Goal: Task Accomplishment & Management: Manage account settings

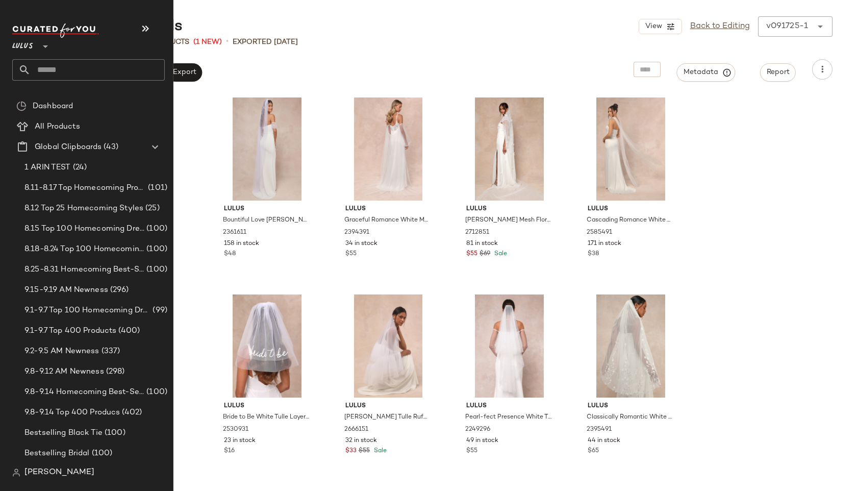
click at [35, 73] on input "text" at bounding box center [98, 69] width 134 height 21
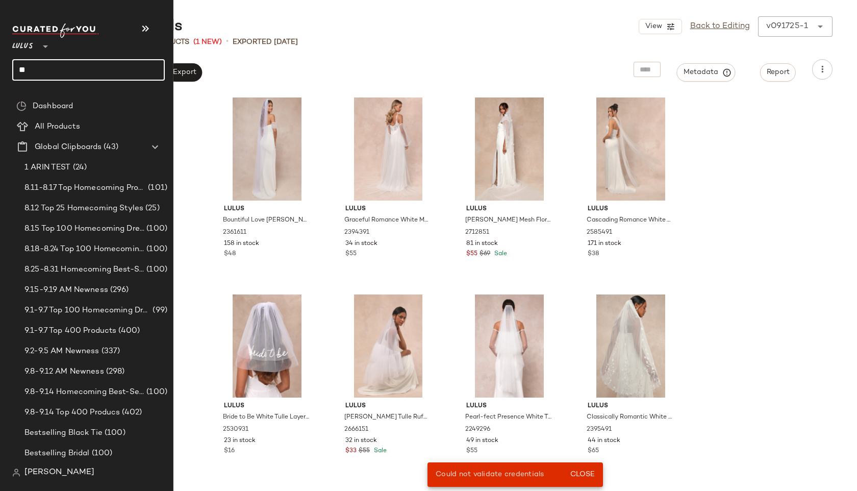
type input "*"
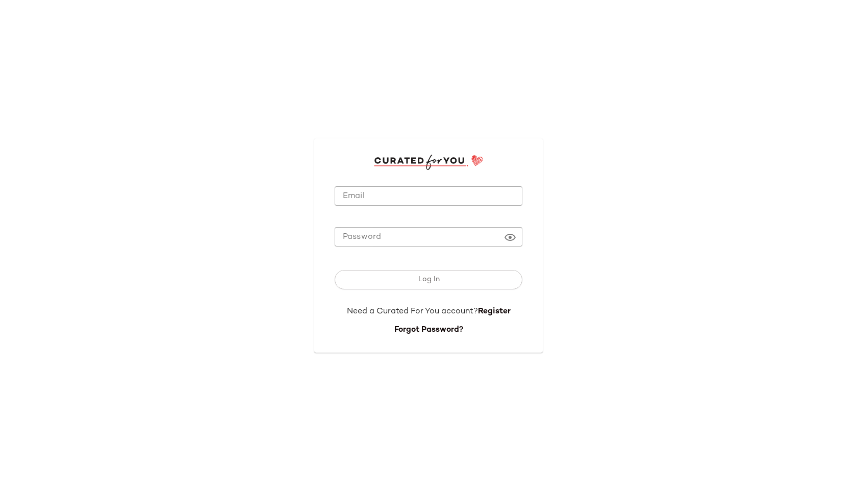
click at [361, 200] on input "Email" at bounding box center [429, 196] width 188 height 20
type input "**********"
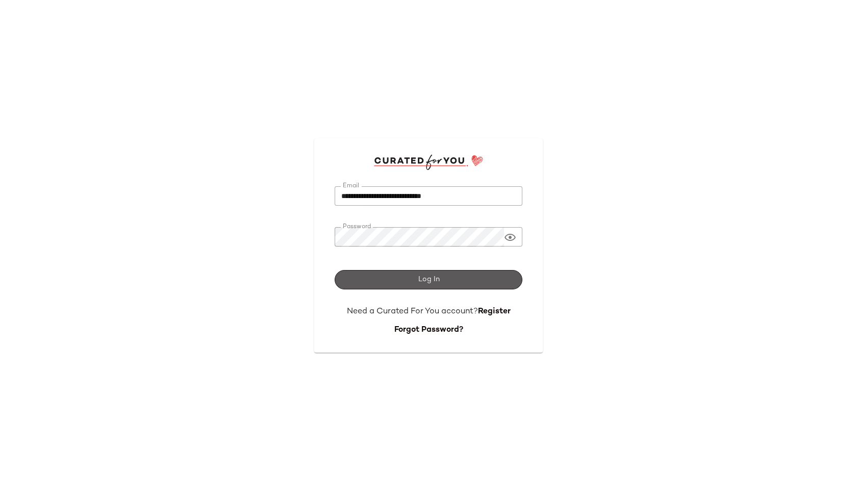
click at [396, 277] on button "Log In" at bounding box center [429, 279] width 188 height 19
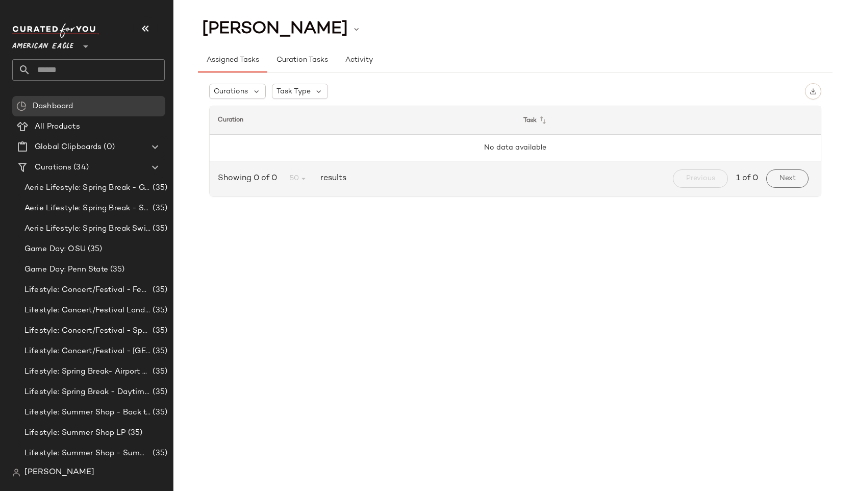
click at [75, 45] on div "American Eagle **" at bounding box center [44, 41] width 65 height 26
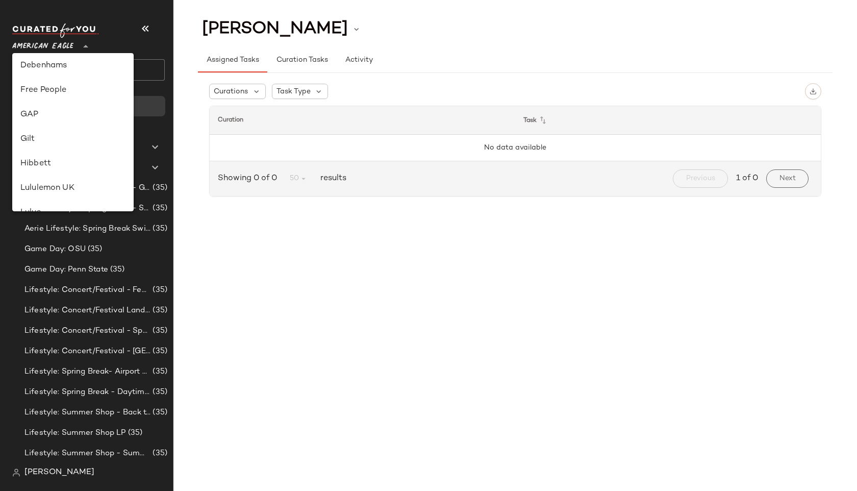
scroll to position [264, 0]
click at [45, 149] on div "Lulus" at bounding box center [72, 148] width 105 height 12
type input "**"
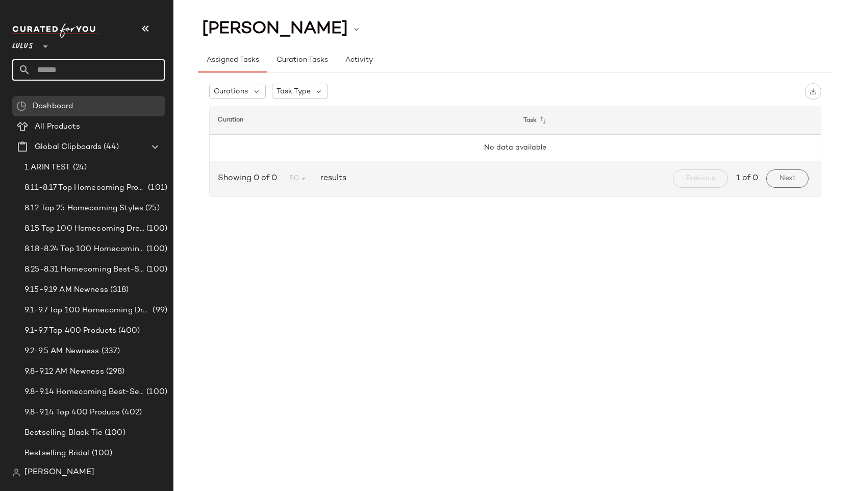
click at [103, 80] on input "text" at bounding box center [98, 69] width 134 height 21
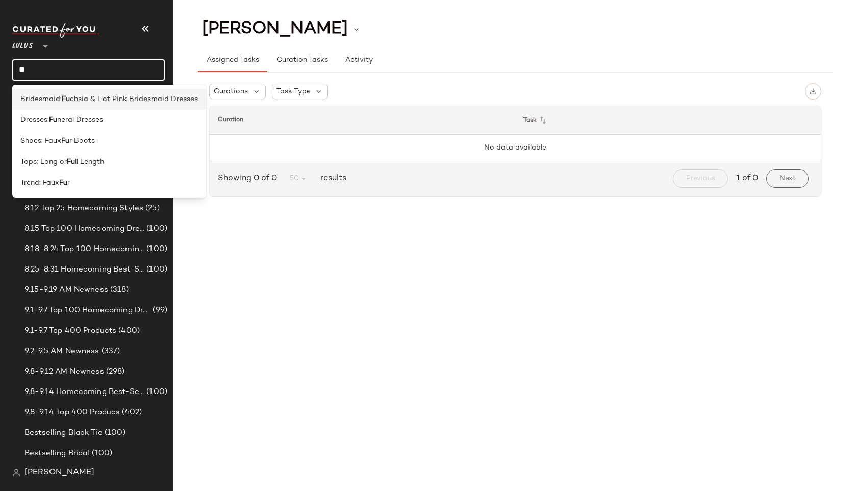
type input "**"
click at [119, 94] on span "chsia & Hot Pink Bridesmaid Dresses" at bounding box center [134, 99] width 128 height 11
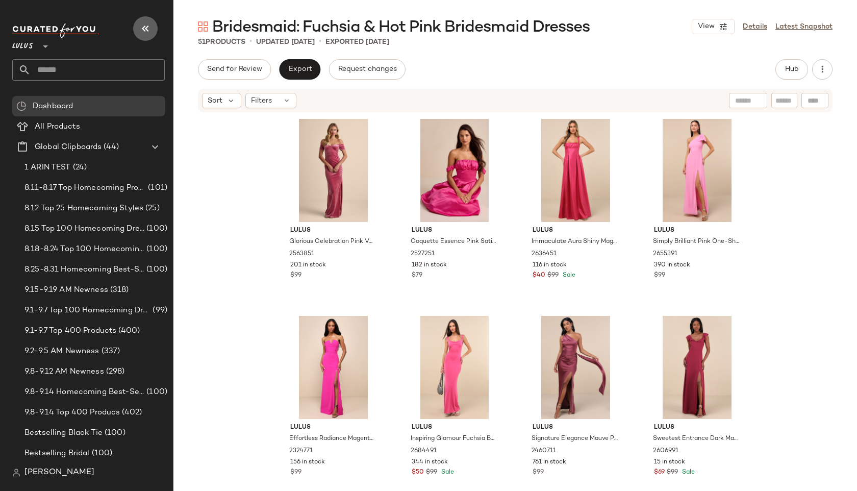
click at [149, 29] on icon "button" at bounding box center [145, 28] width 12 height 12
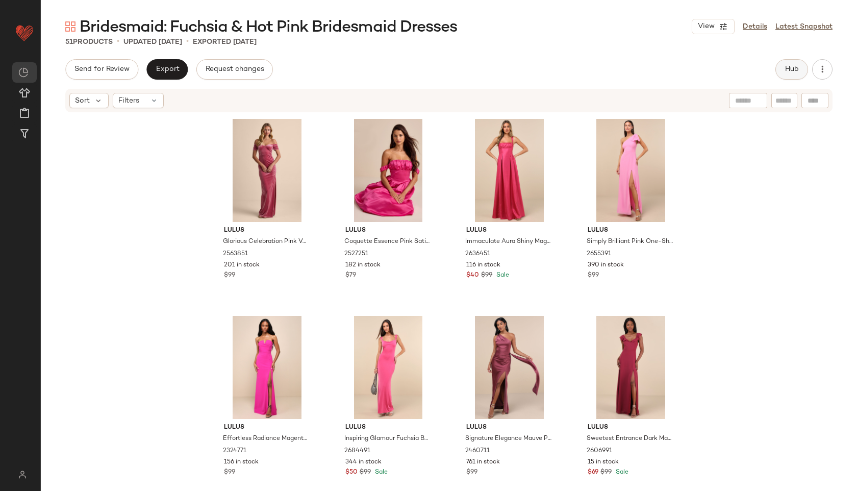
click at [781, 64] on button "Hub" at bounding box center [792, 69] width 33 height 20
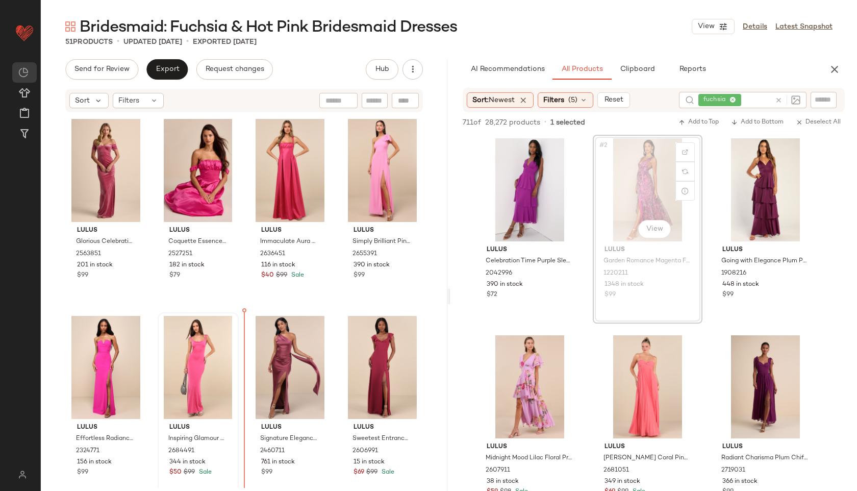
drag, startPoint x: 638, startPoint y: 184, endPoint x: 182, endPoint y: 346, distance: 483.7
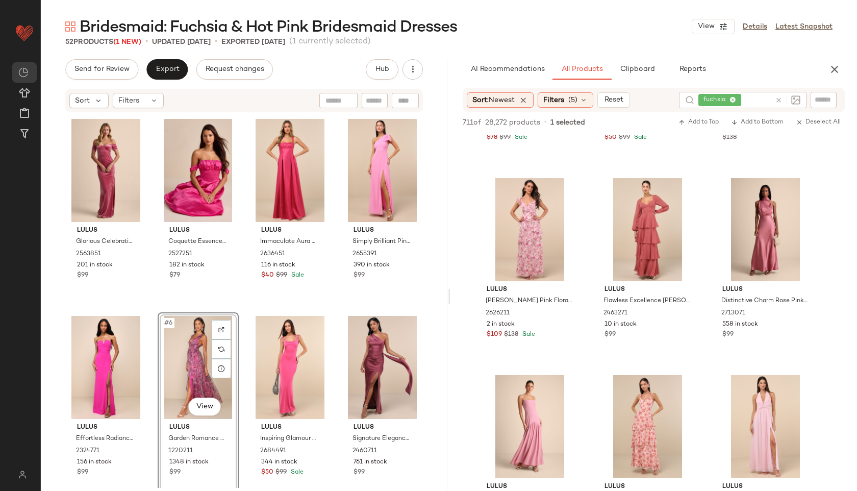
scroll to position [946, 0]
click at [140, 104] on div "Filters" at bounding box center [138, 100] width 51 height 15
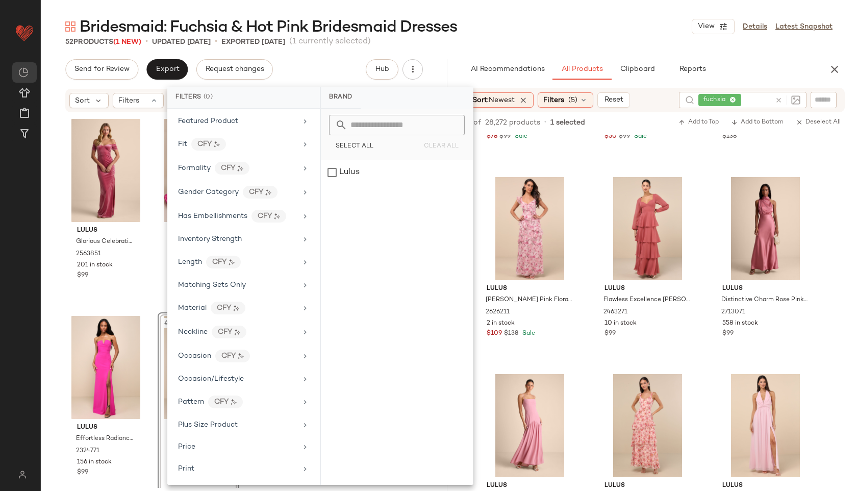
scroll to position [523, 0]
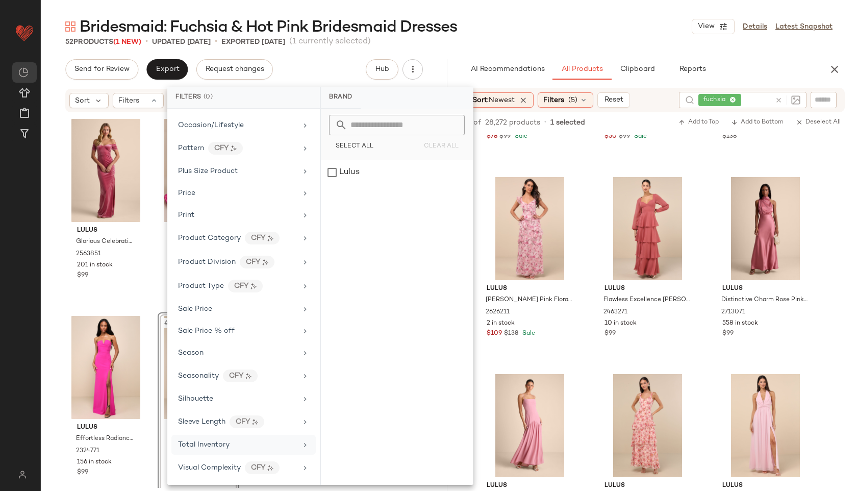
click at [218, 442] on span "Total Inventory" at bounding box center [204, 445] width 52 height 8
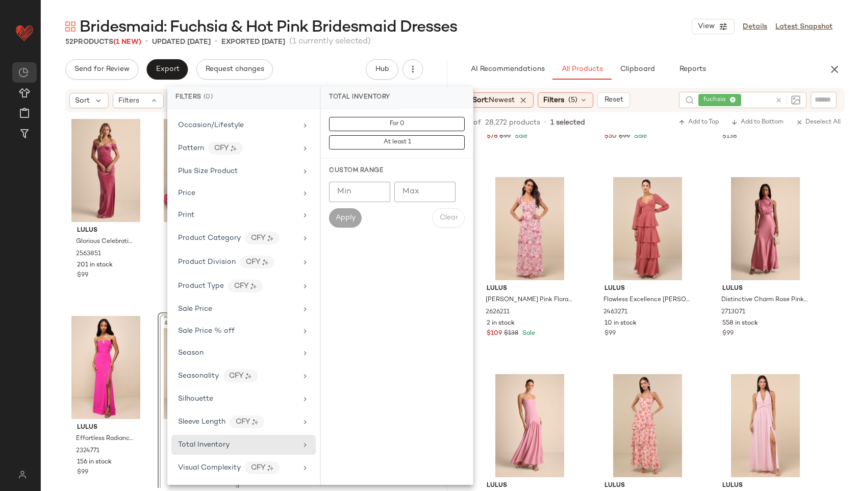
click at [419, 189] on input "Max" at bounding box center [425, 192] width 61 height 20
type input "**"
click at [349, 213] on button "Apply" at bounding box center [345, 217] width 33 height 19
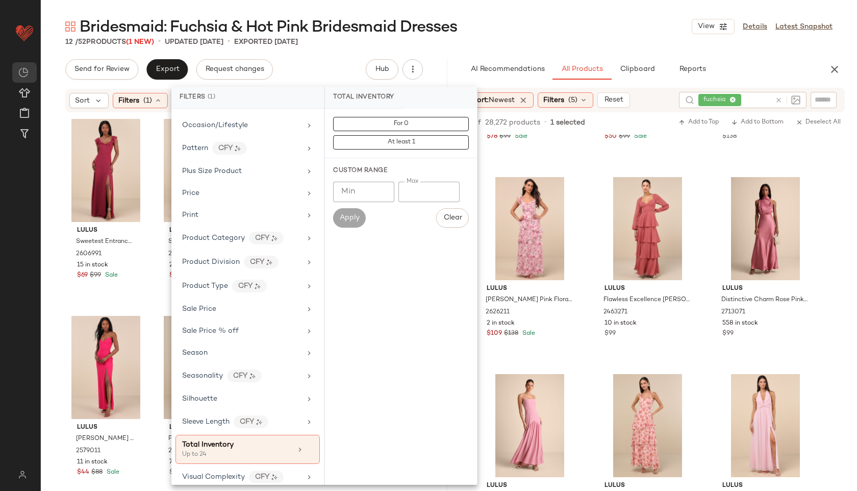
click at [551, 22] on div "Bridesmaid: Fuchsia & Hot Pink Bridesmaid Dresses View Details Latest Snapshot" at bounding box center [449, 26] width 817 height 20
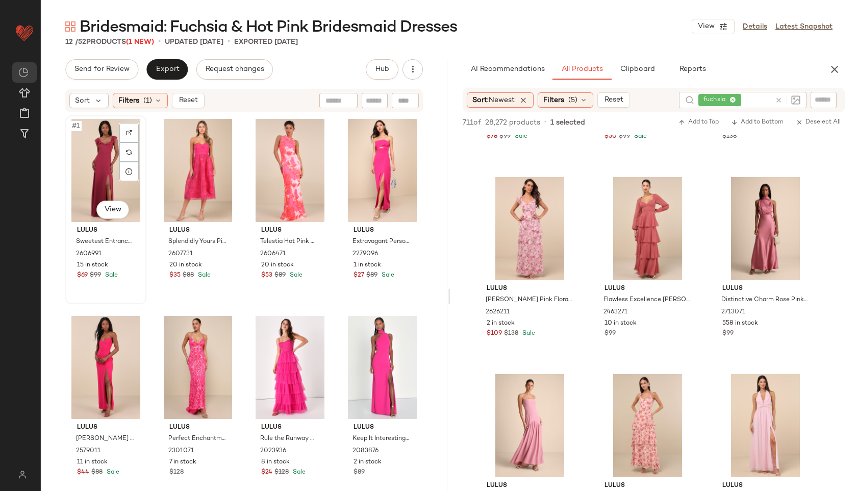
click at [96, 146] on div "#1 View" at bounding box center [106, 170] width 74 height 103
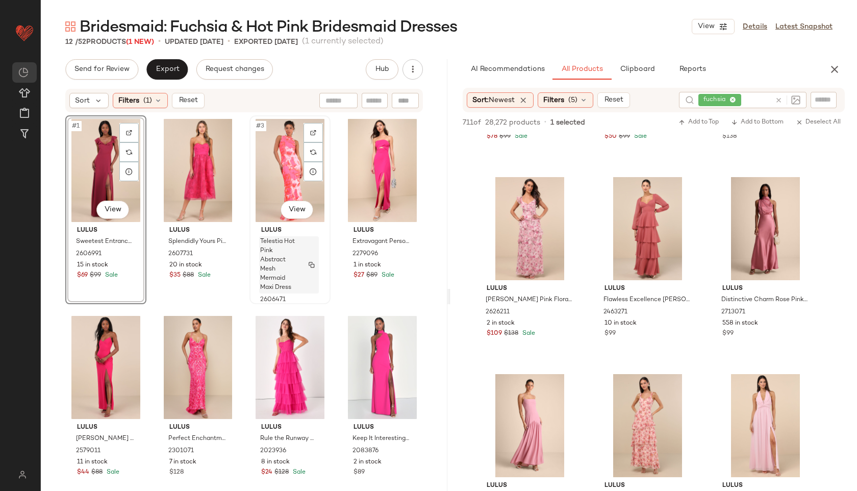
scroll to position [210, 0]
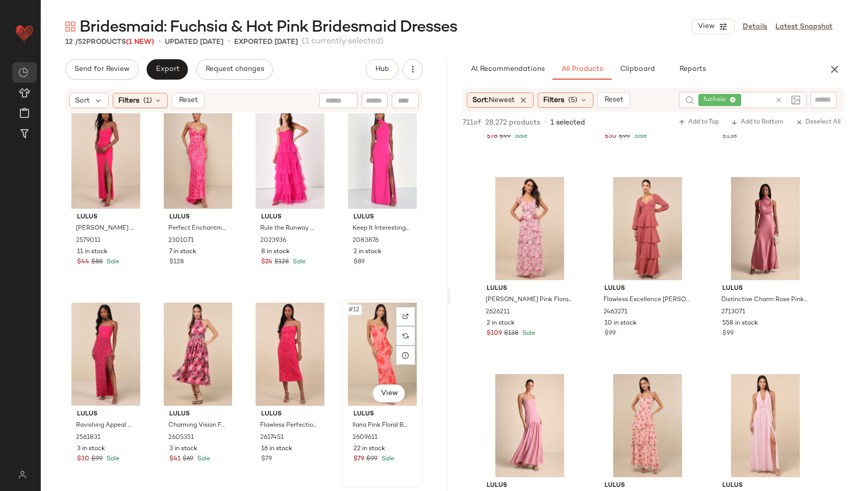
click at [365, 354] on div "#12 View" at bounding box center [383, 354] width 74 height 103
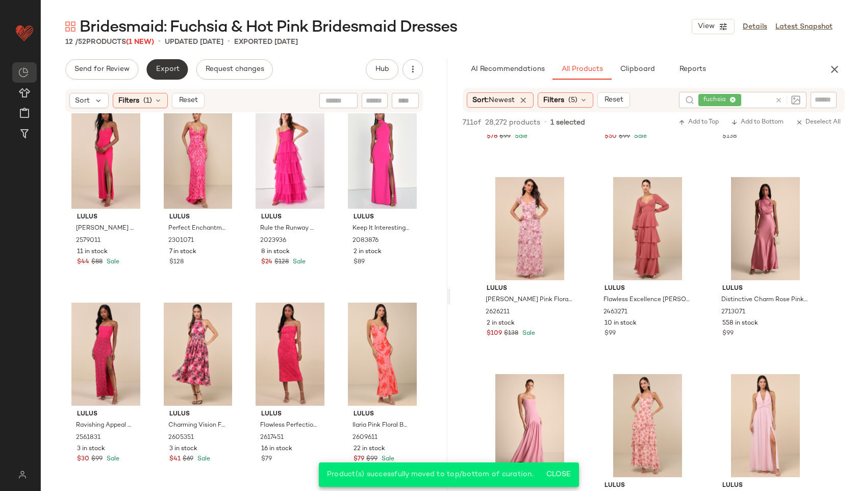
click at [173, 68] on span "Export" at bounding box center [167, 69] width 24 height 8
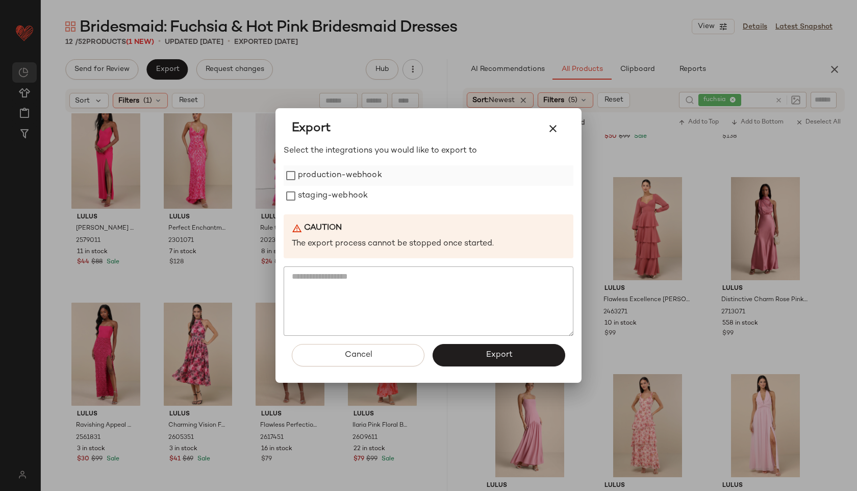
click at [383, 172] on div "production-webhook" at bounding box center [429, 175] width 290 height 20
click at [342, 173] on label "production-webhook" at bounding box center [340, 175] width 84 height 20
click at [344, 200] on label "staging-webhook" at bounding box center [333, 196] width 70 height 20
click at [475, 351] on button "Export" at bounding box center [499, 355] width 133 height 22
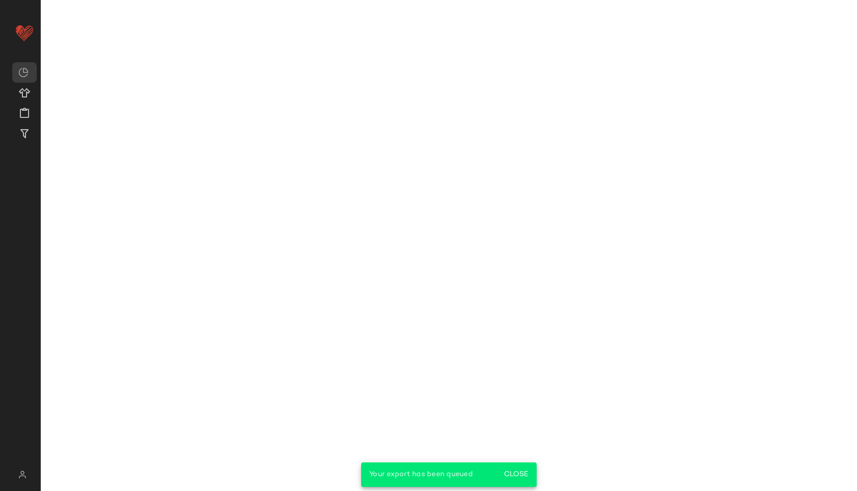
scroll to position [1340, 0]
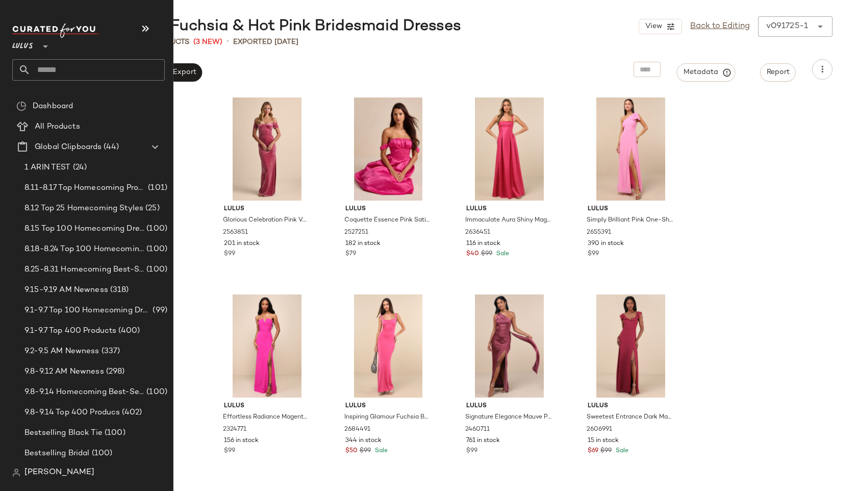
click at [42, 71] on input "text" at bounding box center [98, 69] width 134 height 21
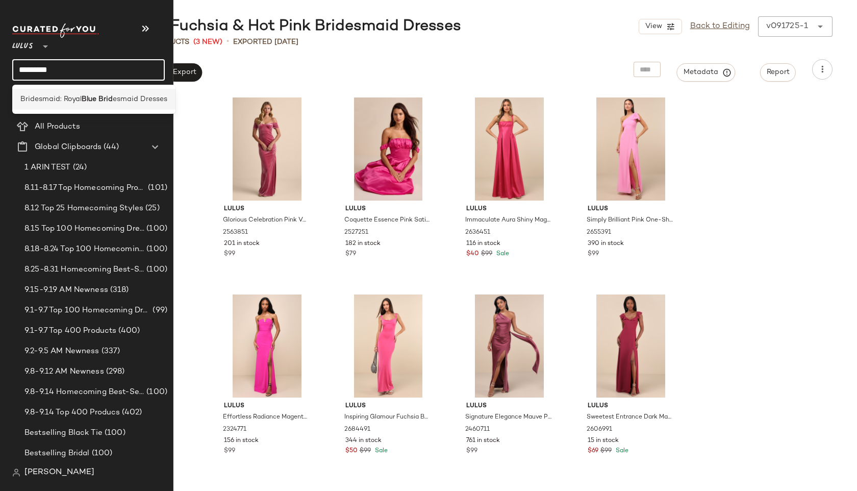
type input "*********"
click at [44, 95] on span "Bridesmaid: Royal" at bounding box center [50, 99] width 61 height 11
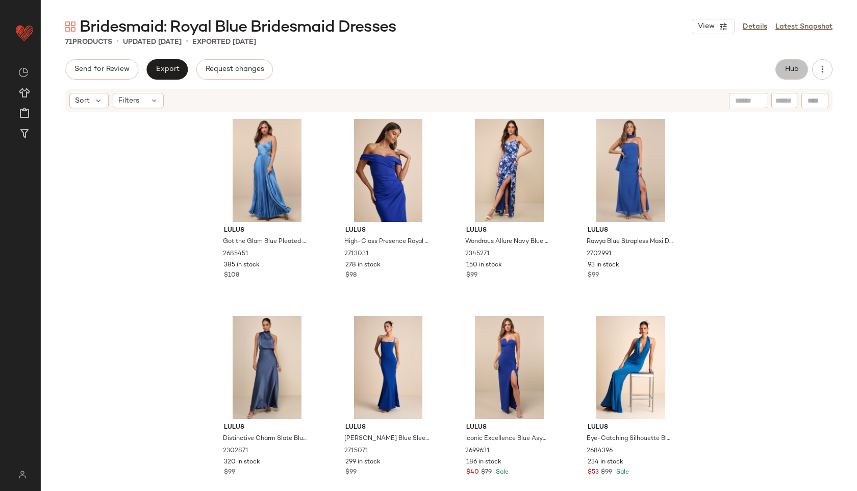
click at [783, 70] on button "Hub" at bounding box center [792, 69] width 33 height 20
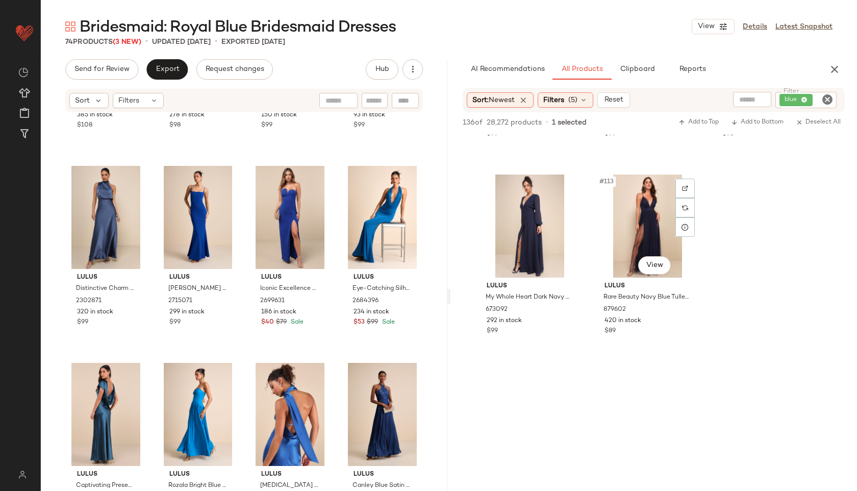
scroll to position [7263, 0]
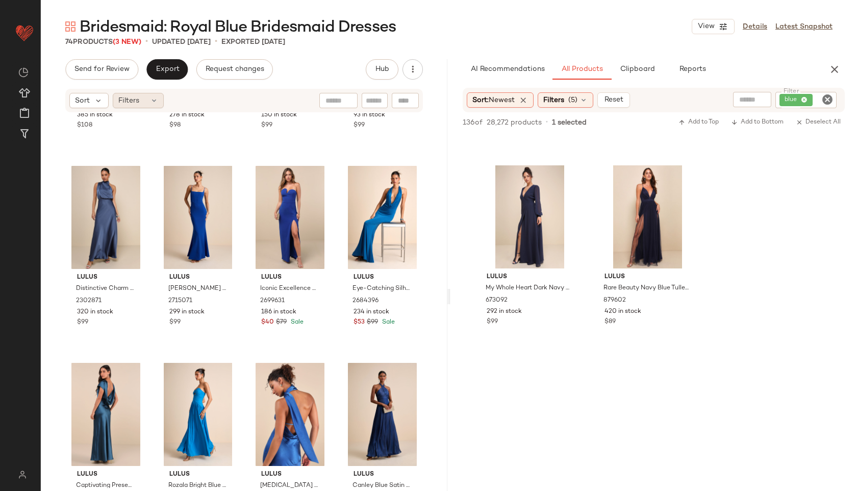
click at [148, 105] on div "Filters" at bounding box center [138, 100] width 51 height 15
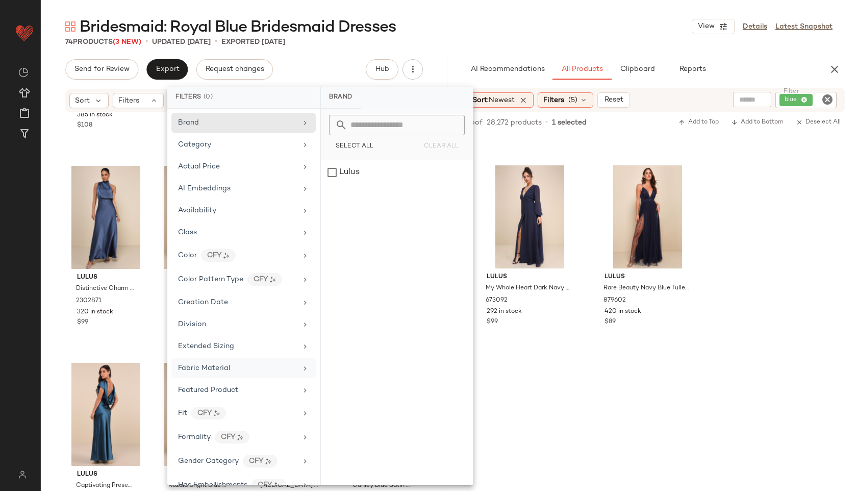
scroll to position [523, 0]
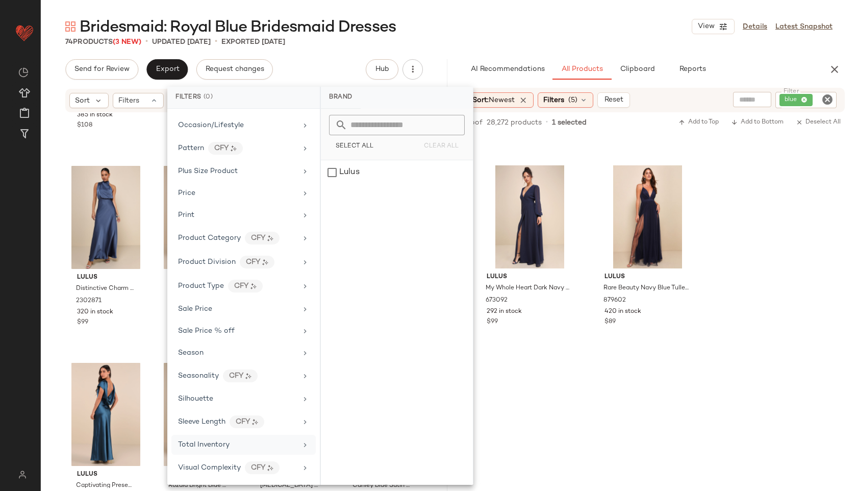
click at [215, 444] on span "Total Inventory" at bounding box center [204, 445] width 52 height 8
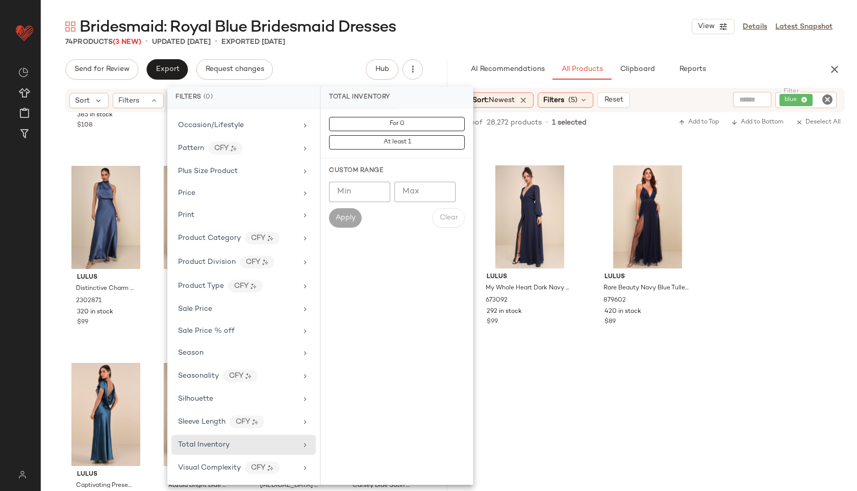
click at [419, 190] on input "Max" at bounding box center [425, 192] width 61 height 20
type input "**"
click at [345, 218] on span "Apply" at bounding box center [345, 218] width 20 height 8
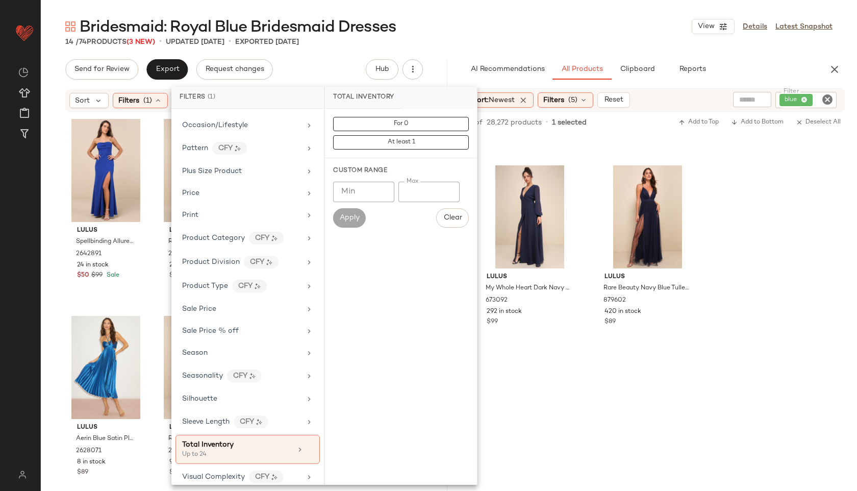
click at [460, 14] on main "Bridesmaid: Royal Blue Bridesmaid Dresses View Details Latest Snapshot 14 / 74 …" at bounding box center [428, 245] width 857 height 491
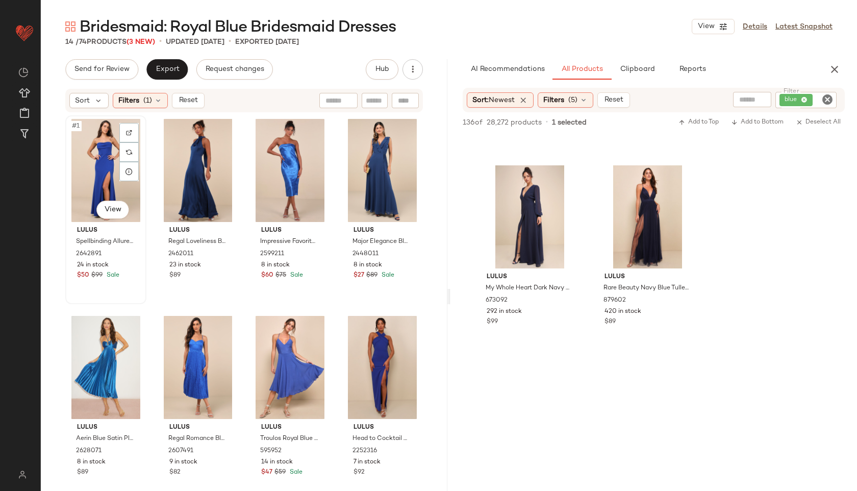
click at [103, 144] on div "#1 View" at bounding box center [106, 170] width 74 height 103
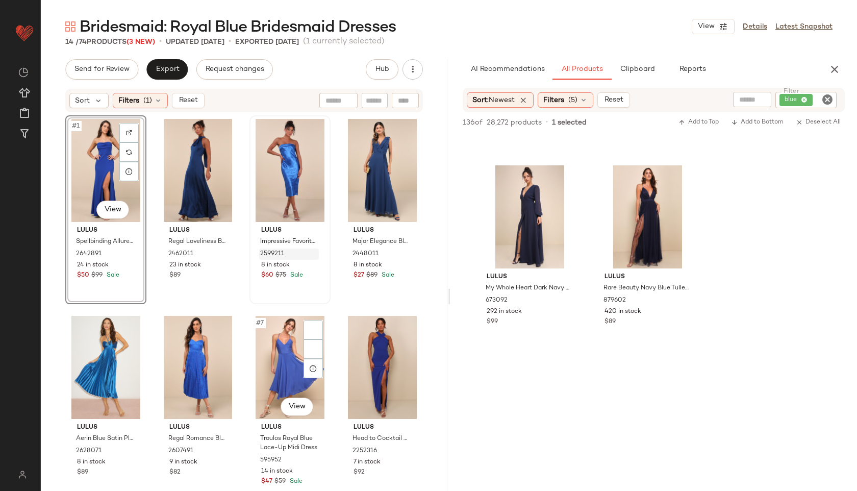
scroll to position [415, 0]
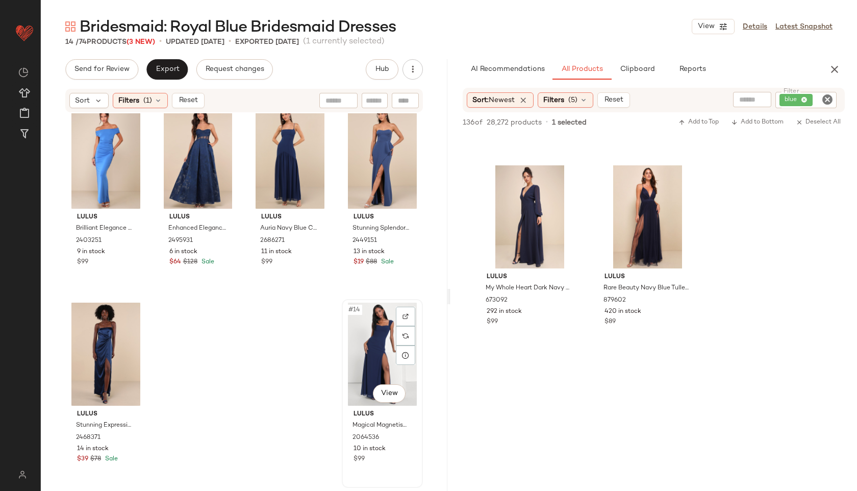
click at [351, 349] on div "#14 View" at bounding box center [383, 354] width 74 height 103
click at [378, 351] on div "#14 View" at bounding box center [383, 354] width 74 height 103
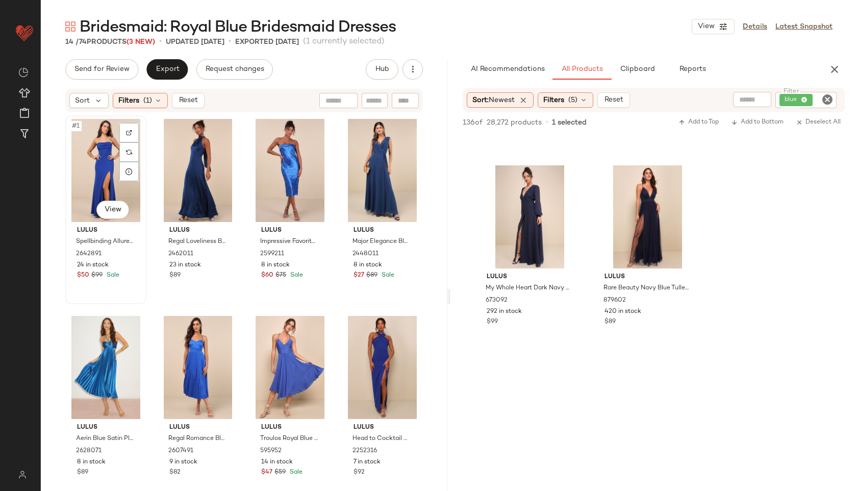
click at [101, 175] on div "#1 View" at bounding box center [106, 170] width 74 height 103
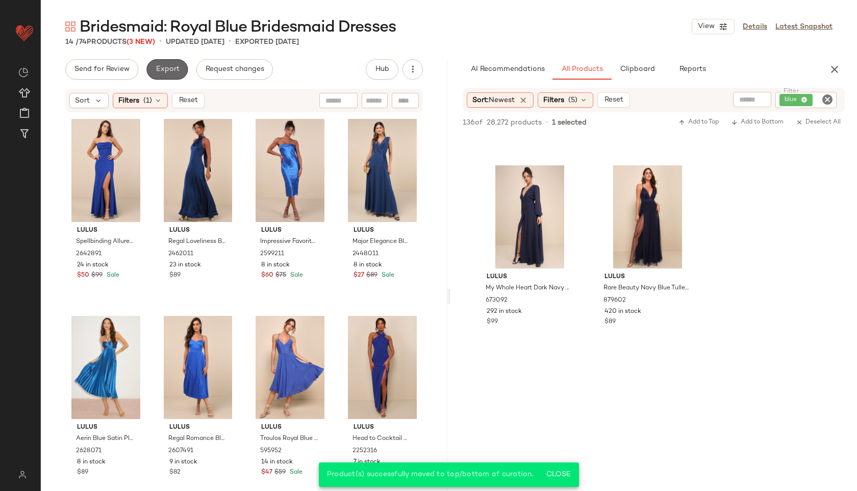
click at [175, 61] on button "Export" at bounding box center [166, 69] width 41 height 20
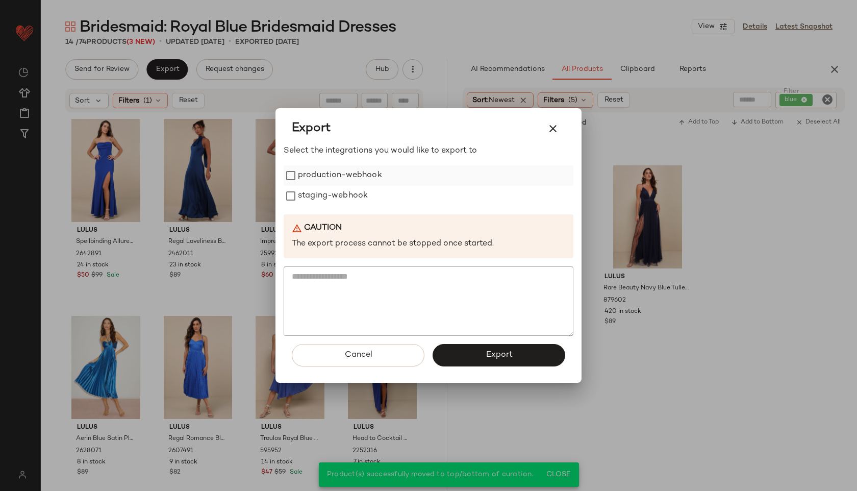
click at [337, 173] on label "production-webhook" at bounding box center [340, 175] width 84 height 20
click at [333, 195] on label "staging-webhook" at bounding box center [333, 196] width 70 height 20
click at [500, 349] on button "Export" at bounding box center [499, 355] width 133 height 22
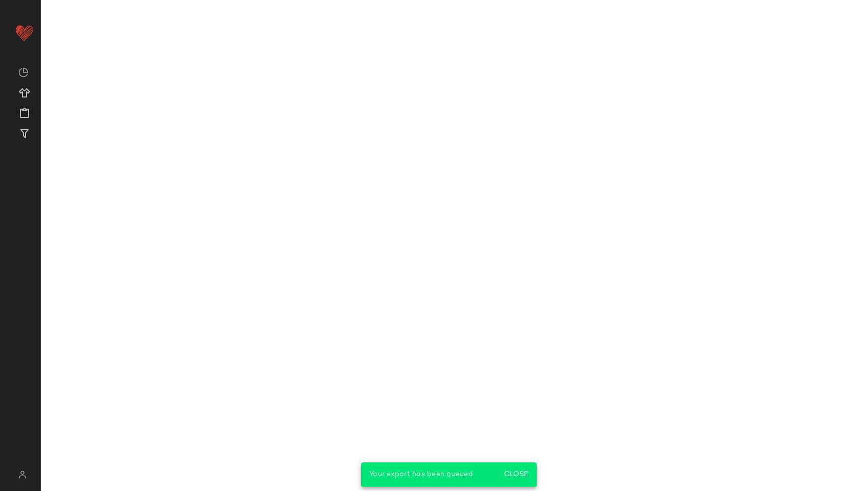
scroll to position [10809, 0]
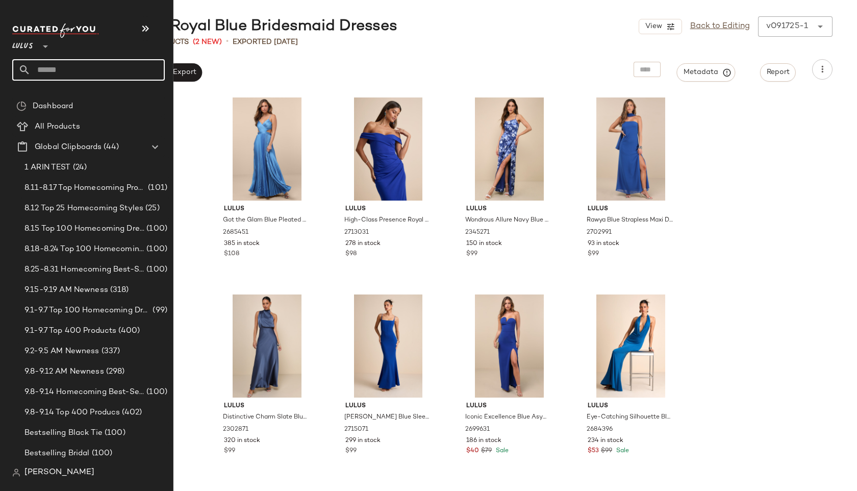
click at [50, 70] on input "text" at bounding box center [98, 69] width 134 height 21
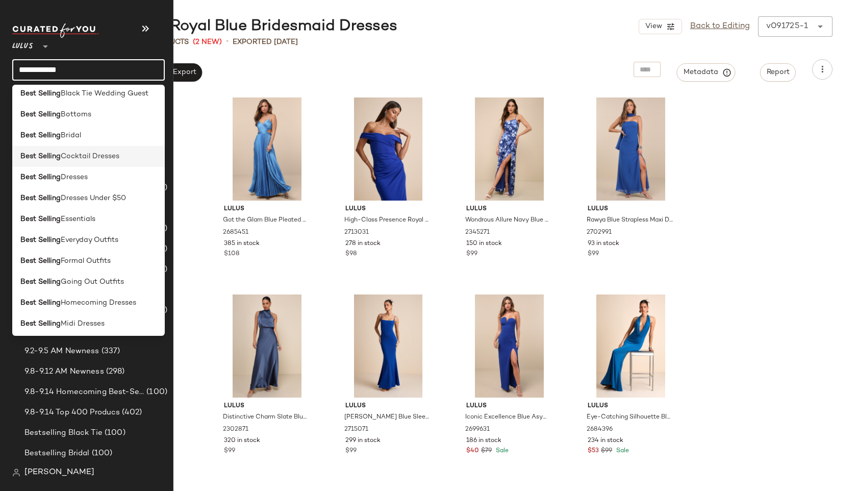
scroll to position [0, 0]
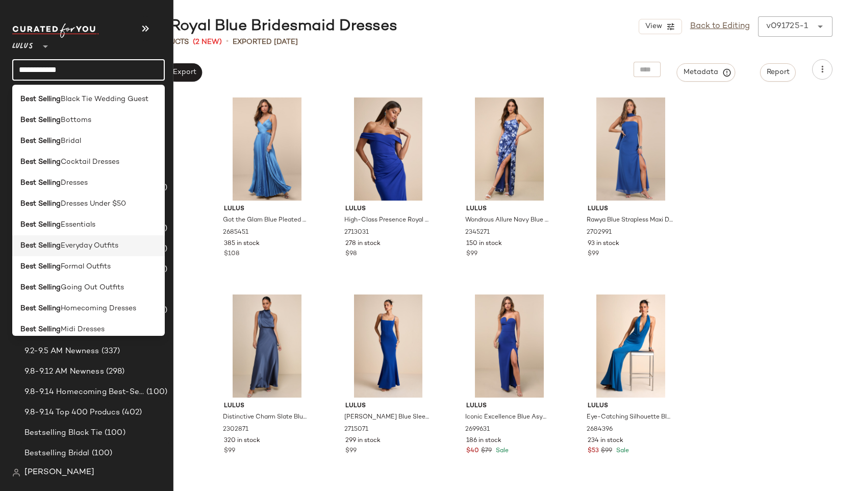
type input "**********"
click at [57, 249] on b "Best Selling" at bounding box center [40, 245] width 40 height 11
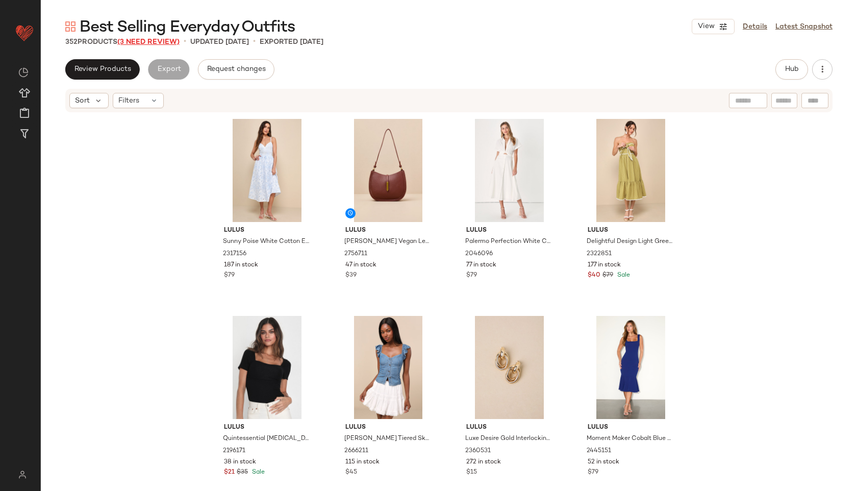
click at [155, 42] on span "(3 Need Review)" at bounding box center [148, 42] width 62 height 8
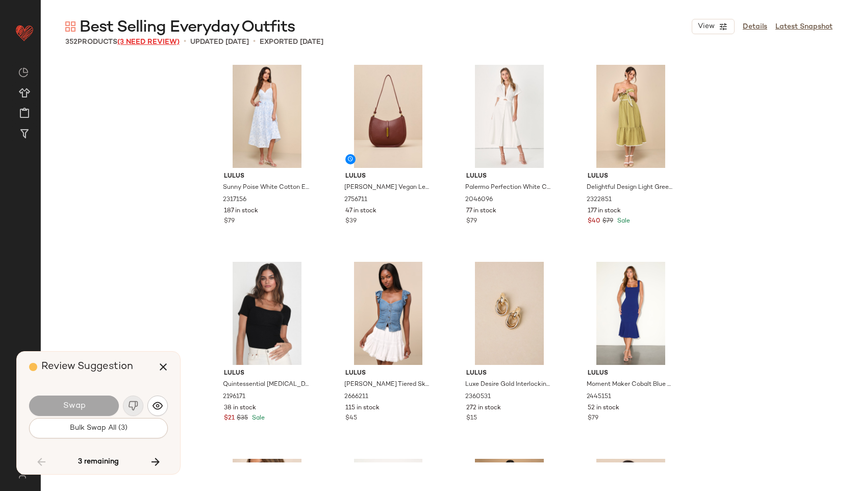
scroll to position [14382, 0]
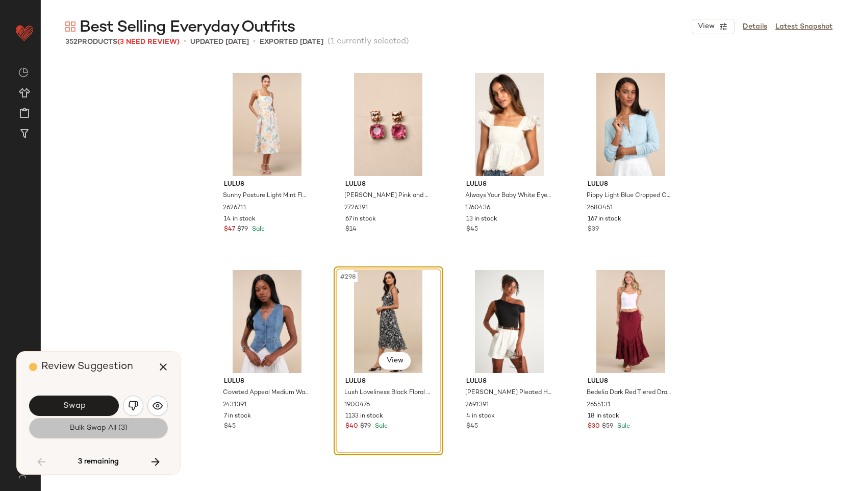
click at [117, 430] on span "Bulk Swap All (3)" at bounding box center [98, 428] width 58 height 8
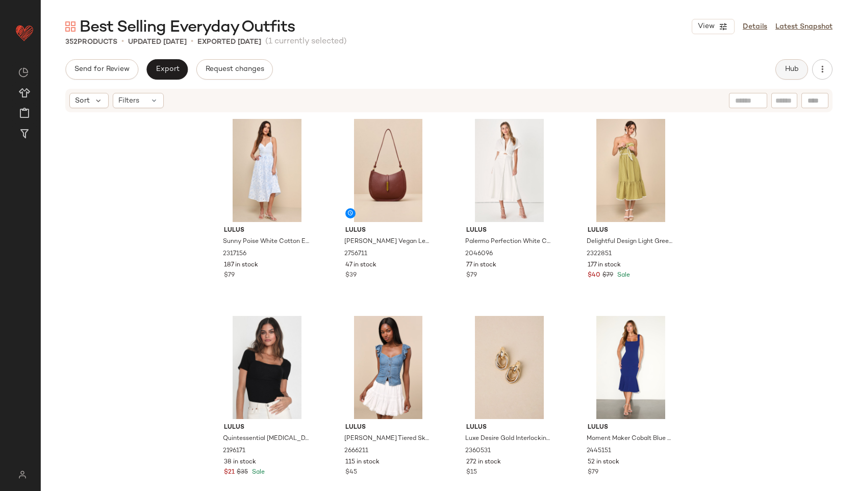
click at [795, 72] on span "Hub" at bounding box center [792, 69] width 14 height 8
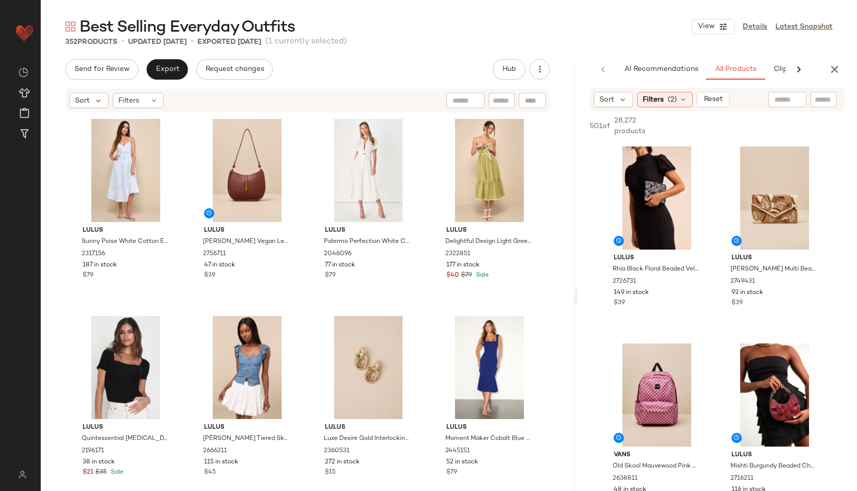
drag, startPoint x: 449, startPoint y: 300, endPoint x: 650, endPoint y: 252, distance: 206.2
click at [650, 252] on div "Best Selling Everyday Outfits View Details Latest Snapshot 352 Products • updat…" at bounding box center [449, 253] width 817 height 475
click at [667, 99] on div "Filters (2)" at bounding box center [665, 99] width 56 height 15
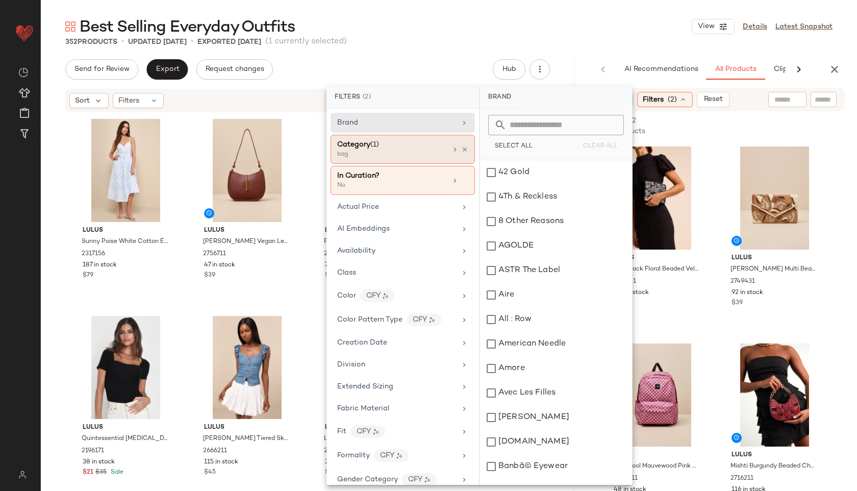
click at [409, 143] on div "Category (1)" at bounding box center [392, 144] width 110 height 11
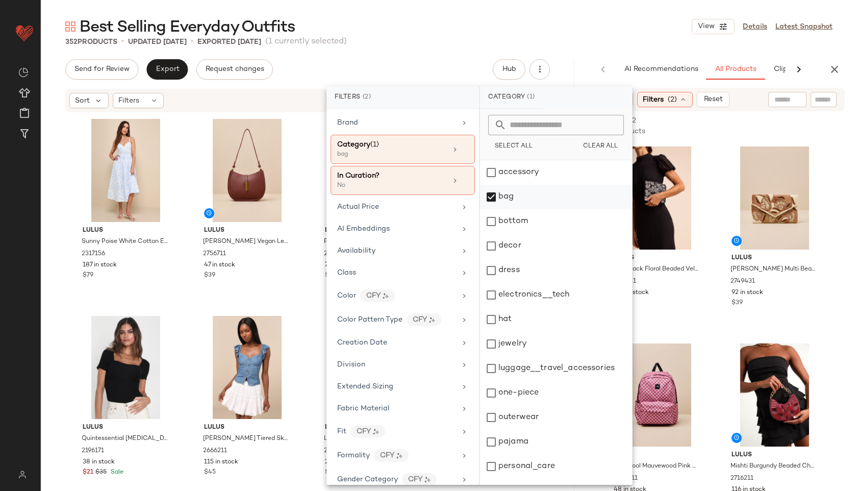
click at [498, 203] on div "bag" at bounding box center [556, 197] width 152 height 24
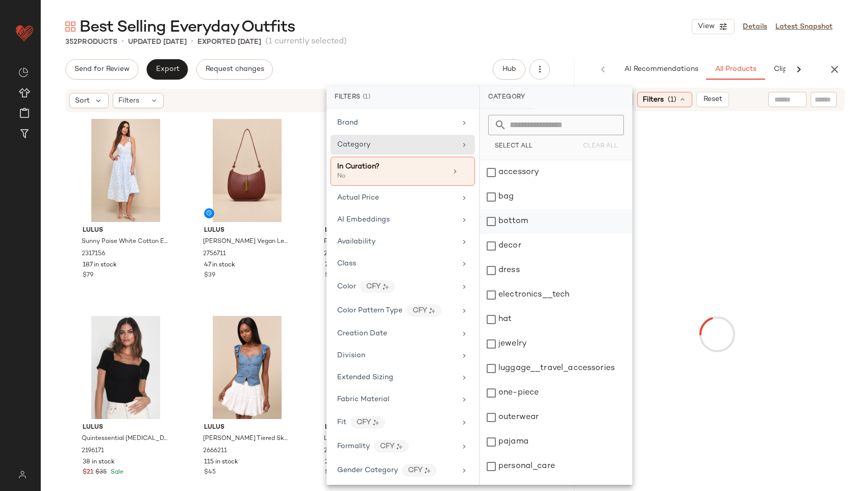
click at [511, 224] on div "bottom" at bounding box center [556, 221] width 152 height 24
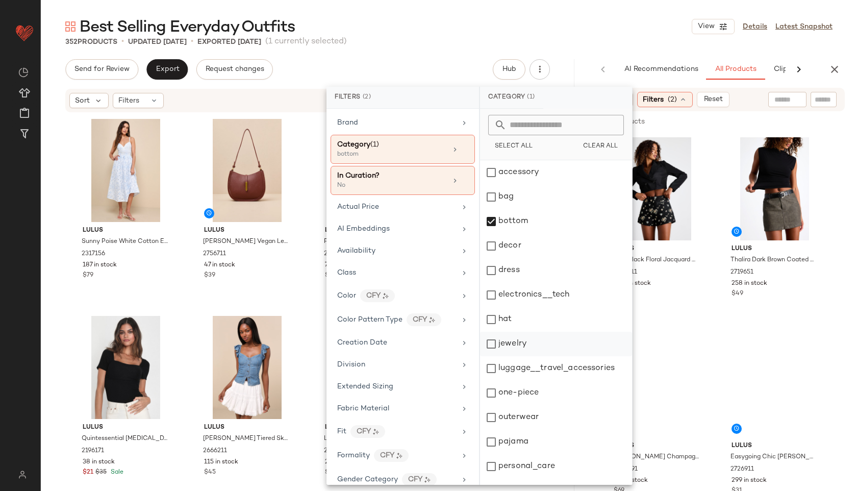
scroll to position [92, 0]
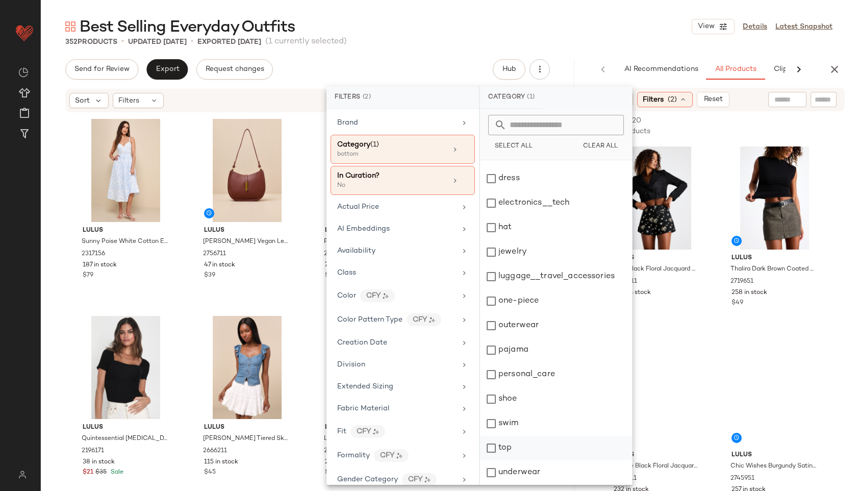
click at [506, 451] on div "top" at bounding box center [556, 448] width 152 height 24
click at [631, 28] on div "Best Selling Everyday Outfits View Details Latest Snapshot" at bounding box center [449, 26] width 817 height 20
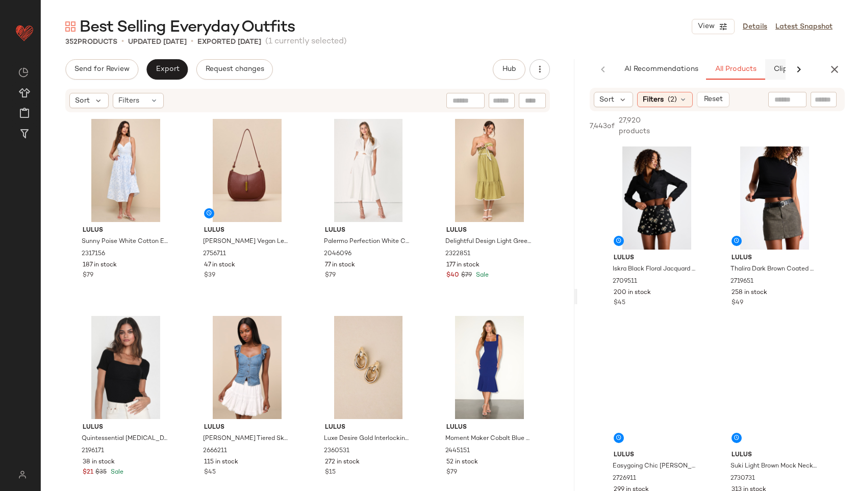
click at [777, 70] on div "AI Recommendations All Products Clipboard Reports" at bounding box center [746, 69] width 259 height 20
click at [731, 75] on button "Clipboard" at bounding box center [740, 69] width 51 height 20
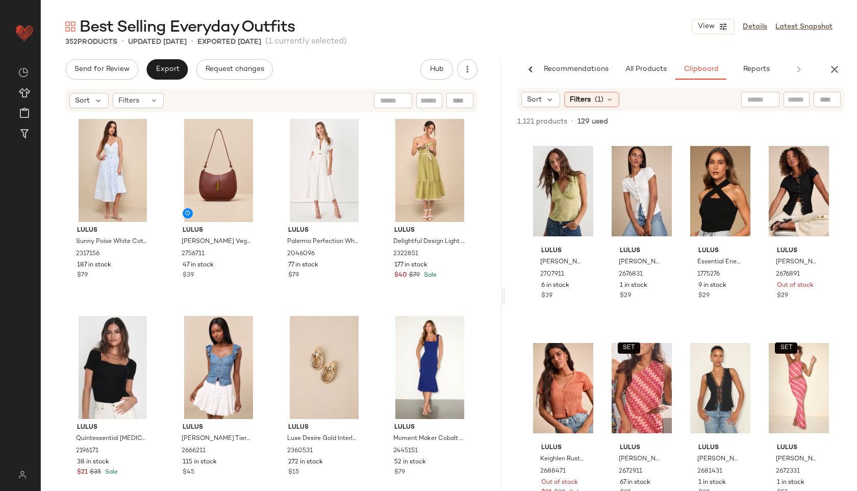
scroll to position [0, 0]
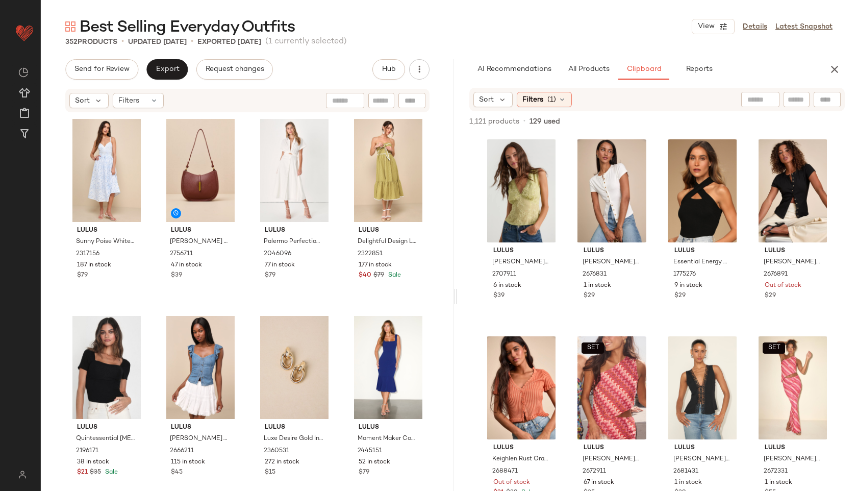
drag, startPoint x: 576, startPoint y: 298, endPoint x: 458, endPoint y: 292, distance: 118.5
click at [458, 292] on div "Best Selling Everyday Outfits View Details Latest Snapshot 352 Products • updat…" at bounding box center [449, 253] width 817 height 475
click at [556, 100] on div "Filters (1)" at bounding box center [544, 99] width 55 height 15
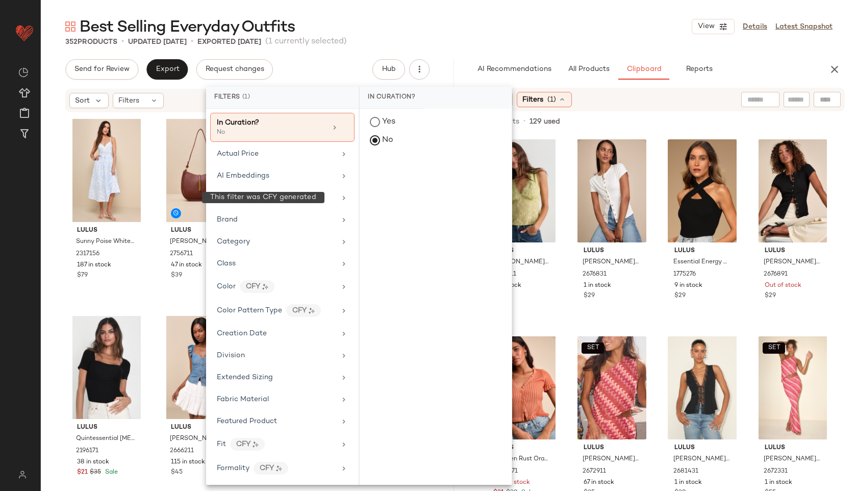
scroll to position [602, 0]
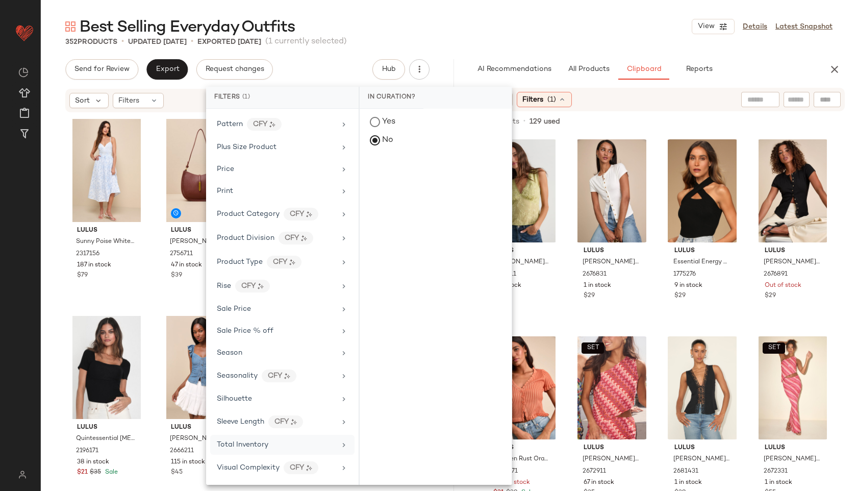
click at [255, 442] on span "Total Inventory" at bounding box center [243, 445] width 52 height 8
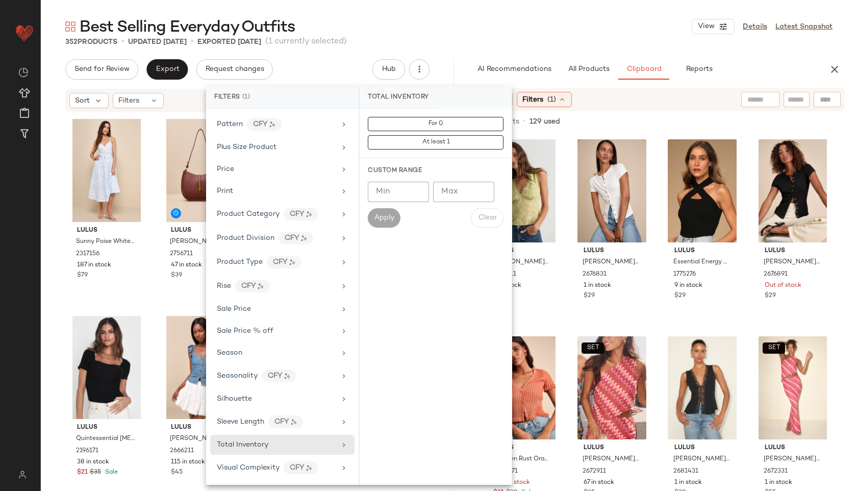
click at [430, 194] on div "Min Min Max Max" at bounding box center [436, 192] width 136 height 20
click at [399, 194] on input "Min" at bounding box center [398, 192] width 61 height 20
type input "**"
click at [383, 219] on span "Apply" at bounding box center [384, 218] width 20 height 8
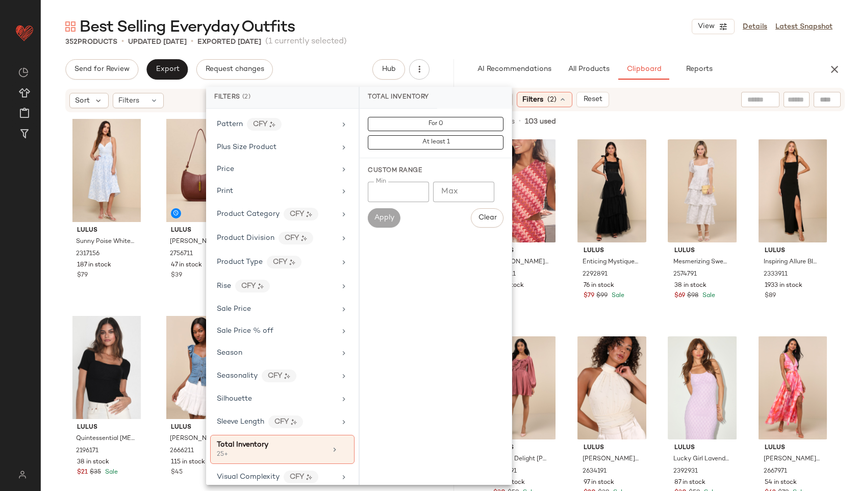
click at [520, 31] on div "Best Selling Everyday Outfits View Details Latest Snapshot" at bounding box center [449, 26] width 817 height 20
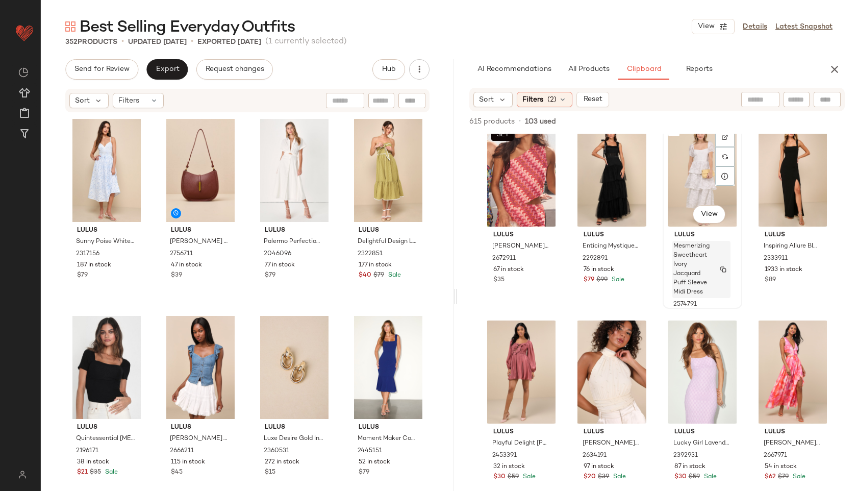
scroll to position [17, 0]
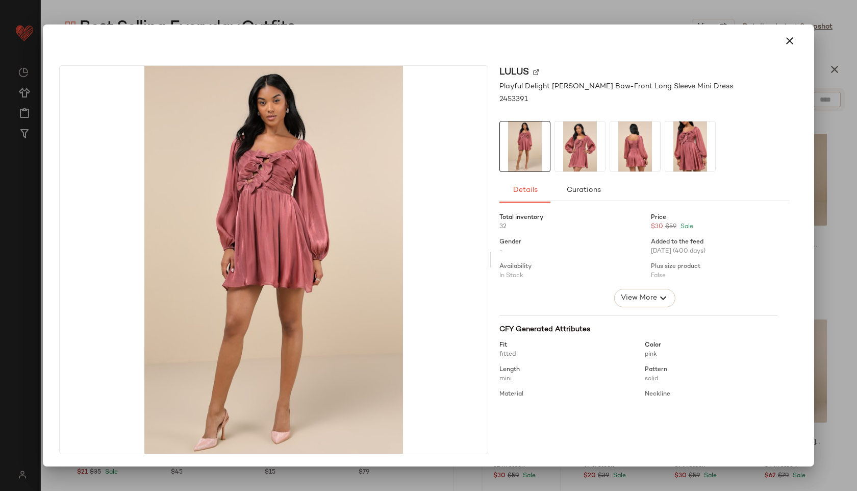
click at [629, 150] on img at bounding box center [635, 146] width 50 height 50
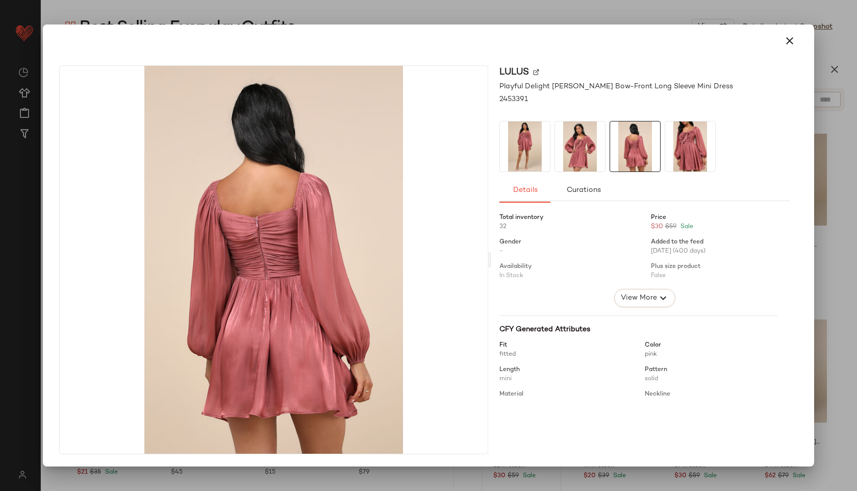
click at [593, 143] on img at bounding box center [580, 146] width 50 height 50
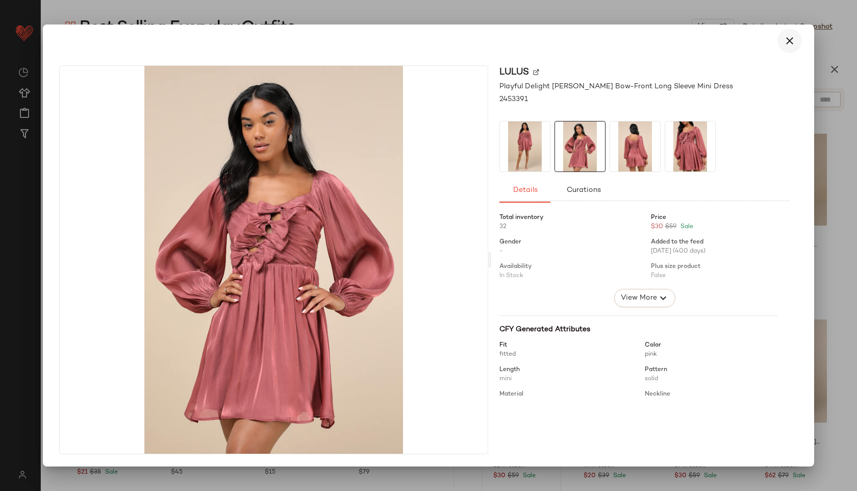
click at [791, 41] on icon "button" at bounding box center [790, 41] width 12 height 12
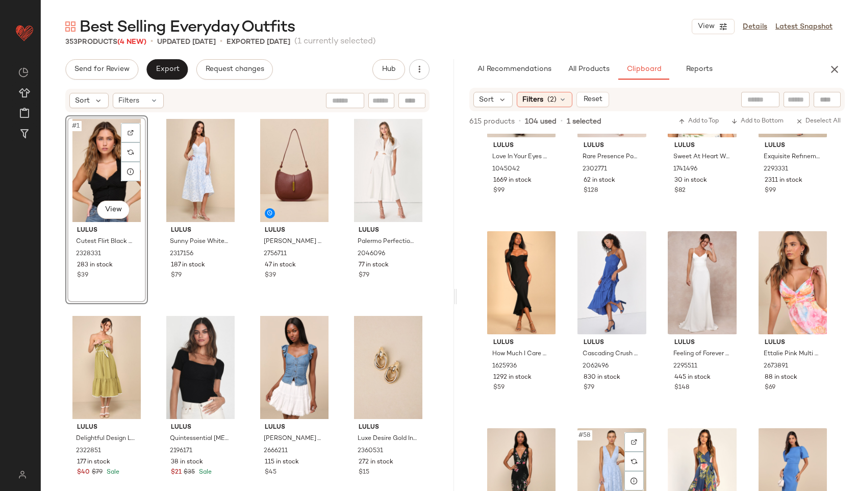
scroll to position [2478, 0]
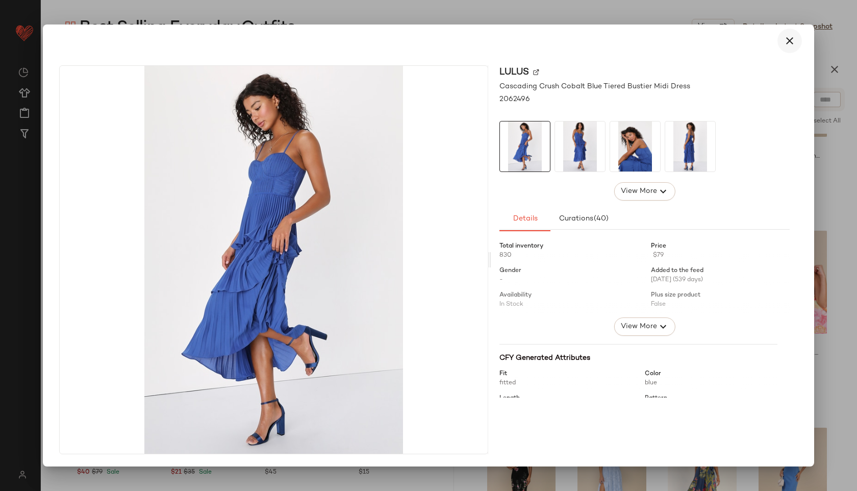
click at [785, 44] on icon "button" at bounding box center [790, 41] width 12 height 12
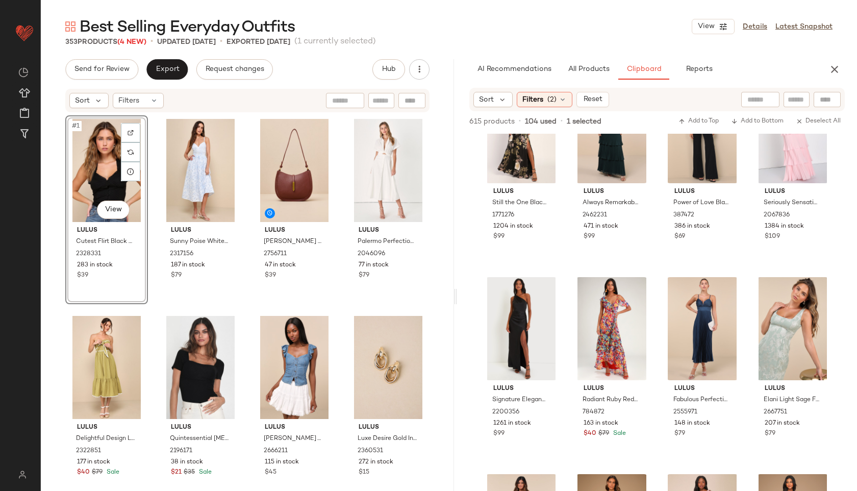
scroll to position [3675, 0]
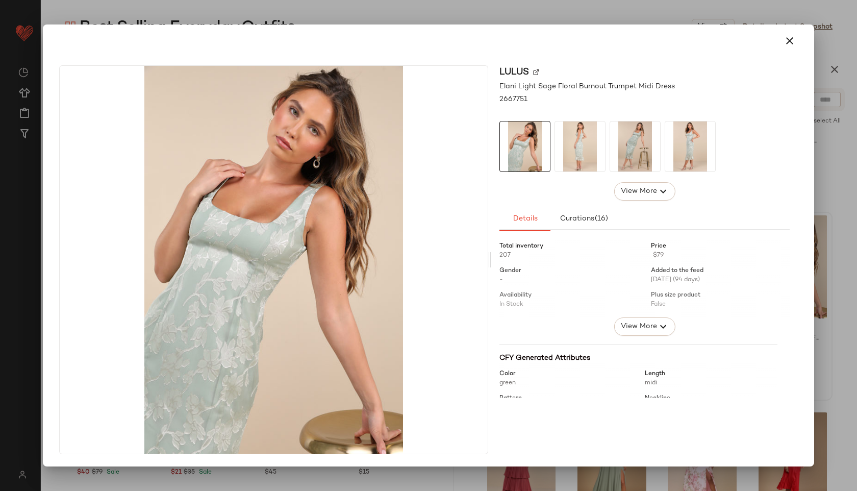
click at [651, 151] on img at bounding box center [635, 146] width 50 height 50
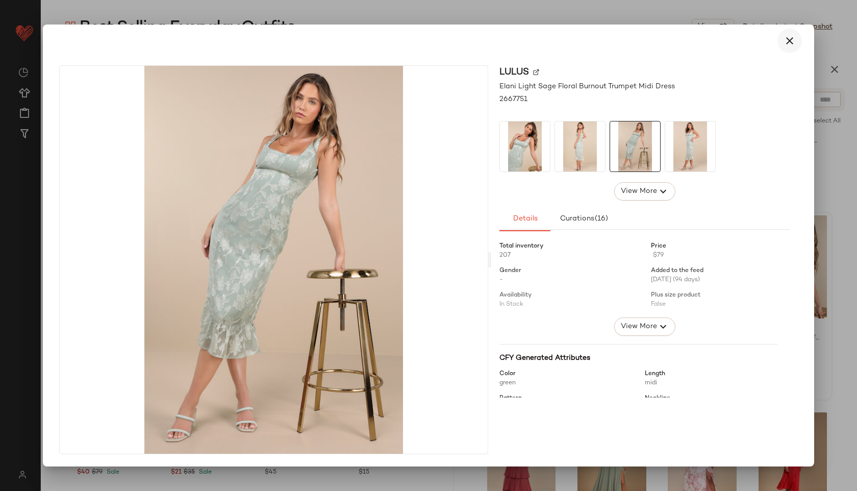
click at [790, 42] on icon "button" at bounding box center [790, 41] width 12 height 12
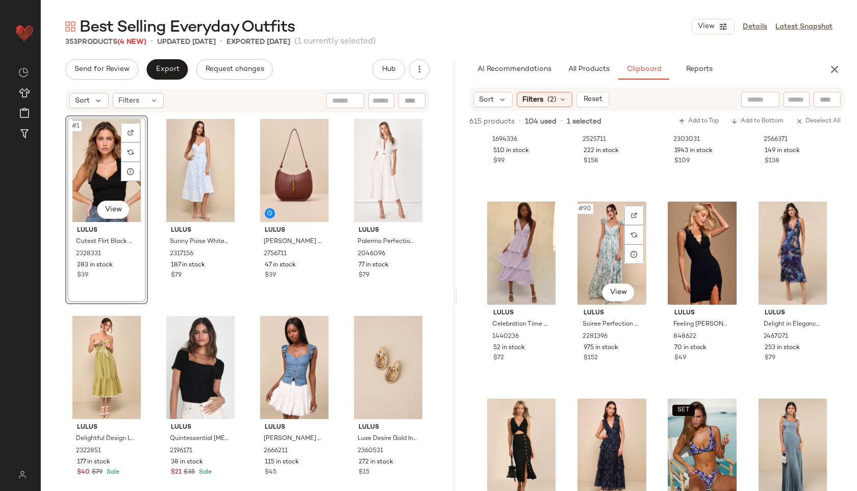
scroll to position [4398, 0]
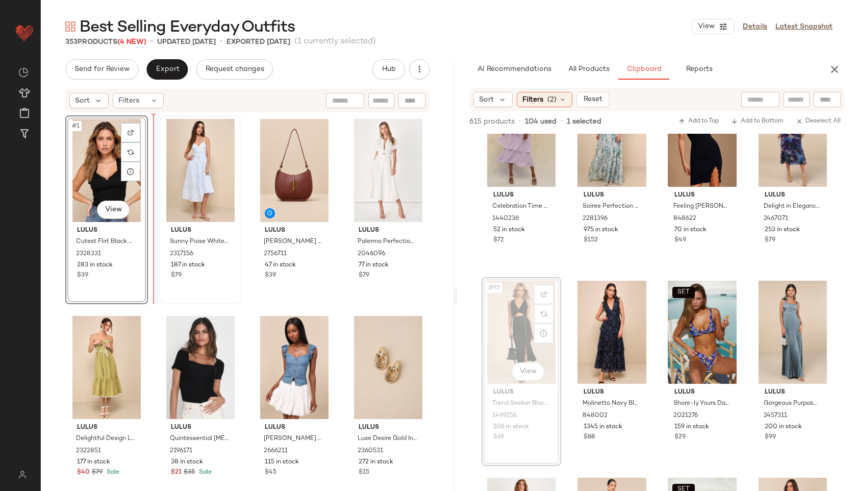
drag, startPoint x: 520, startPoint y: 331, endPoint x: 170, endPoint y: 173, distance: 384.0
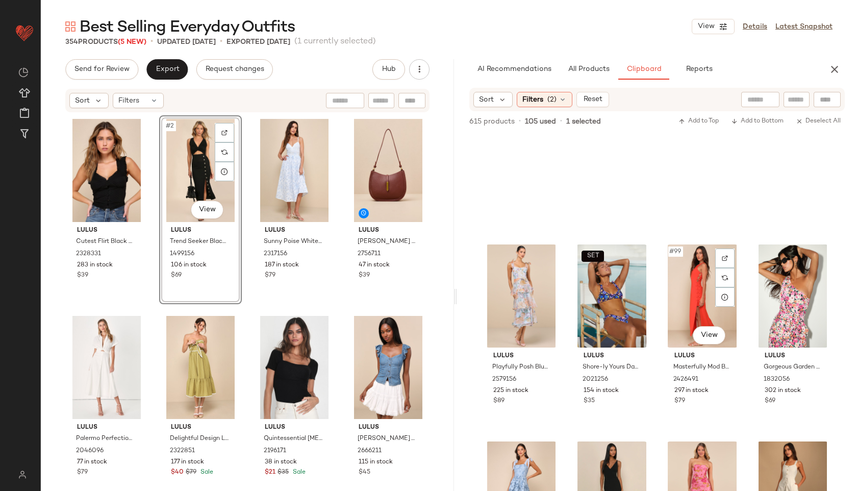
scroll to position [4899, 0]
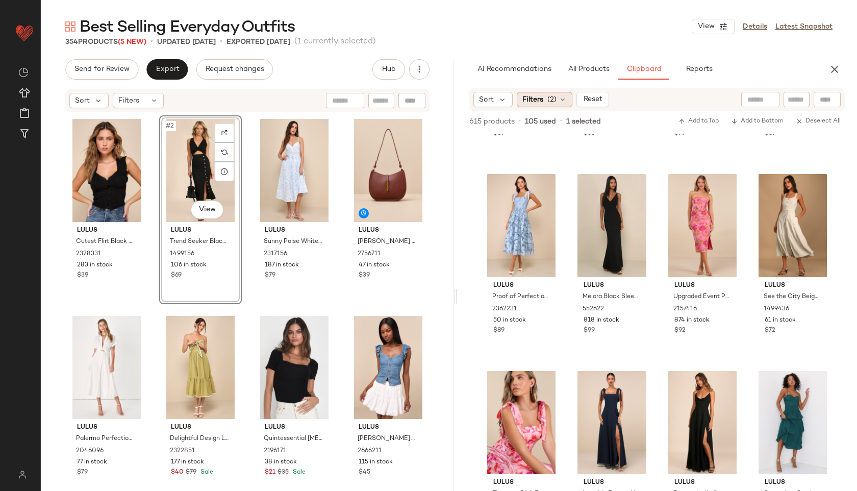
click at [551, 101] on span "(2)" at bounding box center [552, 99] width 9 height 11
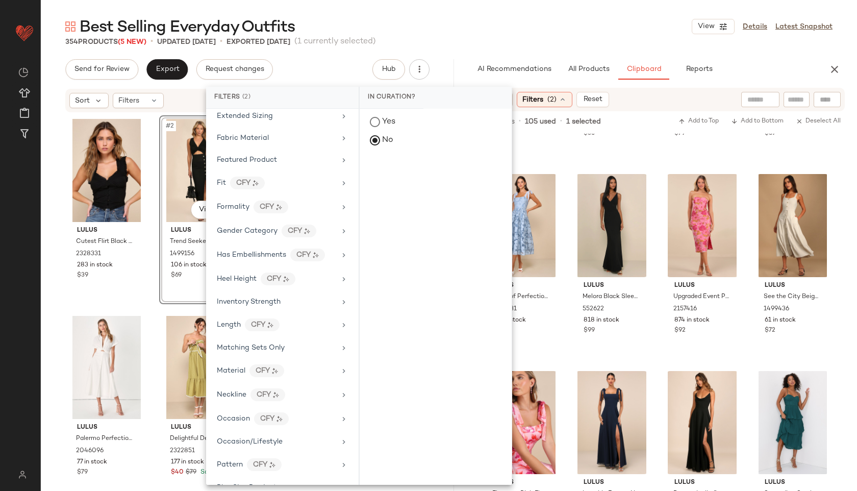
scroll to position [0, 0]
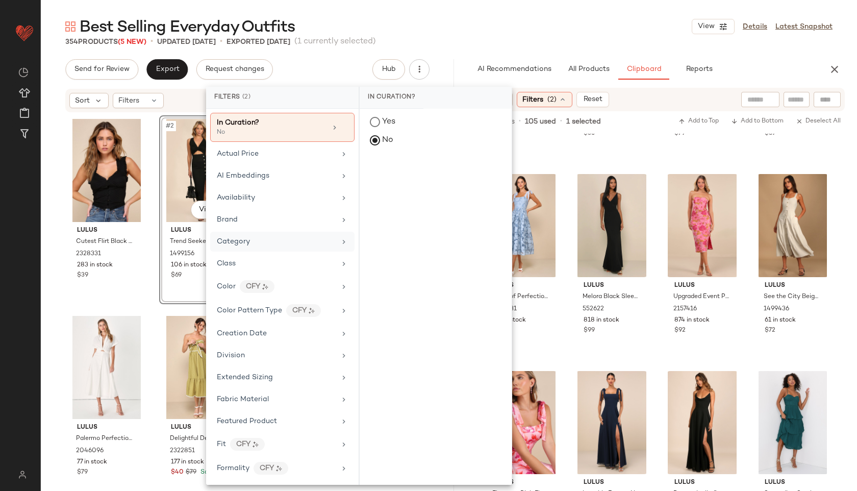
click at [268, 233] on div "Category" at bounding box center [282, 242] width 144 height 20
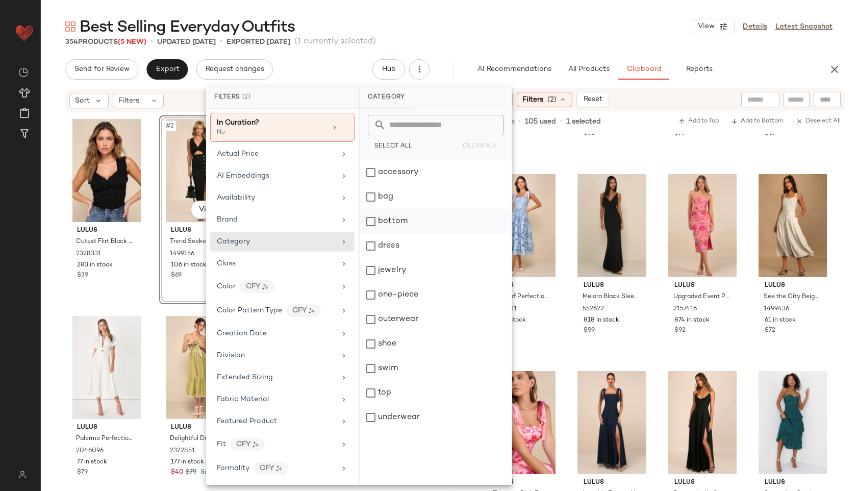
click at [384, 219] on div "bottom" at bounding box center [436, 221] width 152 height 24
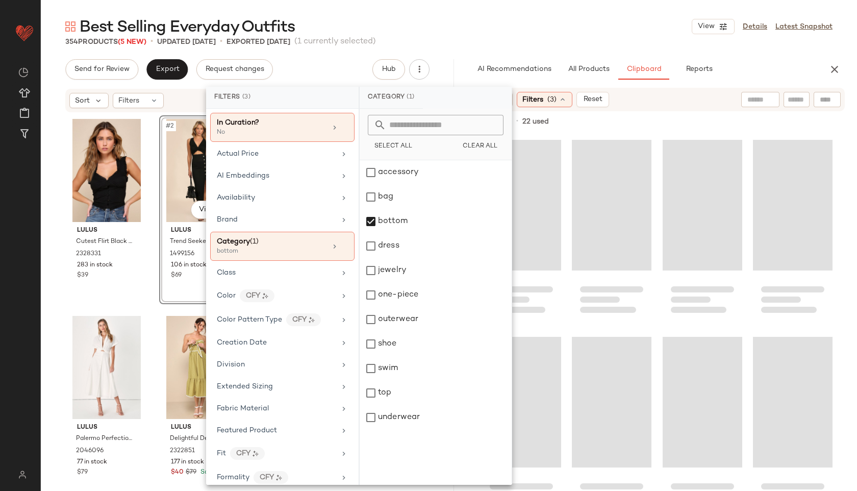
click at [553, 29] on div "Best Selling Everyday Outfits View Details Latest Snapshot" at bounding box center [449, 26] width 817 height 20
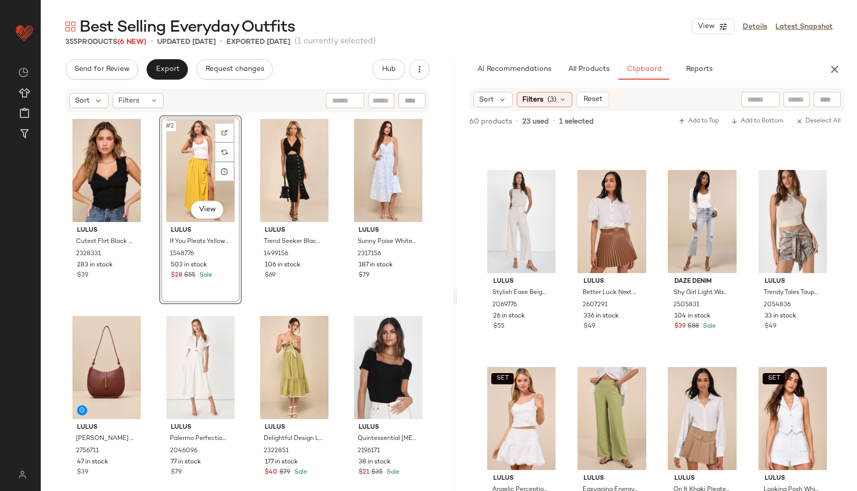
scroll to position [570, 0]
click at [201, 175] on div "#2 View" at bounding box center [201, 170] width 76 height 103
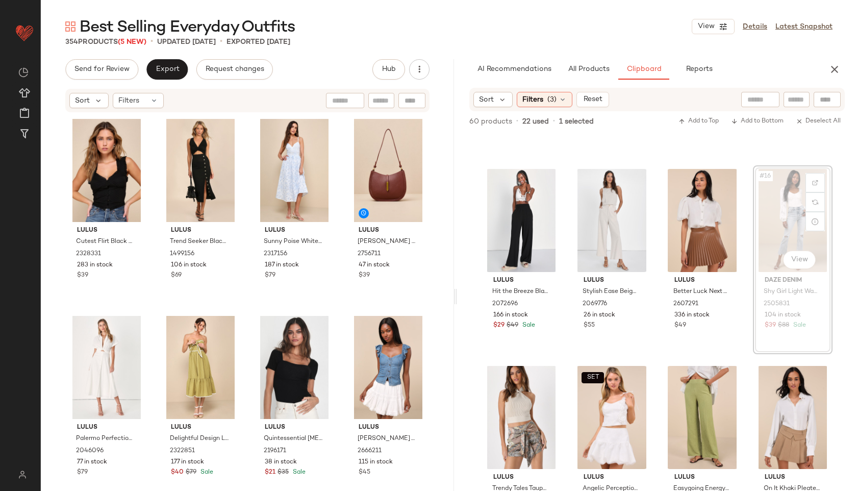
scroll to position [547, 0]
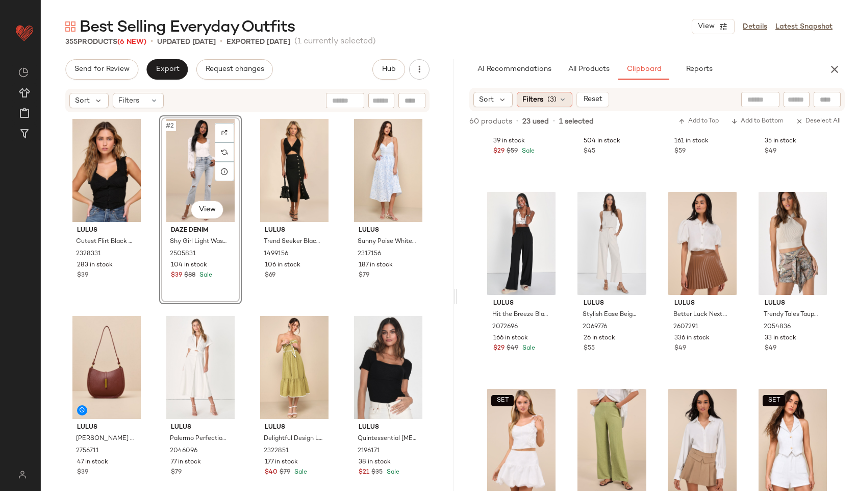
click at [540, 96] on span "Filters" at bounding box center [533, 99] width 21 height 11
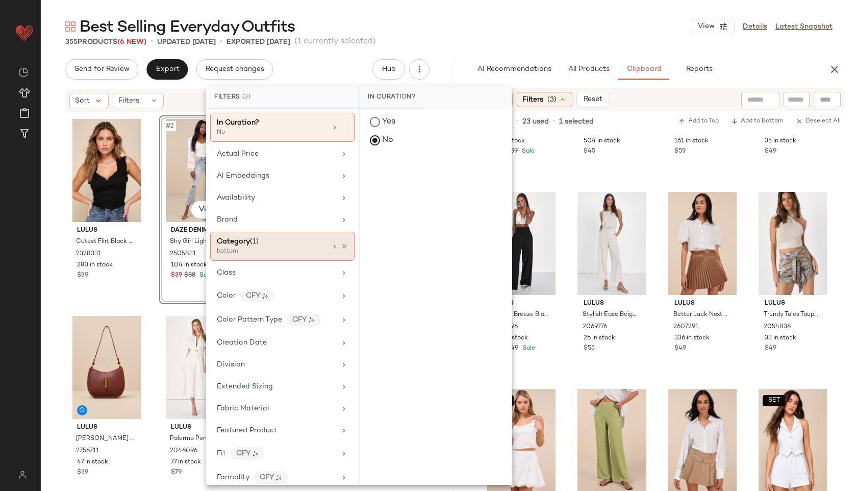
click at [279, 239] on div "Category (1)" at bounding box center [272, 241] width 110 height 11
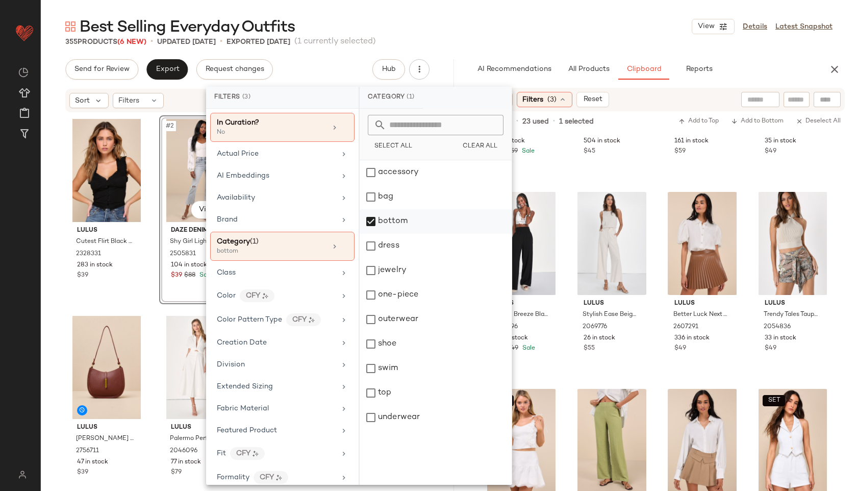
click at [383, 219] on div "bottom" at bounding box center [436, 221] width 152 height 24
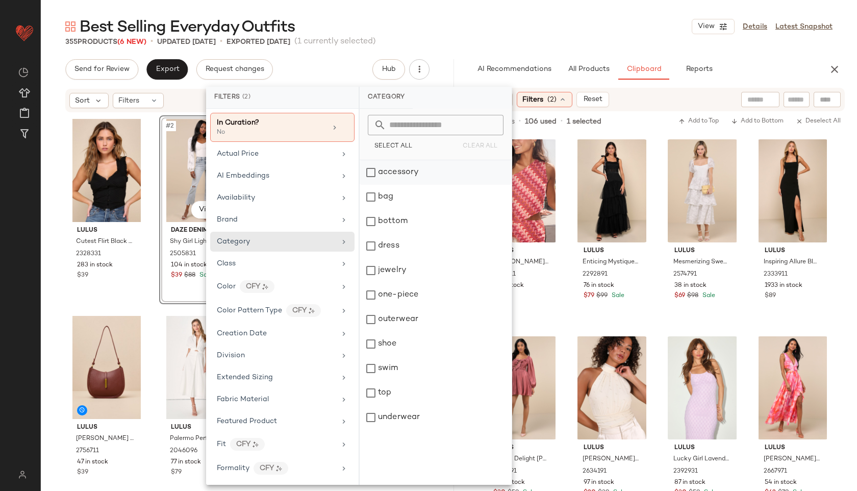
click at [420, 166] on div "accessory" at bounding box center [436, 172] width 152 height 24
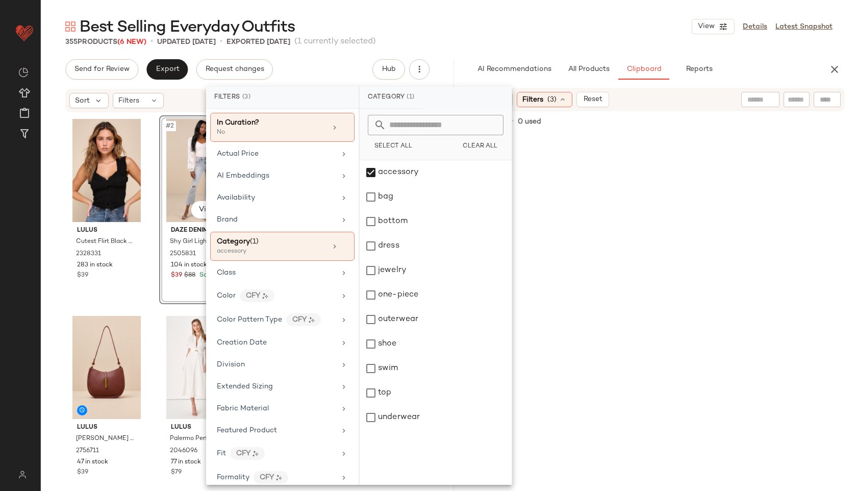
click at [494, 40] on div "355 Products (6 New) • updated Sep 19th • Exported Sep 17th (1 currently select…" at bounding box center [449, 42] width 817 height 10
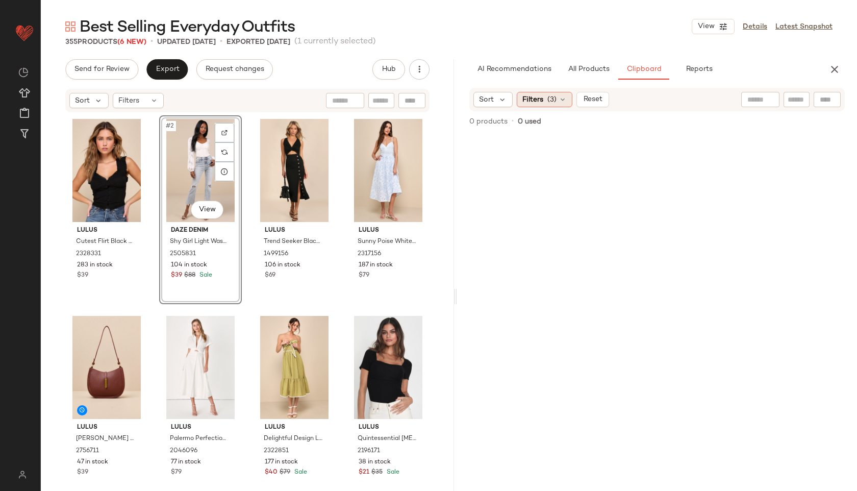
click at [549, 97] on span "(3)" at bounding box center [552, 99] width 9 height 11
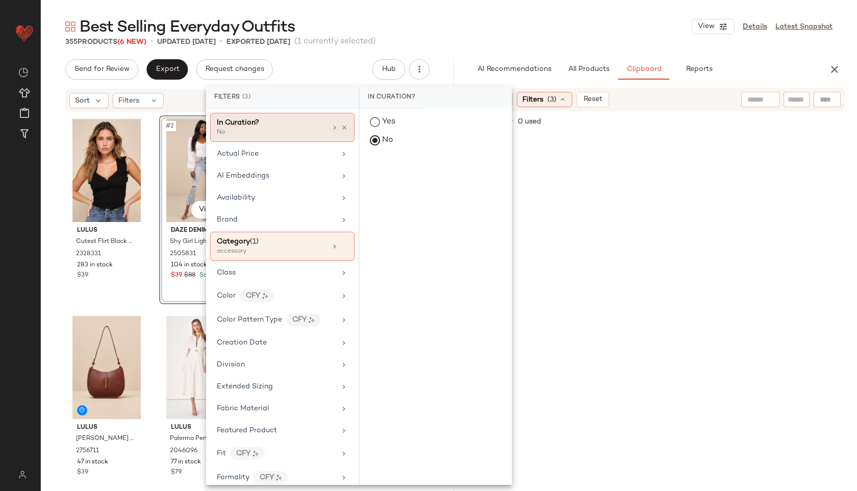
scroll to position [3, 0]
click at [267, 237] on div "Category (1)" at bounding box center [272, 239] width 110 height 11
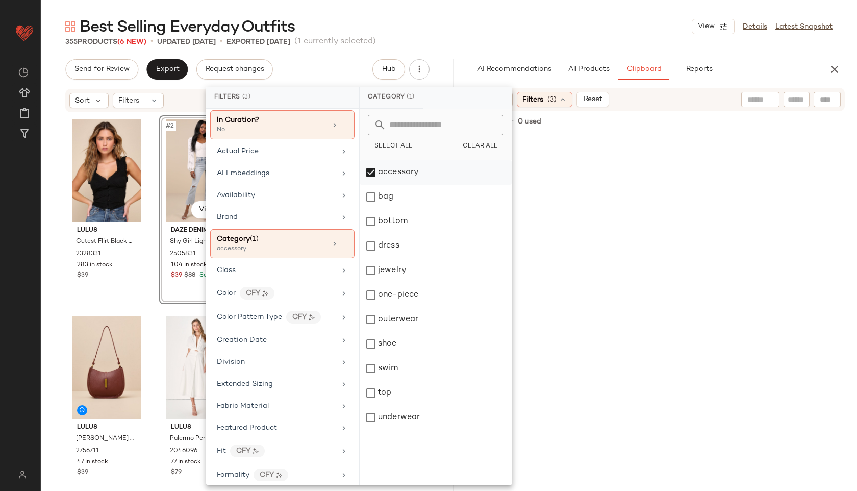
click at [391, 177] on div "accessory" at bounding box center [436, 172] width 152 height 24
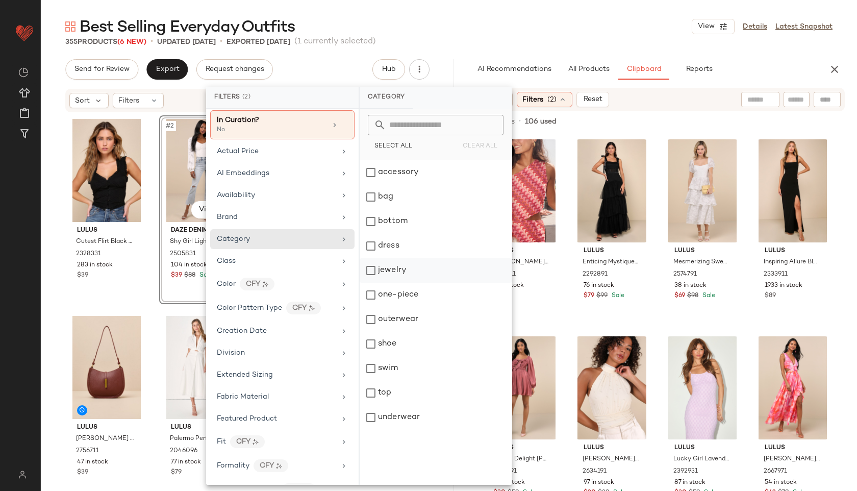
click at [387, 276] on div "jewelry" at bounding box center [436, 270] width 152 height 24
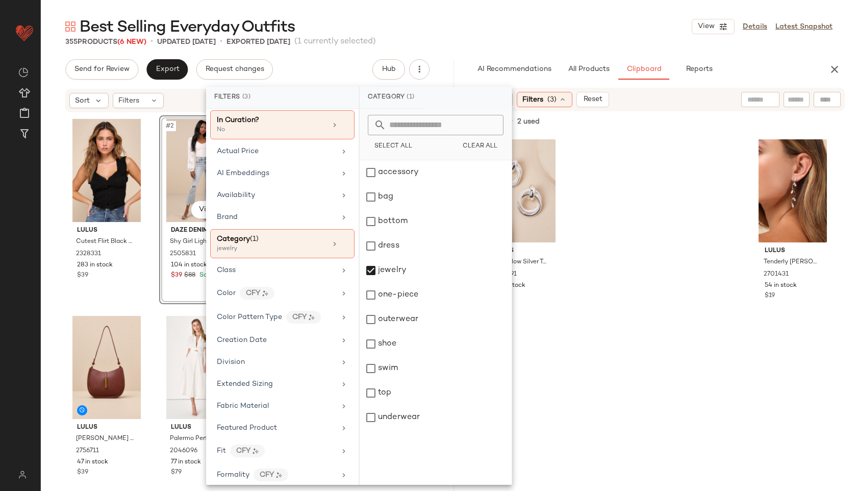
click at [501, 32] on div "Best Selling Everyday Outfits View Details Latest Snapshot" at bounding box center [449, 26] width 817 height 20
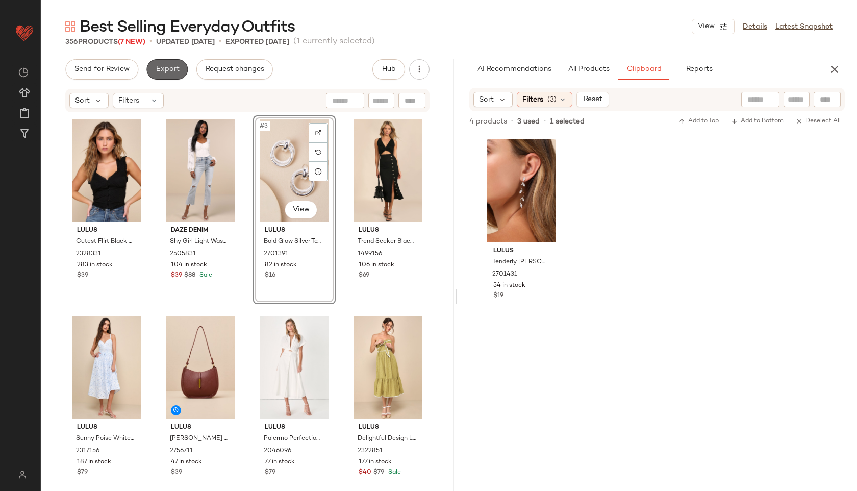
click at [170, 64] on button "Export" at bounding box center [166, 69] width 41 height 20
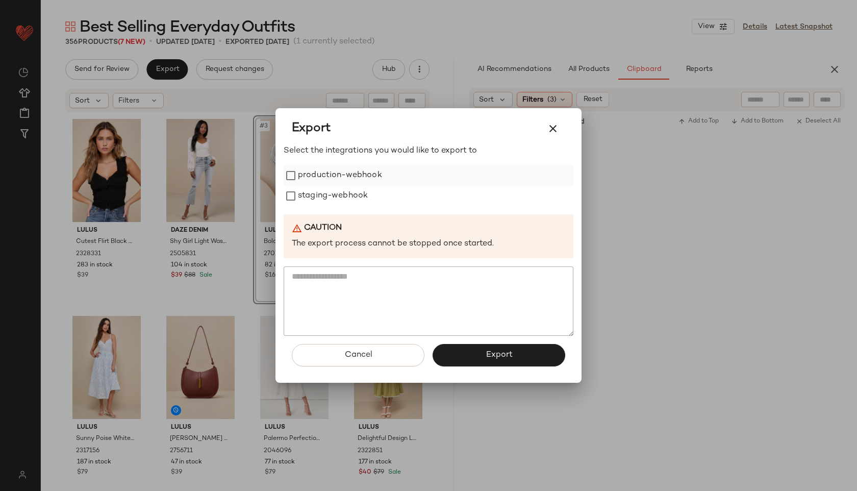
click at [360, 178] on label "production-webhook" at bounding box center [340, 175] width 84 height 20
click at [359, 192] on label "staging-webhook" at bounding box center [333, 196] width 70 height 20
click at [459, 351] on button "Export" at bounding box center [499, 355] width 133 height 22
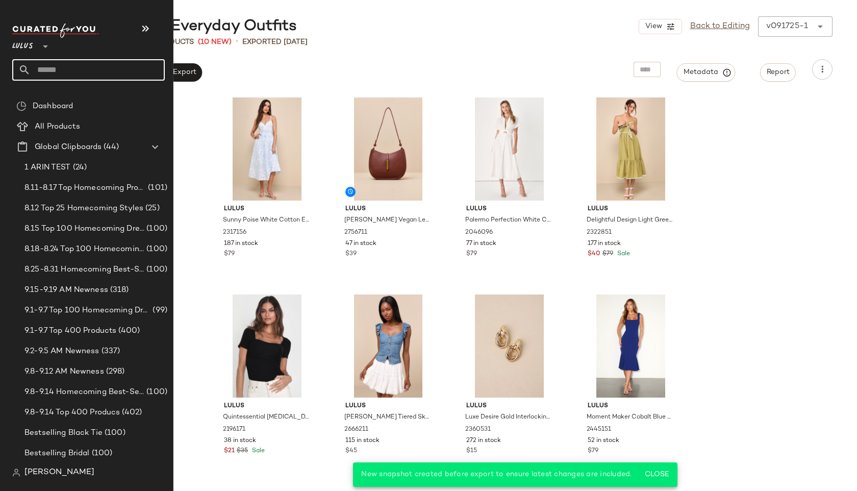
click at [68, 72] on input "text" at bounding box center [98, 69] width 134 height 21
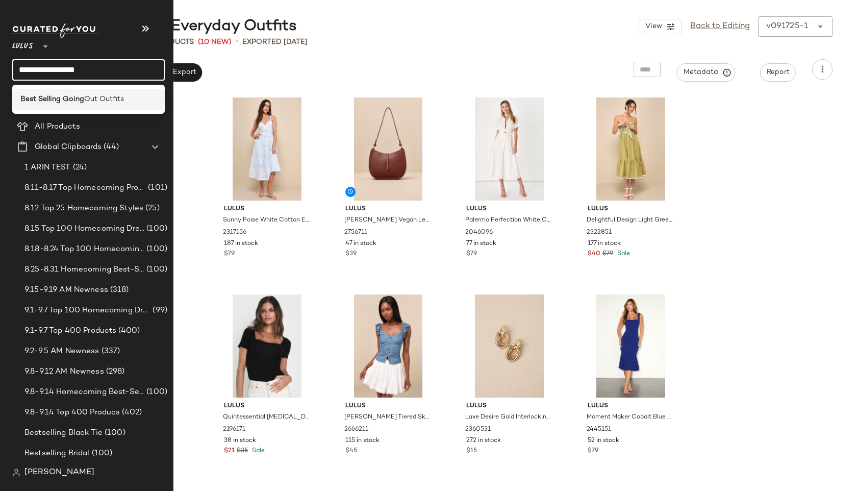
type input "**********"
click at [66, 101] on b "Best Selling Going" at bounding box center [52, 99] width 64 height 11
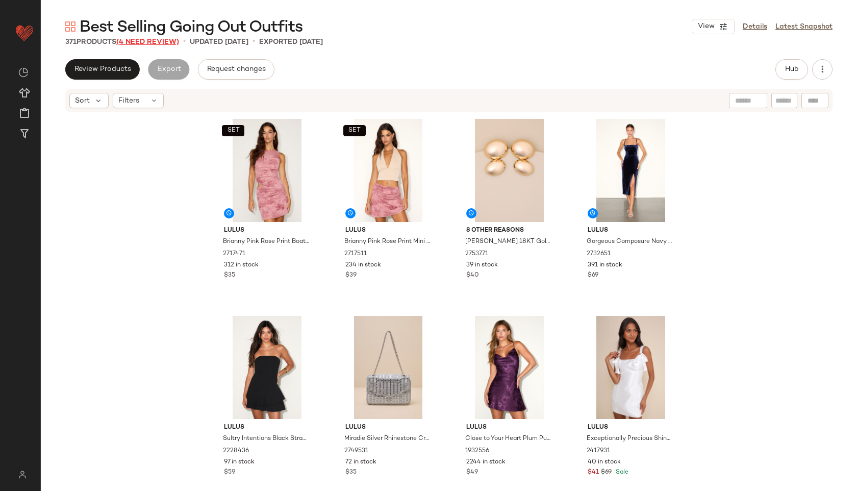
click at [147, 42] on span "(4 Need Review)" at bounding box center [147, 42] width 63 height 8
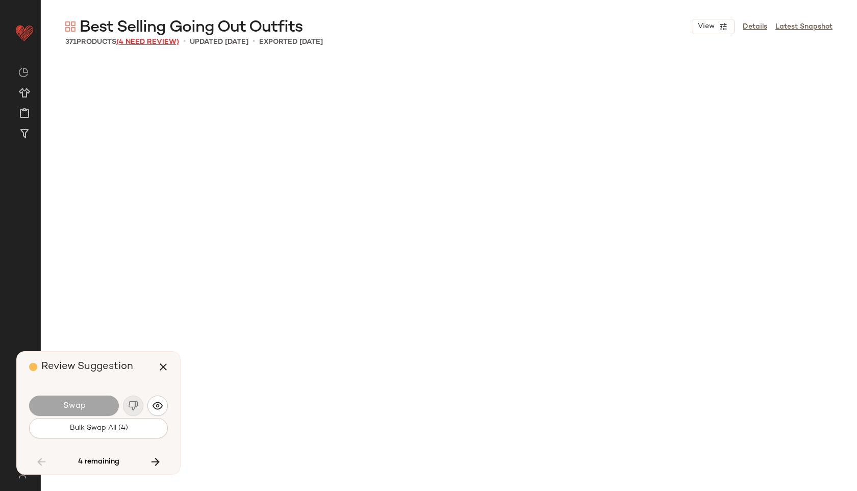
scroll to position [7487, 0]
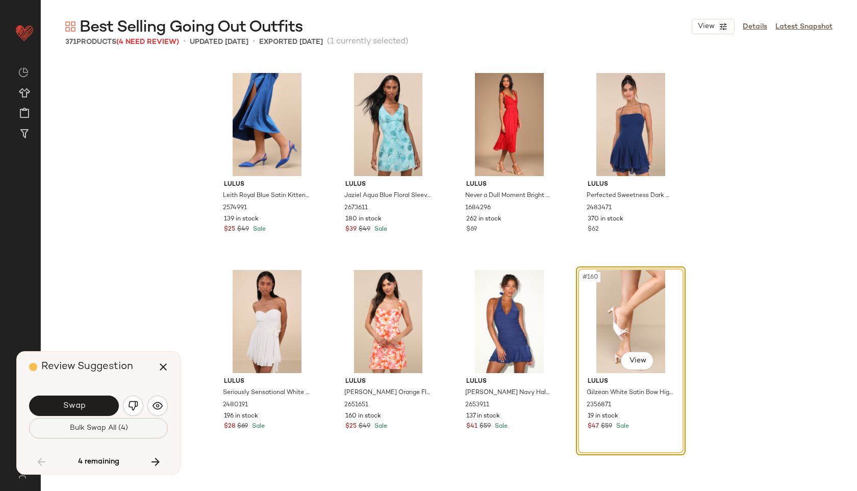
click at [77, 428] on span "Bulk Swap All (4)" at bounding box center [98, 428] width 59 height 8
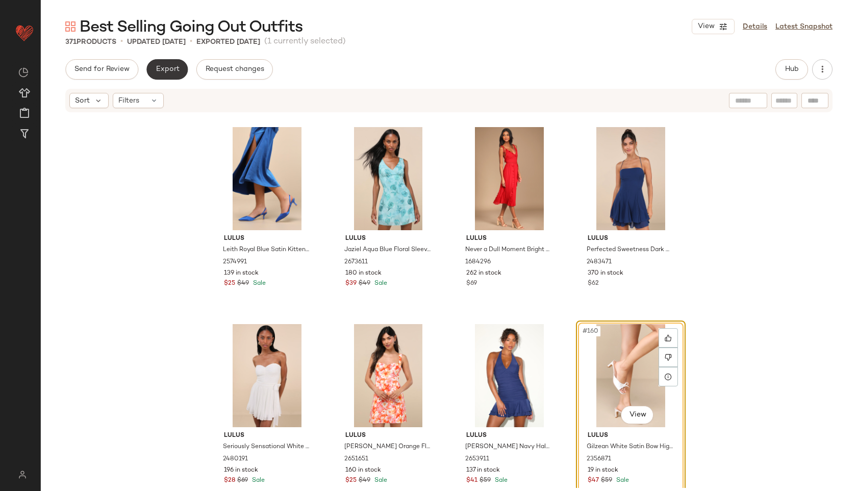
click at [170, 66] on span "Export" at bounding box center [167, 69] width 24 height 8
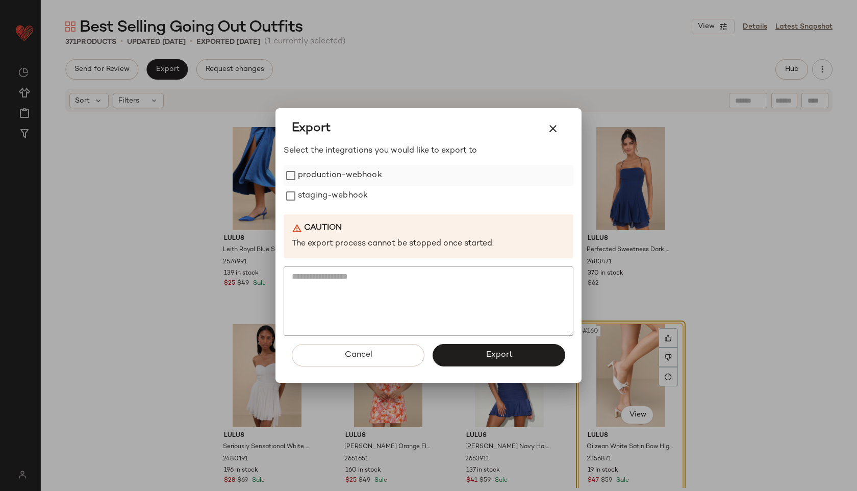
click at [302, 177] on label "production-webhook" at bounding box center [340, 175] width 84 height 20
click at [301, 194] on label "staging-webhook" at bounding box center [333, 196] width 70 height 20
click at [468, 354] on button "Export" at bounding box center [499, 355] width 133 height 22
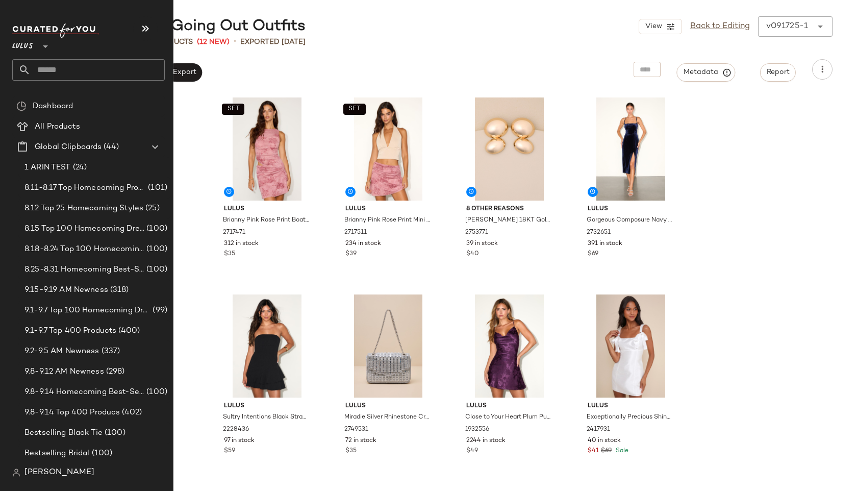
click at [59, 66] on input "text" at bounding box center [98, 69] width 134 height 21
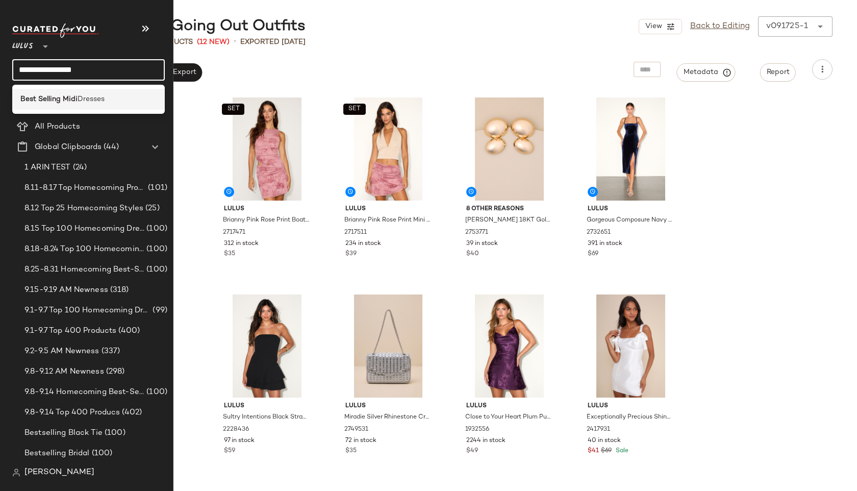
type input "**********"
click at [54, 101] on b "Best Selling Midi" at bounding box center [48, 99] width 57 height 11
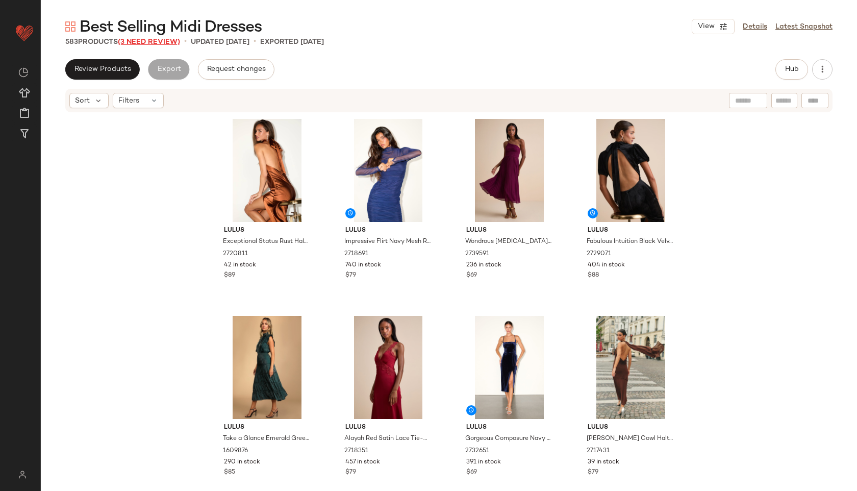
click at [164, 42] on span "(3 Need Review)" at bounding box center [149, 42] width 62 height 8
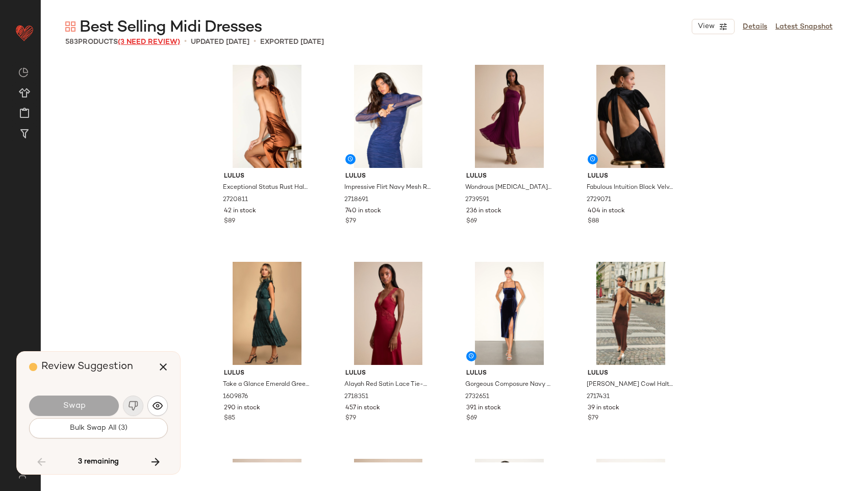
scroll to position [24430, 0]
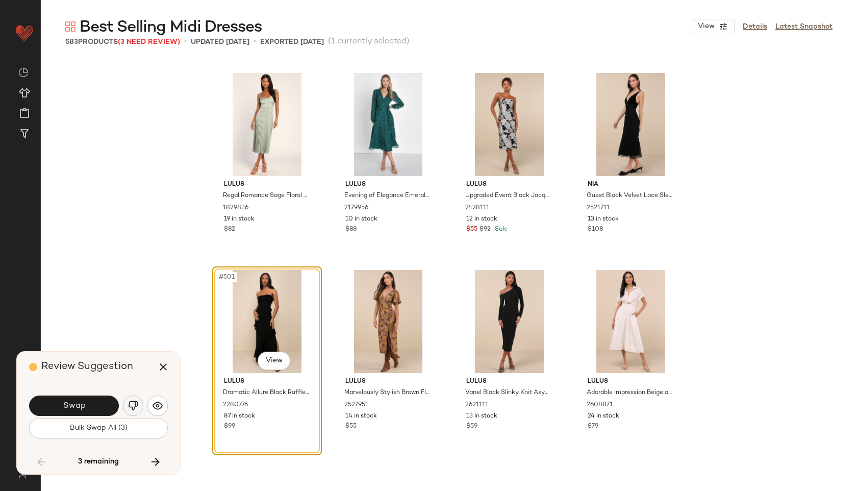
click at [133, 406] on img "button" at bounding box center [133, 406] width 10 height 10
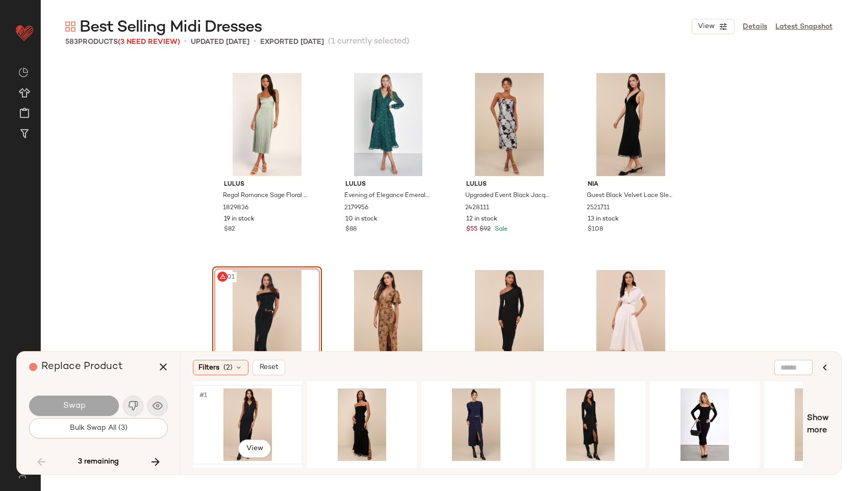
click at [258, 419] on div "#1 View" at bounding box center [248, 424] width 103 height 72
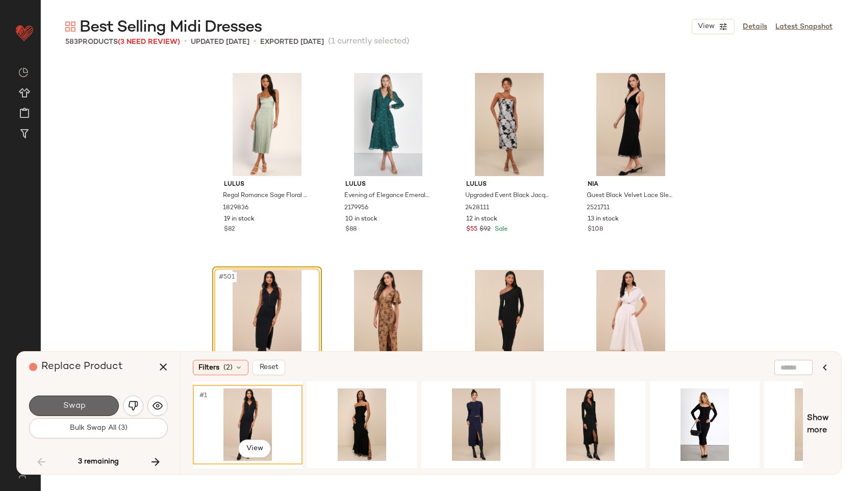
click at [92, 401] on button "Swap" at bounding box center [74, 406] width 90 height 20
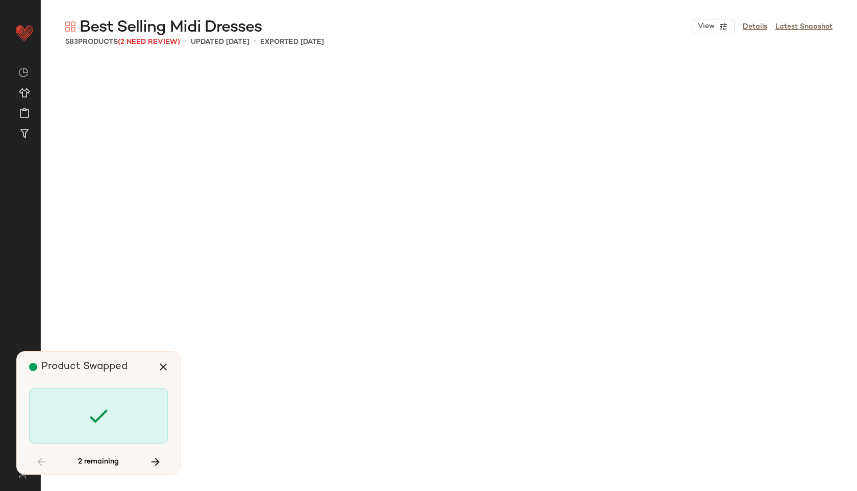
scroll to position [25218, 0]
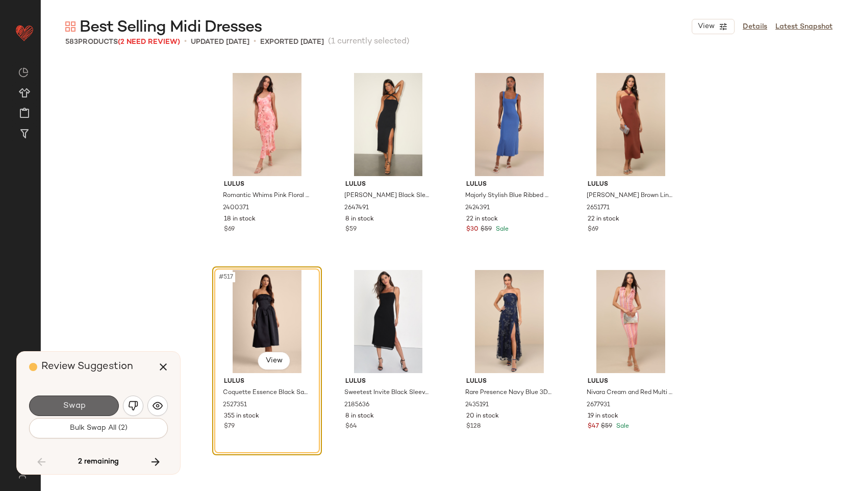
click at [98, 406] on button "Swap" at bounding box center [74, 406] width 90 height 20
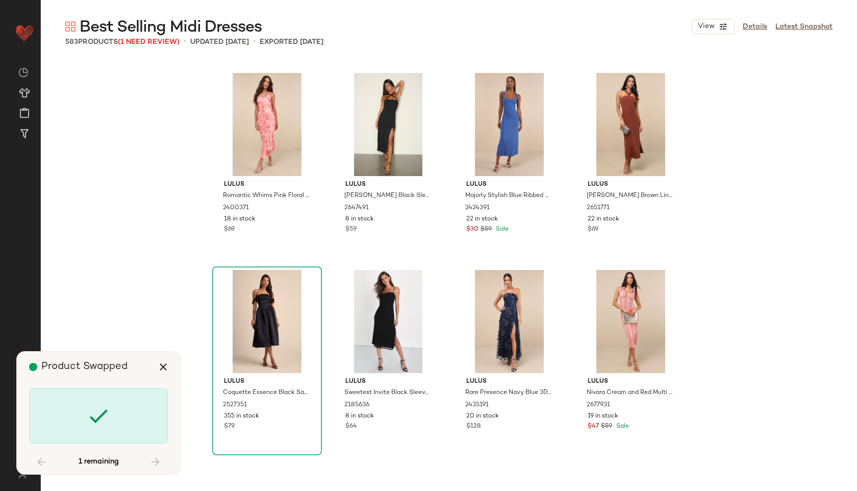
scroll to position [26794, 0]
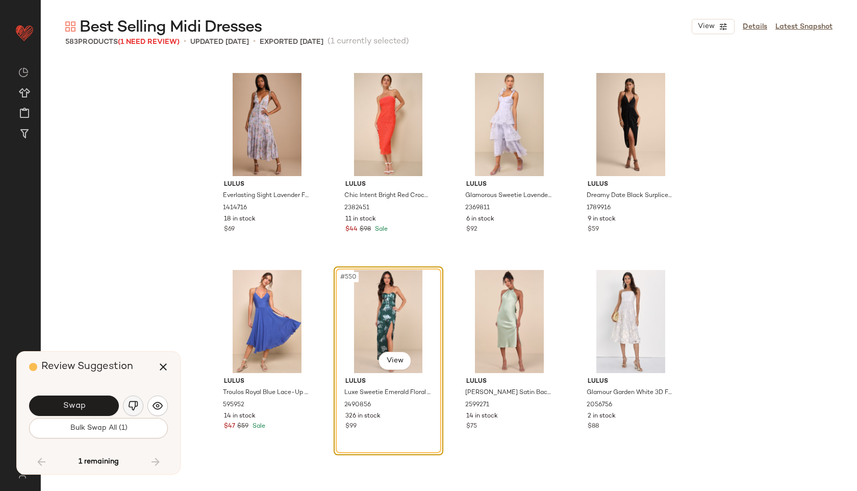
click at [132, 401] on img "button" at bounding box center [133, 406] width 10 height 10
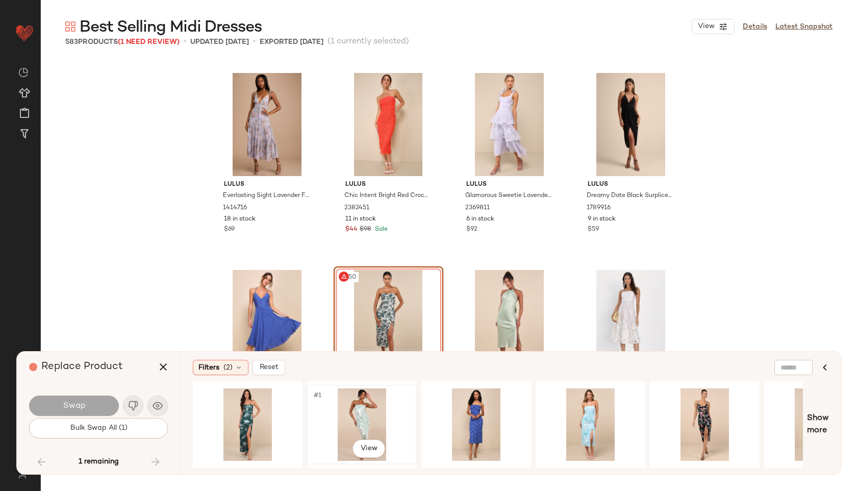
click at [359, 422] on div "#1 View" at bounding box center [362, 424] width 103 height 72
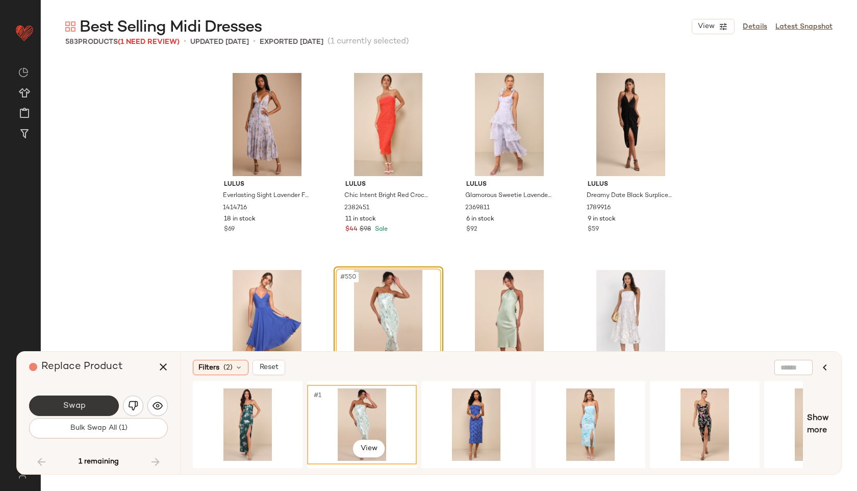
click at [101, 407] on button "Swap" at bounding box center [74, 406] width 90 height 20
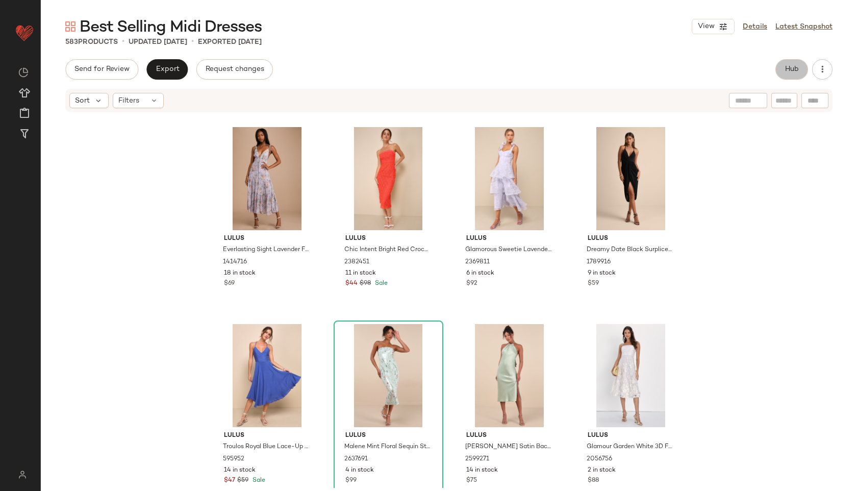
click at [783, 64] on button "Hub" at bounding box center [792, 69] width 33 height 20
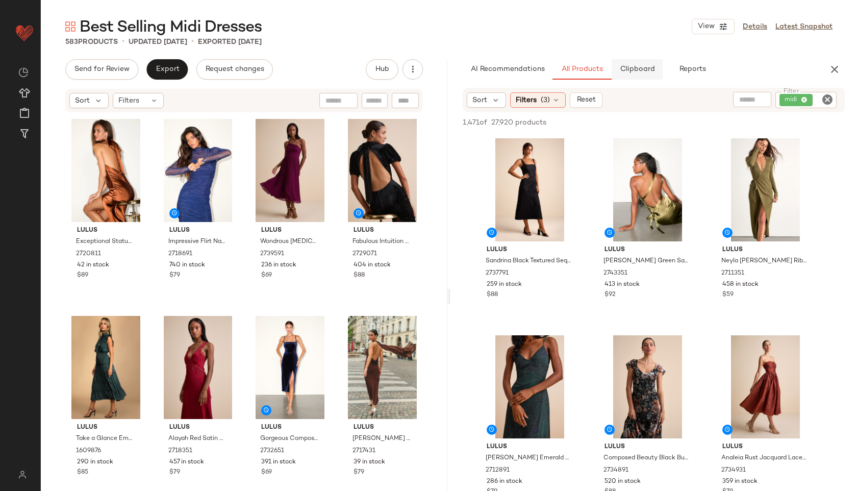
click at [636, 75] on button "Clipboard" at bounding box center [637, 69] width 51 height 20
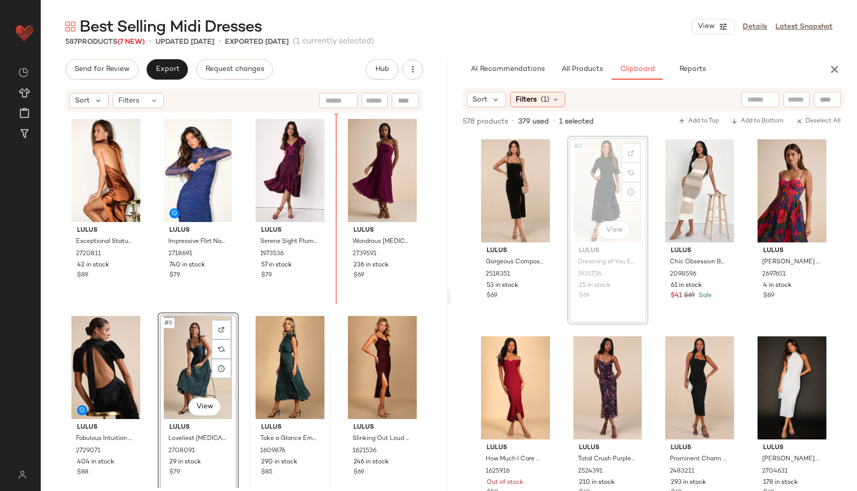
drag, startPoint x: 617, startPoint y: 194, endPoint x: 283, endPoint y: 312, distance: 353.5
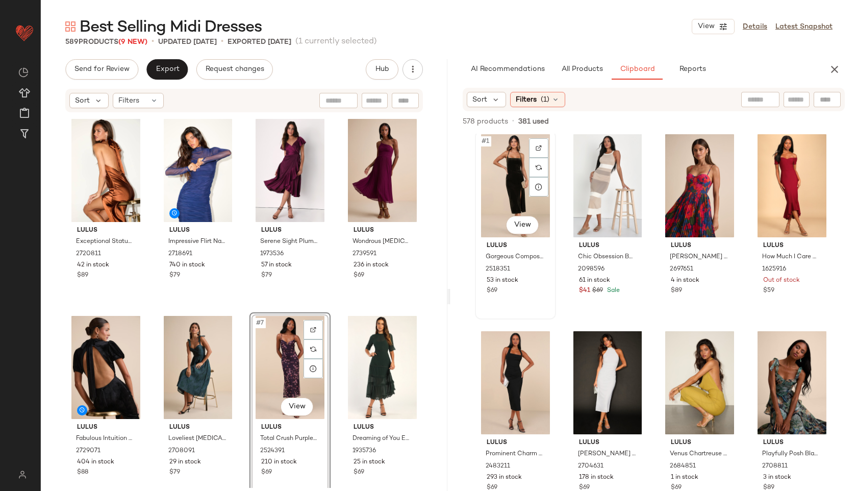
scroll to position [4, 0]
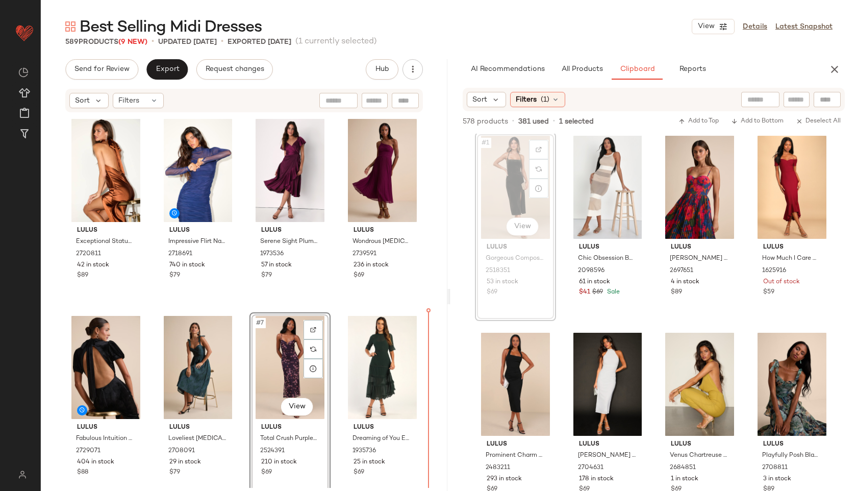
drag, startPoint x: 504, startPoint y: 184, endPoint x: 319, endPoint y: 391, distance: 278.4
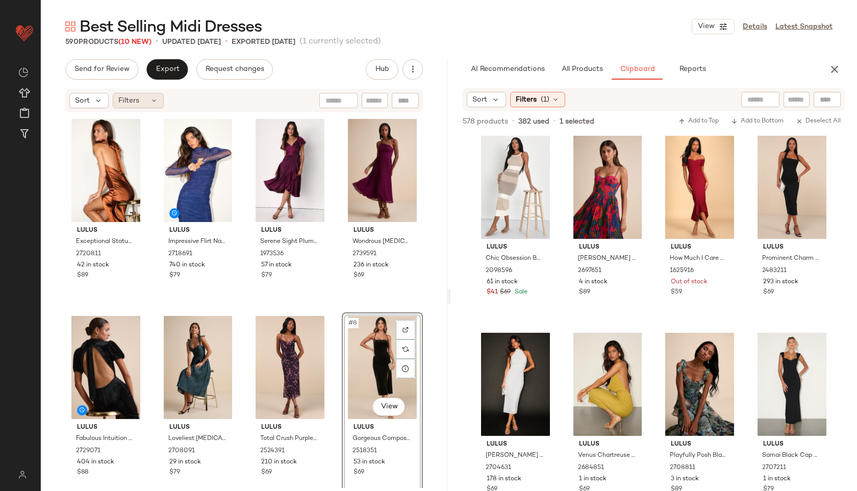
click at [141, 101] on div "Filters" at bounding box center [138, 100] width 51 height 15
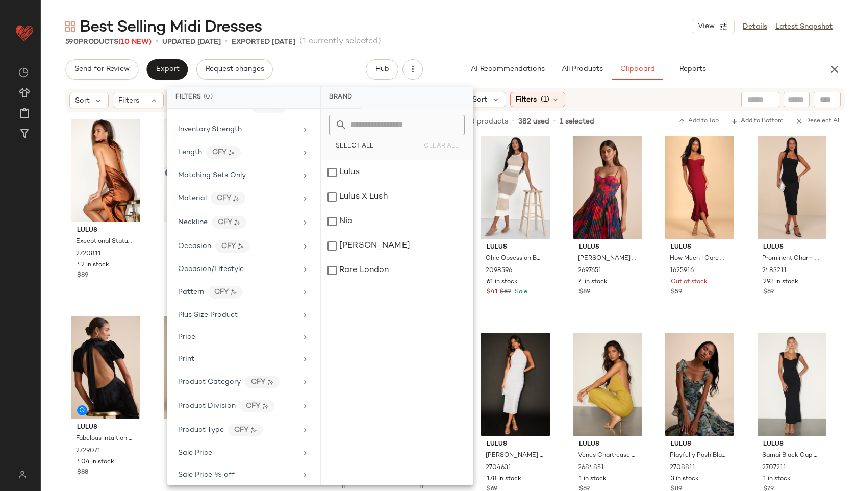
scroll to position [523, 0]
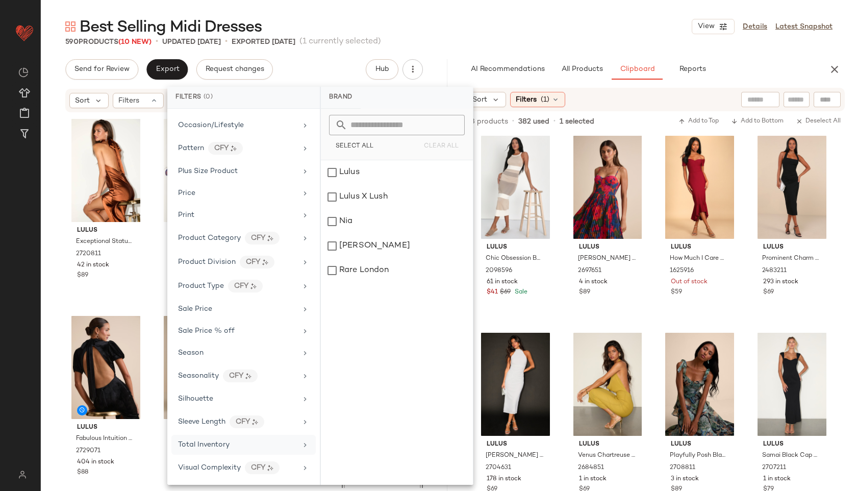
click at [203, 444] on span "Total Inventory" at bounding box center [204, 445] width 52 height 8
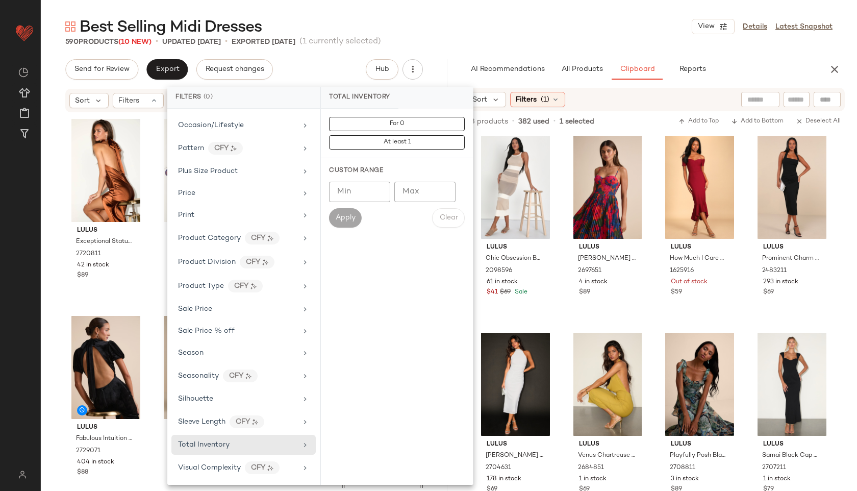
click at [414, 195] on input "Max" at bounding box center [425, 192] width 61 height 20
type input "**"
click at [347, 215] on span "Apply" at bounding box center [345, 218] width 20 height 8
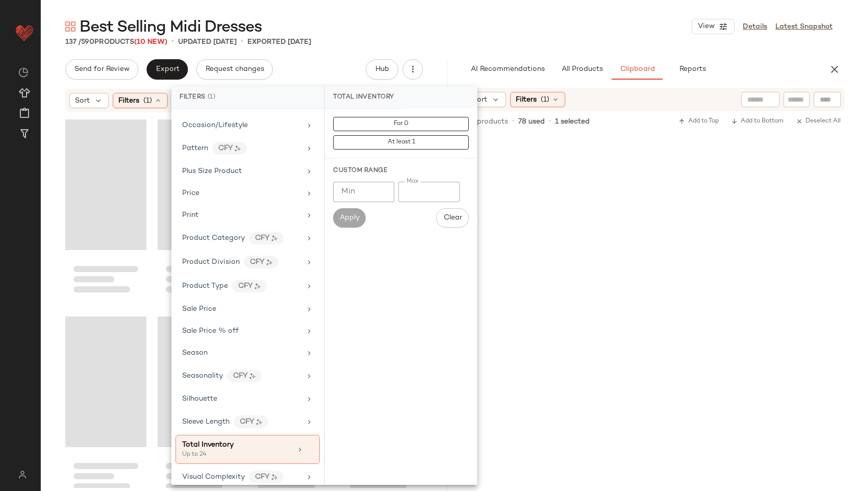
scroll to position [800, 0]
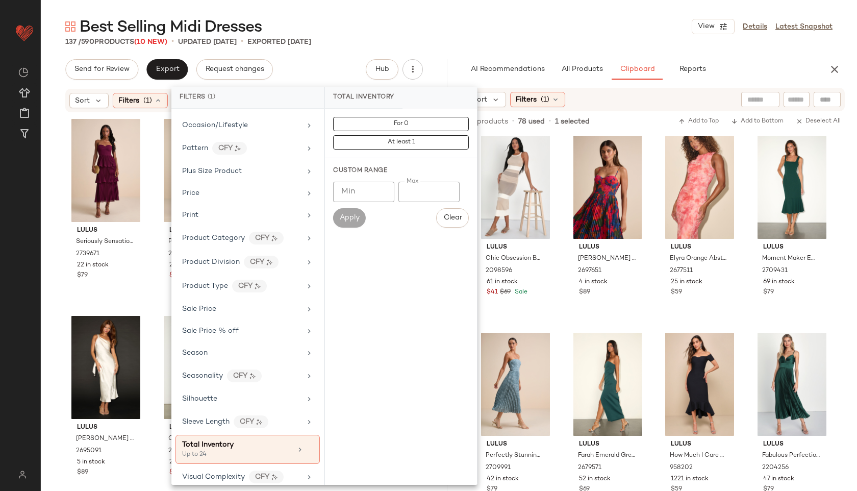
click at [418, 28] on div "Best Selling Midi Dresses View Details Latest Snapshot" at bounding box center [449, 26] width 817 height 20
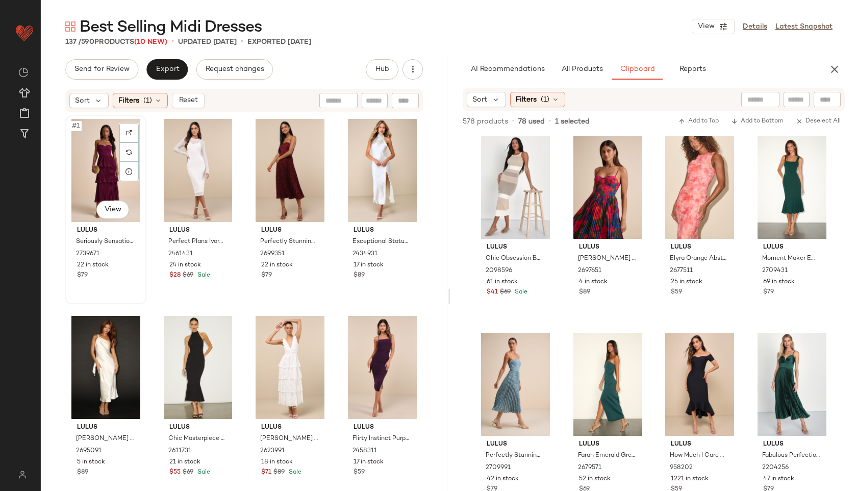
click at [95, 171] on div "#1 View" at bounding box center [106, 170] width 74 height 103
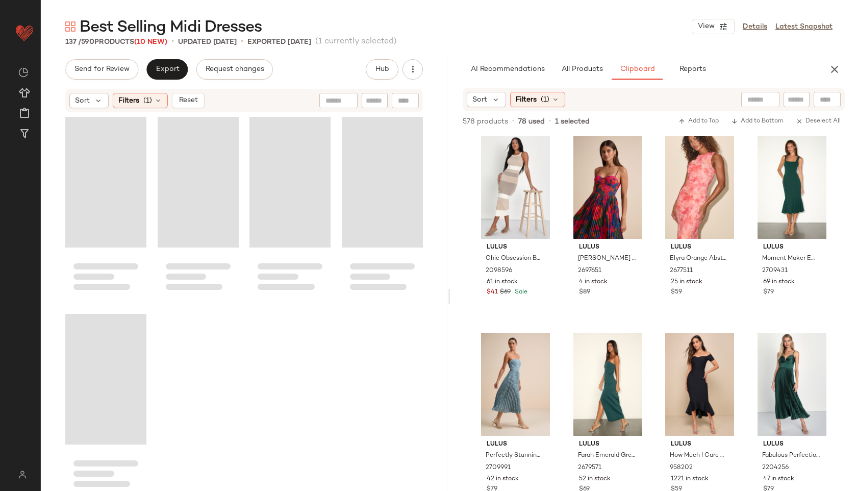
scroll to position [6523, 0]
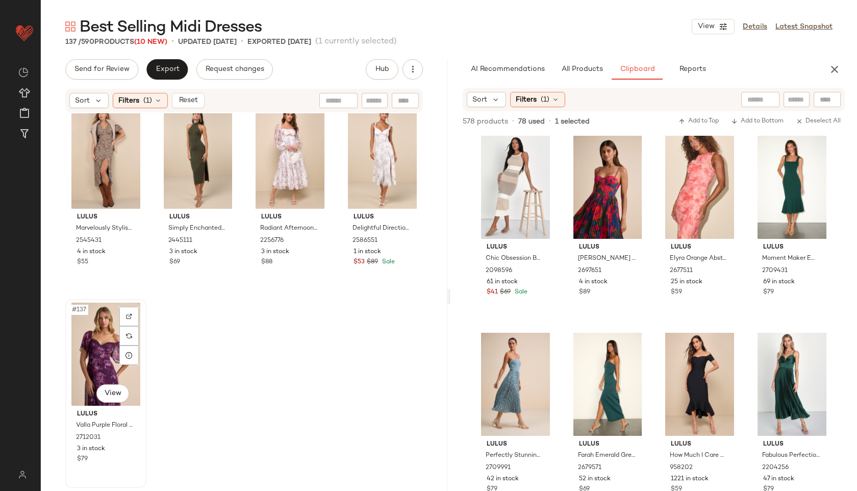
click at [102, 338] on div "#137 View" at bounding box center [106, 354] width 74 height 103
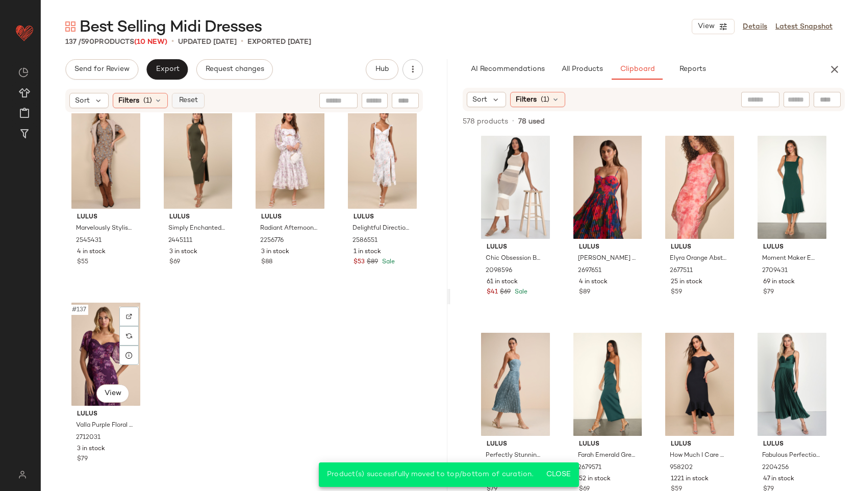
click at [185, 102] on span "Reset" at bounding box center [187, 100] width 19 height 8
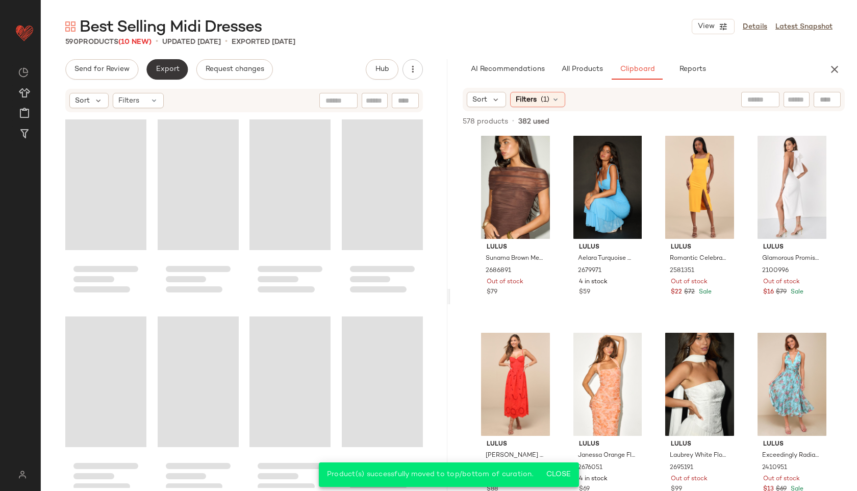
click at [175, 67] on span "Export" at bounding box center [167, 69] width 24 height 8
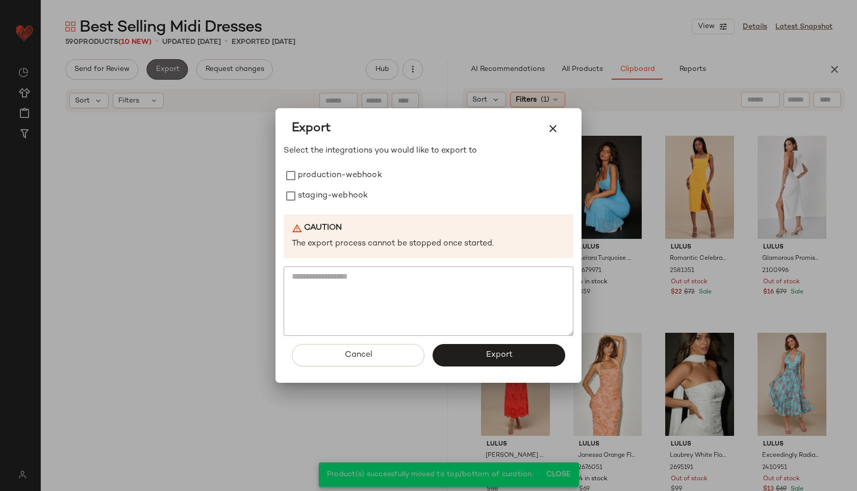
scroll to position [28786, 0]
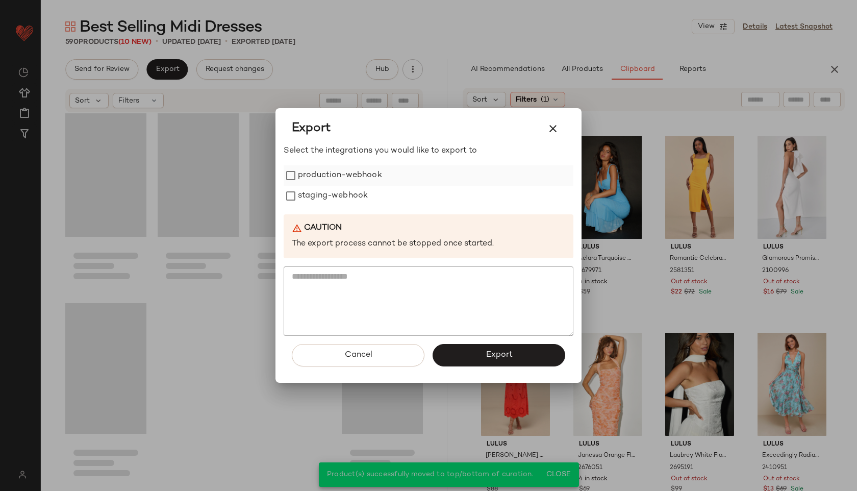
click at [347, 175] on label "production-webhook" at bounding box center [340, 175] width 84 height 20
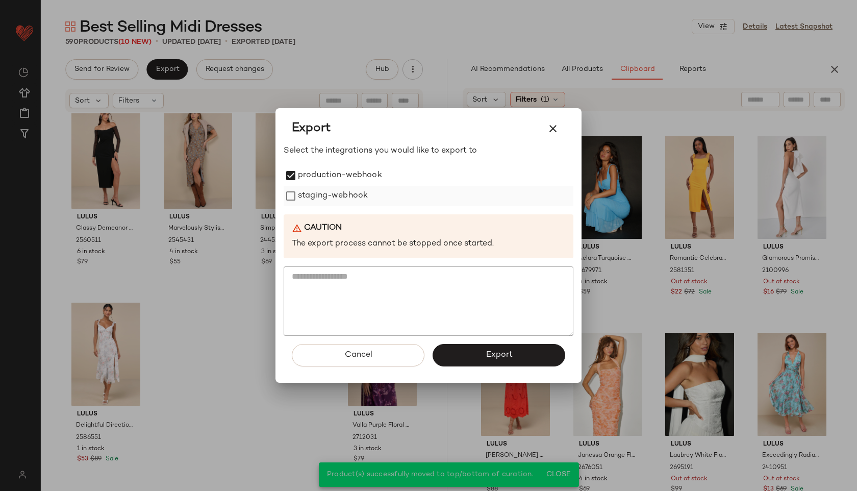
click at [337, 205] on label "staging-webhook" at bounding box center [333, 196] width 70 height 20
click at [483, 362] on button "Export" at bounding box center [499, 355] width 133 height 22
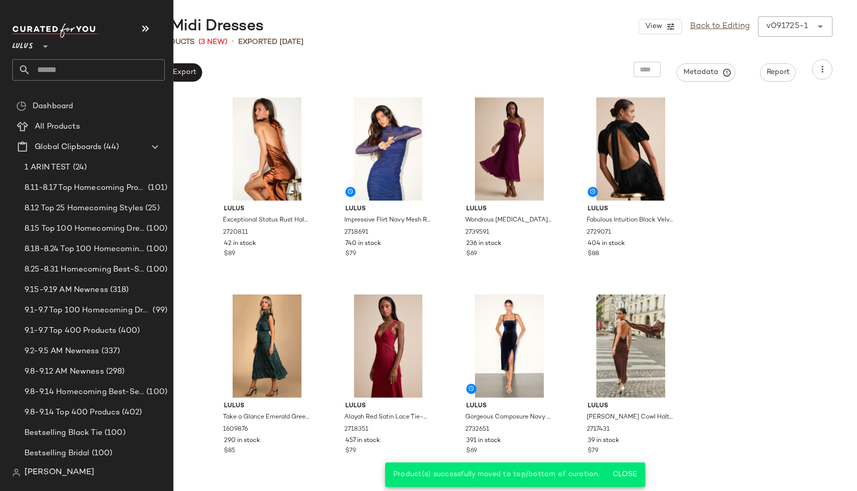
click at [47, 70] on input "text" at bounding box center [98, 69] width 134 height 21
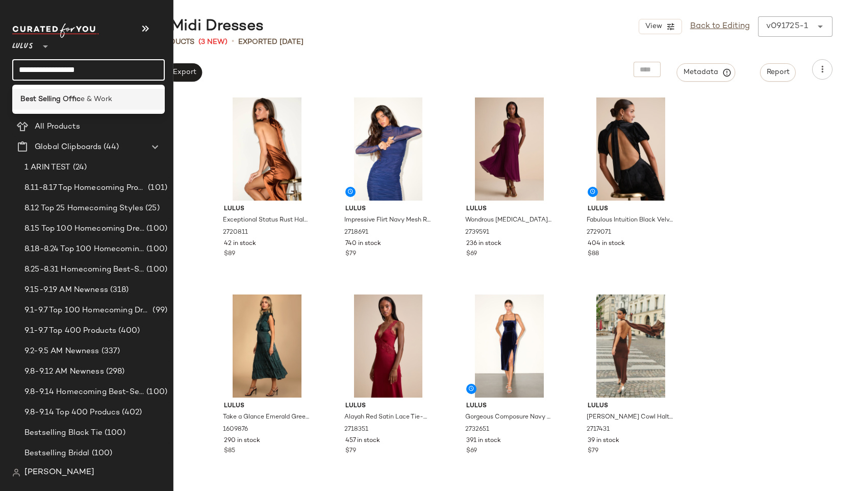
type input "**********"
click at [40, 100] on b "Best Selling Offic" at bounding box center [50, 99] width 60 height 11
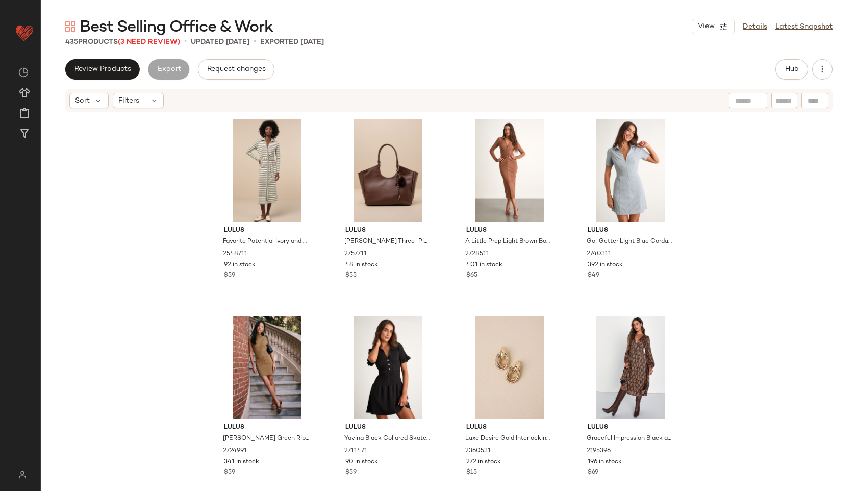
click at [150, 38] on span "Best Selling Office & Work" at bounding box center [176, 27] width 193 height 20
click at [153, 44] on span "(3 Need Review)" at bounding box center [149, 42] width 62 height 8
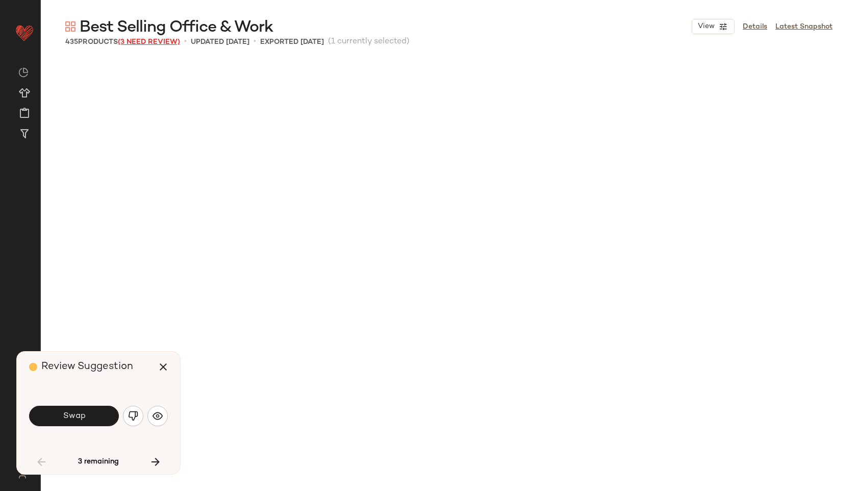
scroll to position [402, 0]
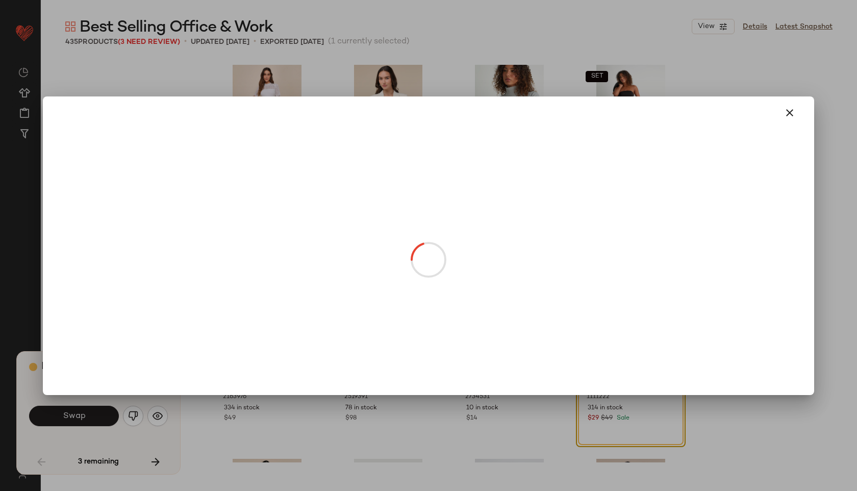
click at [630, 347] on body "Lulus ** Dashboard All Products Global Clipboards (44) Curations (814) Jordan C…" at bounding box center [428, 245] width 857 height 491
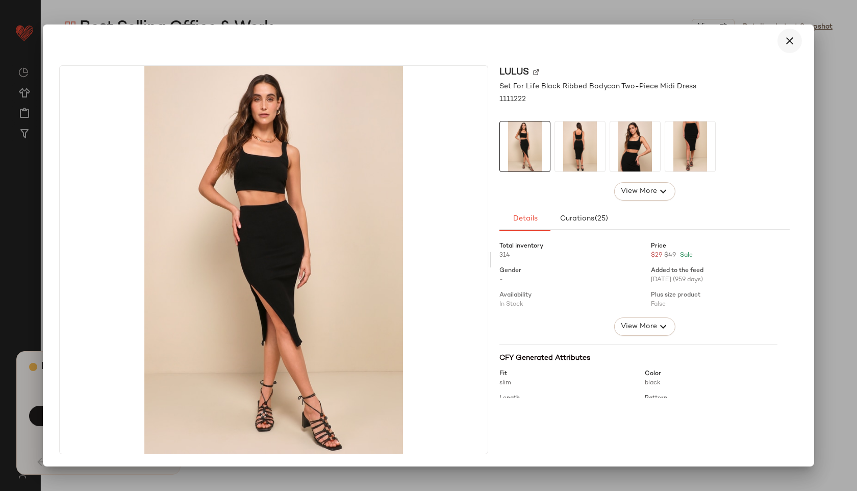
click at [791, 40] on icon "button" at bounding box center [790, 41] width 12 height 12
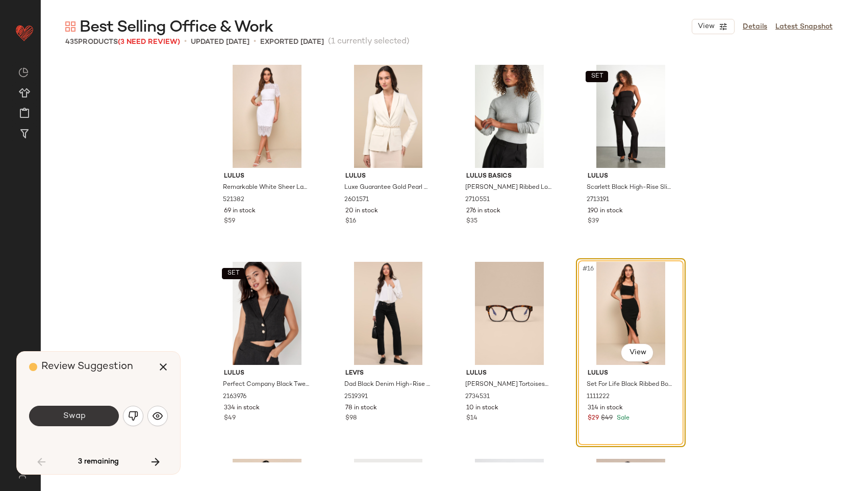
click at [68, 415] on span "Swap" at bounding box center [73, 416] width 23 height 10
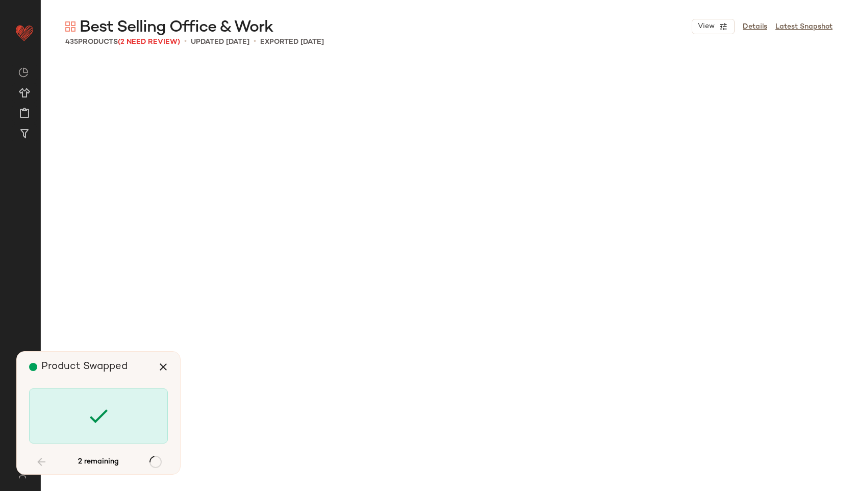
scroll to position [1182, 0]
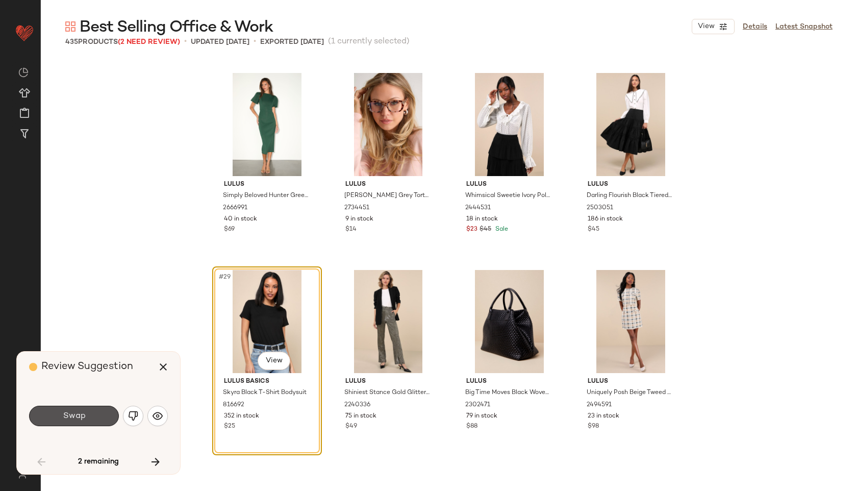
click at [68, 415] on span "Swap" at bounding box center [73, 416] width 23 height 10
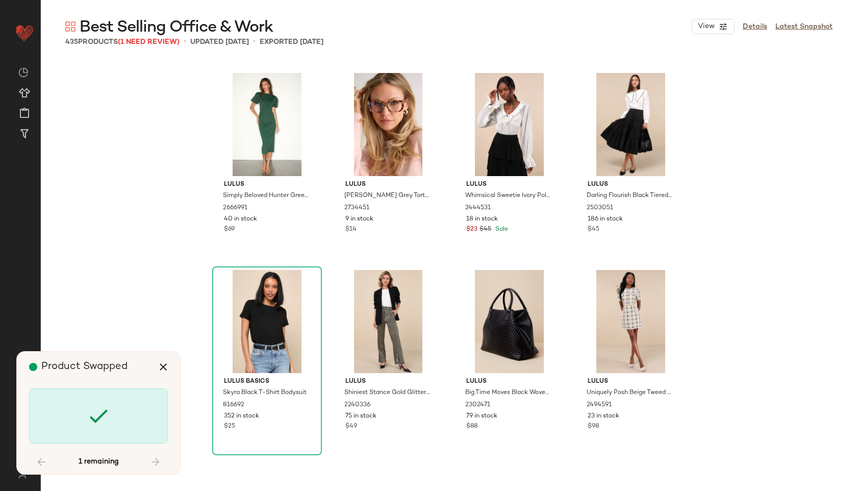
scroll to position [7093, 0]
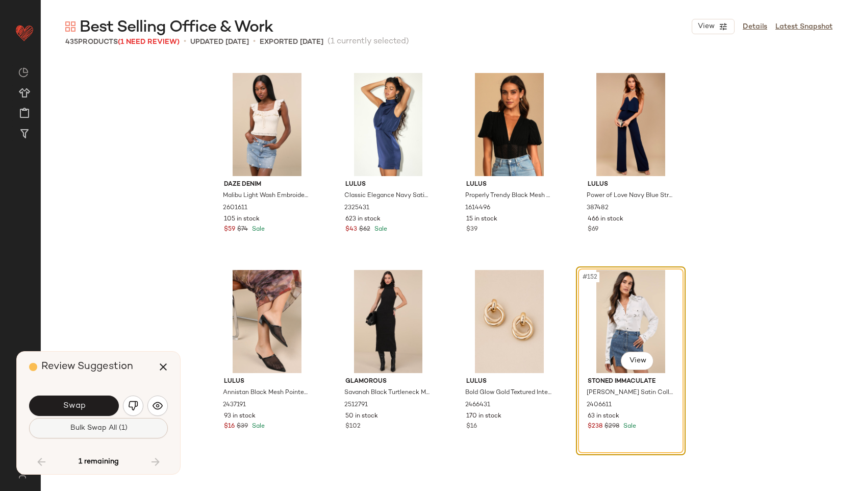
click at [115, 431] on span "Bulk Swap All (1)" at bounding box center [98, 428] width 58 height 8
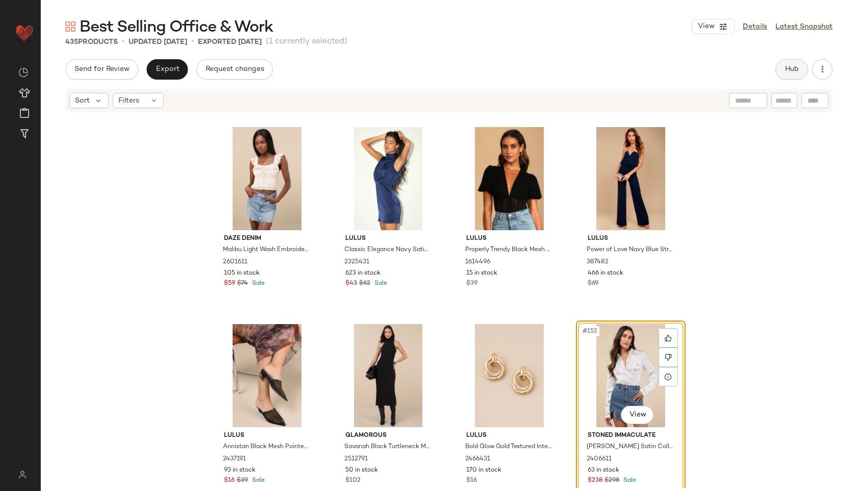
click at [787, 76] on button "Hub" at bounding box center [792, 69] width 33 height 20
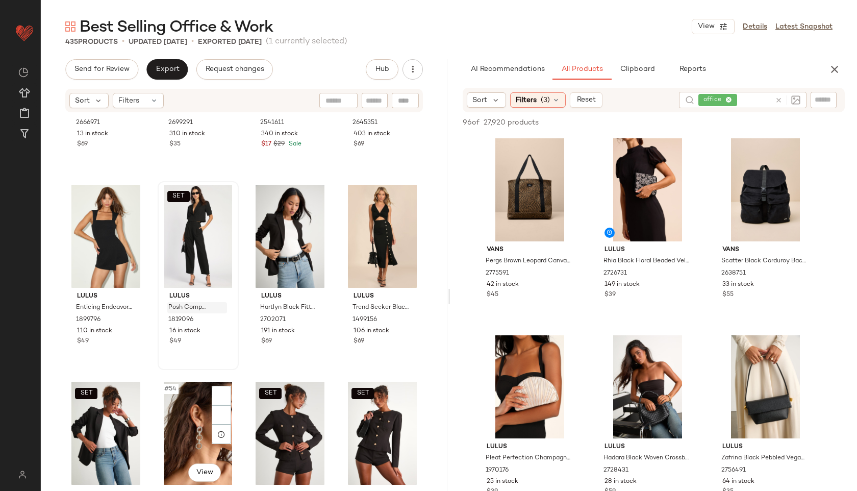
scroll to position [2308, 0]
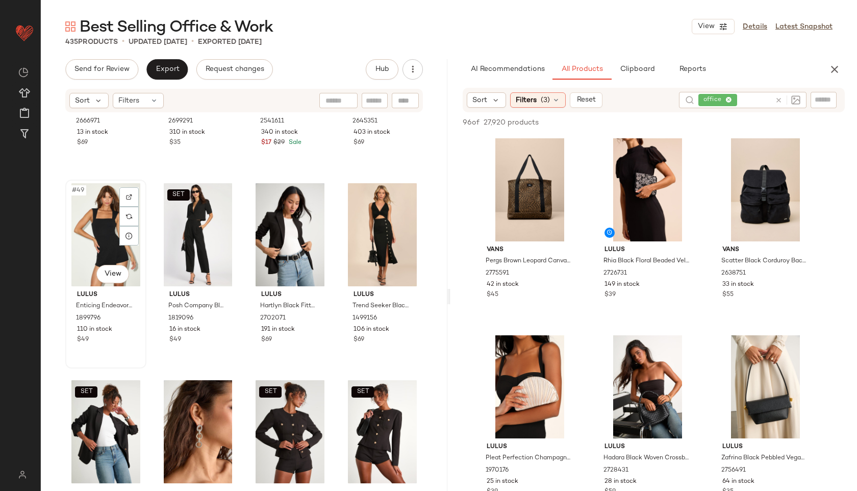
click at [101, 237] on div "#49 View" at bounding box center [106, 234] width 74 height 103
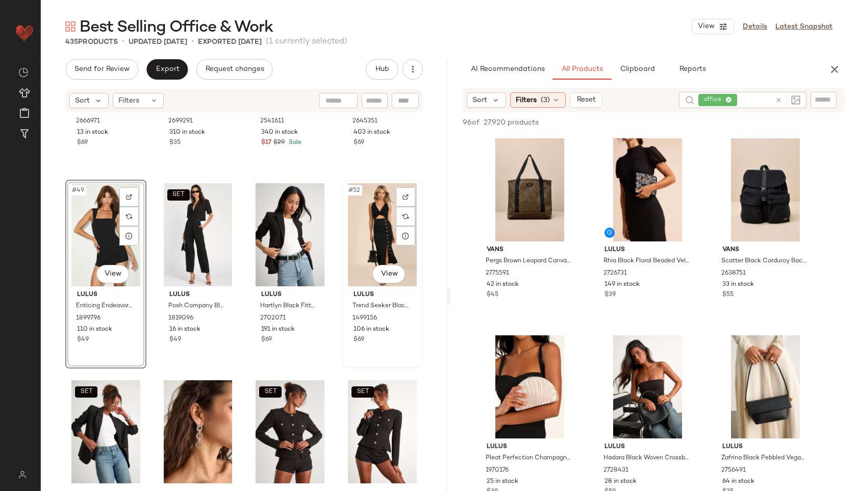
click at [355, 227] on div "#52 View" at bounding box center [383, 234] width 74 height 103
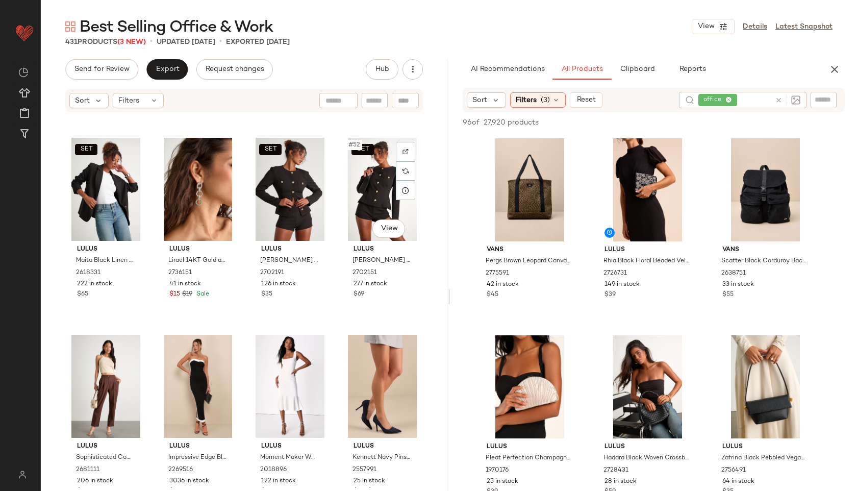
scroll to position [2354, 0]
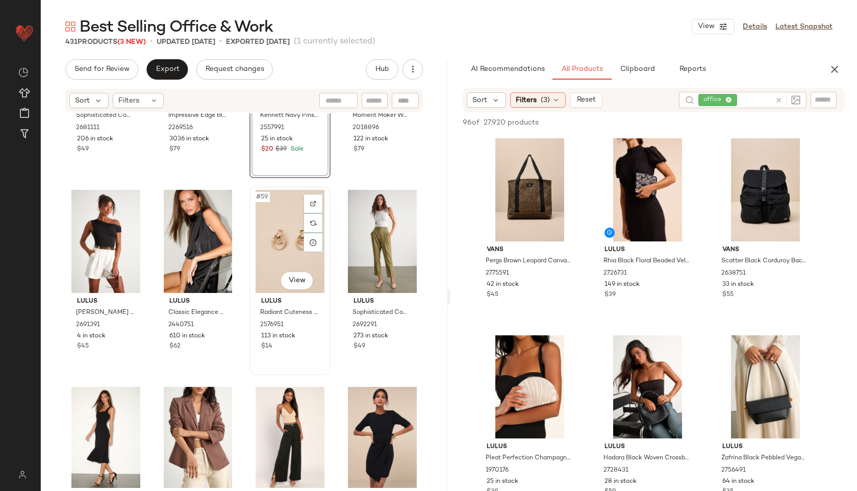
scroll to position [2696, 0]
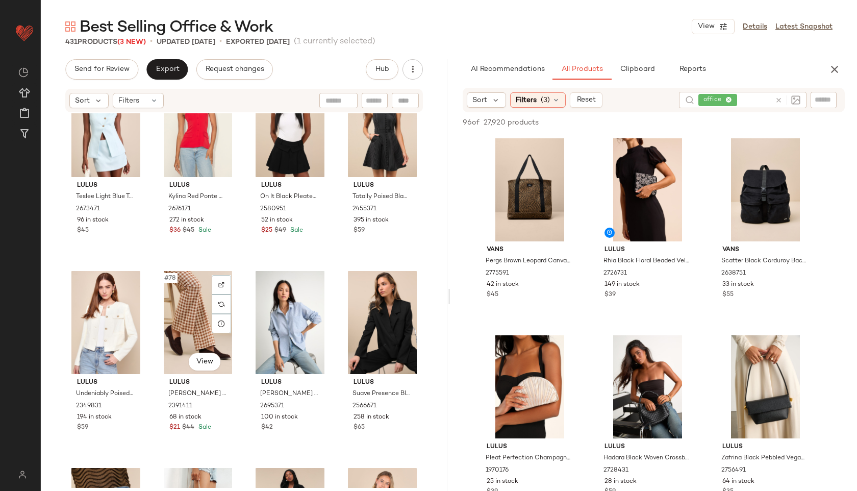
scroll to position [3600, 0]
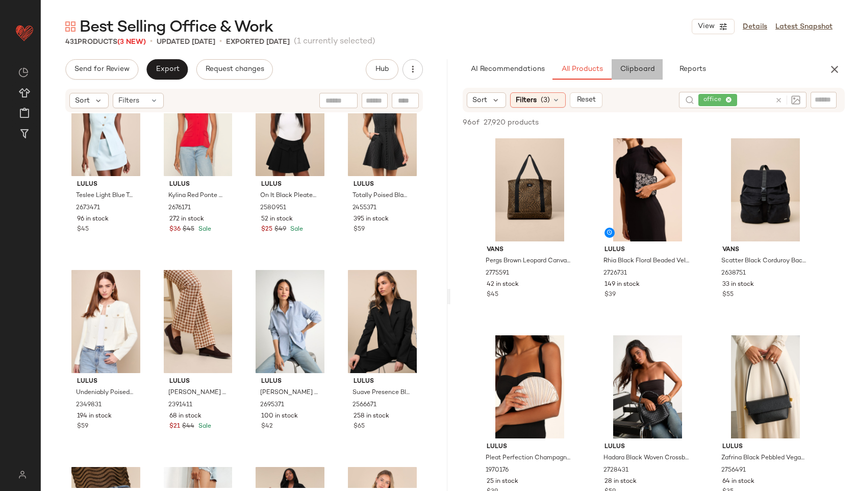
click at [645, 66] on span "Clipboard" at bounding box center [637, 69] width 35 height 8
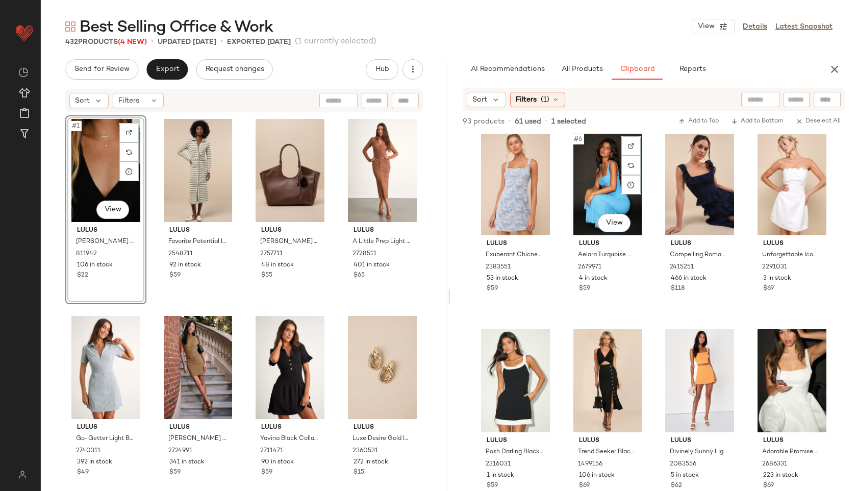
scroll to position [206, 0]
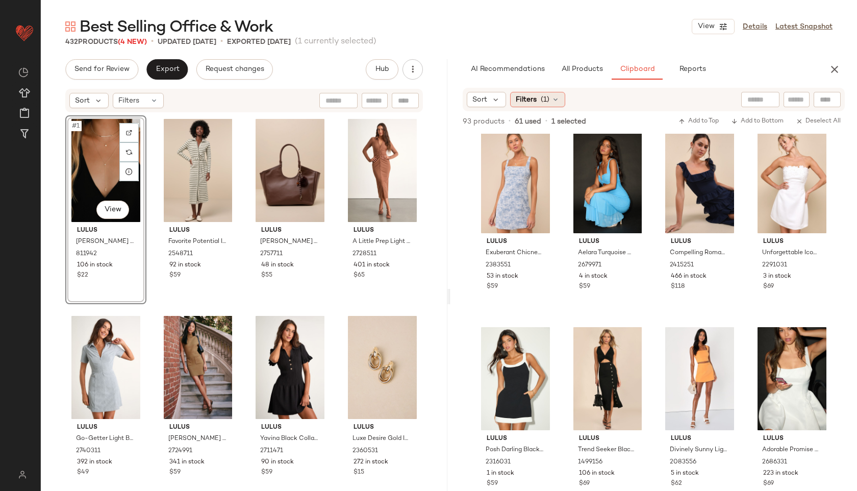
click at [543, 96] on span "(1)" at bounding box center [545, 99] width 9 height 11
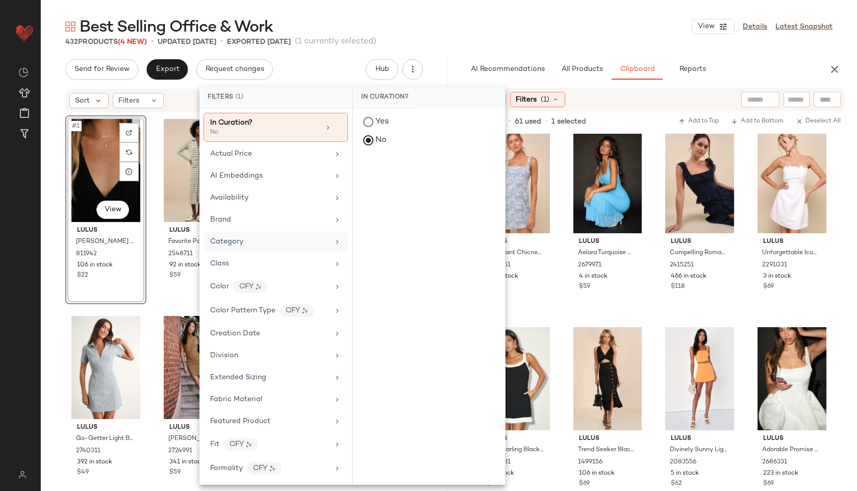
click at [259, 239] on div "Category" at bounding box center [269, 241] width 119 height 11
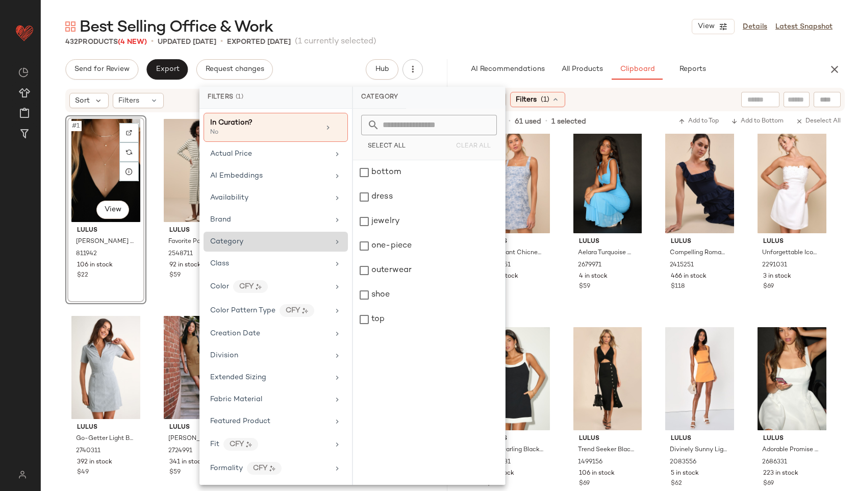
click at [257, 240] on div "Category" at bounding box center [269, 241] width 119 height 11
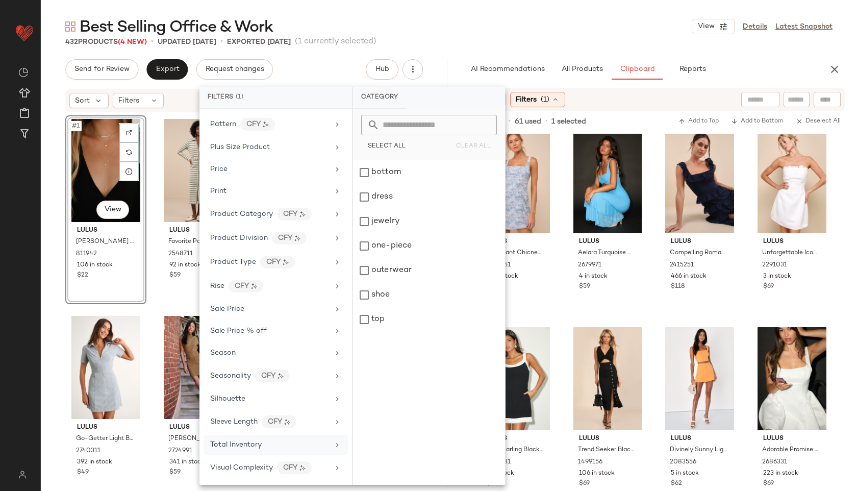
click at [239, 450] on div "Total Inventory" at bounding box center [276, 445] width 144 height 20
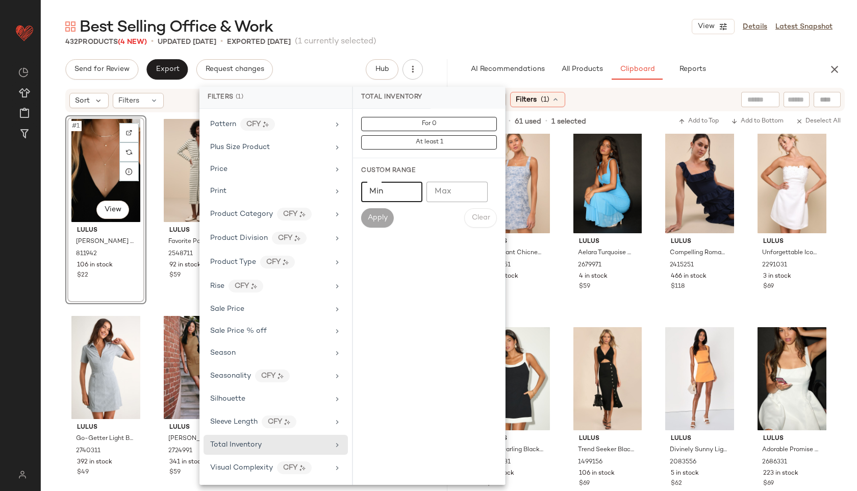
click at [403, 191] on input "Min" at bounding box center [391, 192] width 61 height 20
type input "**"
click at [381, 225] on button "Apply" at bounding box center [377, 217] width 33 height 19
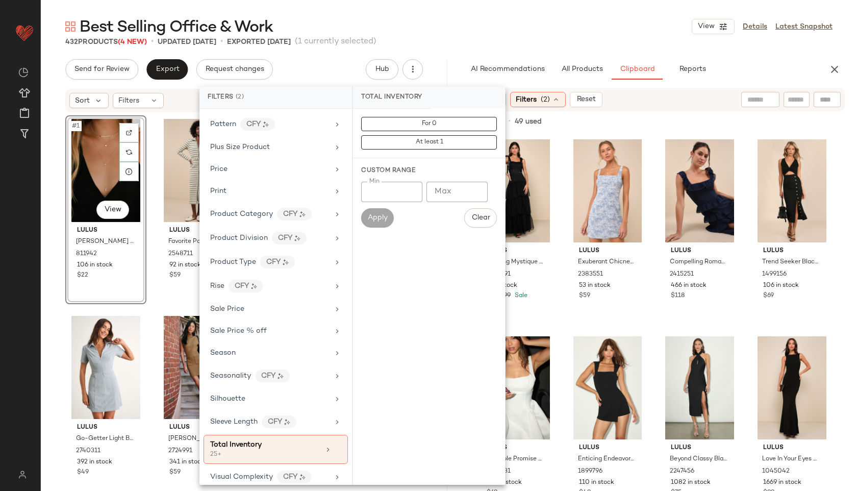
click at [478, 14] on main "Best Selling Office & Work View Details Latest Snapshot 432 Products (4 New) • …" at bounding box center [428, 245] width 857 height 491
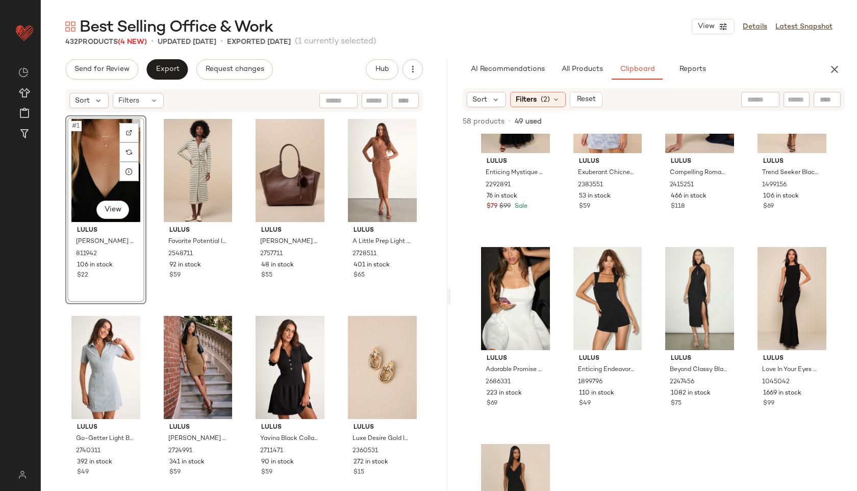
scroll to position [0, 0]
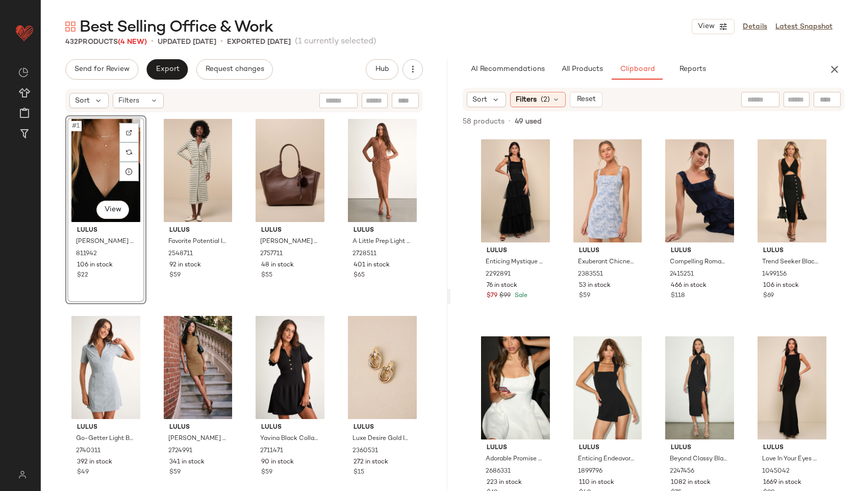
click at [79, 164] on div "#1 View" at bounding box center [106, 170] width 74 height 103
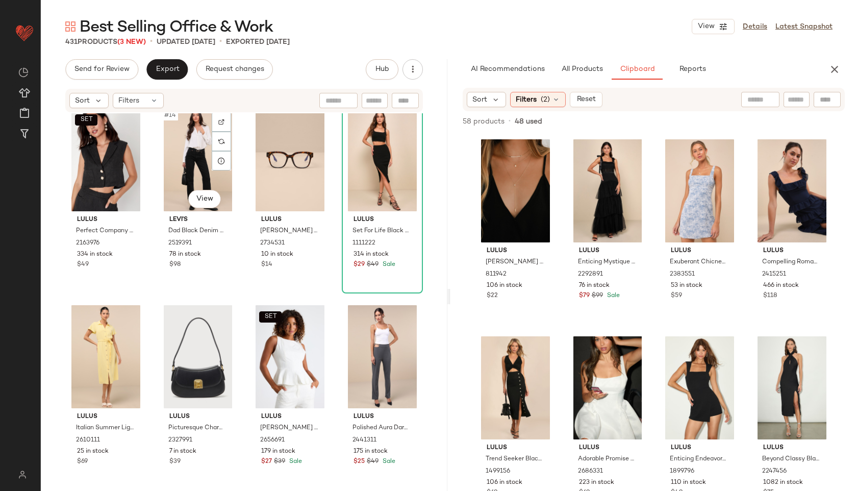
scroll to position [626, 0]
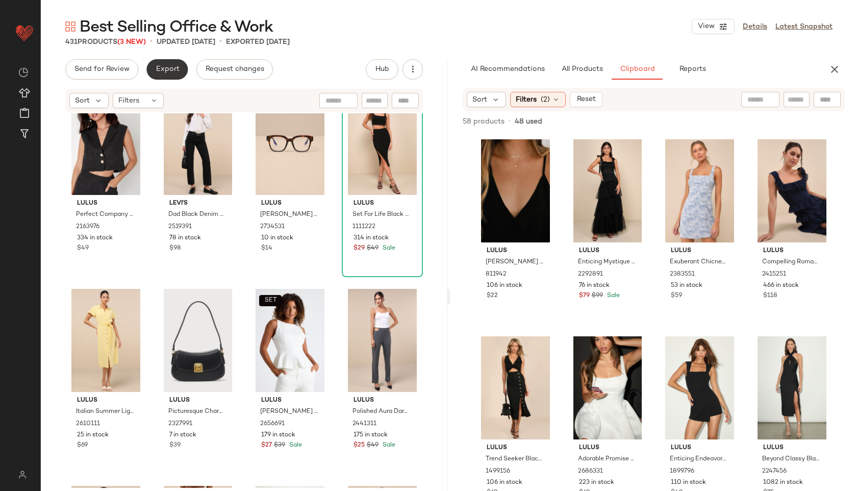
click at [164, 67] on span "Export" at bounding box center [167, 69] width 24 height 8
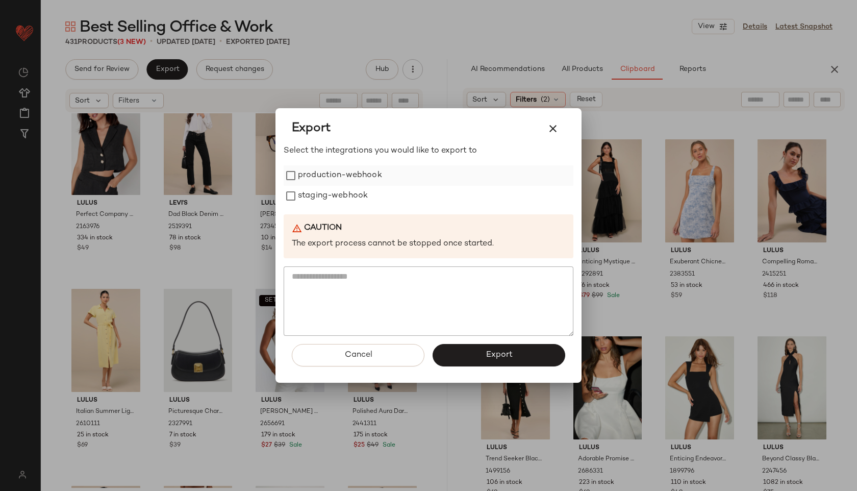
click at [316, 174] on label "production-webhook" at bounding box center [340, 175] width 84 height 20
click at [320, 201] on label "staging-webhook" at bounding box center [333, 196] width 70 height 20
click at [468, 362] on button "Export" at bounding box center [499, 355] width 133 height 22
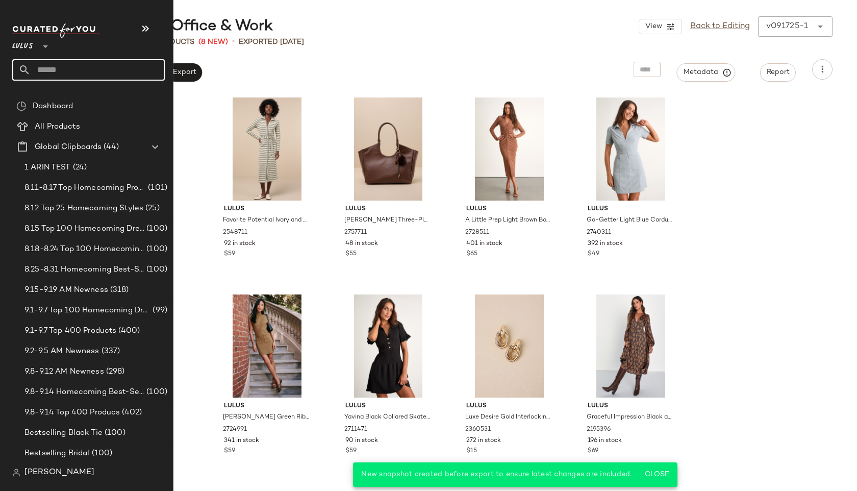
click at [57, 68] on input "text" at bounding box center [98, 69] width 134 height 21
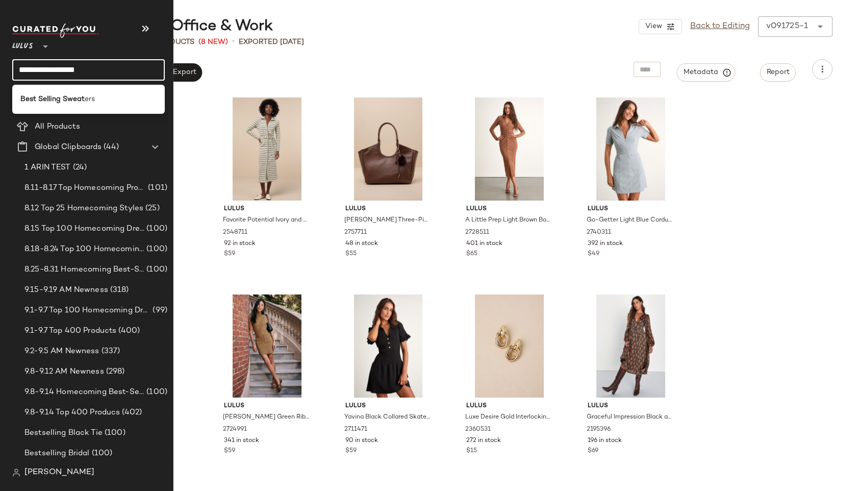
type input "**********"
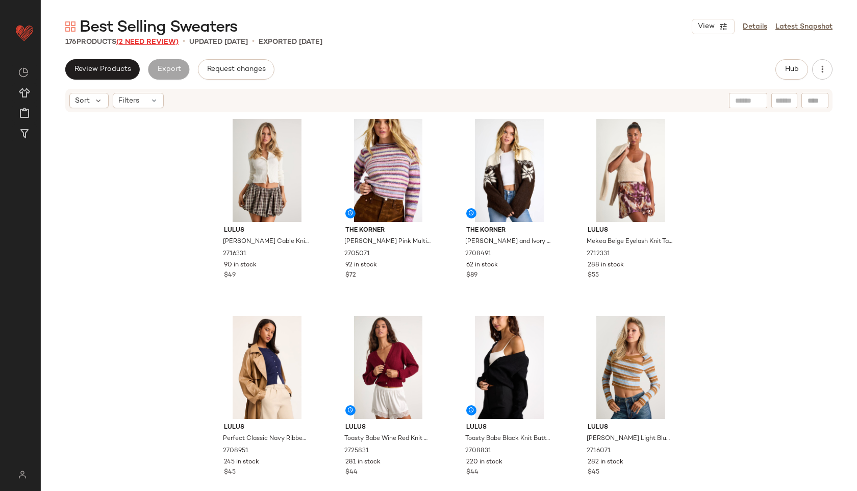
click at [153, 40] on span "(2 Need Review)" at bounding box center [147, 42] width 62 height 8
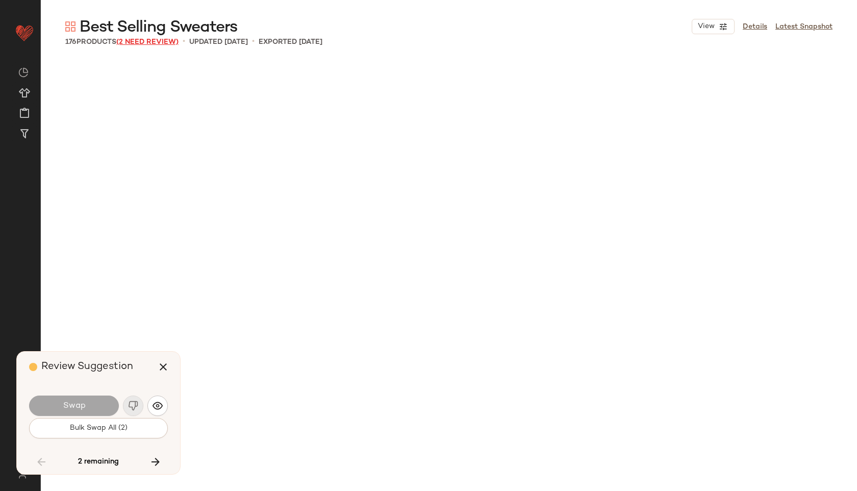
scroll to position [6699, 0]
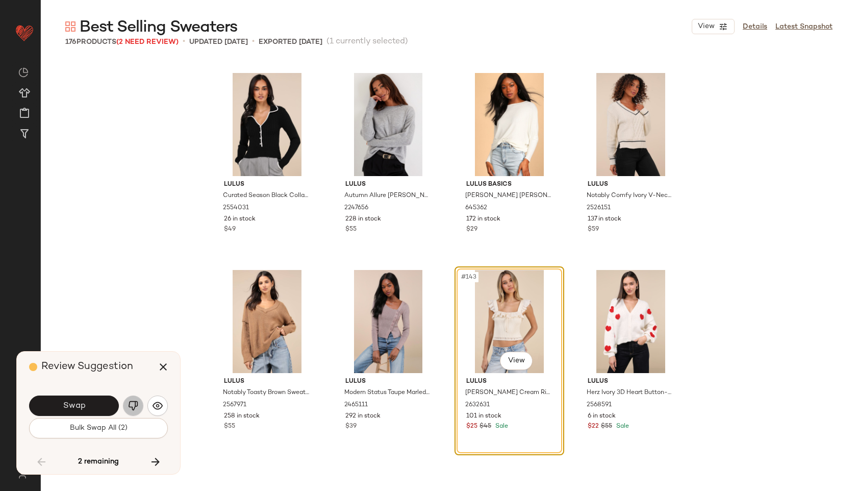
click at [131, 403] on img "button" at bounding box center [133, 406] width 10 height 10
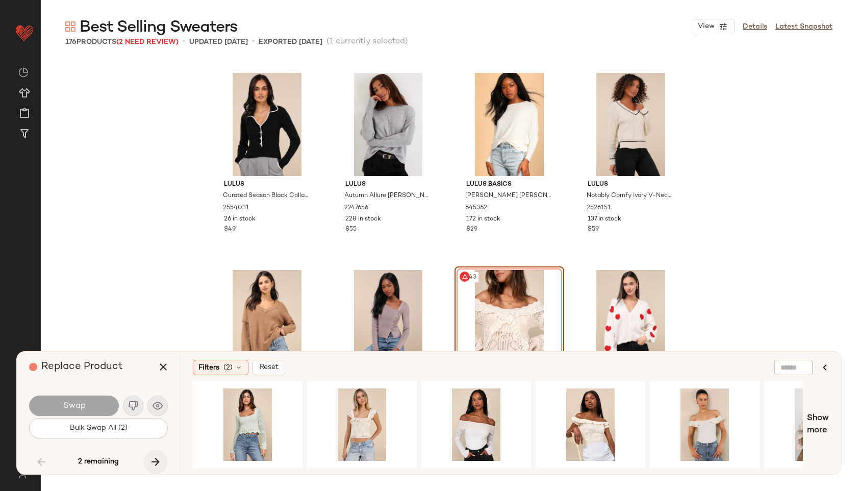
click at [163, 464] on button "button" at bounding box center [155, 462] width 24 height 24
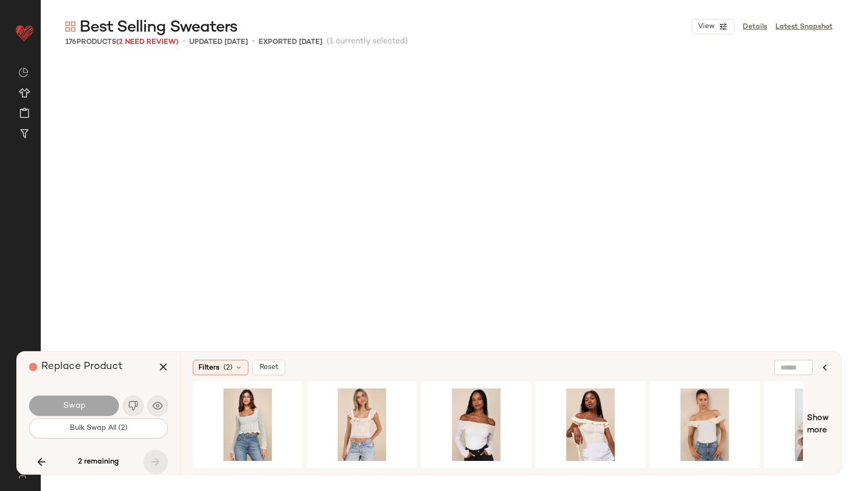
scroll to position [7684, 0]
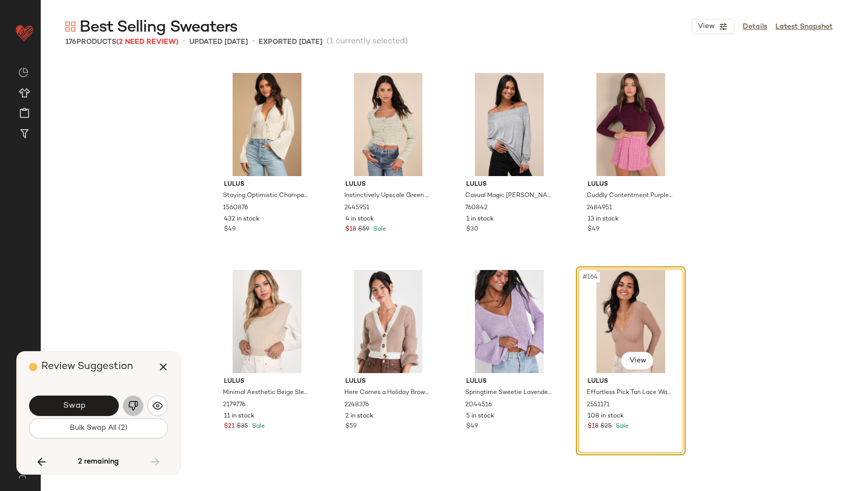
click at [133, 401] on img "button" at bounding box center [133, 406] width 10 height 10
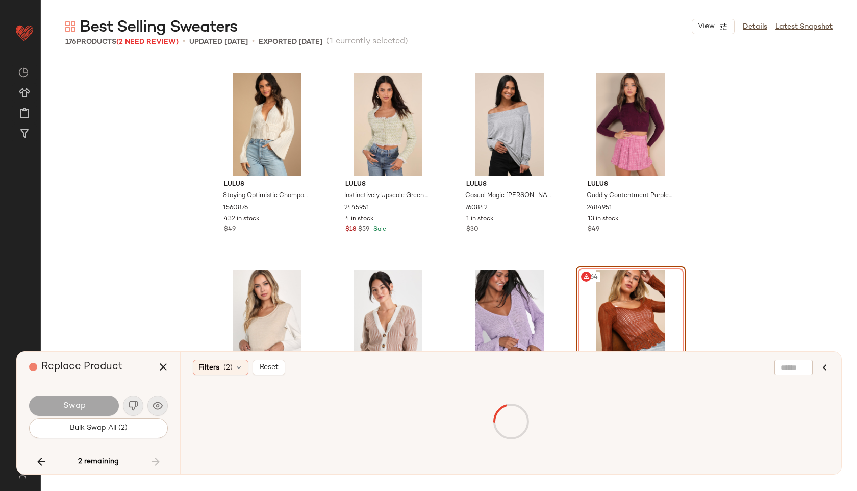
click at [154, 461] on div "2 remaining" at bounding box center [98, 462] width 139 height 24
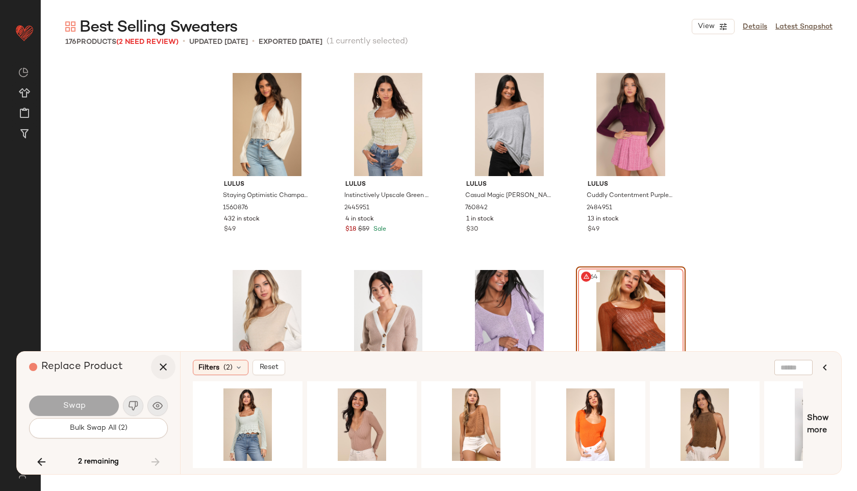
click at [163, 369] on icon "button" at bounding box center [163, 367] width 12 height 12
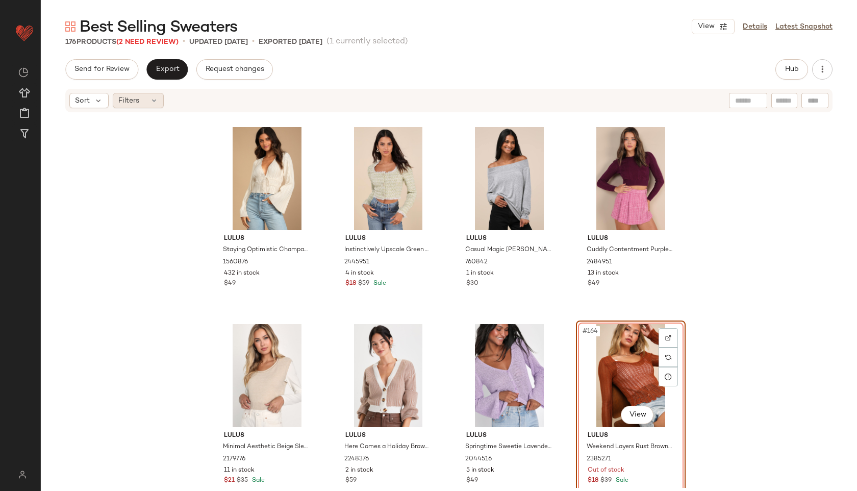
click at [149, 95] on div "Filters" at bounding box center [138, 100] width 51 height 15
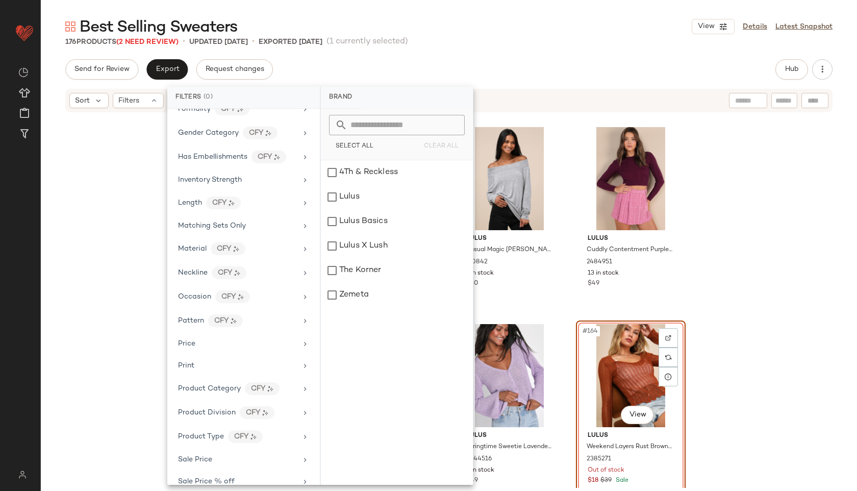
scroll to position [479, 0]
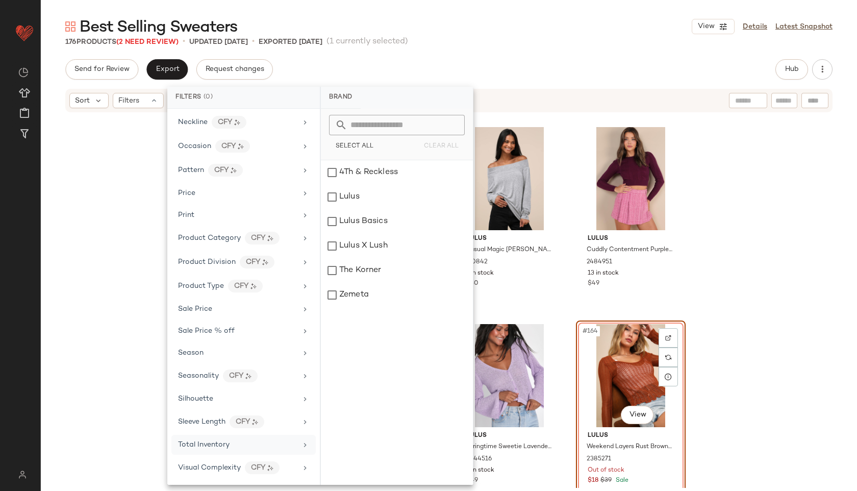
click at [212, 445] on span "Total Inventory" at bounding box center [204, 445] width 52 height 8
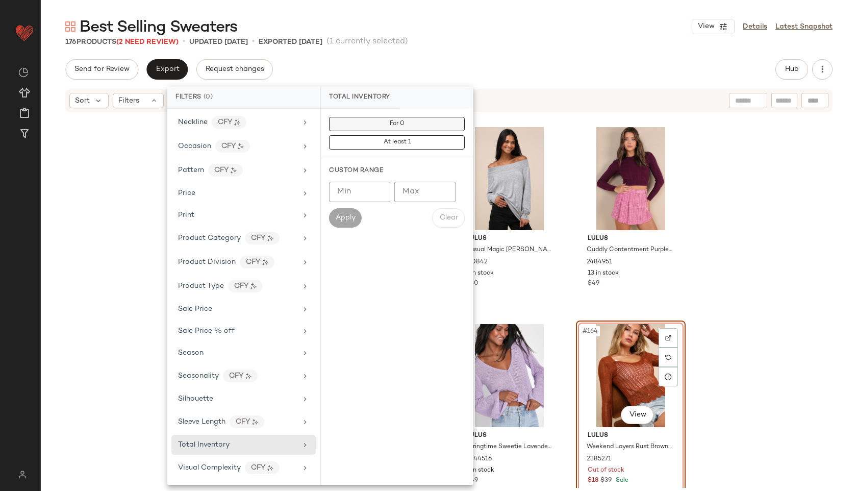
click at [408, 125] on button "For 0" at bounding box center [397, 124] width 136 height 14
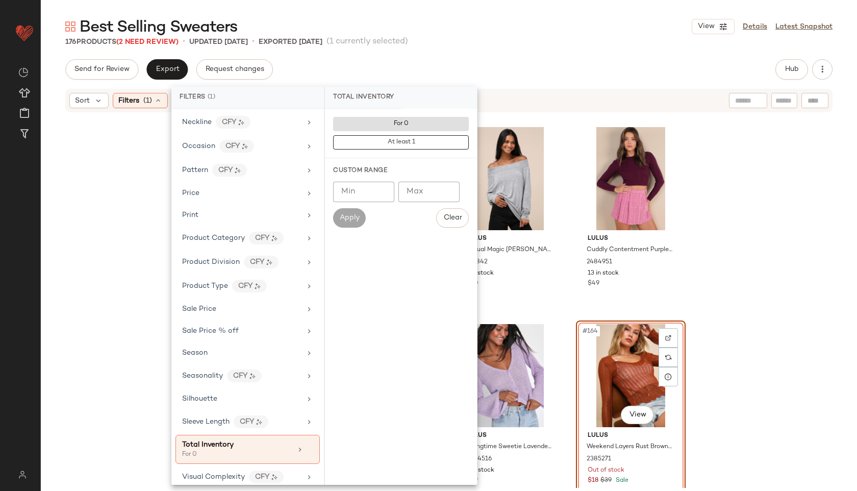
click at [505, 51] on div "Best Selling Sweaters View Details Latest Snapshot 176 Products (2 Need Review)…" at bounding box center [449, 253] width 817 height 475
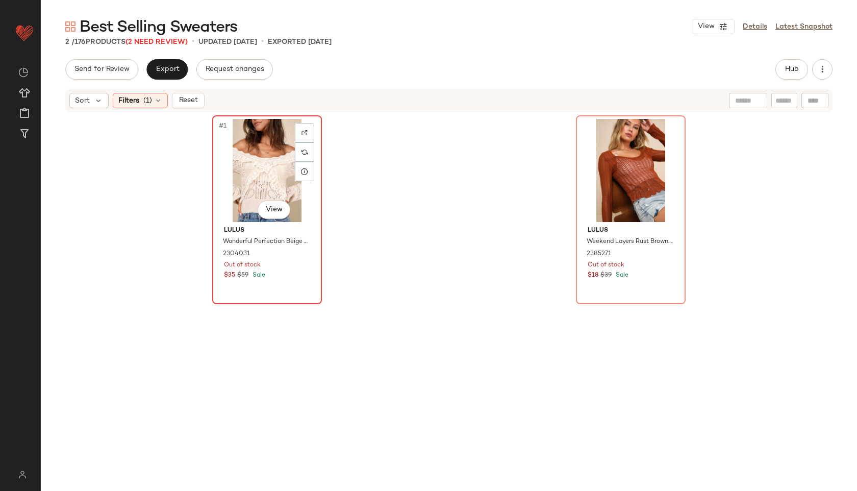
click at [254, 171] on div "#1 View" at bounding box center [267, 170] width 103 height 103
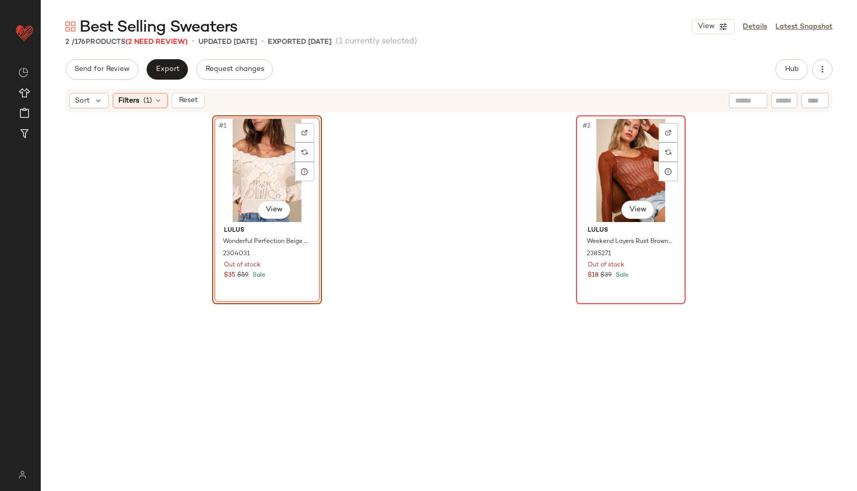
click at [600, 140] on div "#2 View" at bounding box center [631, 170] width 103 height 103
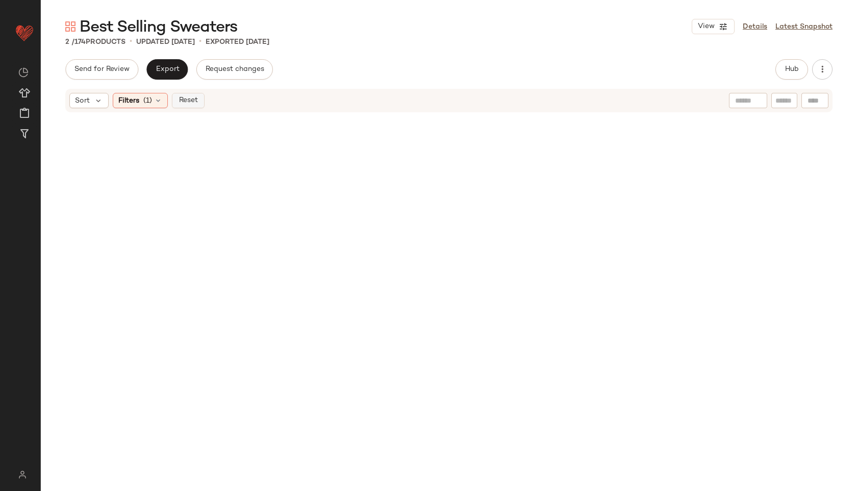
click at [180, 97] on span "Reset" at bounding box center [187, 100] width 19 height 8
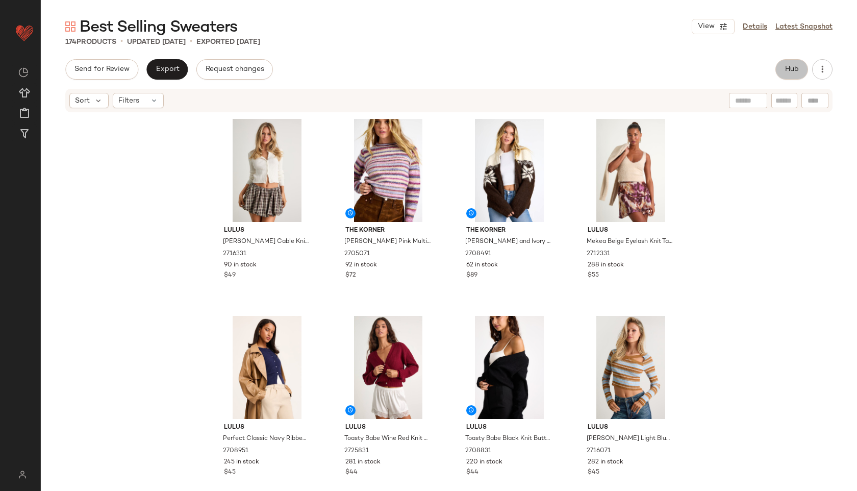
click at [788, 70] on span "Hub" at bounding box center [792, 69] width 14 height 8
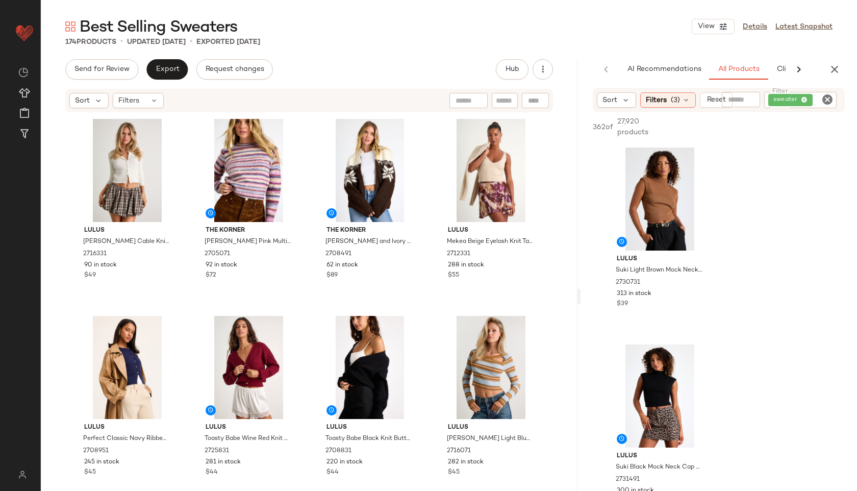
drag, startPoint x: 449, startPoint y: 296, endPoint x: 599, endPoint y: 269, distance: 152.9
click at [599, 269] on div "Best Selling Sweaters View Details Latest Snapshot 174 Products • updated Sep 1…" at bounding box center [449, 253] width 817 height 475
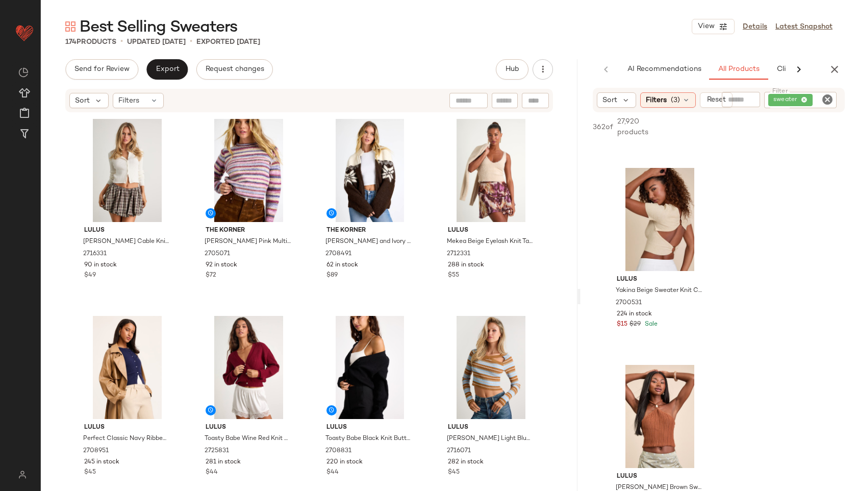
scroll to position [4155, 0]
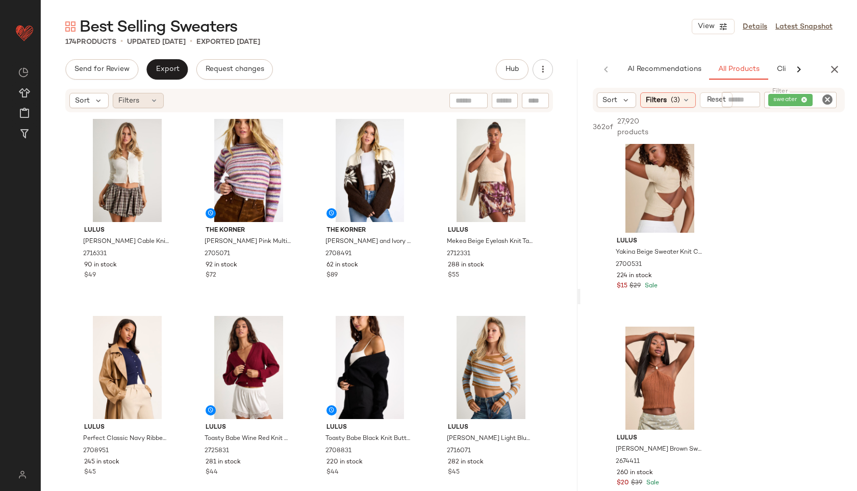
click at [146, 101] on div "Filters" at bounding box center [138, 100] width 51 height 15
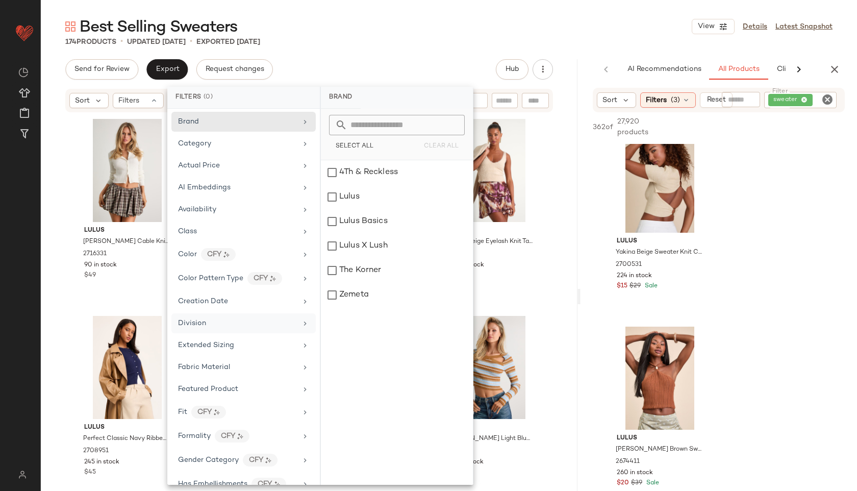
scroll to position [479, 0]
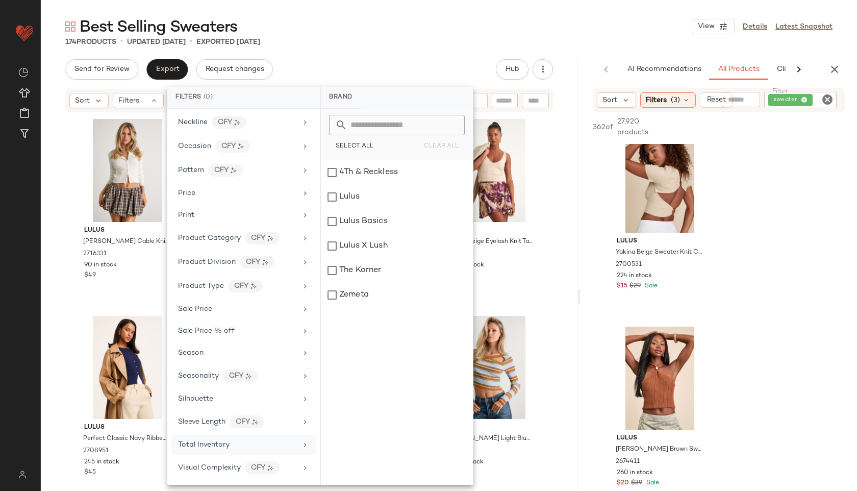
click at [200, 443] on span "Total Inventory" at bounding box center [204, 445] width 52 height 8
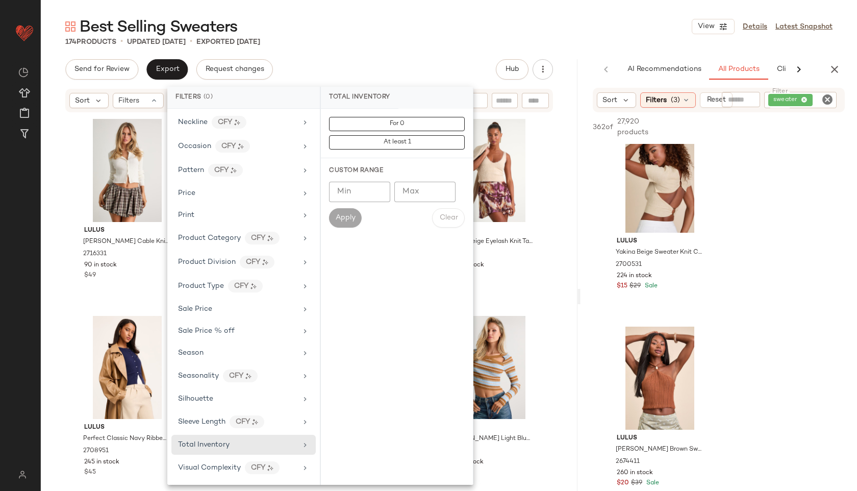
click at [429, 185] on input "Max" at bounding box center [425, 192] width 61 height 20
type input "**"
click at [344, 220] on span "Apply" at bounding box center [345, 218] width 20 height 8
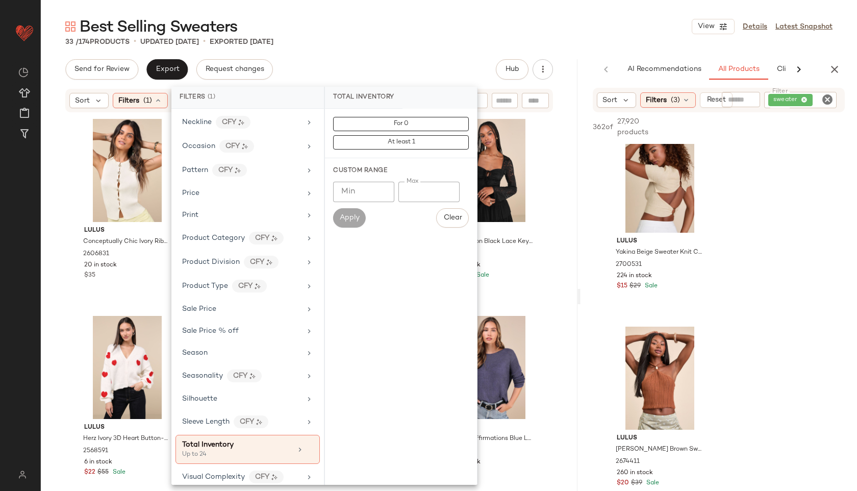
click at [437, 7] on main "Best Selling Sweaters View Details Latest Snapshot 33 / 174 Products • updated …" at bounding box center [428, 245] width 857 height 491
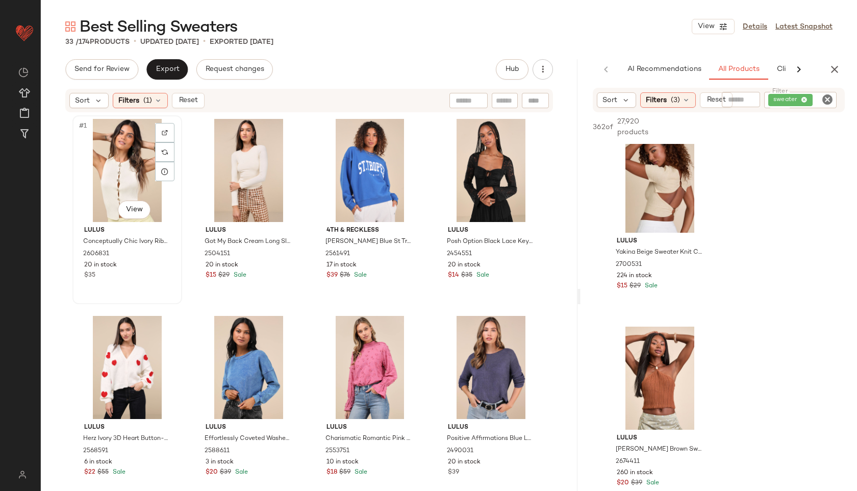
click at [120, 154] on div "#1 View" at bounding box center [127, 170] width 103 height 103
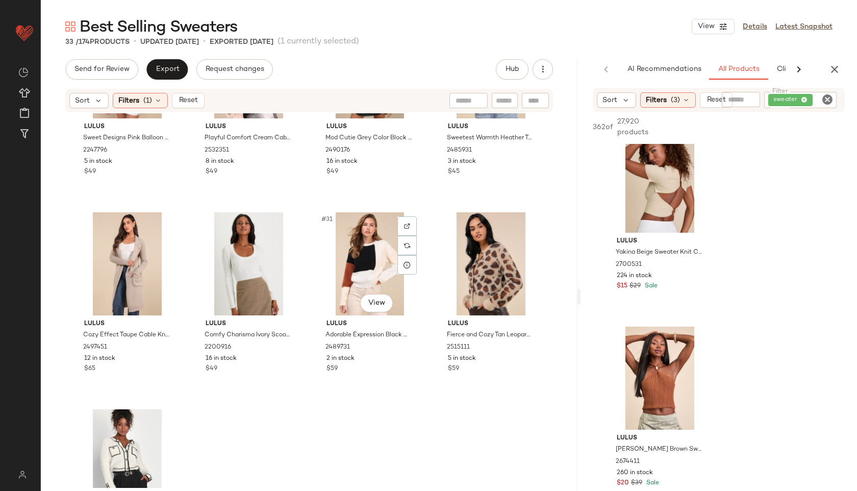
scroll to position [1401, 0]
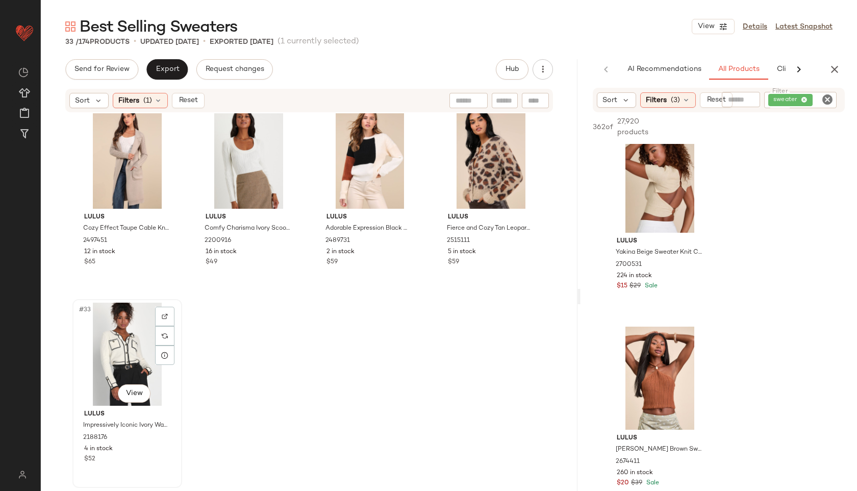
click at [112, 329] on div "#33 View" at bounding box center [127, 354] width 103 height 103
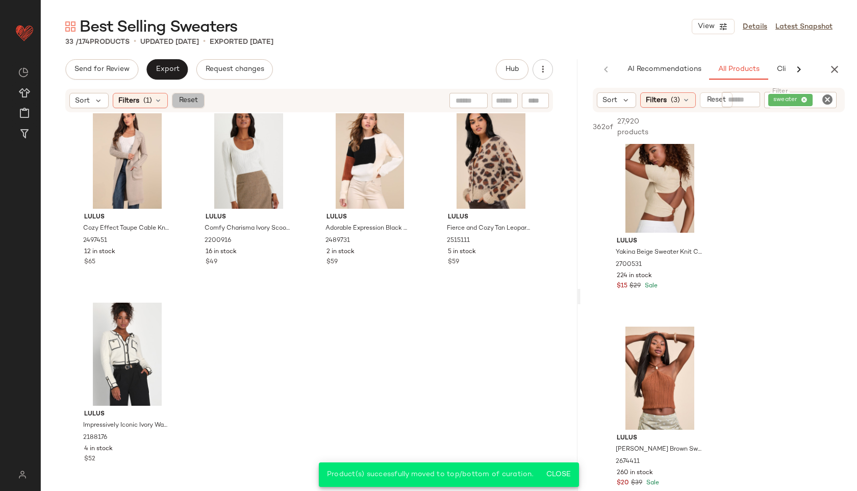
click at [189, 99] on span "Reset" at bounding box center [187, 100] width 19 height 8
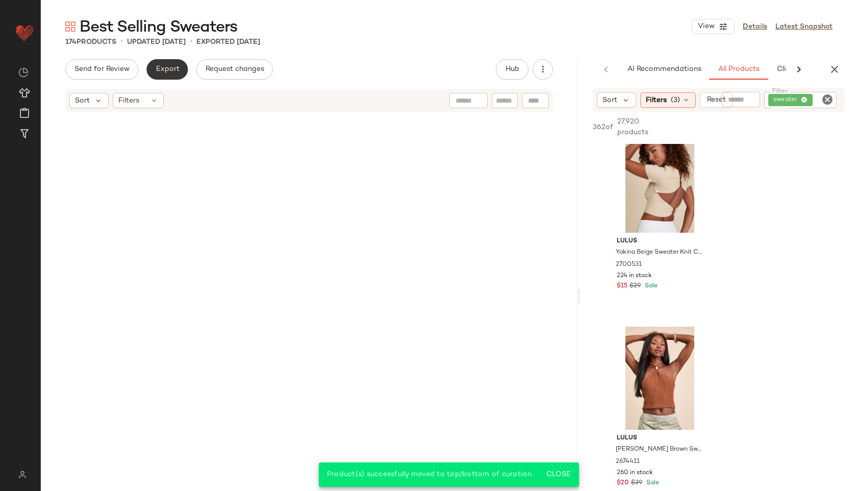
scroll to position [8296, 0]
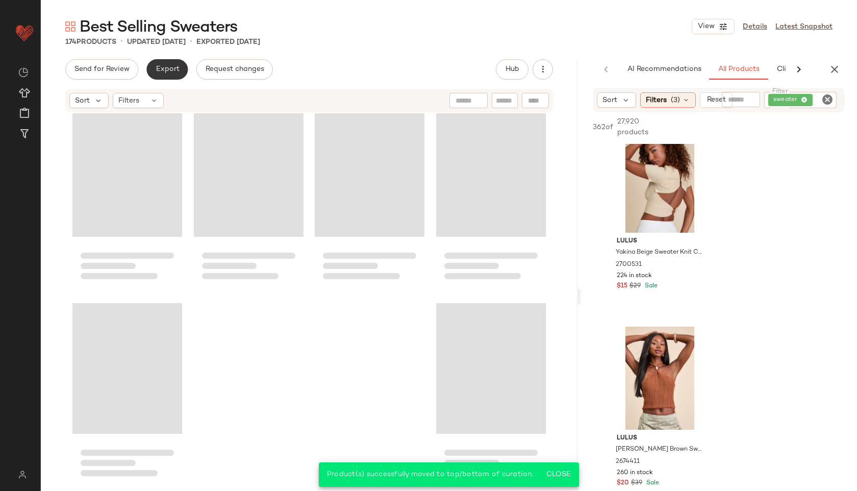
click at [175, 68] on span "Export" at bounding box center [167, 69] width 24 height 8
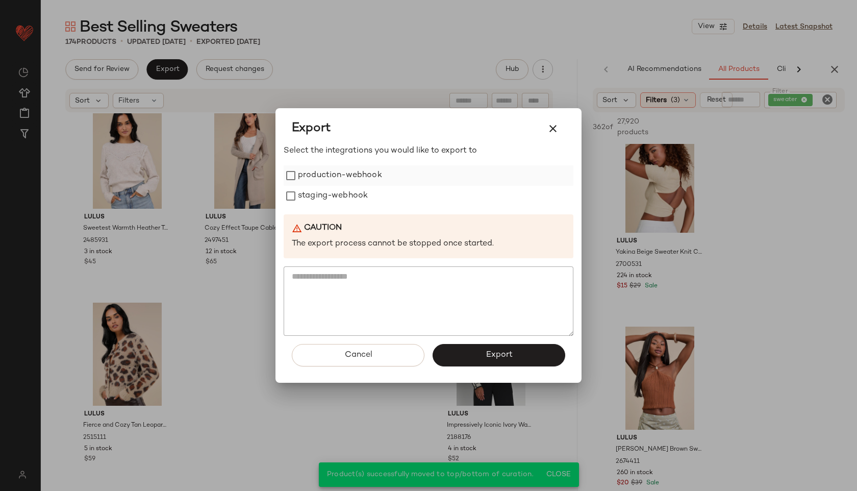
click at [305, 180] on label "production-webhook" at bounding box center [340, 175] width 84 height 20
click at [309, 200] on label "staging-webhook" at bounding box center [333, 196] width 70 height 20
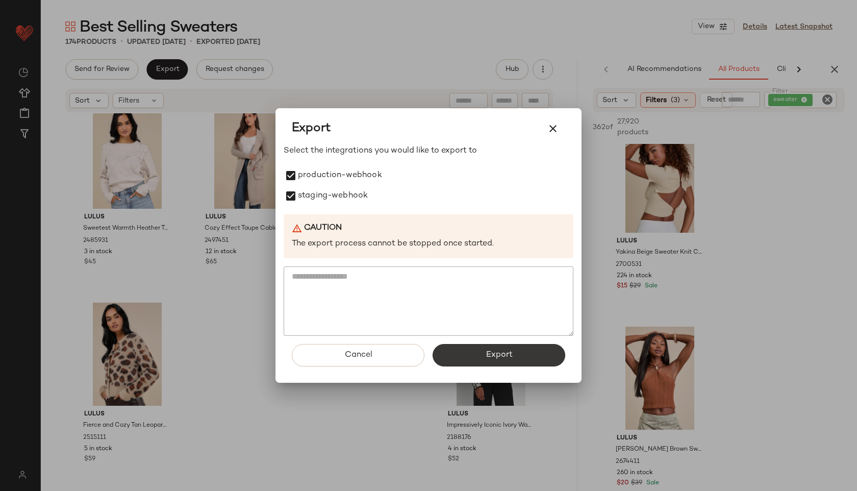
click at [474, 350] on button "Export" at bounding box center [499, 355] width 133 height 22
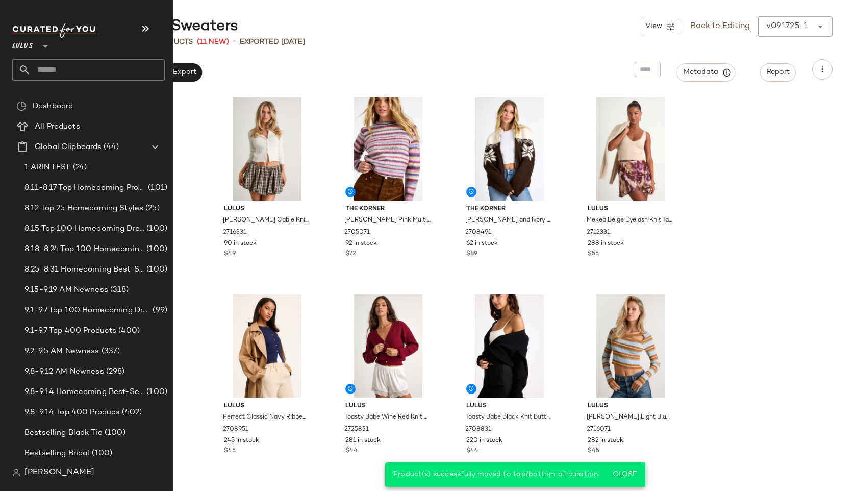
click at [59, 69] on input "text" at bounding box center [98, 69] width 134 height 21
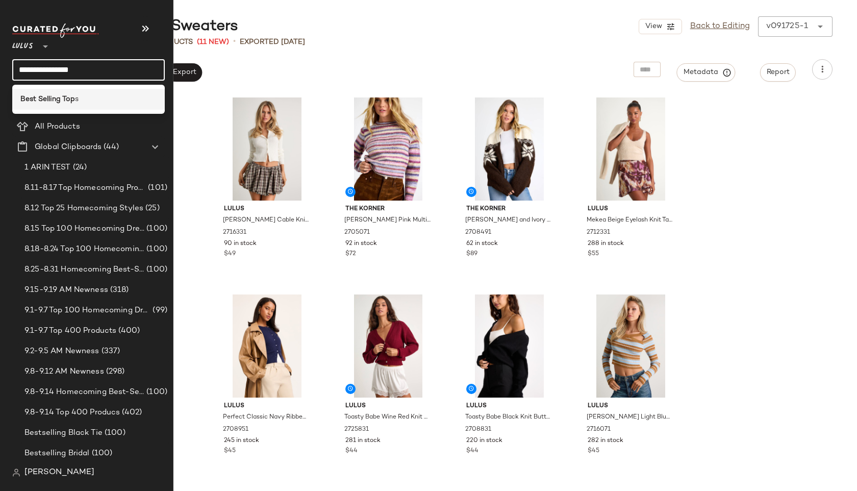
type input "**********"
click at [48, 95] on b "Best Selling Top" at bounding box center [47, 99] width 55 height 11
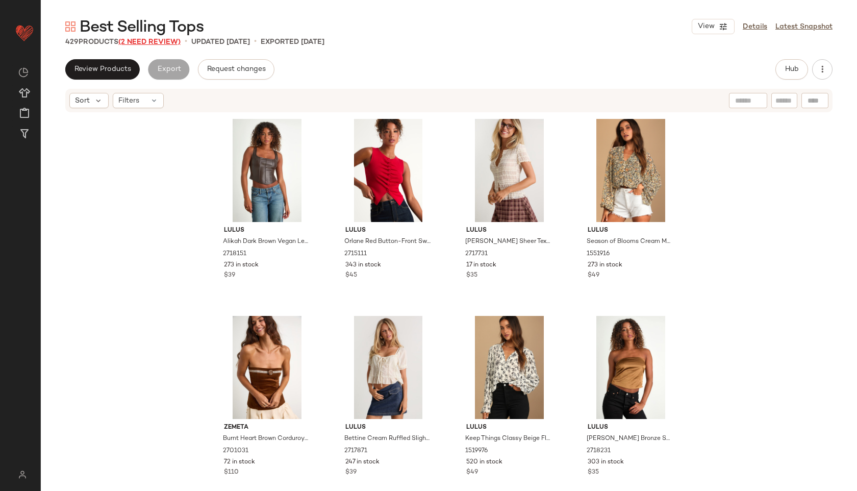
click at [160, 43] on span "(2 Need Review)" at bounding box center [149, 42] width 62 height 8
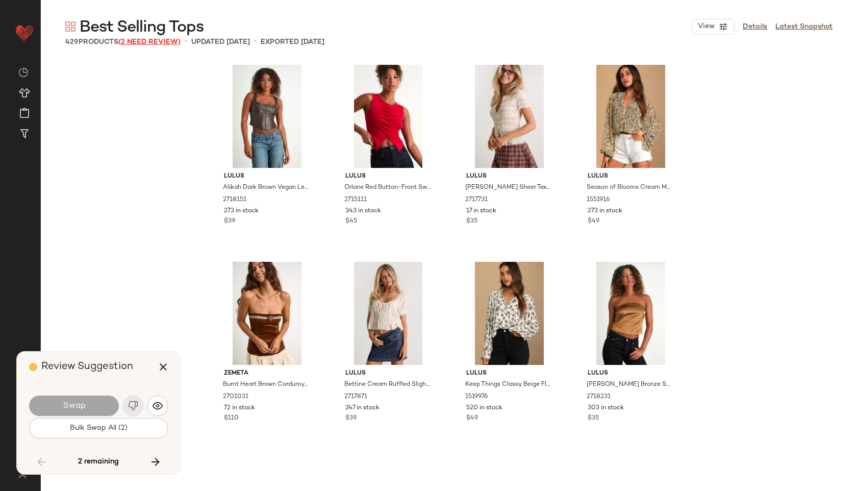
scroll to position [17140, 0]
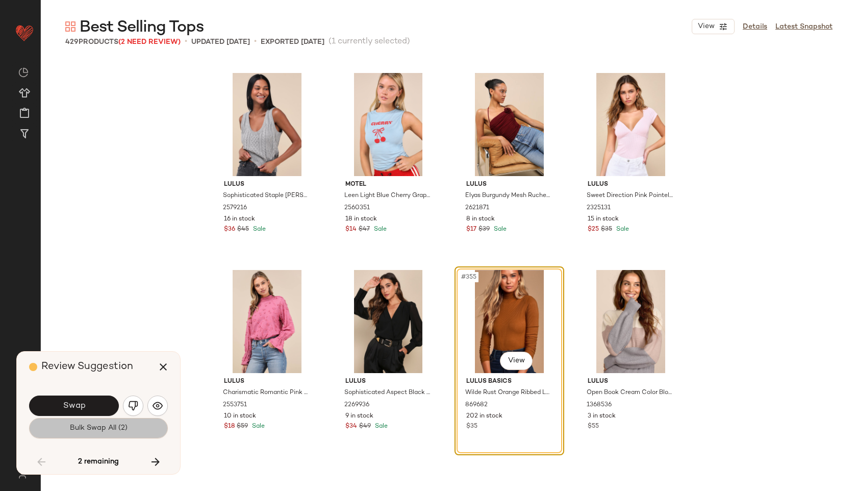
click at [112, 430] on span "Bulk Swap All (2)" at bounding box center [98, 428] width 58 height 8
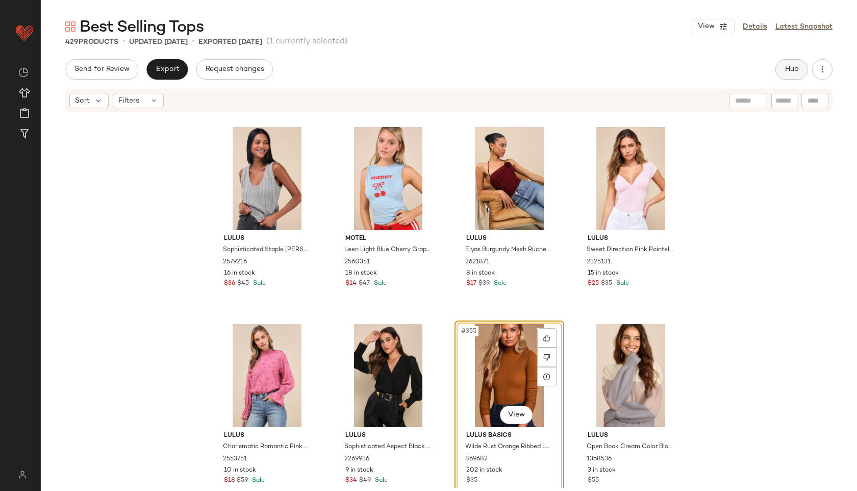
click at [796, 70] on span "Hub" at bounding box center [792, 69] width 14 height 8
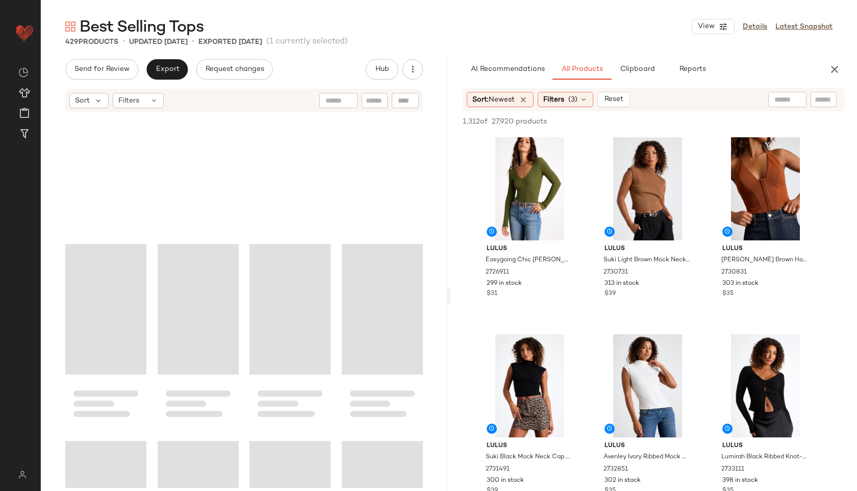
scroll to position [2190, 0]
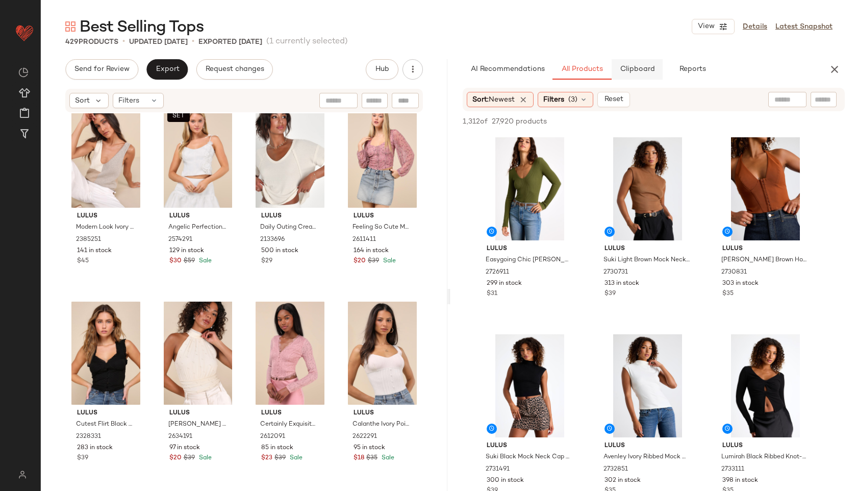
click at [643, 64] on button "Clipboard" at bounding box center [637, 69] width 51 height 20
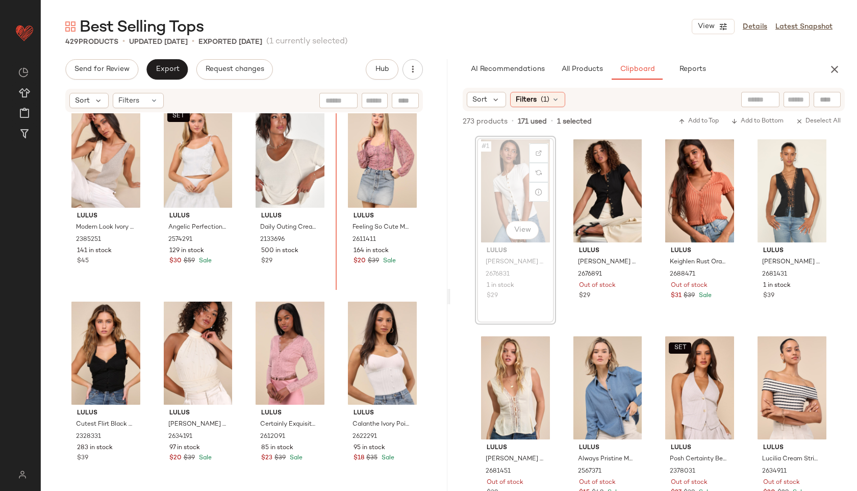
scroll to position [2188, 0]
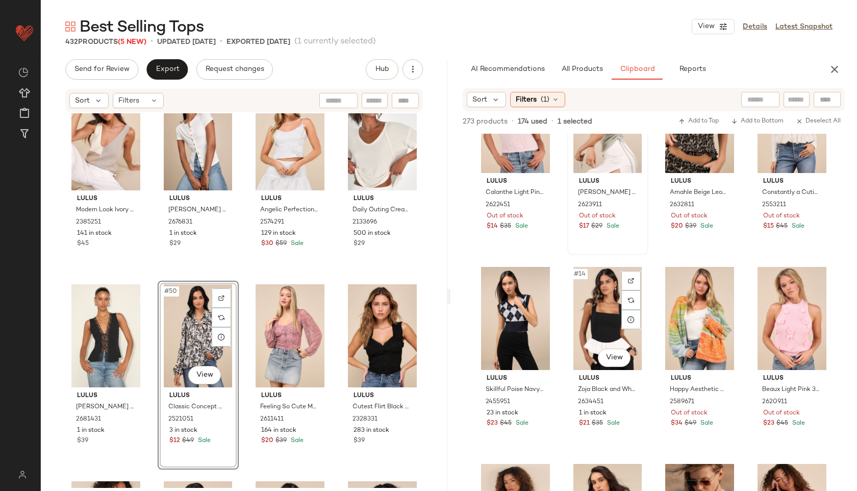
scroll to position [474, 0]
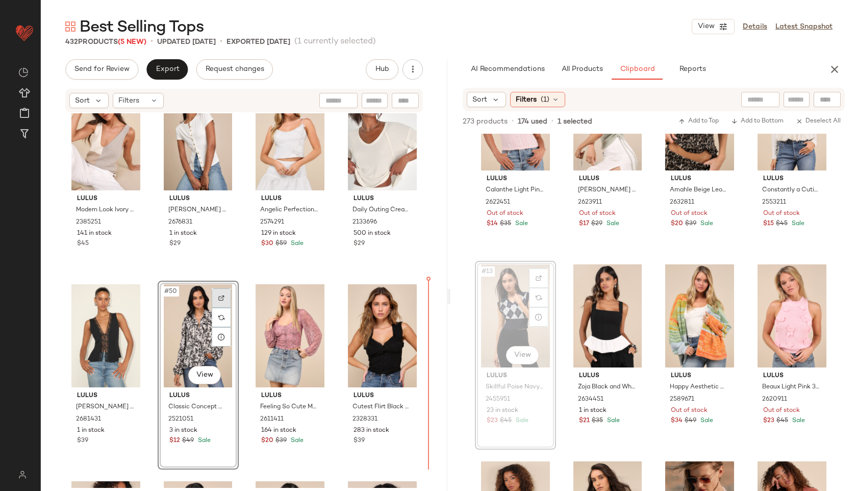
drag, startPoint x: 512, startPoint y: 322, endPoint x: 226, endPoint y: 306, distance: 286.8
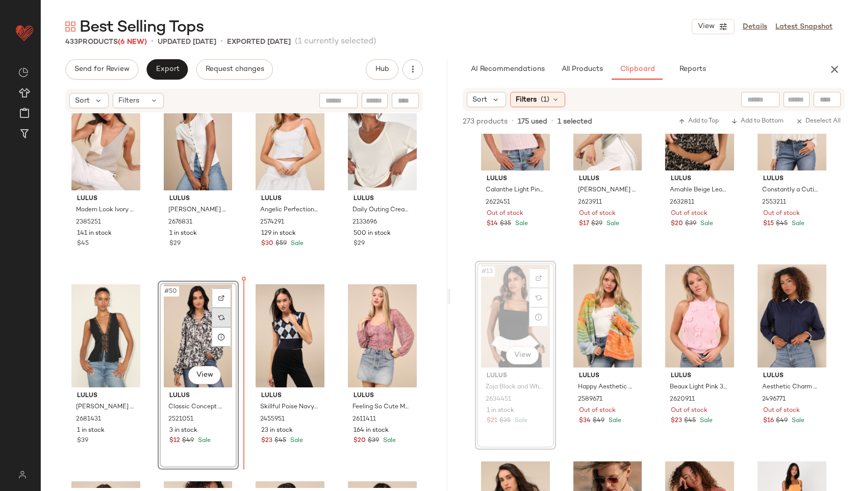
drag, startPoint x: 509, startPoint y: 307, endPoint x: 225, endPoint y: 321, distance: 285.1
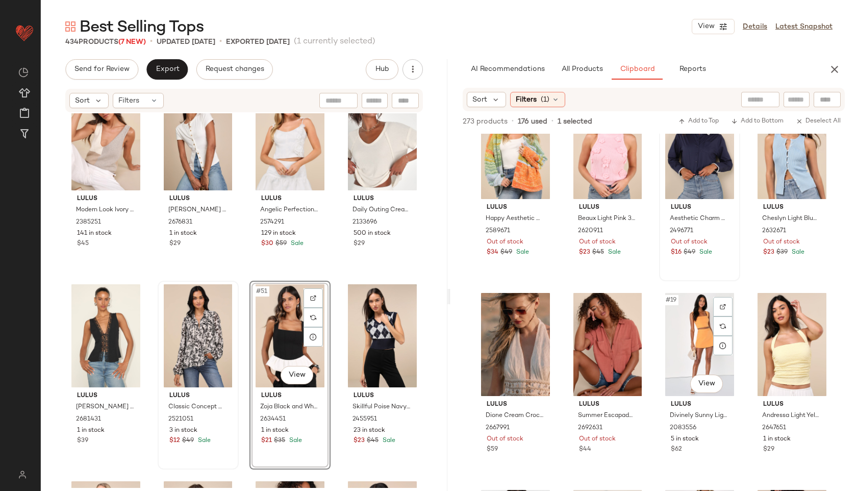
scroll to position [643, 0]
click at [134, 97] on span "Filters" at bounding box center [128, 100] width 21 height 11
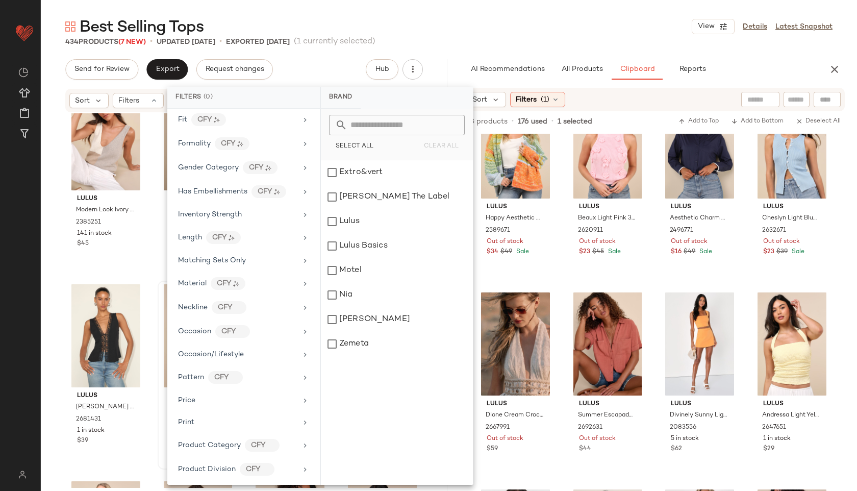
scroll to position [501, 0]
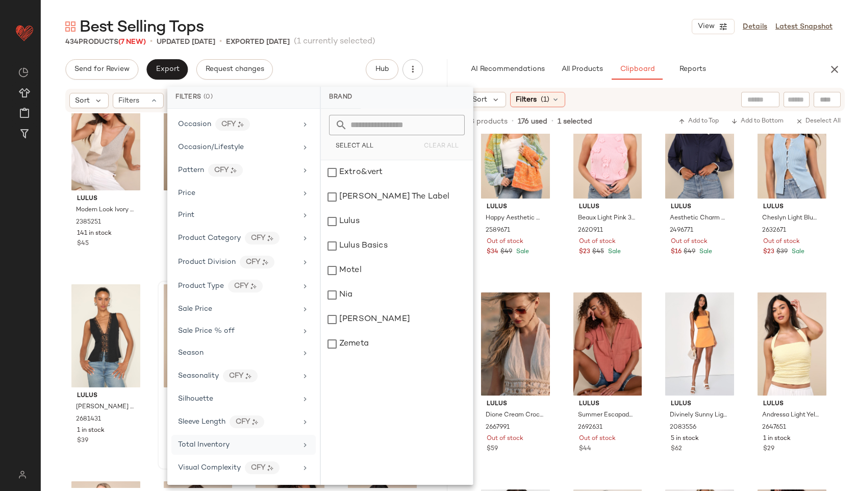
click at [218, 437] on div "Total Inventory" at bounding box center [243, 445] width 144 height 20
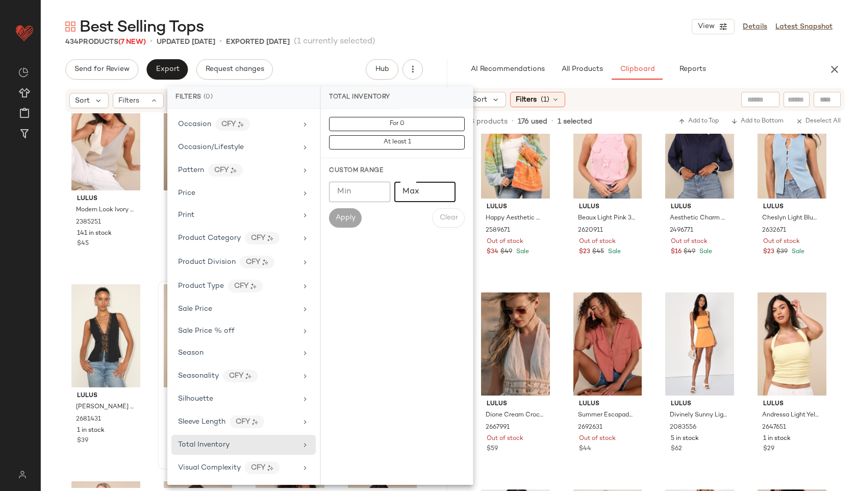
click at [416, 197] on input "Max" at bounding box center [425, 192] width 61 height 20
type input "**"
click at [335, 215] on span "Apply" at bounding box center [345, 218] width 20 height 8
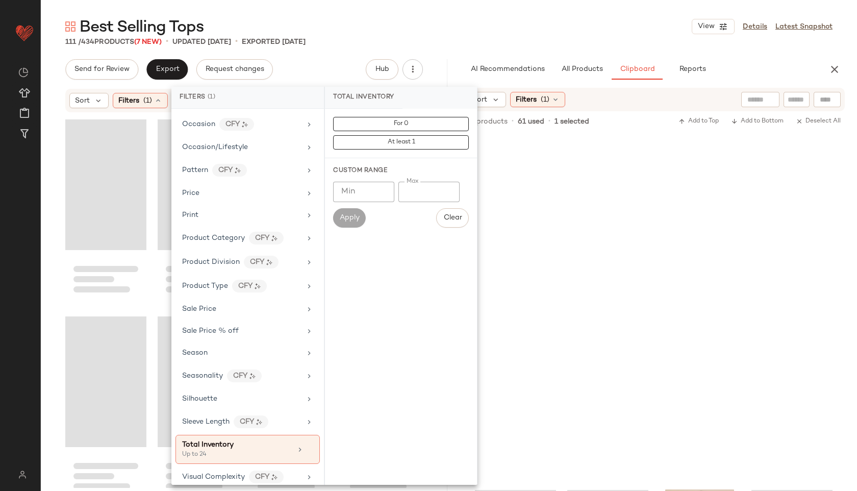
scroll to position [1037, 0]
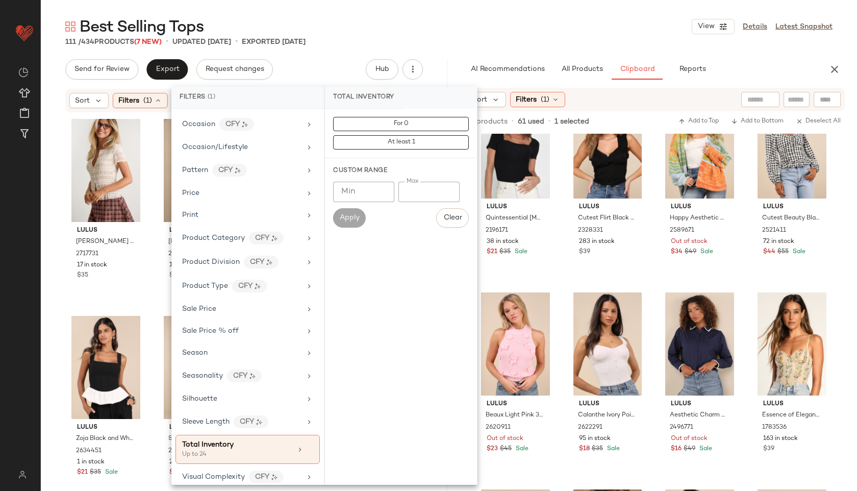
click at [438, 34] on div "Best Selling Tops View Details Latest Snapshot" at bounding box center [449, 26] width 817 height 20
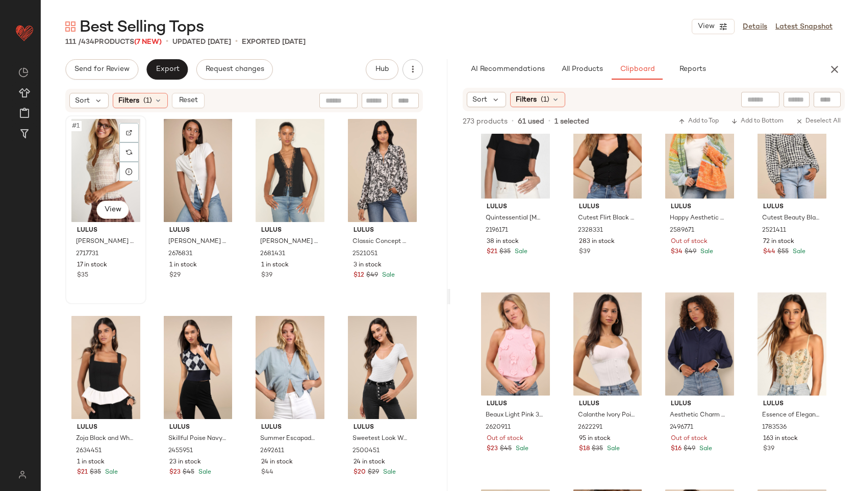
click at [101, 146] on div "#1 View" at bounding box center [106, 170] width 74 height 103
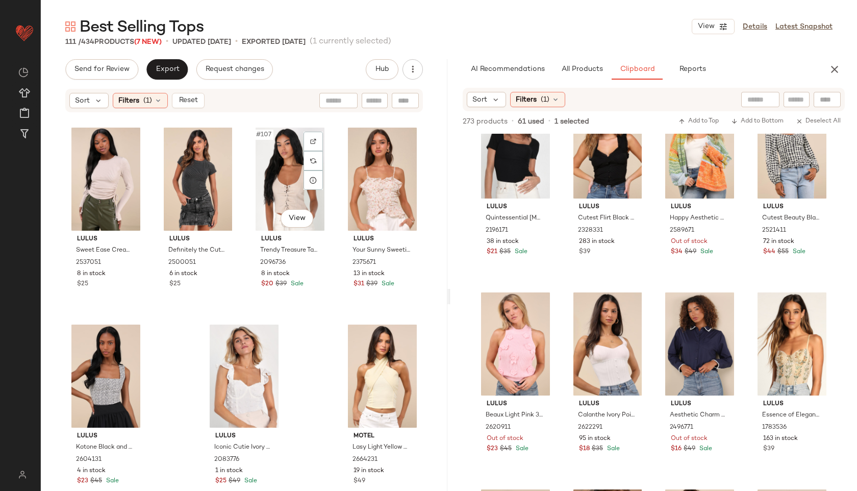
scroll to position [5144, 0]
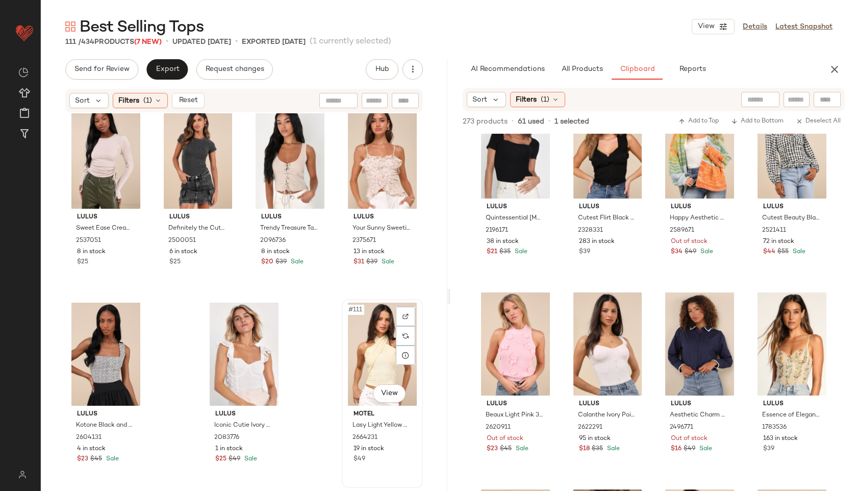
click at [367, 360] on div "#111 View" at bounding box center [383, 354] width 74 height 103
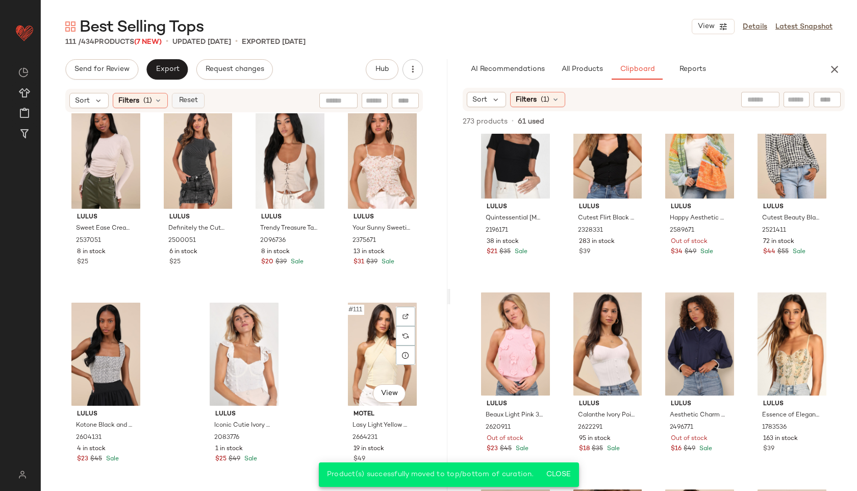
click at [192, 96] on span "Reset" at bounding box center [187, 100] width 19 height 8
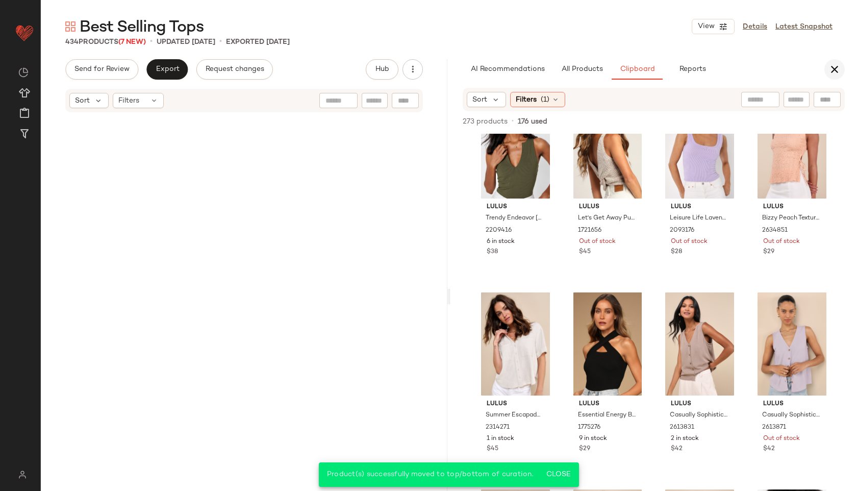
scroll to position [21102, 0]
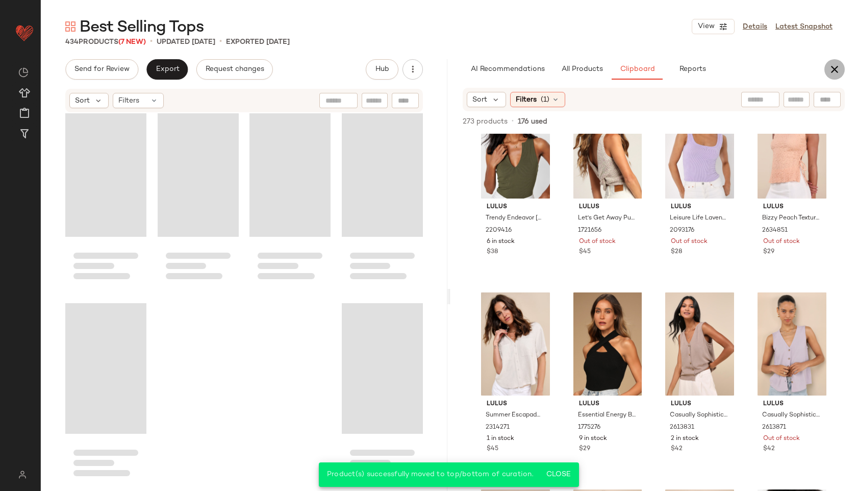
click at [837, 65] on icon "button" at bounding box center [835, 69] width 12 height 12
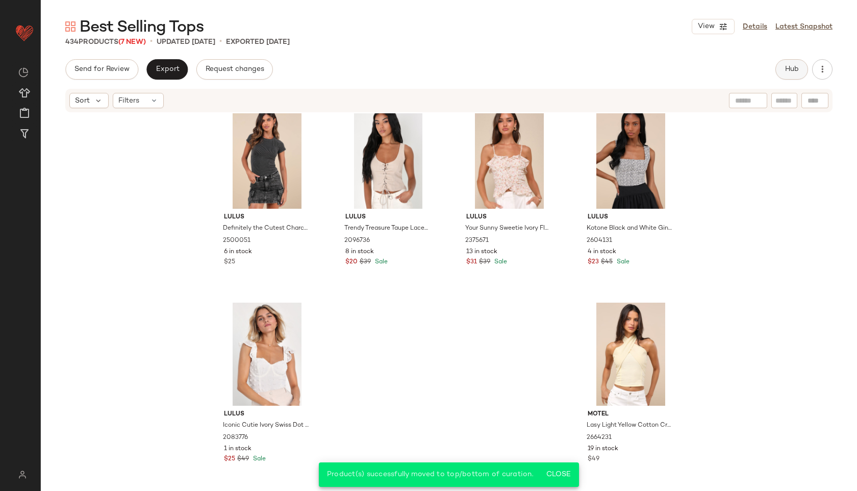
click at [791, 67] on span "Hub" at bounding box center [792, 69] width 14 height 8
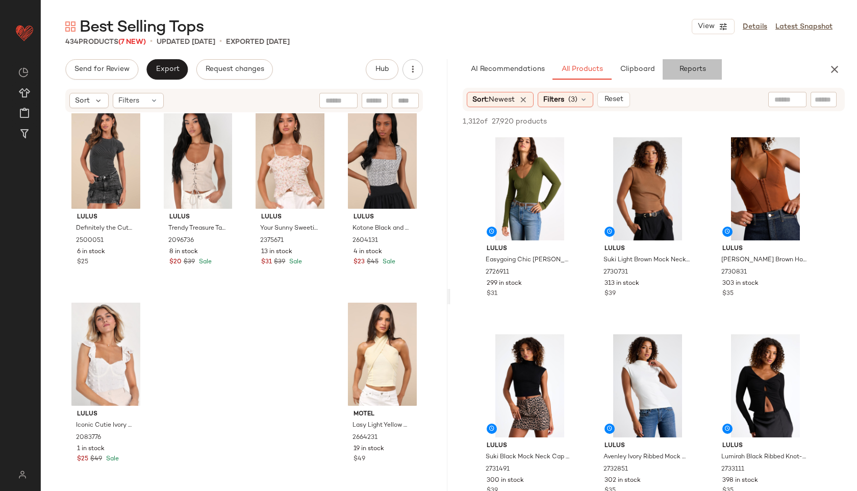
click at [693, 68] on span "Reports" at bounding box center [692, 69] width 27 height 8
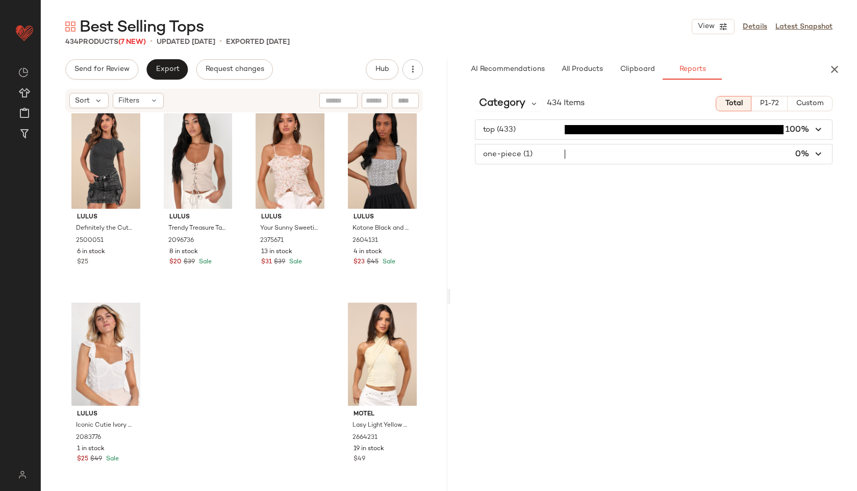
click at [616, 153] on span "button" at bounding box center [654, 153] width 357 height 19
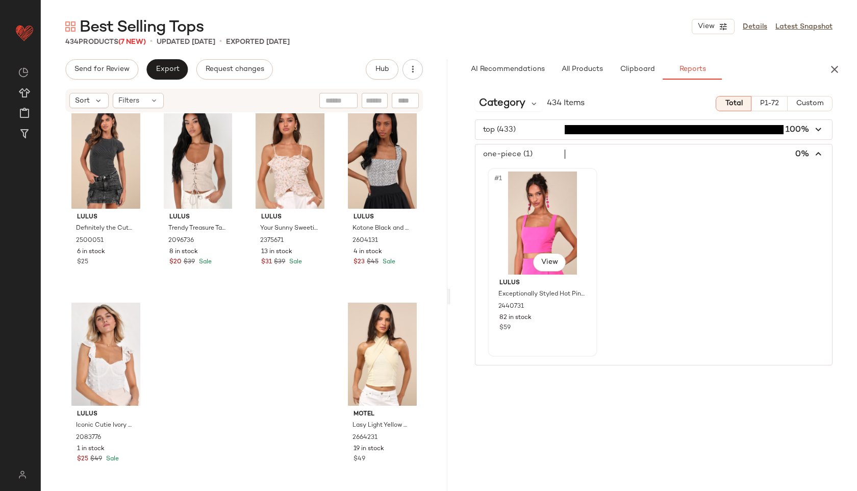
click at [541, 204] on div "#1 View" at bounding box center [543, 222] width 103 height 103
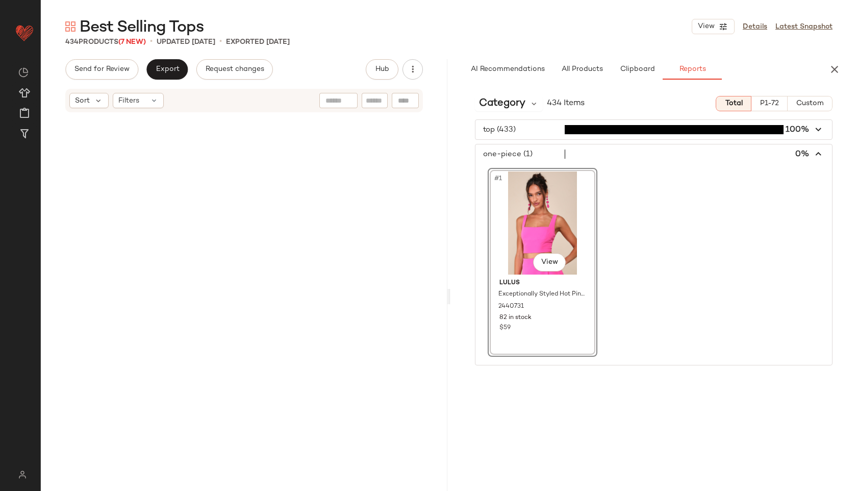
scroll to position [1773, 0]
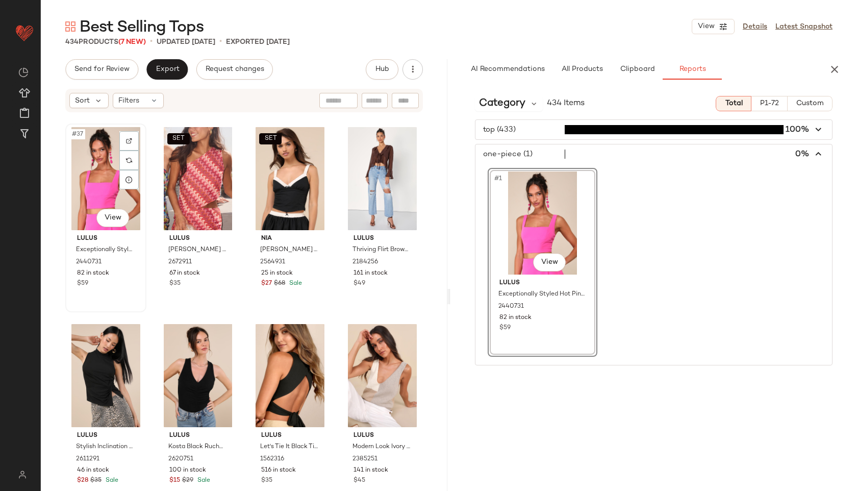
click at [88, 185] on div "#37 View" at bounding box center [106, 178] width 74 height 103
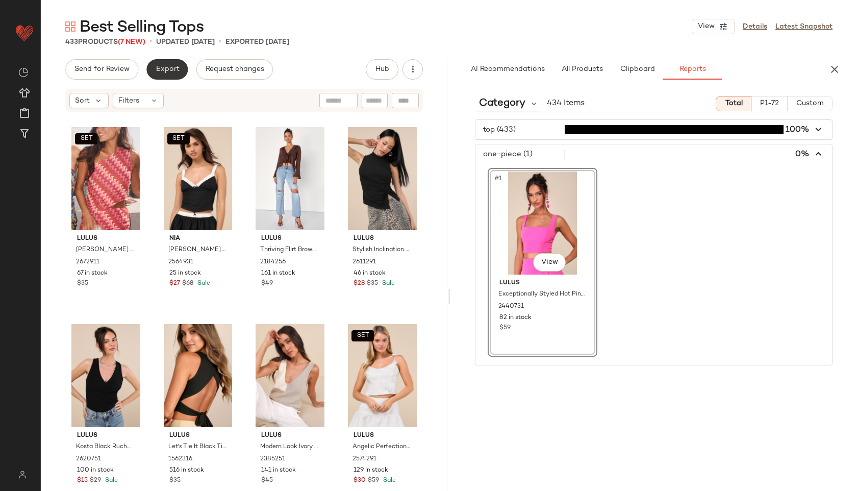
click at [176, 64] on button "Export" at bounding box center [166, 69] width 41 height 20
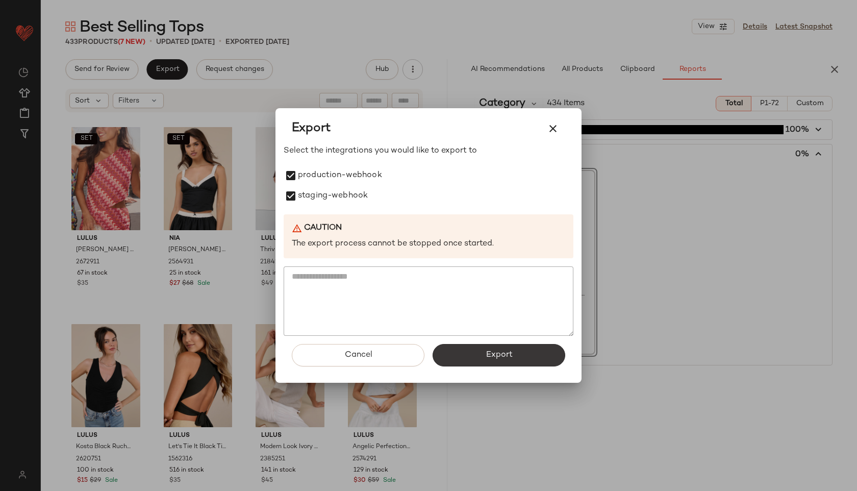
click at [490, 362] on button "Export" at bounding box center [499, 355] width 133 height 22
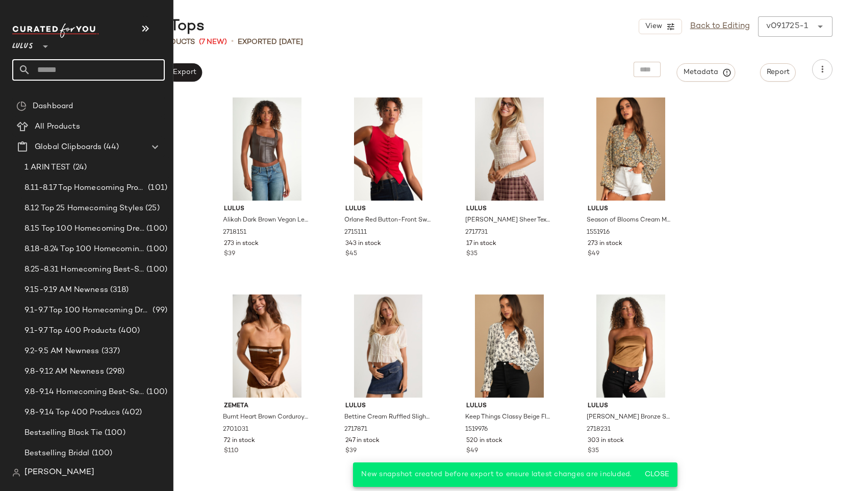
click at [60, 80] on input "text" at bounding box center [98, 69] width 134 height 21
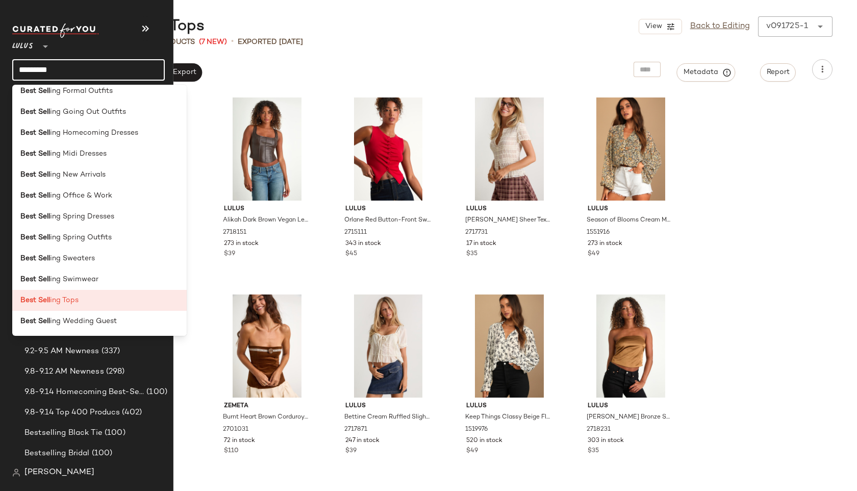
scroll to position [238, 0]
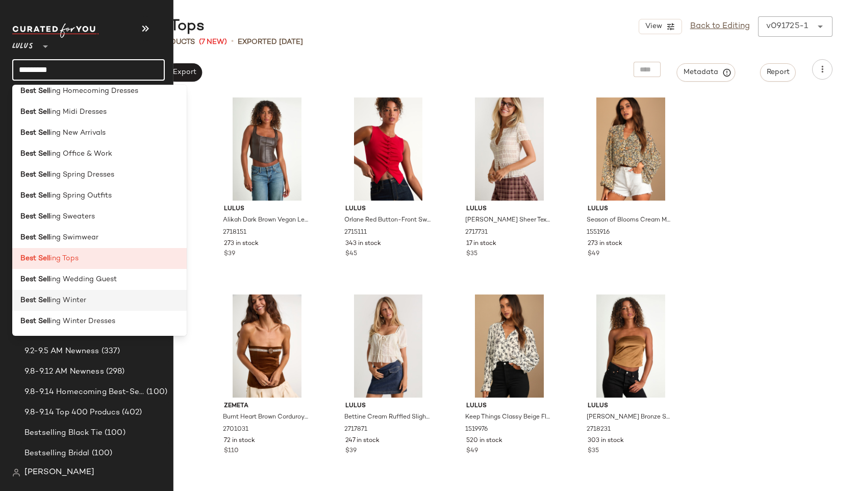
type input "*********"
click at [92, 303] on div "Best Sell ing Winter" at bounding box center [99, 300] width 158 height 11
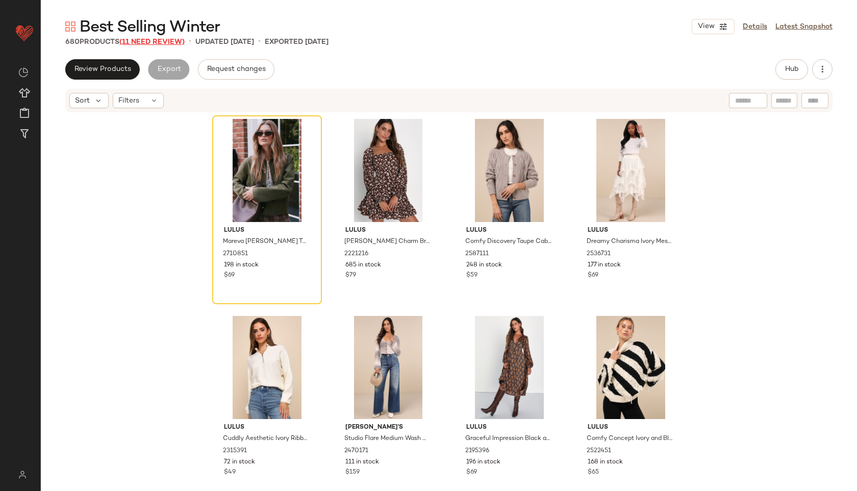
click at [158, 40] on span "(11 Need Review)" at bounding box center [151, 42] width 65 height 8
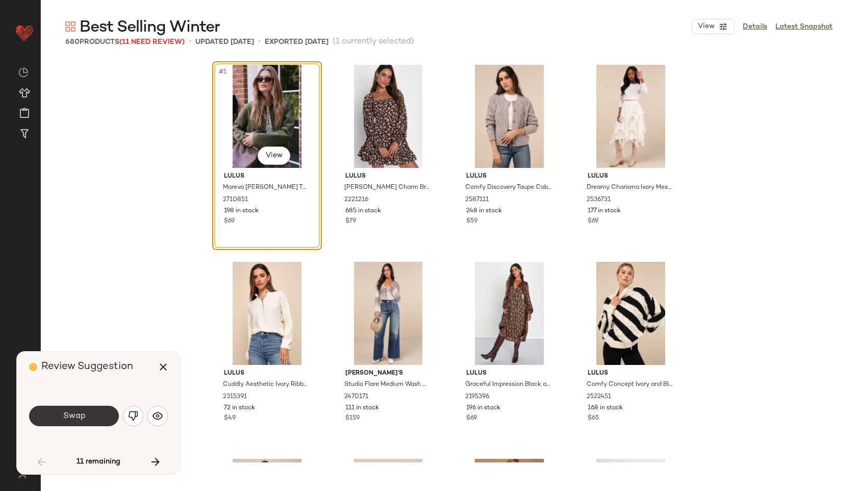
click at [93, 422] on button "Swap" at bounding box center [74, 416] width 90 height 20
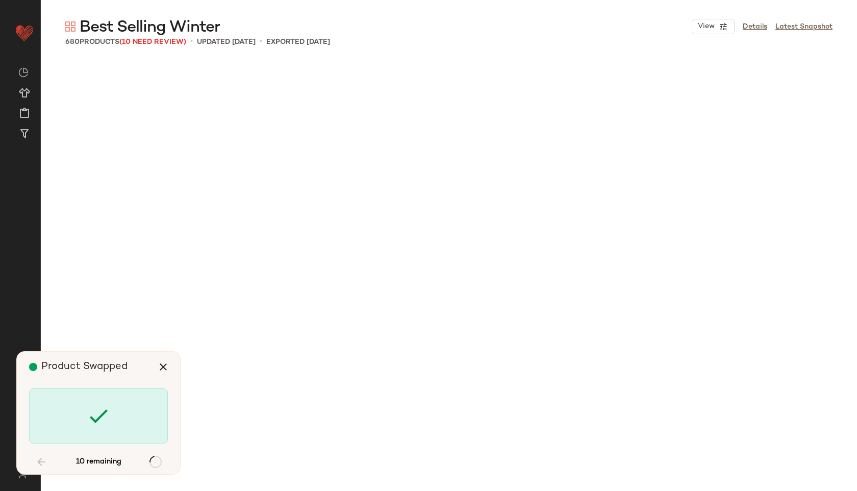
scroll to position [22854, 0]
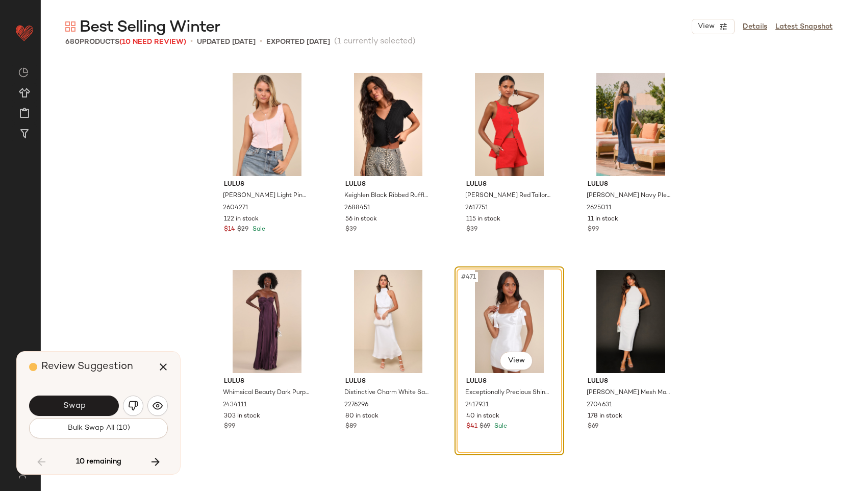
click at [93, 422] on button "Bulk Swap All (10)" at bounding box center [98, 428] width 139 height 20
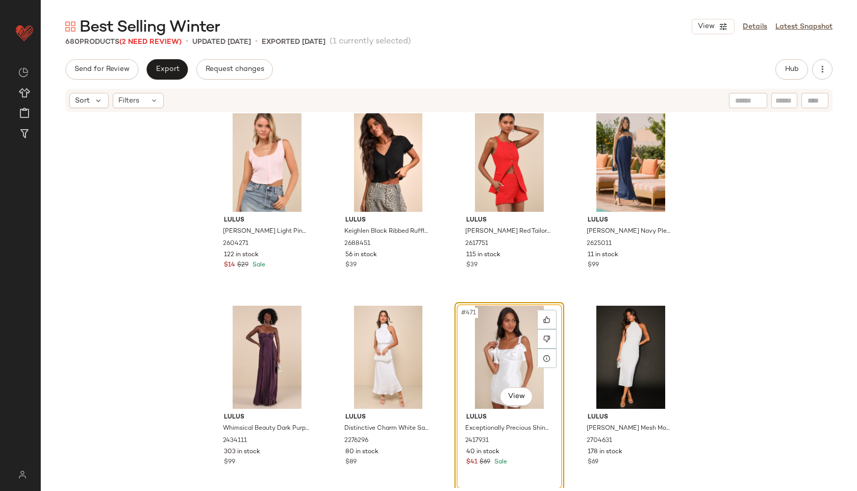
scroll to position [22873, 0]
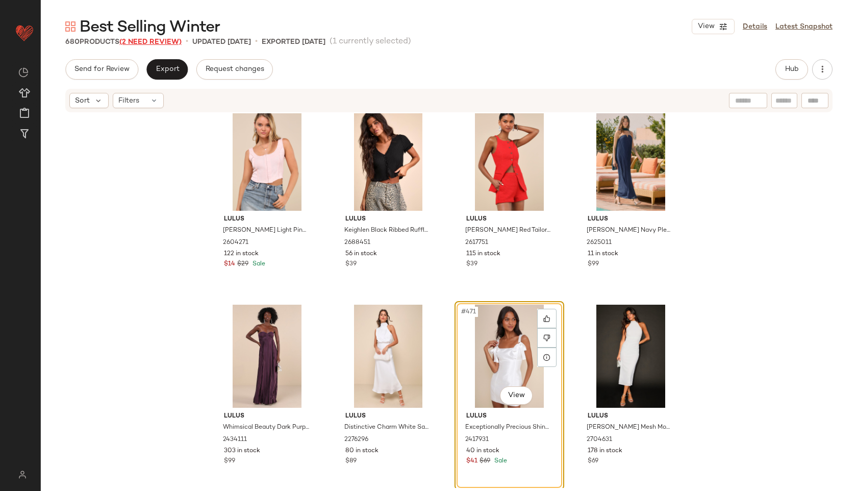
click at [165, 39] on span "(2 Need Review)" at bounding box center [150, 42] width 62 height 8
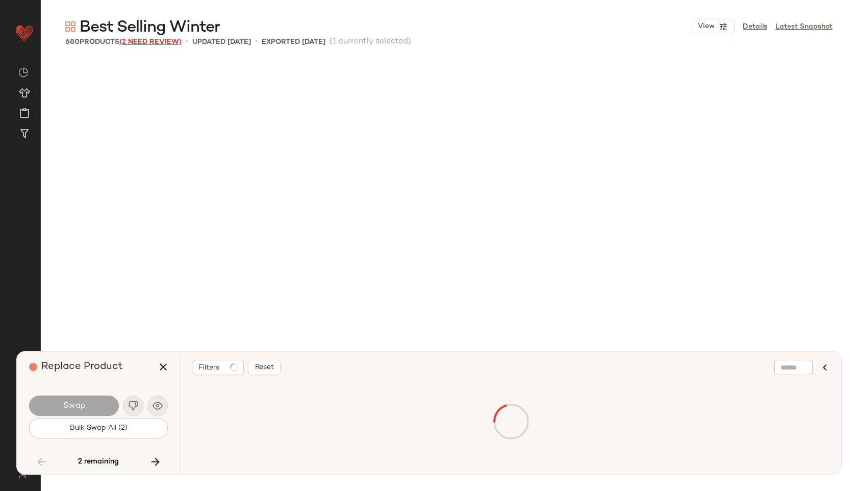
scroll to position [31523, 0]
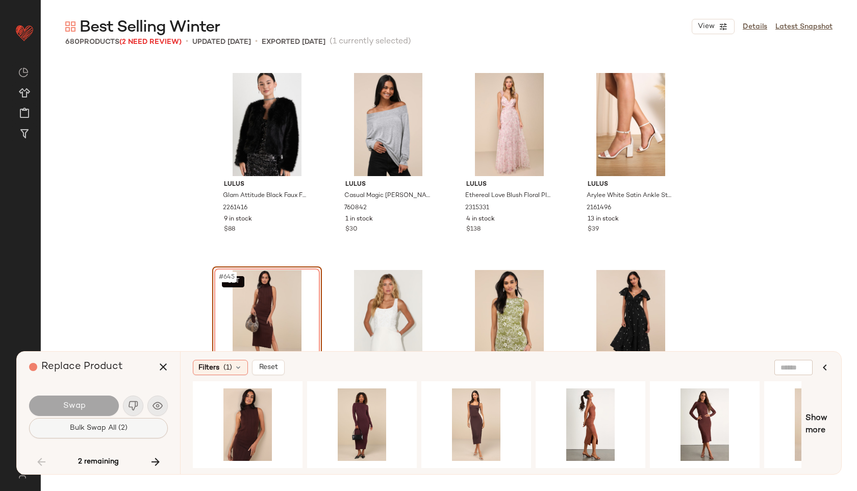
click at [138, 433] on button "Bulk Swap All (2)" at bounding box center [98, 428] width 139 height 20
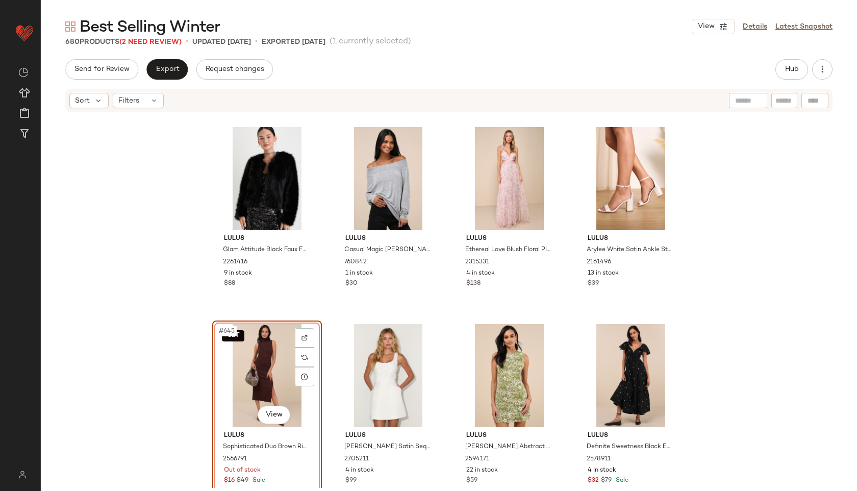
click at [246, 370] on div "SET #645 View" at bounding box center [267, 375] width 103 height 103
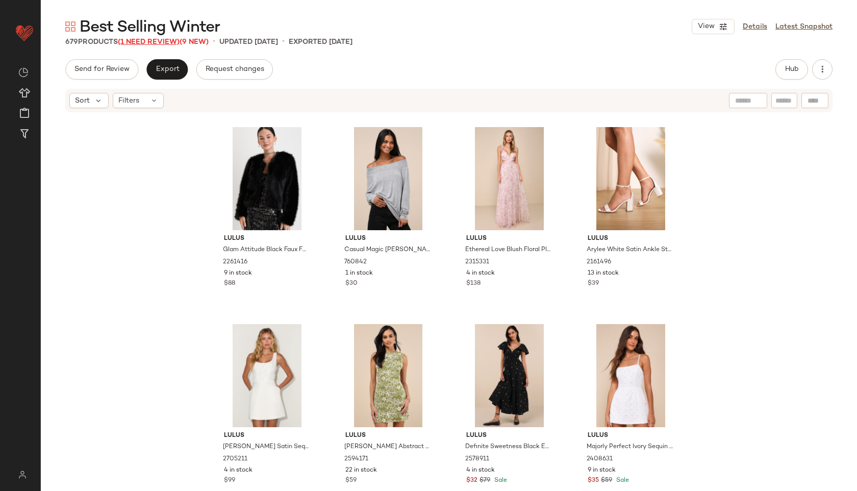
click at [151, 43] on span "(1 Need Review)" at bounding box center [149, 42] width 62 height 8
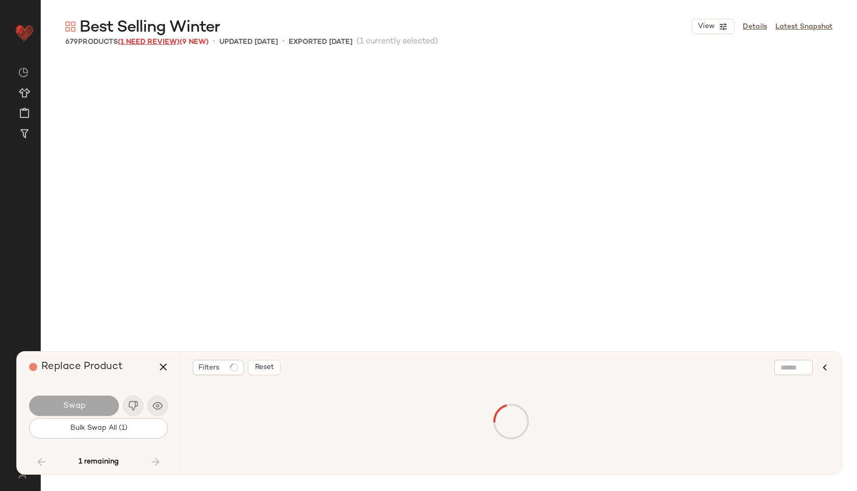
scroll to position [31917, 0]
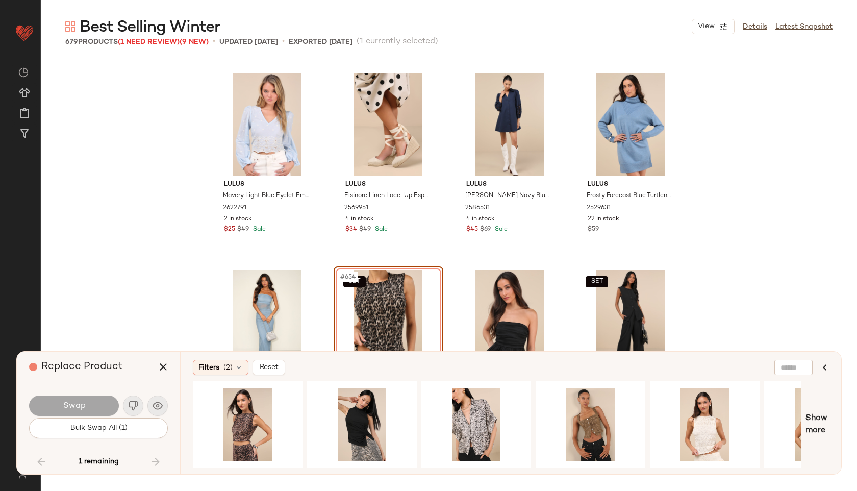
click at [371, 291] on div "SET #654 View" at bounding box center [388, 321] width 103 height 103
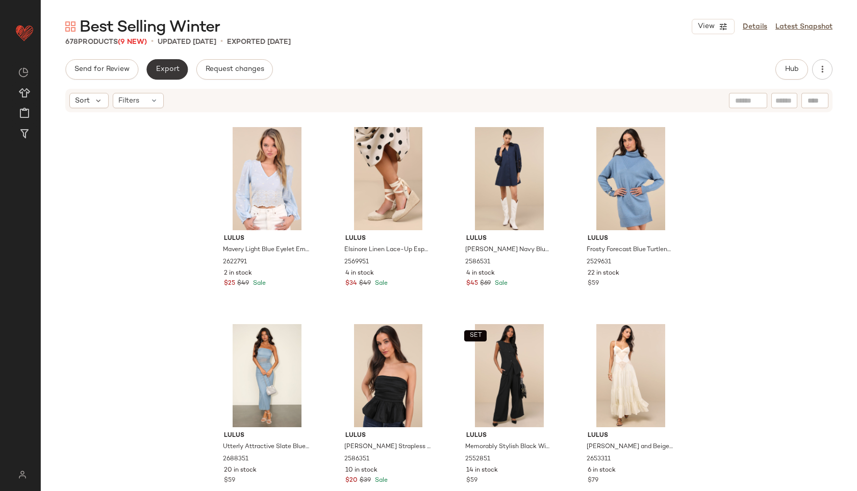
click at [165, 65] on span "Export" at bounding box center [167, 69] width 24 height 8
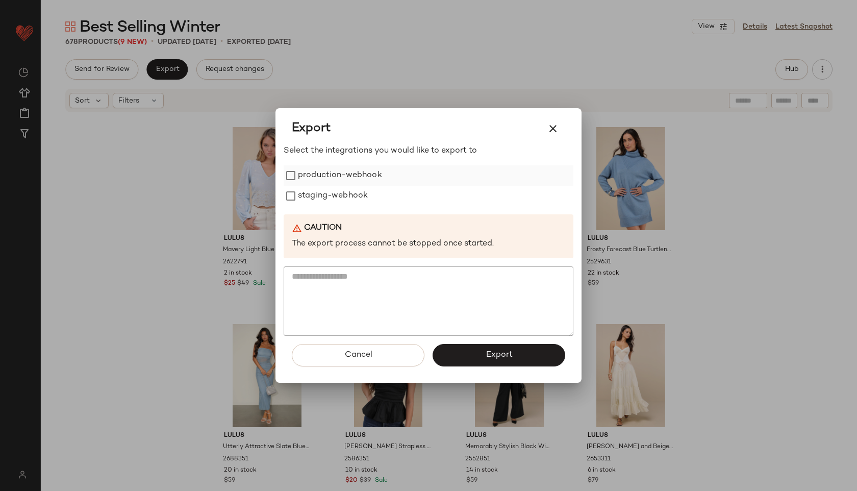
click at [399, 167] on div "production-webhook" at bounding box center [429, 175] width 290 height 20
click at [366, 181] on label "production-webhook" at bounding box center [340, 175] width 84 height 20
click at [364, 193] on label "staging-webhook" at bounding box center [333, 196] width 70 height 20
click at [472, 354] on button "Export" at bounding box center [499, 355] width 133 height 22
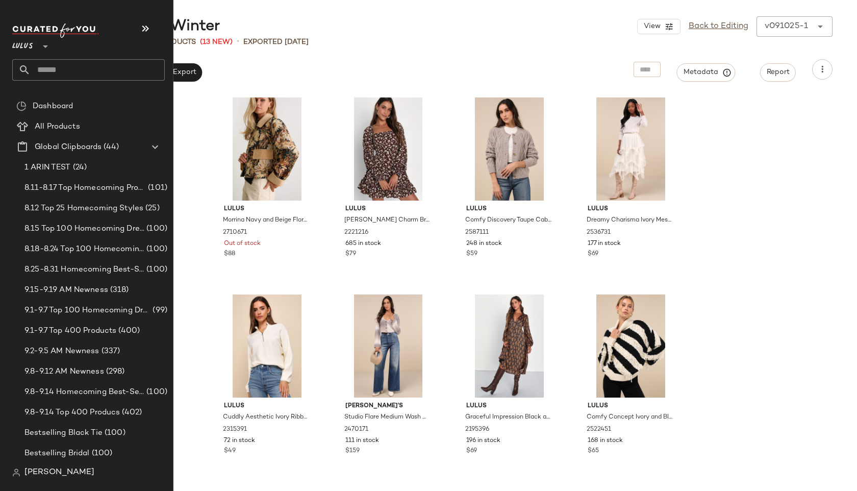
click at [55, 70] on input "text" at bounding box center [98, 69] width 134 height 21
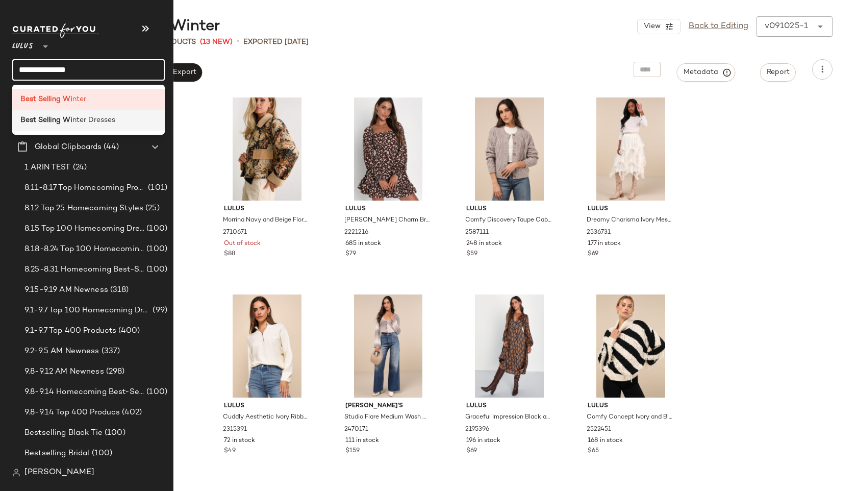
type input "**********"
click at [66, 126] on div "Best Selling Wi nter Dresses" at bounding box center [88, 120] width 153 height 21
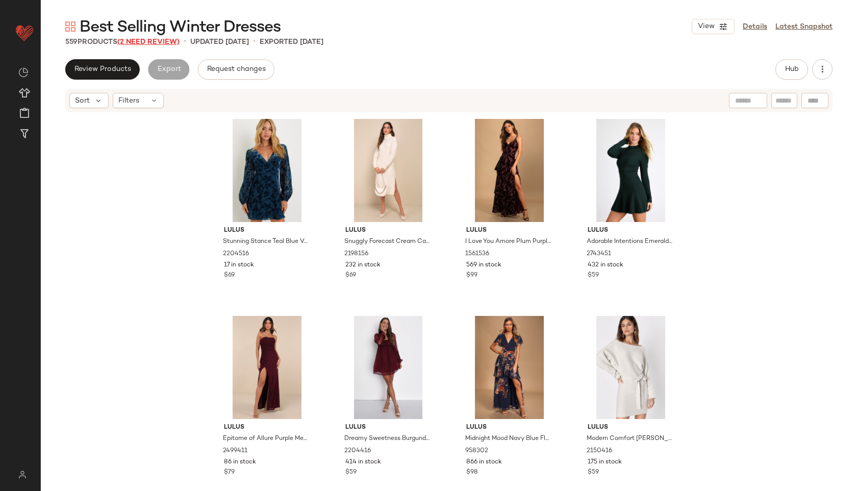
click at [161, 39] on span "(2 Need Review)" at bounding box center [148, 42] width 62 height 8
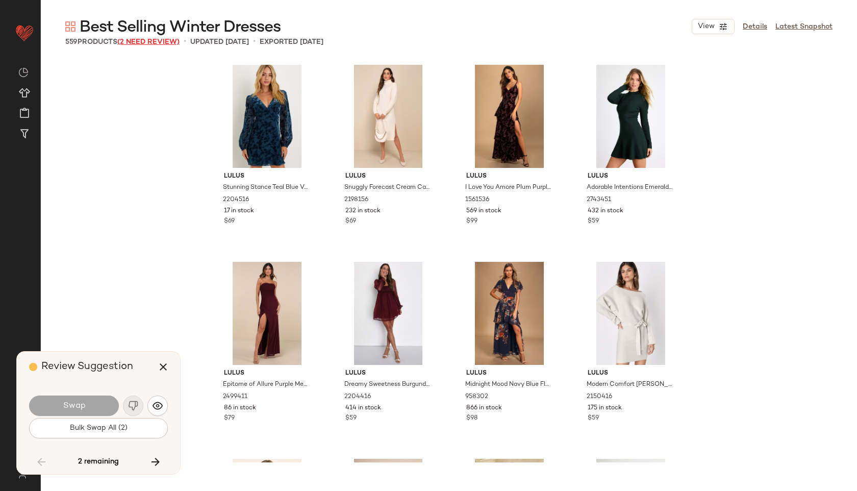
scroll to position [26400, 0]
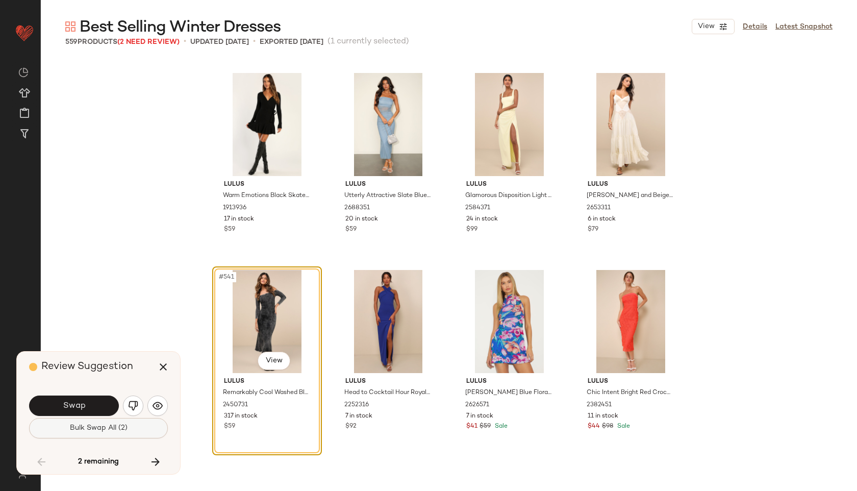
click at [112, 432] on span "Bulk Swap All (2)" at bounding box center [98, 428] width 58 height 8
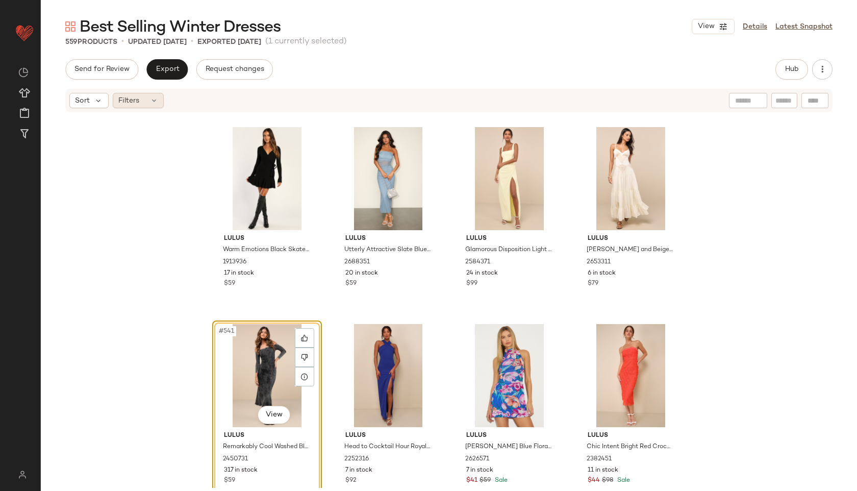
click at [150, 105] on div "Filters" at bounding box center [138, 100] width 51 height 15
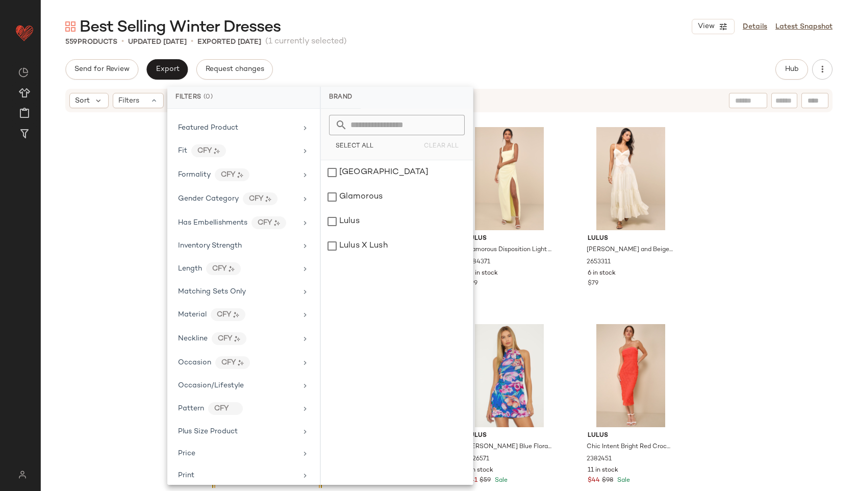
scroll to position [523, 0]
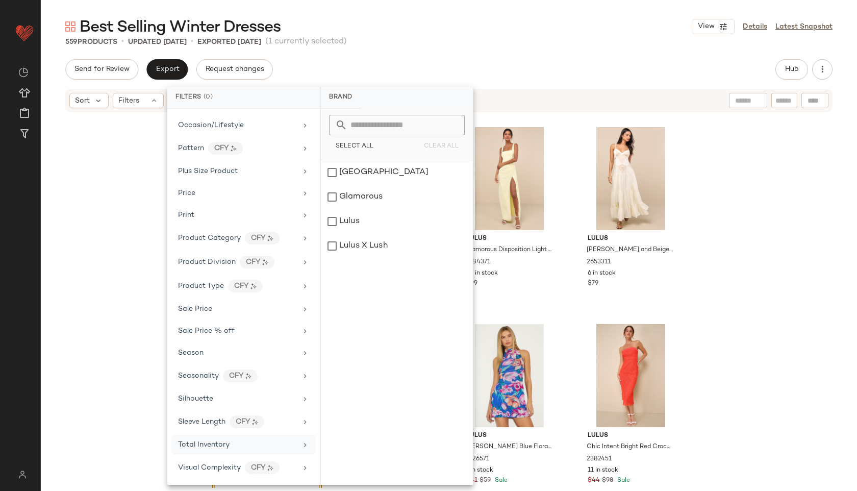
click at [219, 445] on span "Total Inventory" at bounding box center [204, 445] width 52 height 8
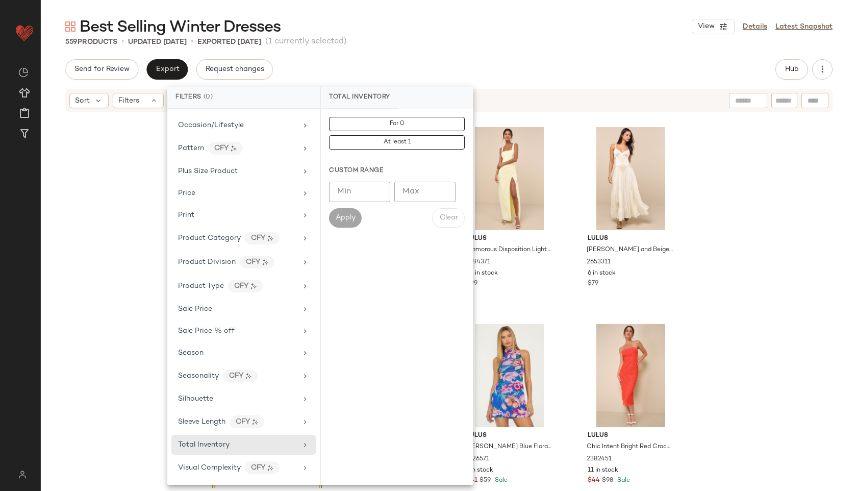
click at [427, 188] on input "Max" at bounding box center [425, 192] width 61 height 20
type input "**"
click at [336, 215] on span "Apply" at bounding box center [345, 218] width 20 height 8
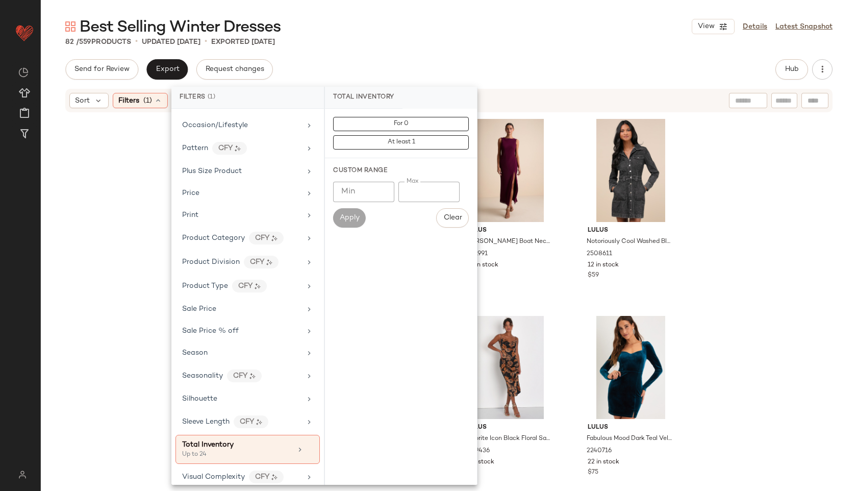
click at [442, 68] on div "Send for Review Export Request changes Hub" at bounding box center [449, 69] width 768 height 20
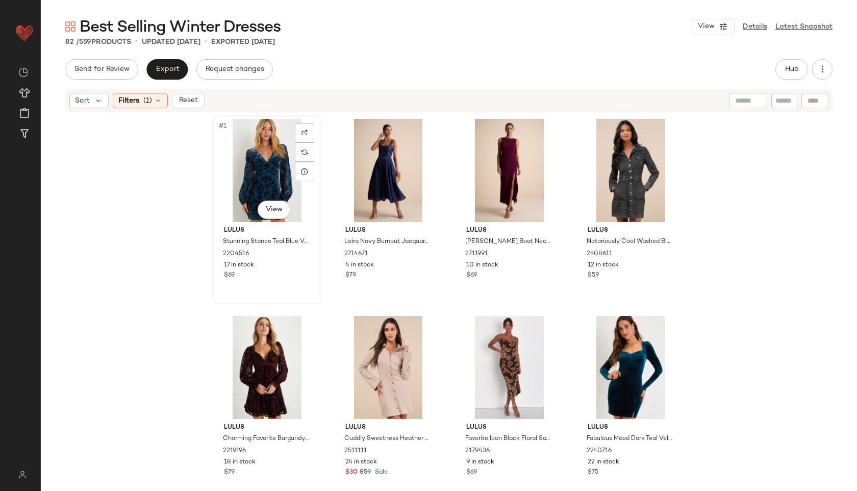
click at [257, 150] on div "#1 View" at bounding box center [267, 170] width 103 height 103
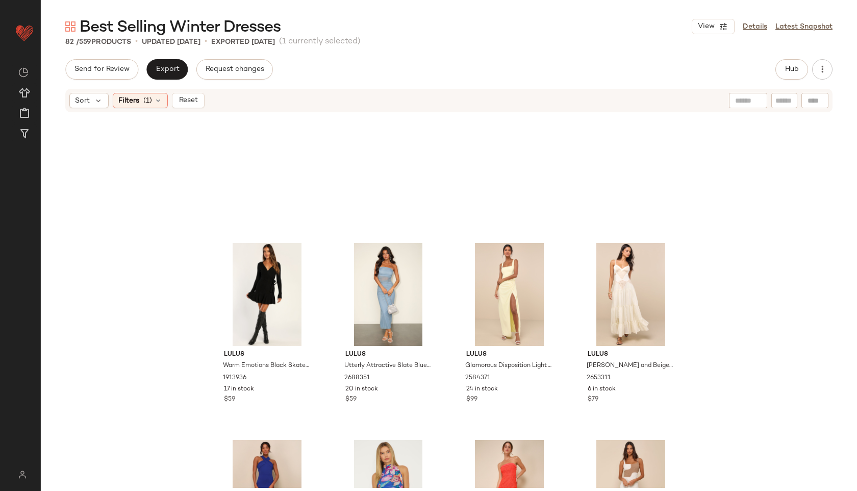
scroll to position [3765, 0]
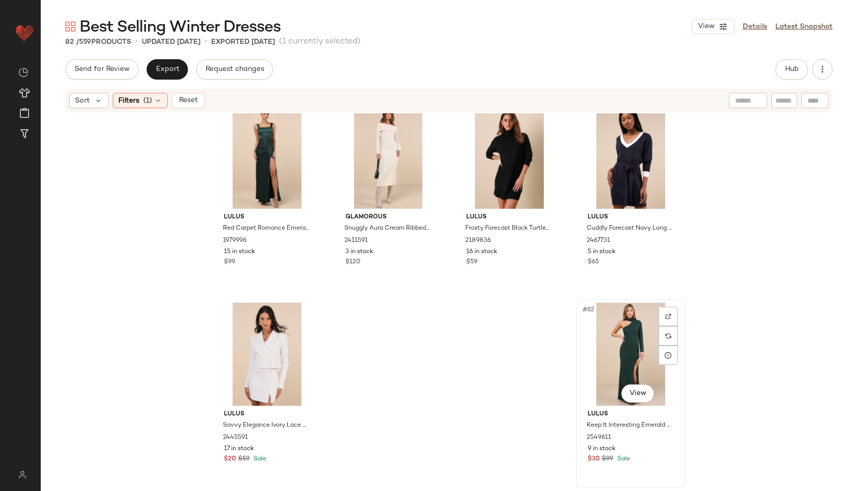
click at [621, 353] on div "#82 View" at bounding box center [631, 354] width 103 height 103
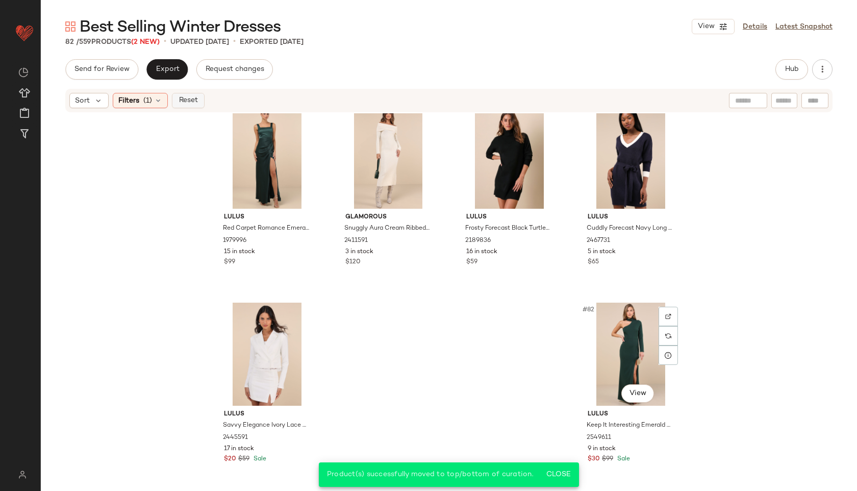
click at [189, 102] on span "Reset" at bounding box center [187, 100] width 19 height 8
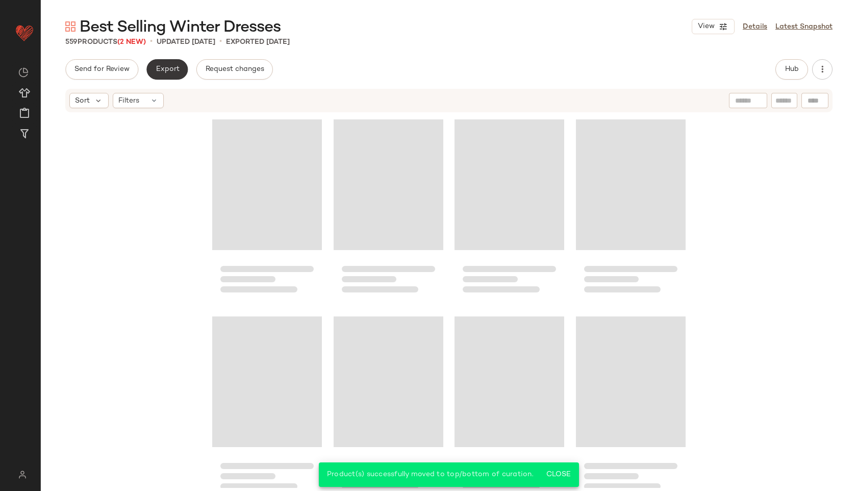
scroll to position [27210, 0]
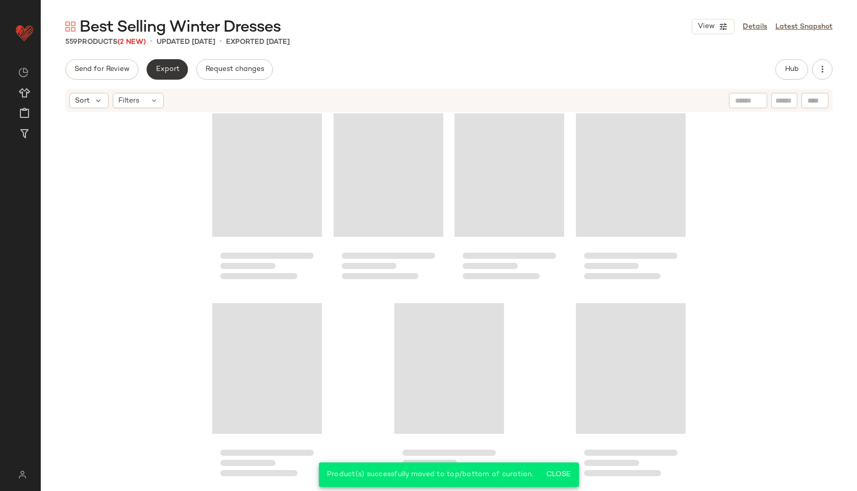
click at [173, 66] on span "Export" at bounding box center [167, 69] width 24 height 8
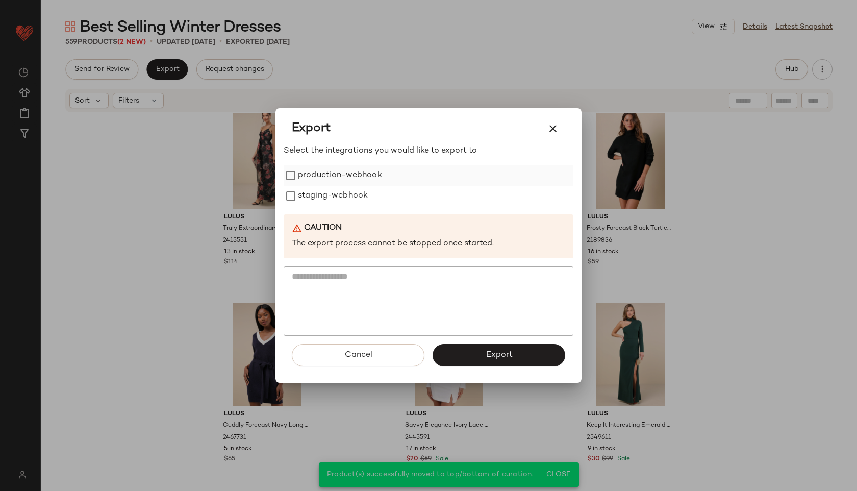
click at [337, 177] on label "production-webhook" at bounding box center [340, 175] width 84 height 20
click at [334, 194] on label "staging-webhook" at bounding box center [333, 196] width 70 height 20
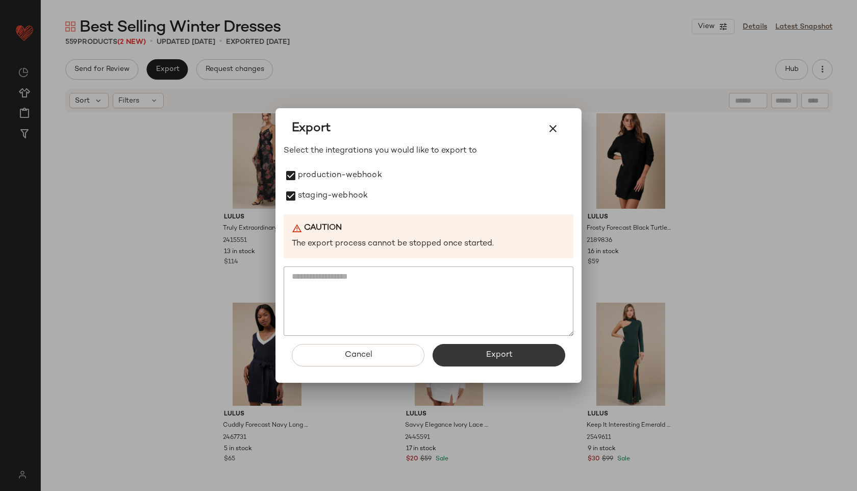
click at [481, 355] on button "Export" at bounding box center [499, 355] width 133 height 22
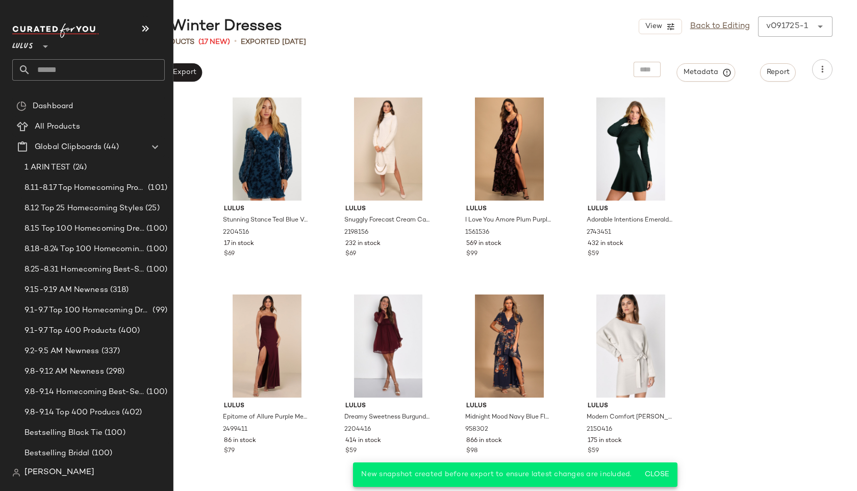
click at [55, 64] on input "text" at bounding box center [98, 69] width 134 height 21
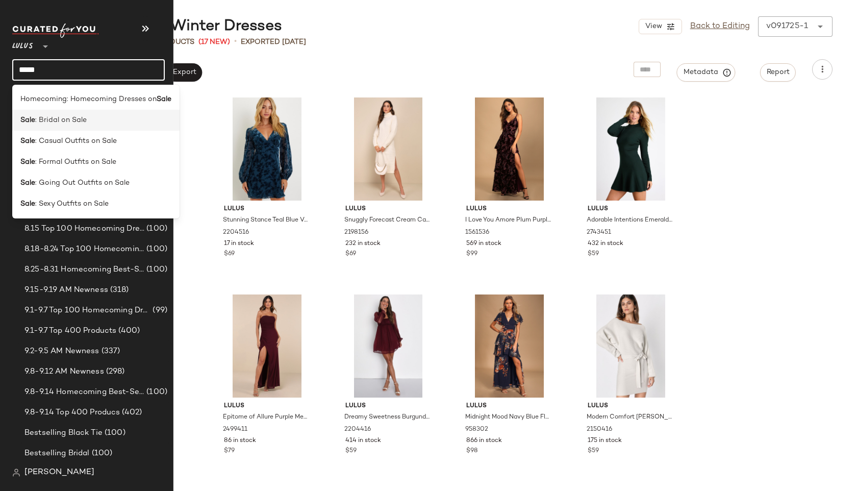
type input "****"
click at [69, 116] on span ": Bridal on Sale" at bounding box center [61, 120] width 52 height 11
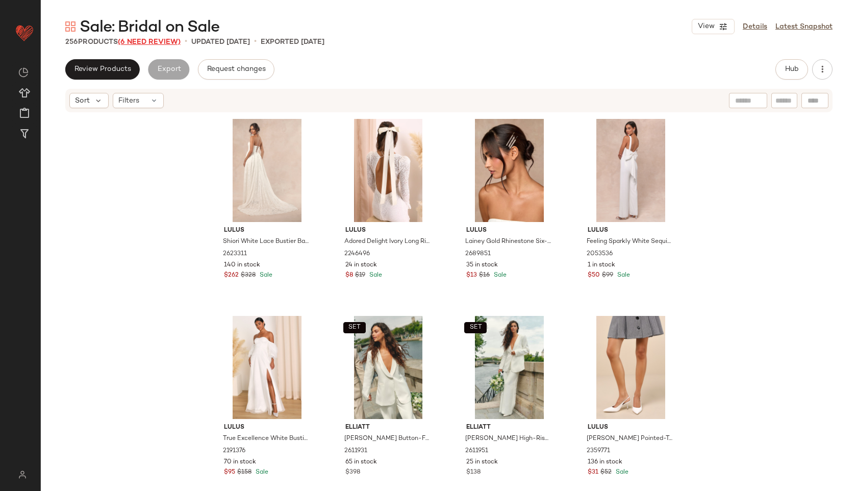
click at [167, 40] on span "(6 Need Review)" at bounding box center [149, 42] width 63 height 8
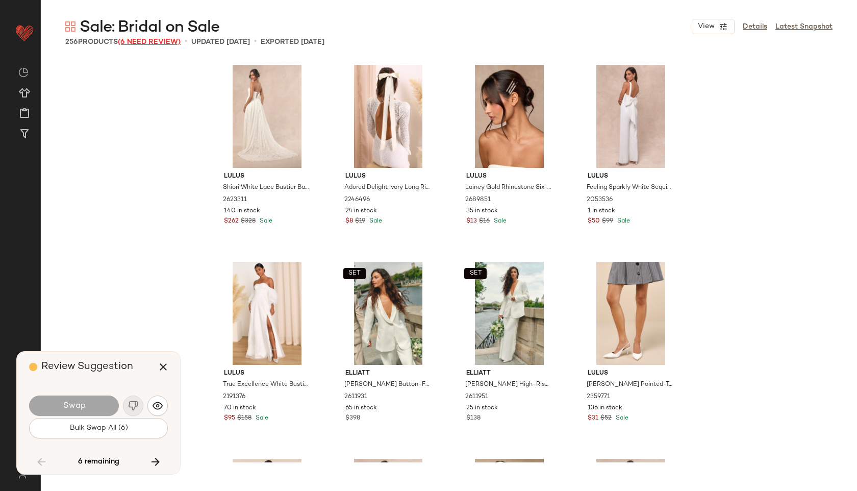
scroll to position [8078, 0]
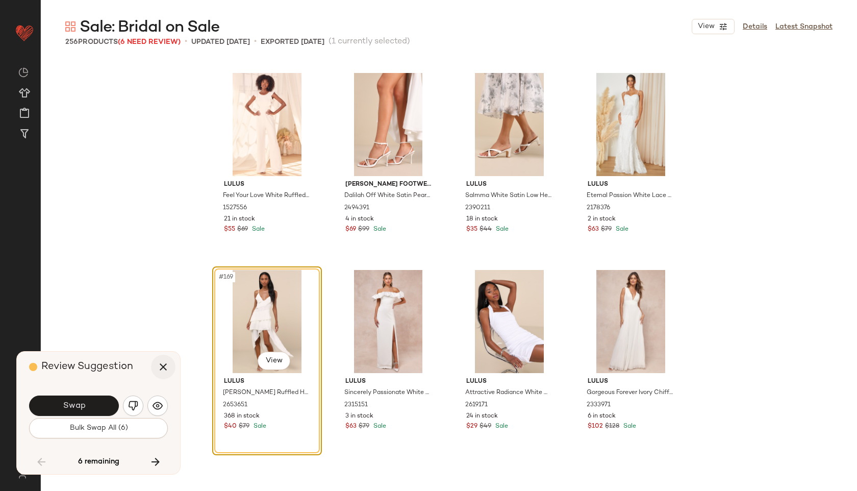
click at [161, 362] on icon "button" at bounding box center [163, 367] width 12 height 12
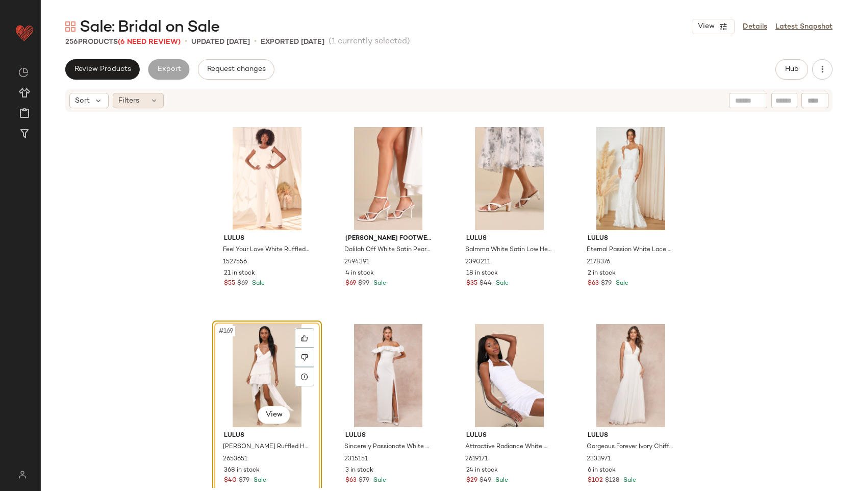
click at [150, 104] on icon at bounding box center [154, 100] width 8 height 8
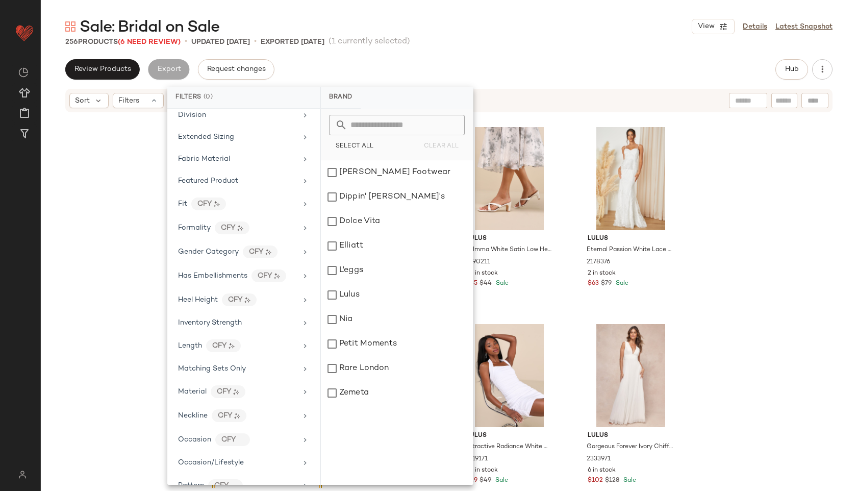
scroll to position [549, 0]
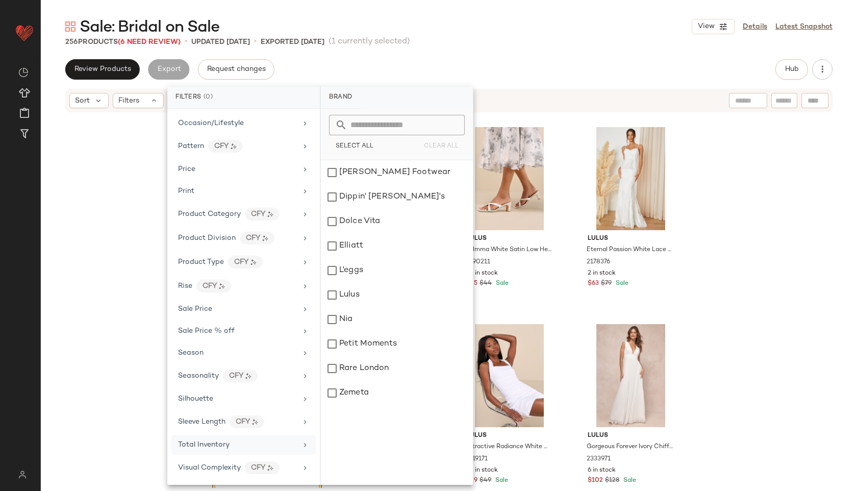
click at [246, 448] on div "Total Inventory" at bounding box center [237, 444] width 119 height 11
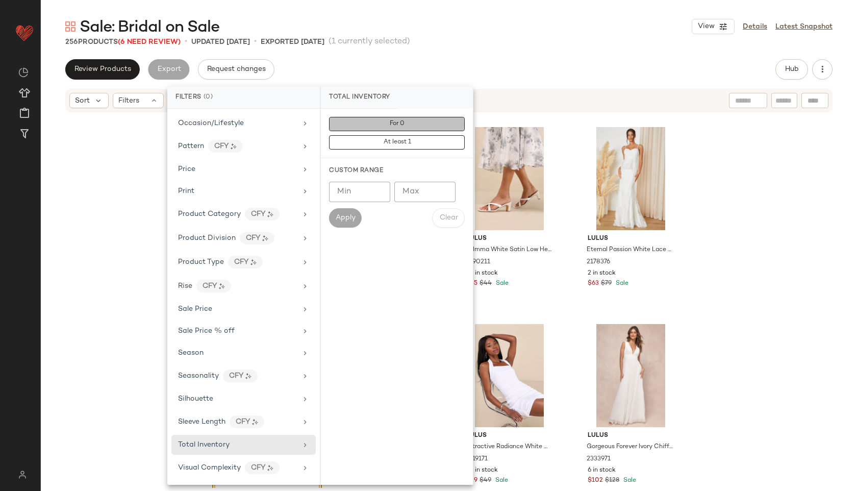
click at [379, 124] on button "For 0" at bounding box center [397, 124] width 136 height 14
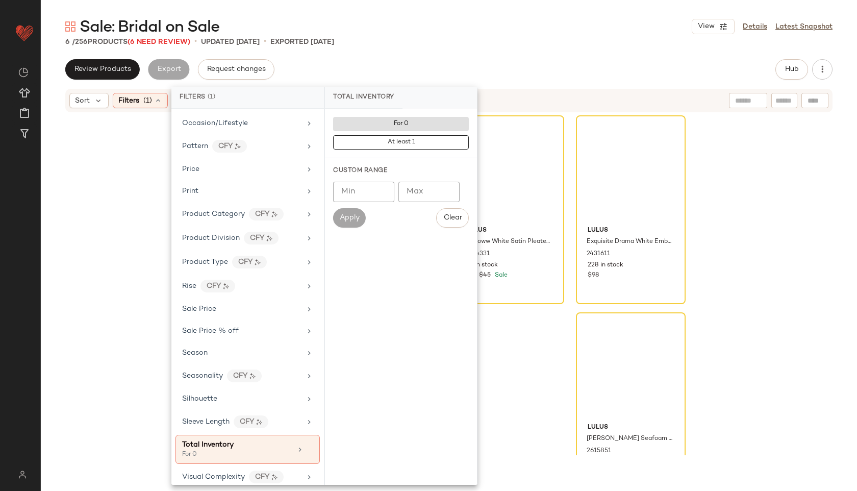
click at [412, 61] on div "Review Products Export Request changes Hub" at bounding box center [449, 69] width 768 height 20
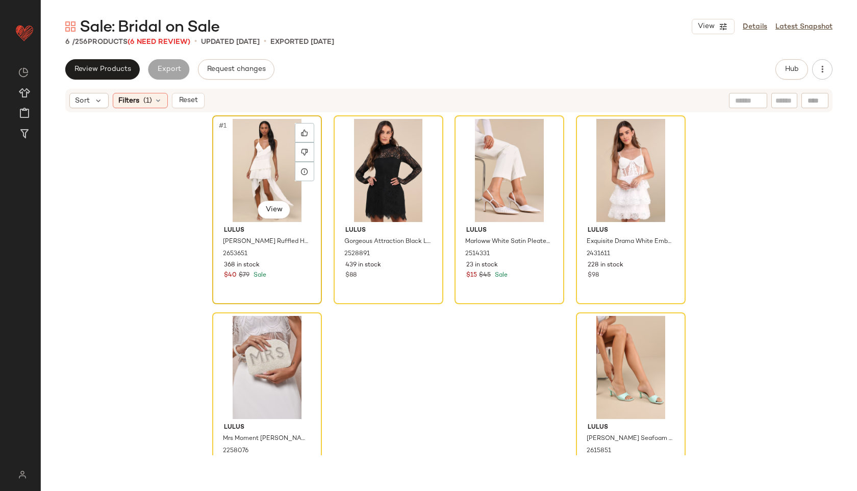
click at [257, 166] on div "#1 View" at bounding box center [267, 170] width 103 height 103
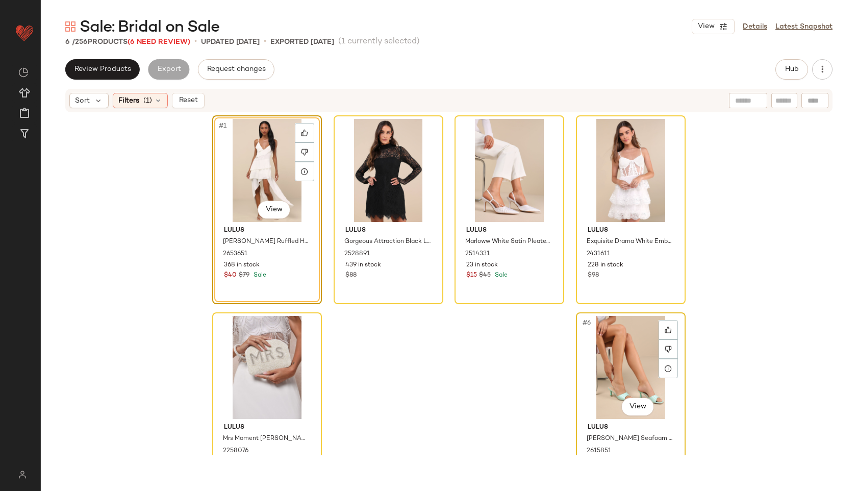
click at [604, 349] on div "#6 View" at bounding box center [631, 367] width 103 height 103
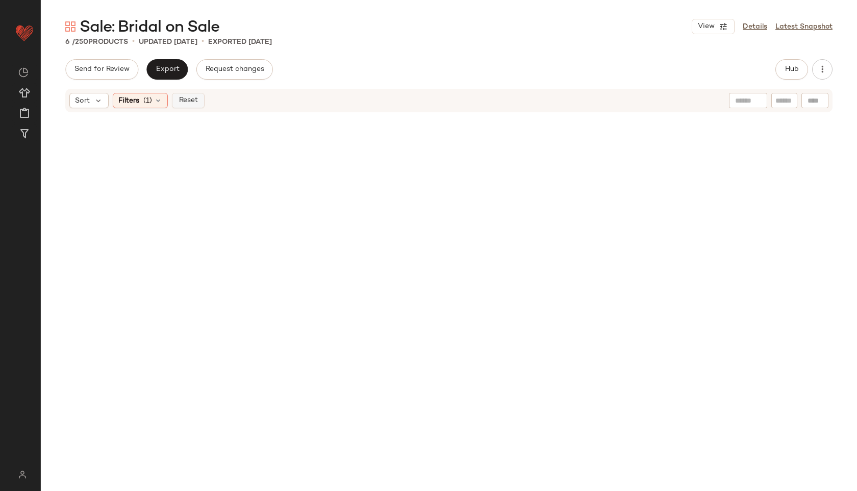
click at [197, 101] on span "Reset" at bounding box center [187, 100] width 19 height 8
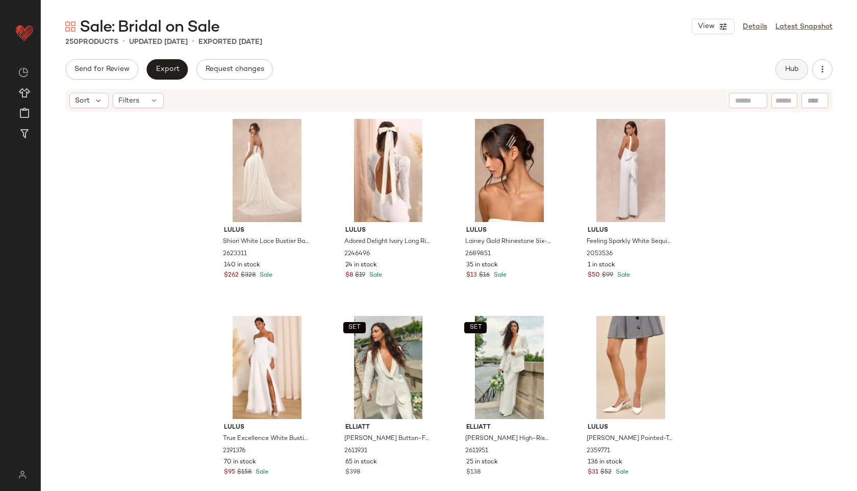
click at [789, 64] on button "Hub" at bounding box center [792, 69] width 33 height 20
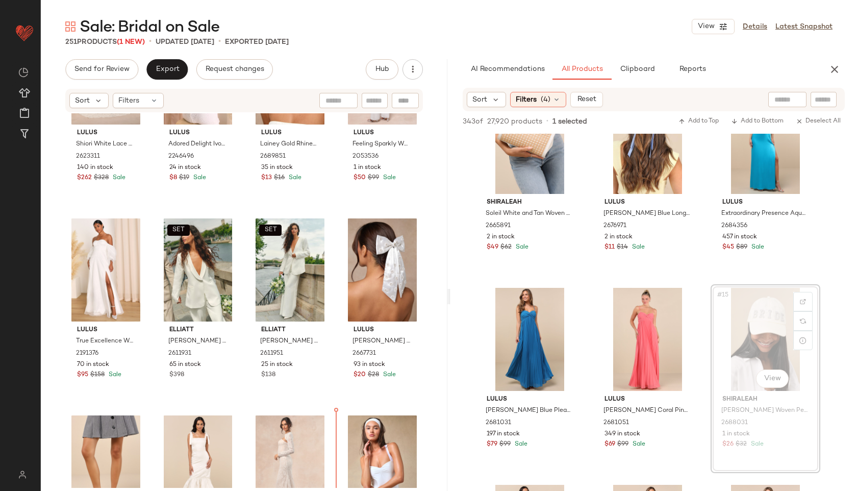
scroll to position [119, 0]
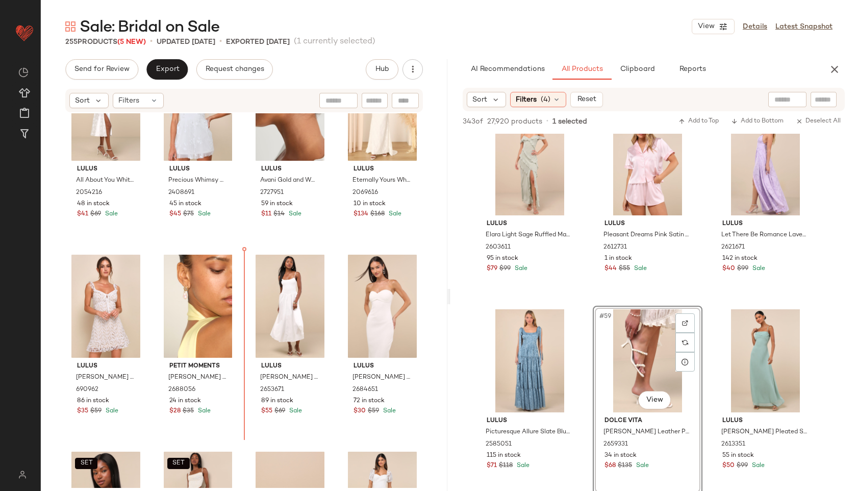
scroll to position [1059, 0]
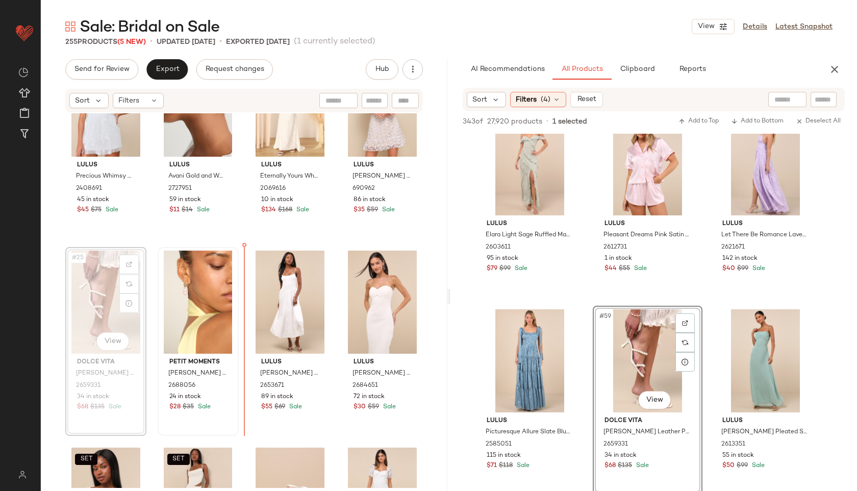
drag, startPoint x: 109, startPoint y: 306, endPoint x: 231, endPoint y: 304, distance: 122.5
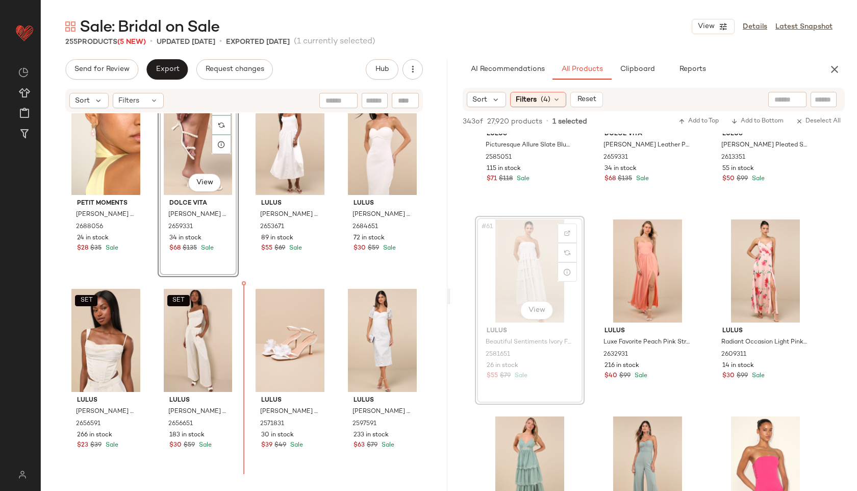
scroll to position [1218, 0]
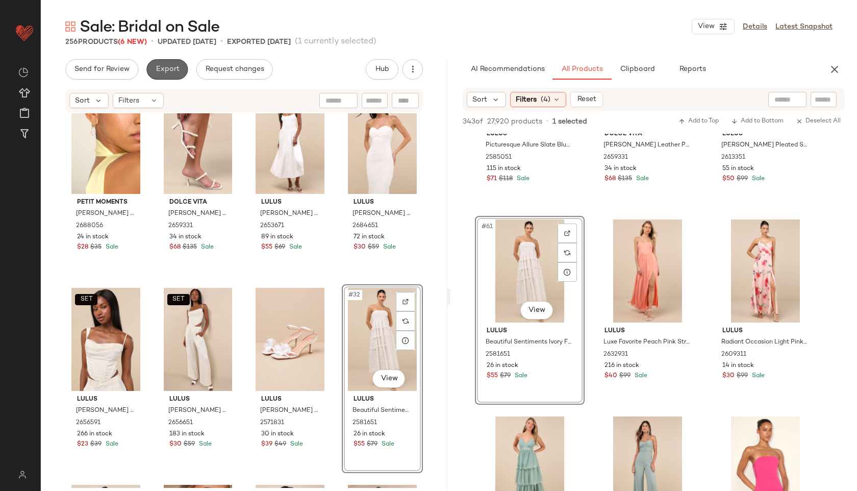
click at [174, 64] on button "Export" at bounding box center [166, 69] width 41 height 20
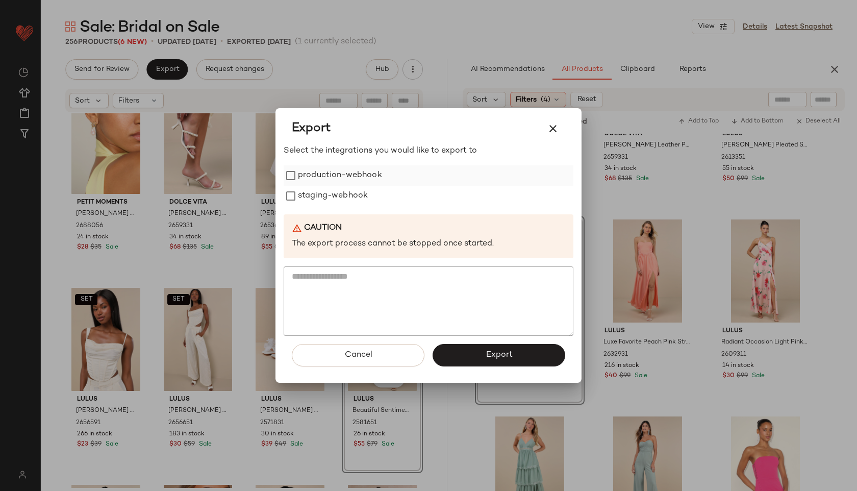
click at [304, 175] on label "production-webhook" at bounding box center [340, 175] width 84 height 20
click at [304, 192] on label "staging-webhook" at bounding box center [333, 196] width 70 height 20
click at [478, 359] on button "Export" at bounding box center [499, 355] width 133 height 22
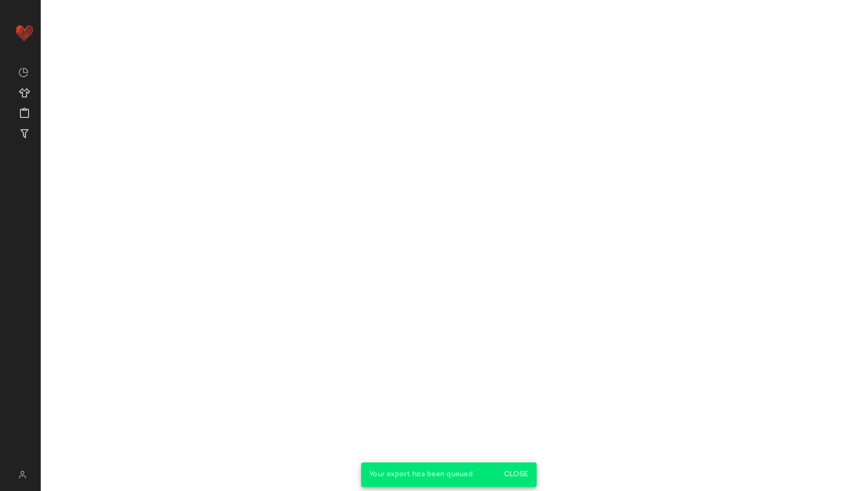
scroll to position [5631, 0]
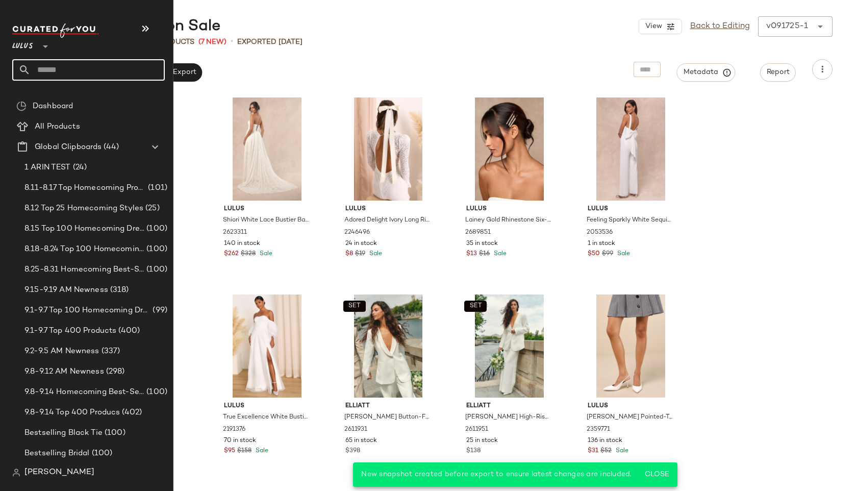
click at [47, 62] on input "text" at bounding box center [98, 69] width 134 height 21
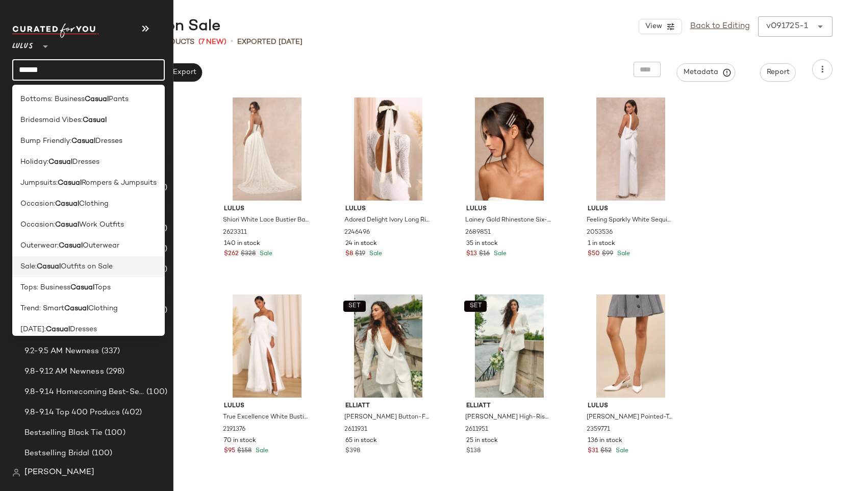
type input "******"
click at [85, 263] on span "Outfits on Sale" at bounding box center [87, 266] width 52 height 11
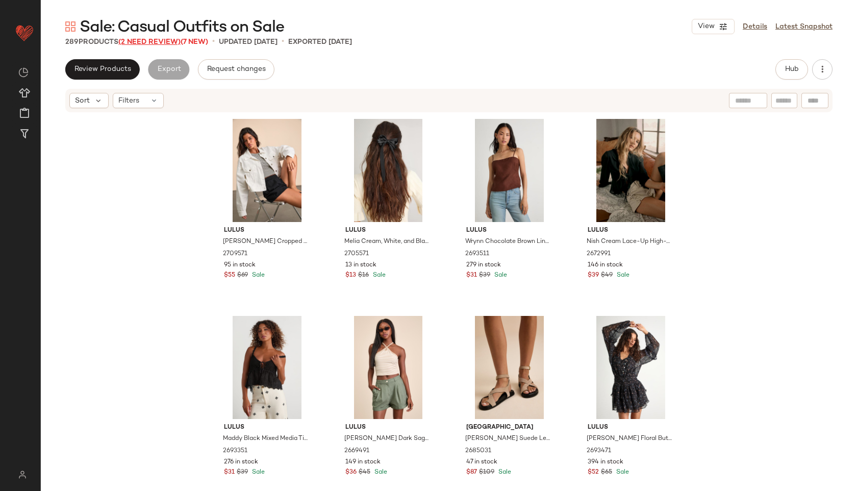
click at [141, 40] on span "(2 Need Review)" at bounding box center [149, 42] width 62 height 8
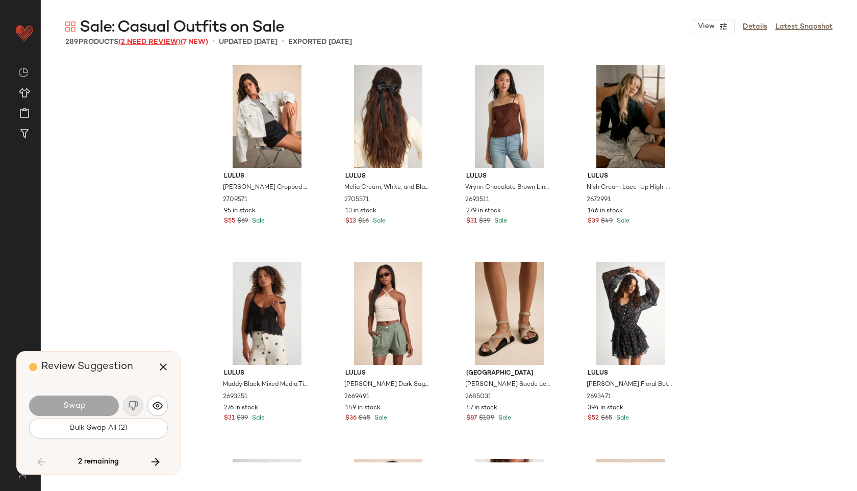
scroll to position [11230, 0]
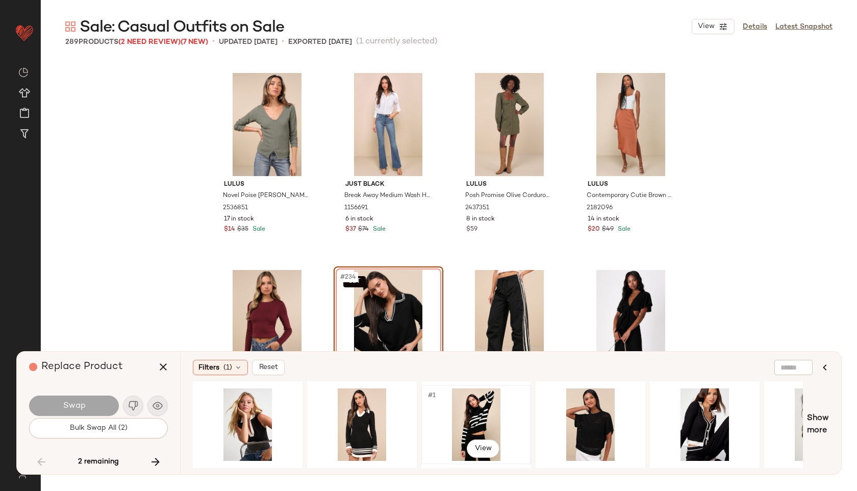
click at [473, 411] on div "#1 View" at bounding box center [476, 424] width 103 height 72
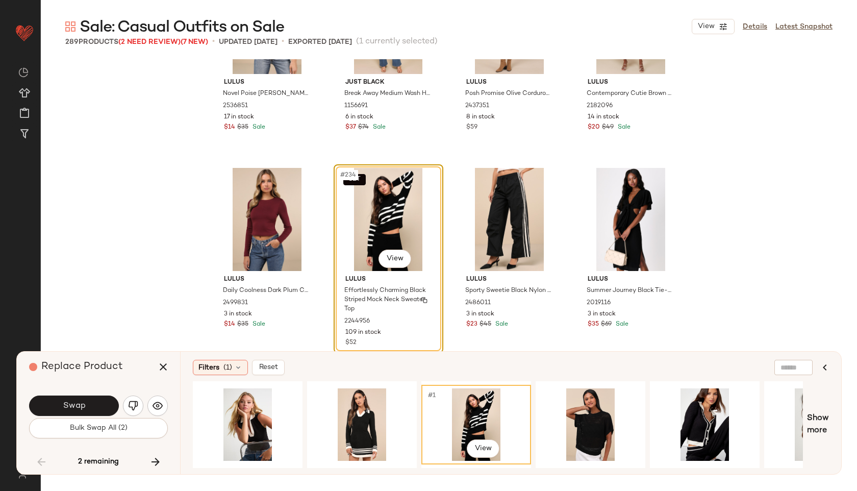
scroll to position [11351, 0]
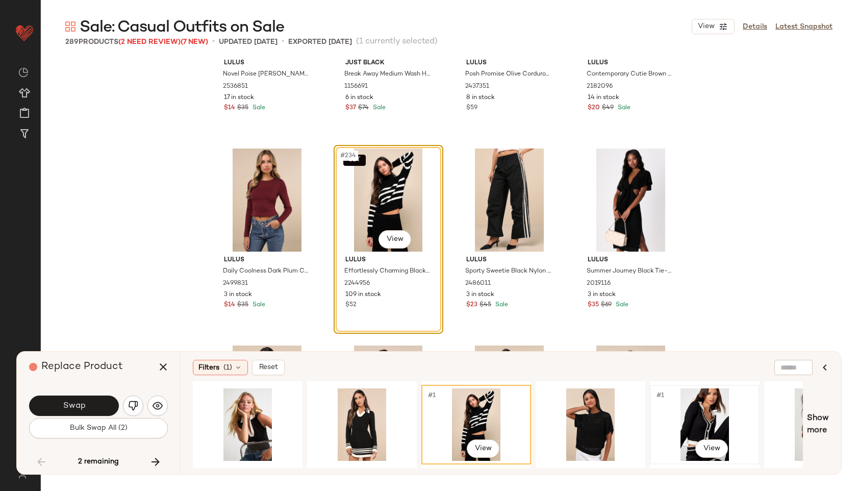
click at [692, 407] on div "#1 View" at bounding box center [705, 424] width 103 height 72
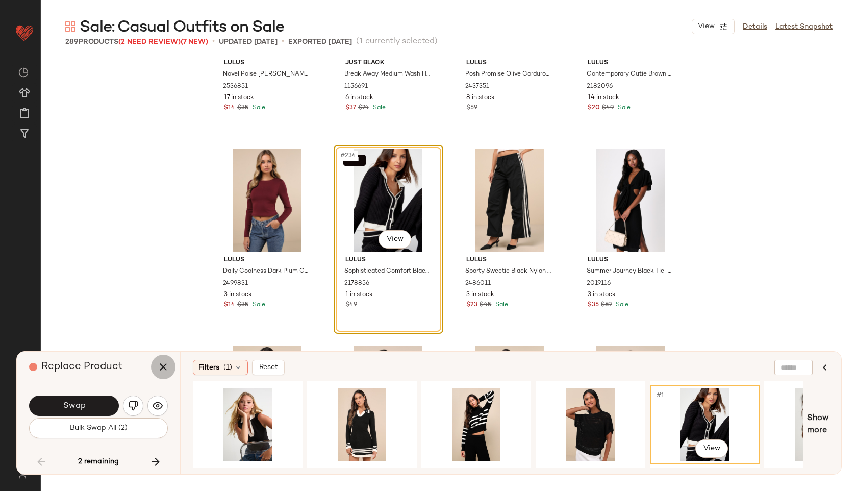
click at [162, 367] on icon "button" at bounding box center [163, 367] width 12 height 12
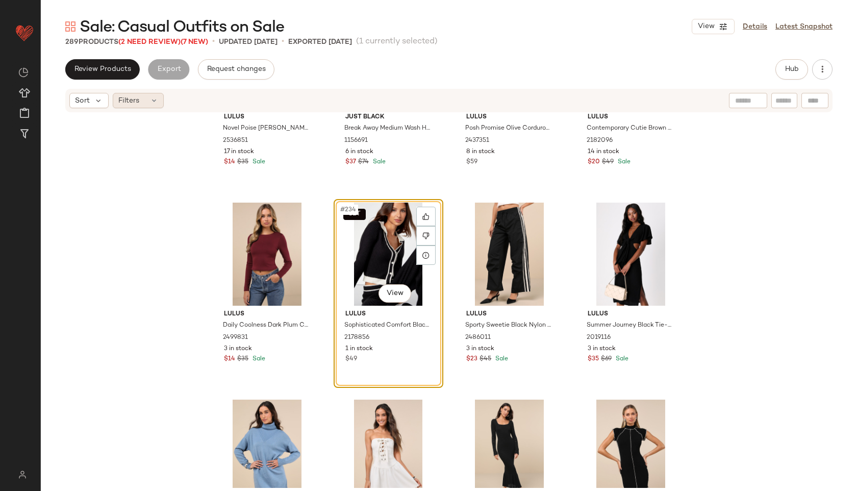
click at [155, 101] on icon at bounding box center [154, 100] width 8 height 8
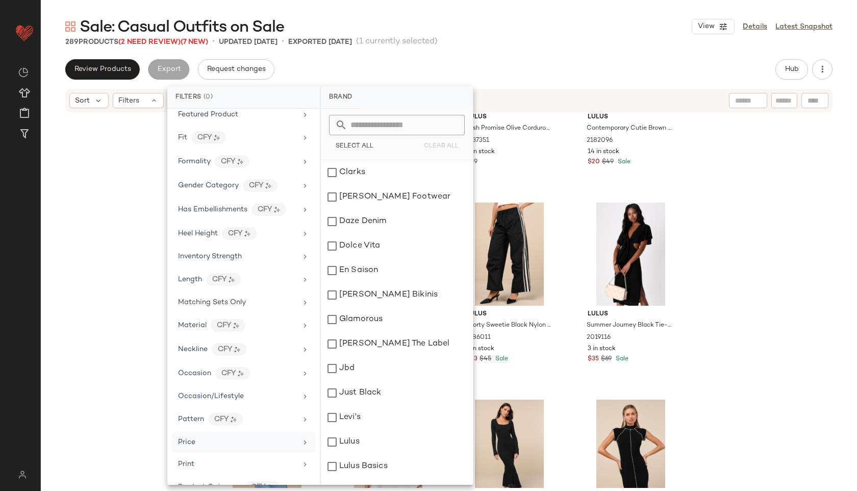
scroll to position [549, 0]
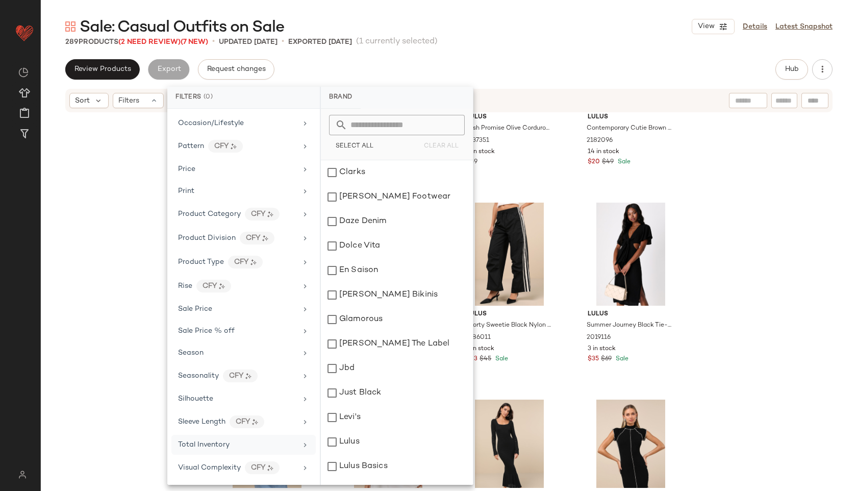
click at [232, 440] on div "Total Inventory" at bounding box center [237, 444] width 119 height 11
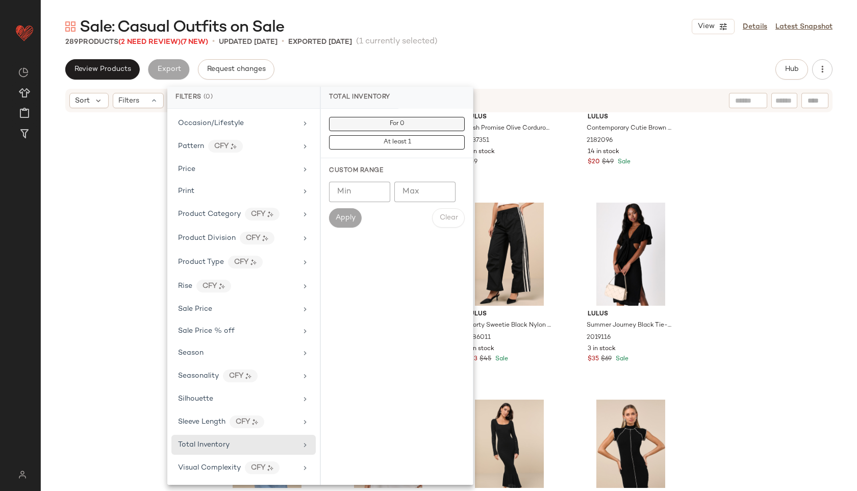
click at [382, 124] on button "For 0" at bounding box center [397, 124] width 136 height 14
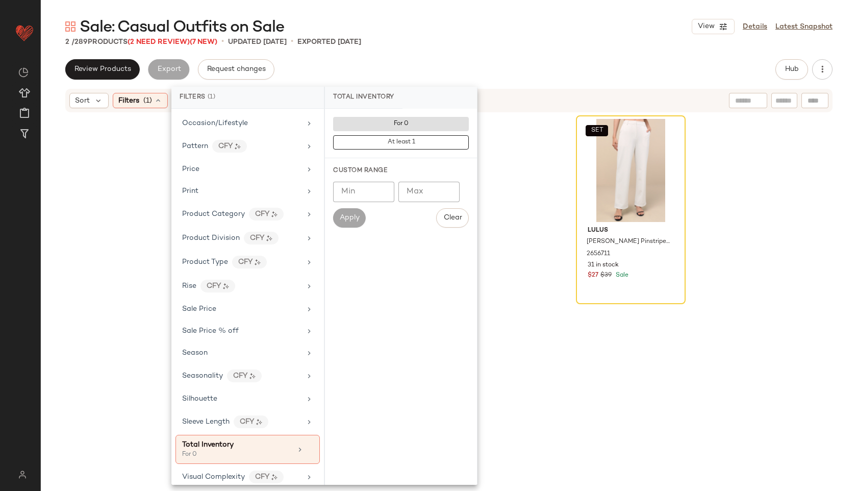
click at [489, 41] on div "2 / 289 Products (2 Need Review) (7 New) • updated Sep 17th • Exported Sep 17th" at bounding box center [449, 42] width 817 height 10
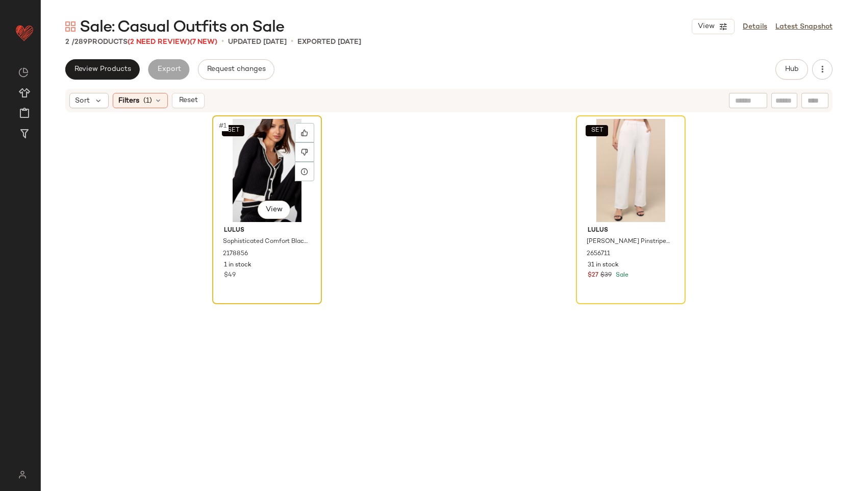
click at [258, 182] on div "SET #1 View" at bounding box center [267, 170] width 103 height 103
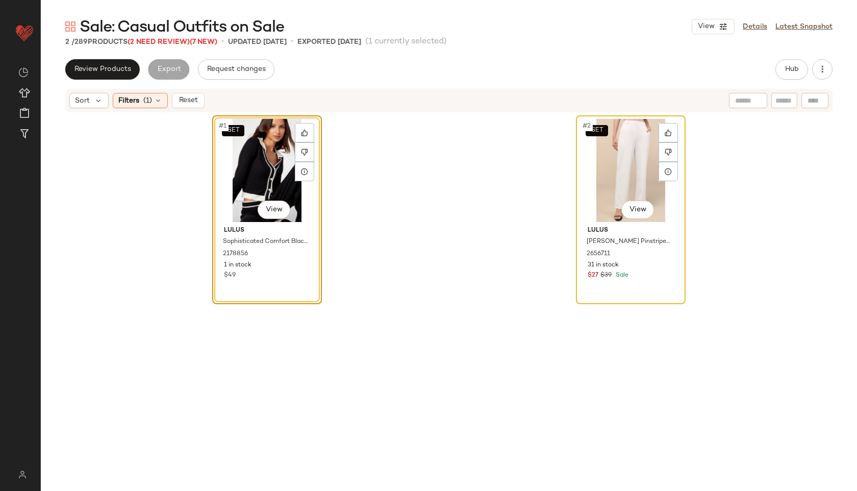
click at [649, 155] on div "SET #2 View" at bounding box center [631, 170] width 103 height 103
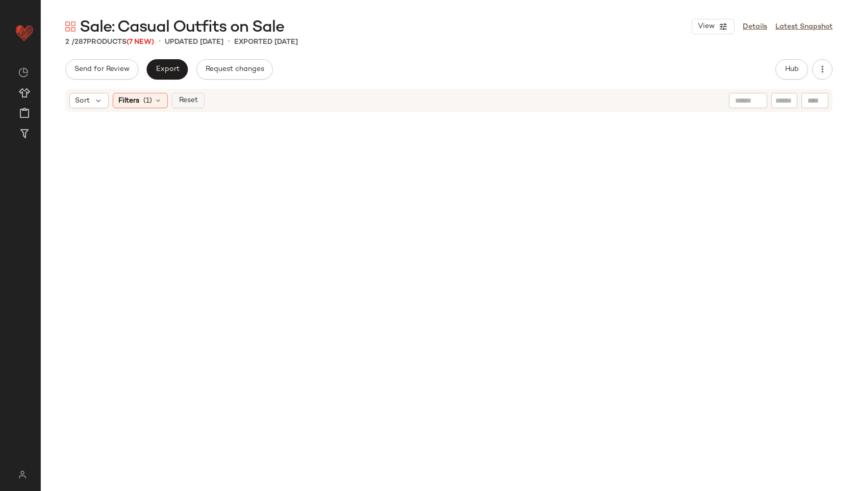
click at [186, 100] on span "Reset" at bounding box center [187, 100] width 19 height 8
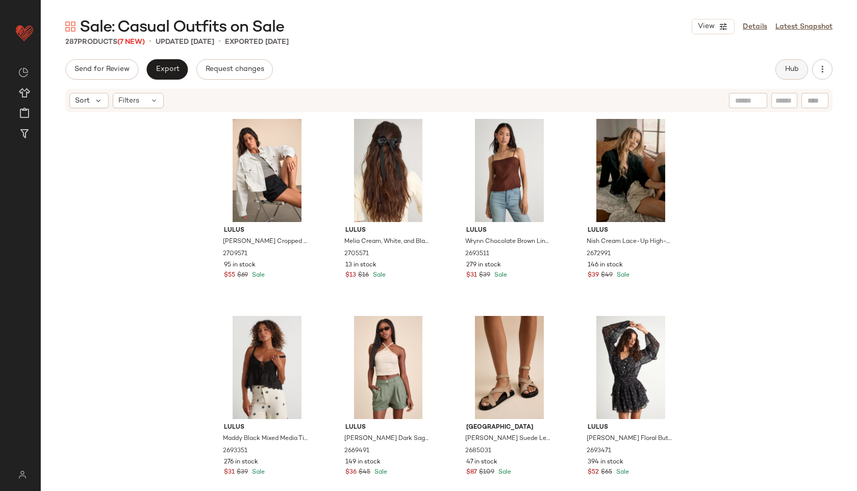
click at [791, 62] on button "Hub" at bounding box center [792, 69] width 33 height 20
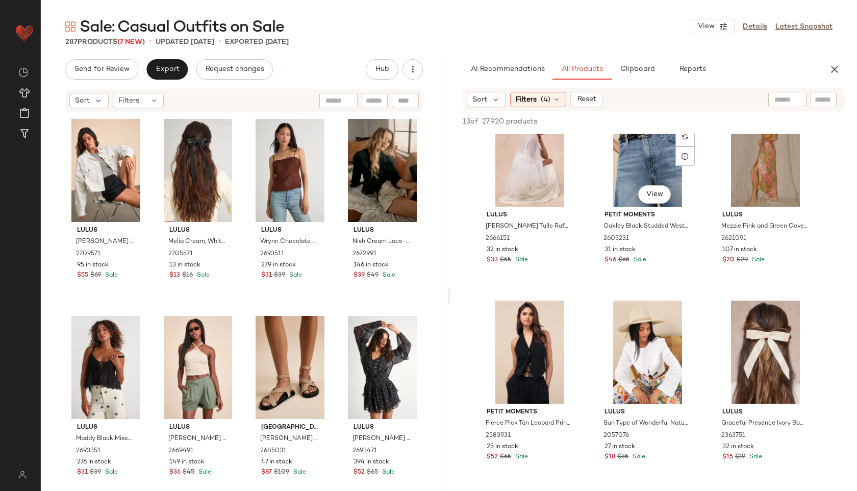
scroll to position [429, 0]
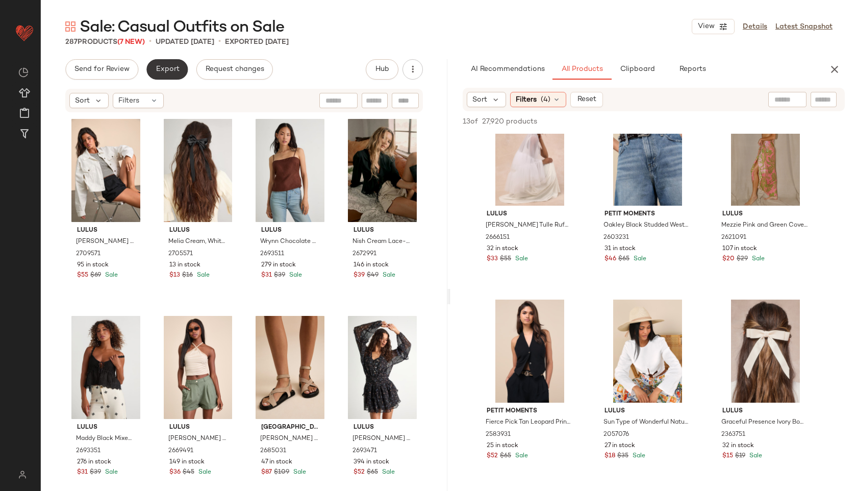
click at [167, 70] on span "Export" at bounding box center [167, 69] width 24 height 8
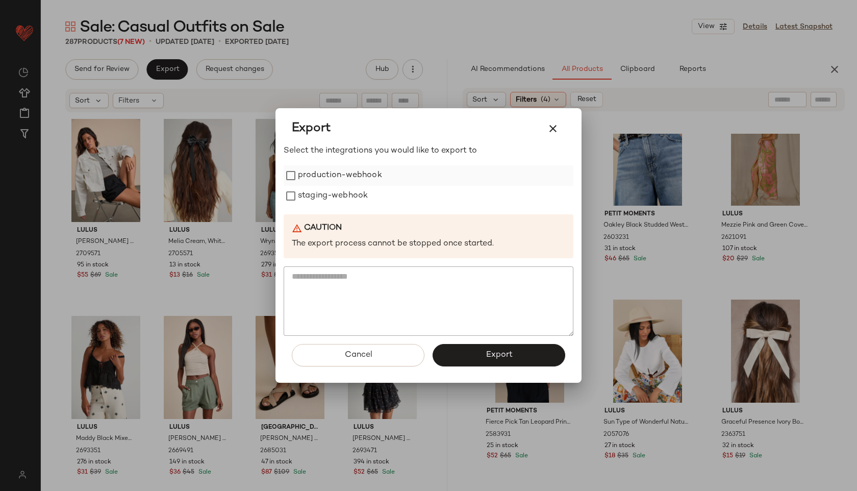
click at [305, 176] on label "production-webhook" at bounding box center [340, 175] width 84 height 20
click at [311, 200] on label "staging-webhook" at bounding box center [333, 196] width 70 height 20
click at [469, 355] on button "Export" at bounding box center [499, 355] width 133 height 22
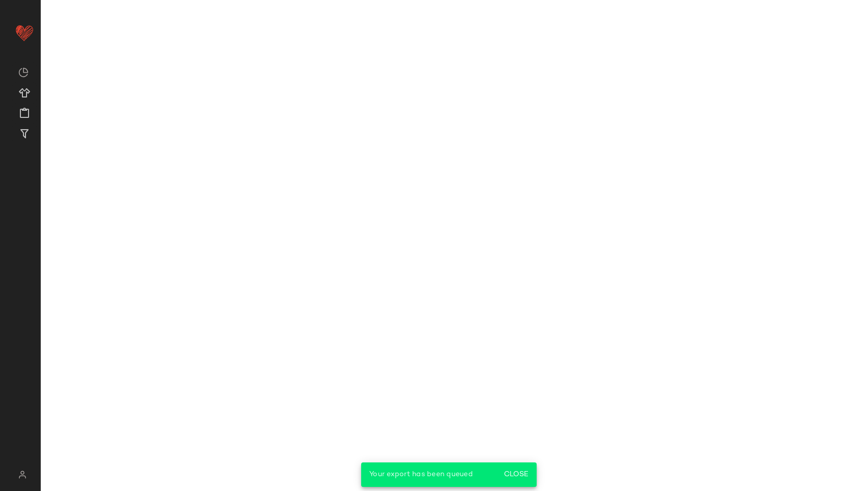
scroll to position [626, 0]
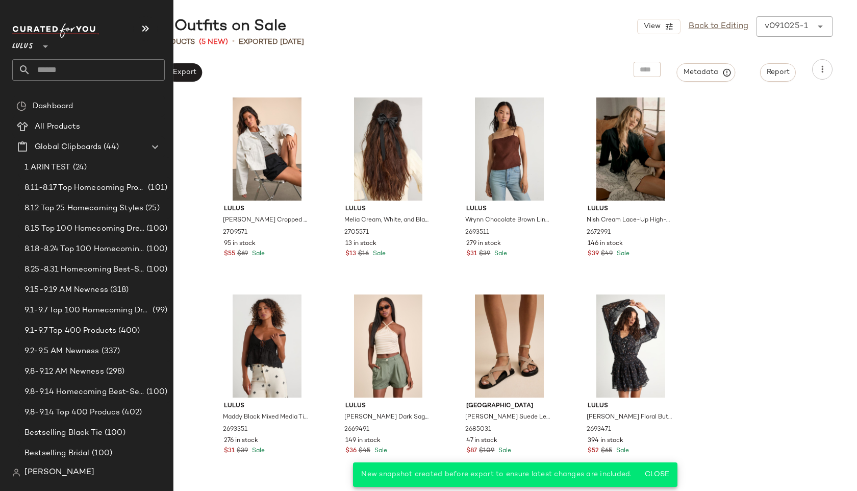
click at [68, 71] on input "text" at bounding box center [98, 69] width 134 height 21
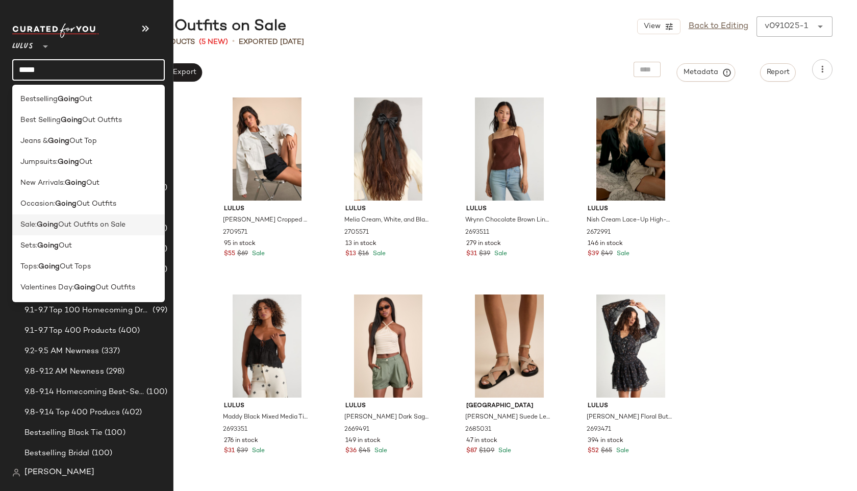
type input "*****"
click at [77, 227] on span "Out Outfits on Sale" at bounding box center [91, 224] width 67 height 11
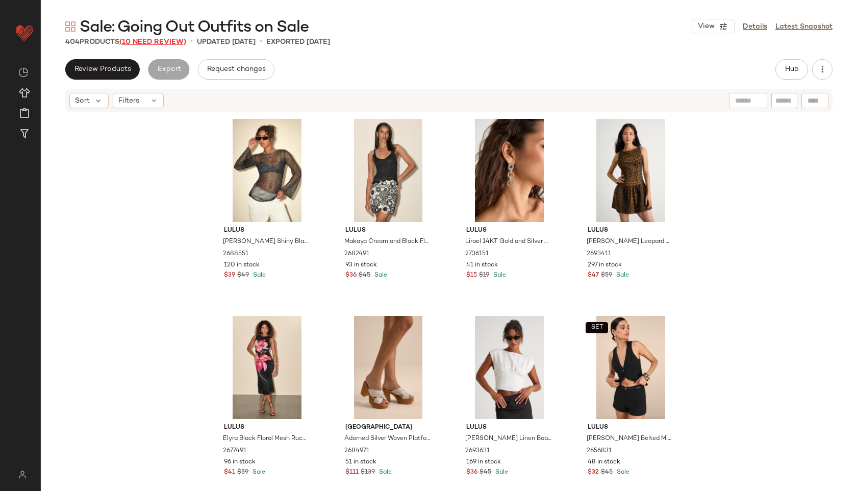
click at [166, 43] on span "(10 Need Review)" at bounding box center [152, 42] width 67 height 8
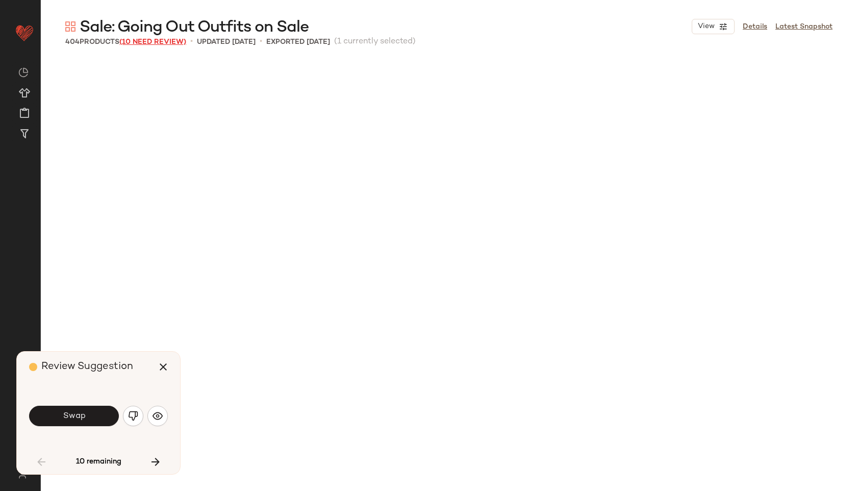
scroll to position [599, 0]
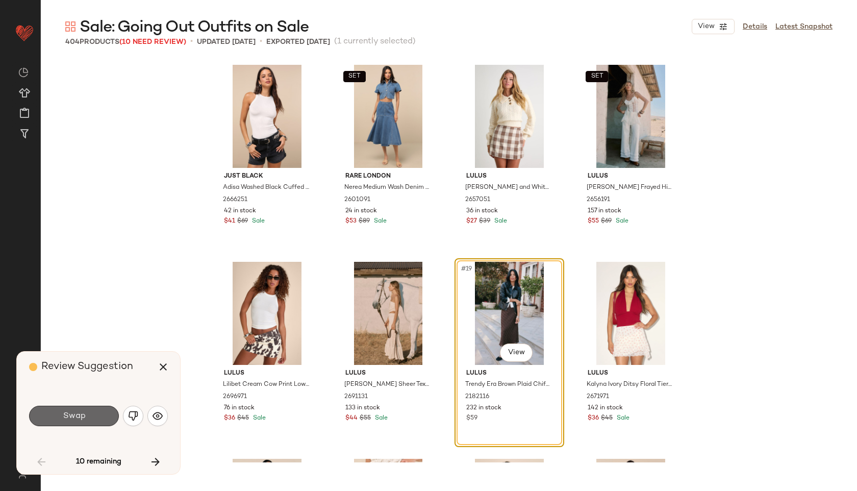
click at [61, 420] on button "Swap" at bounding box center [74, 416] width 90 height 20
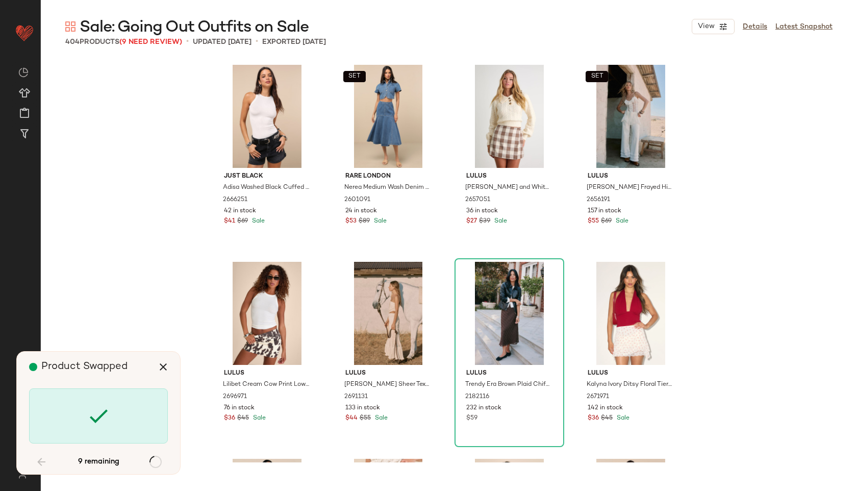
scroll to position [2561, 0]
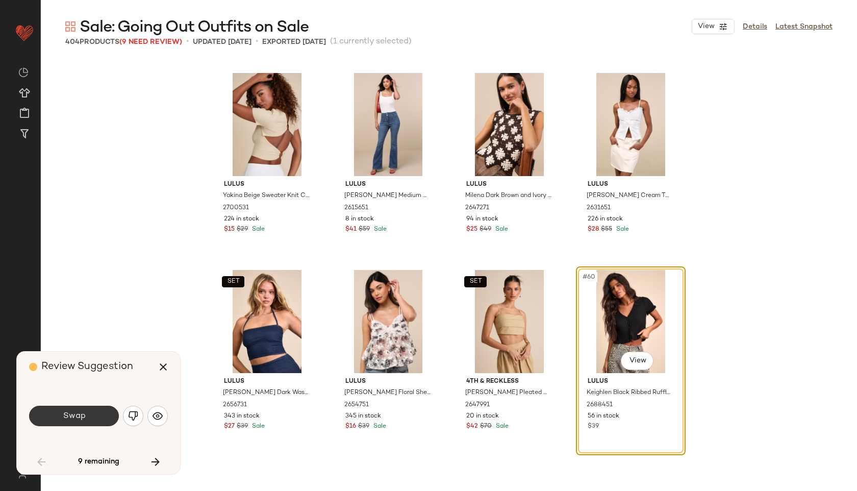
click at [89, 423] on button "Swap" at bounding box center [74, 416] width 90 height 20
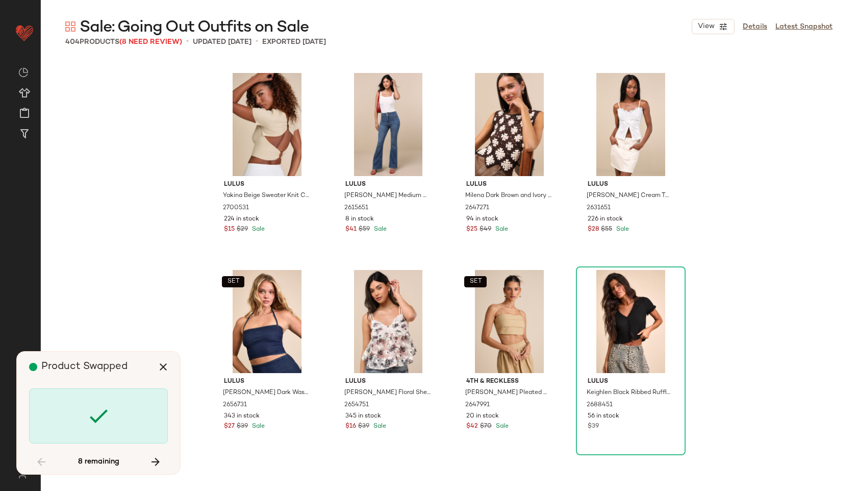
scroll to position [4728, 0]
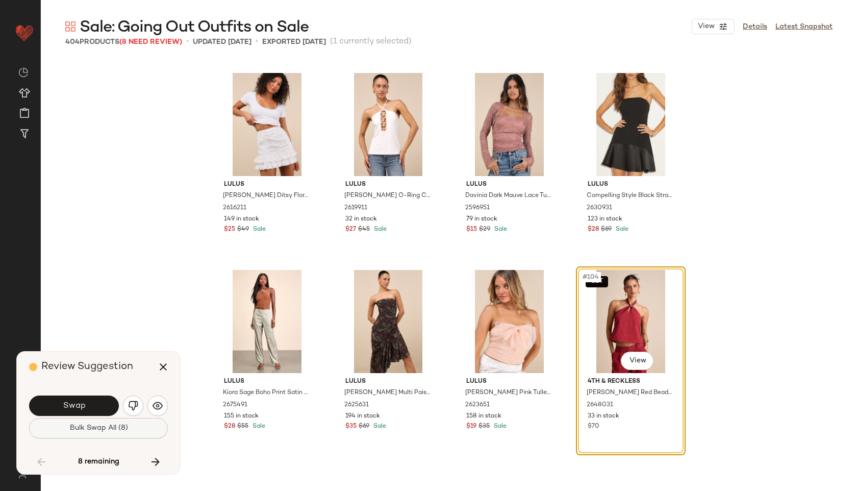
click at [94, 435] on button "Bulk Swap All (8)" at bounding box center [98, 428] width 139 height 20
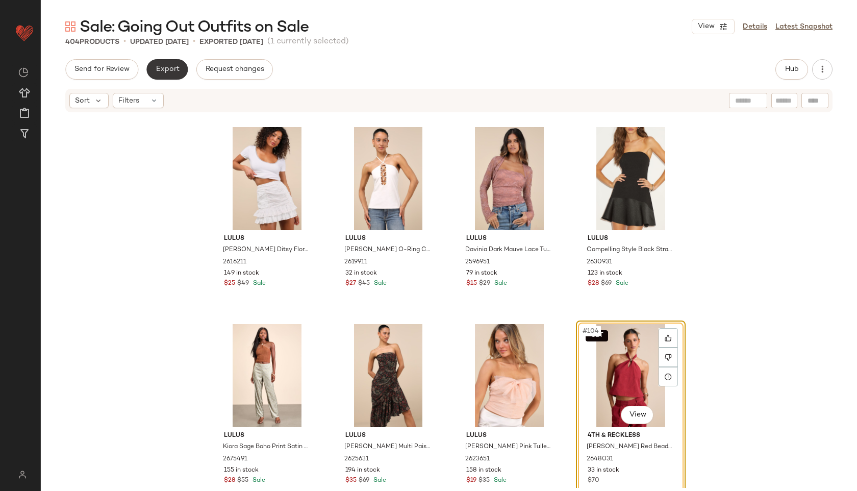
click at [165, 68] on span "Export" at bounding box center [167, 69] width 24 height 8
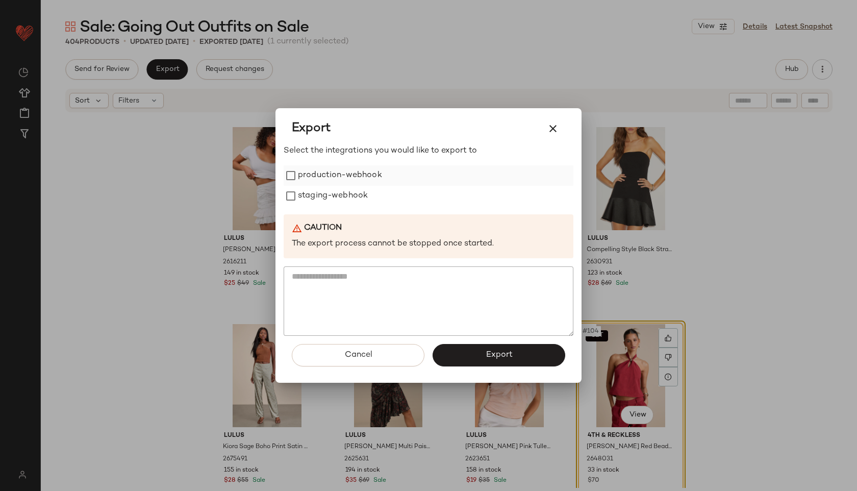
click at [365, 173] on label "production-webhook" at bounding box center [340, 175] width 84 height 20
click at [367, 191] on label "staging-webhook" at bounding box center [333, 196] width 70 height 20
click at [470, 350] on button "Export" at bounding box center [499, 355] width 133 height 22
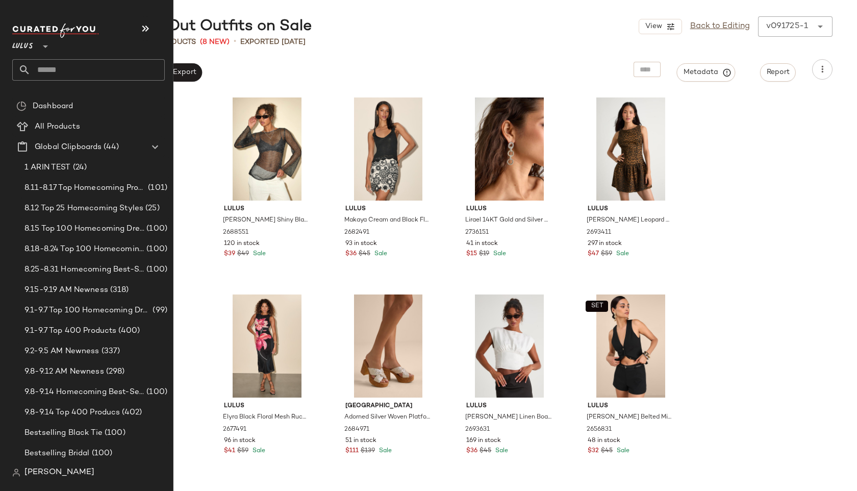
click at [57, 72] on input "text" at bounding box center [98, 69] width 134 height 21
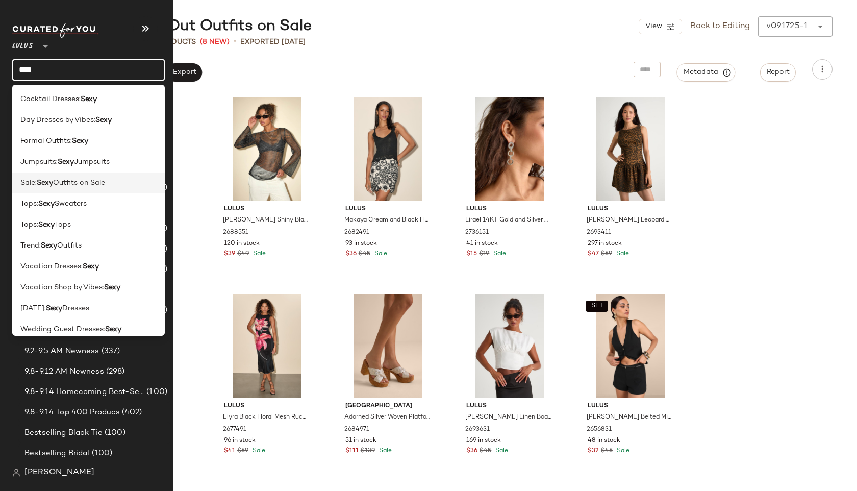
type input "****"
click at [88, 184] on span "Outfits on Sale" at bounding box center [79, 183] width 52 height 11
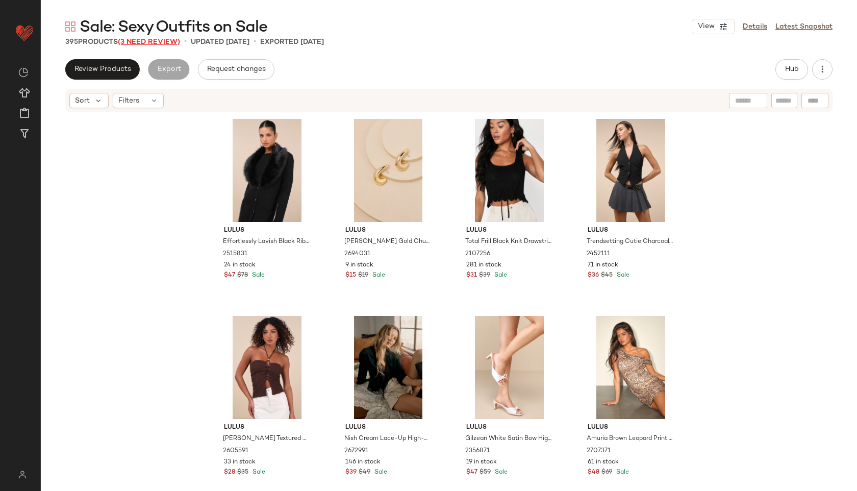
click at [140, 39] on span "(3 Need Review)" at bounding box center [149, 42] width 62 height 8
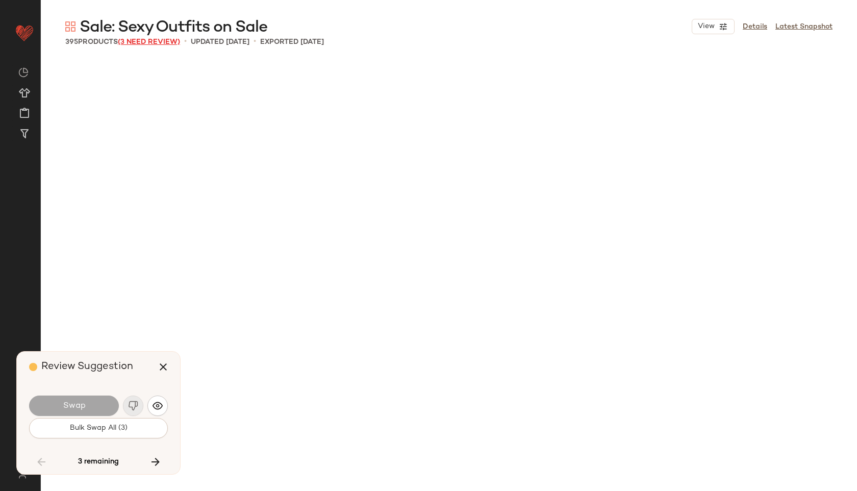
scroll to position [6108, 0]
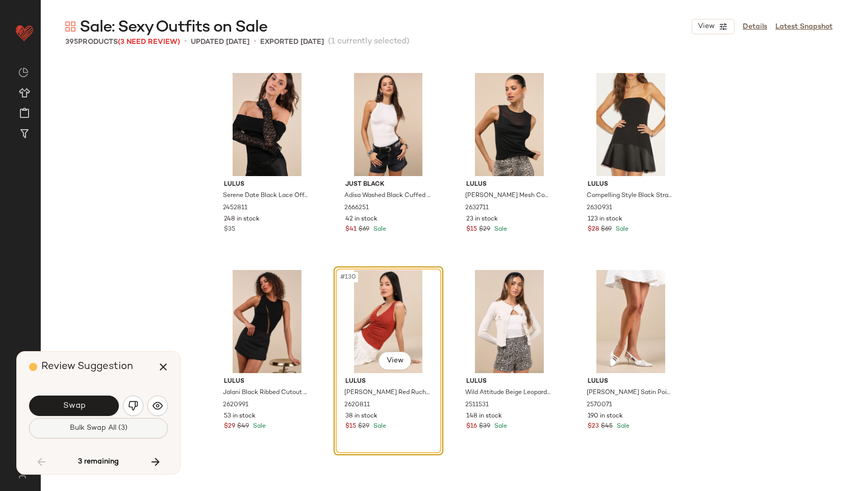
click at [88, 429] on span "Bulk Swap All (3)" at bounding box center [98, 428] width 58 height 8
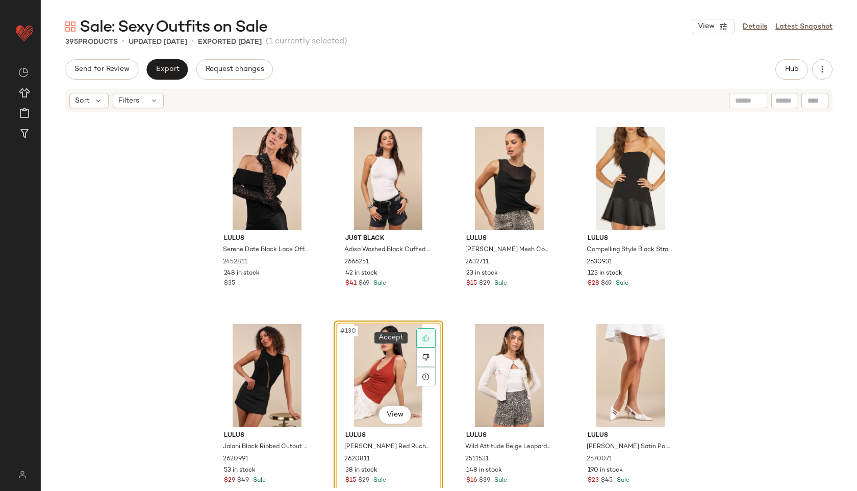
click at [420, 334] on div at bounding box center [425, 337] width 19 height 19
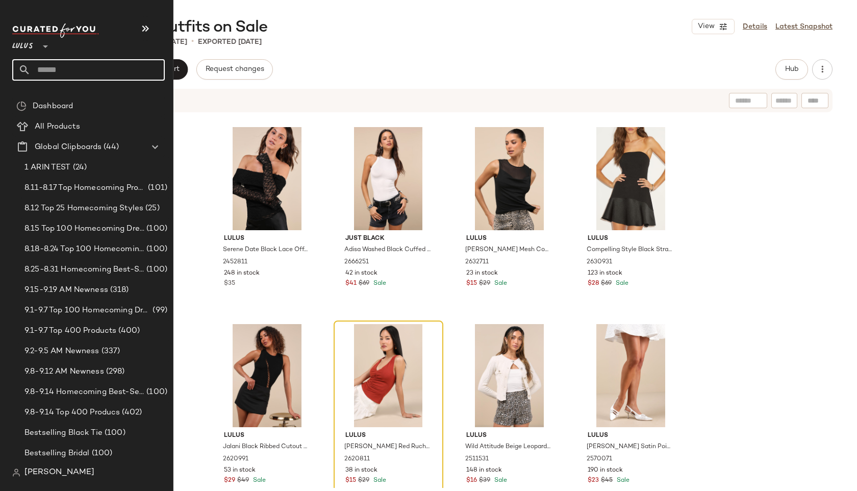
click at [76, 69] on input "text" at bounding box center [98, 69] width 134 height 21
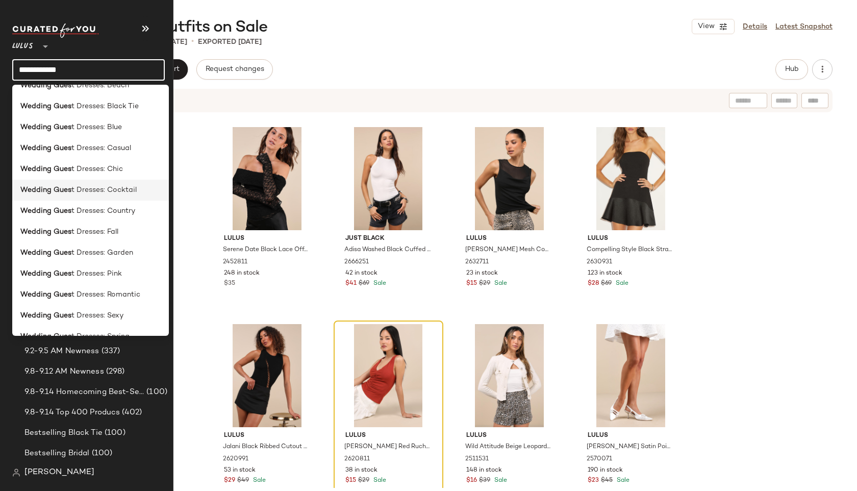
scroll to position [233, 0]
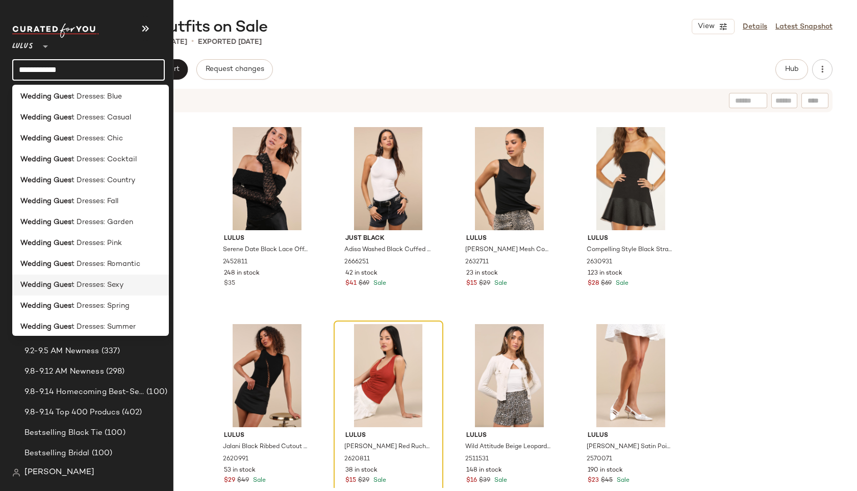
type input "**********"
click at [78, 282] on span "t Dresses: Sexy" at bounding box center [97, 285] width 52 height 11
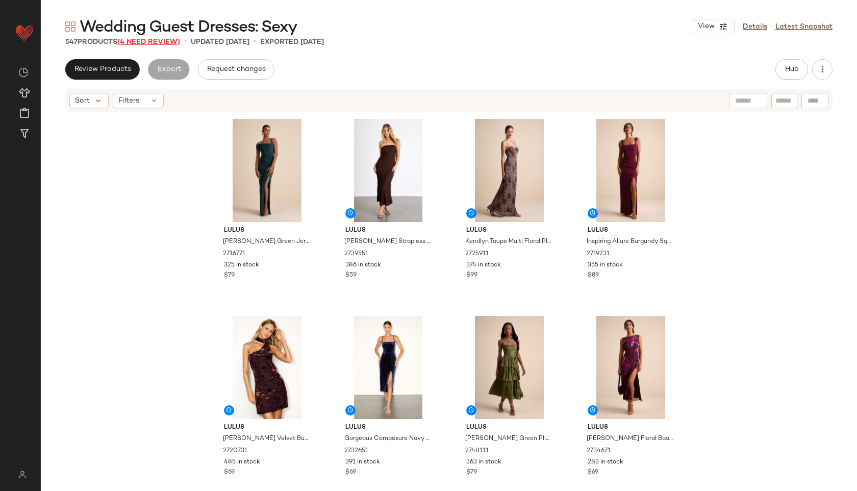
click at [159, 40] on span "(4 Need Review)" at bounding box center [148, 42] width 63 height 8
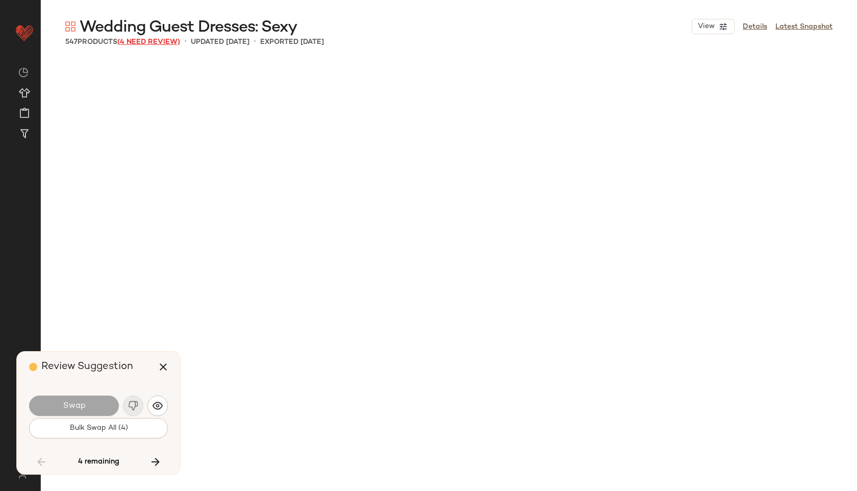
scroll to position [23445, 0]
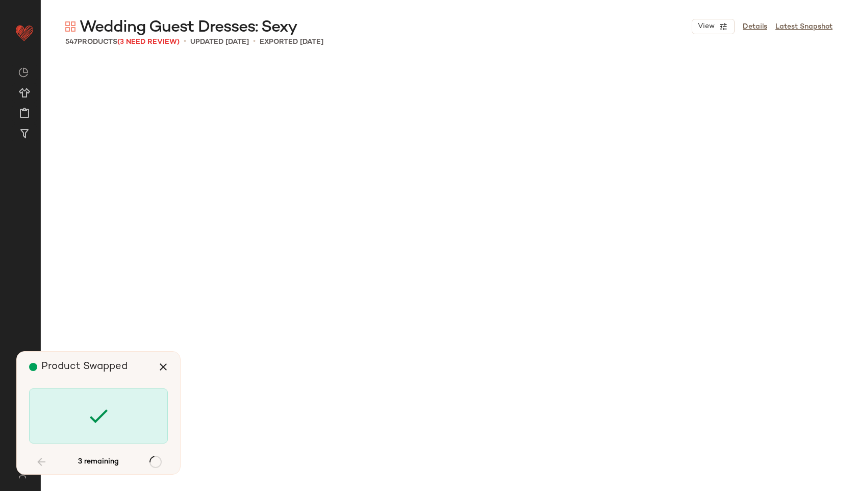
scroll to position [24233, 0]
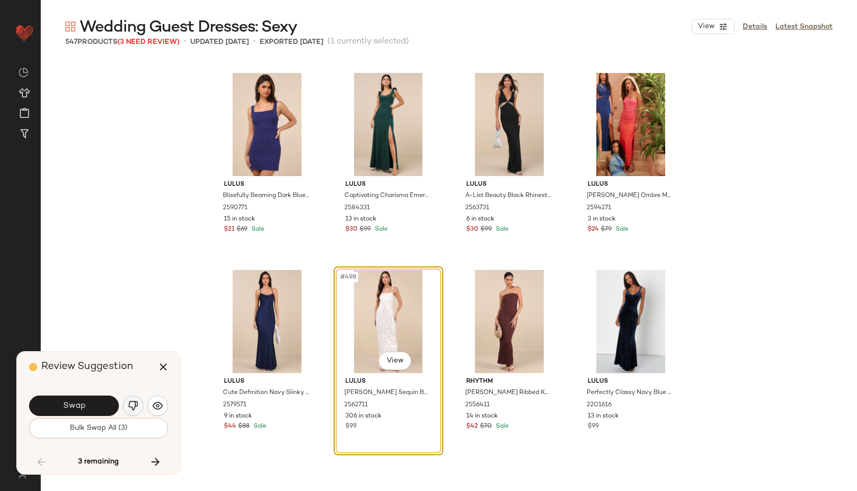
click at [141, 404] on button "button" at bounding box center [133, 406] width 20 height 20
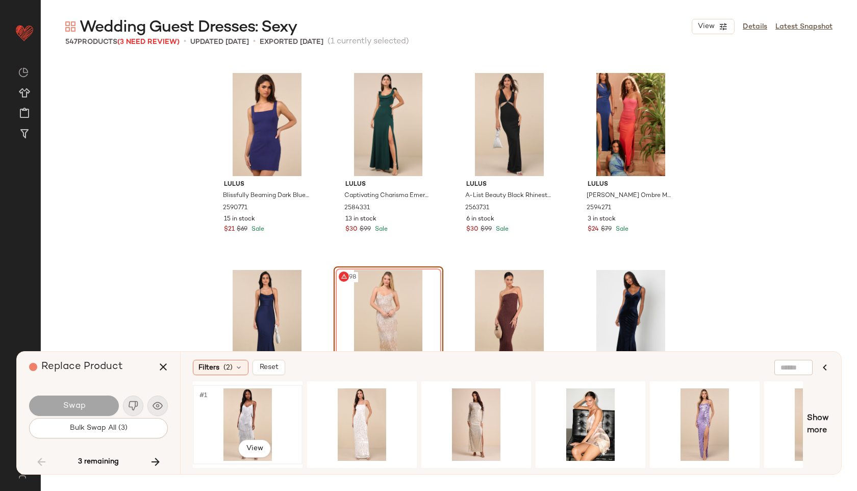
click at [245, 413] on div "#1 View" at bounding box center [248, 424] width 103 height 72
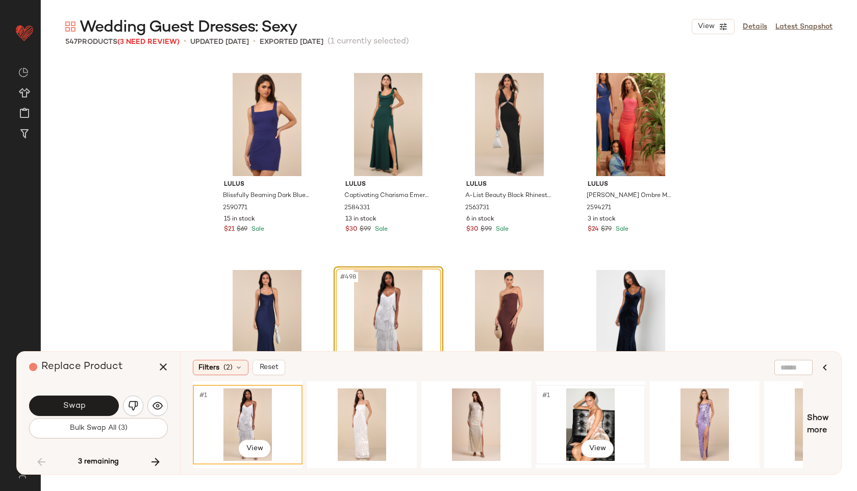
click at [577, 404] on div "#1 View" at bounding box center [590, 424] width 103 height 72
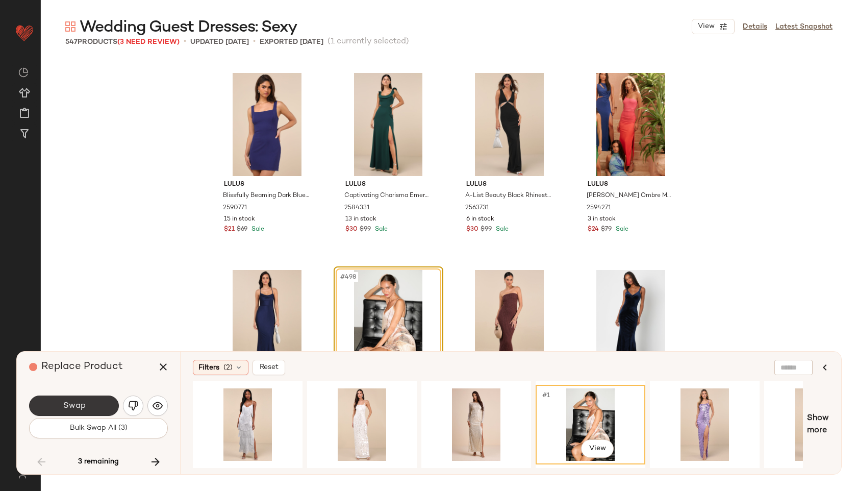
click at [111, 402] on button "Swap" at bounding box center [74, 406] width 90 height 20
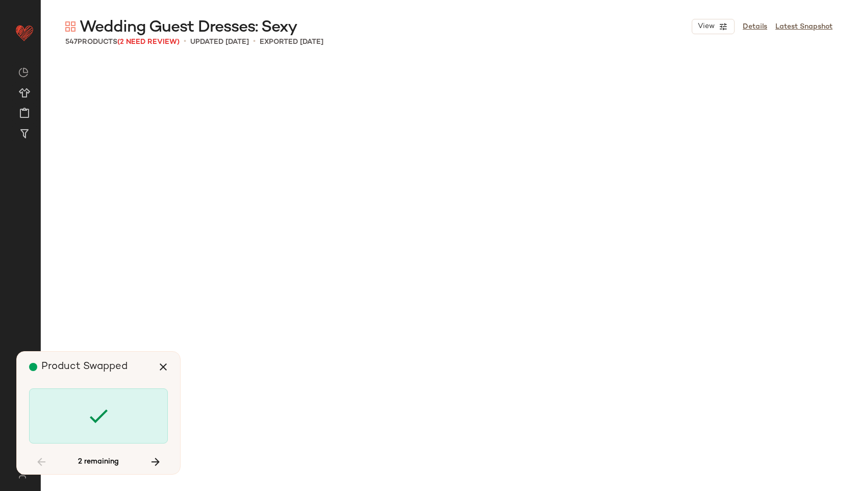
scroll to position [25612, 0]
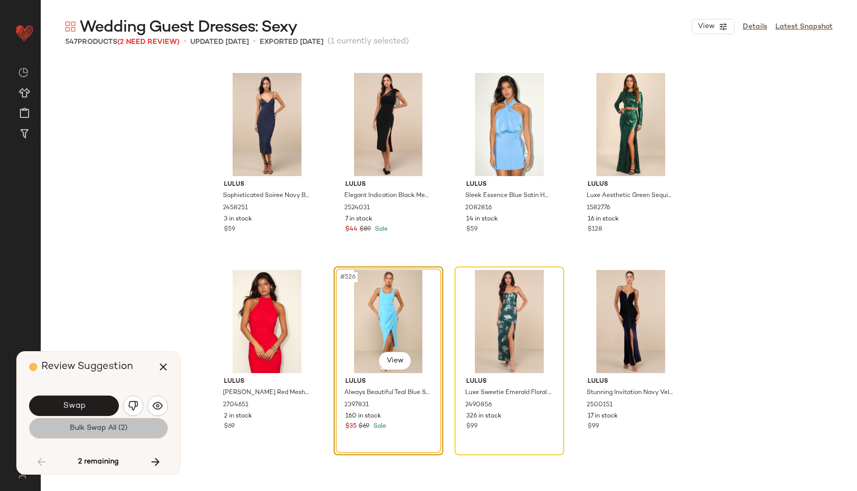
click at [109, 428] on span "Bulk Swap All (2)" at bounding box center [98, 428] width 58 height 8
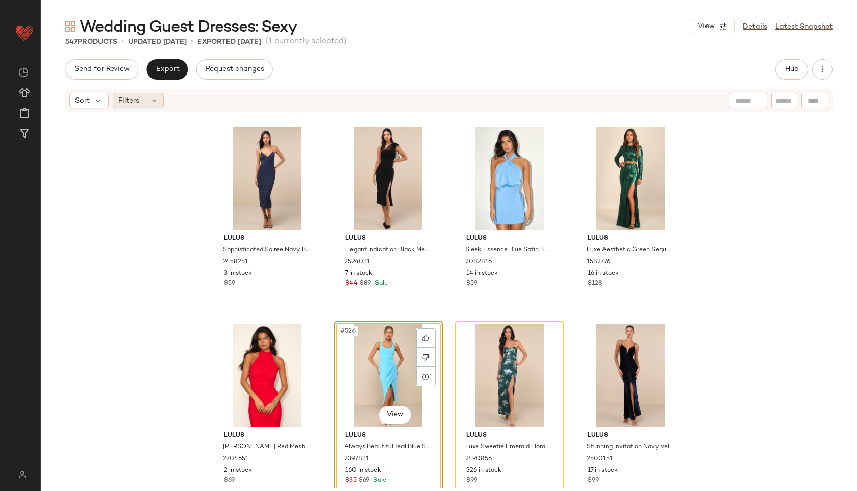
click at [146, 99] on div "Filters" at bounding box center [138, 100] width 51 height 15
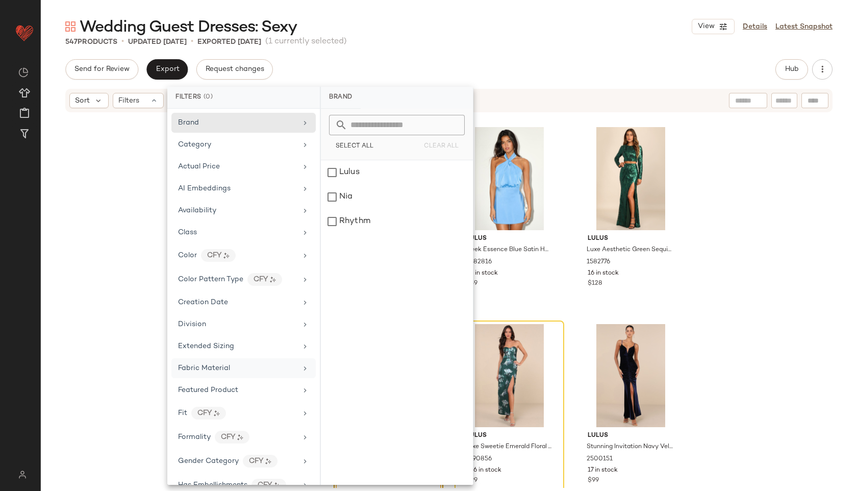
scroll to position [523, 0]
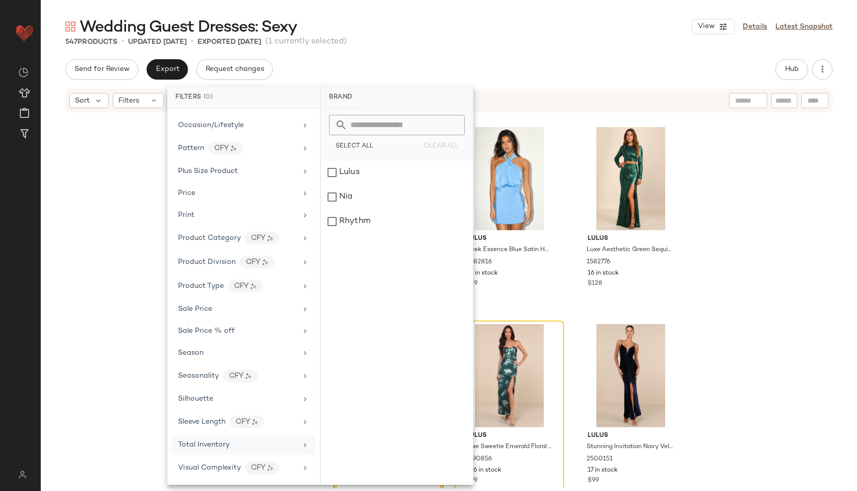
click at [224, 444] on span "Total Inventory" at bounding box center [204, 445] width 52 height 8
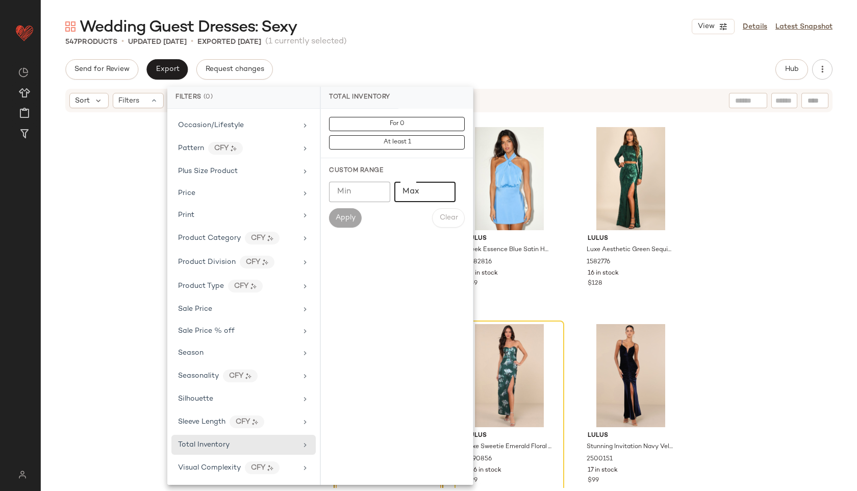
click at [418, 192] on input "Max" at bounding box center [425, 192] width 61 height 20
type input "**"
click at [350, 218] on span "Apply" at bounding box center [345, 218] width 20 height 8
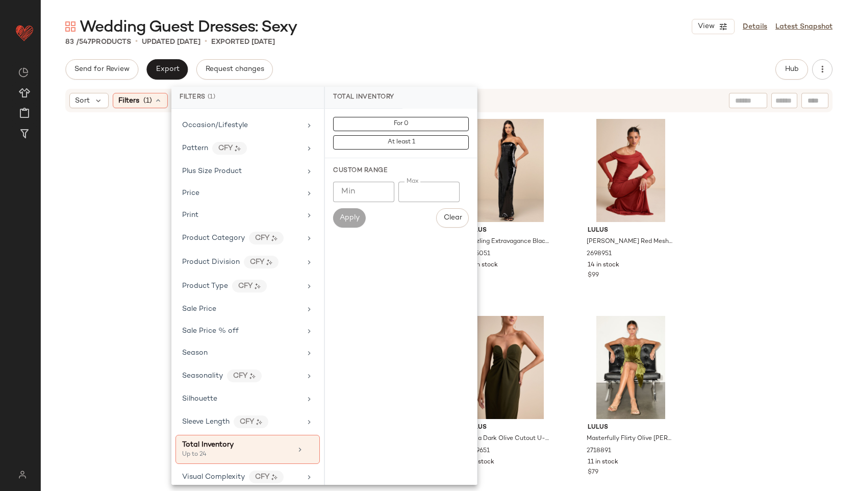
click at [528, 40] on div "83 / 547 Products • updated Sep 17th • Exported Sep 17th" at bounding box center [449, 42] width 817 height 10
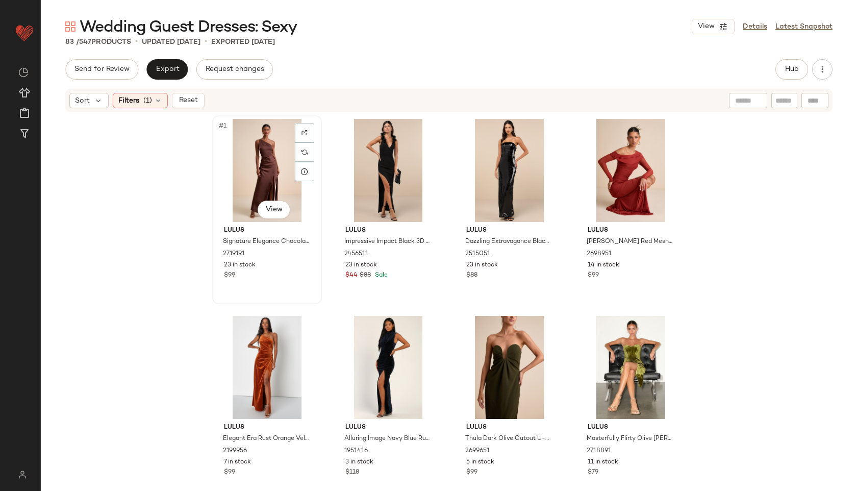
click at [270, 148] on div "#1 View" at bounding box center [267, 170] width 103 height 103
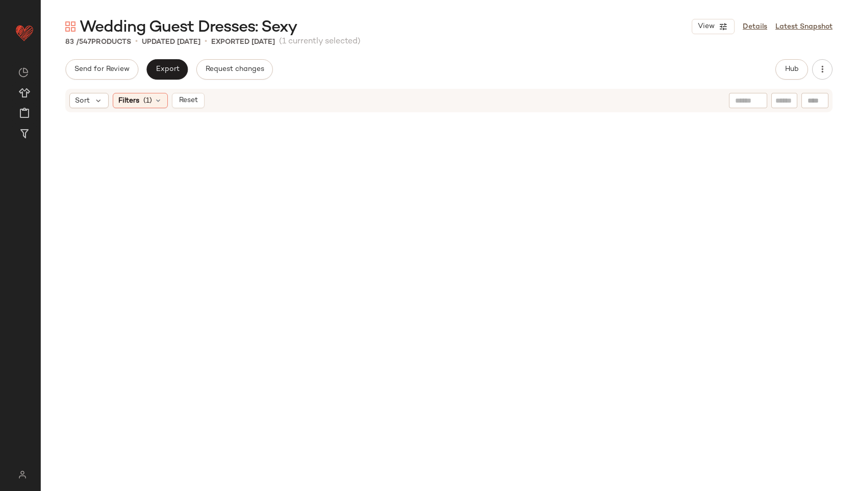
scroll to position [3765, 0]
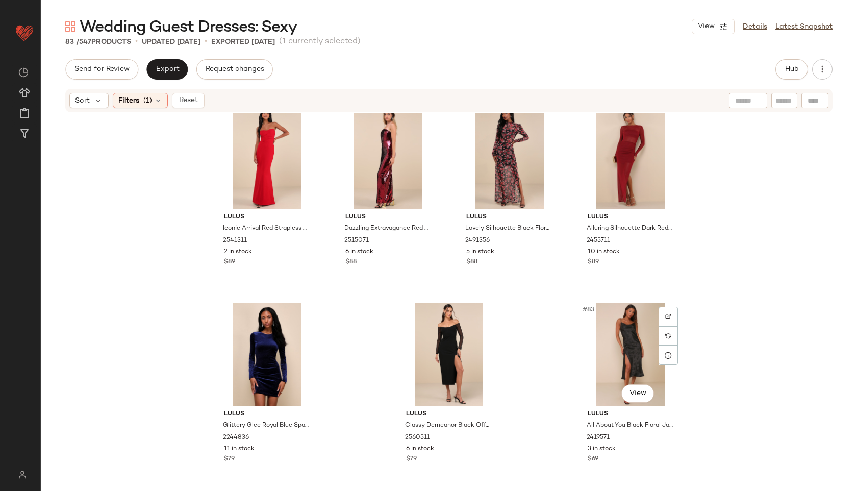
click at [608, 362] on div "#83 View" at bounding box center [631, 354] width 103 height 103
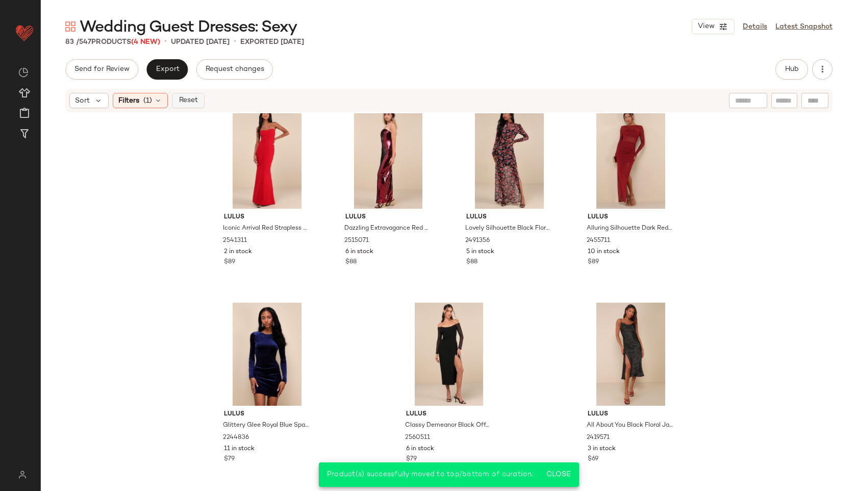
click at [188, 103] on span "Reset" at bounding box center [187, 100] width 19 height 8
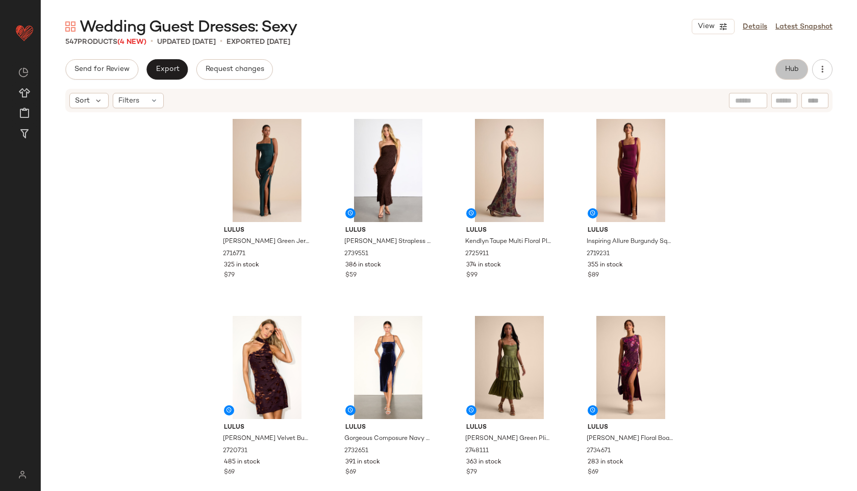
click at [800, 69] on button "Hub" at bounding box center [792, 69] width 33 height 20
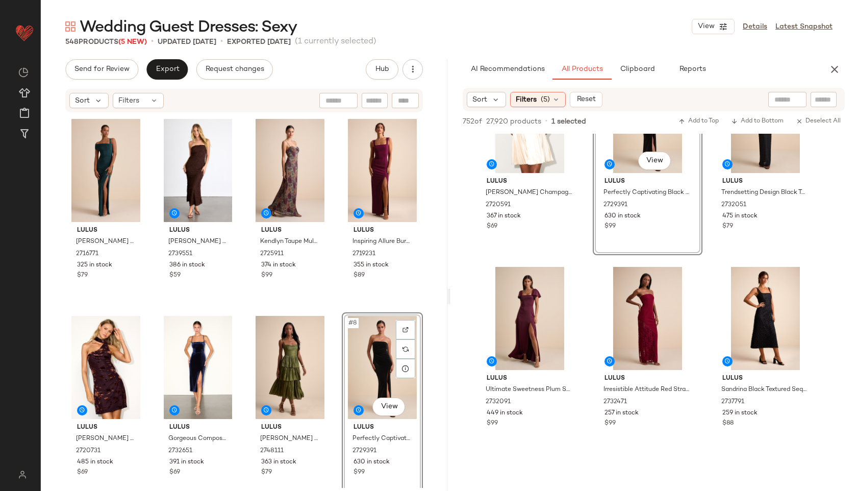
scroll to position [78, 0]
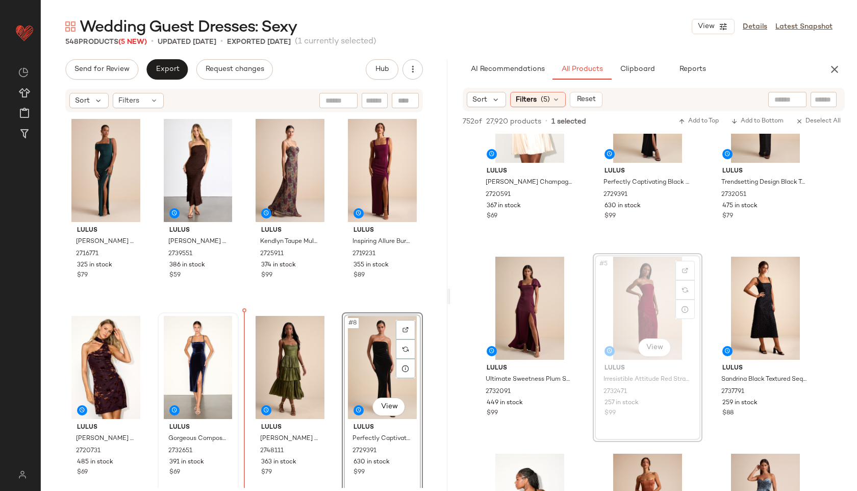
drag, startPoint x: 652, startPoint y: 299, endPoint x: 235, endPoint y: 369, distance: 423.3
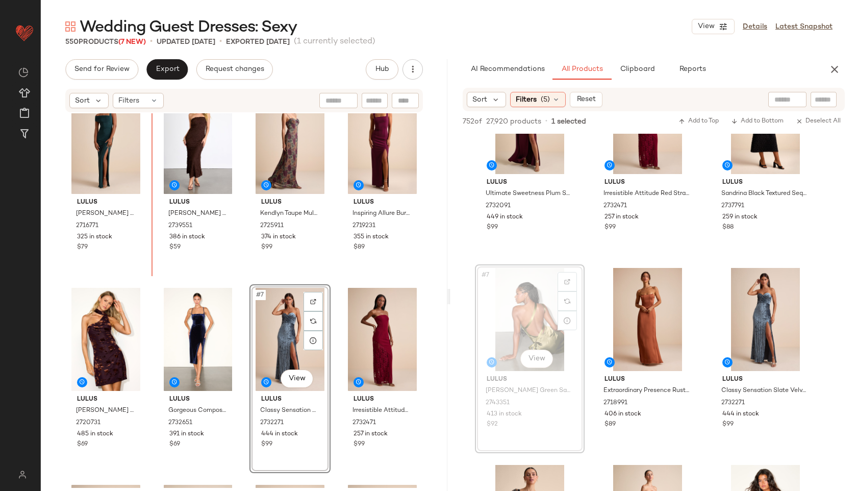
scroll to position [0, 0]
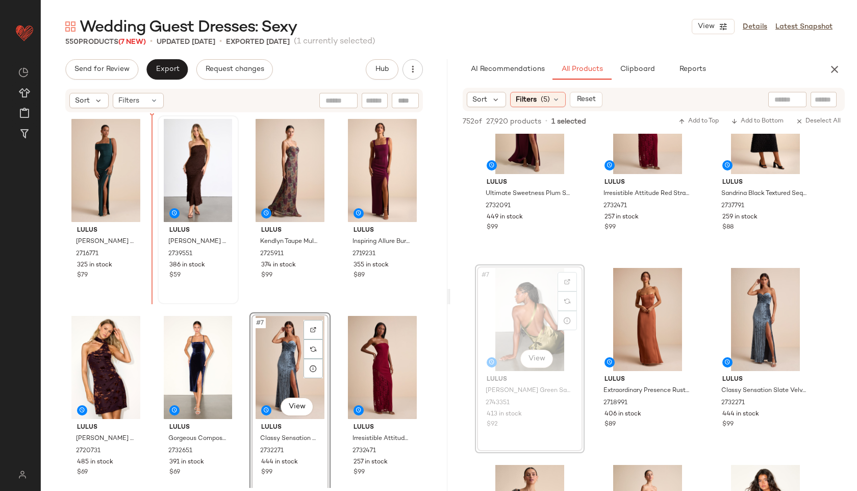
drag, startPoint x: 507, startPoint y: 343, endPoint x: 163, endPoint y: 180, distance: 380.6
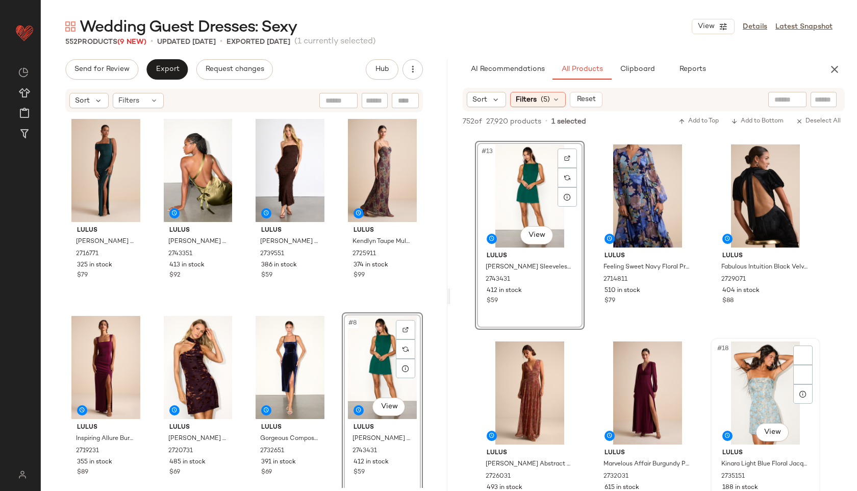
scroll to position [938, 0]
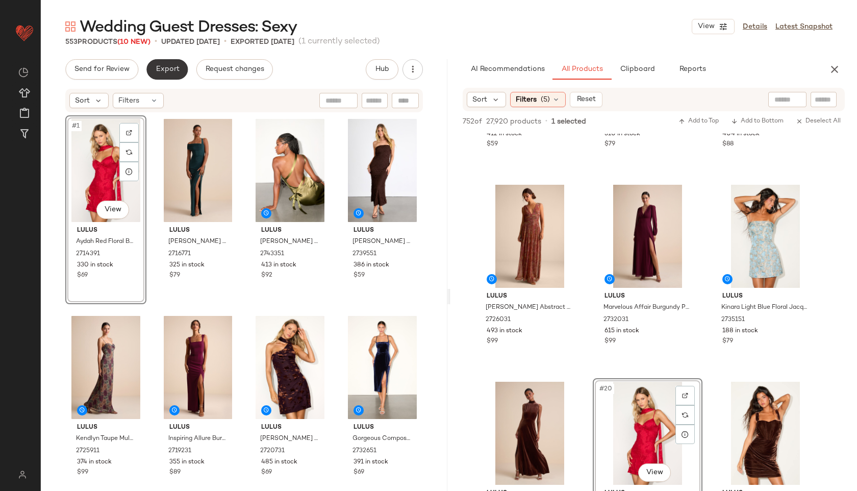
click at [164, 72] on span "Export" at bounding box center [167, 69] width 24 height 8
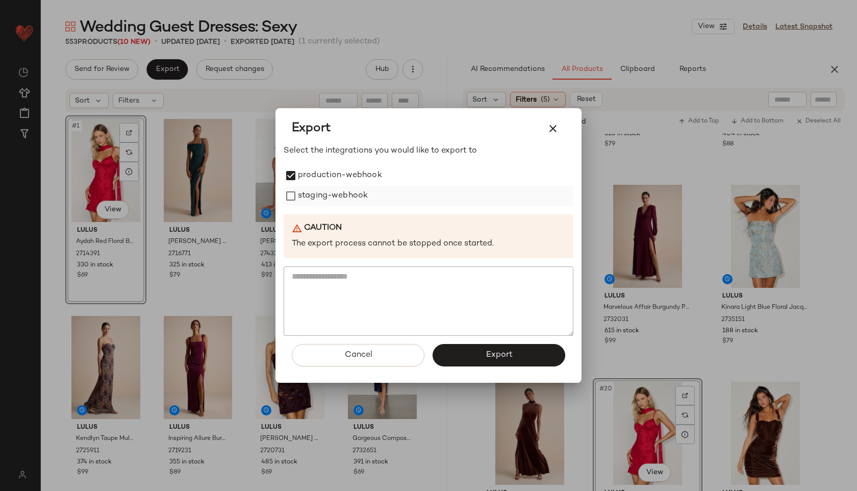
click at [299, 191] on label "staging-webhook" at bounding box center [333, 196] width 70 height 20
click at [471, 343] on div "Cancel Export" at bounding box center [429, 359] width 290 height 47
click at [479, 356] on button "Export" at bounding box center [499, 355] width 133 height 22
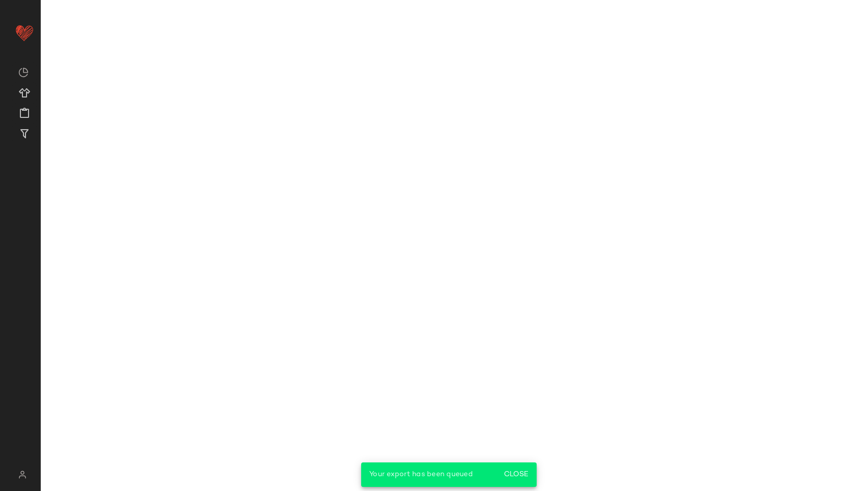
scroll to position [1332, 0]
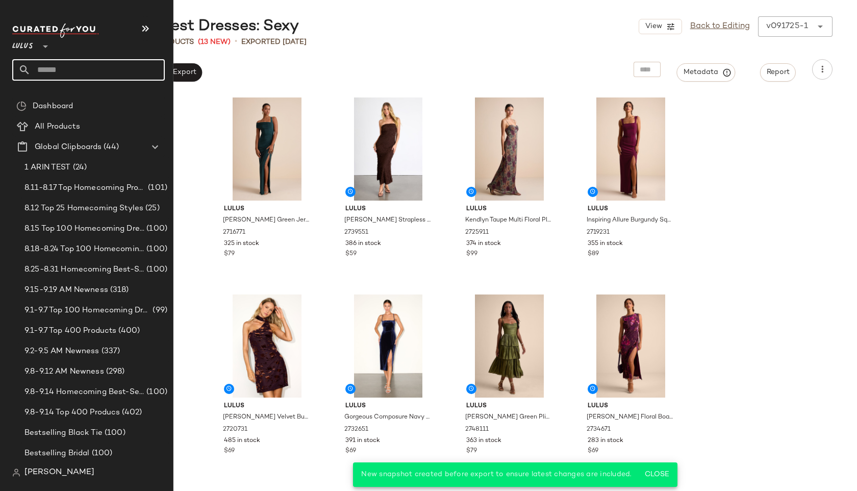
click at [33, 71] on input "text" at bounding box center [98, 69] width 134 height 21
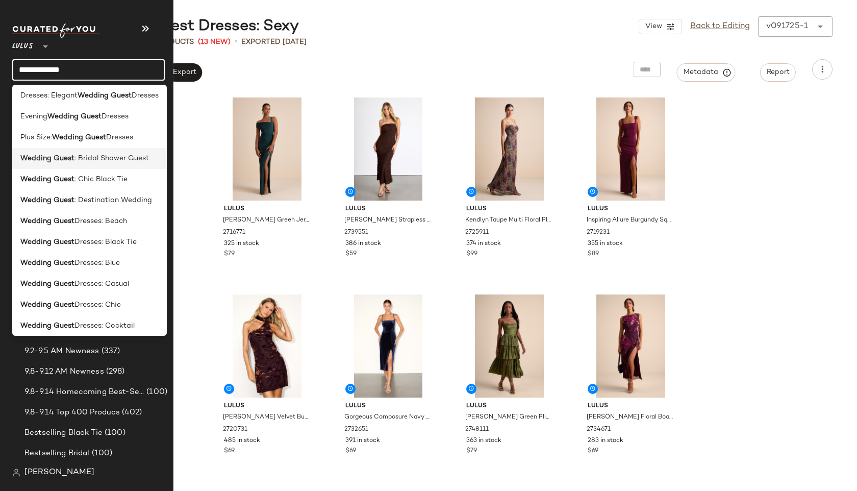
scroll to position [68, 0]
type input "**********"
click at [84, 321] on span "Dresses: Cocktail" at bounding box center [105, 324] width 60 height 11
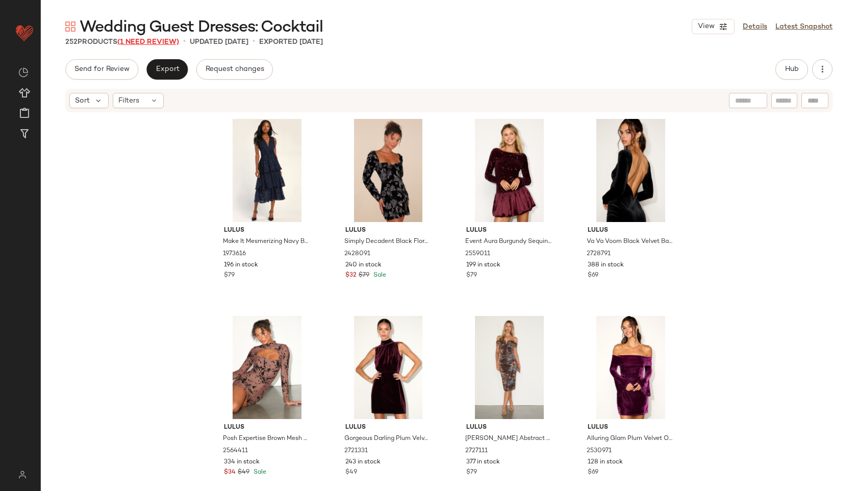
click at [175, 44] on span "(1 Need Review)" at bounding box center [148, 42] width 62 height 8
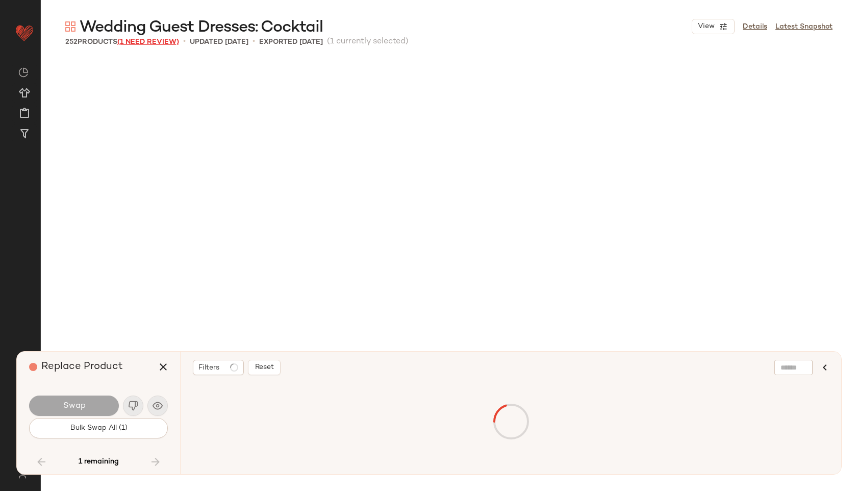
scroll to position [10639, 0]
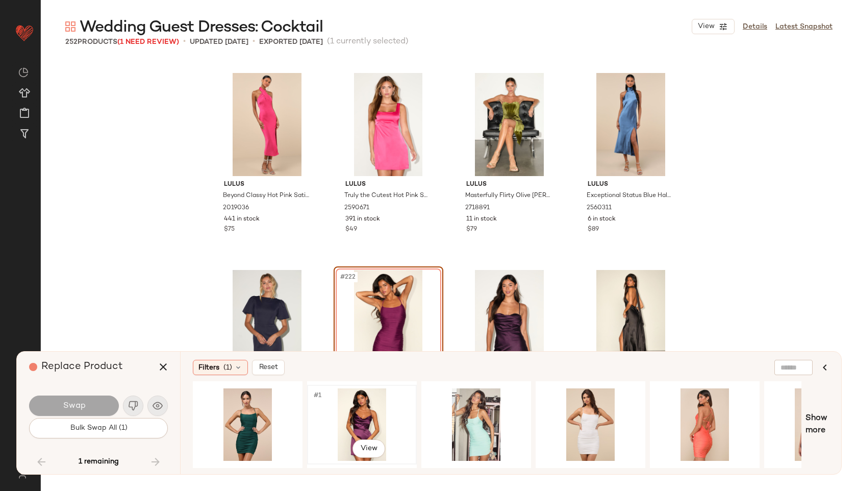
click at [344, 415] on div "#1 View" at bounding box center [362, 424] width 103 height 72
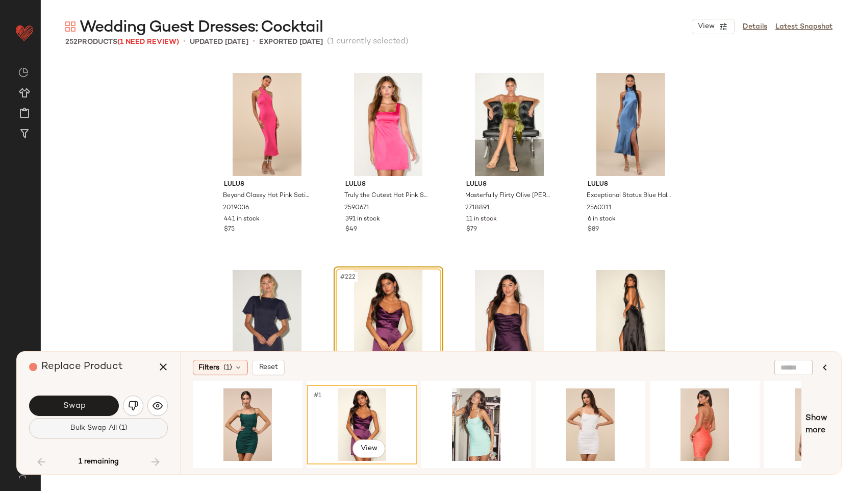
click at [96, 429] on span "Bulk Swap All (1)" at bounding box center [98, 428] width 58 height 8
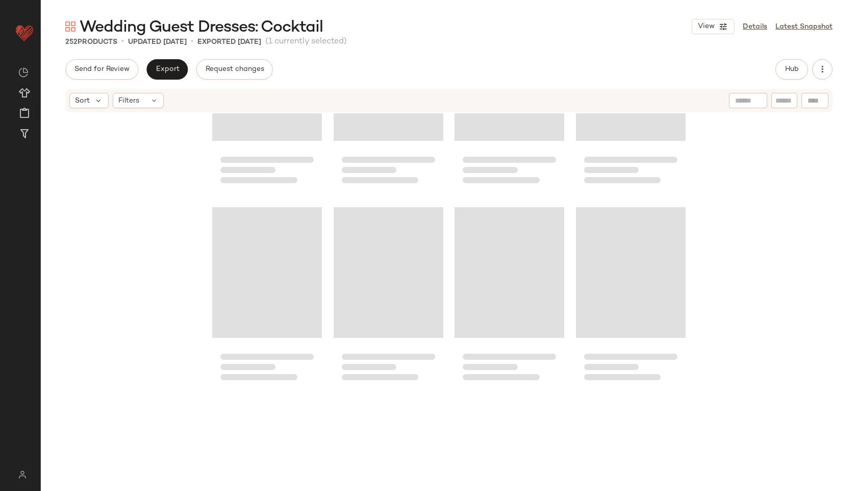
scroll to position [7443, 0]
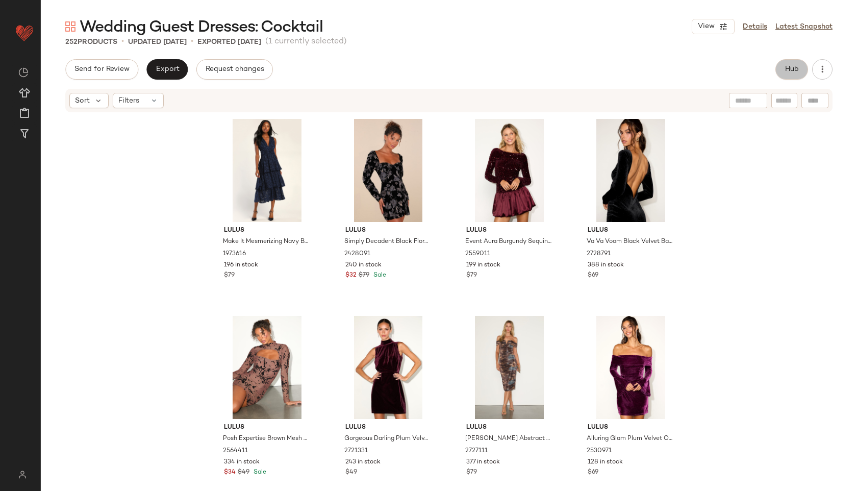
click at [787, 72] on span "Hub" at bounding box center [792, 69] width 14 height 8
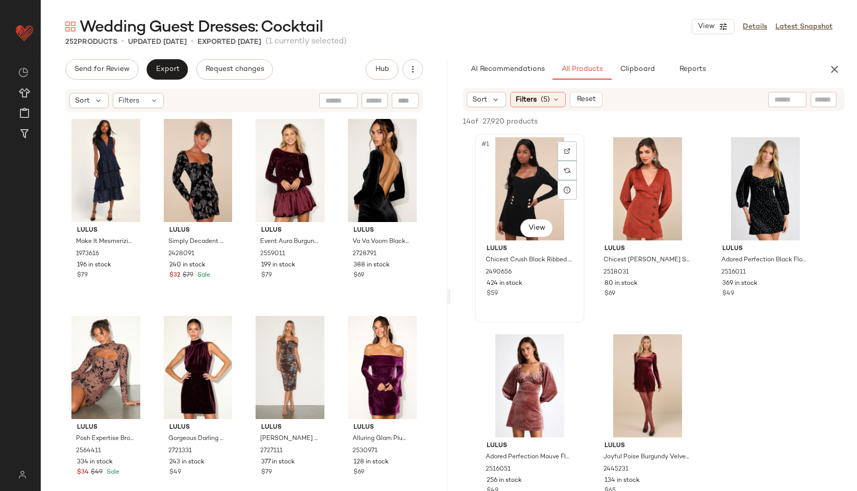
drag, startPoint x: 453, startPoint y: 299, endPoint x: 572, endPoint y: 295, distance: 119.5
click at [572, 295] on div "#1 View Lulus Chicest Crush Black Ribbed Long Sleeve Mini Sweater Dress 2490656…" at bounding box center [654, 327] width 407 height 386
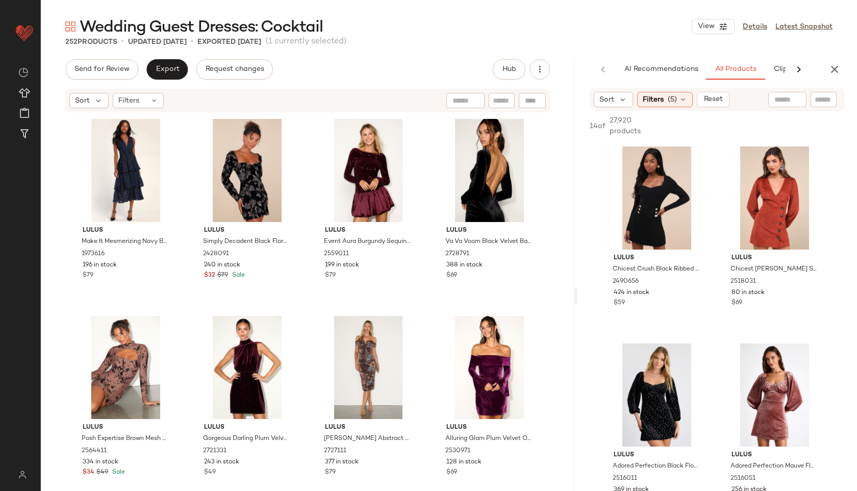
drag, startPoint x: 450, startPoint y: 295, endPoint x: 679, endPoint y: 265, distance: 230.6
click at [679, 265] on div "Wedding Guest Dresses: Cocktail View Details Latest Snapshot 252 Products • upd…" at bounding box center [449, 253] width 817 height 475
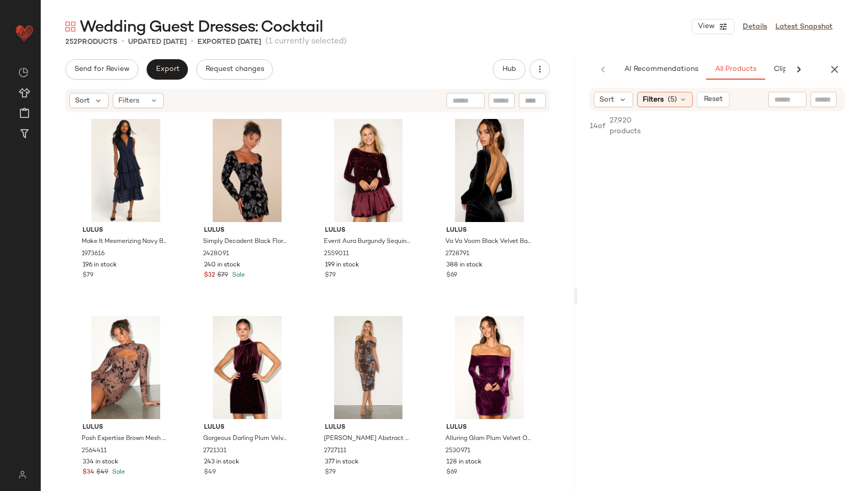
scroll to position [1081, 0]
click at [148, 102] on div "Filters" at bounding box center [138, 100] width 51 height 15
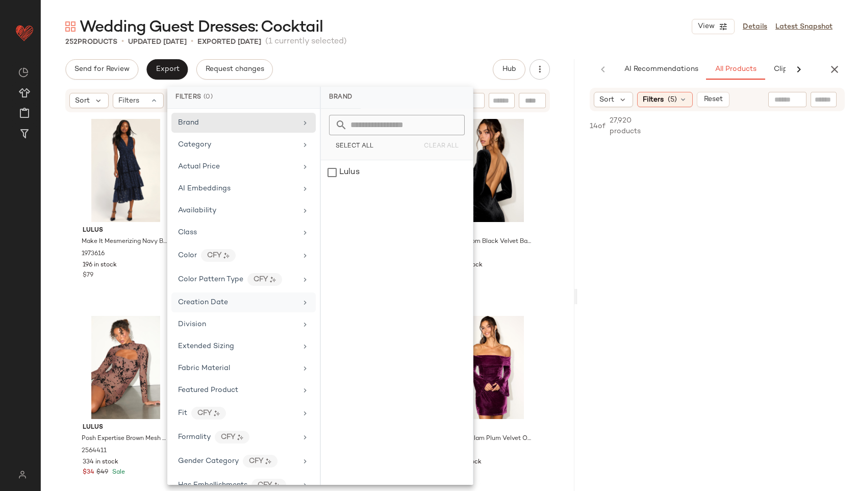
scroll to position [501, 0]
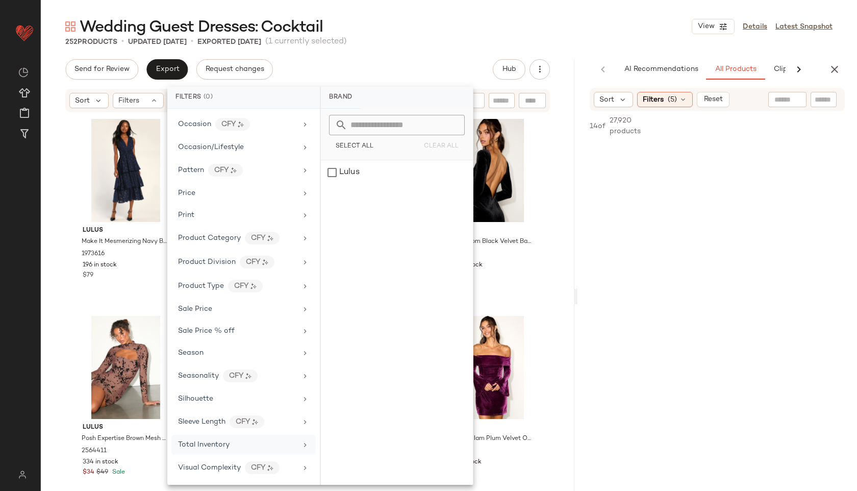
click at [242, 447] on div "Total Inventory" at bounding box center [237, 444] width 119 height 11
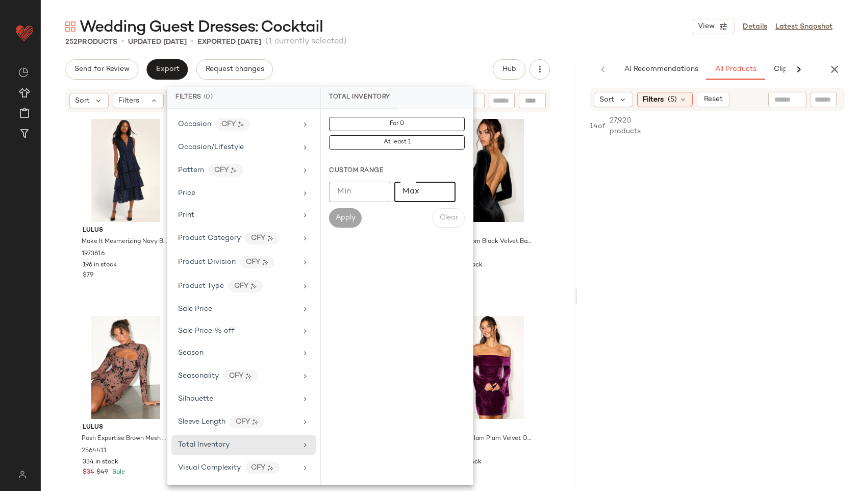
click at [413, 193] on input "Max" at bounding box center [425, 192] width 61 height 20
type input "**"
click at [347, 220] on span "Apply" at bounding box center [345, 218] width 20 height 8
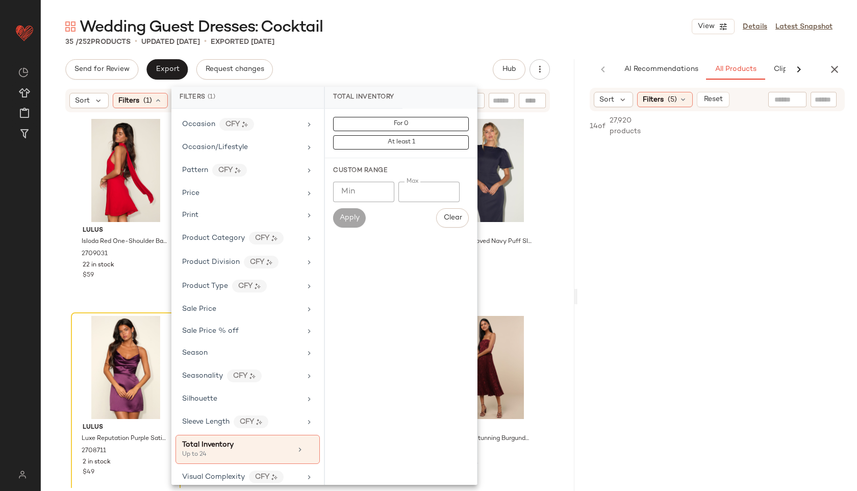
click at [422, 18] on div "Wedding Guest Dresses: Cocktail View Details Latest Snapshot" at bounding box center [449, 26] width 817 height 20
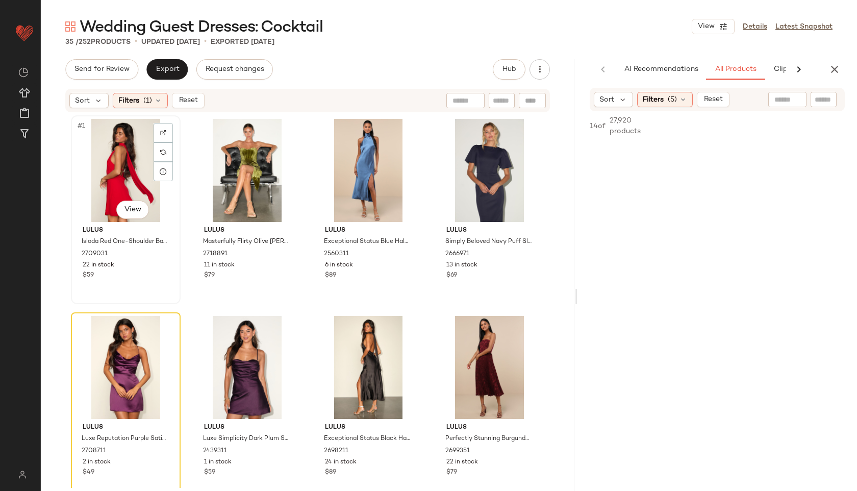
click at [117, 166] on div "#1 View" at bounding box center [126, 170] width 103 height 103
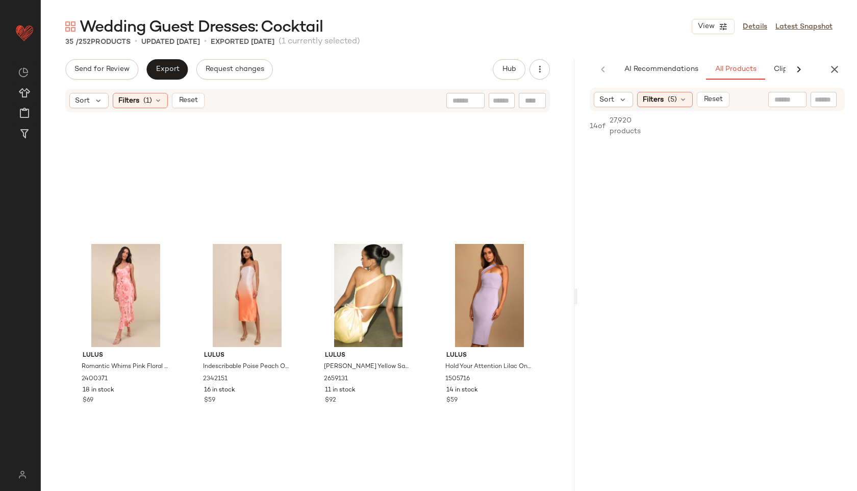
scroll to position [1401, 0]
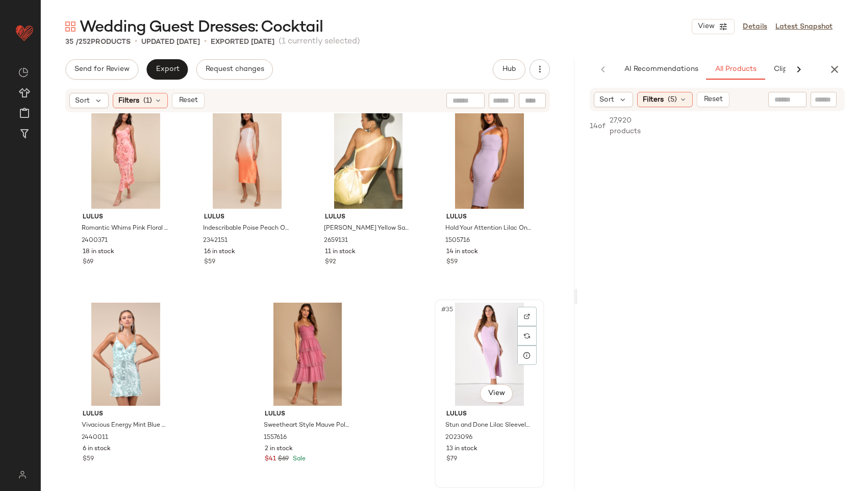
click at [469, 338] on div "#35 View" at bounding box center [489, 354] width 103 height 103
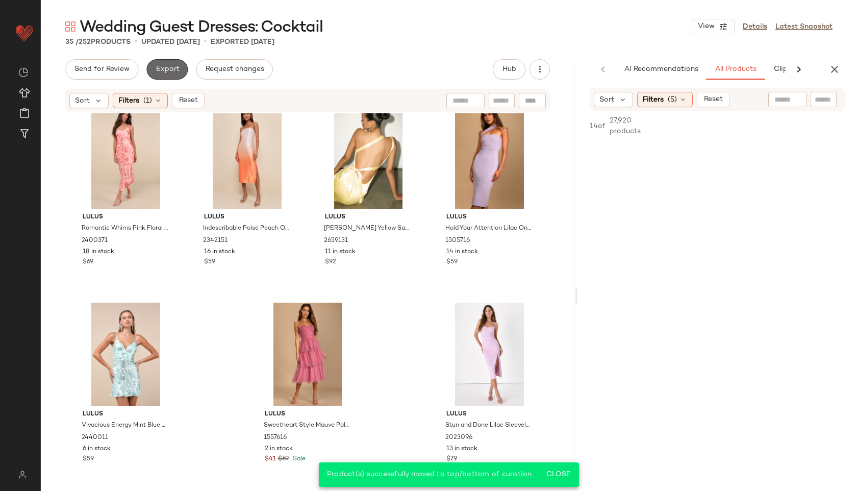
click at [173, 68] on span "Export" at bounding box center [167, 69] width 24 height 8
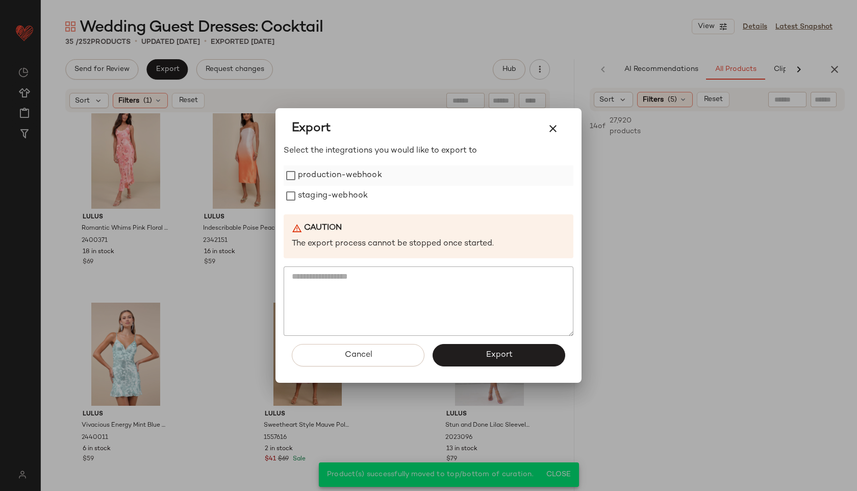
click at [316, 172] on label "production-webhook" at bounding box center [340, 175] width 84 height 20
click at [327, 190] on label "staging-webhook" at bounding box center [333, 196] width 70 height 20
click at [495, 350] on span "Export" at bounding box center [498, 355] width 27 height 10
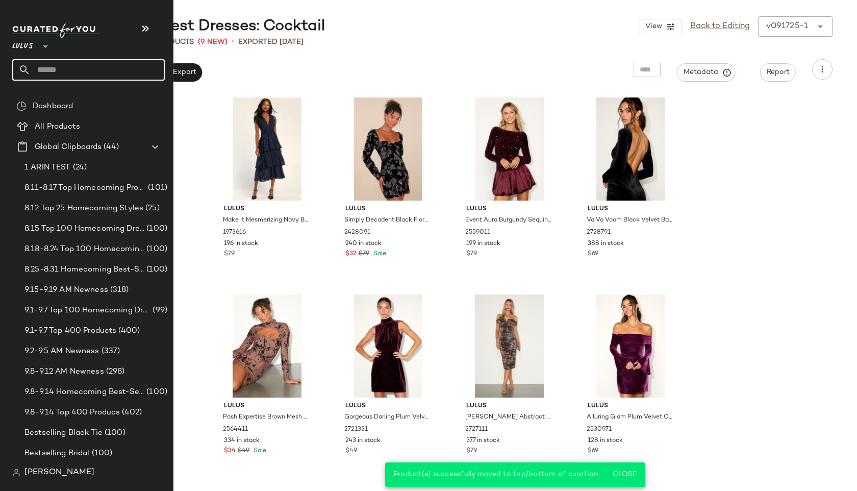
click at [44, 74] on input "text" at bounding box center [98, 69] width 134 height 21
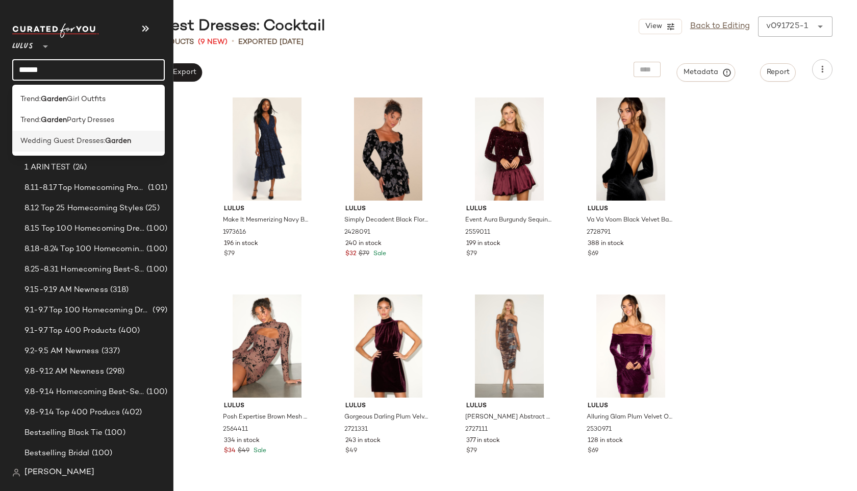
type input "******"
click at [71, 138] on span "Wedding Guest Dresses:" at bounding box center [62, 141] width 85 height 11
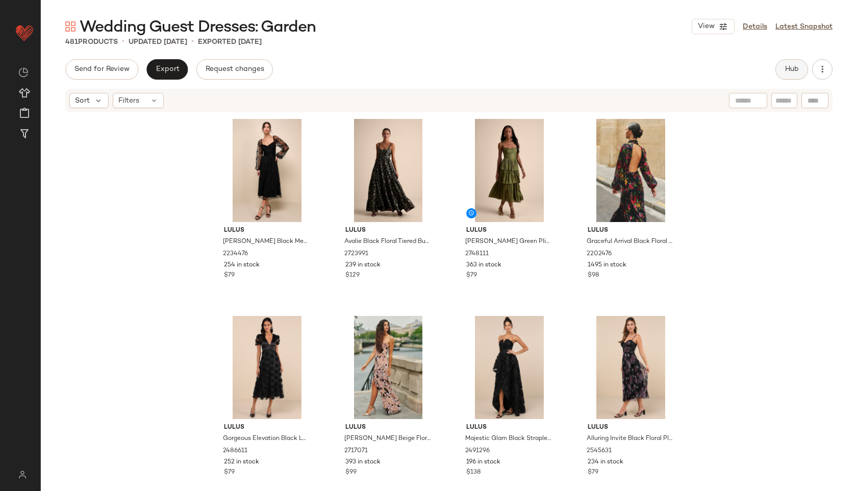
click at [781, 71] on button "Hub" at bounding box center [792, 69] width 33 height 20
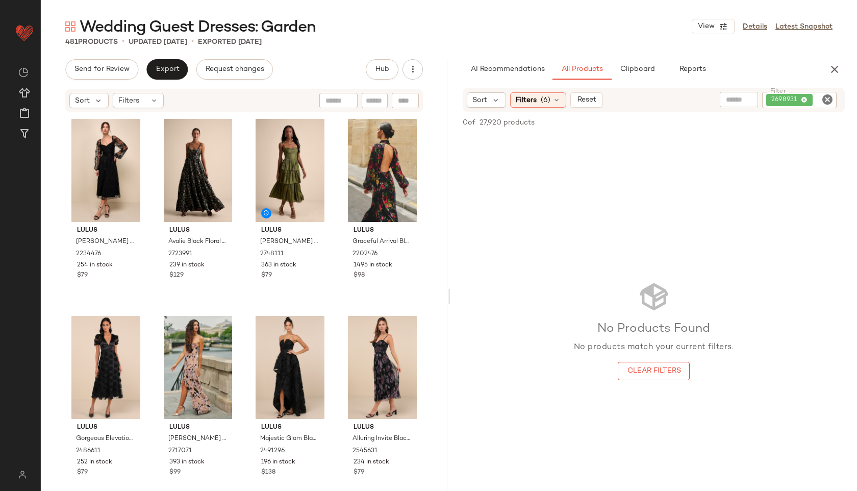
click at [822, 100] on icon "Clear Filter" at bounding box center [828, 99] width 12 height 12
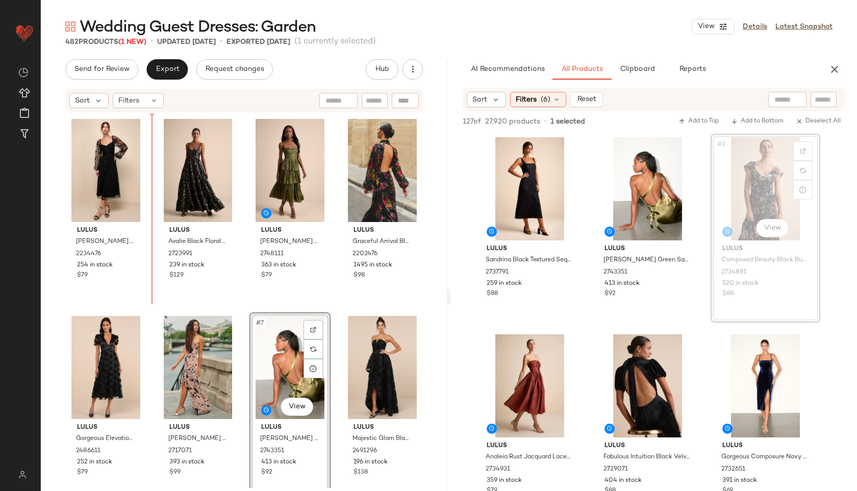
drag, startPoint x: 754, startPoint y: 195, endPoint x: 152, endPoint y: 166, distance: 603.0
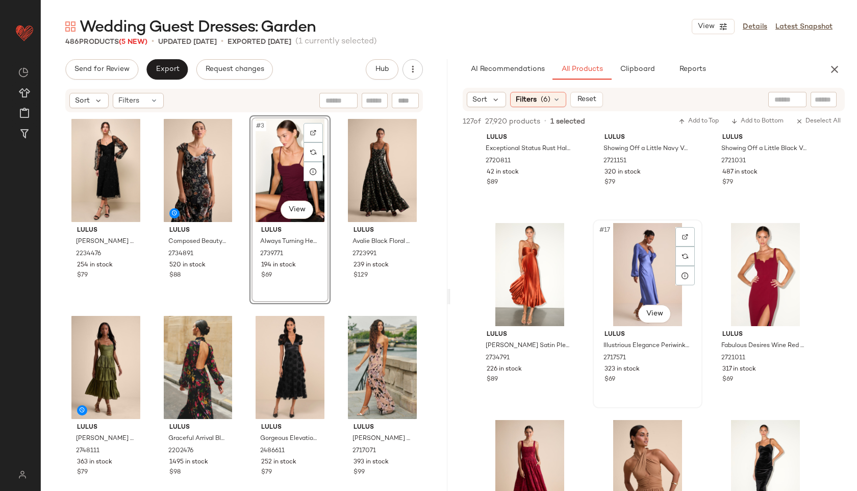
scroll to position [1091, 0]
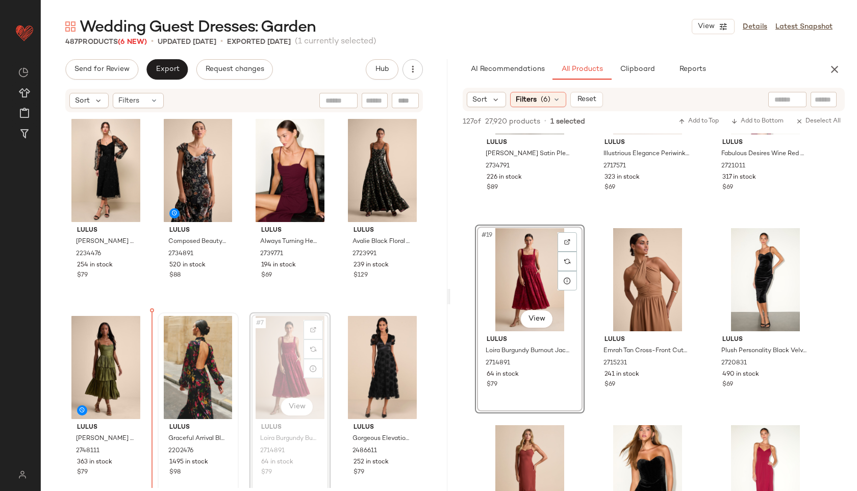
drag, startPoint x: 288, startPoint y: 367, endPoint x: 175, endPoint y: 366, distance: 113.3
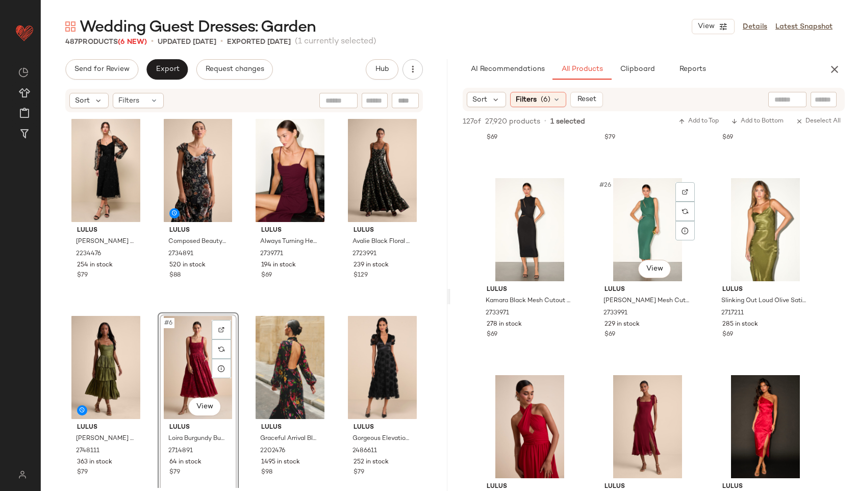
scroll to position [1556, 0]
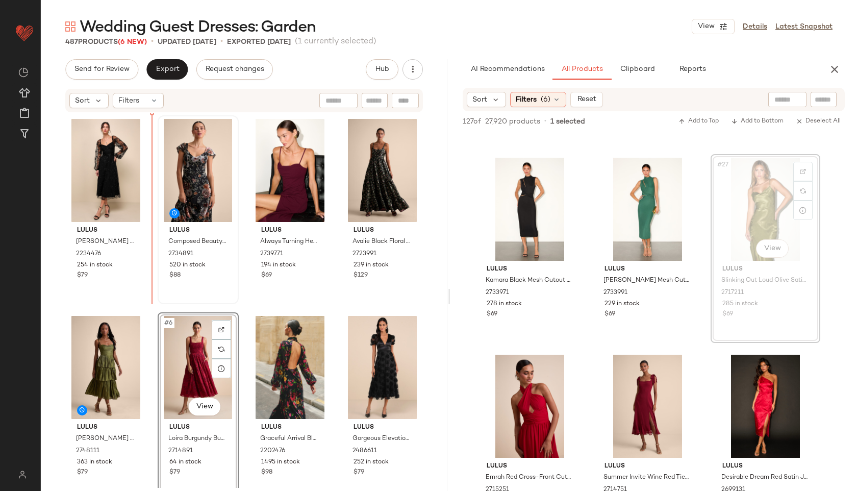
drag, startPoint x: 745, startPoint y: 226, endPoint x: 160, endPoint y: 178, distance: 586.9
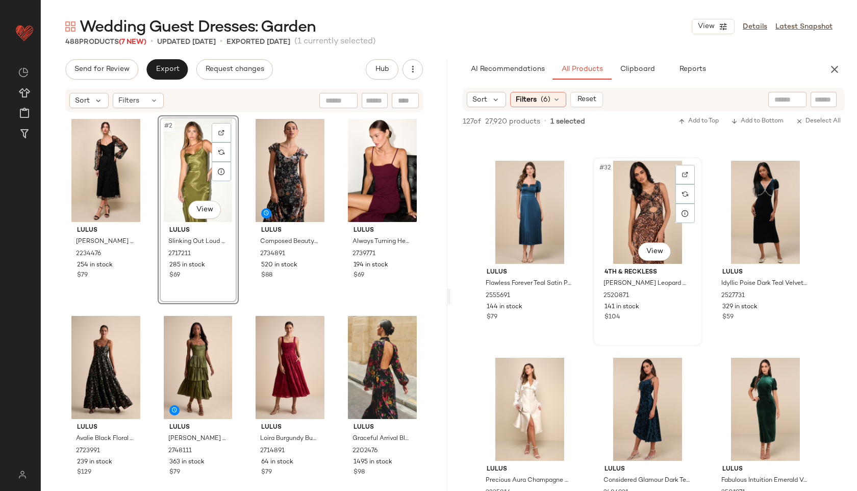
scroll to position [1948, 0]
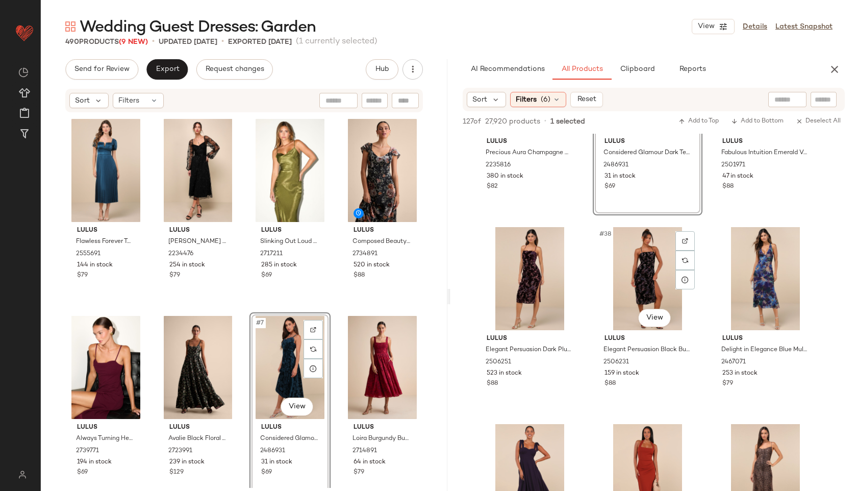
scroll to position [2275, 0]
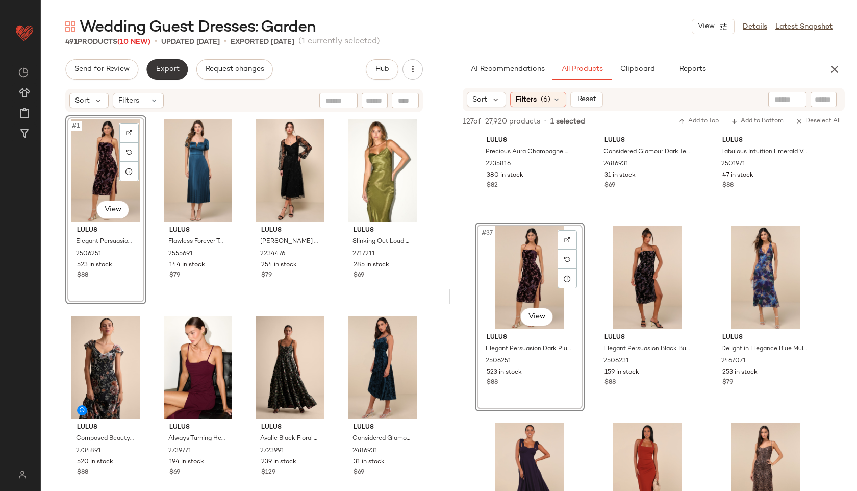
click at [180, 68] on button "Export" at bounding box center [166, 69] width 41 height 20
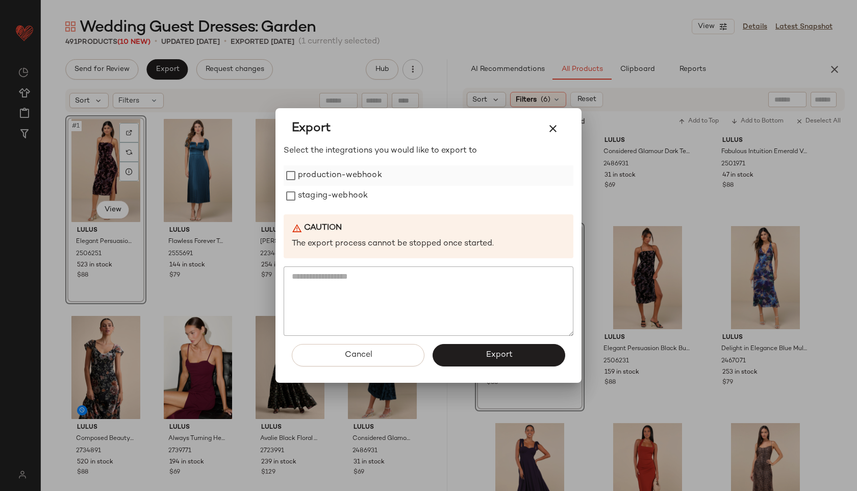
click at [327, 173] on label "production-webhook" at bounding box center [340, 175] width 84 height 20
click at [329, 198] on label "staging-webhook" at bounding box center [333, 196] width 70 height 20
click at [461, 353] on button "Export" at bounding box center [499, 355] width 133 height 22
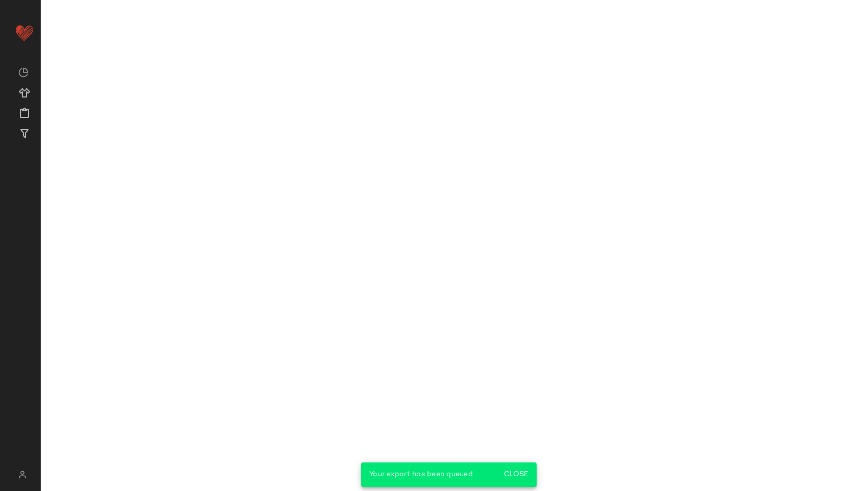
scroll to position [3260, 0]
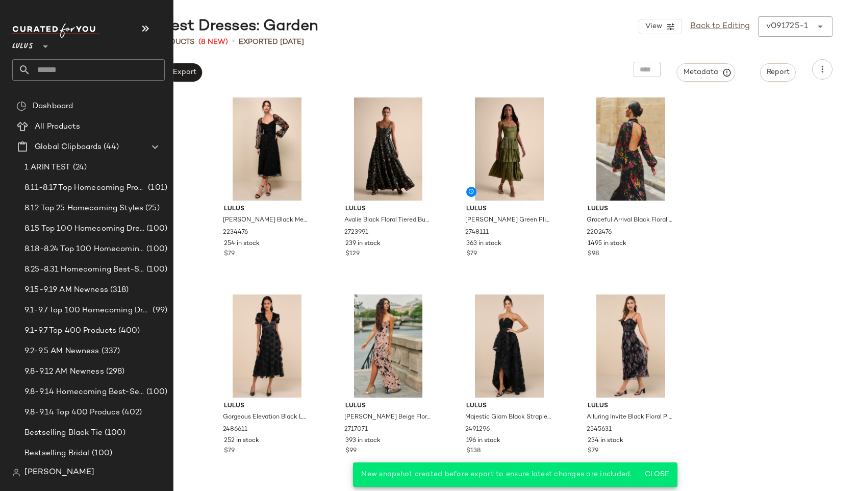
click at [46, 77] on input "text" at bounding box center [98, 69] width 134 height 21
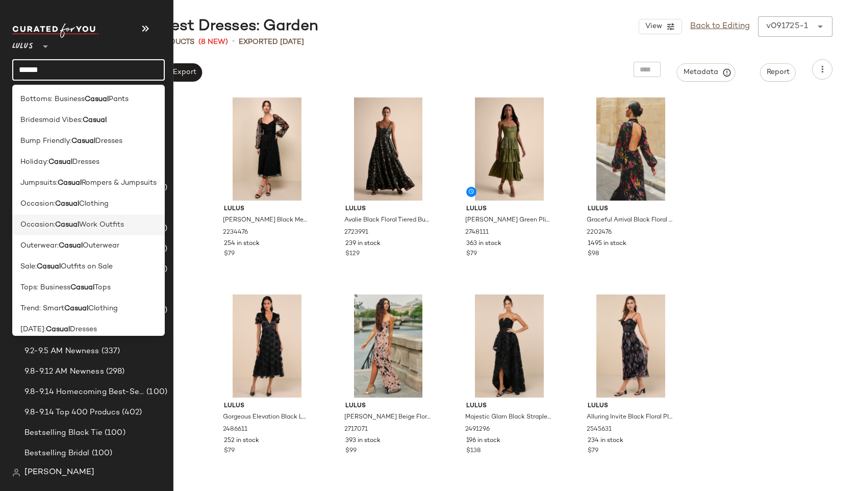
scroll to position [29, 0]
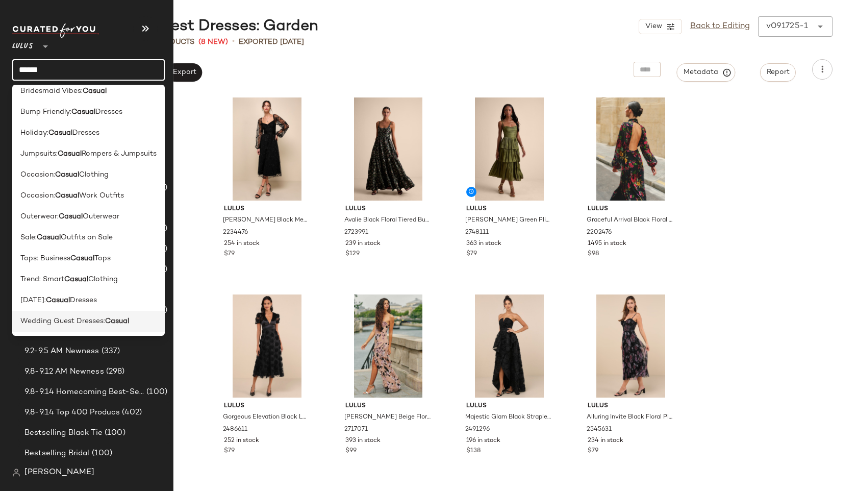
type input "******"
click at [80, 330] on div "Wedding Guest Dresses: Casual" at bounding box center [88, 321] width 153 height 21
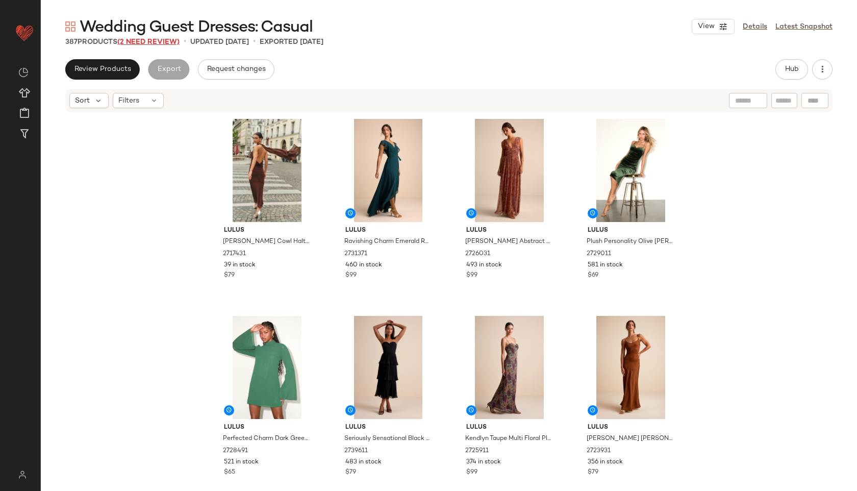
click at [171, 41] on span "(2 Need Review)" at bounding box center [148, 42] width 62 height 8
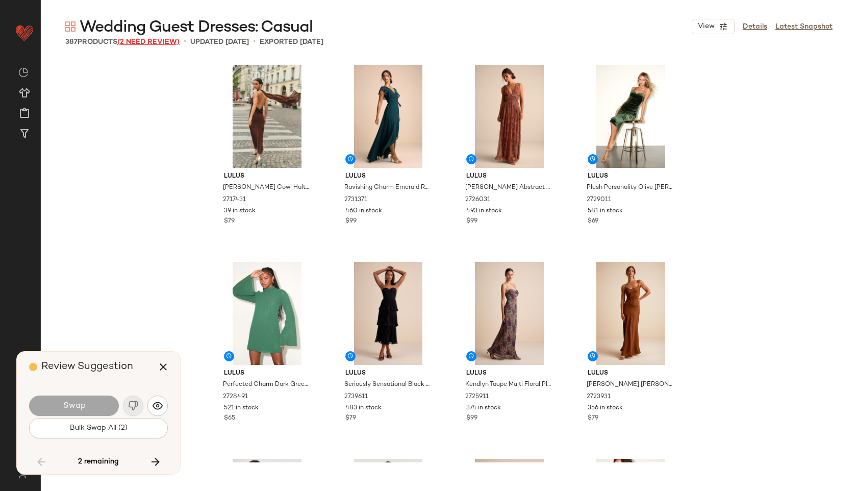
scroll to position [16155, 0]
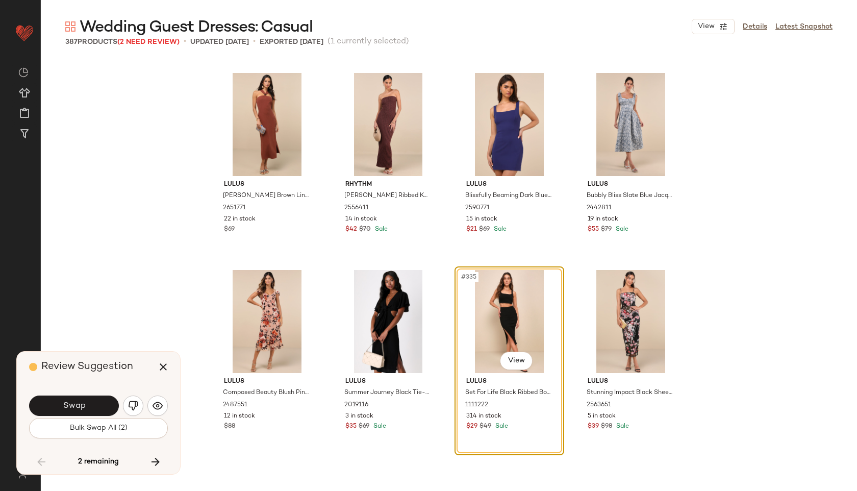
click at [136, 404] on img "button" at bounding box center [133, 406] width 10 height 10
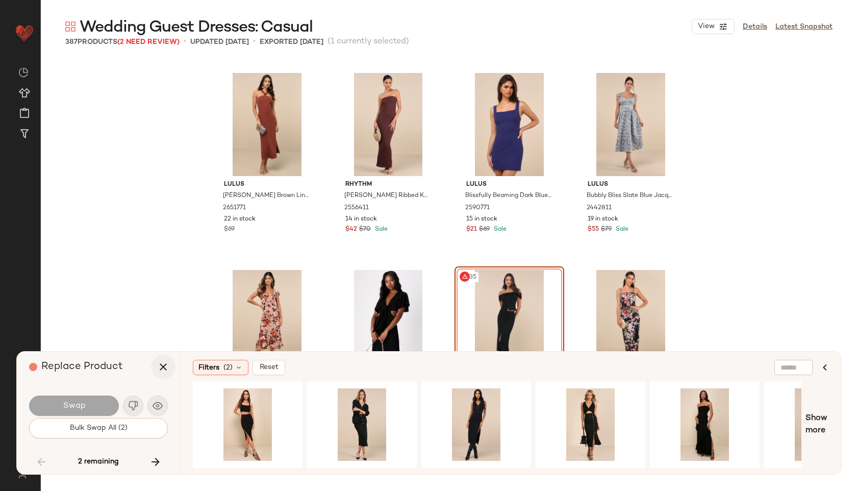
click at [169, 371] on icon "button" at bounding box center [163, 367] width 12 height 12
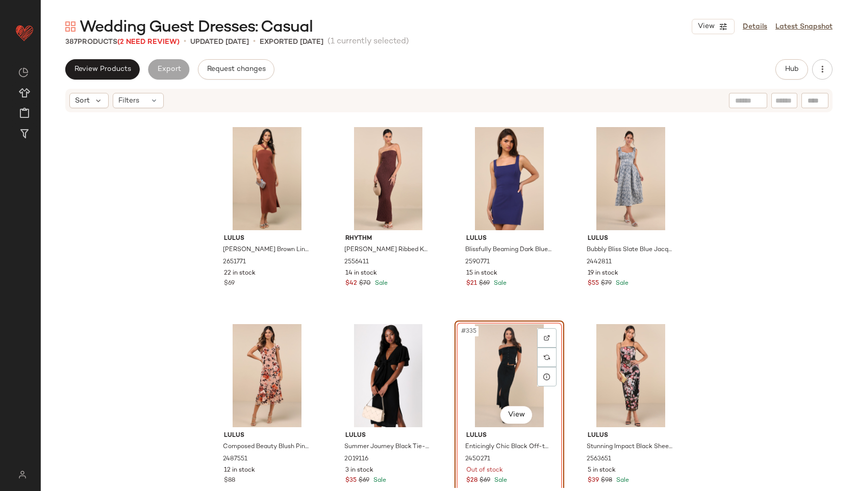
click at [494, 368] on div "#335 View" at bounding box center [509, 375] width 103 height 103
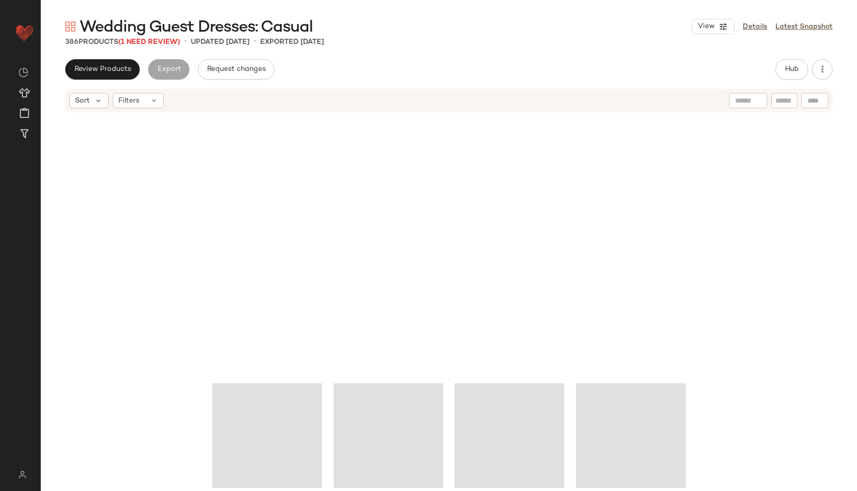
scroll to position [10465, 0]
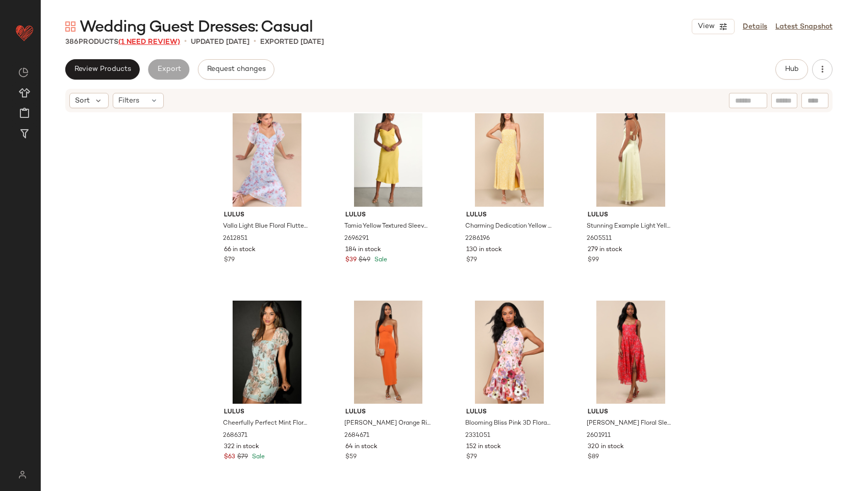
click at [163, 41] on span "(1 Need Review)" at bounding box center [149, 42] width 62 height 8
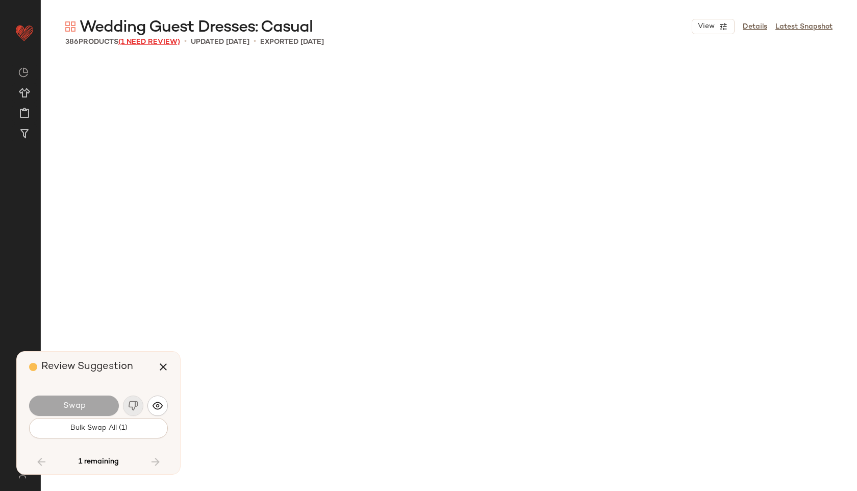
scroll to position [17534, 0]
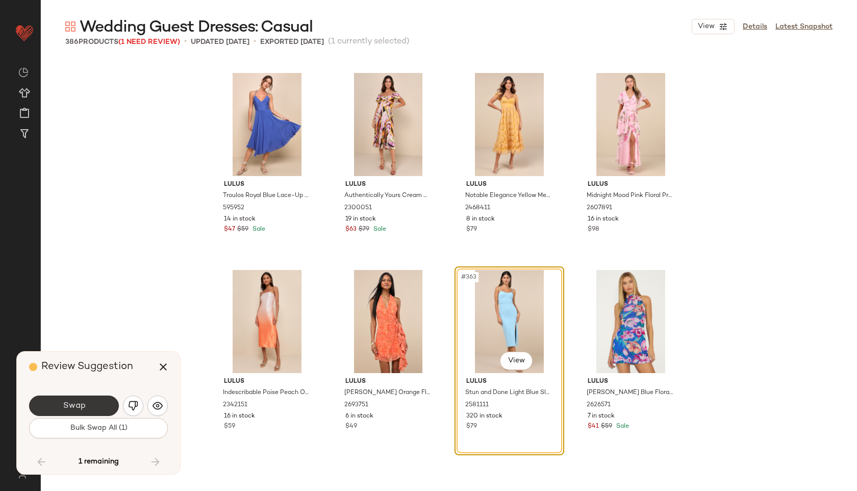
click at [97, 409] on button "Swap" at bounding box center [74, 406] width 90 height 20
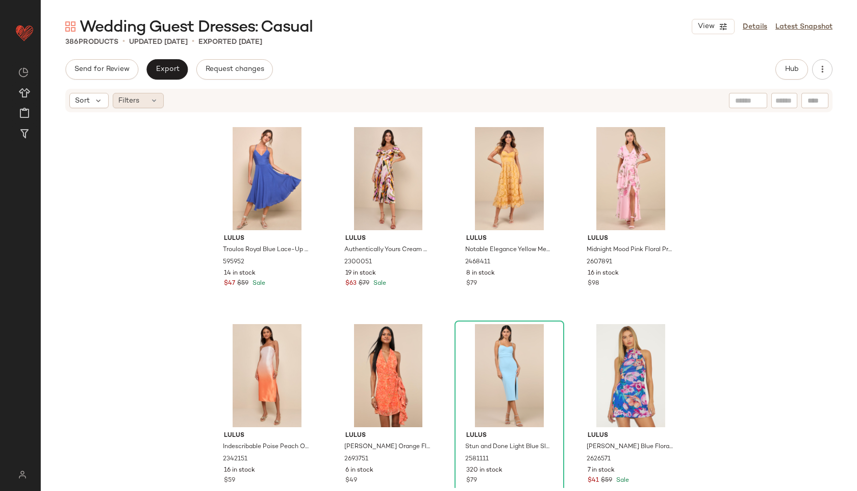
click at [146, 105] on div "Filters" at bounding box center [138, 100] width 51 height 15
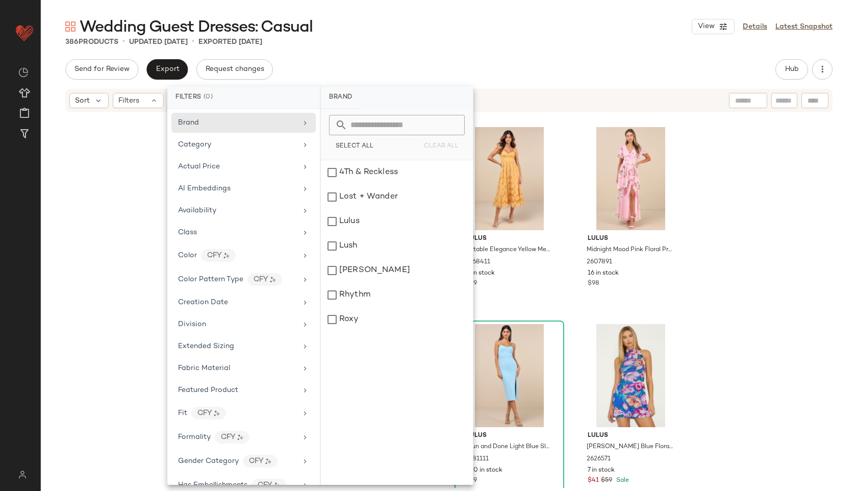
scroll to position [523, 0]
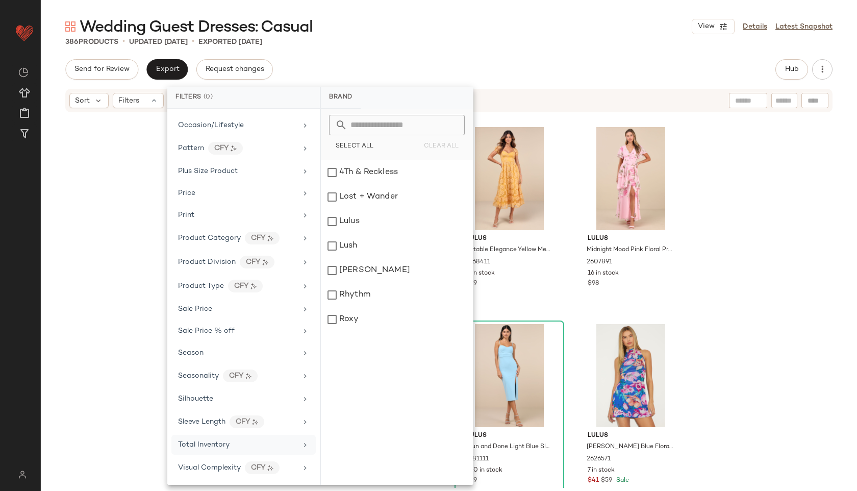
click at [246, 449] on div "Total Inventory" at bounding box center [237, 444] width 119 height 11
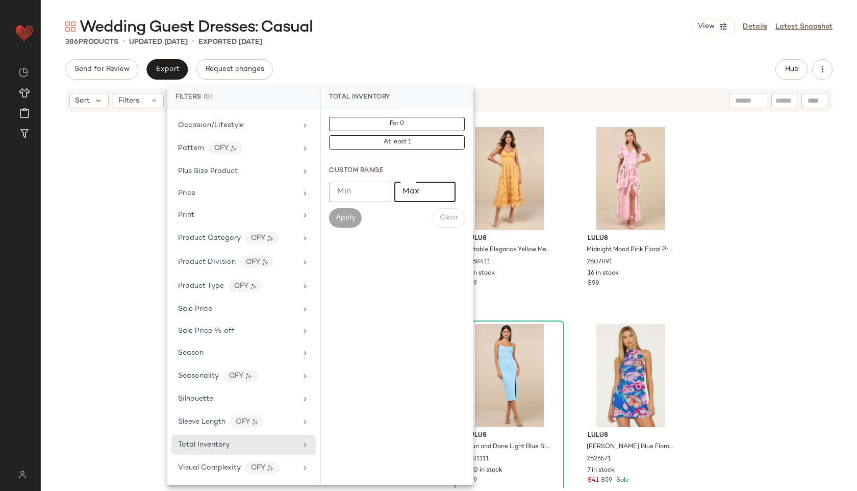
click at [413, 199] on input "Max" at bounding box center [425, 192] width 61 height 20
type input "**"
click at [354, 210] on button "Apply" at bounding box center [345, 217] width 33 height 19
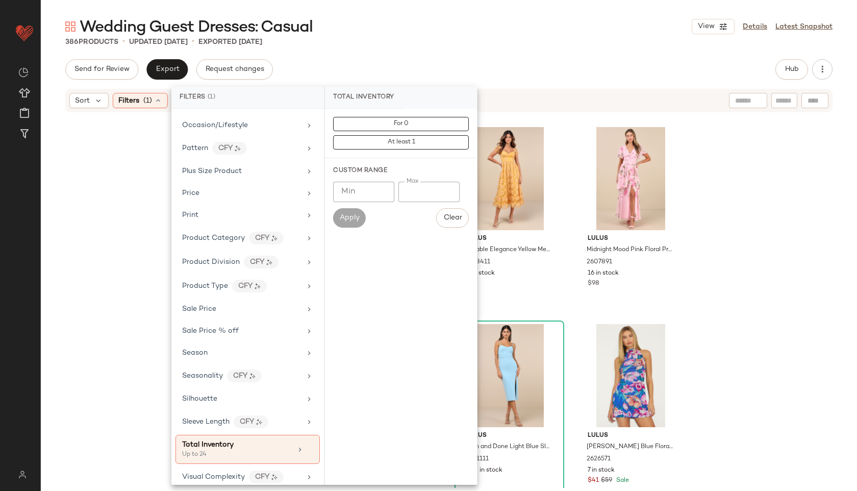
click at [523, 52] on div "Wedding Guest Dresses: Casual View Details Latest Snapshot 386 Products • updat…" at bounding box center [449, 253] width 817 height 475
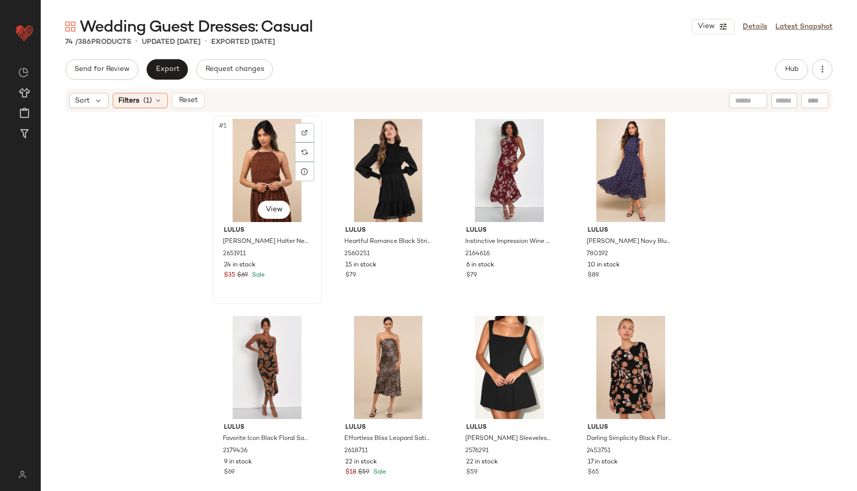
click at [258, 165] on div "#1 View" at bounding box center [267, 170] width 103 height 103
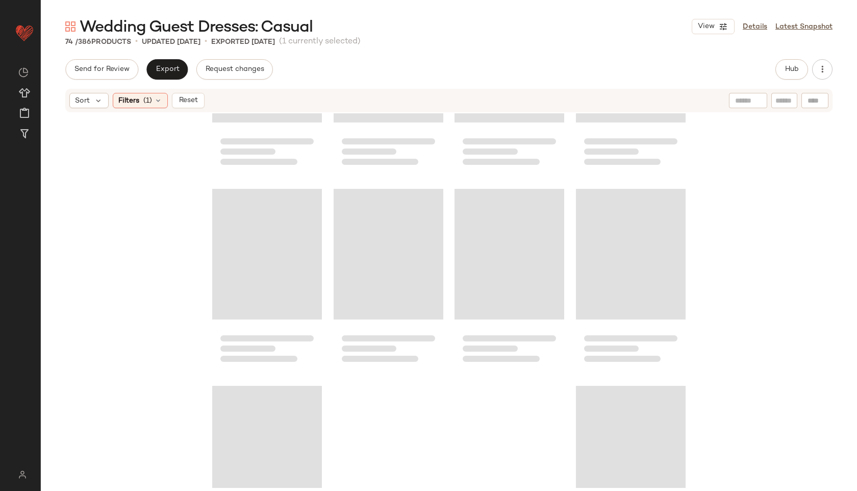
scroll to position [3371, 0]
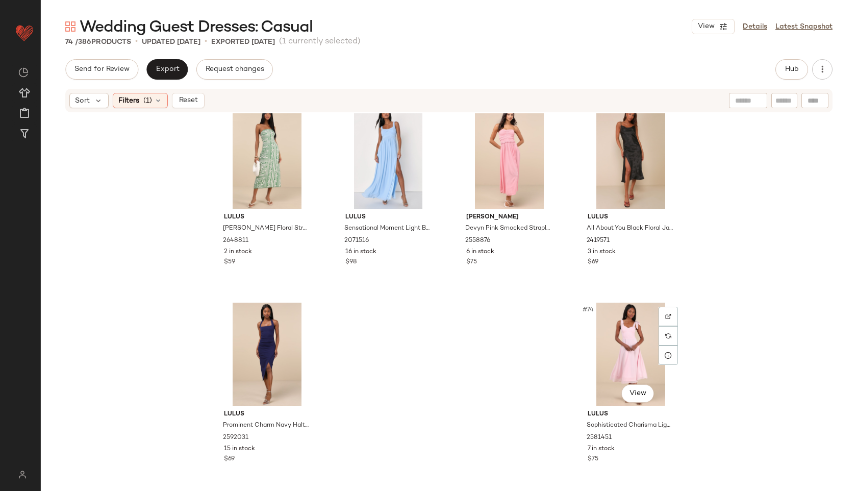
click at [635, 357] on div "#74 View" at bounding box center [631, 354] width 103 height 103
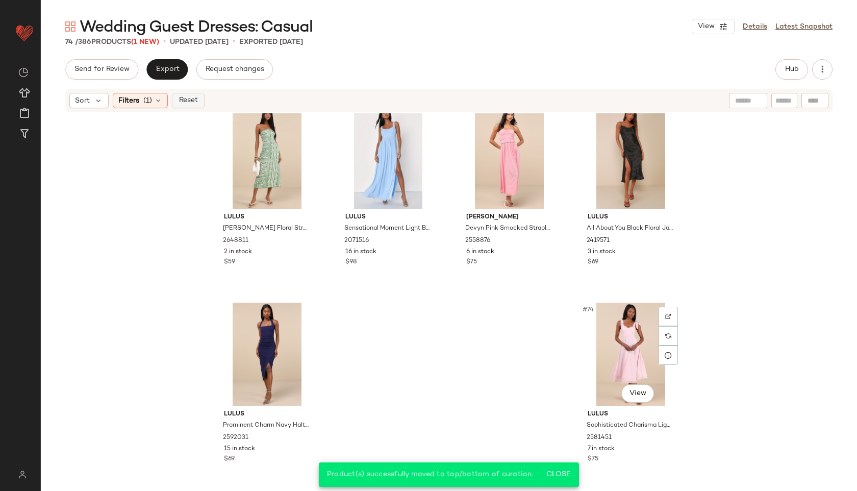
click at [199, 104] on button "Reset" at bounding box center [188, 100] width 33 height 15
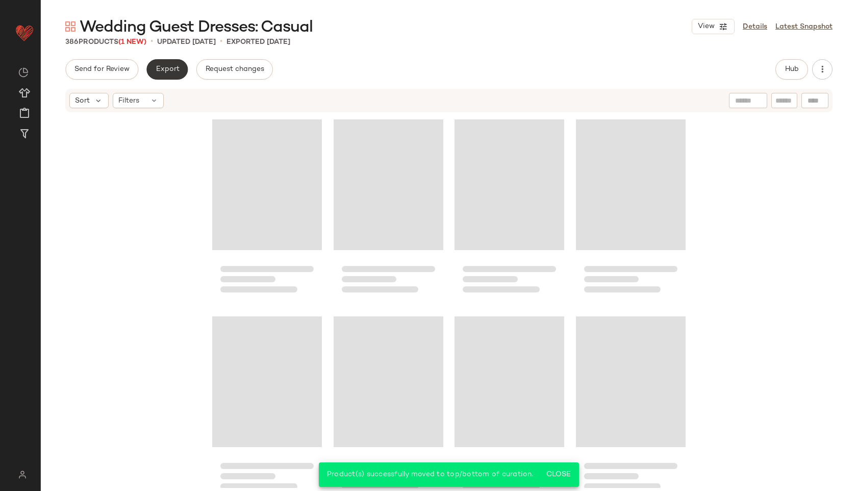
click at [172, 69] on span "Export" at bounding box center [167, 69] width 24 height 8
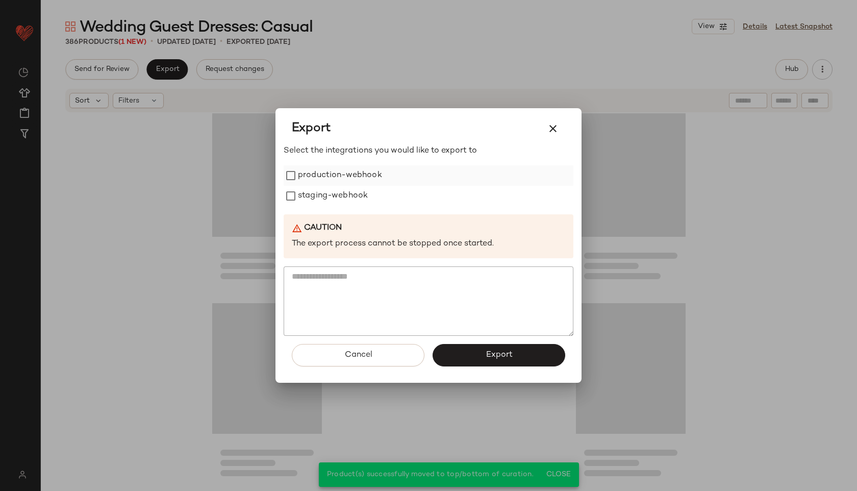
click at [326, 175] on label "production-webhook" at bounding box center [340, 175] width 84 height 20
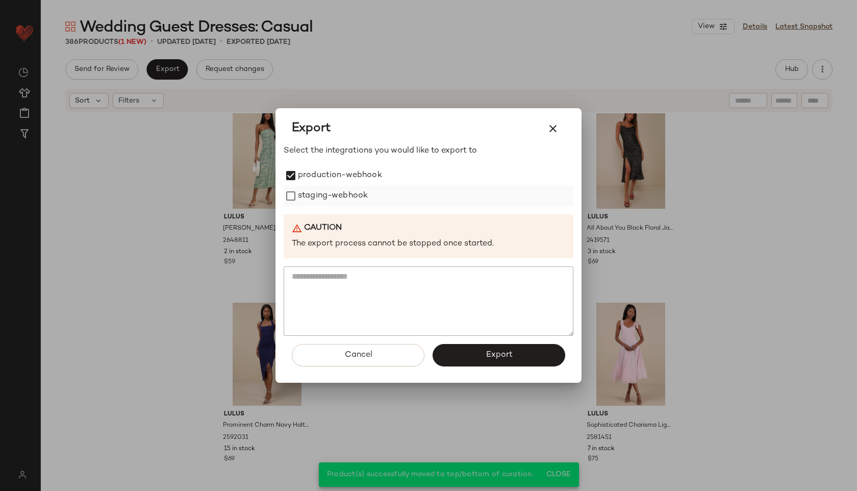
click at [332, 189] on label "staging-webhook" at bounding box center [333, 196] width 70 height 20
click at [474, 348] on button "Export" at bounding box center [499, 355] width 133 height 22
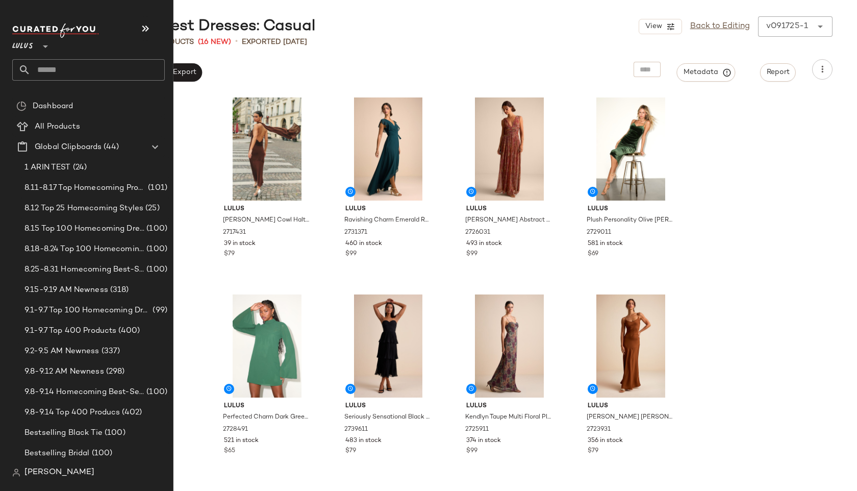
click at [51, 71] on input "text" at bounding box center [98, 69] width 134 height 21
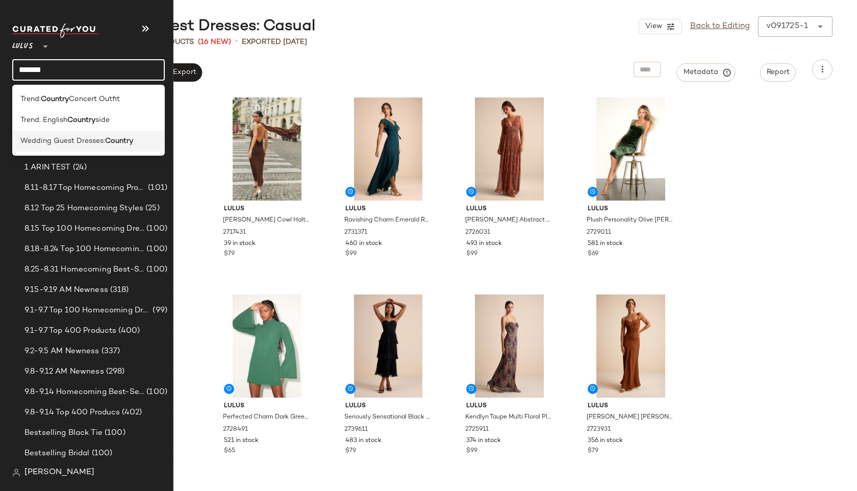
type input "*******"
click at [44, 136] on span "Wedding Guest Dresses:" at bounding box center [62, 141] width 85 height 11
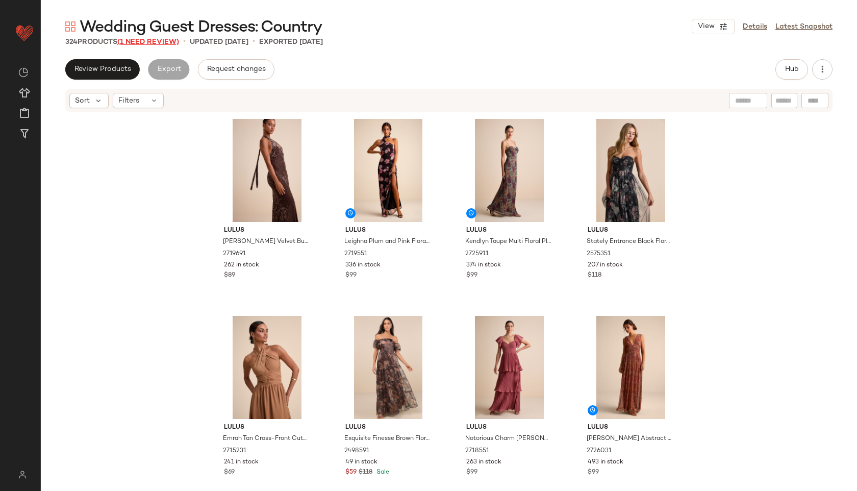
click at [160, 41] on span "(1 Need Review)" at bounding box center [148, 42] width 62 height 8
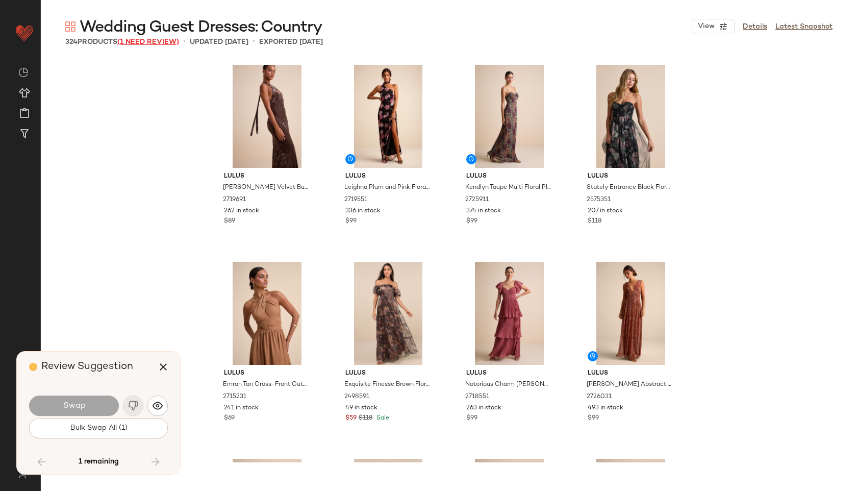
scroll to position [13594, 0]
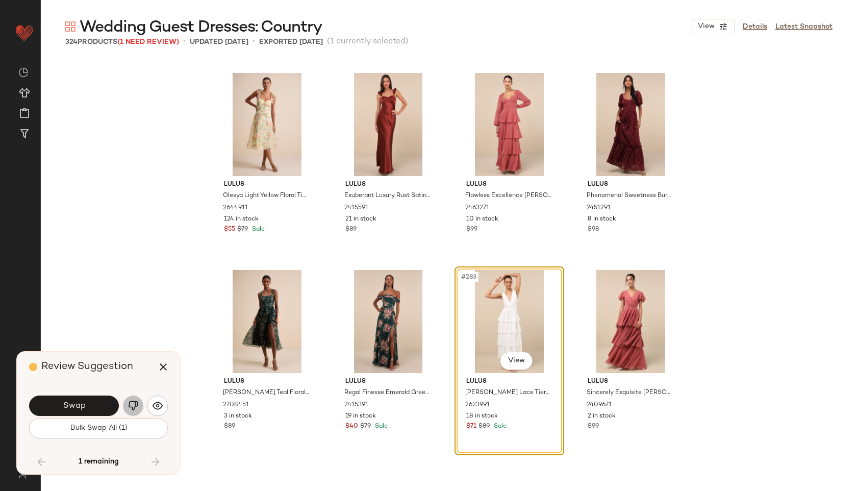
click at [134, 405] on img "button" at bounding box center [133, 406] width 10 height 10
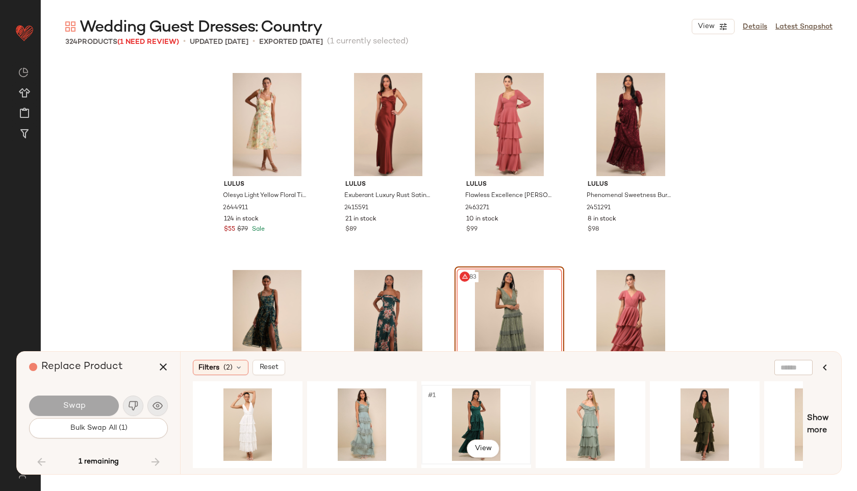
click at [462, 418] on div "#1 View" at bounding box center [476, 424] width 103 height 72
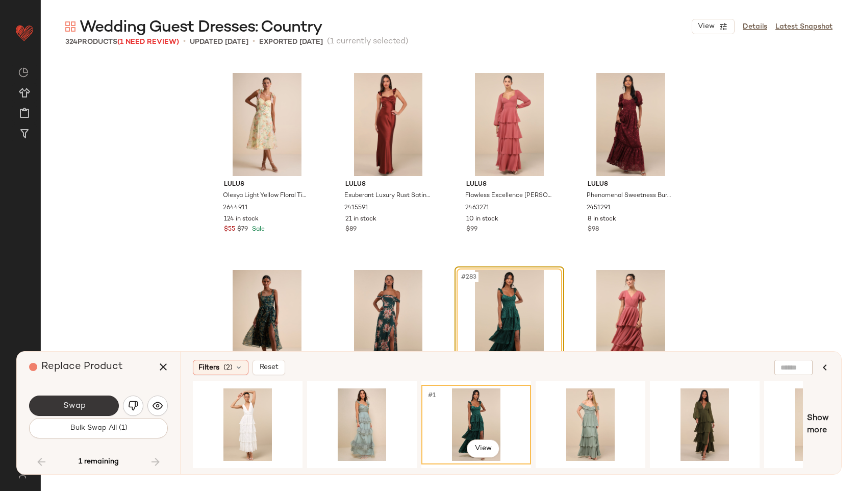
click at [85, 404] on button "Swap" at bounding box center [74, 406] width 90 height 20
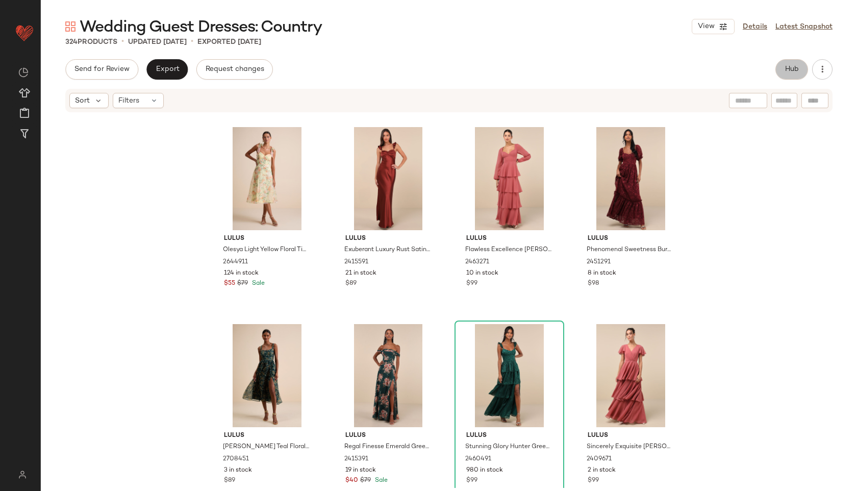
click at [794, 75] on button "Hub" at bounding box center [792, 69] width 33 height 20
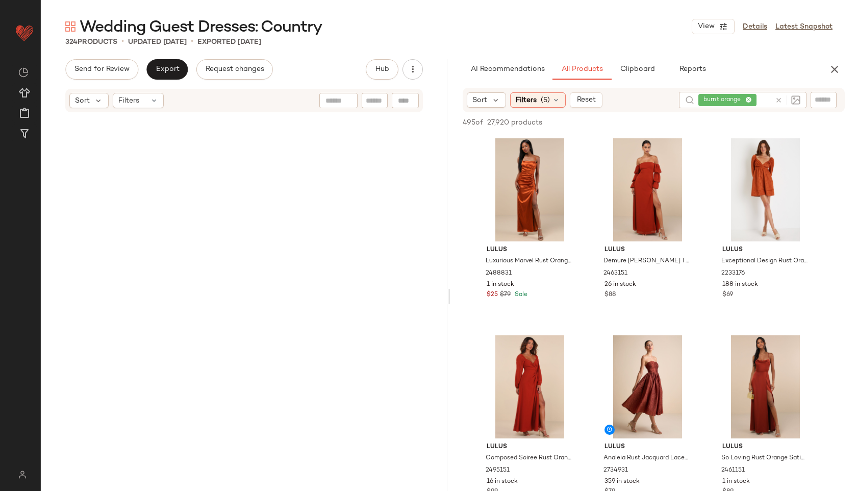
scroll to position [2001, 0]
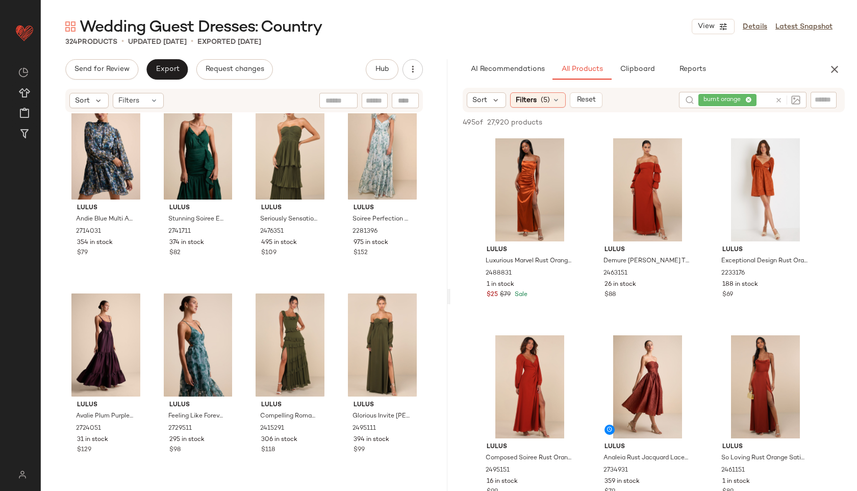
click at [779, 97] on icon at bounding box center [779, 100] width 8 height 8
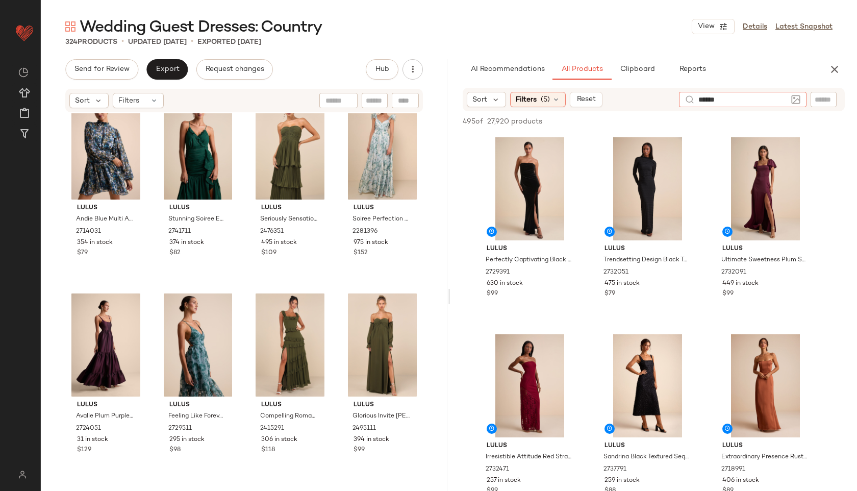
type input "*******"
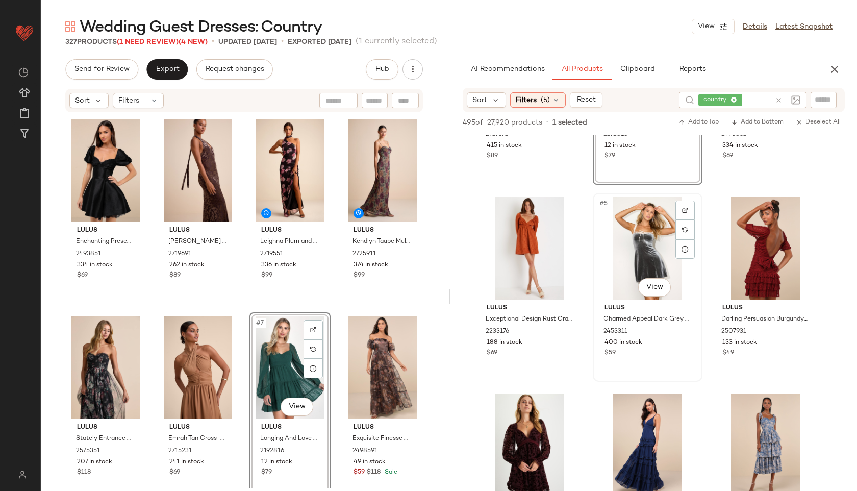
scroll to position [145, 0]
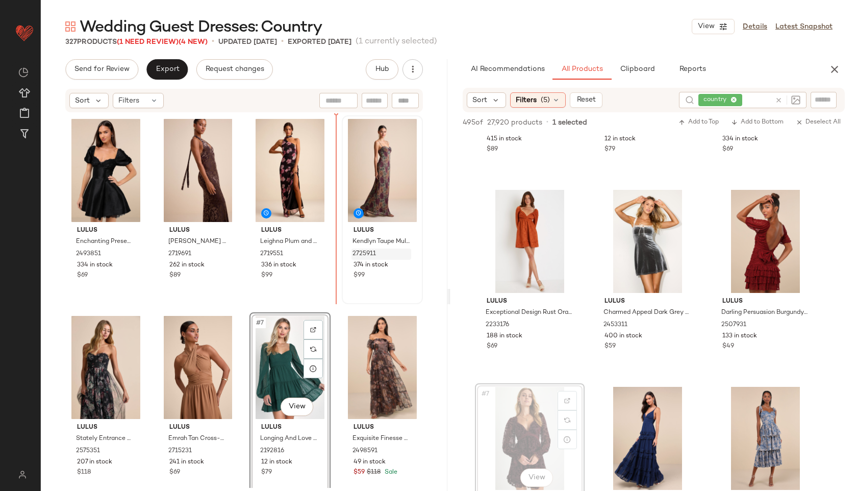
drag, startPoint x: 518, startPoint y: 415, endPoint x: 372, endPoint y: 257, distance: 214.9
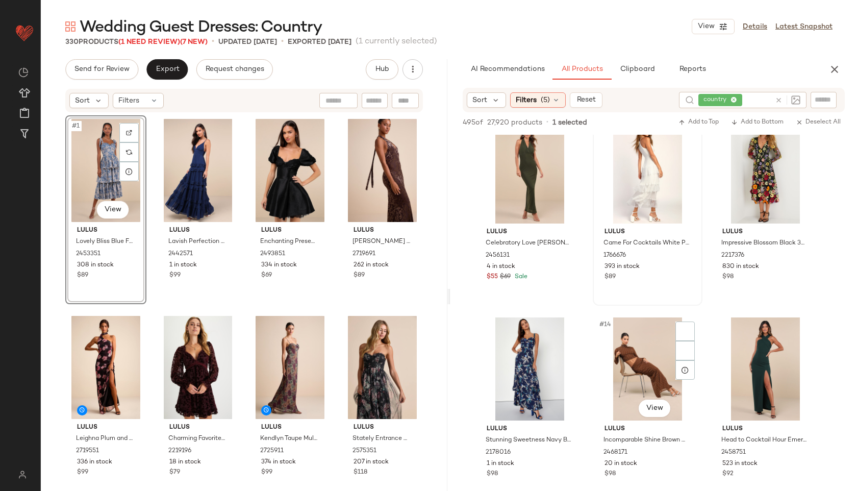
scroll to position [640, 0]
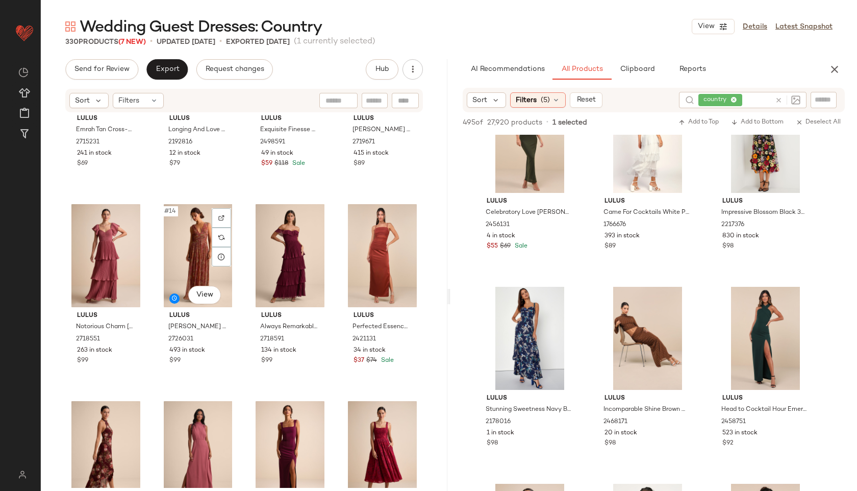
scroll to position [516, 0]
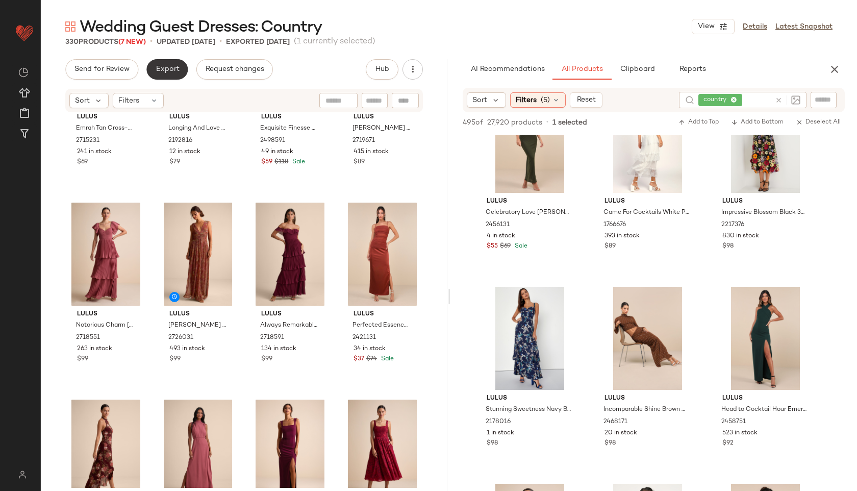
click at [159, 71] on span "Export" at bounding box center [167, 69] width 24 height 8
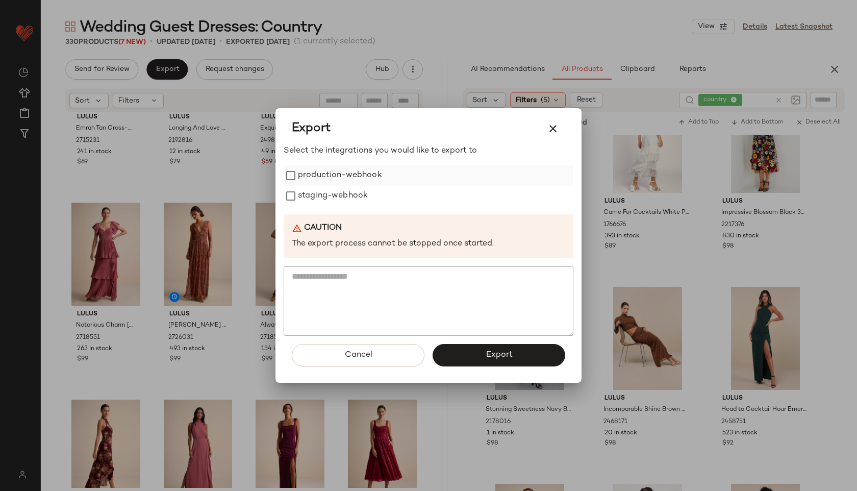
click at [309, 175] on label "production-webhook" at bounding box center [340, 175] width 84 height 20
click at [314, 203] on label "staging-webhook" at bounding box center [333, 196] width 70 height 20
click at [472, 353] on button "Export" at bounding box center [499, 355] width 133 height 22
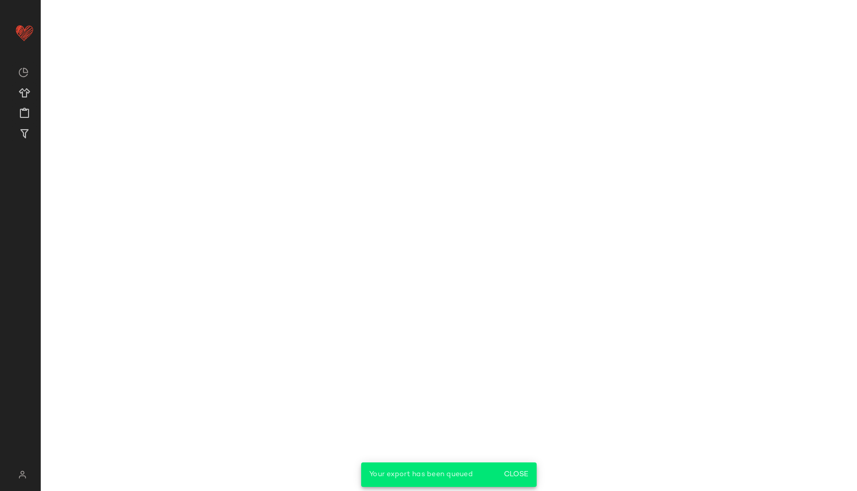
scroll to position [837, 0]
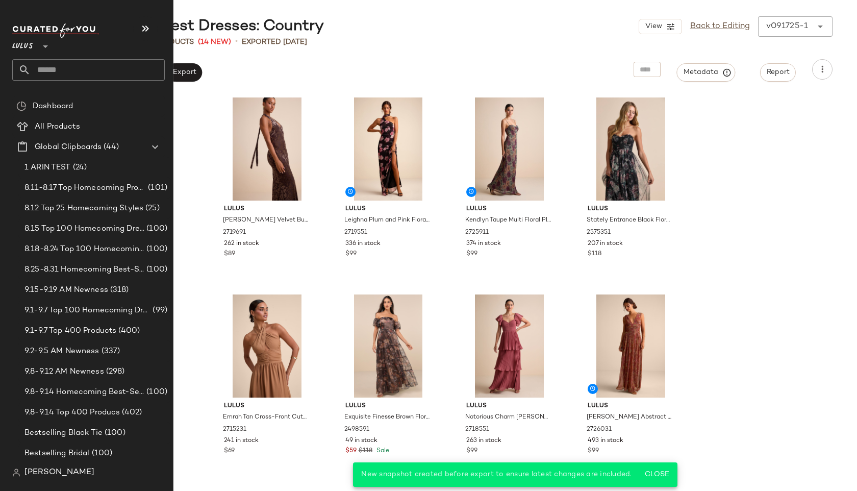
click at [60, 75] on input "text" at bounding box center [98, 69] width 134 height 21
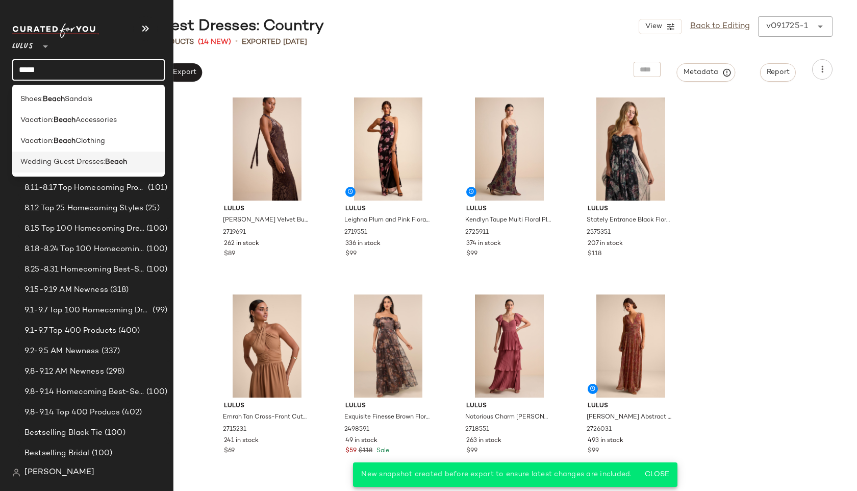
type input "*****"
click at [47, 160] on span "Wedding Guest Dresses:" at bounding box center [62, 162] width 85 height 11
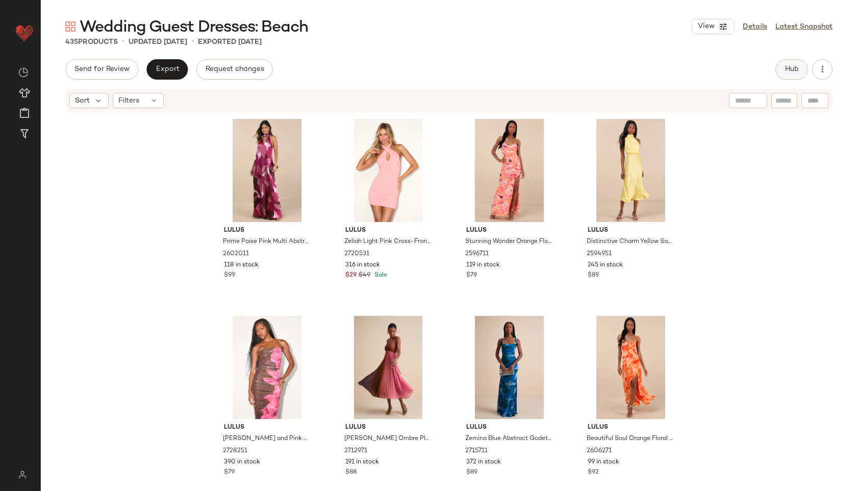
click at [793, 72] on span "Hub" at bounding box center [792, 69] width 14 height 8
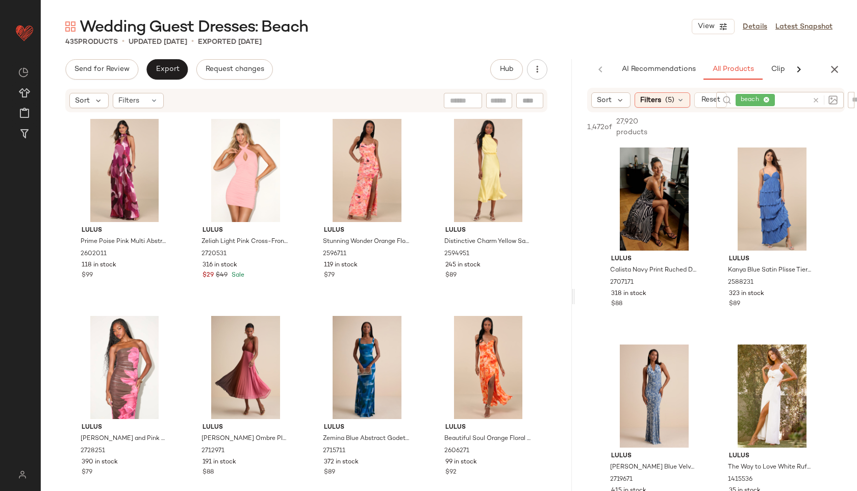
drag, startPoint x: 448, startPoint y: 296, endPoint x: 598, endPoint y: 300, distance: 150.1
click at [598, 300] on div "Wedding Guest Dresses: Beach View Details Latest Snapshot 435 Products • update…" at bounding box center [449, 253] width 817 height 475
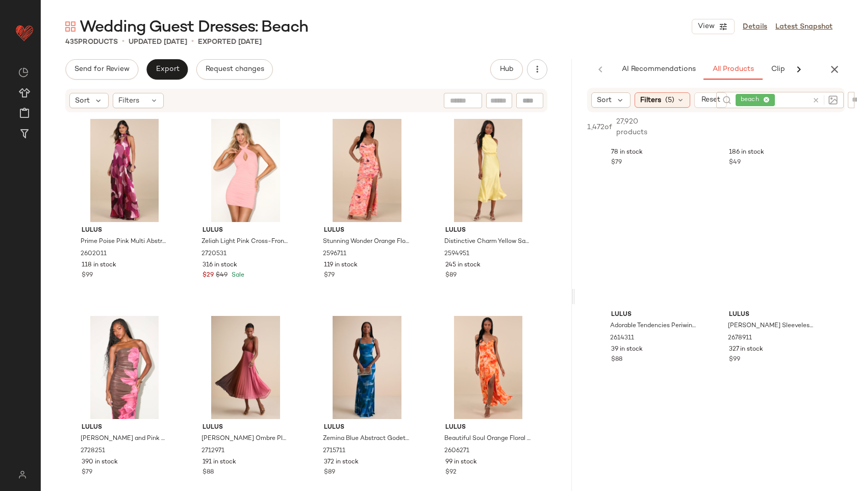
scroll to position [1321, 0]
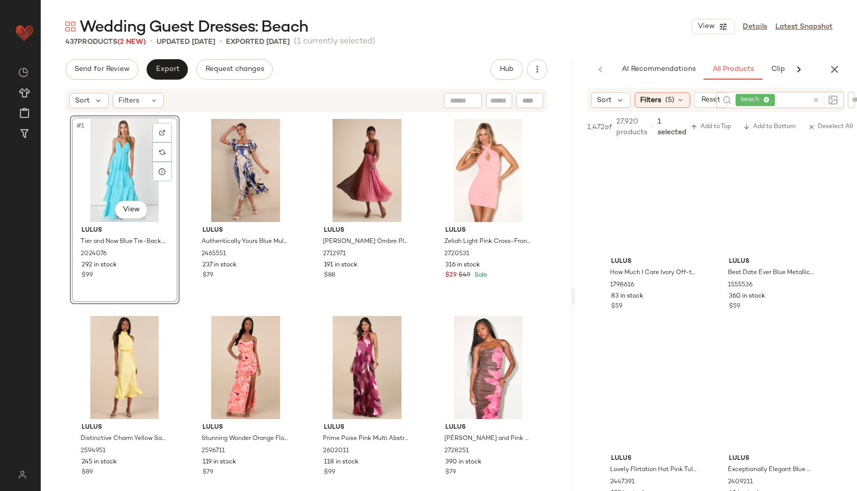
scroll to position [3544, 0]
click at [139, 100] on div "Filters" at bounding box center [138, 100] width 51 height 15
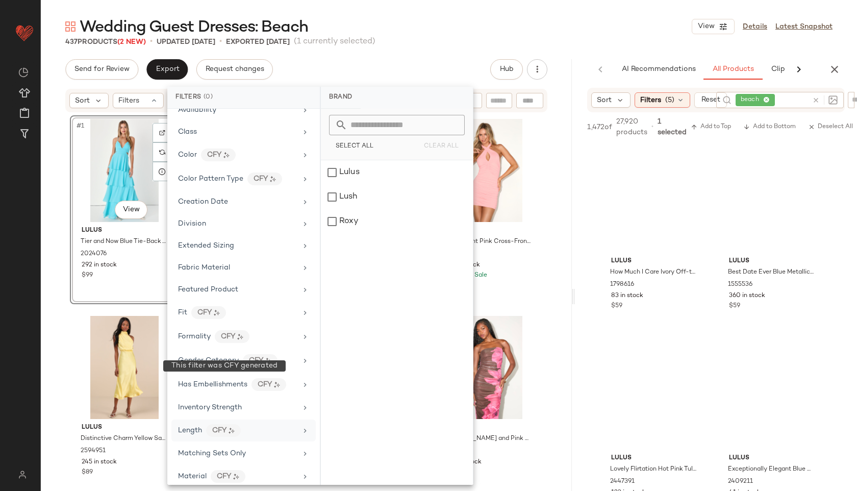
scroll to position [523, 0]
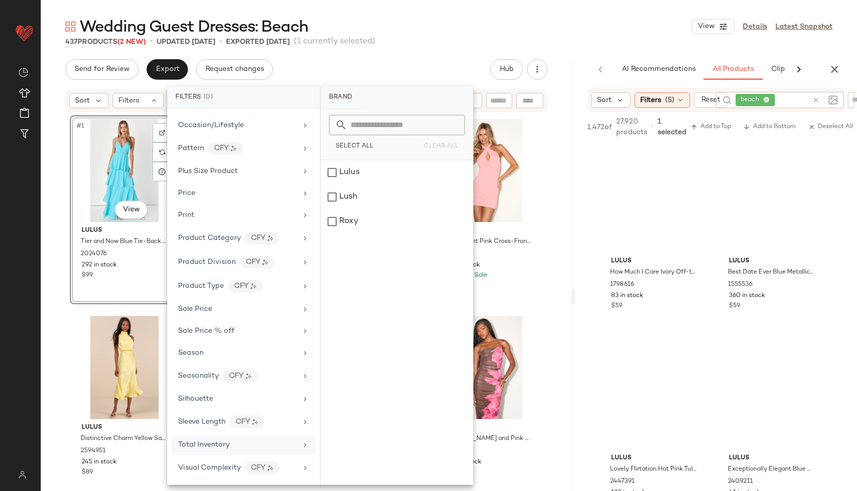
click at [212, 446] on span "Total Inventory" at bounding box center [204, 445] width 52 height 8
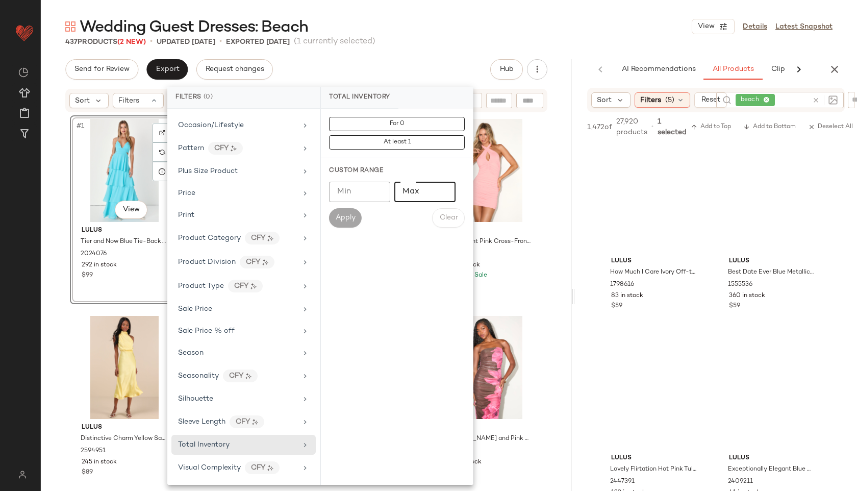
click at [415, 184] on input "Max" at bounding box center [425, 192] width 61 height 20
type input "**"
click at [348, 220] on span "Apply" at bounding box center [345, 218] width 20 height 8
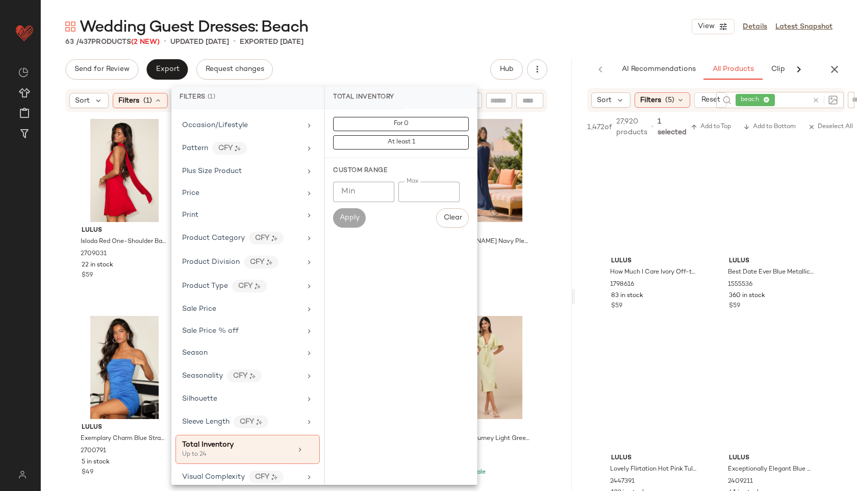
click at [445, 33] on div "Wedding Guest Dresses: Beach View Details Latest Snapshot" at bounding box center [449, 26] width 817 height 20
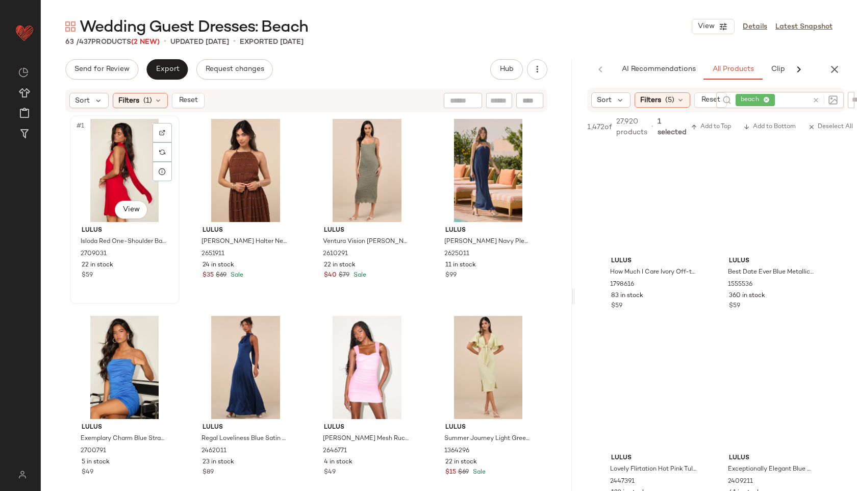
click at [105, 158] on div "#1 View" at bounding box center [124, 170] width 103 height 103
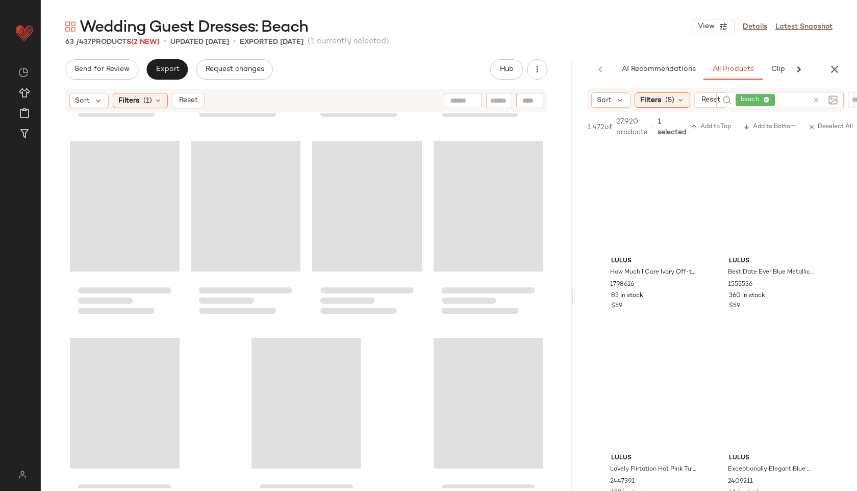
scroll to position [2780, 0]
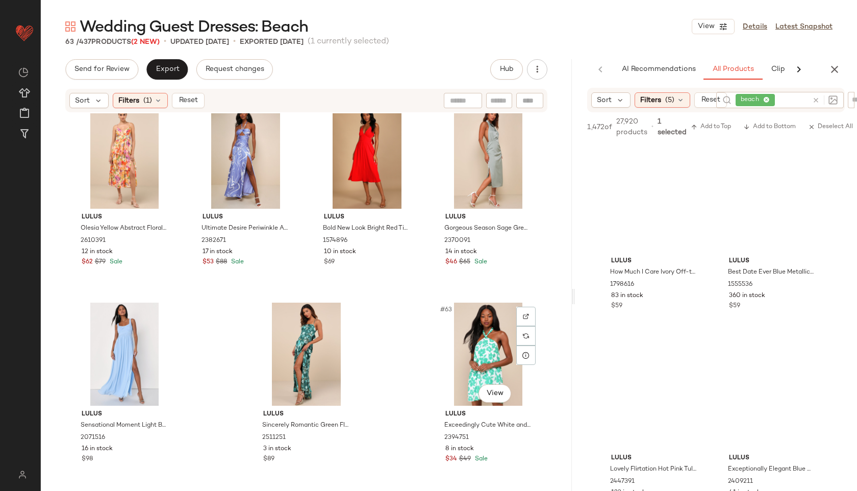
click at [458, 344] on div "#63 View" at bounding box center [488, 354] width 103 height 103
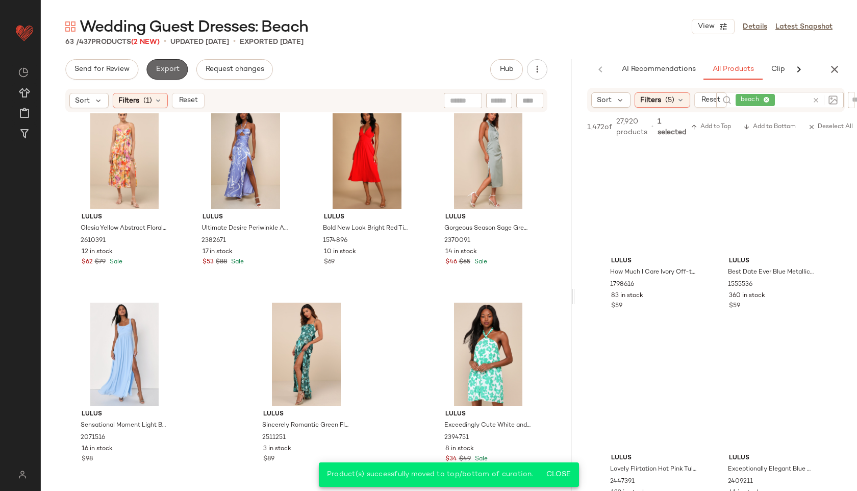
click at [161, 62] on button "Export" at bounding box center [166, 69] width 41 height 20
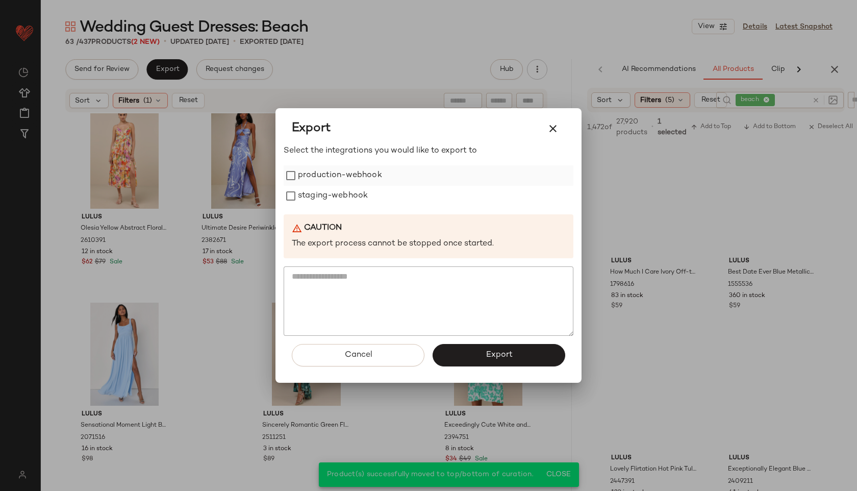
click at [359, 174] on label "production-webhook" at bounding box center [340, 175] width 84 height 20
click at [353, 194] on label "staging-webhook" at bounding box center [333, 196] width 70 height 20
click at [477, 347] on button "Export" at bounding box center [499, 355] width 133 height 22
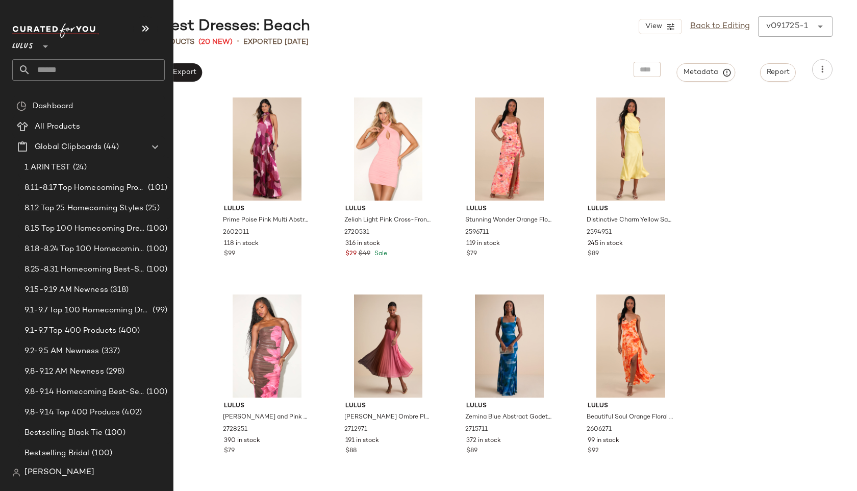
click at [56, 68] on input "text" at bounding box center [98, 69] width 134 height 21
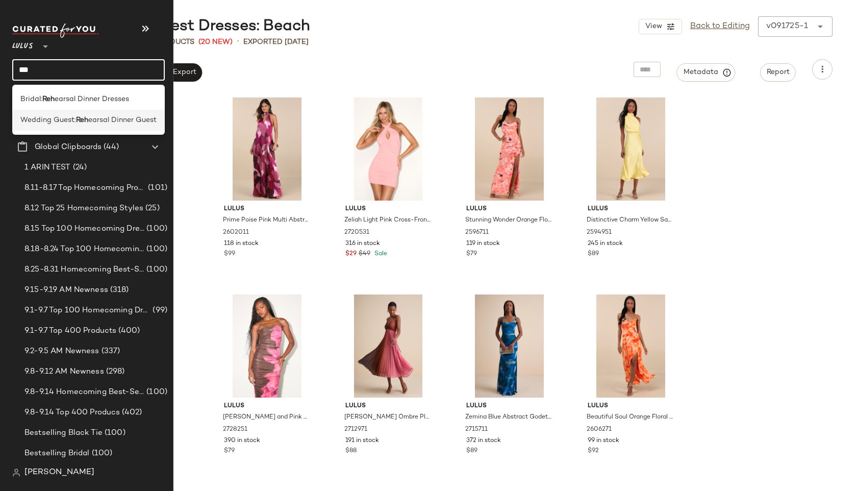
type input "***"
click at [62, 121] on span "Wedding Guest:" at bounding box center [48, 120] width 56 height 11
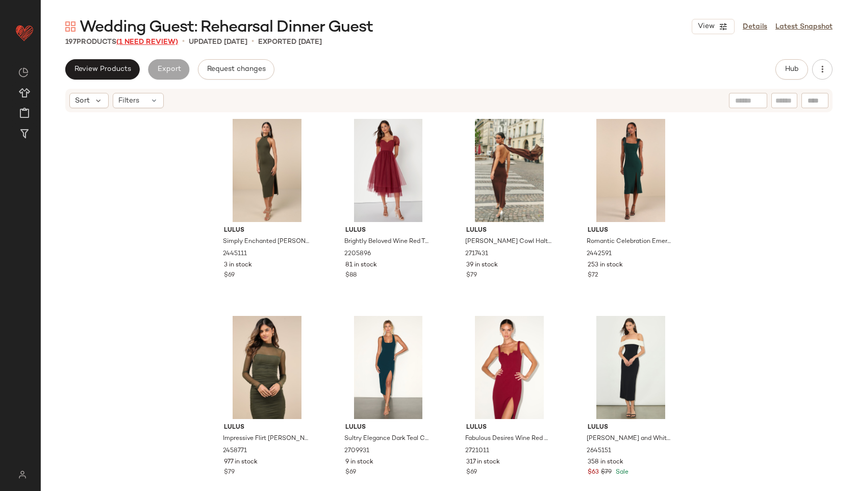
click at [160, 42] on span "(1 Need Review)" at bounding box center [147, 42] width 62 height 8
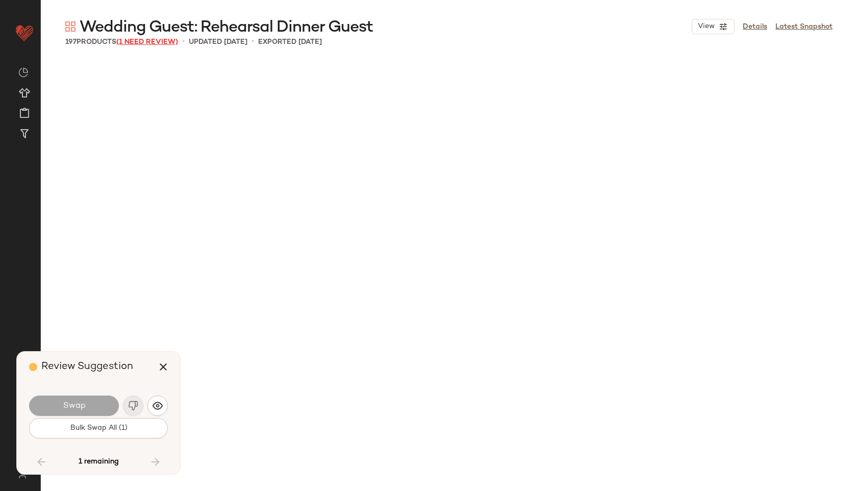
scroll to position [3546, 0]
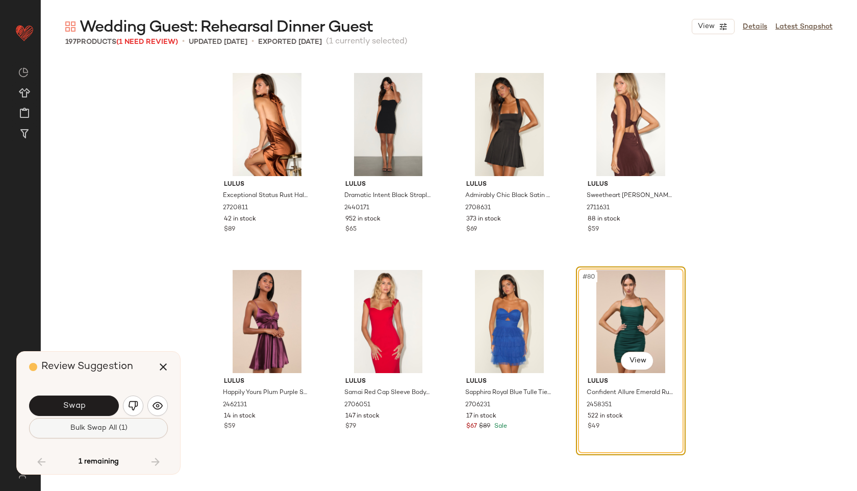
click at [111, 428] on span "Bulk Swap All (1)" at bounding box center [98, 428] width 58 height 8
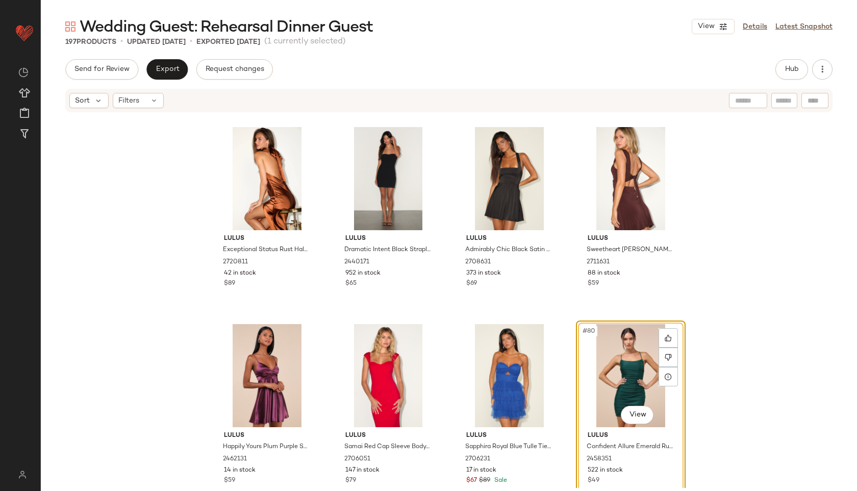
click at [810, 59] on div "Hub" at bounding box center [804, 69] width 57 height 20
click at [792, 63] on button "Hub" at bounding box center [792, 69] width 33 height 20
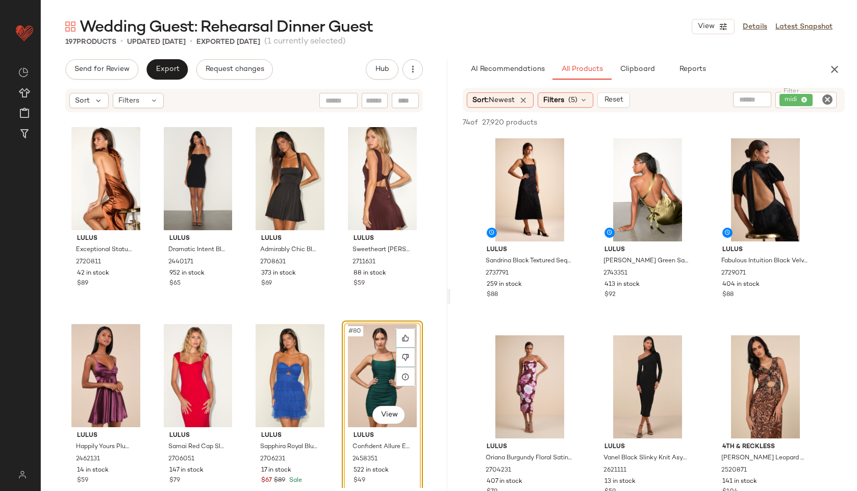
click at [440, 255] on div "Lulus Exceptional Status Rust Halter Backless Slip Midi Dress 2720811 42 in sto…" at bounding box center [244, 300] width 407 height 375
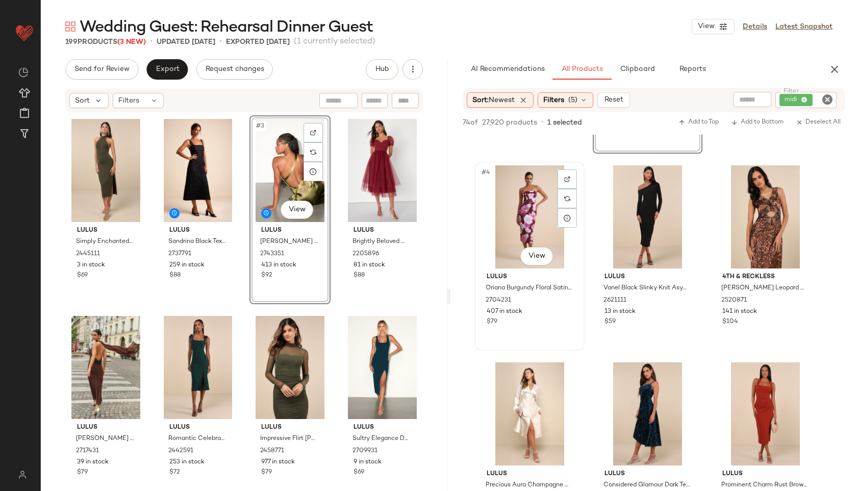
scroll to position [183, 0]
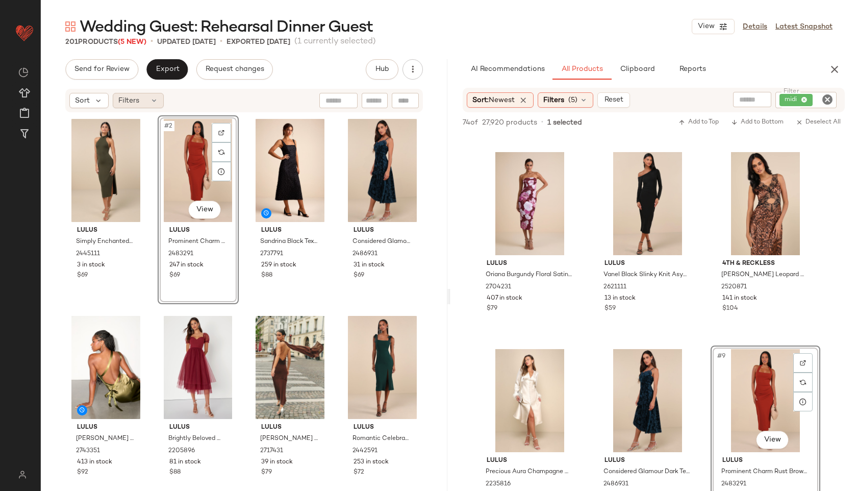
click at [145, 104] on div "Filters" at bounding box center [138, 100] width 51 height 15
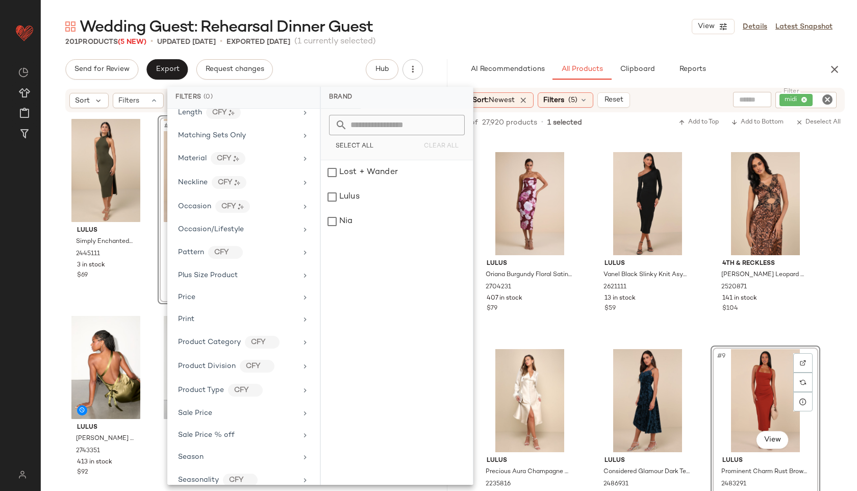
scroll to position [523, 0]
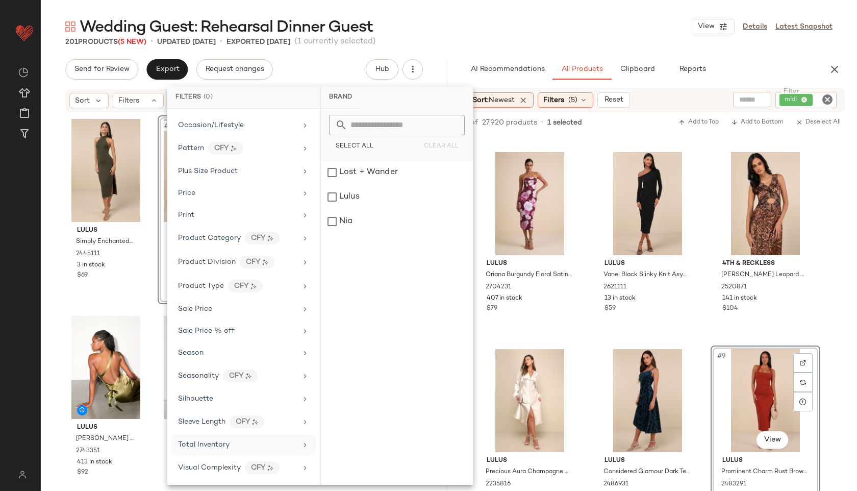
click at [227, 441] on span "Total Inventory" at bounding box center [204, 445] width 52 height 8
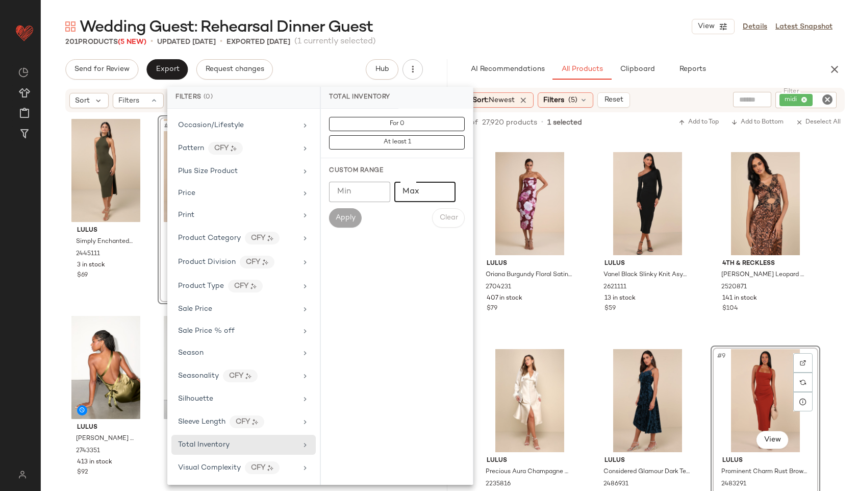
click at [408, 202] on input "Max" at bounding box center [425, 192] width 61 height 20
type input "**"
click at [344, 213] on button "Apply" at bounding box center [345, 217] width 33 height 19
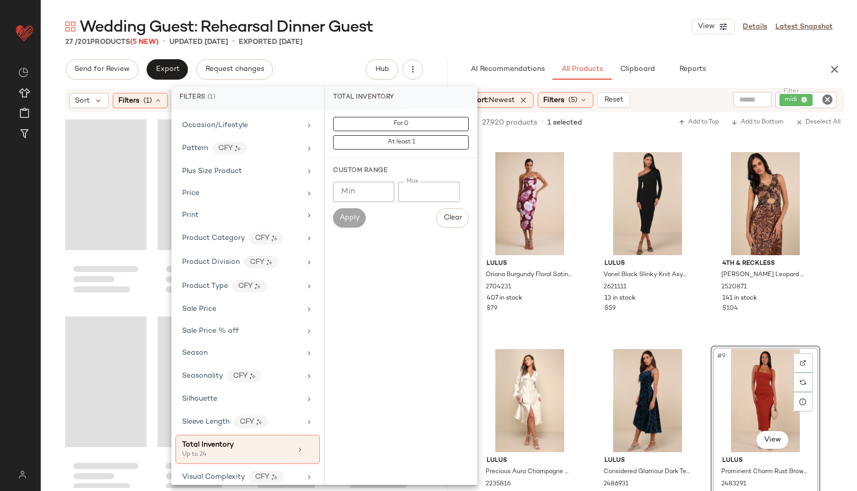
click at [461, 32] on div "Wedding Guest: Rehearsal Dinner Guest View Details Latest Snapshot" at bounding box center [449, 26] width 817 height 20
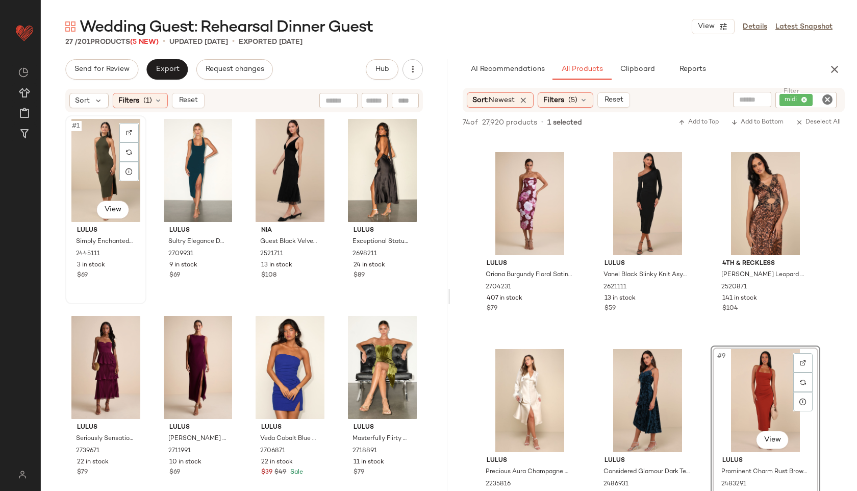
click at [90, 164] on div "#1 View" at bounding box center [106, 170] width 74 height 103
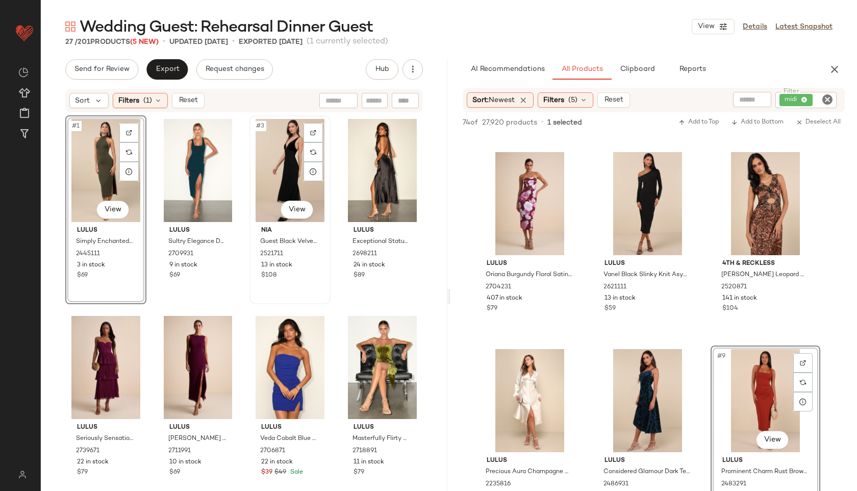
scroll to position [1007, 0]
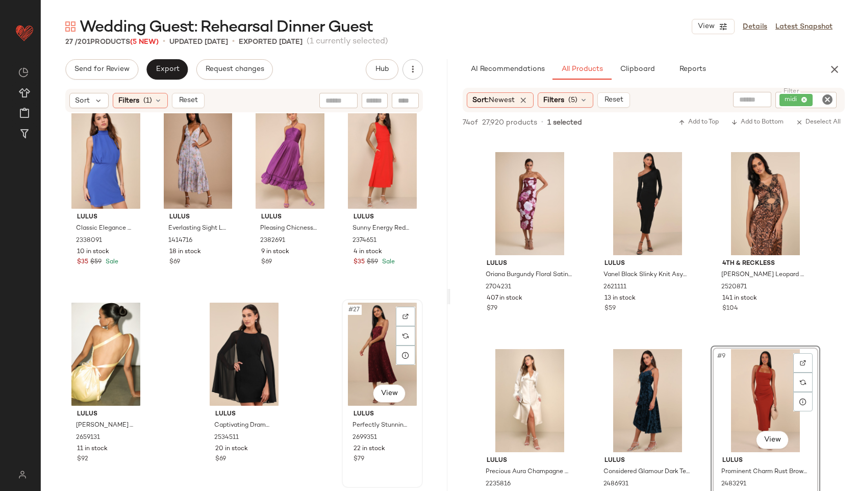
click at [369, 366] on div "#27 View" at bounding box center [383, 354] width 74 height 103
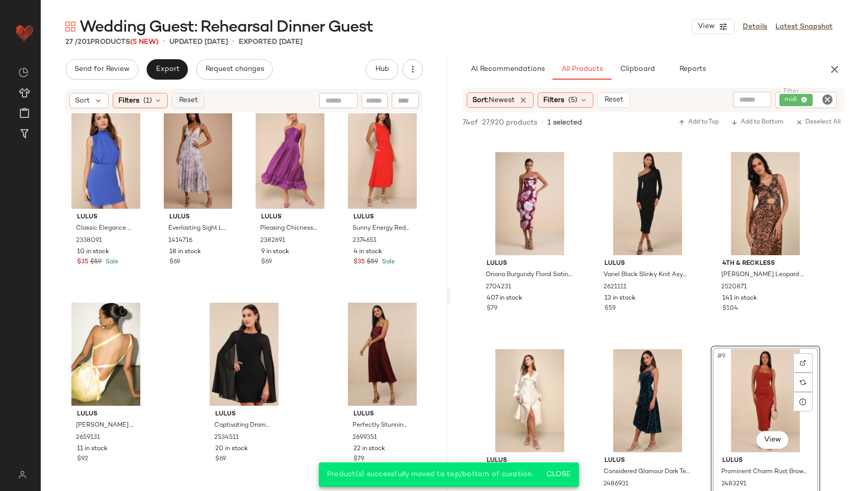
click at [190, 100] on span "Reset" at bounding box center [187, 100] width 19 height 8
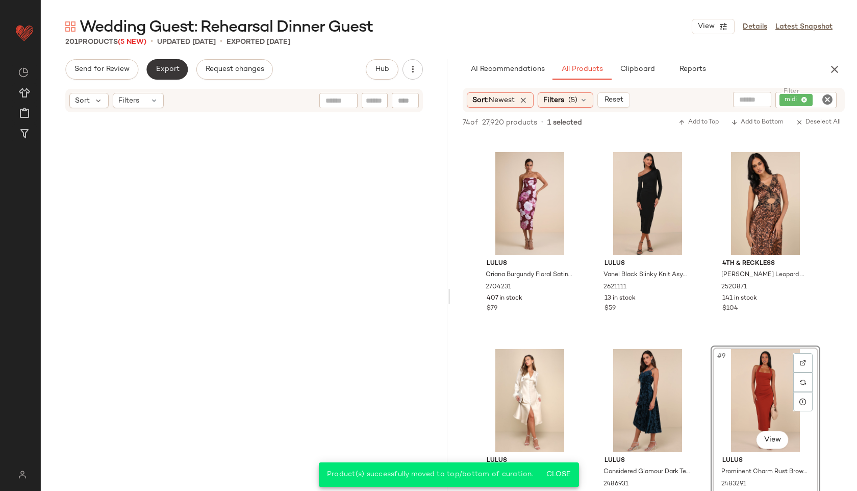
scroll to position [9675, 0]
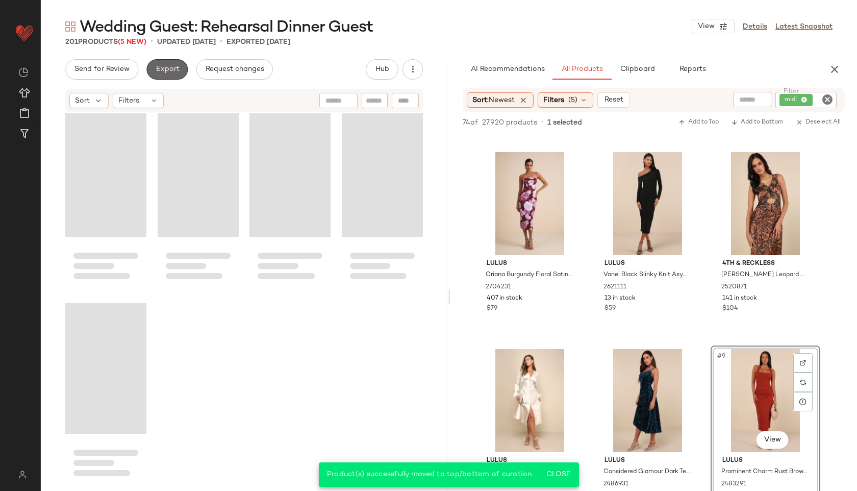
click at [165, 68] on span "Export" at bounding box center [167, 69] width 24 height 8
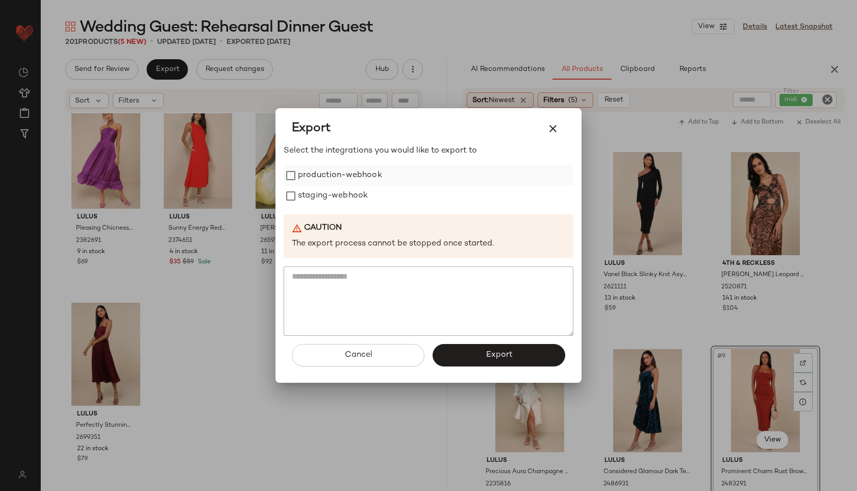
click at [301, 182] on label "production-webhook" at bounding box center [340, 175] width 84 height 20
click at [305, 194] on label "staging-webhook" at bounding box center [333, 196] width 70 height 20
click at [471, 345] on button "Export" at bounding box center [499, 355] width 133 height 22
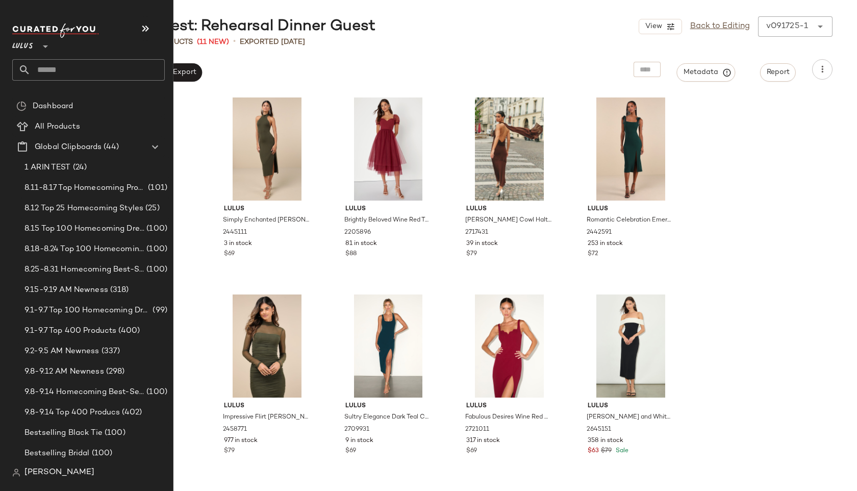
click at [41, 65] on input "text" at bounding box center [98, 69] width 134 height 21
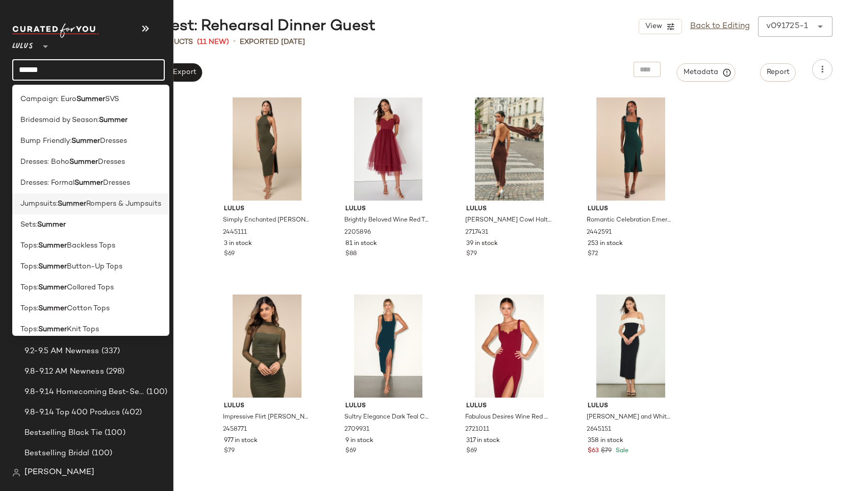
scroll to position [217, 0]
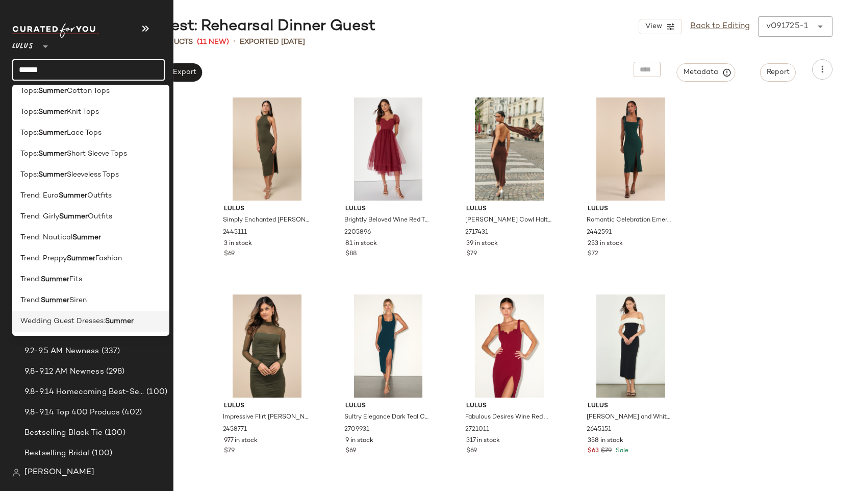
type input "******"
click at [70, 324] on span "Wedding Guest Dresses:" at bounding box center [62, 321] width 85 height 11
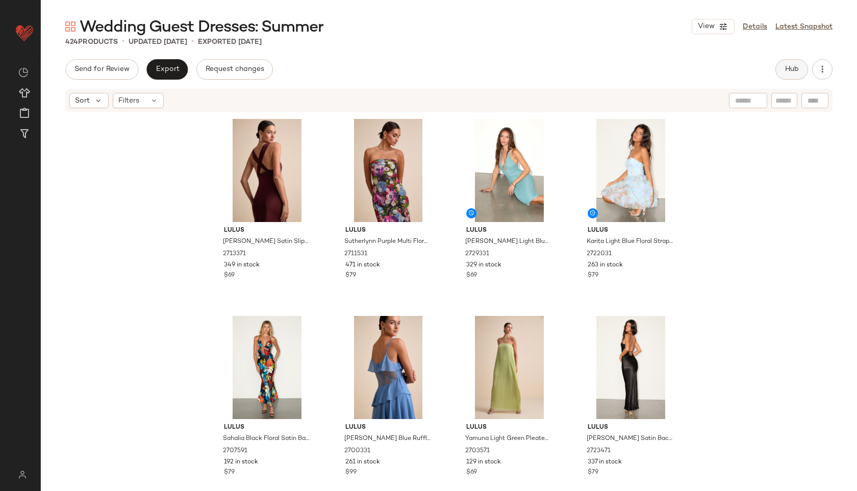
click at [790, 66] on span "Hub" at bounding box center [792, 69] width 14 height 8
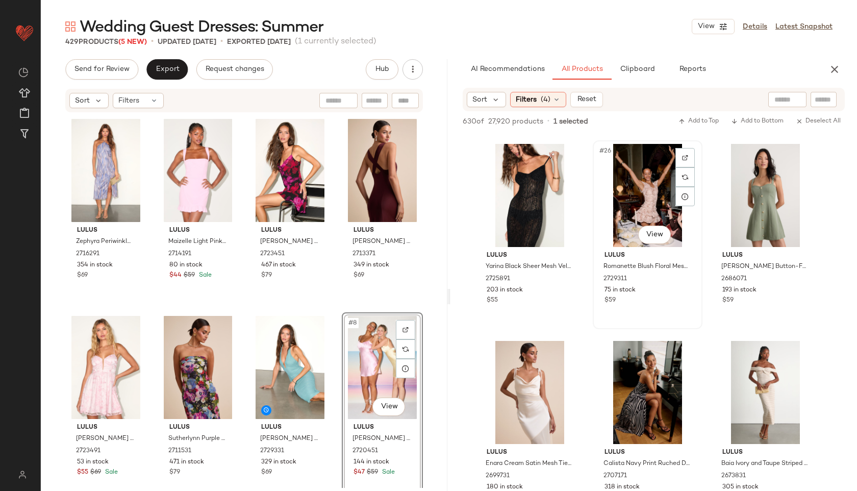
scroll to position [1572, 0]
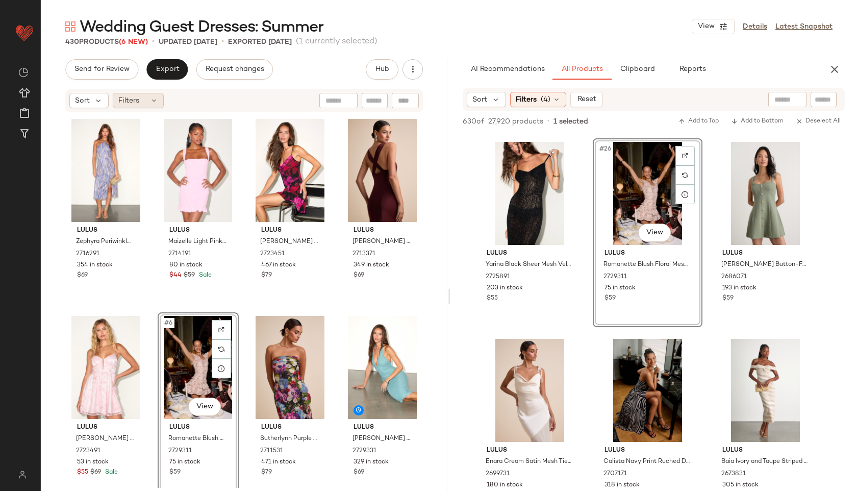
click at [143, 103] on div "Filters" at bounding box center [138, 100] width 51 height 15
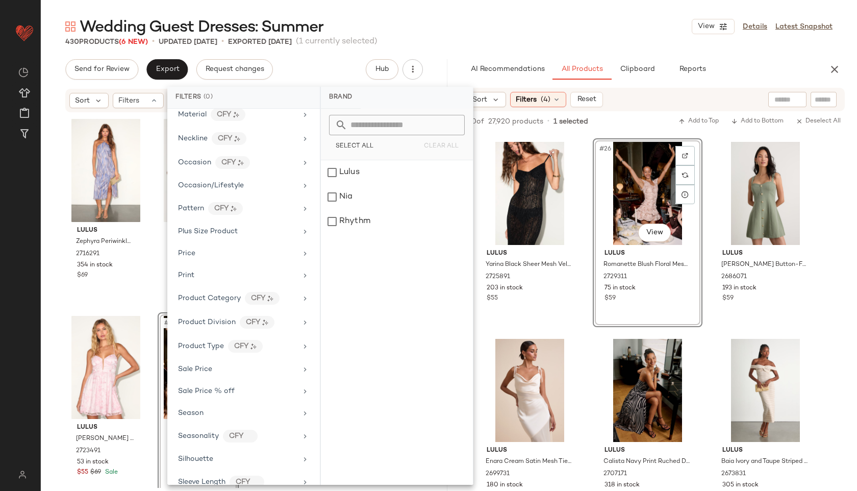
scroll to position [523, 0]
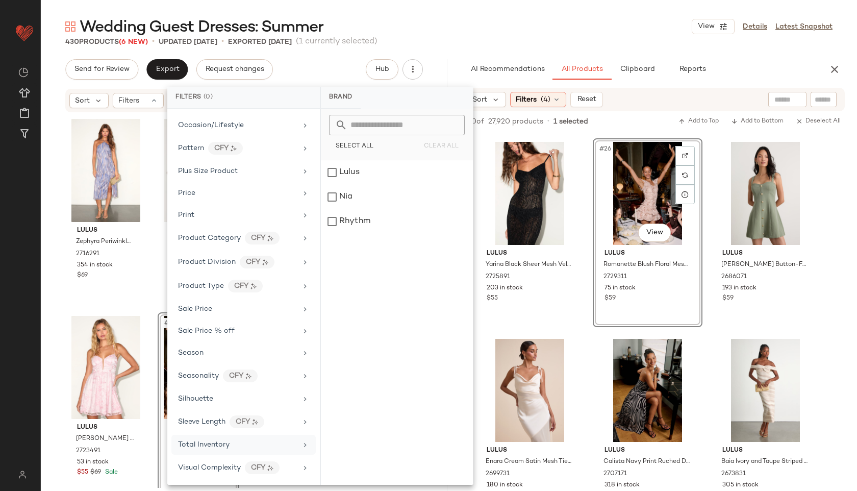
click at [222, 442] on span "Total Inventory" at bounding box center [204, 445] width 52 height 8
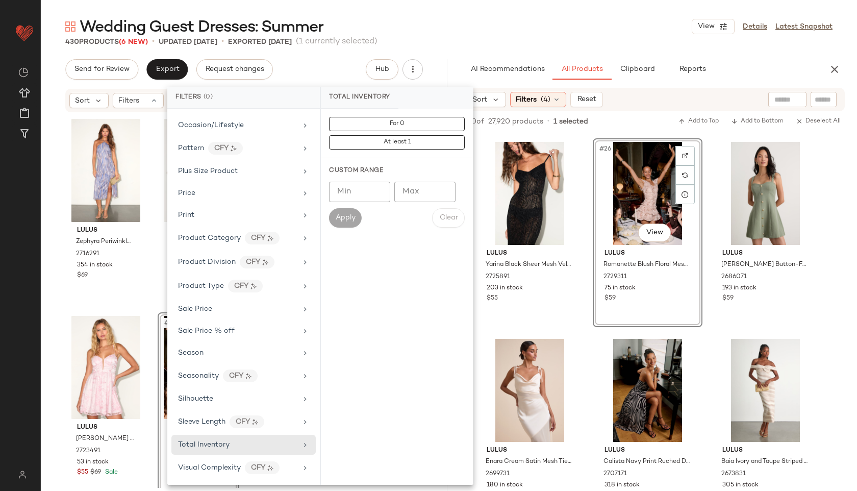
click at [414, 197] on input "Max" at bounding box center [425, 192] width 61 height 20
type input "**"
click at [339, 225] on button "Apply" at bounding box center [345, 217] width 33 height 19
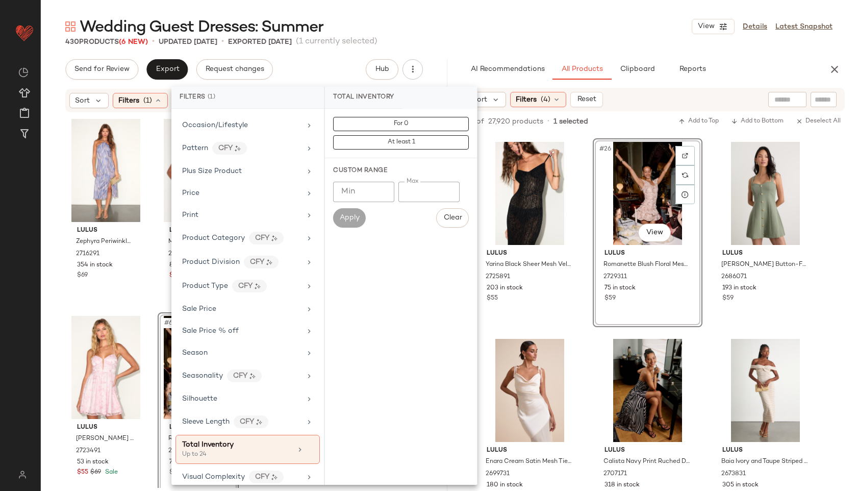
click at [480, 13] on main "Wedding Guest Dresses: Summer View Details Latest Snapshot 430 Products (6 New)…" at bounding box center [428, 245] width 857 height 491
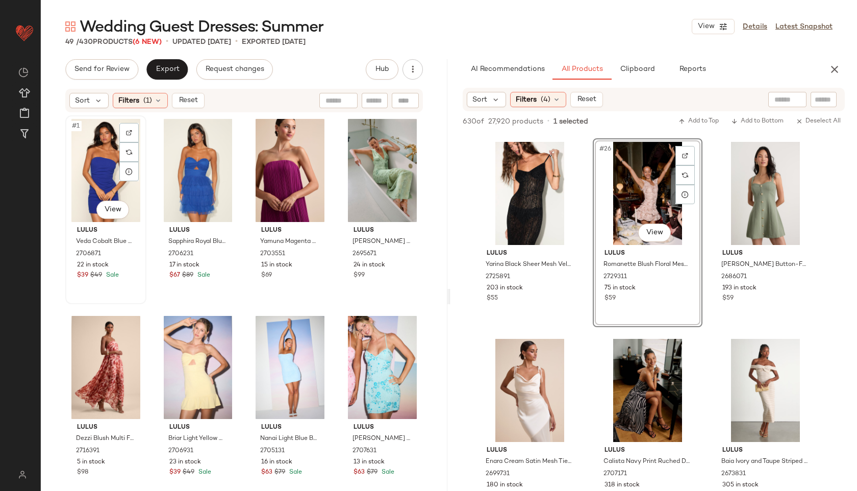
click at [101, 160] on div "#1 View" at bounding box center [106, 170] width 74 height 103
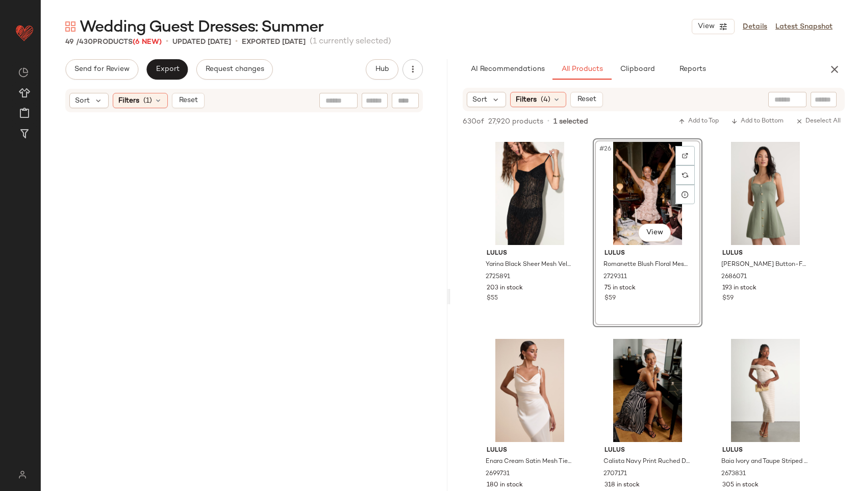
scroll to position [2189, 0]
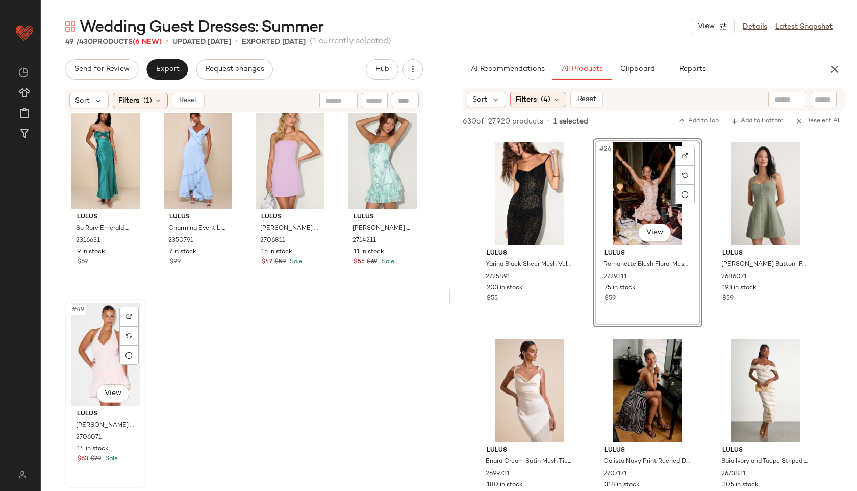
click at [104, 352] on div "#49 View" at bounding box center [106, 354] width 74 height 103
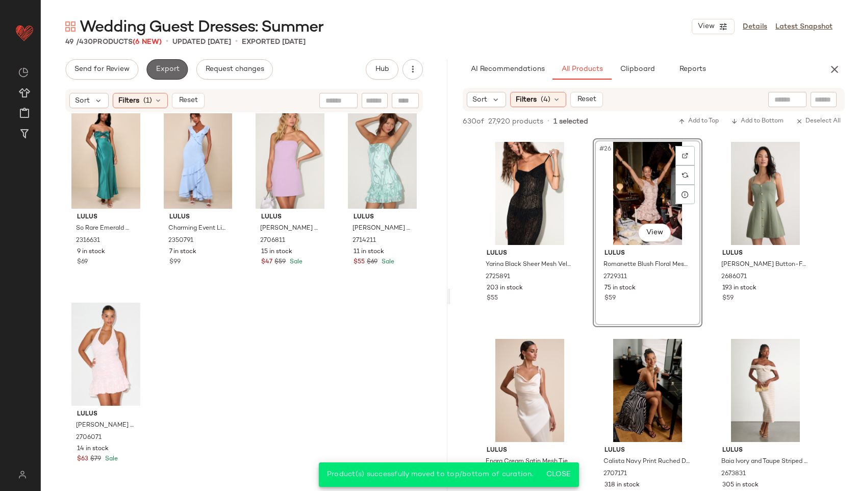
click at [169, 67] on span "Export" at bounding box center [167, 69] width 24 height 8
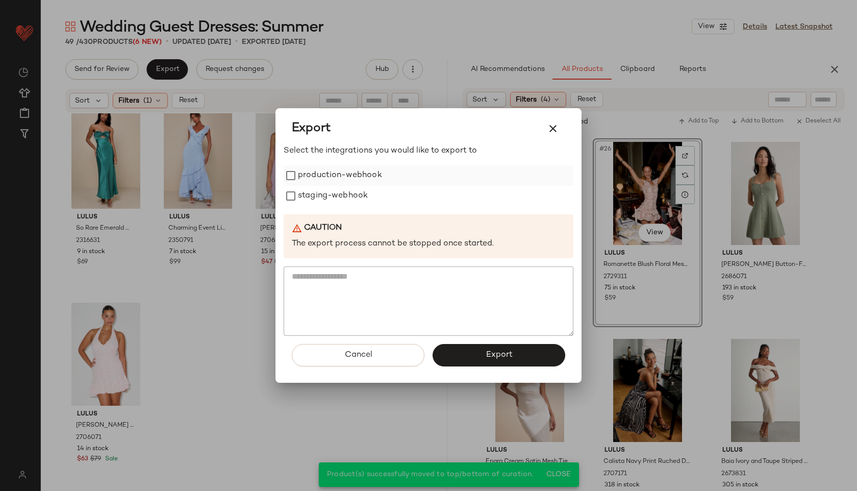
click at [322, 170] on label "production-webhook" at bounding box center [340, 175] width 84 height 20
click at [320, 201] on label "staging-webhook" at bounding box center [333, 196] width 70 height 20
click at [475, 349] on button "Export" at bounding box center [499, 355] width 133 height 22
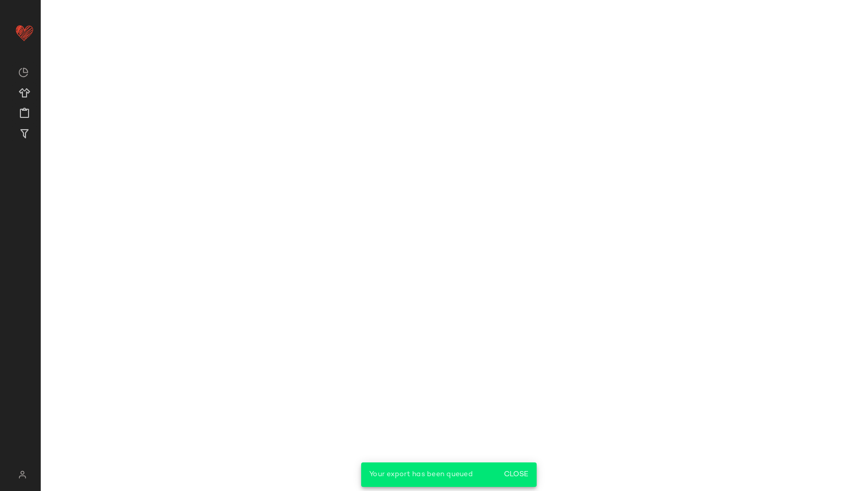
scroll to position [2360, 0]
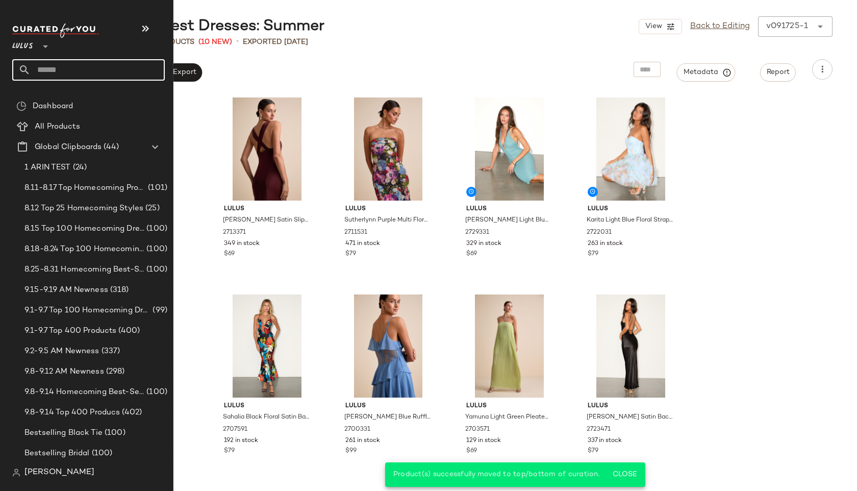
click at [60, 64] on input "text" at bounding box center [98, 69] width 134 height 21
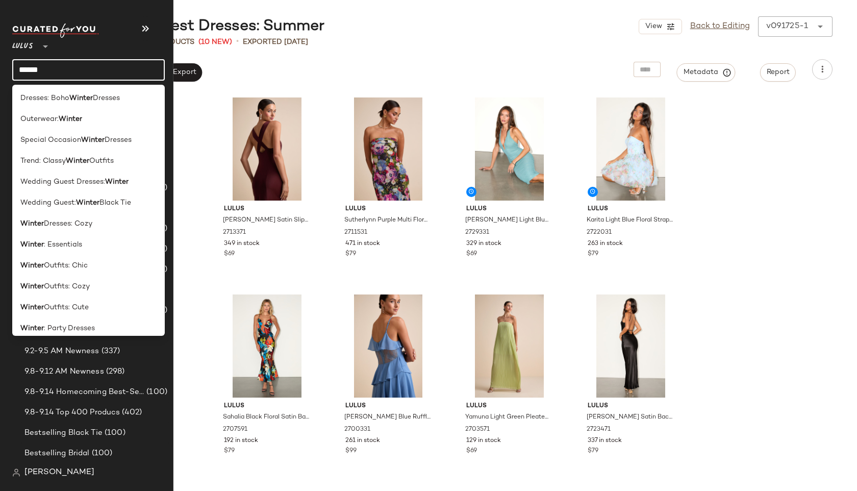
scroll to position [113, 0]
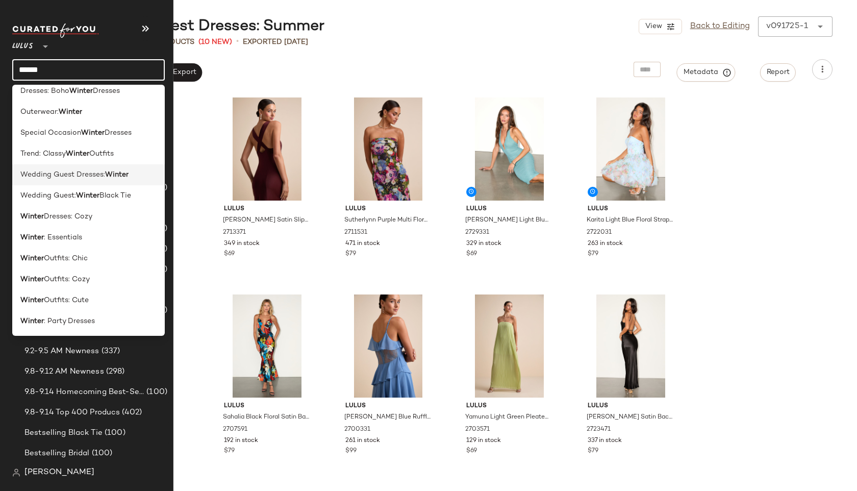
type input "******"
click at [78, 175] on span "Wedding Guest Dresses:" at bounding box center [62, 174] width 85 height 11
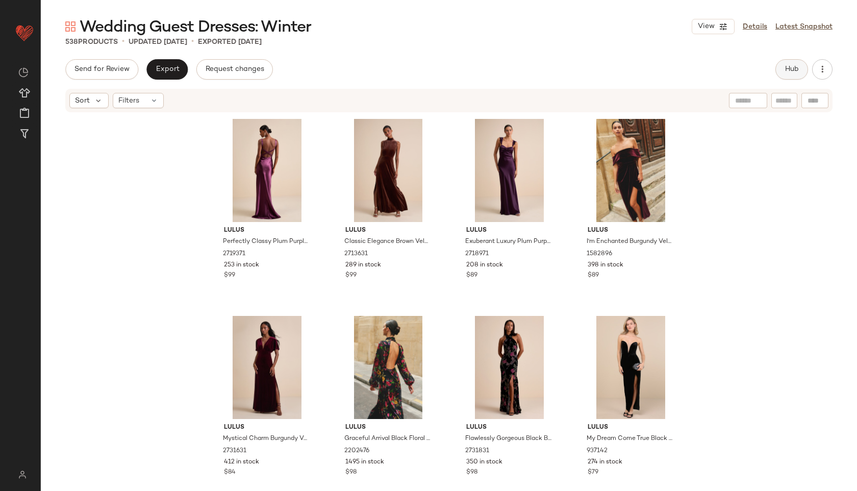
click at [798, 70] on span "Hub" at bounding box center [792, 69] width 14 height 8
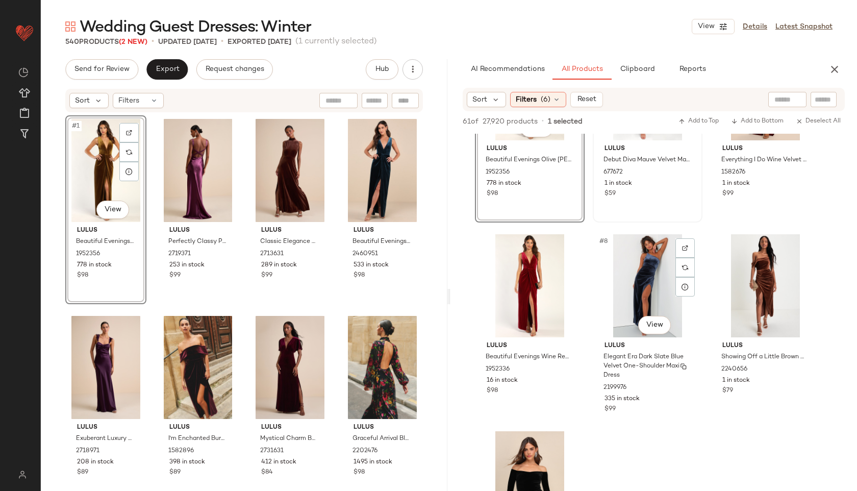
scroll to position [298, 0]
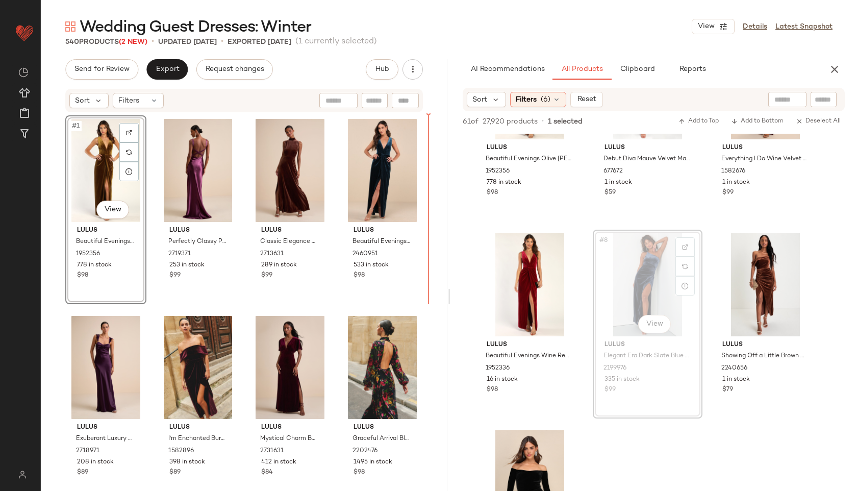
drag, startPoint x: 669, startPoint y: 300, endPoint x: 660, endPoint y: 300, distance: 8.7
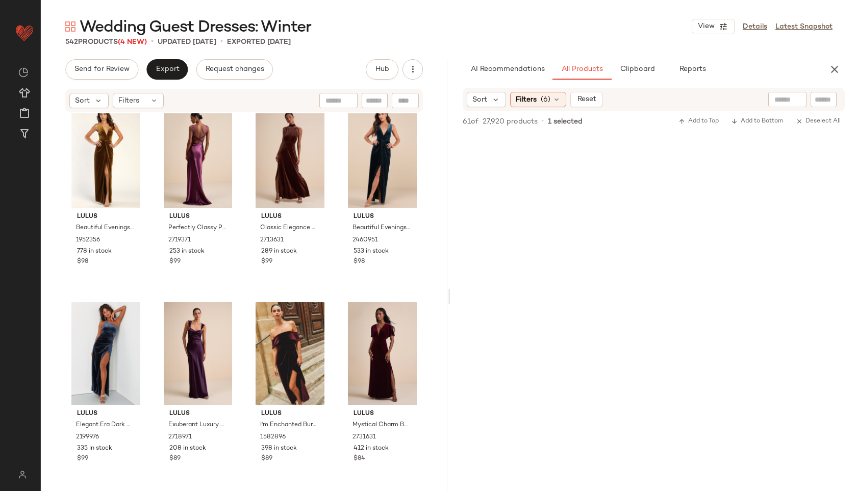
scroll to position [0, 0]
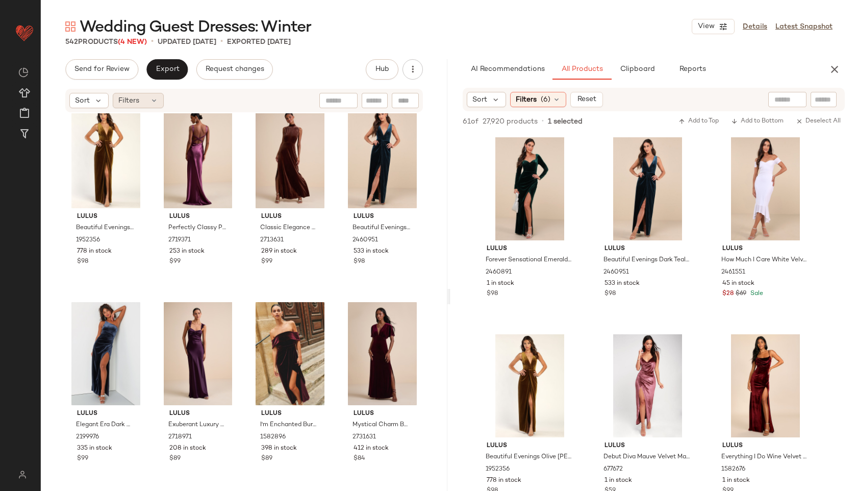
click at [151, 93] on div "Filters" at bounding box center [138, 100] width 51 height 15
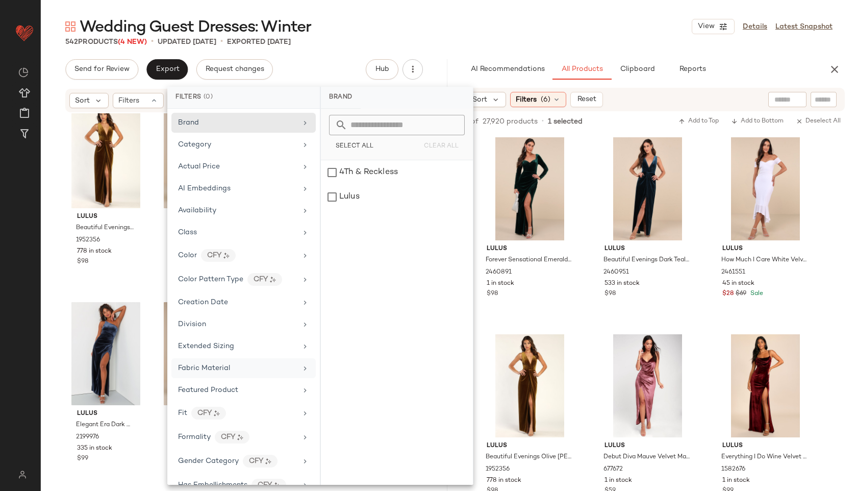
scroll to position [523, 0]
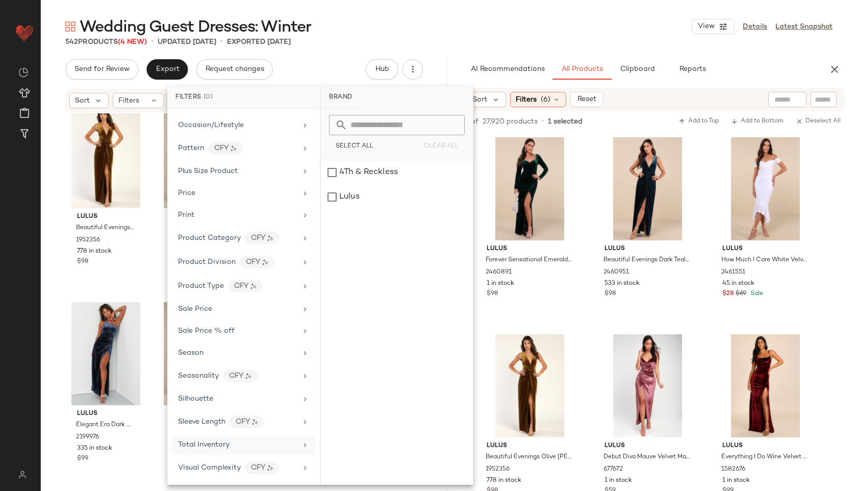
click at [223, 444] on span "Total Inventory" at bounding box center [204, 445] width 52 height 8
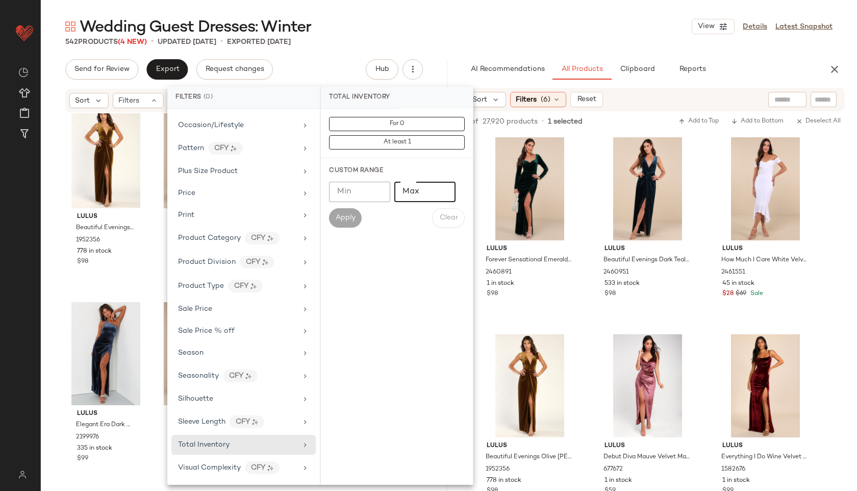
click at [412, 201] on input "Max" at bounding box center [425, 192] width 61 height 20
type input "**"
click at [349, 215] on span "Apply" at bounding box center [345, 218] width 20 height 8
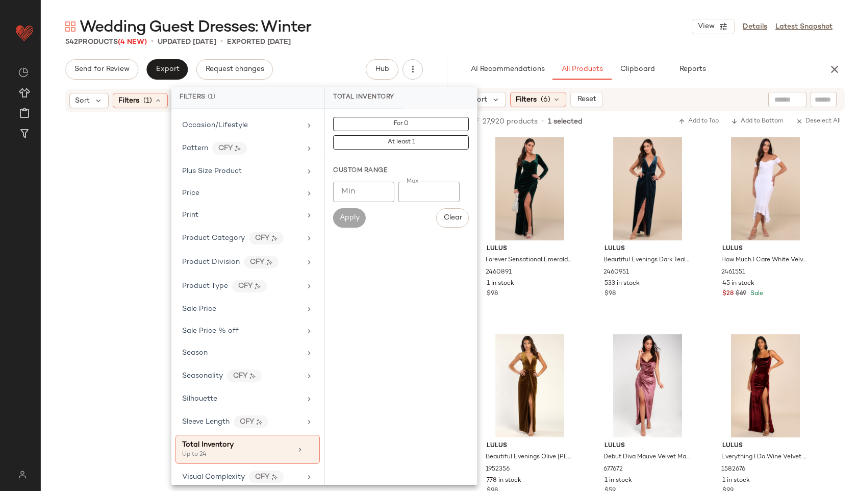
click at [446, 23] on div "Wedding Guest Dresses: Winter View Details Latest Snapshot" at bounding box center [449, 26] width 817 height 20
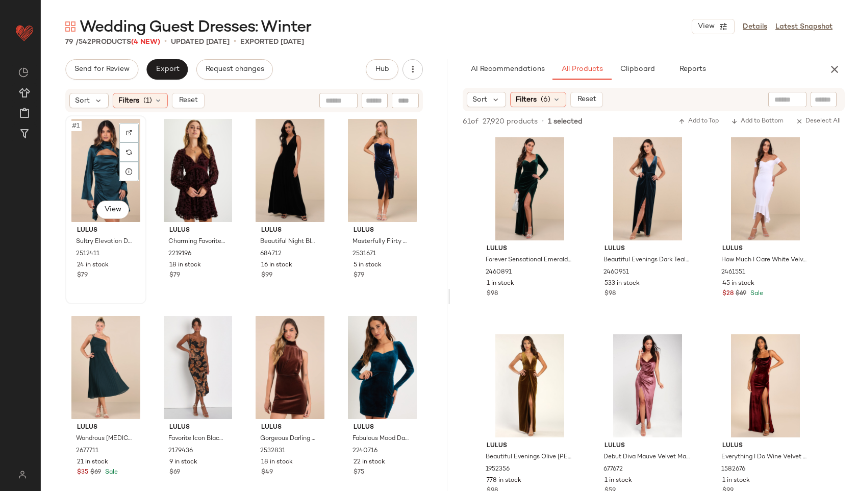
click at [95, 164] on div "#1 View" at bounding box center [106, 170] width 74 height 103
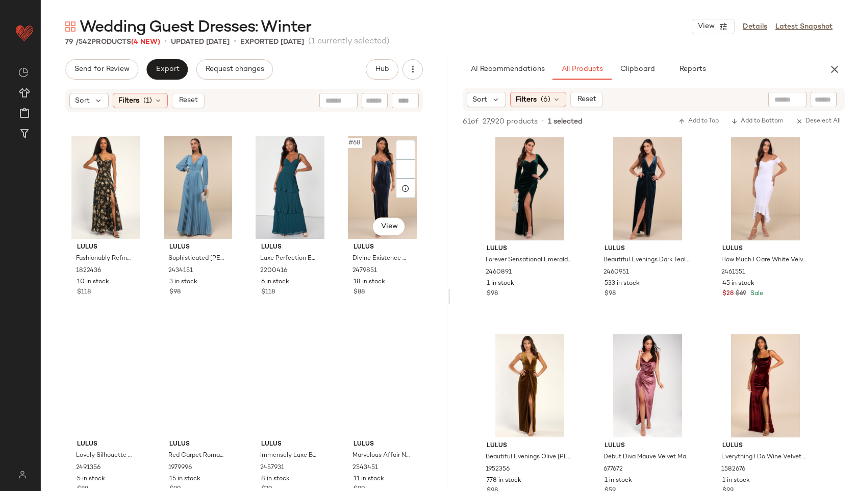
scroll to position [3568, 0]
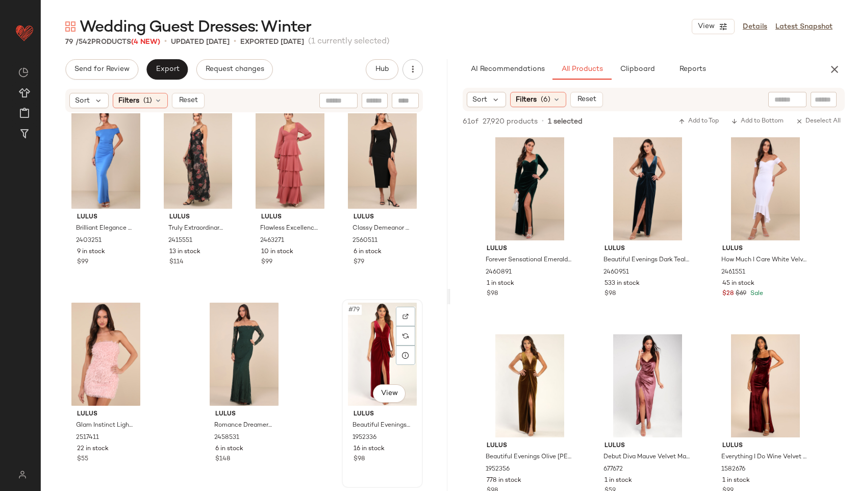
click at [384, 341] on div "#79 View" at bounding box center [383, 354] width 74 height 103
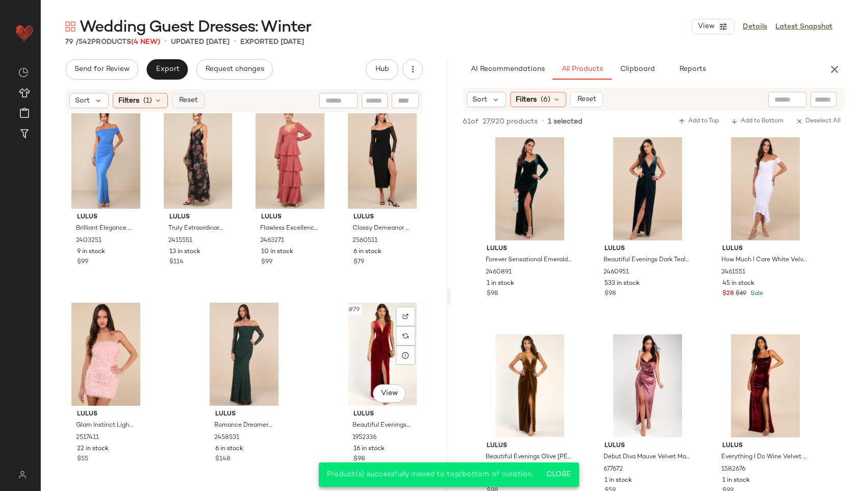
click at [191, 101] on span "Reset" at bounding box center [187, 100] width 19 height 8
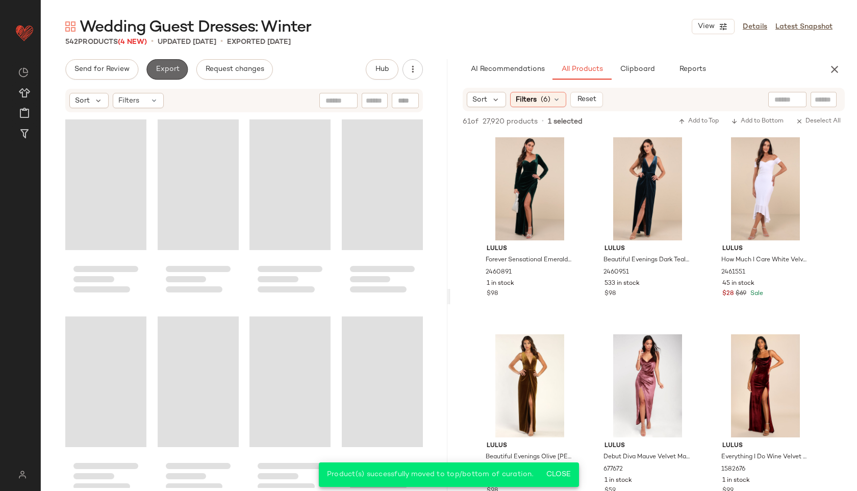
click at [167, 69] on span "Export" at bounding box center [167, 69] width 24 height 8
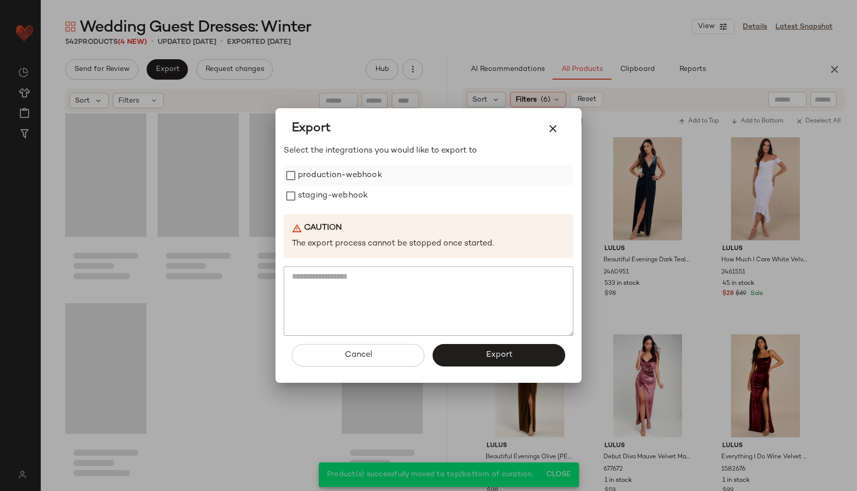
click at [329, 178] on label "production-webhook" at bounding box center [340, 175] width 84 height 20
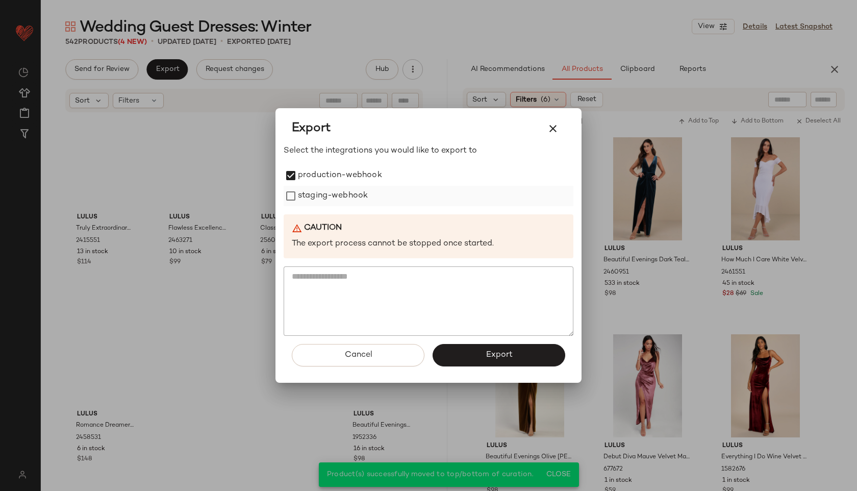
click at [329, 202] on label "staging-webhook" at bounding box center [333, 196] width 70 height 20
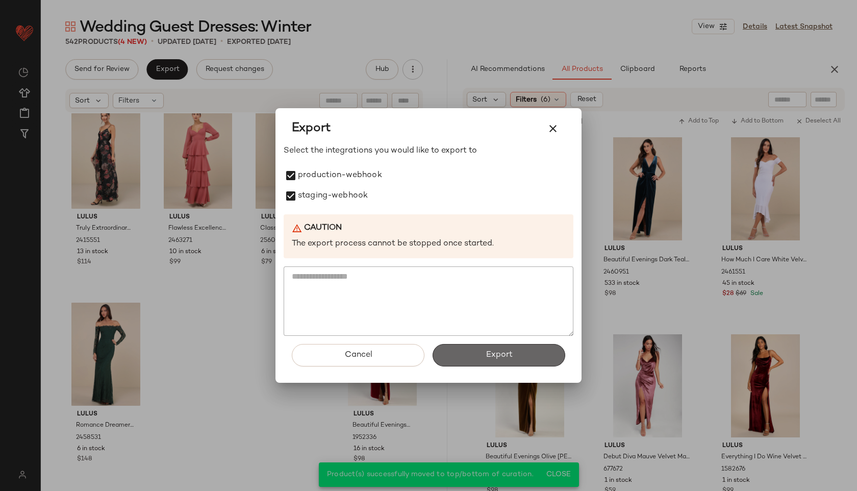
click at [480, 355] on button "Export" at bounding box center [499, 355] width 133 height 22
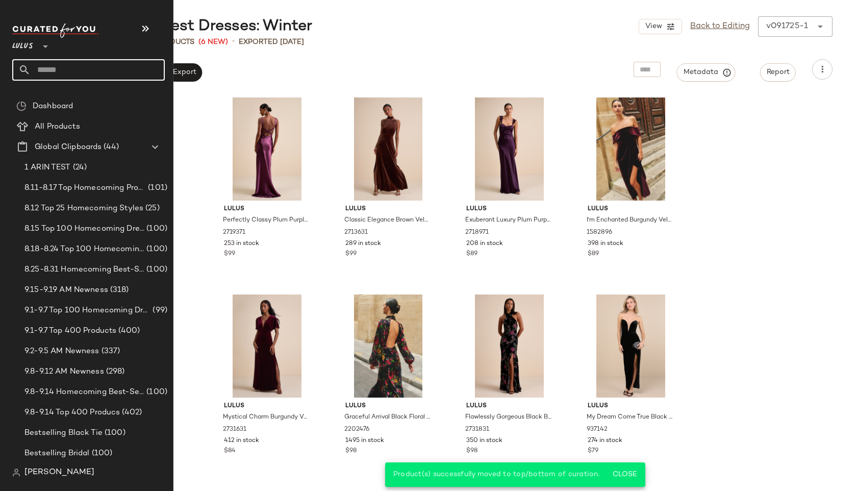
click at [66, 67] on input "text" at bounding box center [98, 69] width 134 height 21
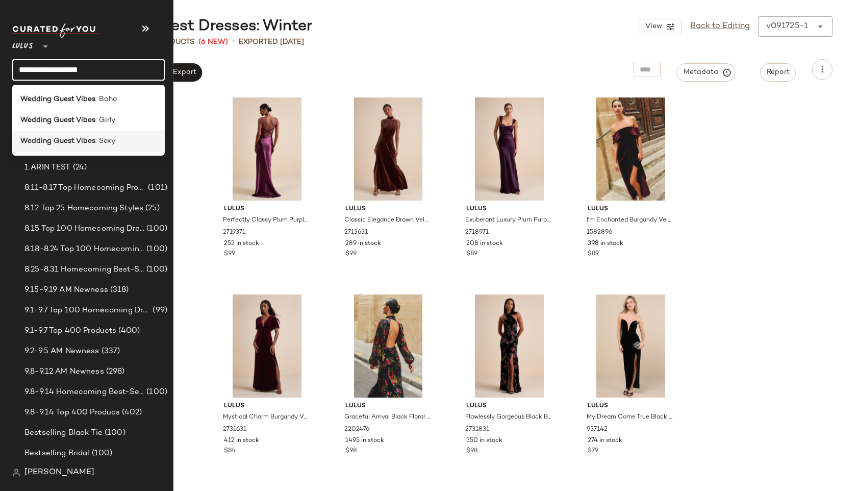
type input "**********"
click at [61, 139] on b "Wedding Guest Vibes" at bounding box center [57, 141] width 75 height 11
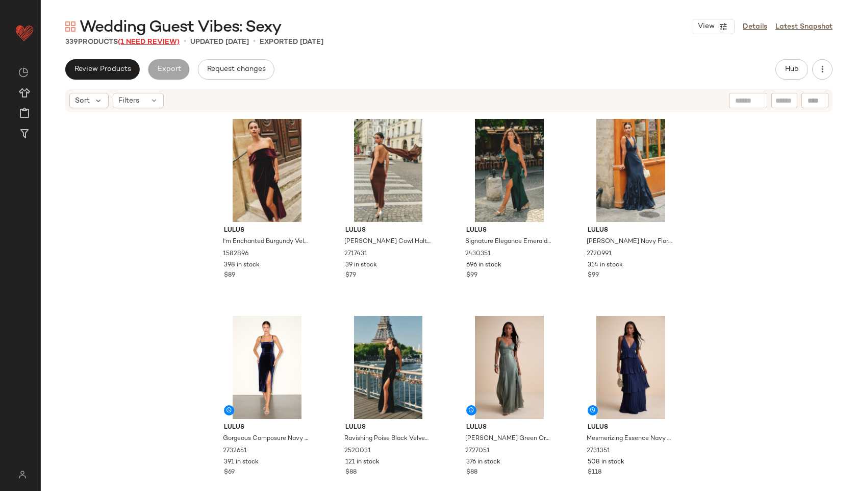
click at [169, 41] on span "(1 Need Review)" at bounding box center [149, 42] width 62 height 8
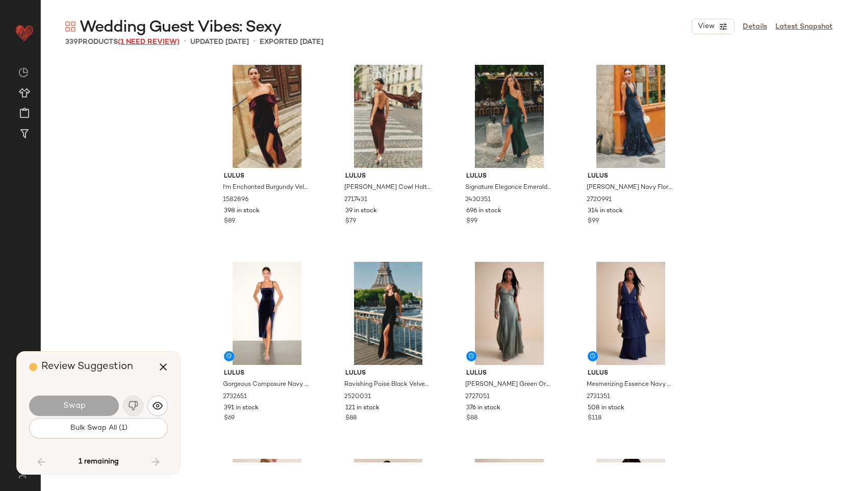
scroll to position [5516, 0]
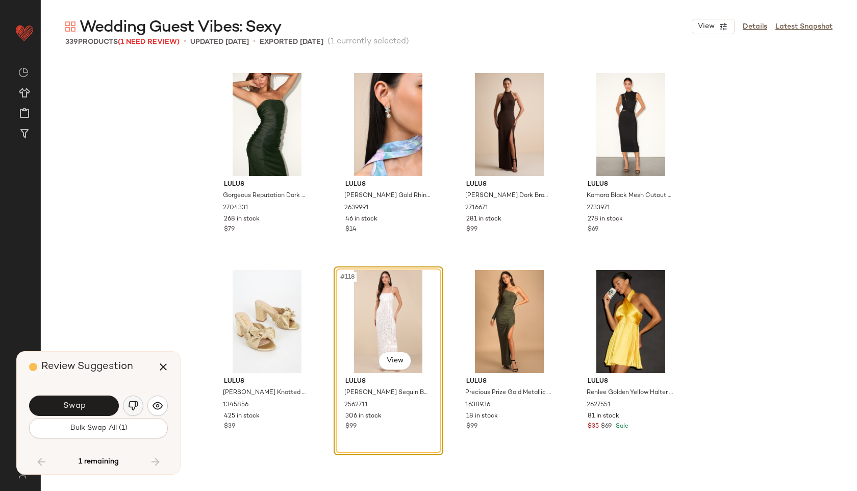
click at [130, 408] on img "button" at bounding box center [133, 406] width 10 height 10
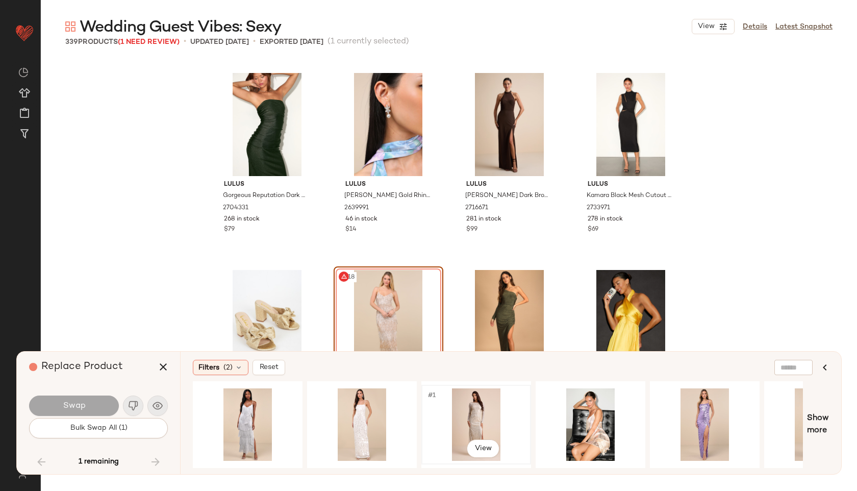
click at [465, 410] on div "#1 View" at bounding box center [476, 424] width 103 height 72
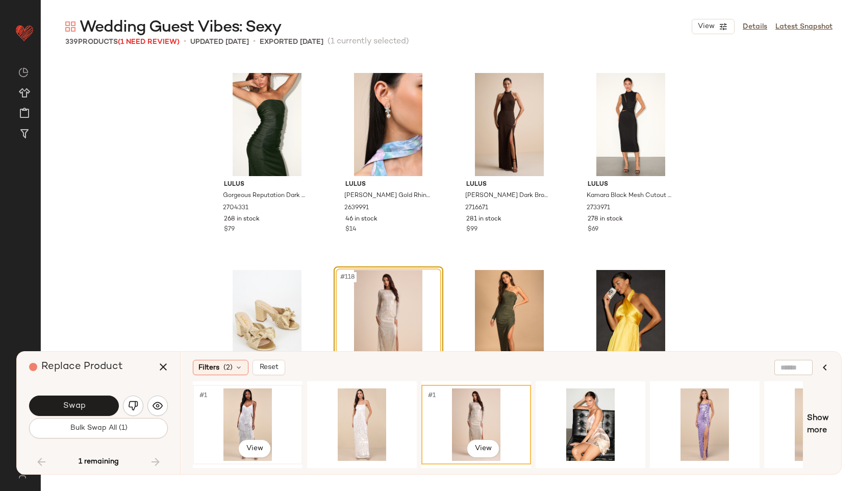
click at [249, 419] on div "#1 View" at bounding box center [248, 424] width 103 height 72
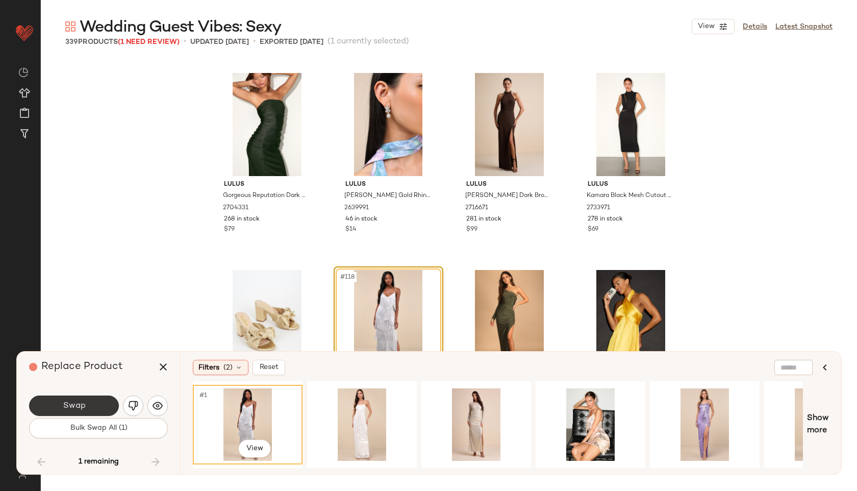
click at [89, 402] on button "Swap" at bounding box center [74, 406] width 90 height 20
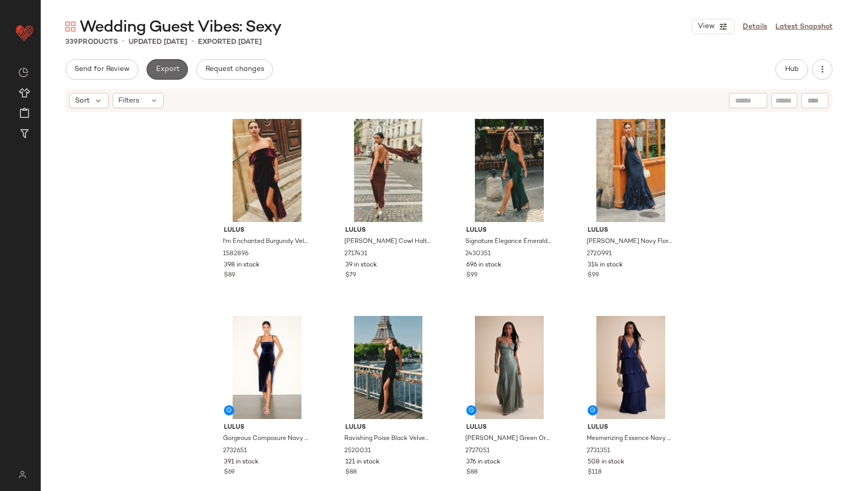
click at [162, 66] on span "Export" at bounding box center [167, 69] width 24 height 8
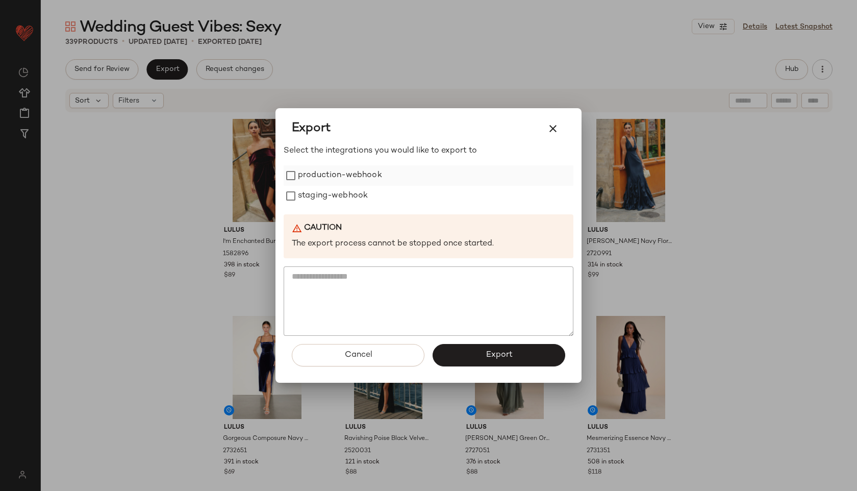
click at [317, 177] on label "production-webhook" at bounding box center [340, 175] width 84 height 20
click at [322, 198] on label "staging-webhook" at bounding box center [333, 196] width 70 height 20
click at [498, 353] on span "Export" at bounding box center [498, 355] width 27 height 10
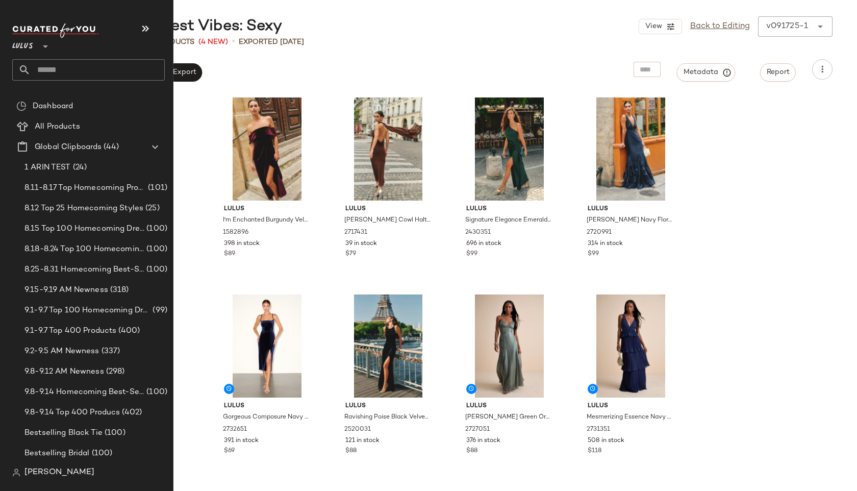
click at [55, 72] on input "text" at bounding box center [98, 69] width 134 height 21
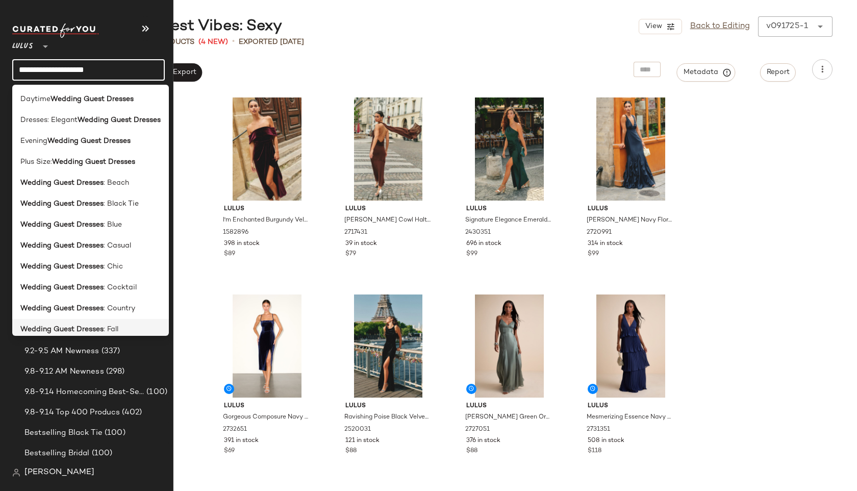
type input "**********"
click at [89, 327] on b "Wedding Guest Dresses" at bounding box center [61, 329] width 83 height 11
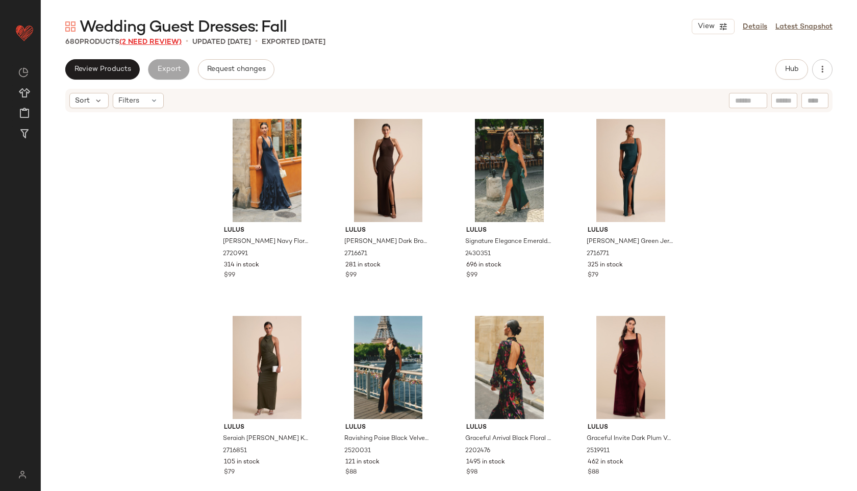
click at [163, 43] on span "(2 Need Review)" at bounding box center [150, 42] width 62 height 8
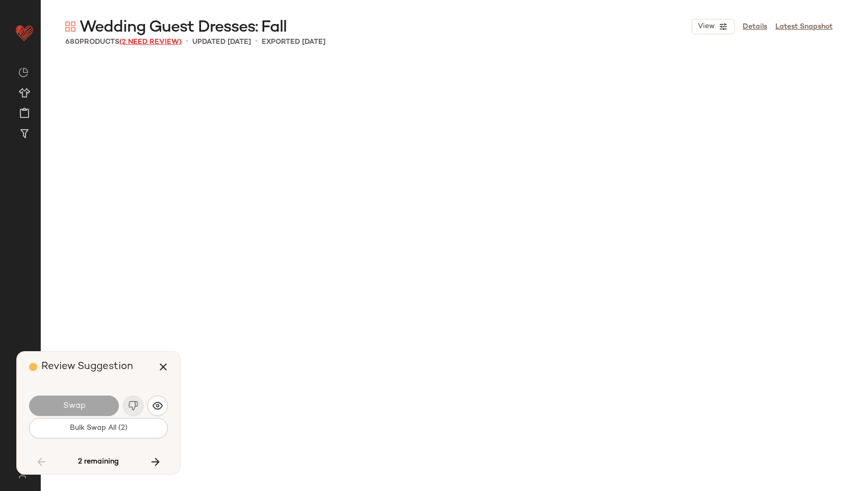
scroll to position [31917, 0]
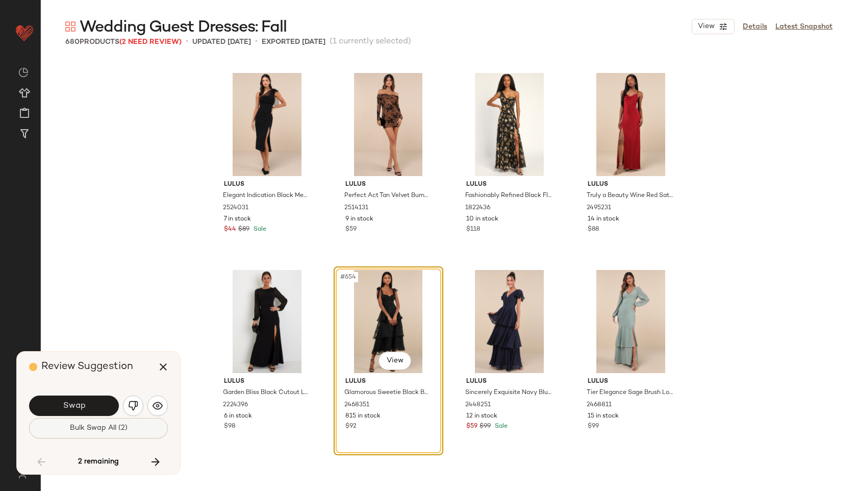
click at [103, 426] on span "Bulk Swap All (2)" at bounding box center [98, 428] width 58 height 8
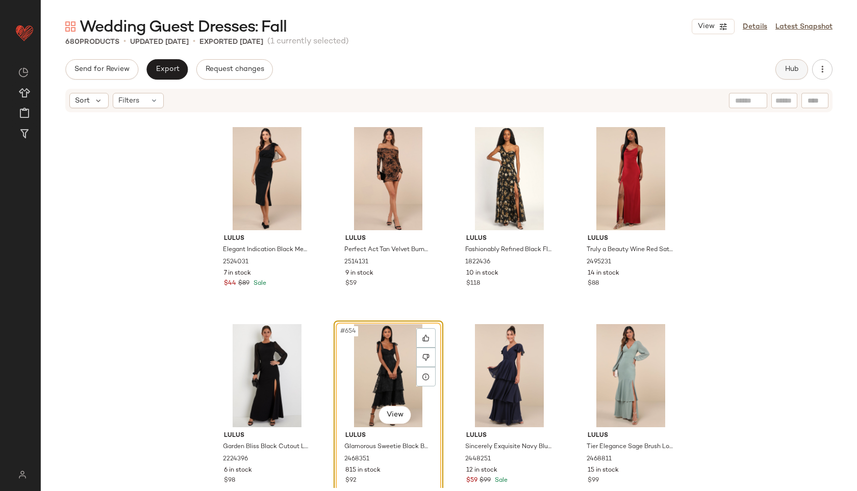
click at [789, 65] on span "Hub" at bounding box center [792, 69] width 14 height 8
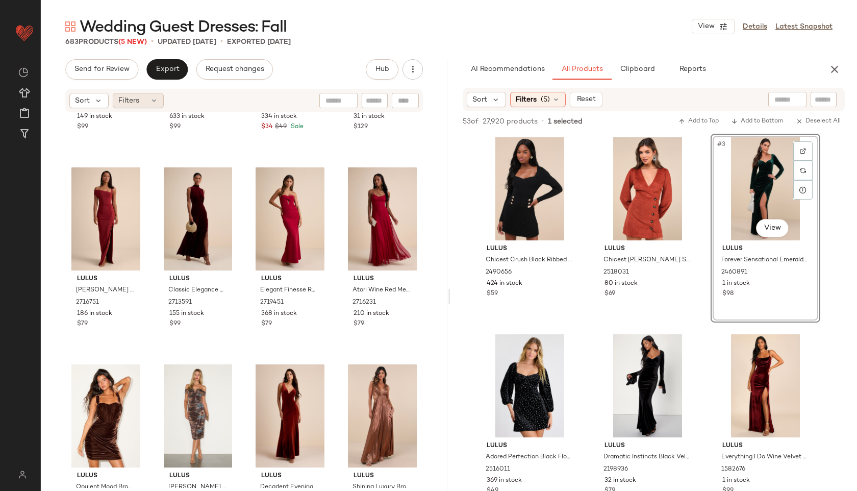
click at [138, 100] on span "Filters" at bounding box center [128, 100] width 21 height 11
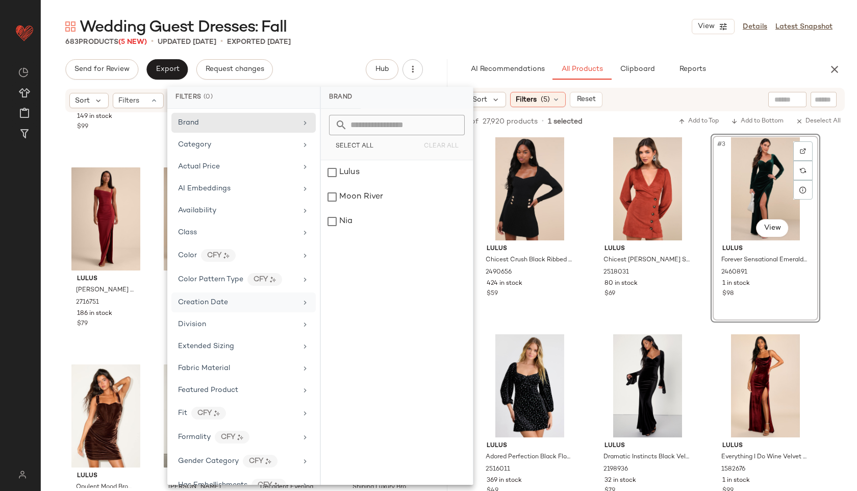
scroll to position [523, 0]
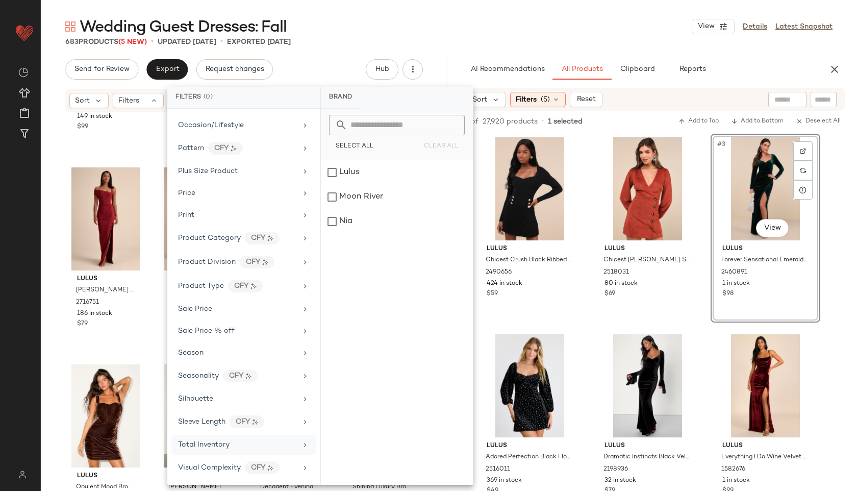
click at [222, 442] on span "Total Inventory" at bounding box center [204, 445] width 52 height 8
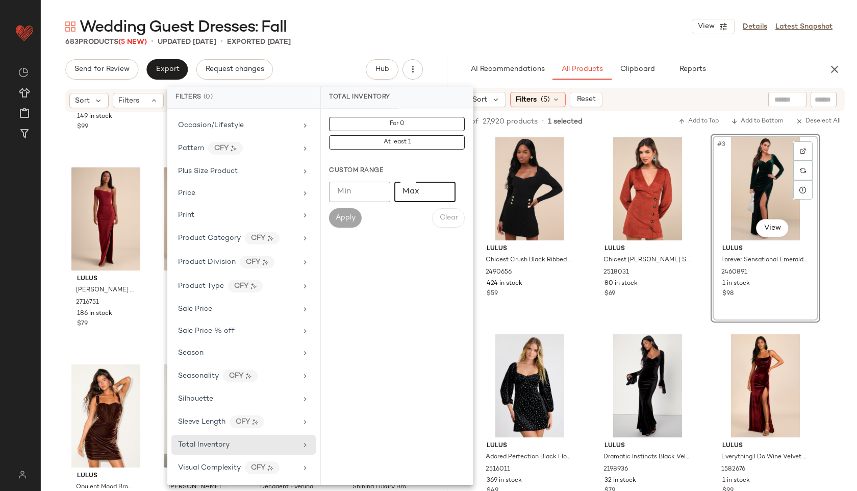
click at [418, 191] on input "Max" at bounding box center [425, 192] width 61 height 20
type input "**"
click at [350, 219] on span "Apply" at bounding box center [345, 218] width 20 height 8
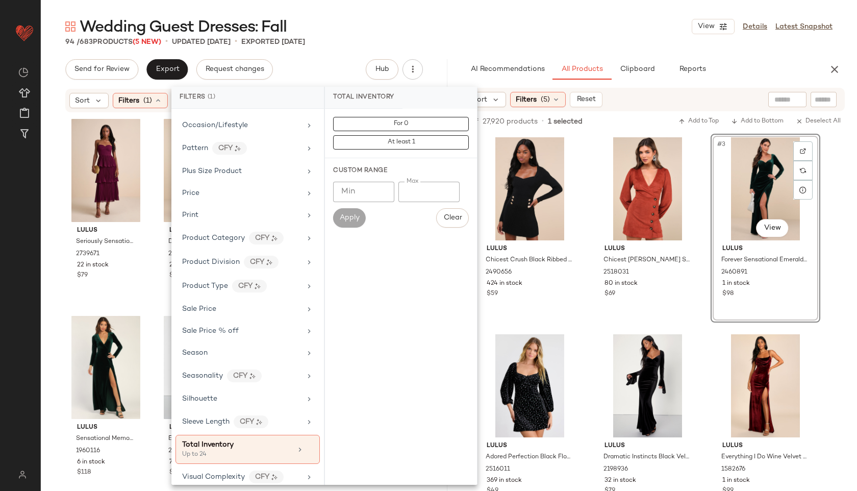
click at [451, 25] on div "Wedding Guest Dresses: Fall View Details Latest Snapshot" at bounding box center [449, 26] width 817 height 20
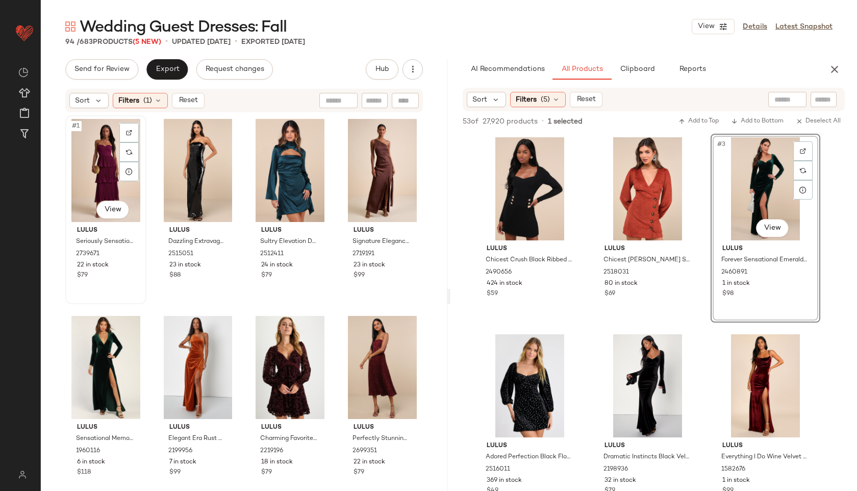
click at [103, 154] on div "#1 View" at bounding box center [106, 170] width 74 height 103
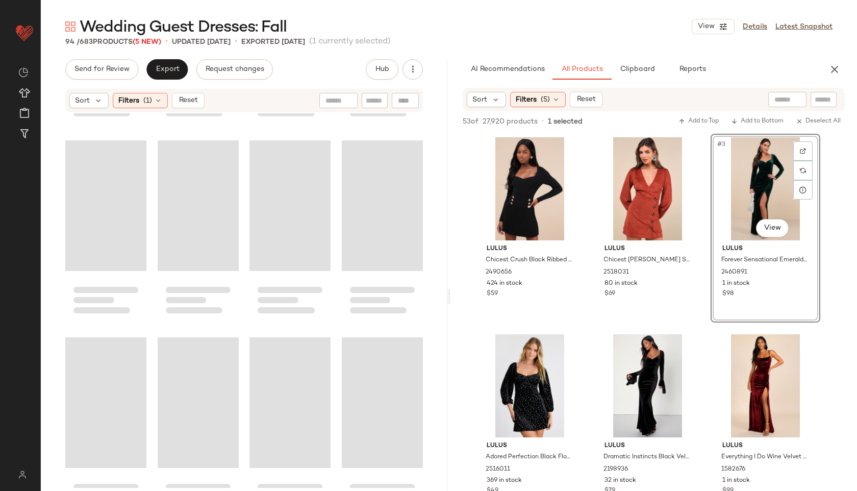
scroll to position [4356, 0]
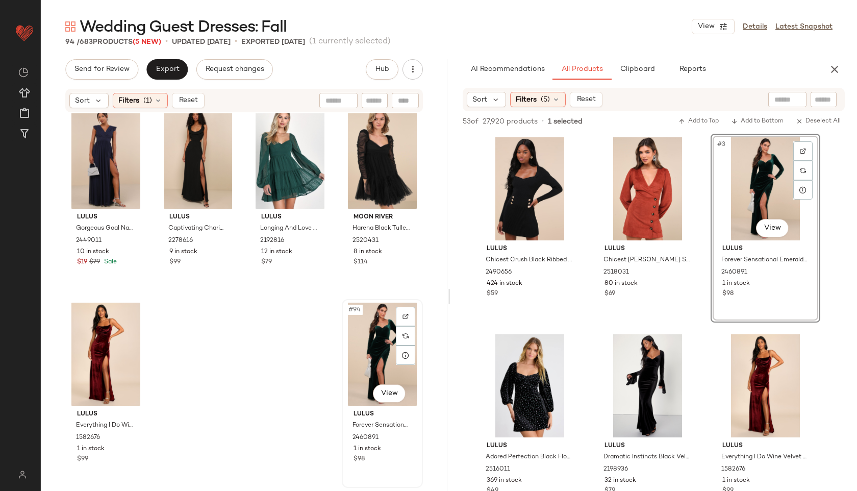
click at [366, 338] on div "#94 View" at bounding box center [383, 354] width 74 height 103
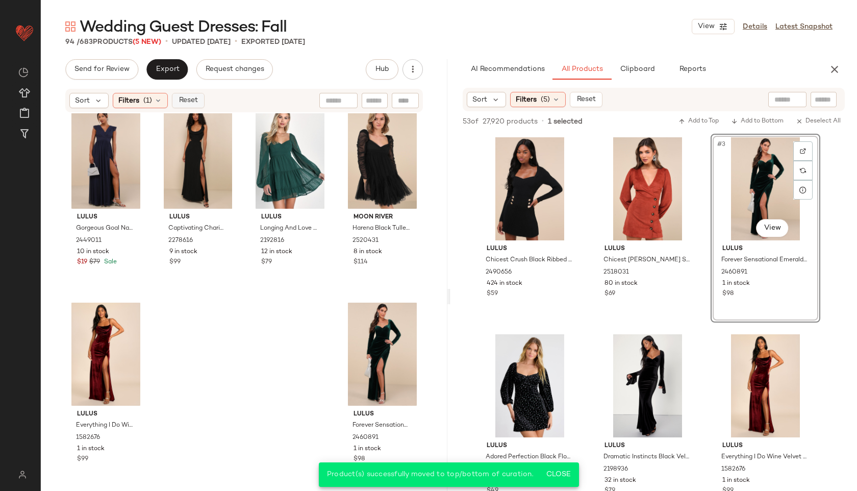
click at [187, 103] on span "Reset" at bounding box center [187, 100] width 19 height 8
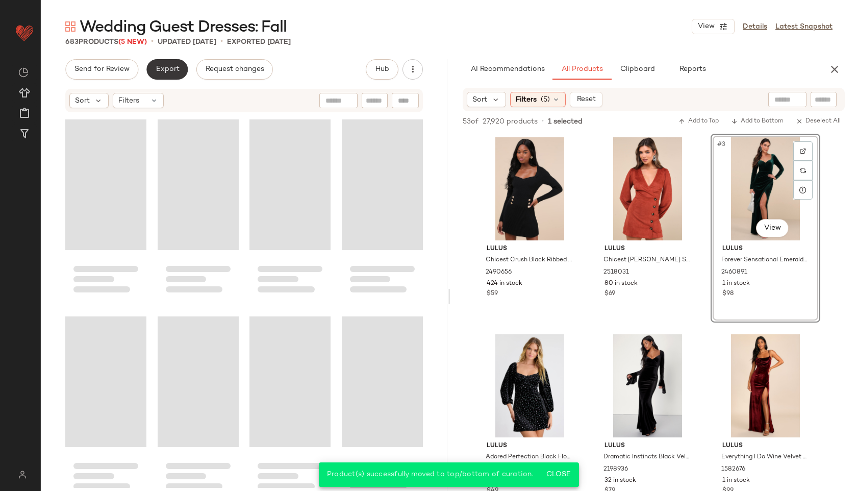
click at [166, 68] on span "Export" at bounding box center [167, 69] width 24 height 8
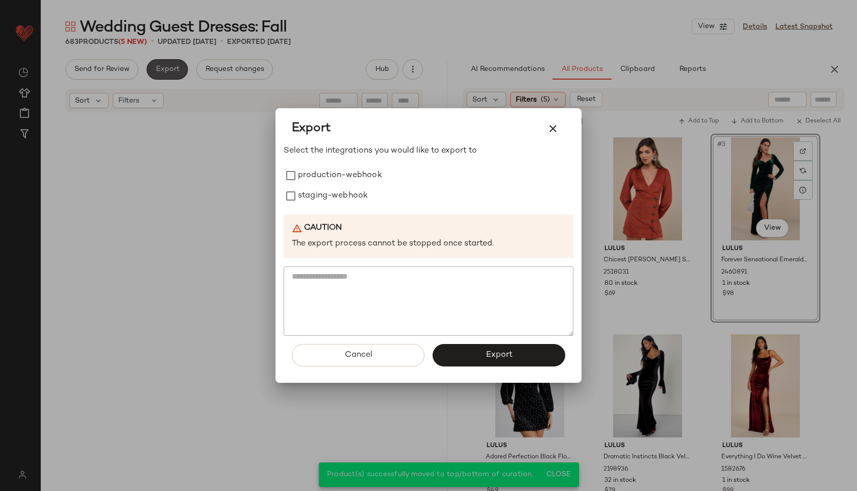
scroll to position [33317, 0]
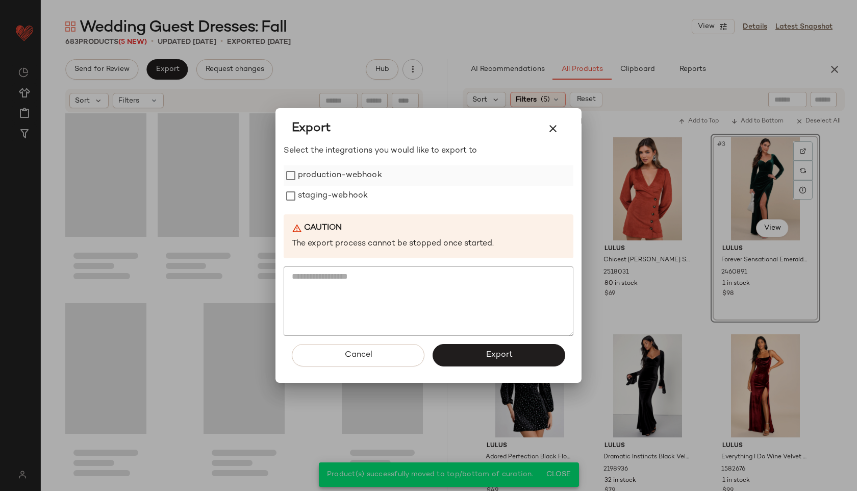
click at [334, 175] on label "production-webhook" at bounding box center [340, 175] width 84 height 20
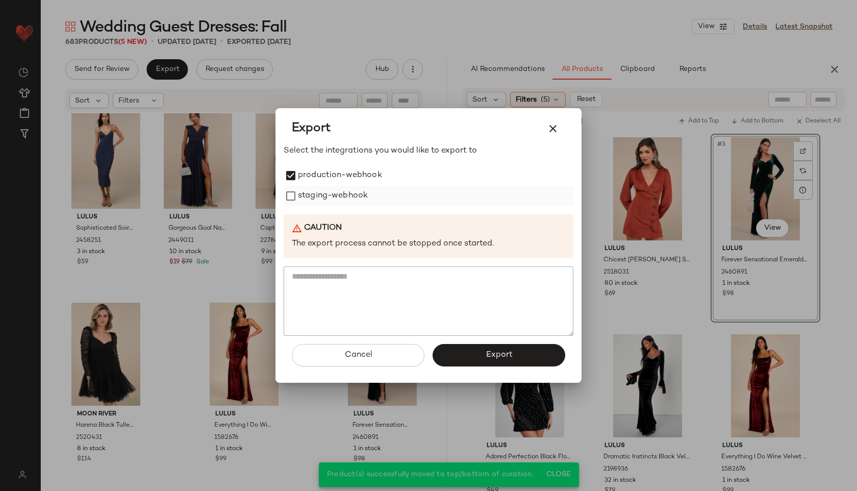
click at [333, 197] on label "staging-webhook" at bounding box center [333, 196] width 70 height 20
click at [465, 345] on button "Export" at bounding box center [499, 355] width 133 height 22
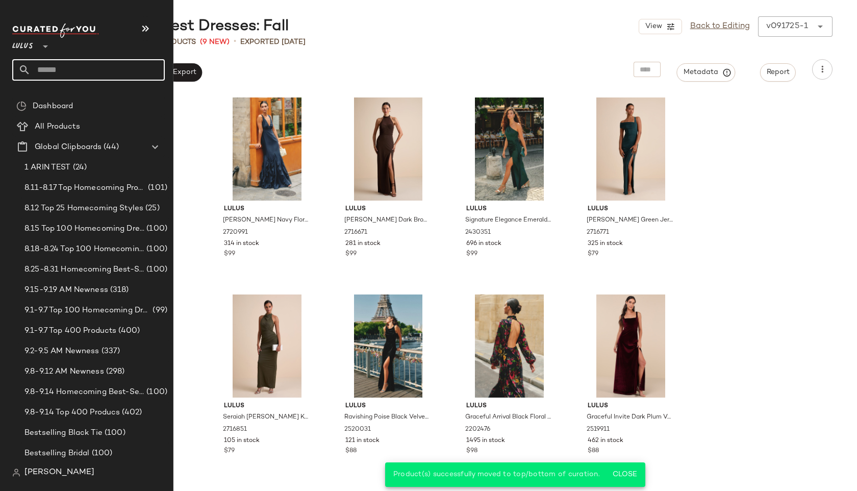
click at [79, 72] on input "text" at bounding box center [98, 69] width 134 height 21
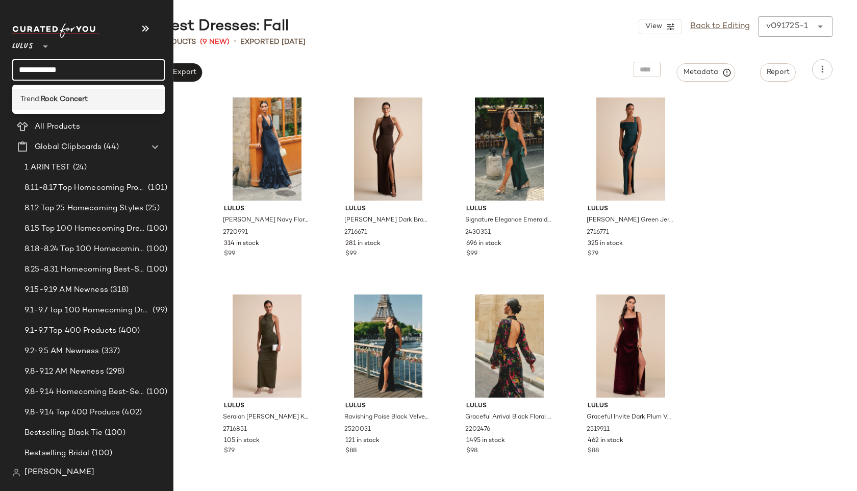
type input "**********"
click at [72, 106] on div "Trend: Rock Concert" at bounding box center [88, 99] width 153 height 21
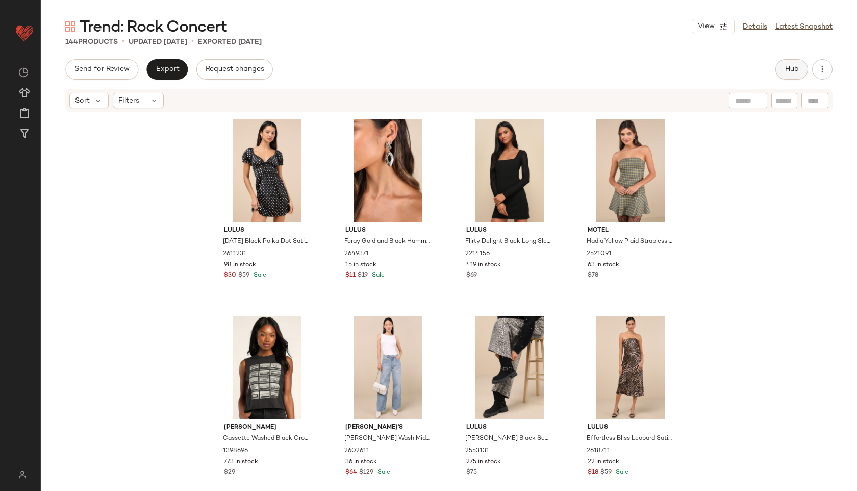
click at [790, 72] on span "Hub" at bounding box center [792, 69] width 14 height 8
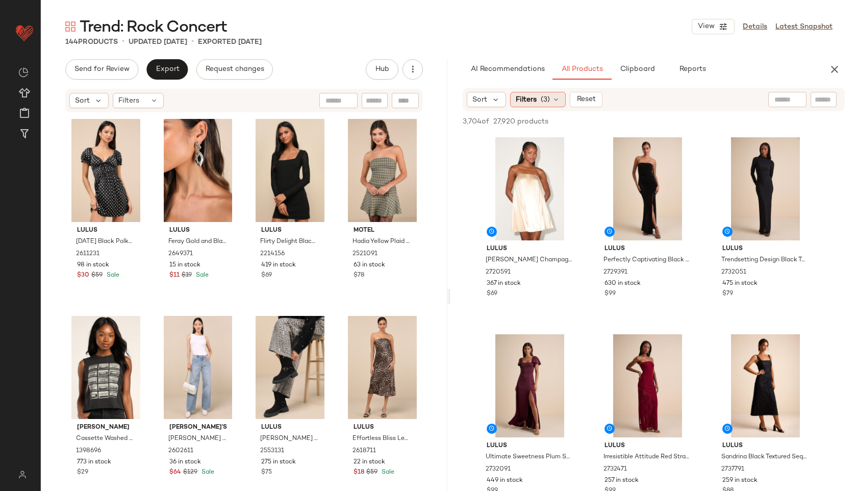
click at [551, 100] on div "Filters (3)" at bounding box center [538, 99] width 56 height 15
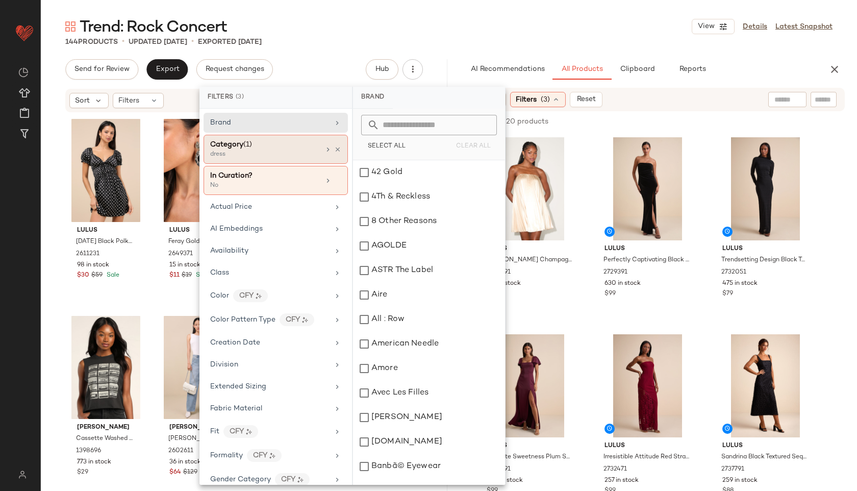
click at [302, 148] on div "Category (1)" at bounding box center [265, 144] width 110 height 11
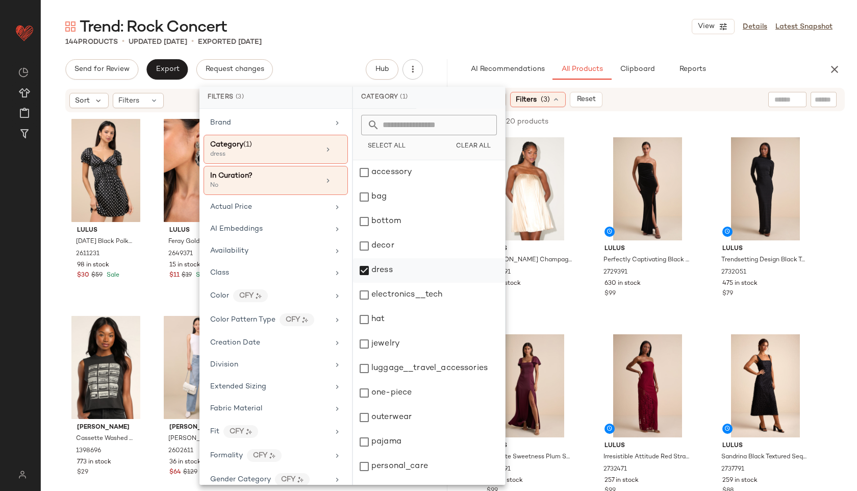
click at [384, 268] on div "dress" at bounding box center [429, 270] width 152 height 24
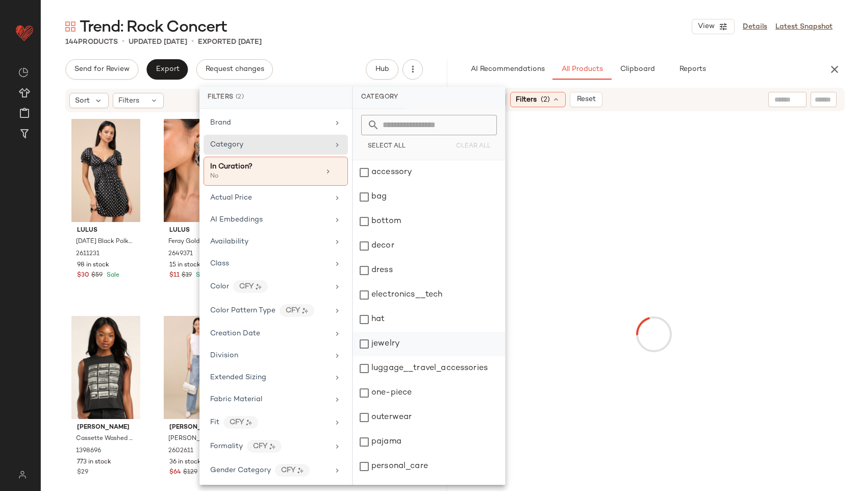
click at [393, 221] on div "bottom" at bounding box center [429, 221] width 152 height 24
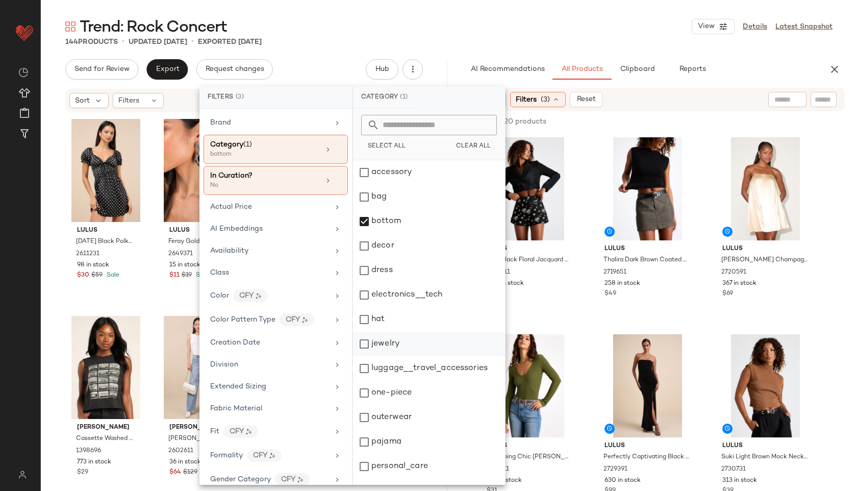
scroll to position [92, 0]
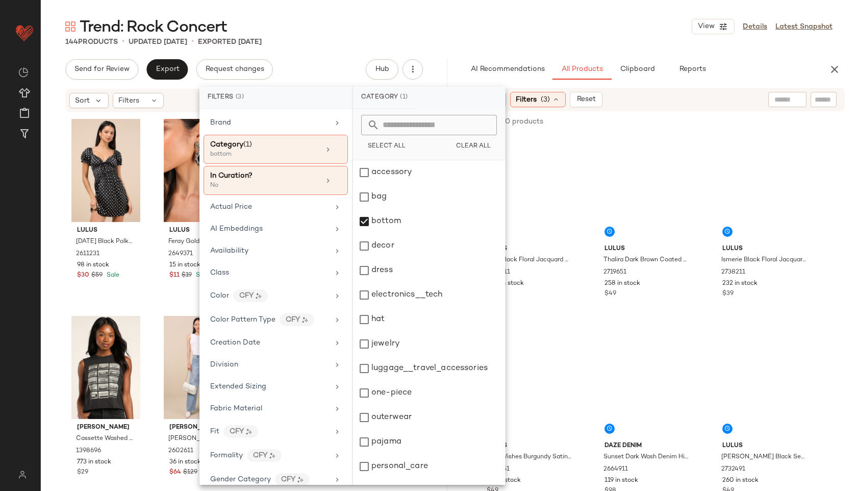
scroll to position [92, 0]
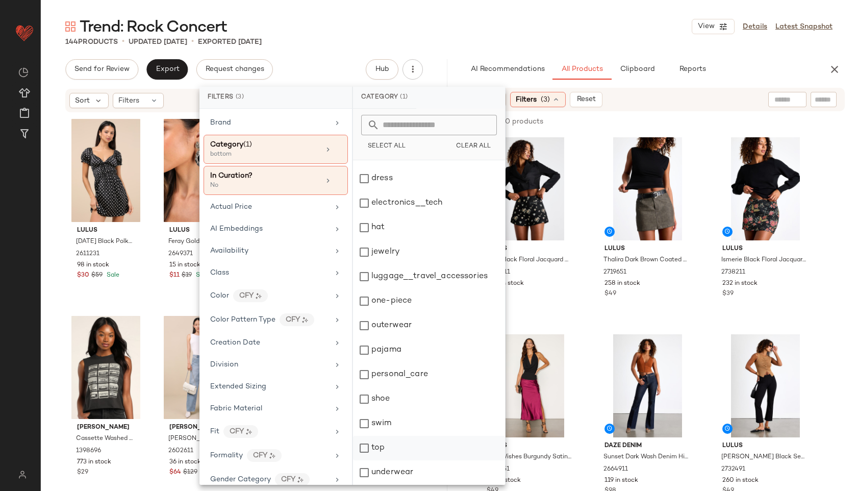
click at [389, 450] on div "top" at bounding box center [429, 448] width 152 height 24
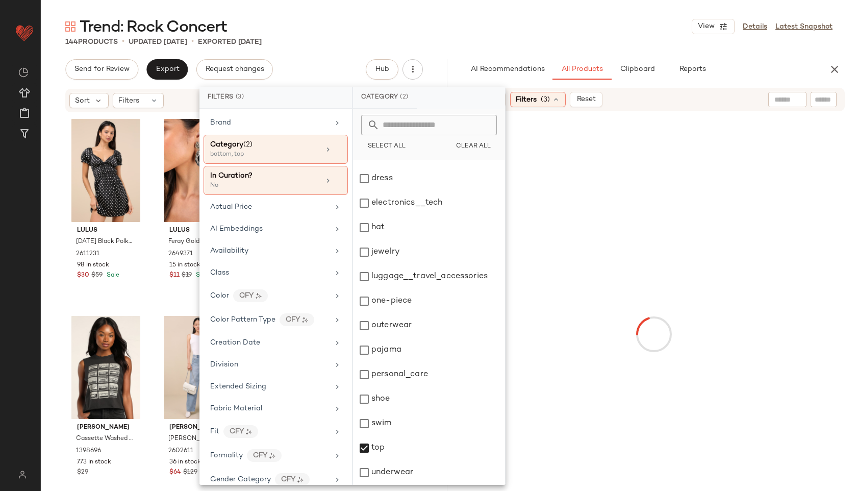
click at [571, 26] on div "Trend: Rock Concert View Details Latest Snapshot" at bounding box center [449, 26] width 817 height 20
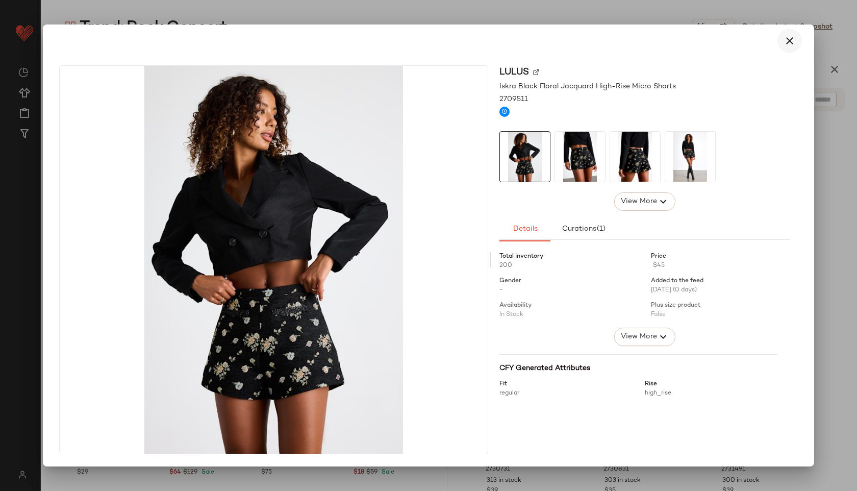
click at [792, 43] on icon "button" at bounding box center [790, 41] width 12 height 12
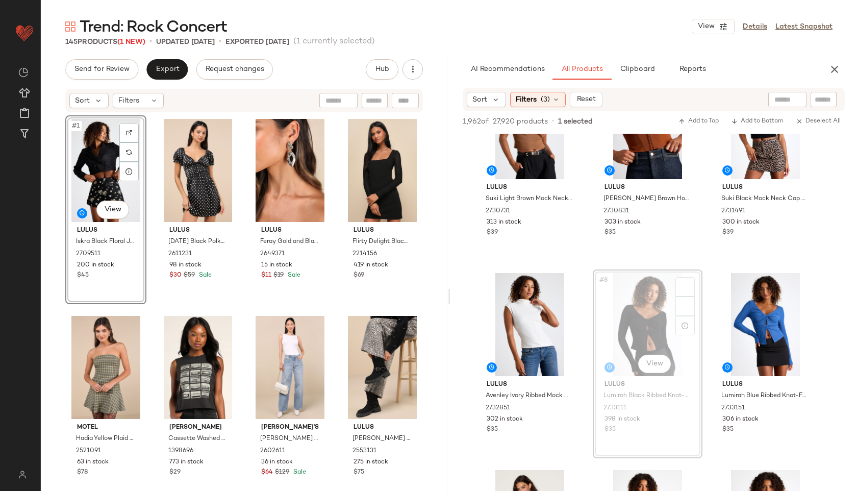
scroll to position [302, 0]
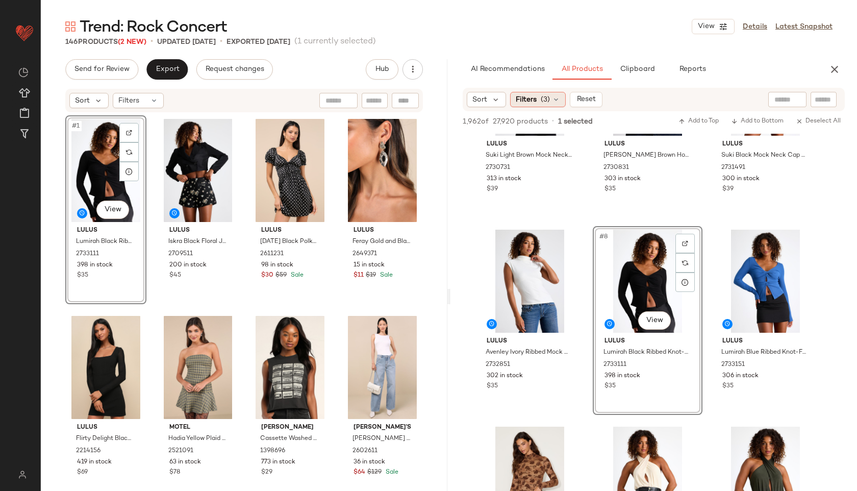
click at [543, 97] on span "(3)" at bounding box center [545, 99] width 9 height 11
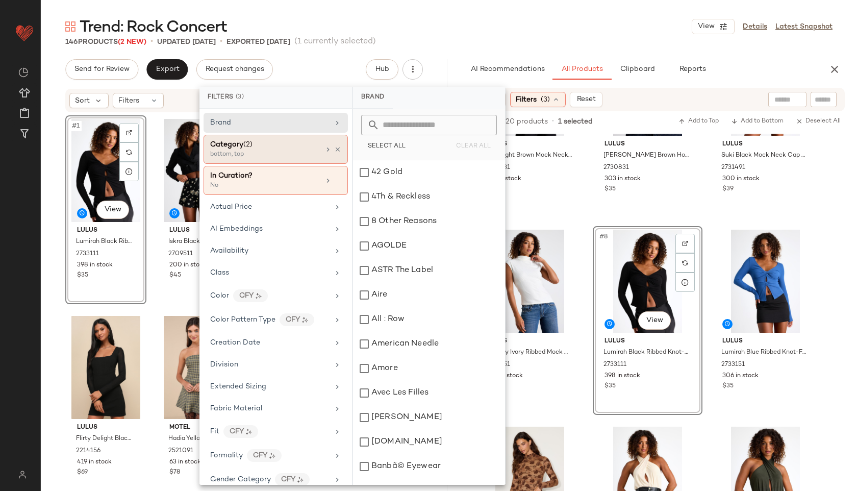
click at [269, 151] on div "bottom, top" at bounding box center [261, 154] width 102 height 9
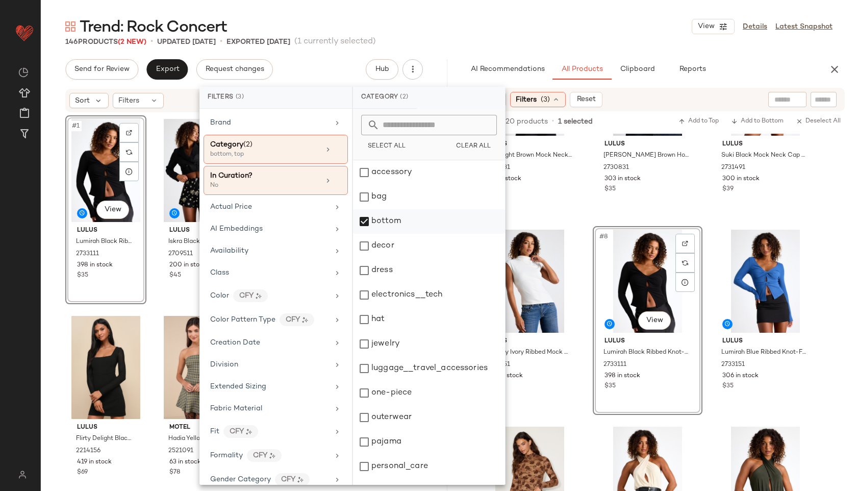
click at [414, 220] on div "bottom" at bounding box center [429, 221] width 152 height 24
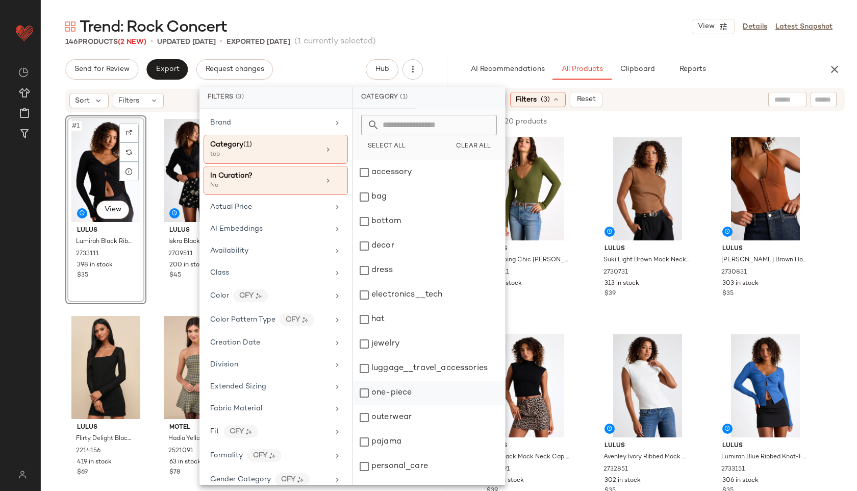
click at [402, 394] on div "one-piece" at bounding box center [429, 393] width 152 height 24
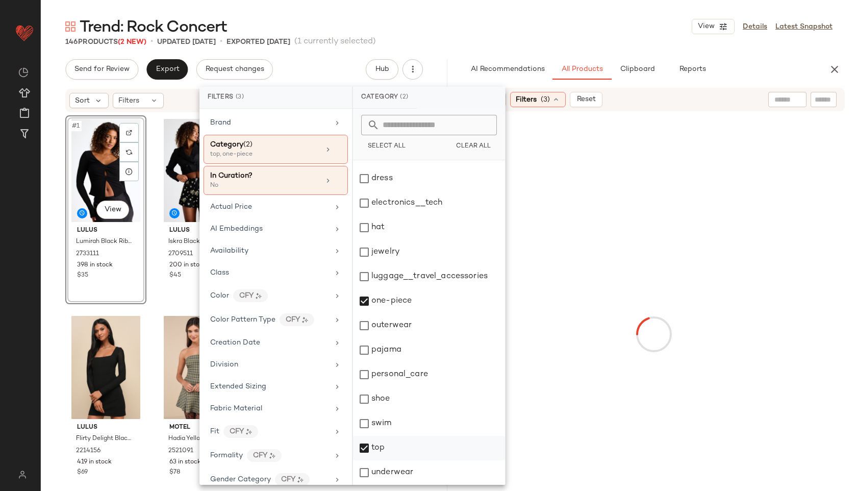
click at [381, 444] on div "top" at bounding box center [429, 448] width 152 height 24
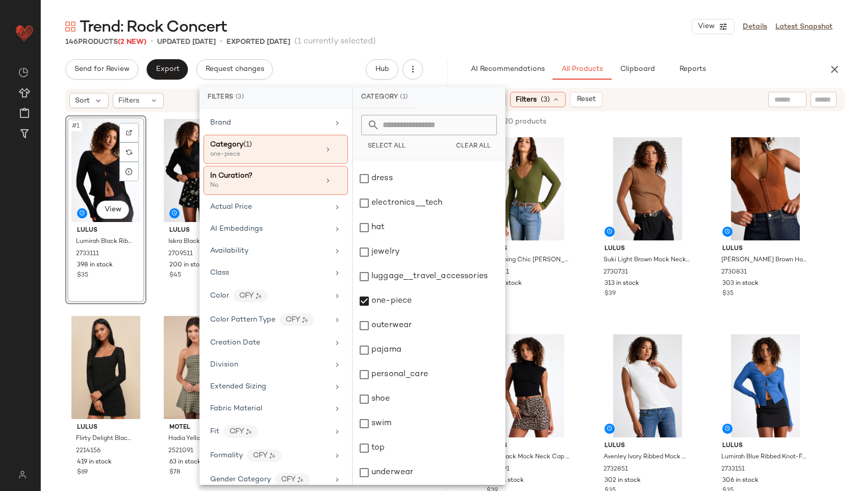
click at [527, 18] on div "Trend: Rock Concert View Details Latest Snapshot" at bounding box center [449, 26] width 817 height 20
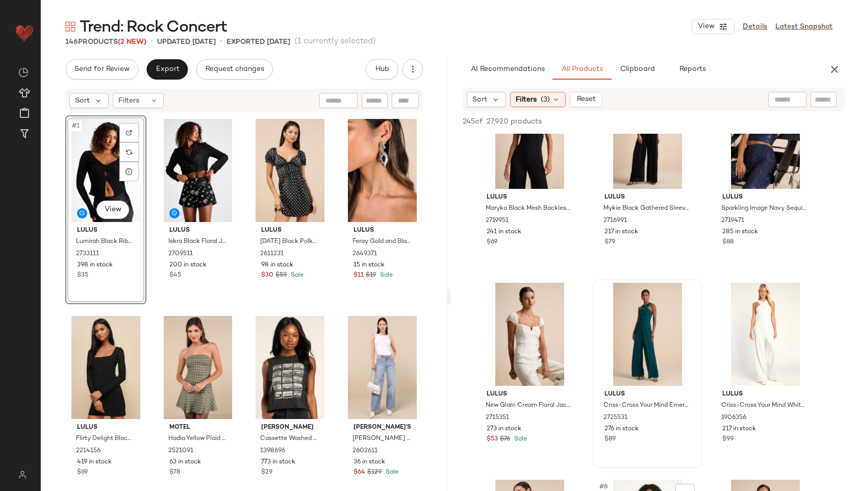
scroll to position [0, 0]
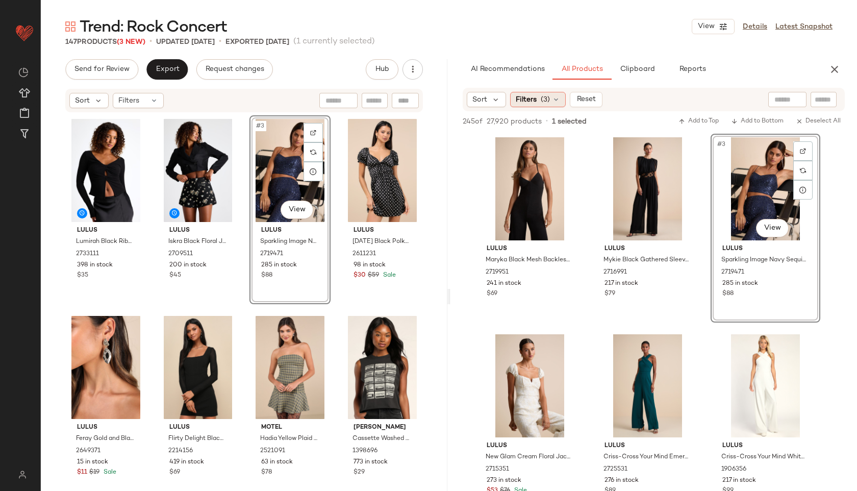
click at [549, 103] on span "(3)" at bounding box center [545, 99] width 9 height 11
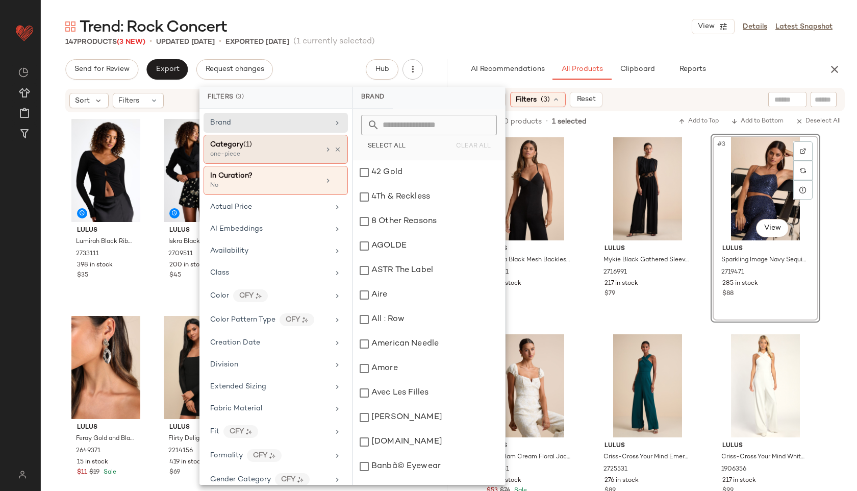
click at [281, 151] on div "one-piece" at bounding box center [261, 154] width 102 height 9
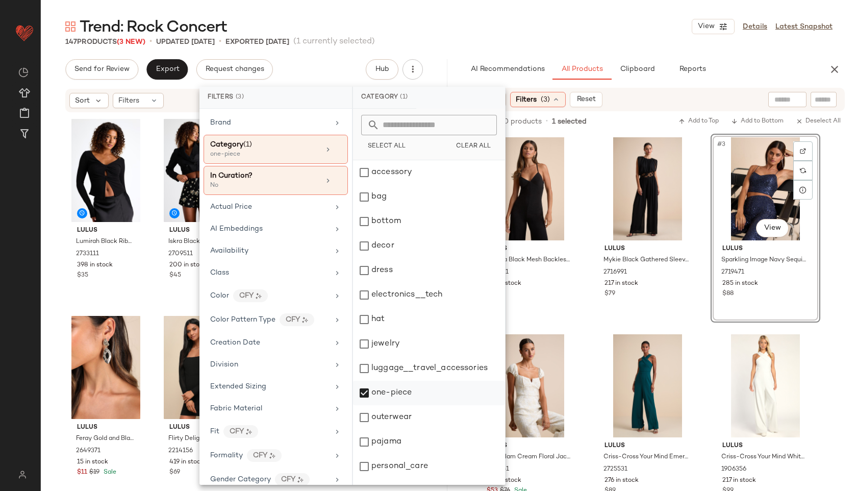
click at [380, 389] on div "one-piece" at bounding box center [429, 393] width 152 height 24
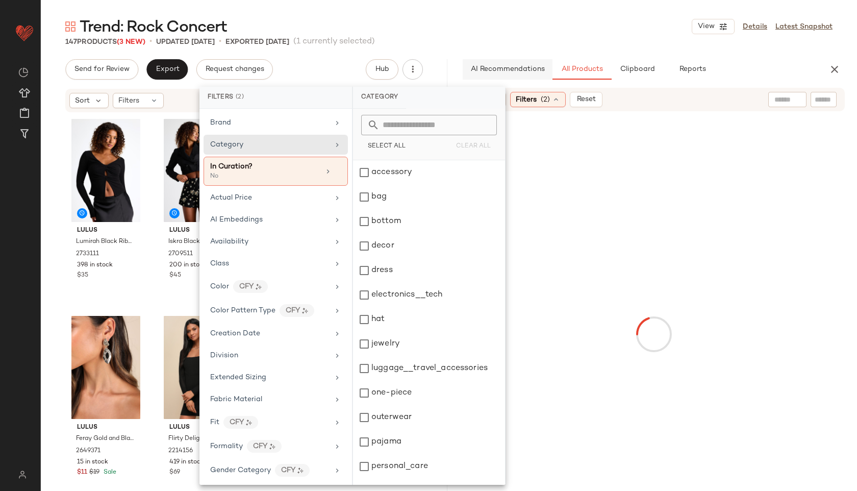
click at [393, 196] on div "bag" at bounding box center [429, 197] width 152 height 24
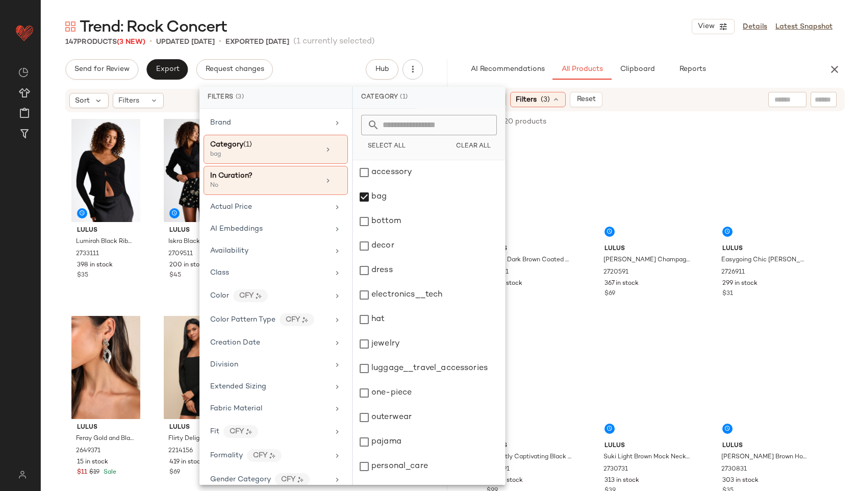
click at [492, 32] on div "Trend: Rock Concert View Details Latest Snapshot" at bounding box center [449, 26] width 817 height 20
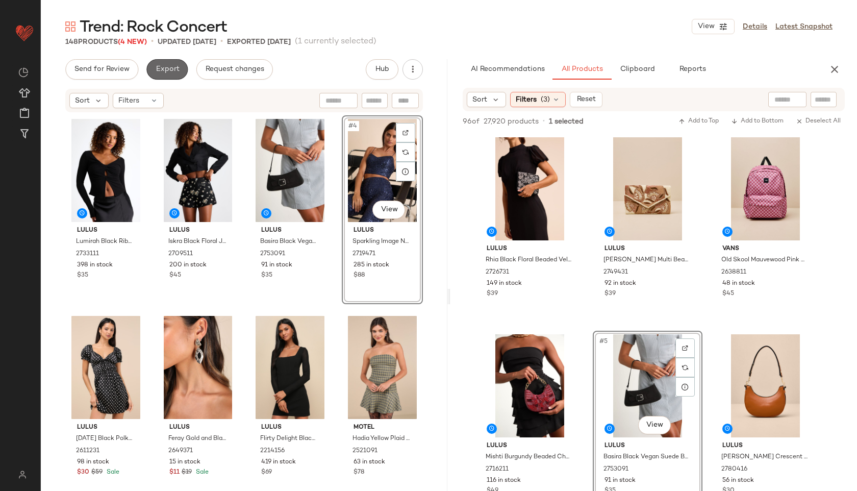
click at [163, 74] on button "Export" at bounding box center [166, 69] width 41 height 20
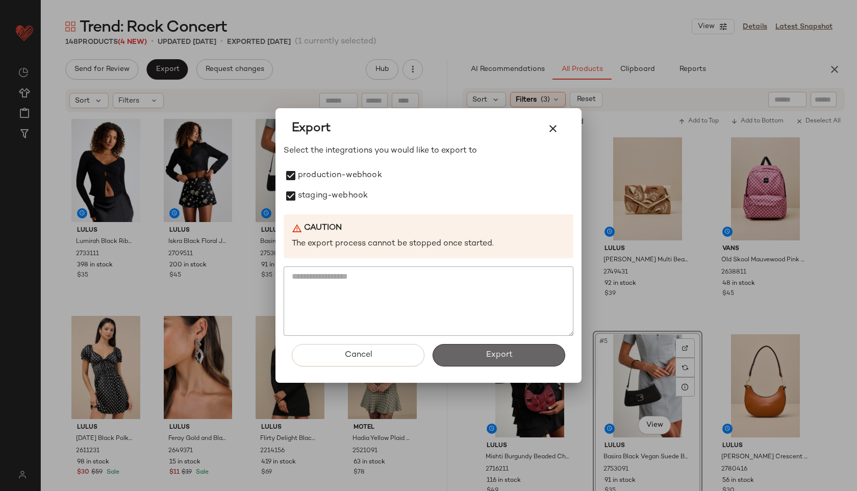
click at [473, 354] on button "Export" at bounding box center [499, 355] width 133 height 22
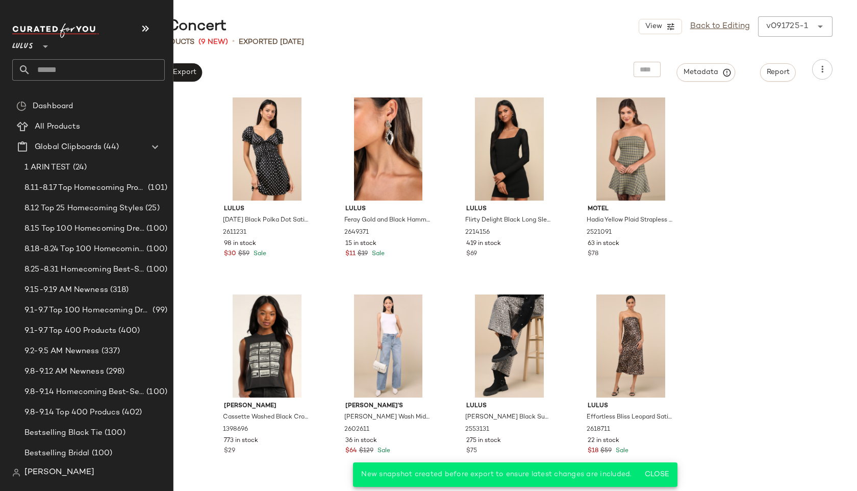
click at [62, 68] on input "text" at bounding box center [98, 69] width 134 height 21
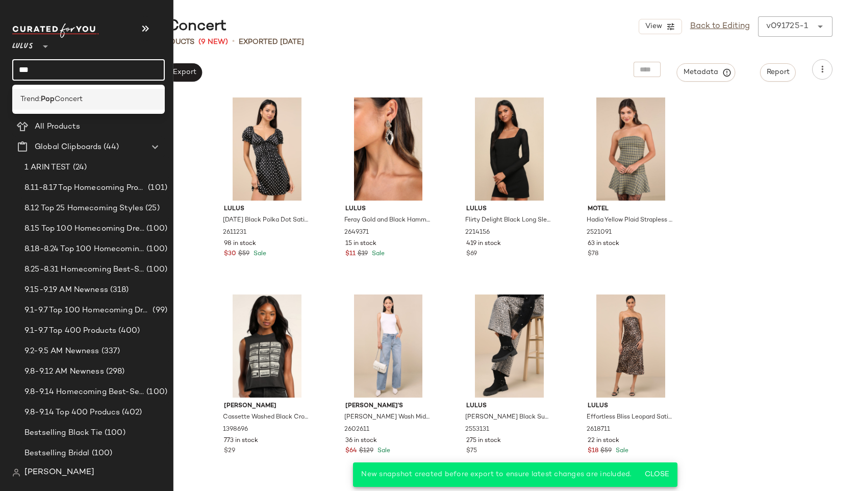
type input "***"
click at [70, 100] on span "Concert" at bounding box center [69, 99] width 28 height 11
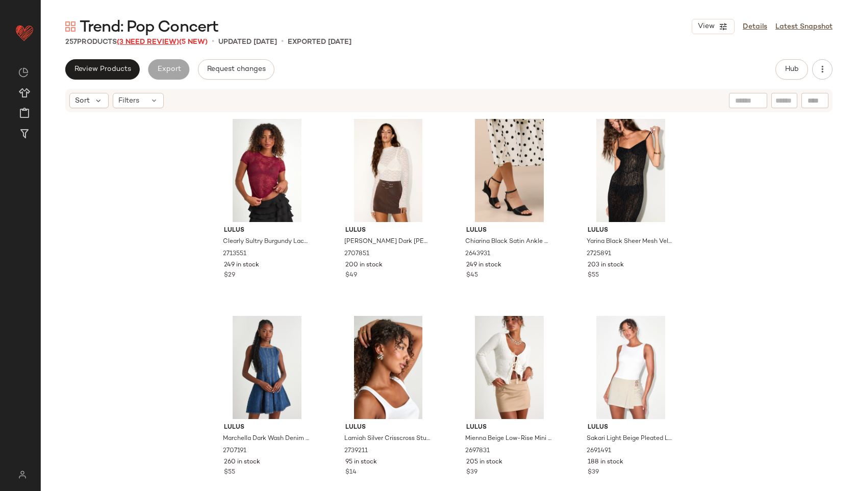
click at [157, 42] on span "(3 Need Review)" at bounding box center [148, 42] width 62 height 8
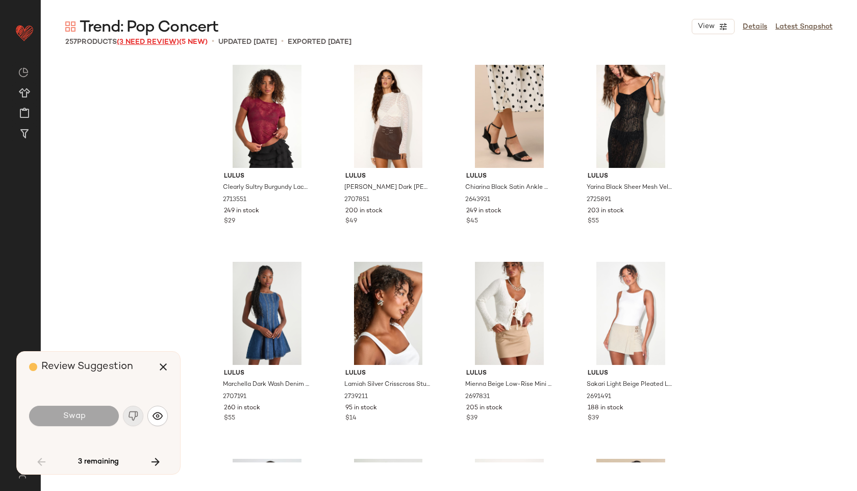
scroll to position [2364, 0]
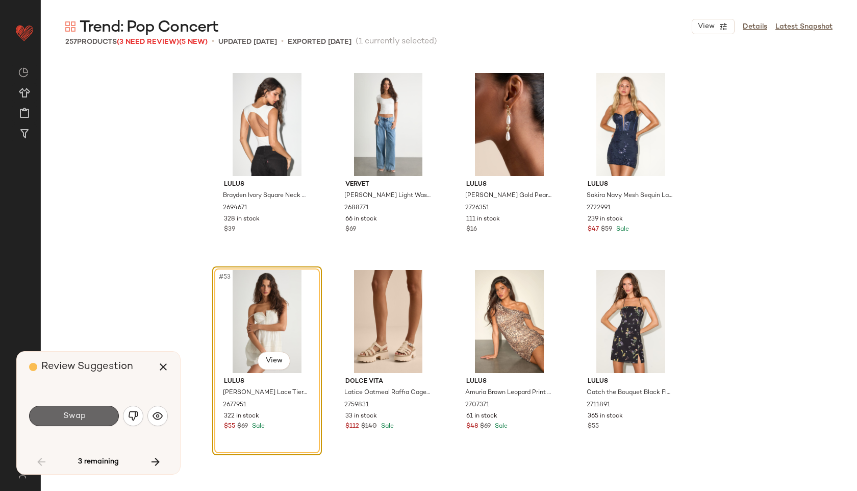
click at [76, 414] on span "Swap" at bounding box center [73, 416] width 23 height 10
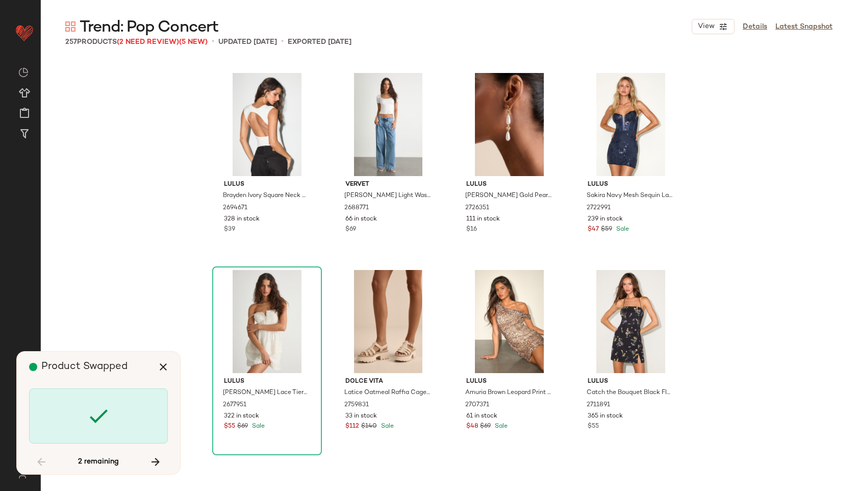
scroll to position [7487, 0]
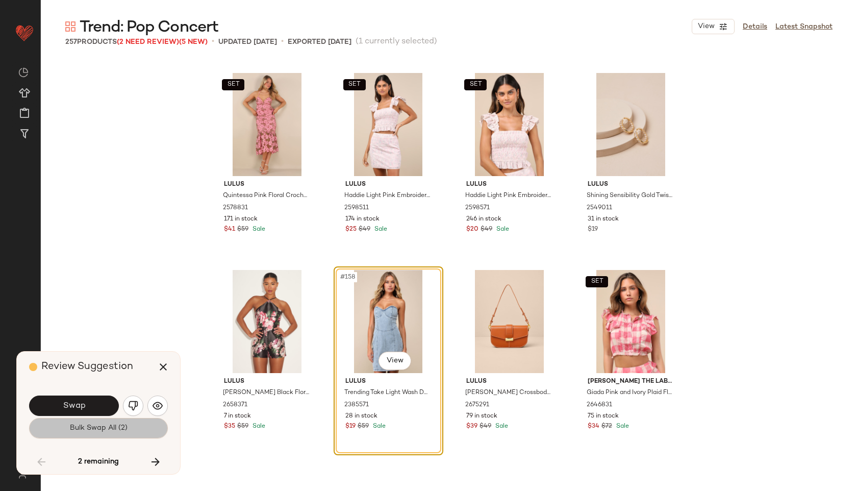
click at [79, 424] on span "Bulk Swap All (2)" at bounding box center [98, 428] width 58 height 8
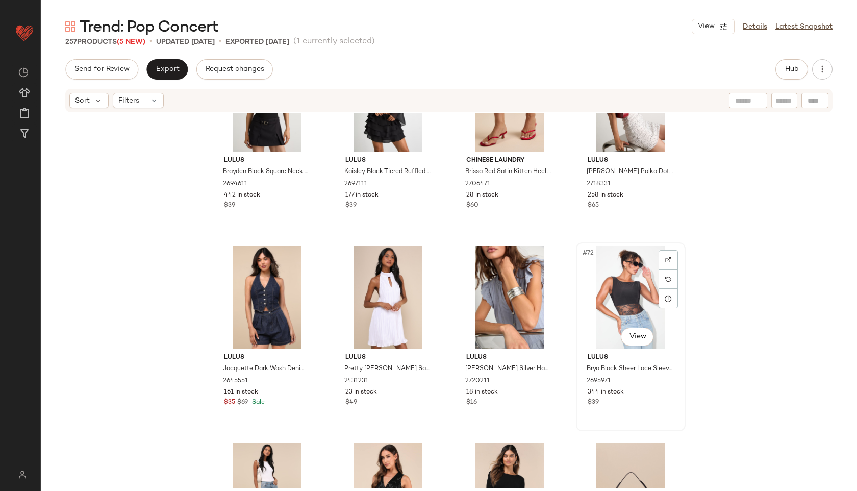
scroll to position [3249, 0]
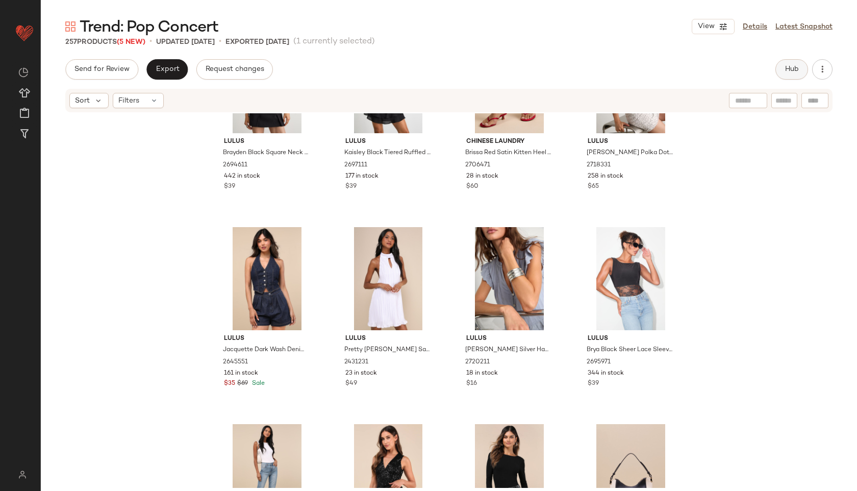
click at [796, 70] on span "Hub" at bounding box center [792, 69] width 14 height 8
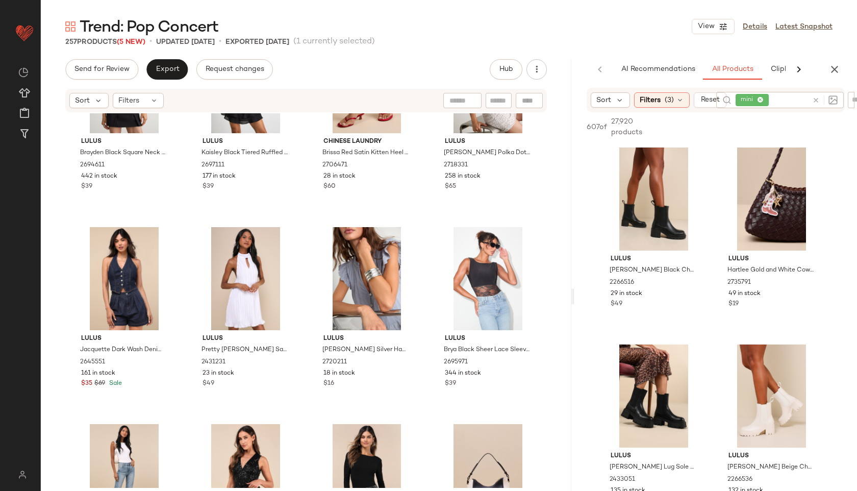
drag, startPoint x: 504, startPoint y: 296, endPoint x: 669, endPoint y: 304, distance: 165.6
click at [669, 304] on div "Trend: Pop Concert View Details Latest Snapshot 257 Products (5 New) • updated …" at bounding box center [449, 253] width 817 height 475
click at [763, 97] on icon at bounding box center [761, 100] width 7 height 7
click at [674, 97] on div "Filters (3)" at bounding box center [662, 99] width 56 height 15
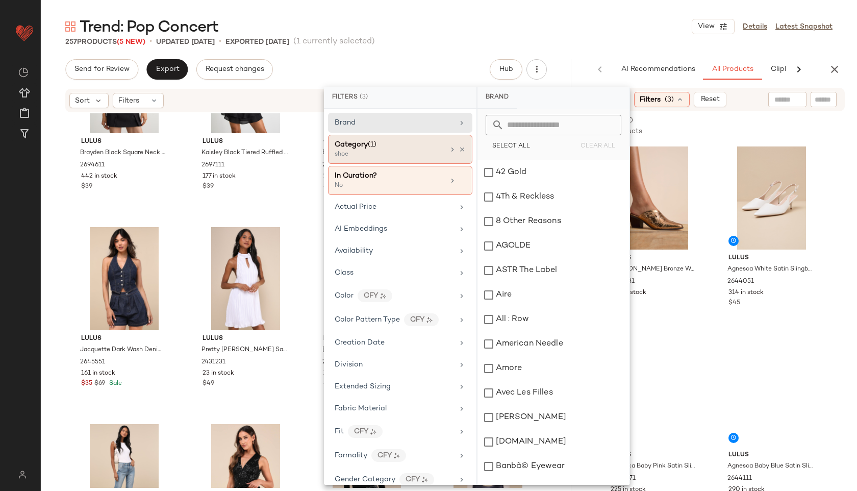
click at [411, 145] on div "Category (1)" at bounding box center [390, 144] width 110 height 11
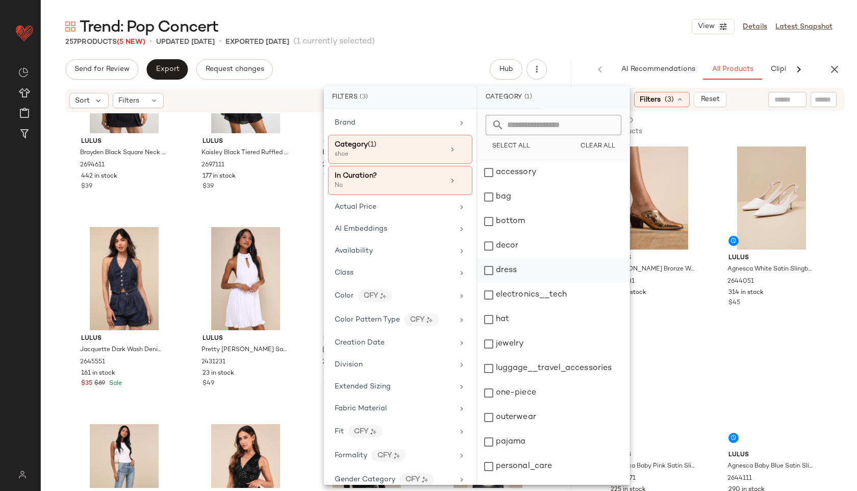
click at [512, 266] on div "dress" at bounding box center [554, 270] width 152 height 24
click at [587, 52] on div "Trend: Pop Concert View Details Latest Snapshot 257 Products (5 New) • updated …" at bounding box center [449, 253] width 817 height 475
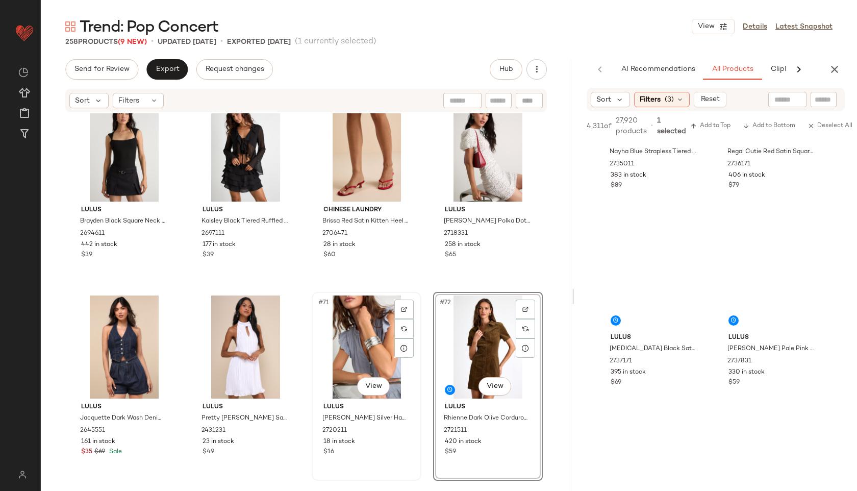
scroll to position [3180, 0]
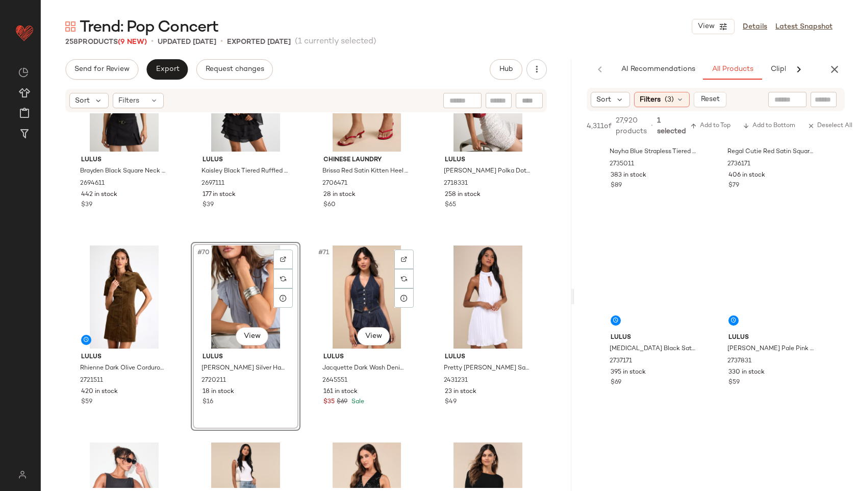
scroll to position [3231, 0]
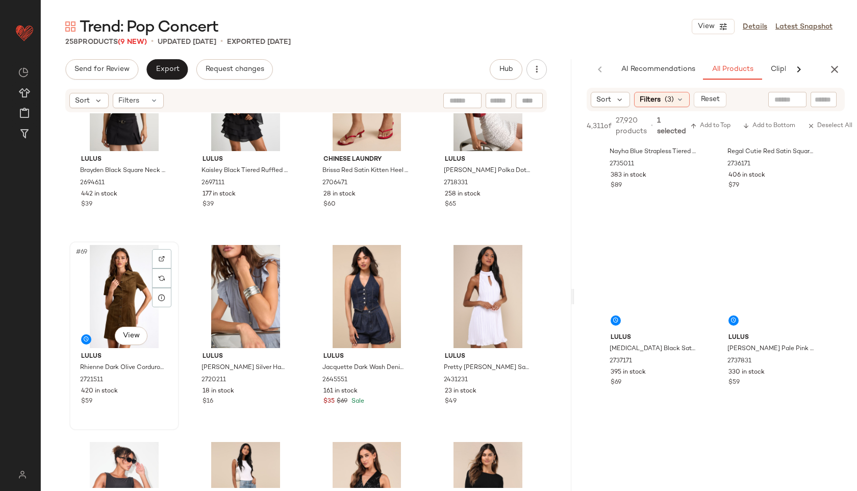
click at [110, 302] on div "#69 View" at bounding box center [124, 296] width 103 height 103
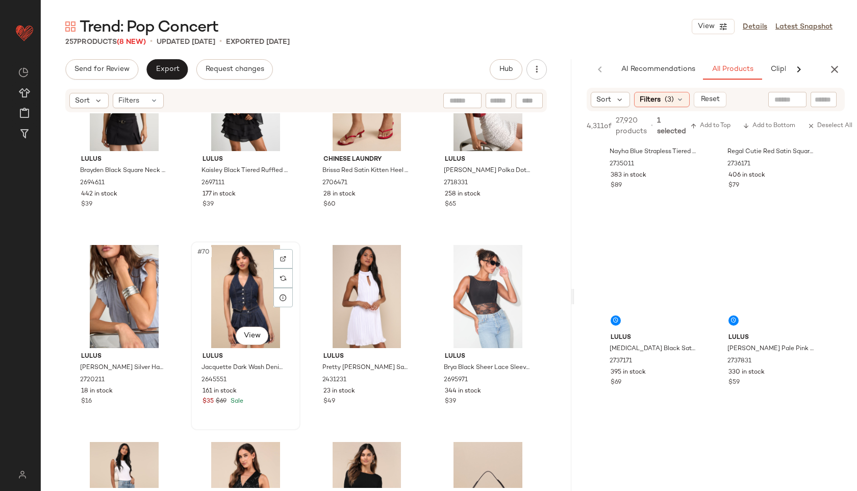
scroll to position [3203, 0]
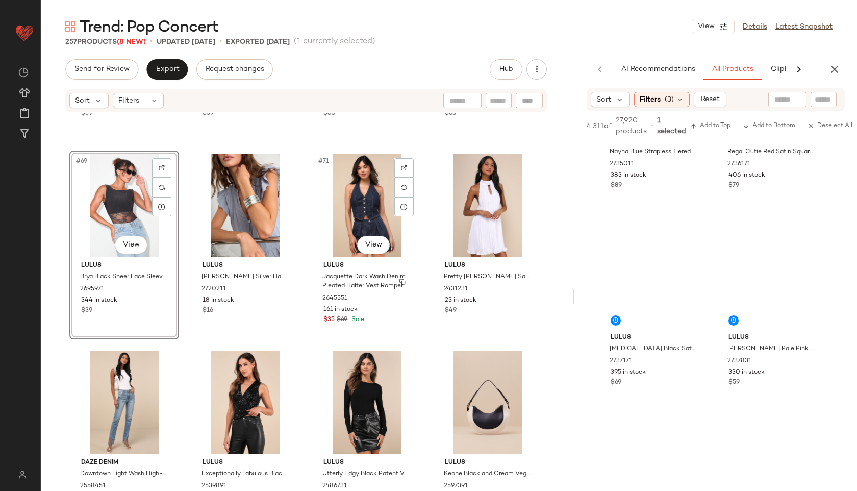
scroll to position [3323, 0]
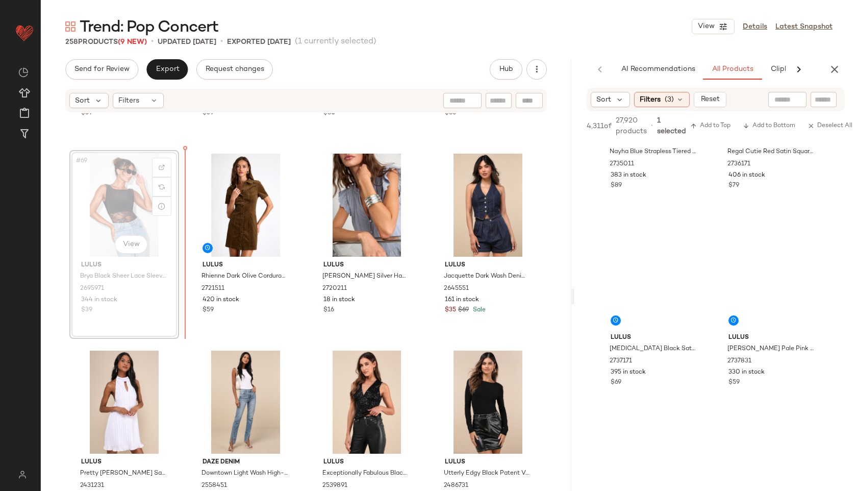
scroll to position [3322, 0]
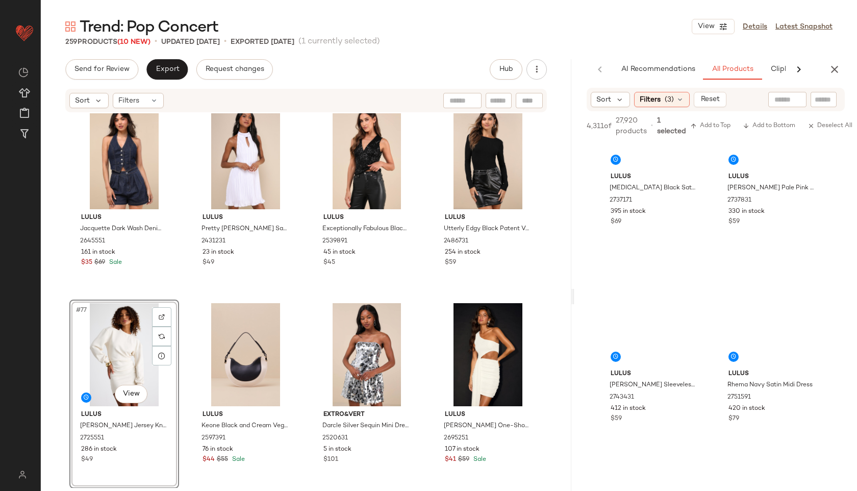
scroll to position [3550, 0]
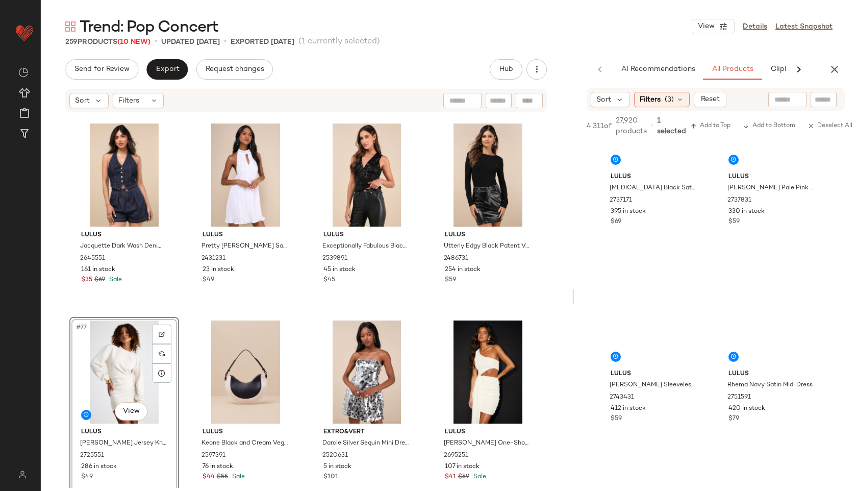
click at [123, 359] on div "#77 View" at bounding box center [124, 372] width 103 height 103
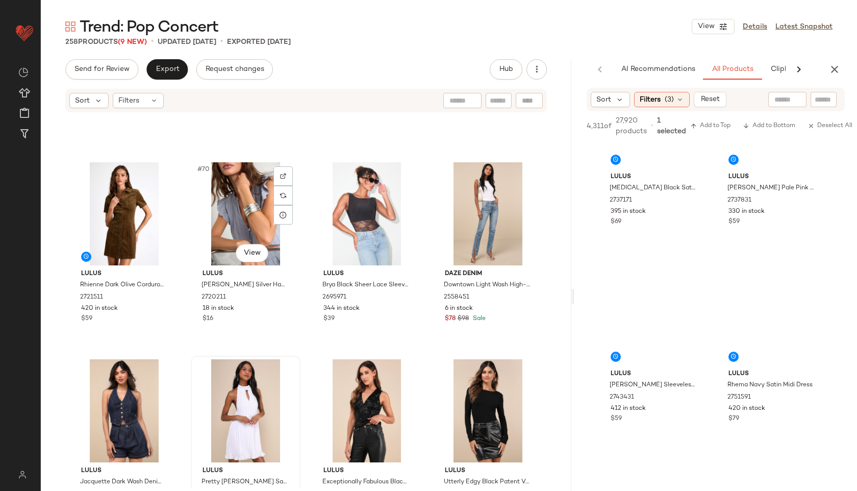
scroll to position [3316, 0]
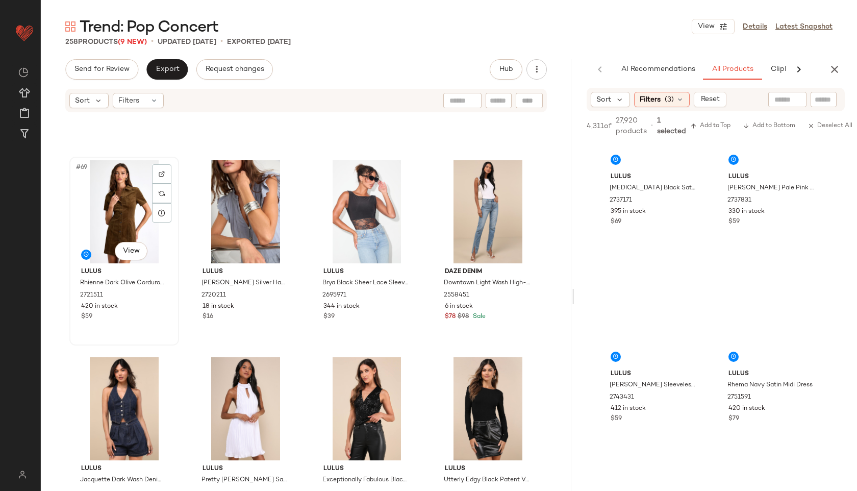
click at [119, 199] on div "#69 View" at bounding box center [124, 211] width 103 height 103
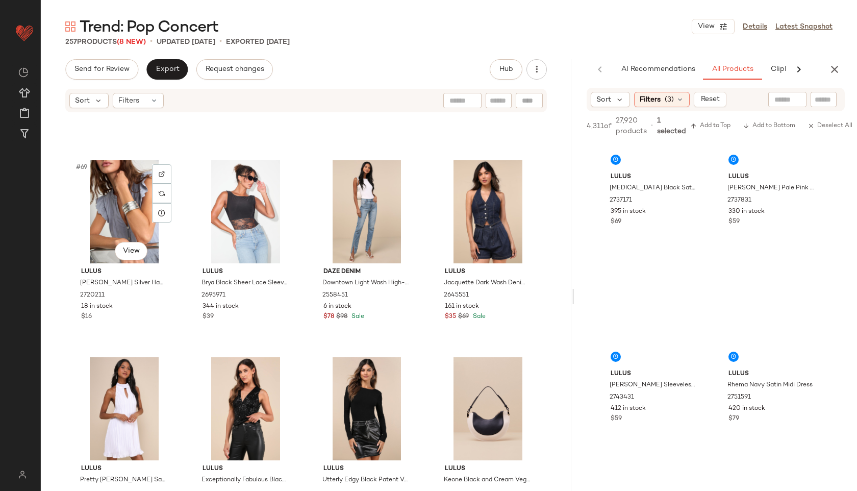
click at [119, 199] on div "#69 View" at bounding box center [124, 211] width 103 height 103
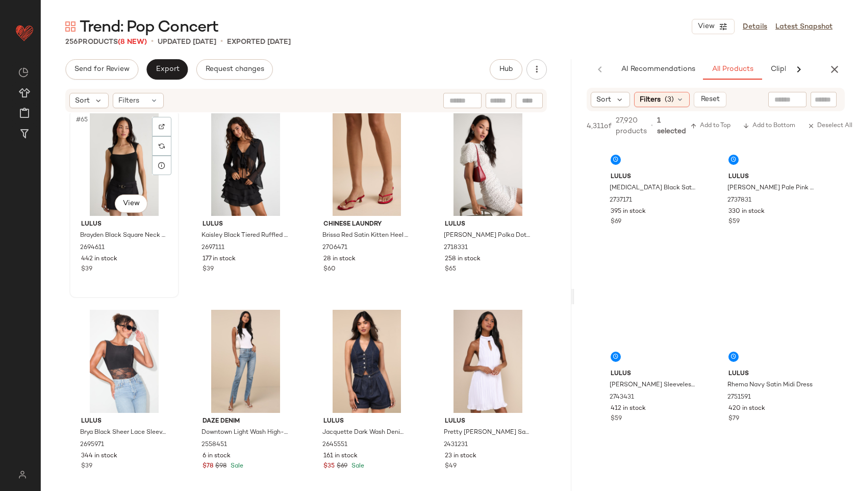
scroll to position [3164, 0]
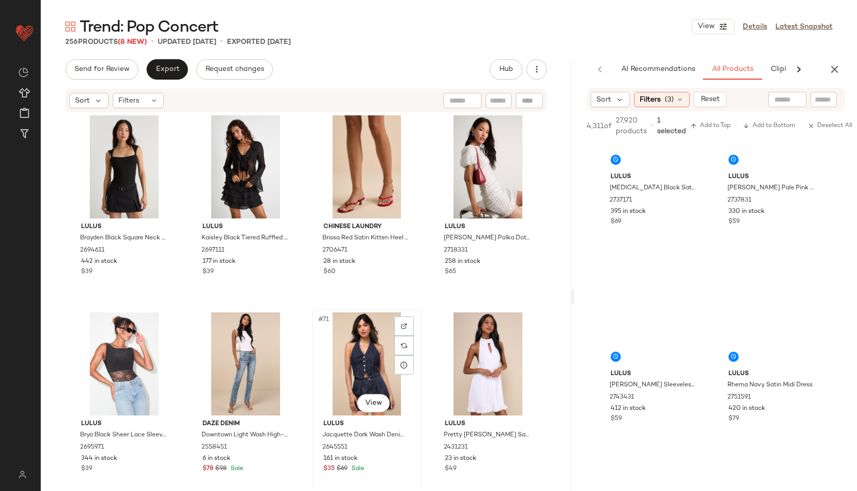
click at [358, 350] on div "#71 View" at bounding box center [366, 363] width 103 height 103
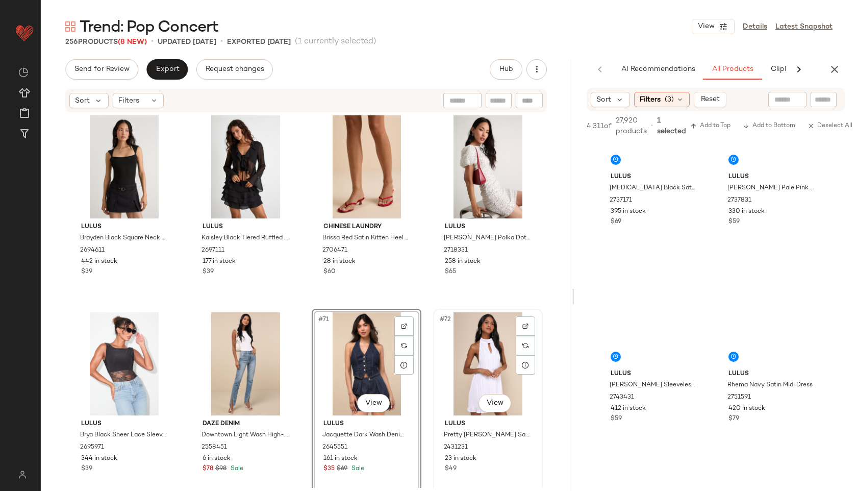
click at [493, 352] on div "#72 View" at bounding box center [488, 363] width 103 height 103
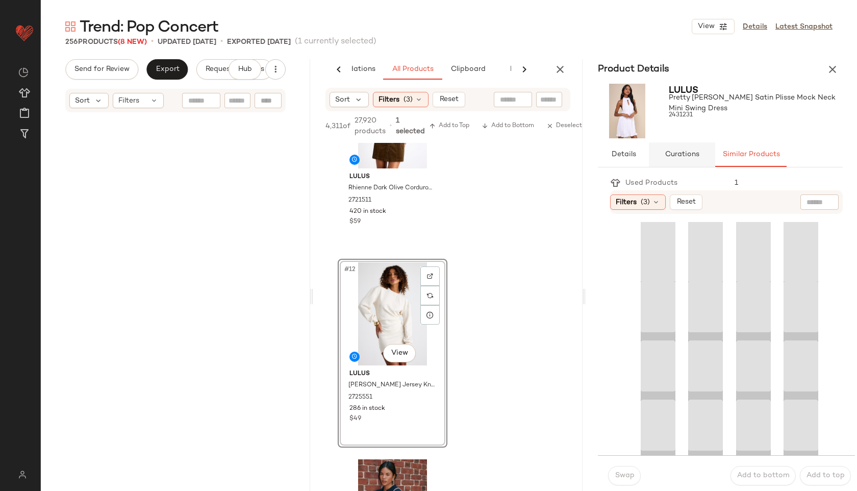
scroll to position [947, 0]
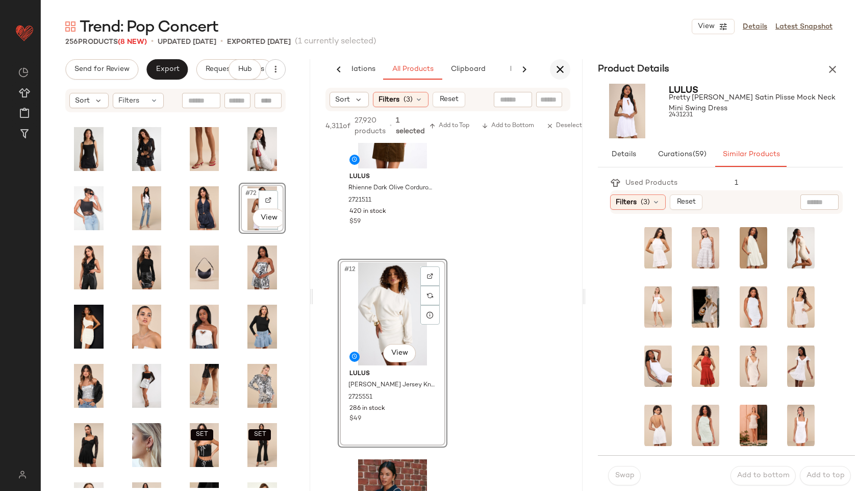
click at [566, 65] on icon "button" at bounding box center [560, 69] width 12 height 12
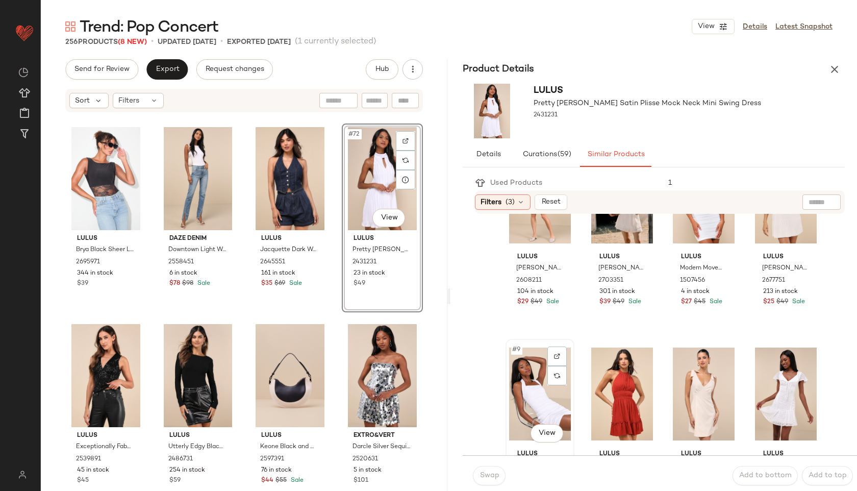
scroll to position [275, 0]
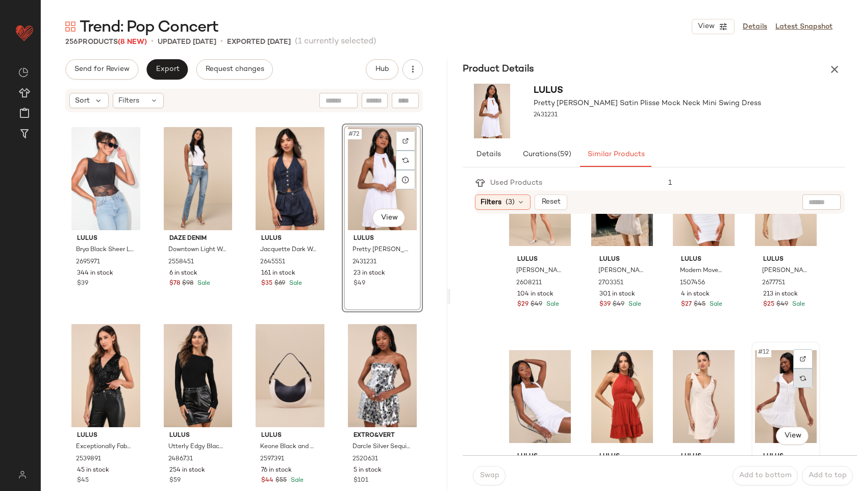
click at [794, 383] on div at bounding box center [803, 378] width 19 height 19
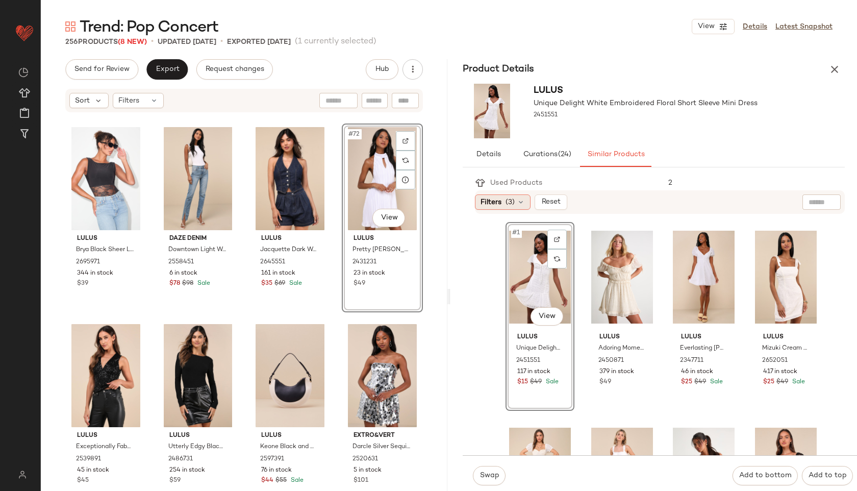
click at [516, 194] on div "Filters (3)" at bounding box center [503, 201] width 56 height 15
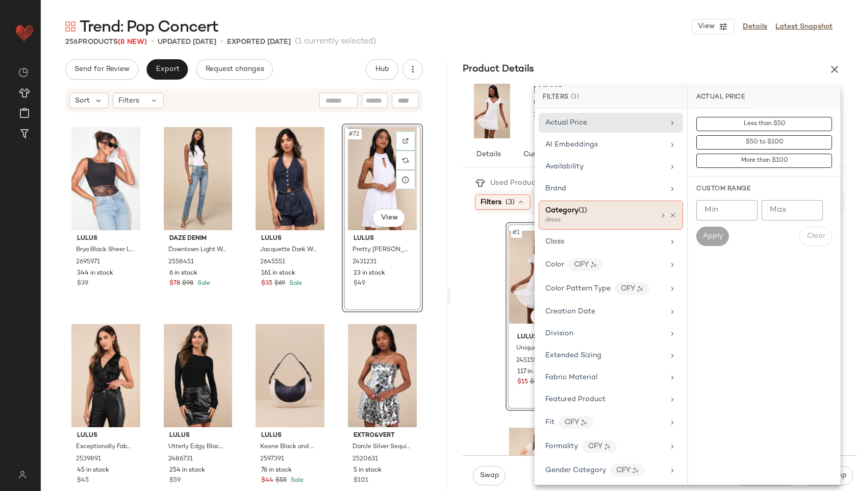
click at [570, 213] on span "Category" at bounding box center [562, 211] width 33 height 8
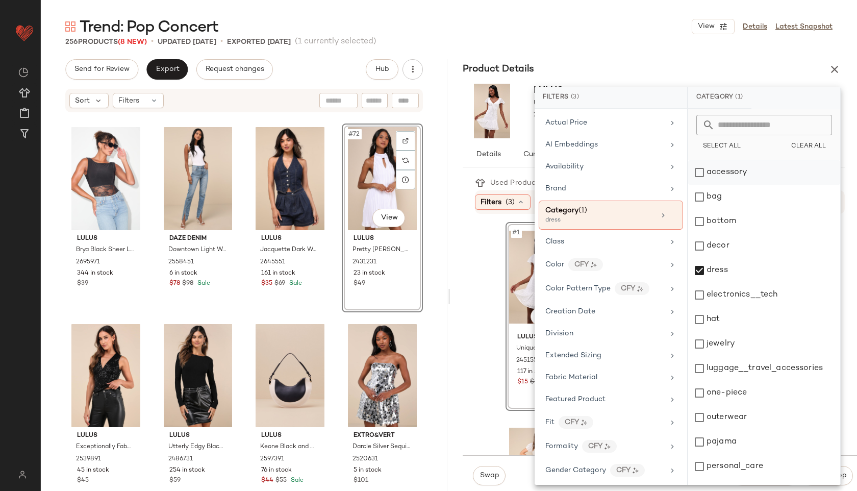
click at [719, 171] on div "accessory" at bounding box center [765, 172] width 152 height 24
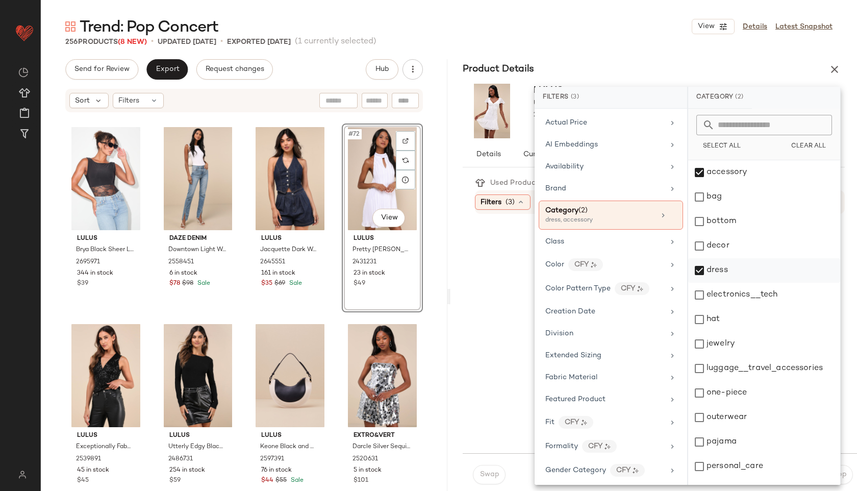
click at [699, 267] on div "dress" at bounding box center [765, 270] width 152 height 24
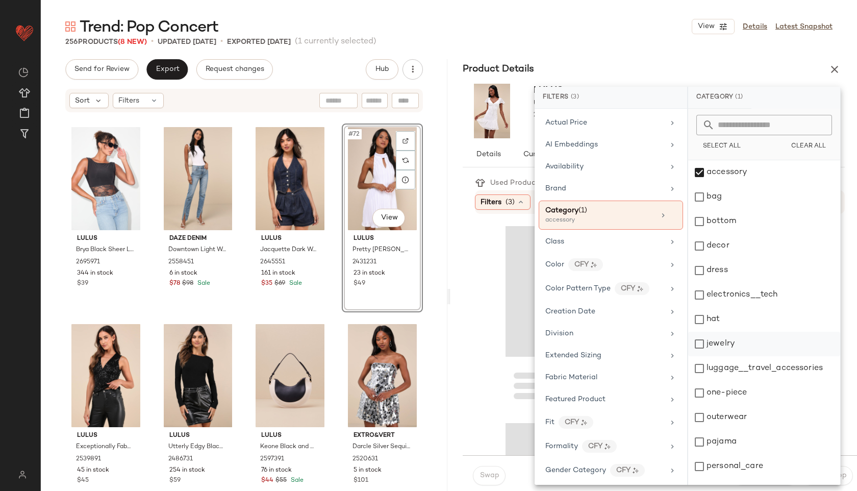
click at [725, 345] on div "jewelry" at bounding box center [765, 344] width 152 height 24
click at [622, 40] on div "256 Products (8 New) • updated Sep 19th • Exported Sep 17th (1 currently select…" at bounding box center [449, 42] width 817 height 10
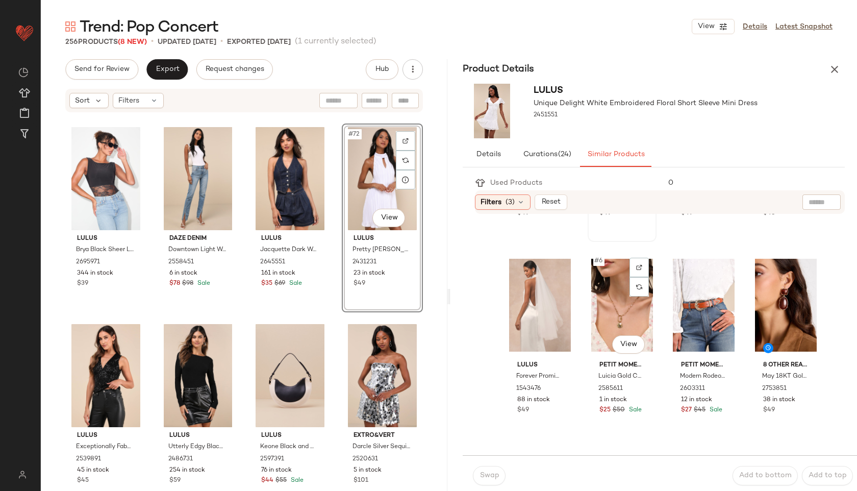
scroll to position [170, 0]
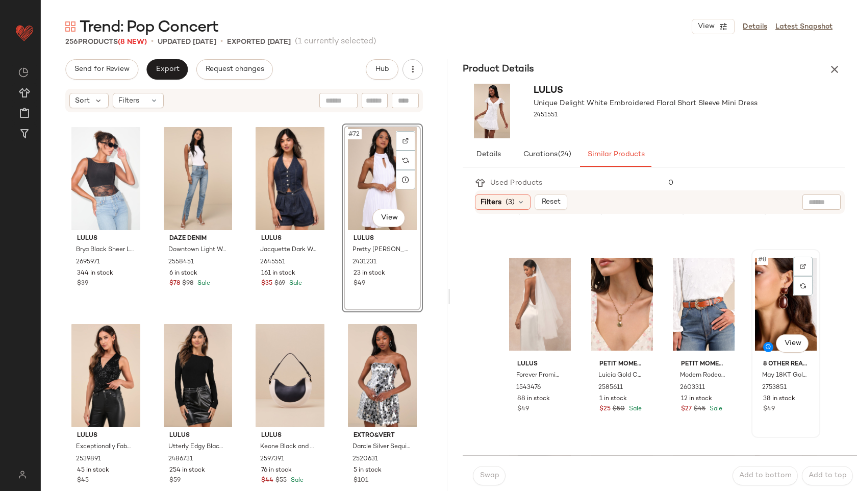
click at [756, 307] on div "#8 View" at bounding box center [786, 304] width 62 height 103
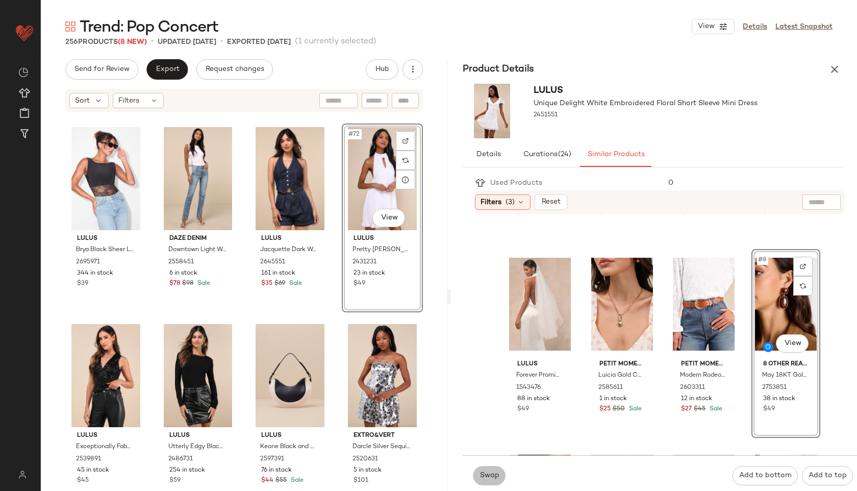
click at [485, 479] on span "Swap" at bounding box center [489, 476] width 20 height 8
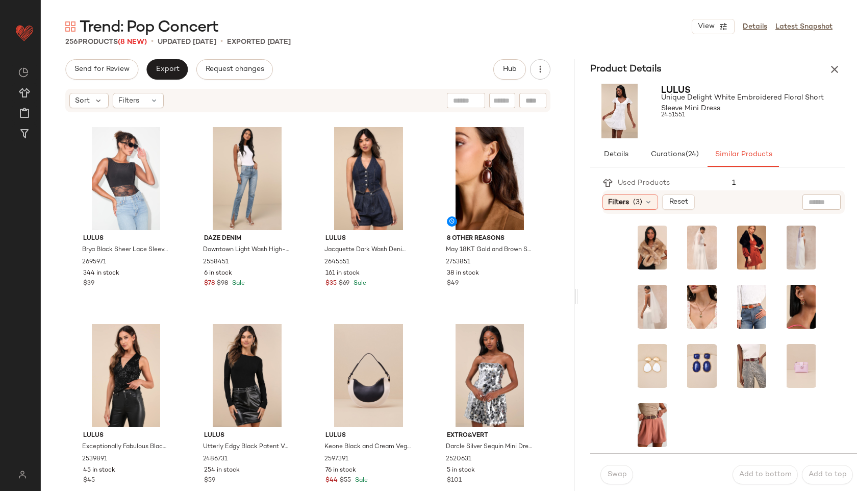
drag, startPoint x: 448, startPoint y: 295, endPoint x: 658, endPoint y: 254, distance: 214.3
click at [658, 254] on div "Trend: Pop Concert View Details Latest Snapshot 256 Products (8 New) • updated …" at bounding box center [449, 253] width 817 height 475
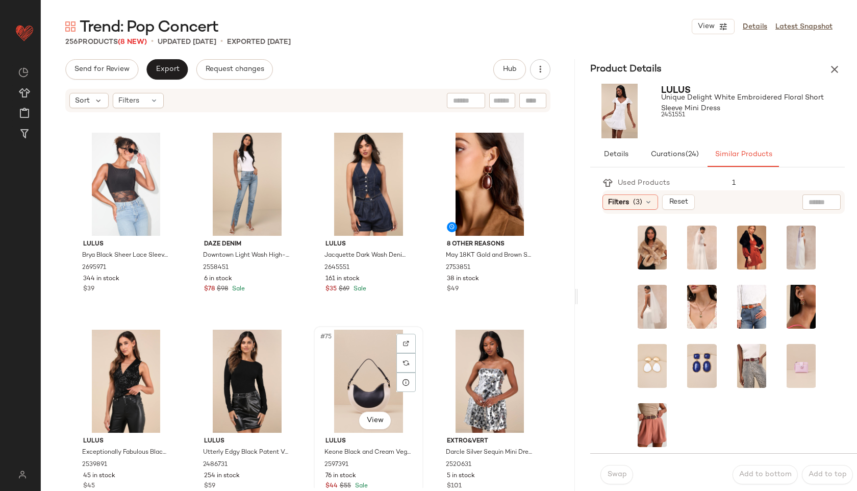
scroll to position [3336, 0]
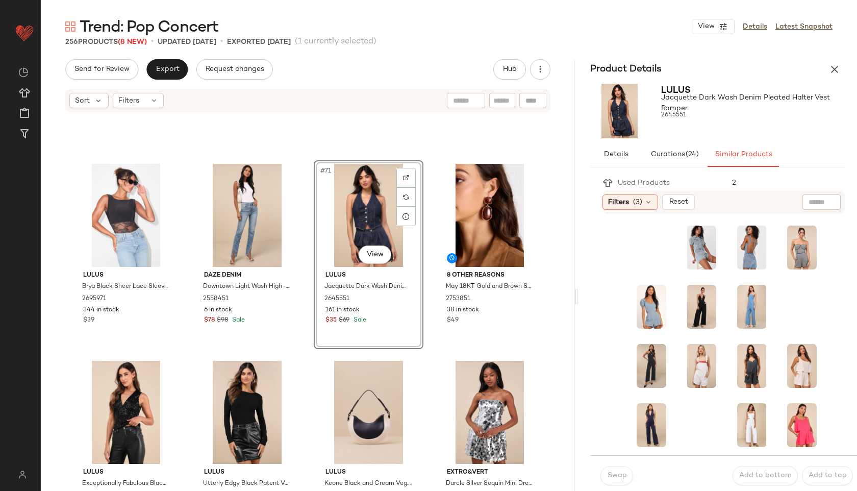
scroll to position [3311, 0]
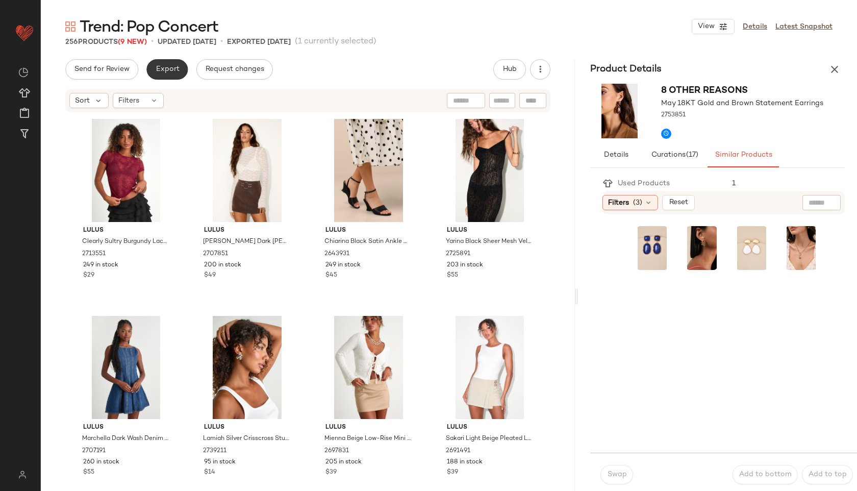
click at [166, 67] on span "Export" at bounding box center [167, 69] width 24 height 8
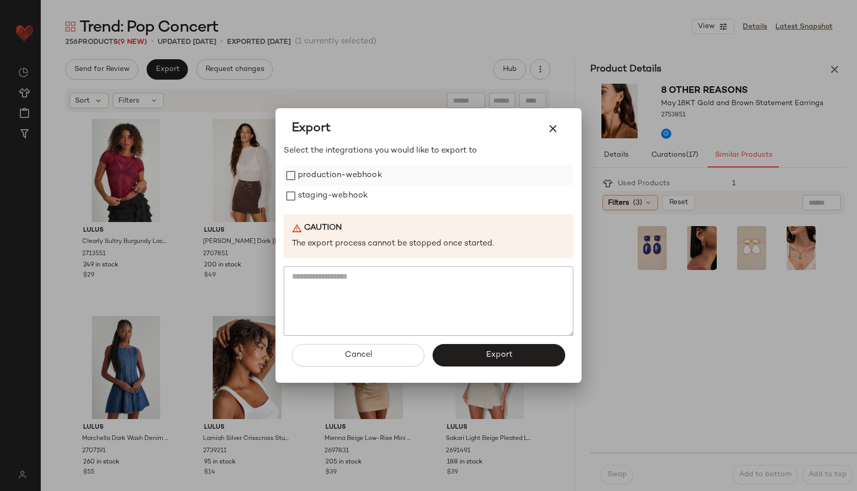
click at [327, 176] on label "production-webhook" at bounding box center [340, 175] width 84 height 20
click at [330, 193] on label "staging-webhook" at bounding box center [333, 196] width 70 height 20
click at [482, 355] on button "Export" at bounding box center [499, 355] width 133 height 22
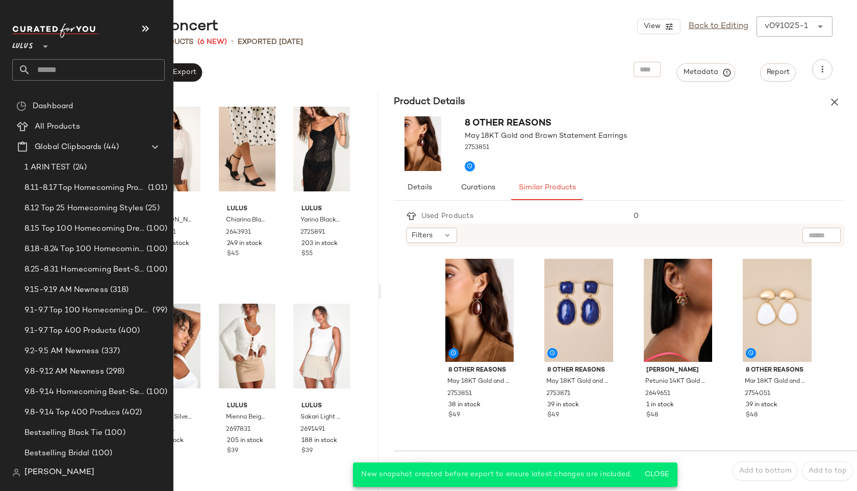
click at [60, 74] on input "text" at bounding box center [98, 69] width 134 height 21
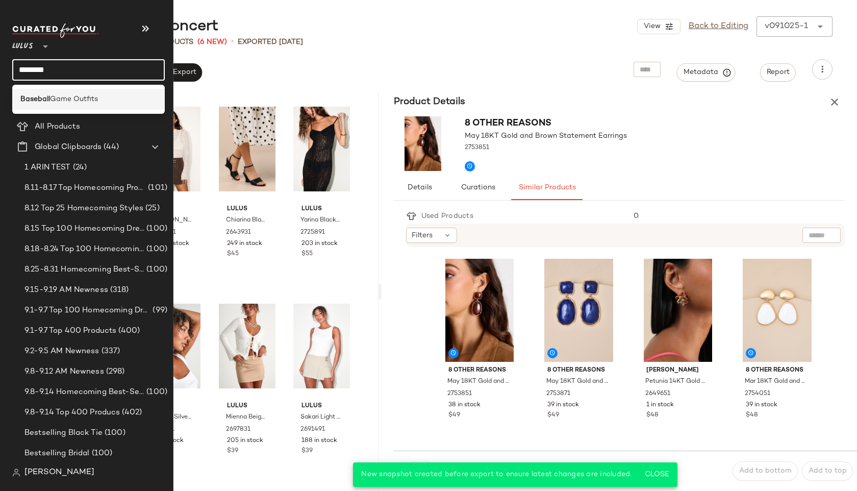
type input "********"
click at [68, 99] on span "Game Outfits" at bounding box center [74, 99] width 48 height 11
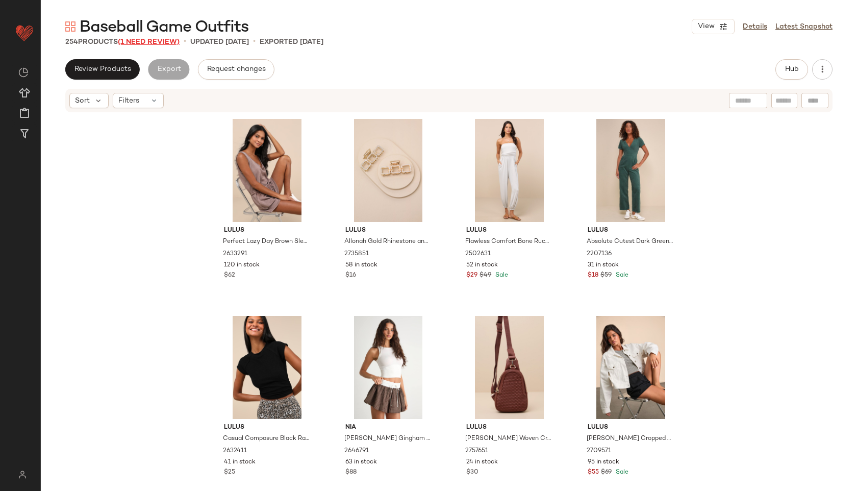
click at [160, 40] on span "(1 Need Review)" at bounding box center [149, 42] width 62 height 8
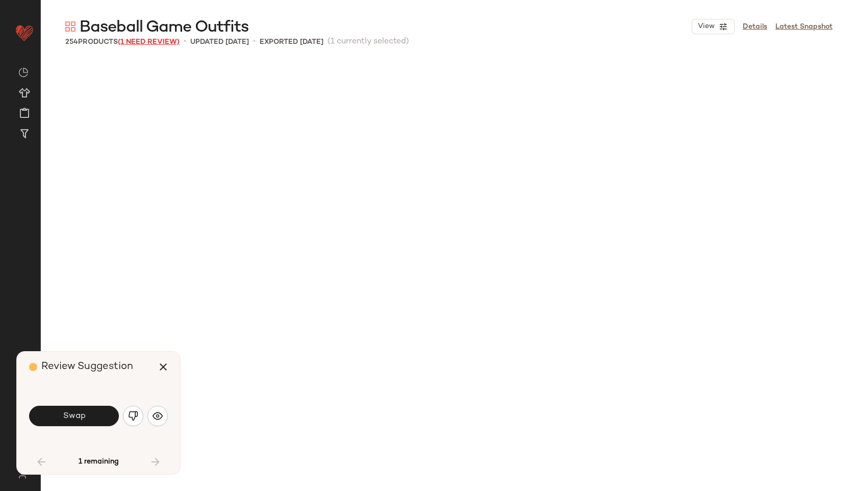
scroll to position [402, 0]
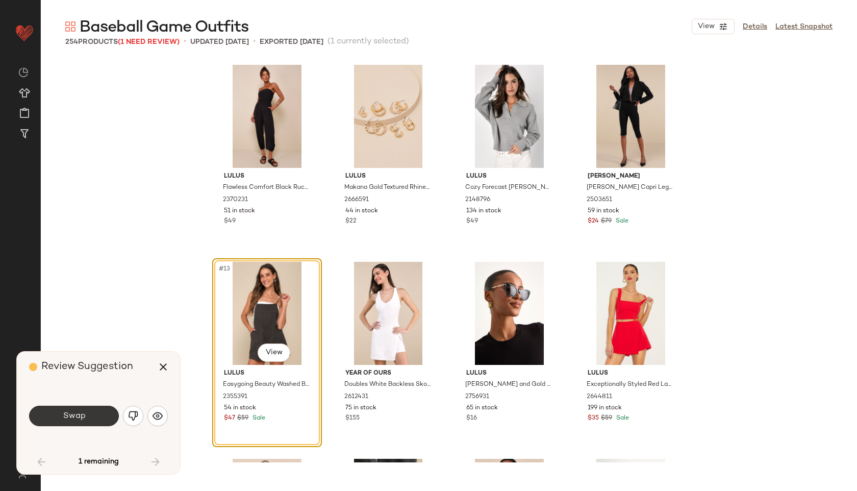
click at [90, 420] on button "Swap" at bounding box center [74, 416] width 90 height 20
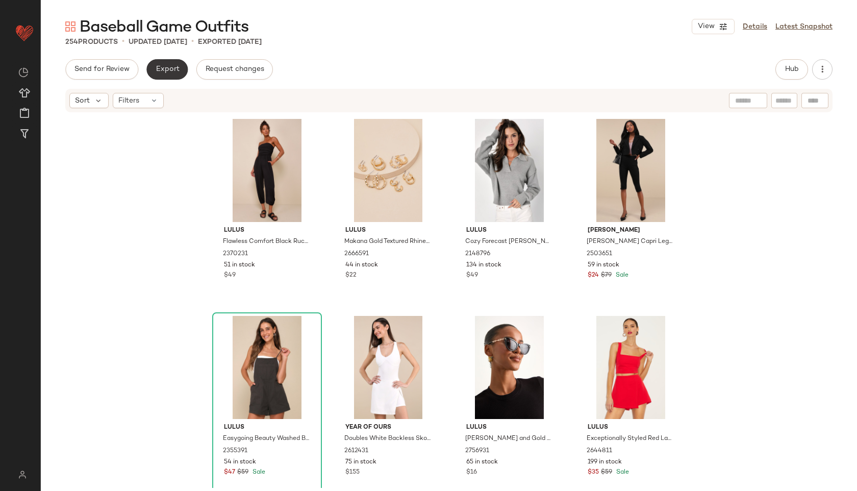
click at [168, 69] on span "Export" at bounding box center [167, 69] width 24 height 8
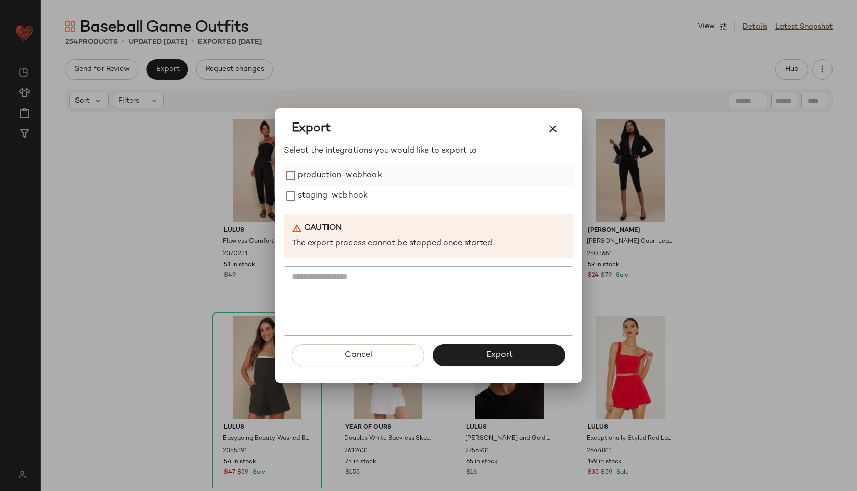
click at [332, 171] on label "production-webhook" at bounding box center [340, 175] width 84 height 20
click at [331, 203] on label "staging-webhook" at bounding box center [333, 196] width 70 height 20
click at [486, 356] on span "Export" at bounding box center [498, 355] width 27 height 10
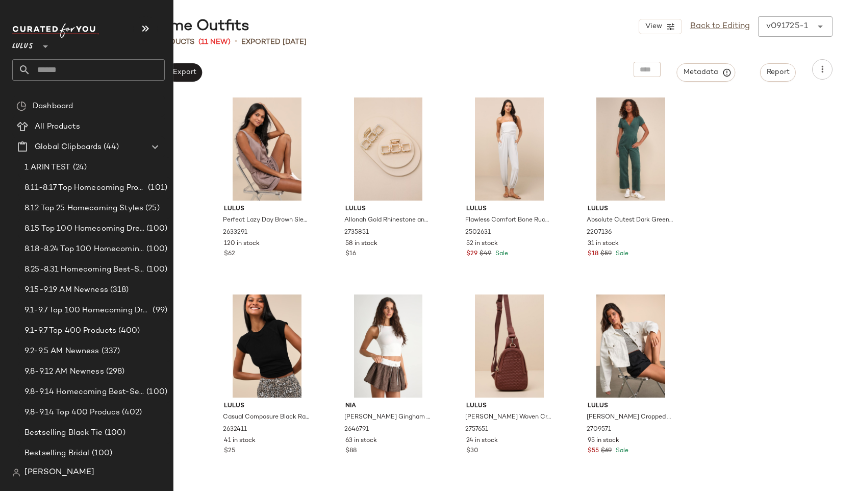
click at [75, 72] on input "text" at bounding box center [98, 69] width 134 height 21
click at [42, 70] on input "text" at bounding box center [98, 69] width 134 height 21
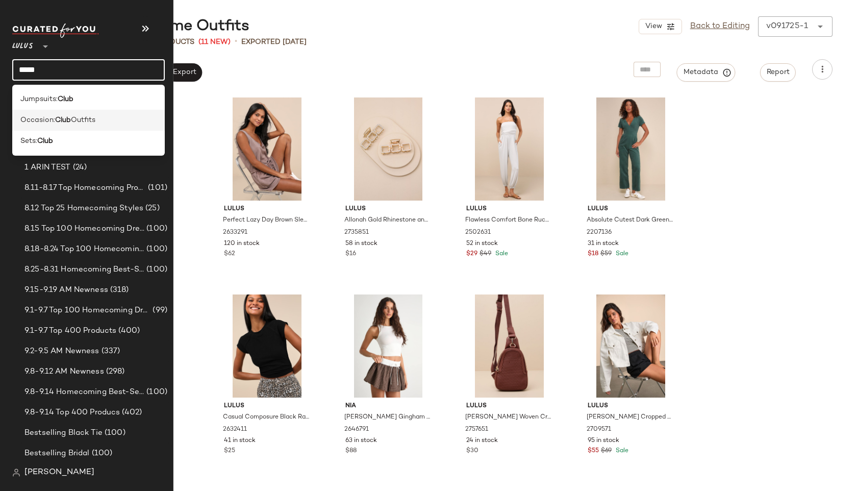
type input "****"
click at [41, 125] on span "Occasion:" at bounding box center [37, 120] width 35 height 11
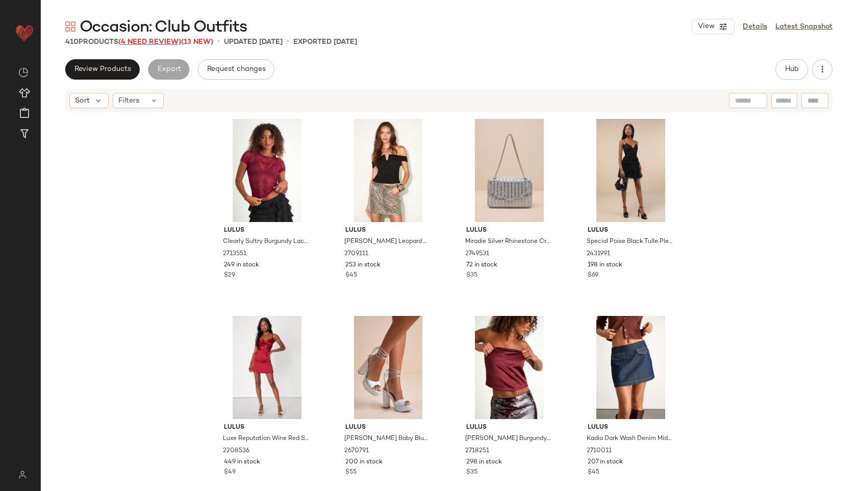
click at [163, 42] on span "(4 Need Review)" at bounding box center [149, 42] width 63 height 8
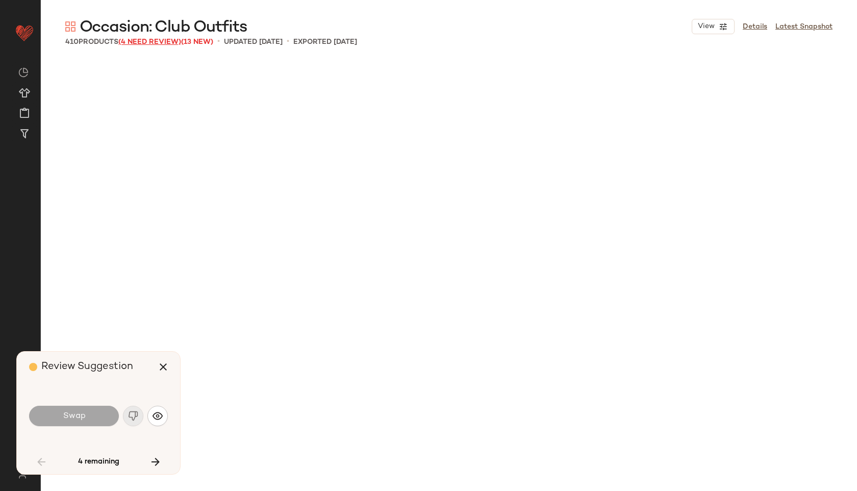
scroll to position [2167, 0]
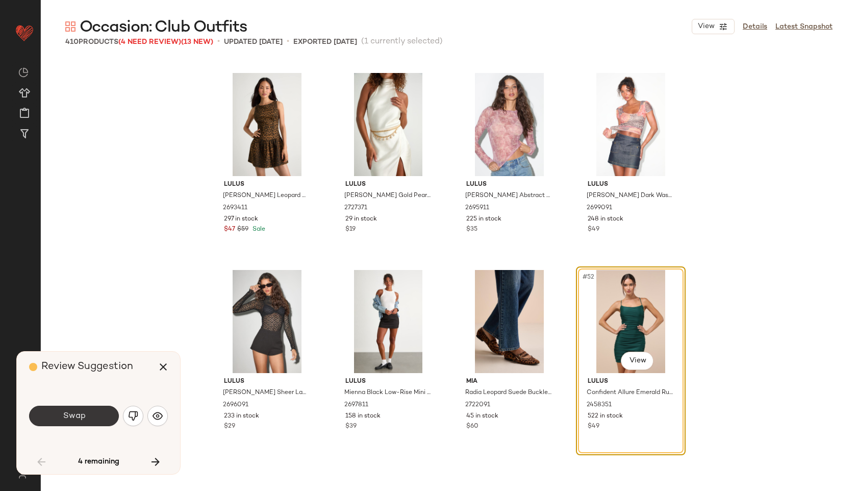
click at [87, 416] on button "Swap" at bounding box center [74, 416] width 90 height 20
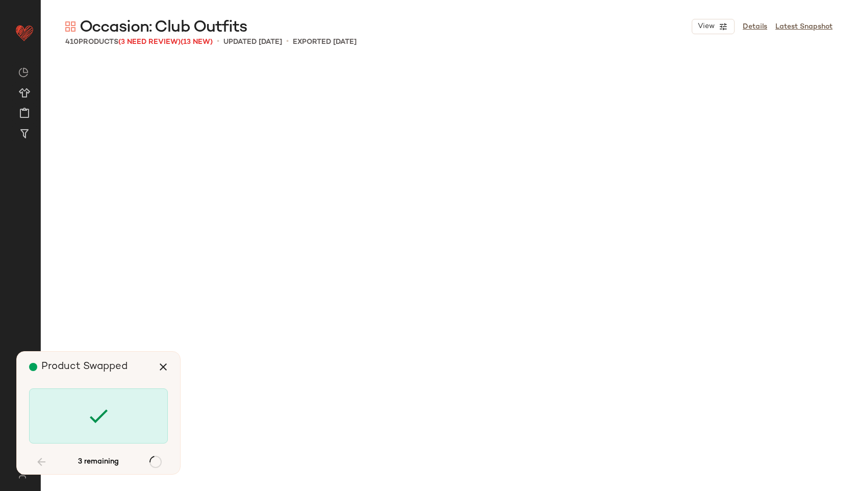
scroll to position [14579, 0]
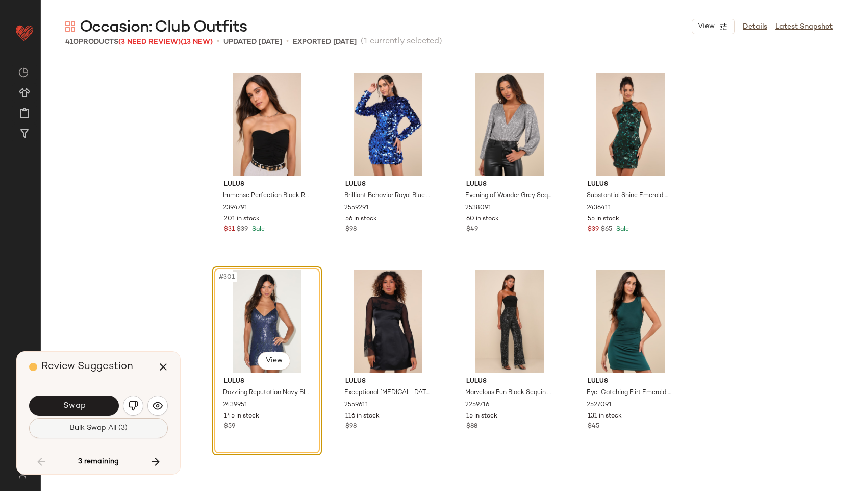
click at [93, 427] on span "Bulk Swap All (3)" at bounding box center [98, 428] width 58 height 8
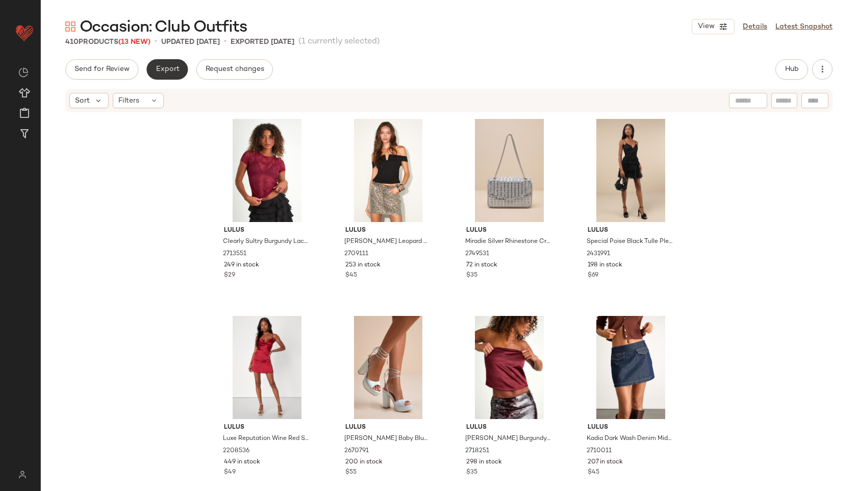
click at [166, 63] on button "Export" at bounding box center [166, 69] width 41 height 20
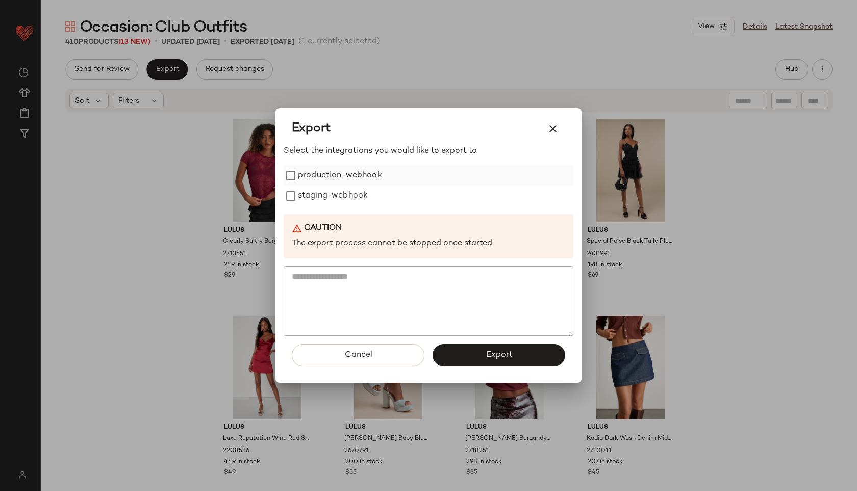
click at [311, 178] on label "production-webhook" at bounding box center [340, 175] width 84 height 20
click at [325, 202] on label "staging-webhook" at bounding box center [333, 196] width 70 height 20
click at [496, 352] on span "Export" at bounding box center [498, 355] width 27 height 10
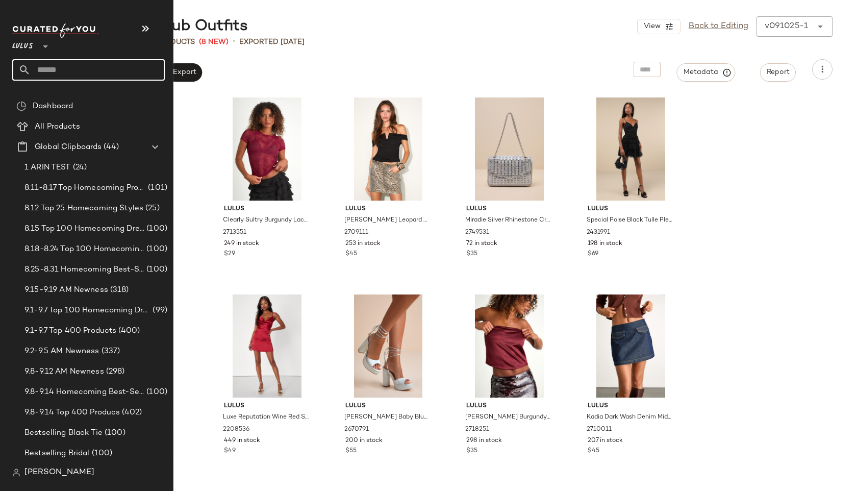
click at [64, 73] on input "text" at bounding box center [98, 69] width 134 height 21
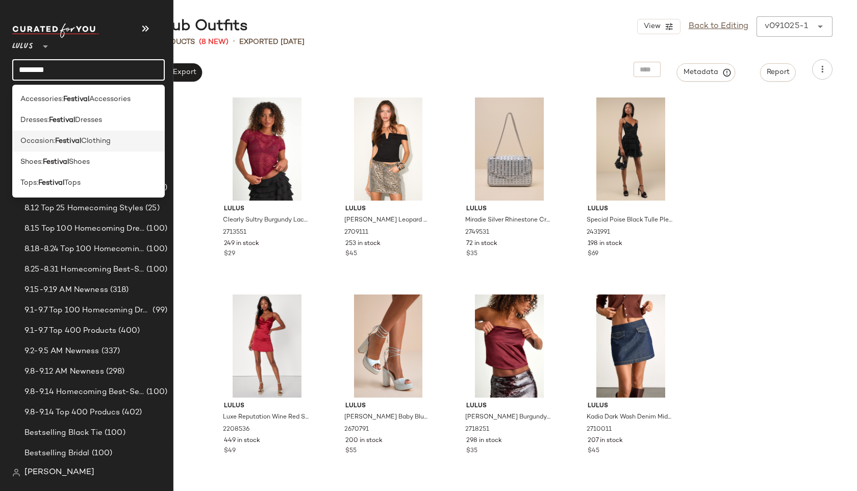
type input "********"
click at [65, 141] on b "Festival" at bounding box center [68, 141] width 26 height 11
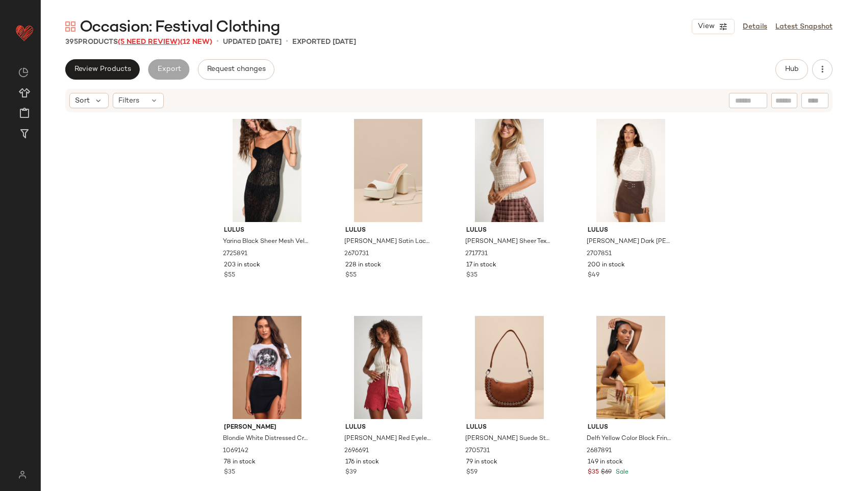
click at [153, 40] on span "(5 Need Review)" at bounding box center [149, 42] width 62 height 8
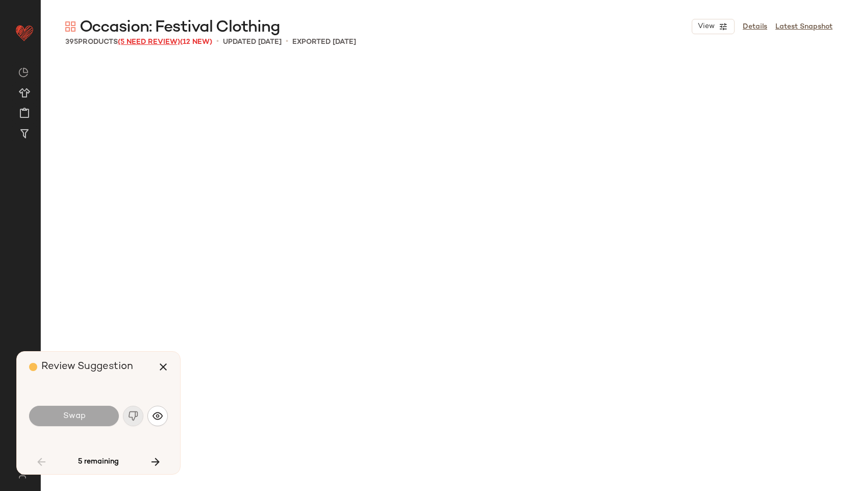
scroll to position [1379, 0]
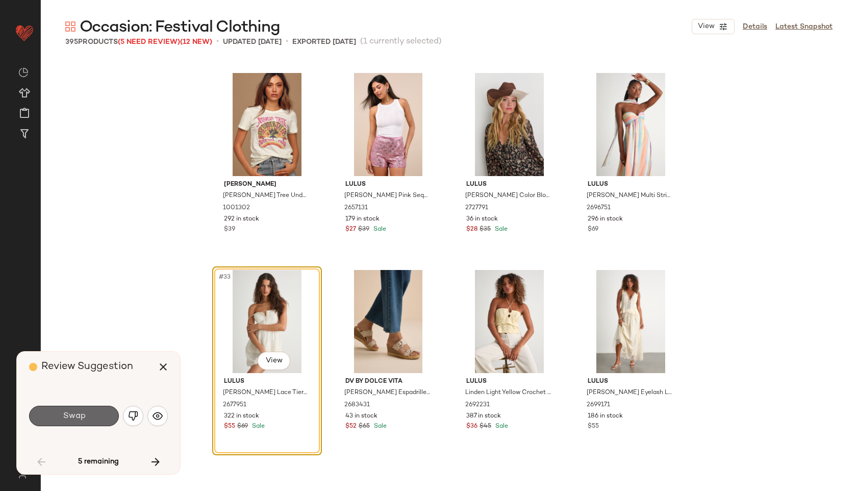
click at [96, 420] on button "Swap" at bounding box center [74, 416] width 90 height 20
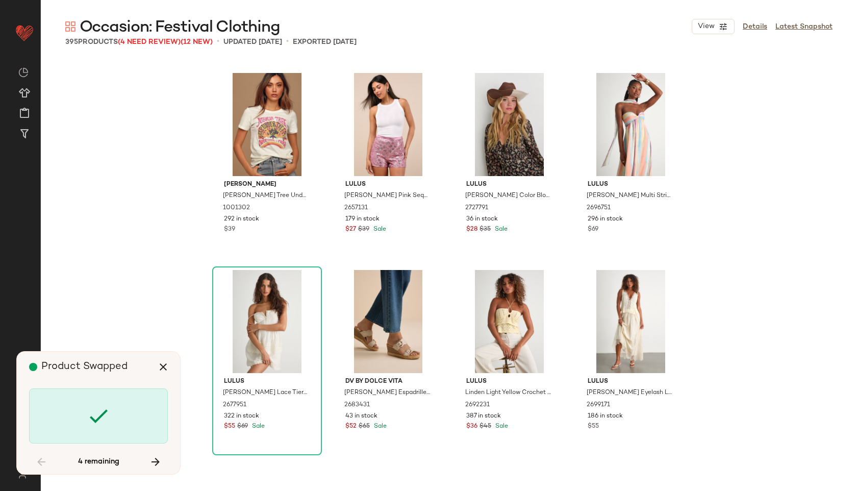
scroll to position [3349, 0]
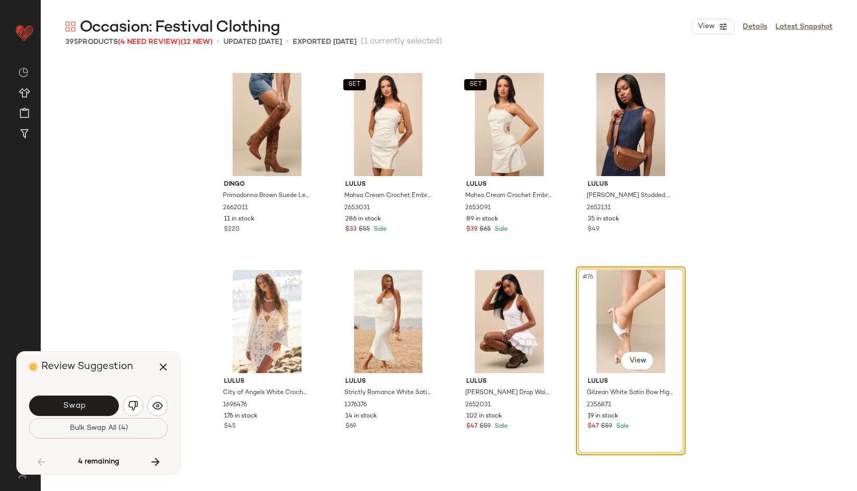
click at [120, 424] on span "Bulk Swap All (4)" at bounding box center [98, 428] width 59 height 8
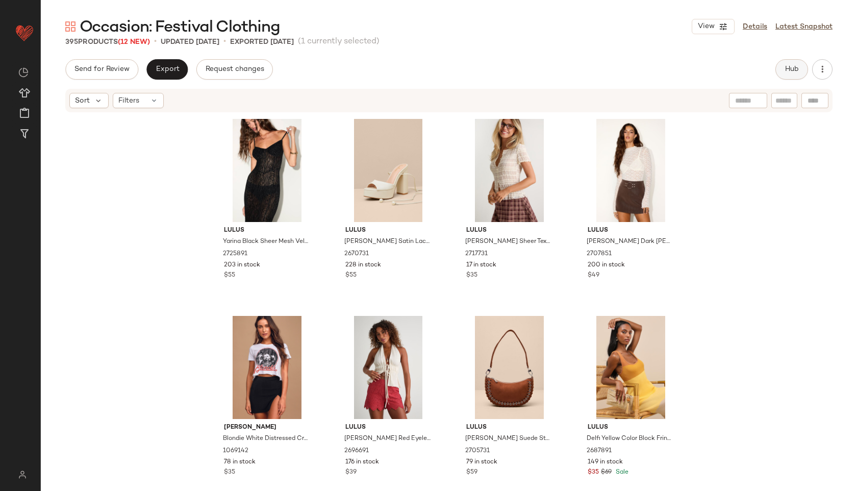
click at [792, 67] on span "Hub" at bounding box center [792, 69] width 14 height 8
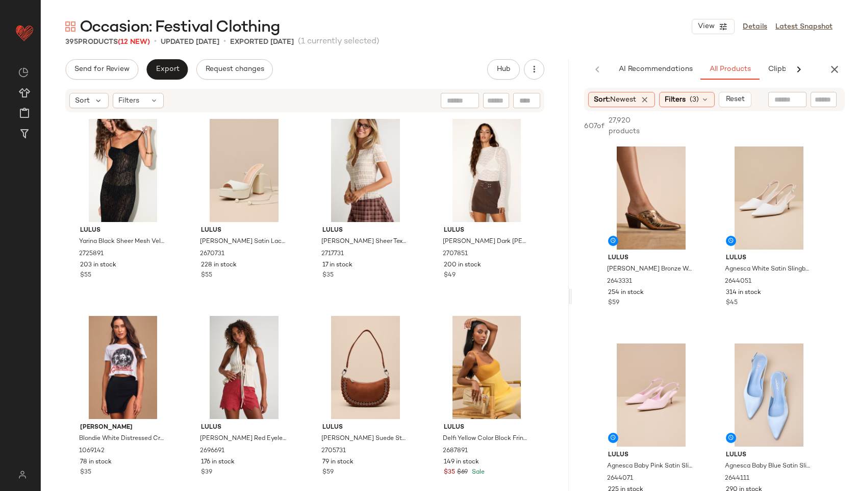
drag, startPoint x: 448, startPoint y: 300, endPoint x: 572, endPoint y: 272, distance: 127.2
click at [572, 272] on div "Occasion: Festival Clothing View Details Latest Snapshot 395 Products (12 New) …" at bounding box center [449, 253] width 817 height 475
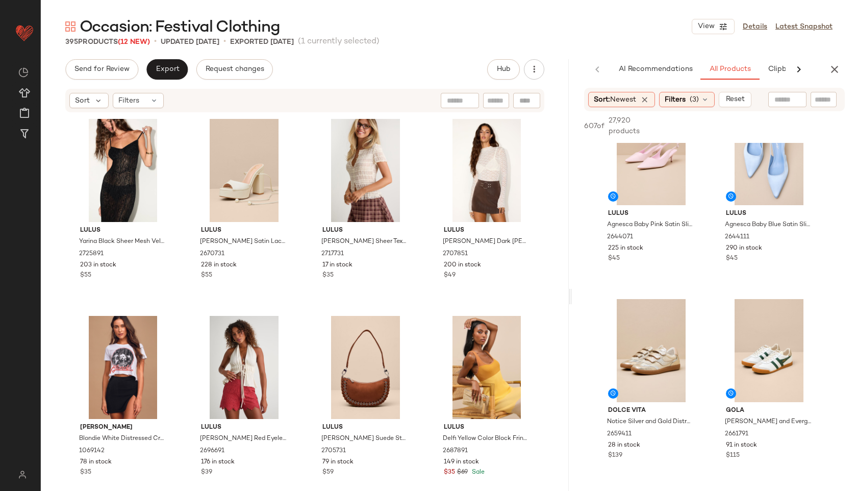
scroll to position [306, 0]
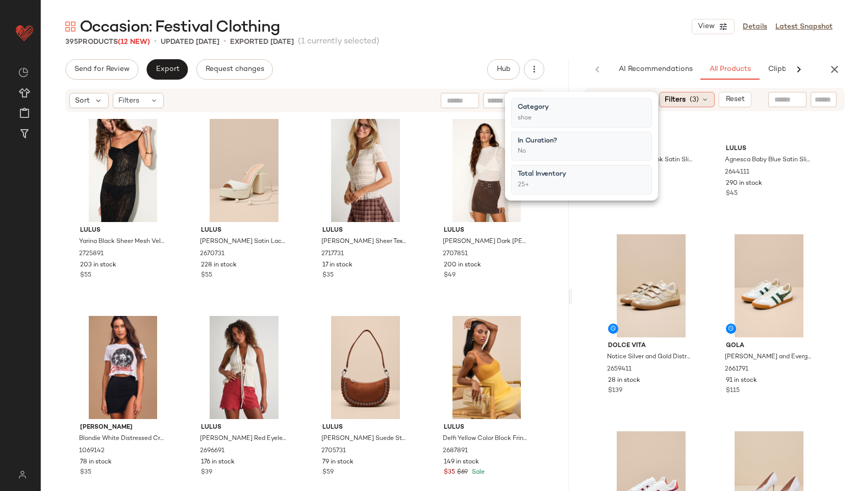
click at [703, 102] on div "Filters (3)" at bounding box center [687, 99] width 56 height 15
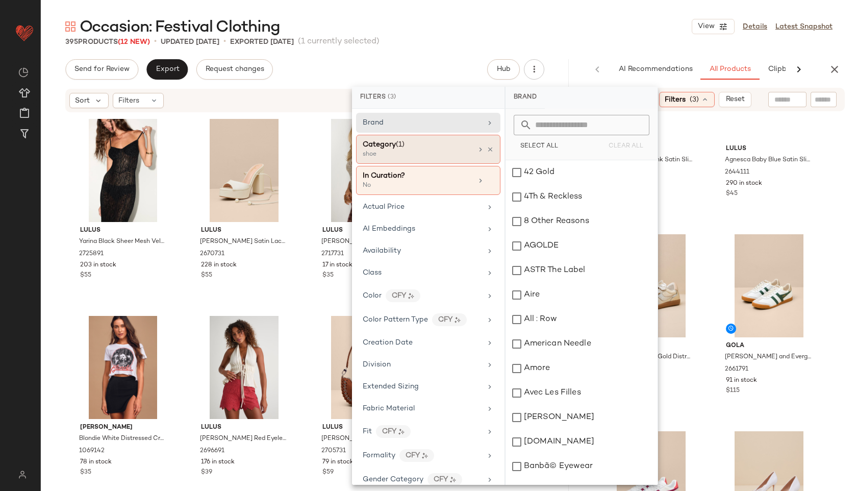
click at [441, 153] on div "shoe" at bounding box center [414, 154] width 102 height 9
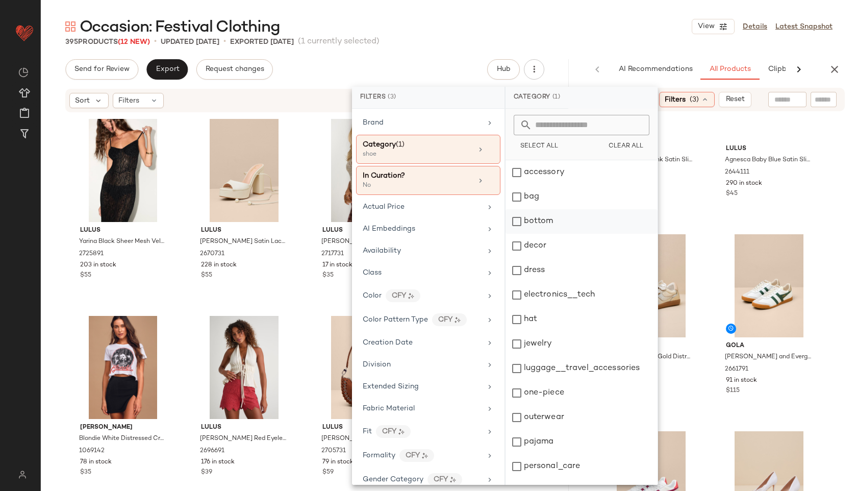
click at [538, 221] on div "bottom" at bounding box center [582, 221] width 152 height 24
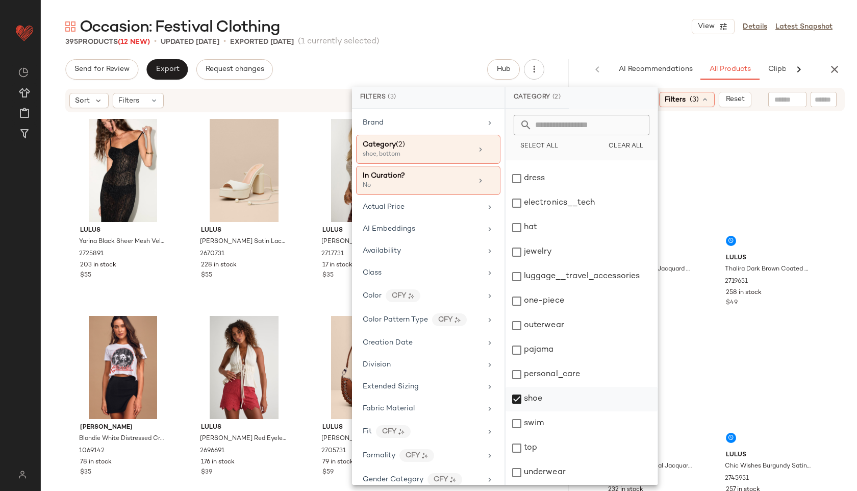
click at [533, 402] on div "shoe" at bounding box center [582, 399] width 152 height 24
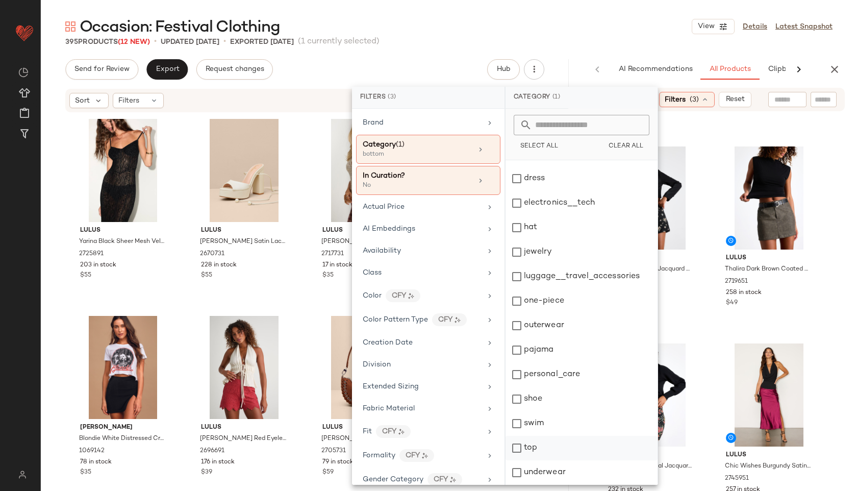
click at [531, 451] on div "top" at bounding box center [582, 448] width 152 height 24
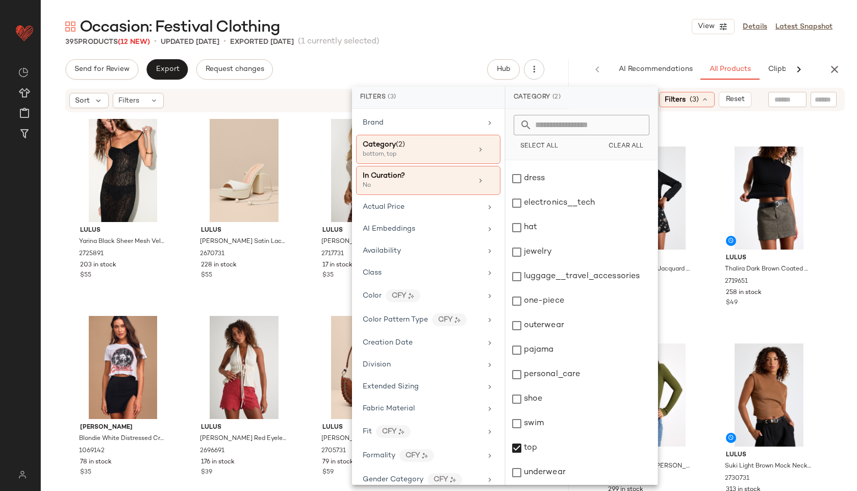
click at [620, 36] on div "Occasion: Festival Clothing View Details Latest Snapshot" at bounding box center [449, 26] width 817 height 20
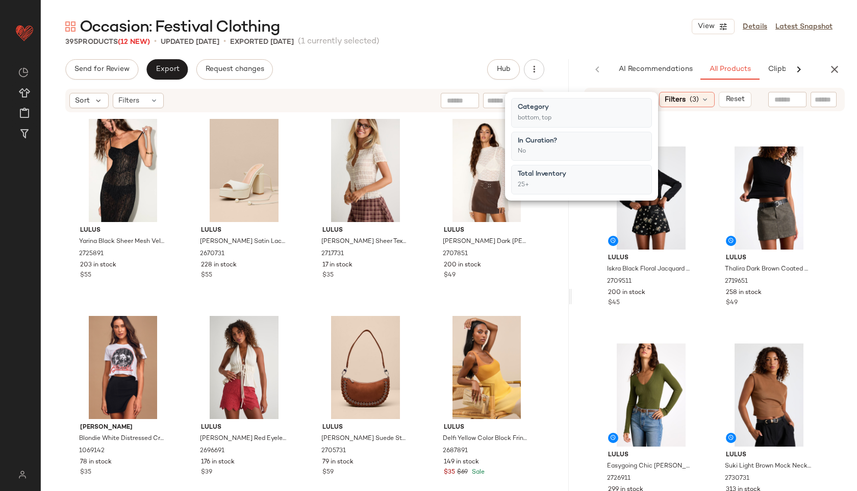
click at [620, 36] on div "Occasion: Festival Clothing View Details Latest Snapshot" at bounding box center [449, 26] width 817 height 20
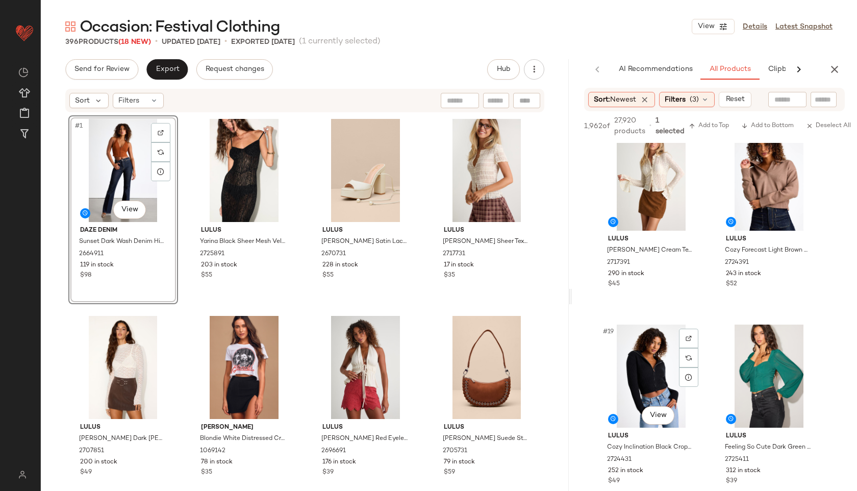
scroll to position [1595, 0]
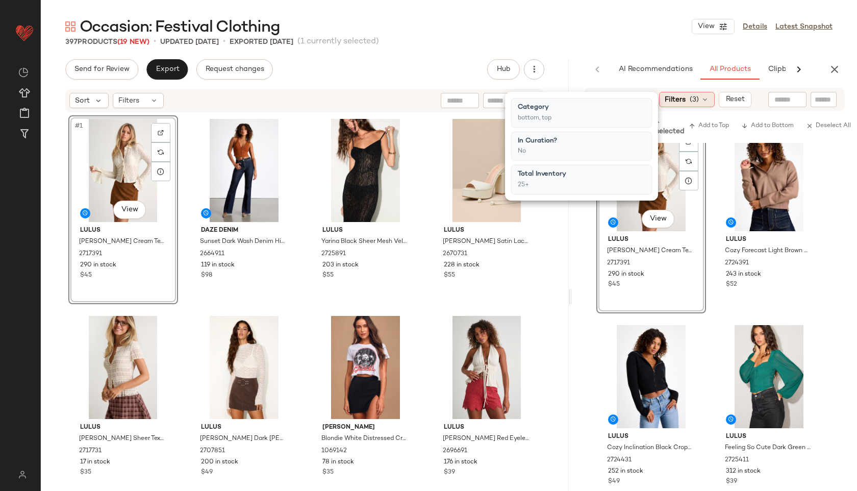
click at [681, 102] on span "Filters" at bounding box center [675, 99] width 21 height 11
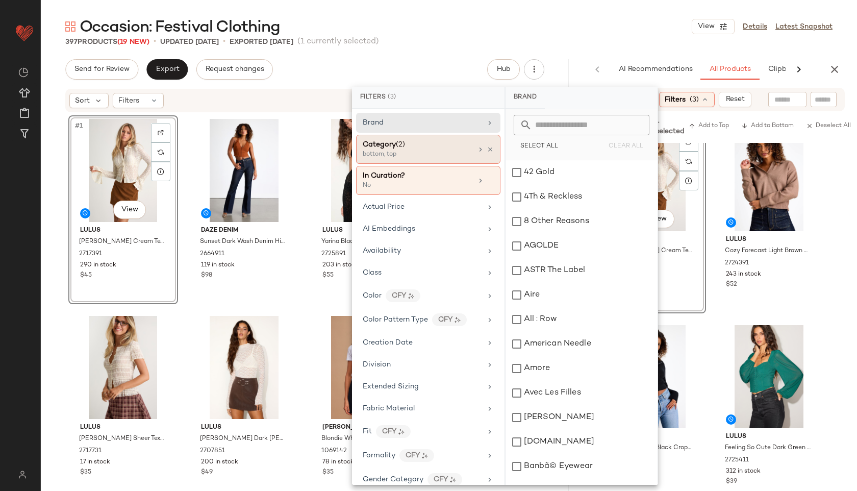
click at [441, 150] on div "bottom, top" at bounding box center [414, 154] width 102 height 9
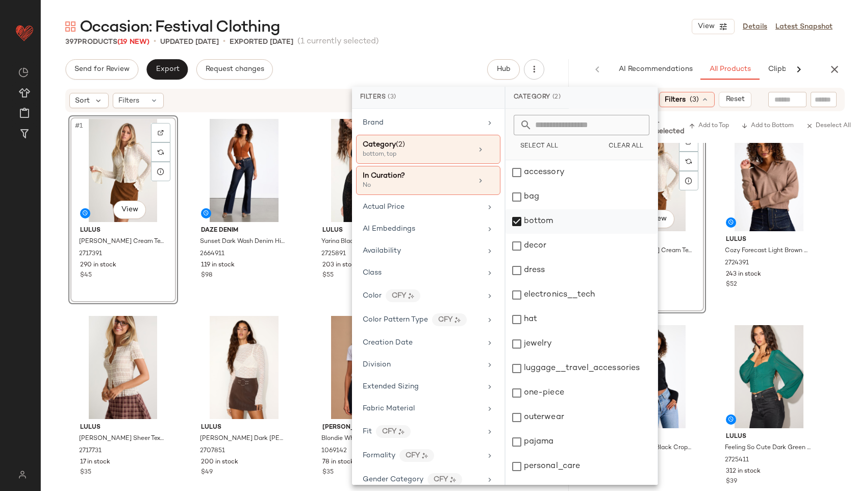
click at [547, 220] on div "bottom" at bounding box center [582, 221] width 152 height 24
click at [554, 273] on div "dress" at bounding box center [582, 270] width 152 height 24
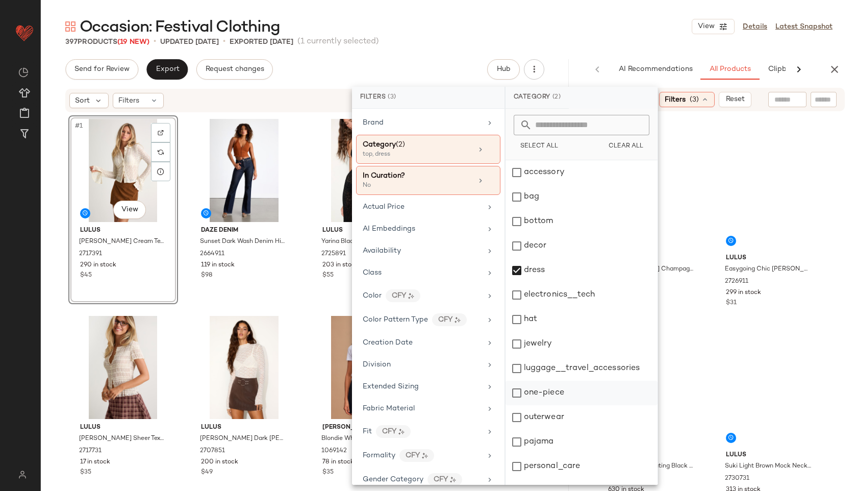
scroll to position [92, 0]
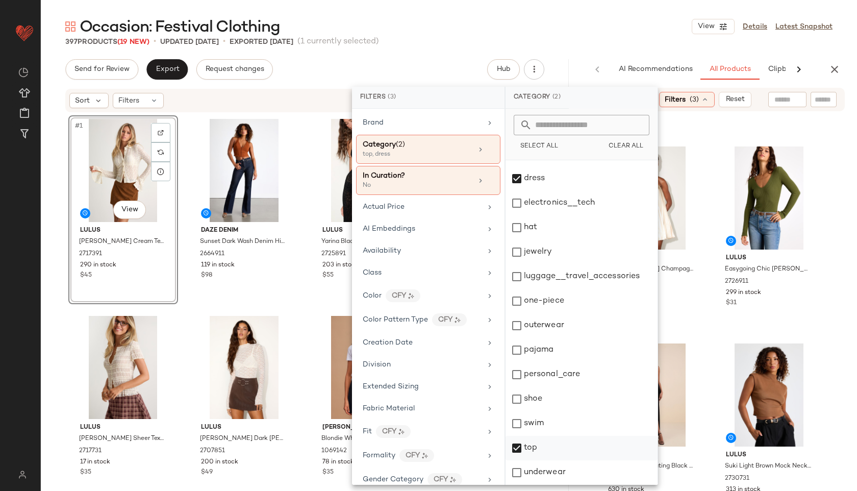
click at [538, 449] on div "top" at bounding box center [582, 448] width 152 height 24
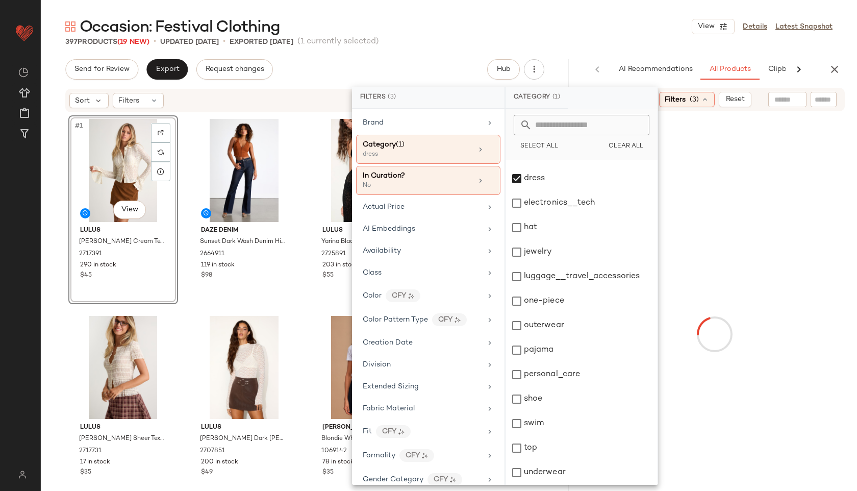
click at [614, 27] on div "Occasion: Festival Clothing View Details Latest Snapshot" at bounding box center [449, 26] width 817 height 20
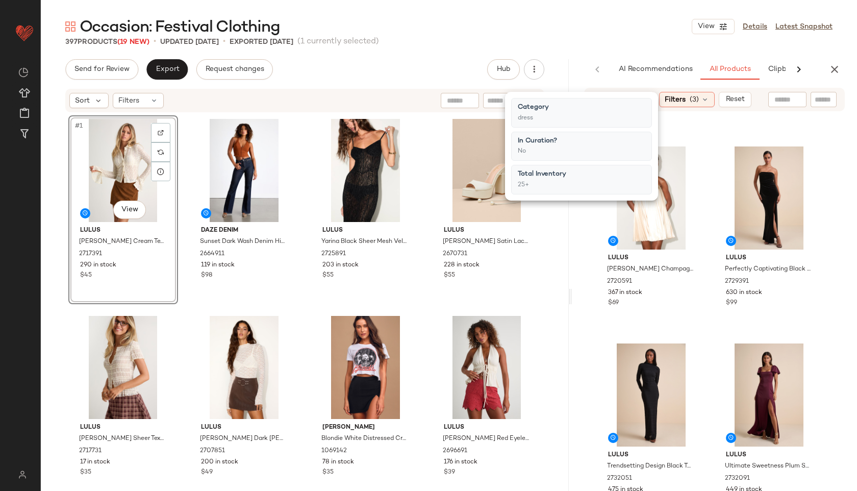
click at [614, 27] on div "Occasion: Festival Clothing View Details Latest Snapshot" at bounding box center [449, 26] width 817 height 20
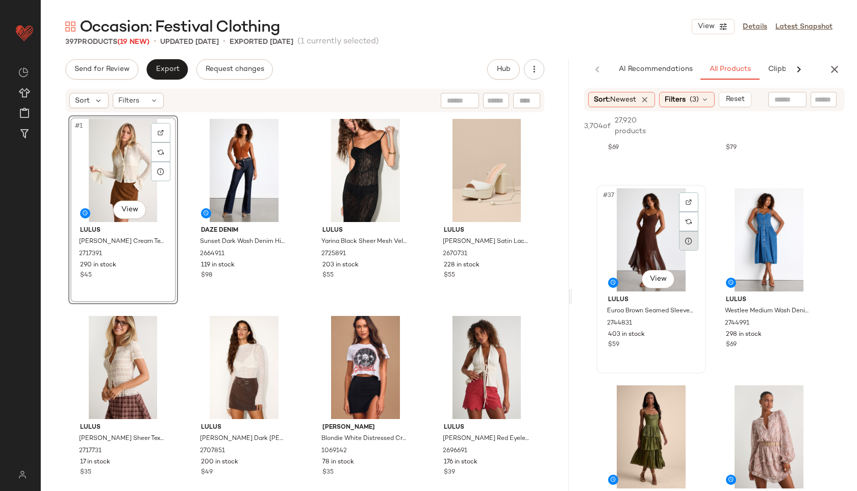
scroll to position [3511, 0]
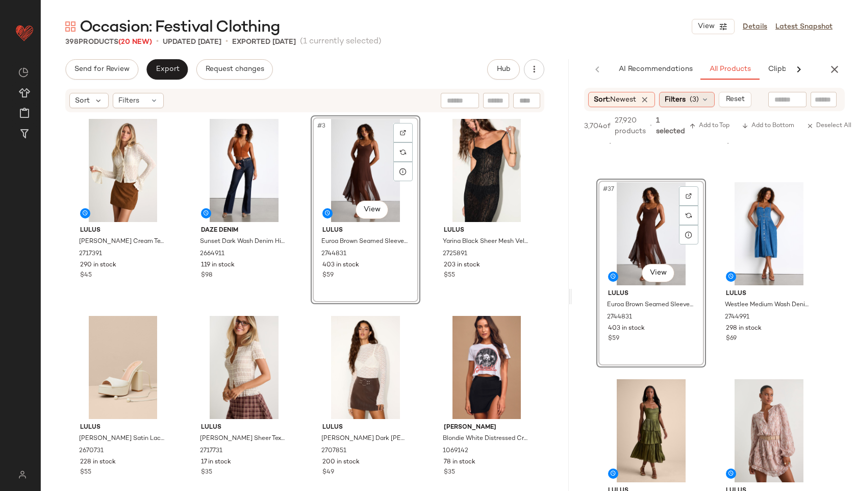
click at [691, 97] on div "Filters (3)" at bounding box center [687, 99] width 56 height 15
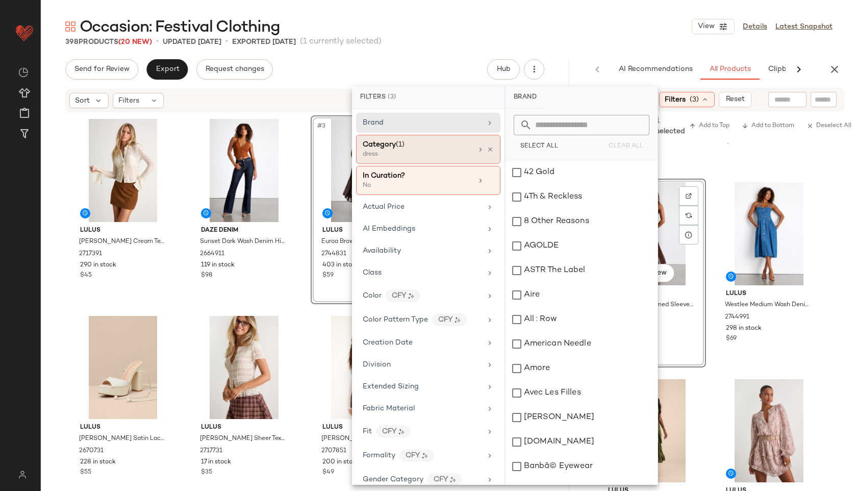
click at [426, 155] on div "dress" at bounding box center [414, 154] width 102 height 9
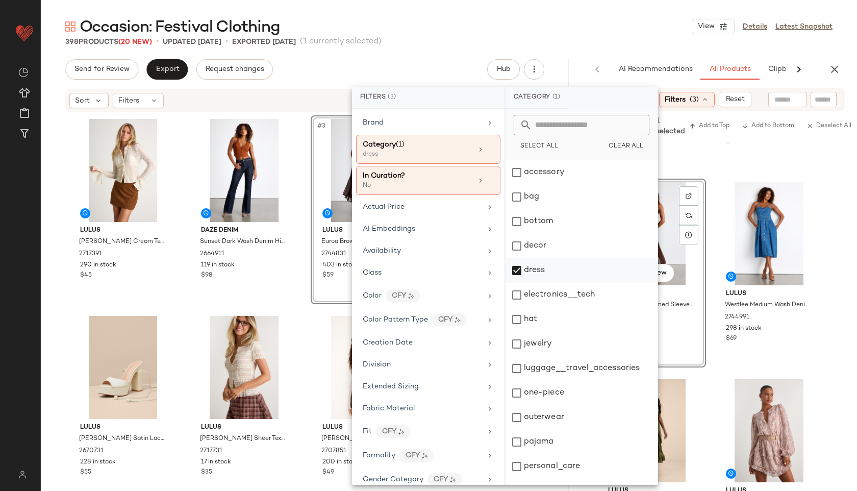
click at [551, 268] on div "dress" at bounding box center [582, 270] width 152 height 24
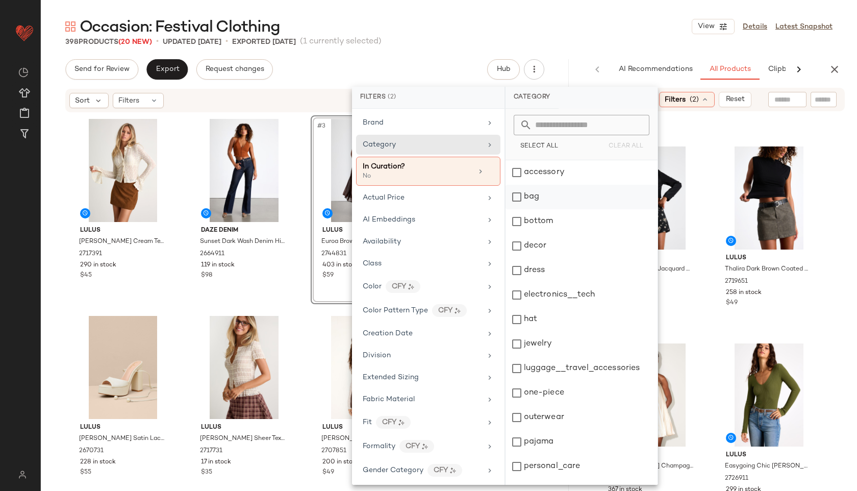
click at [567, 203] on div "bag" at bounding box center [582, 197] width 152 height 24
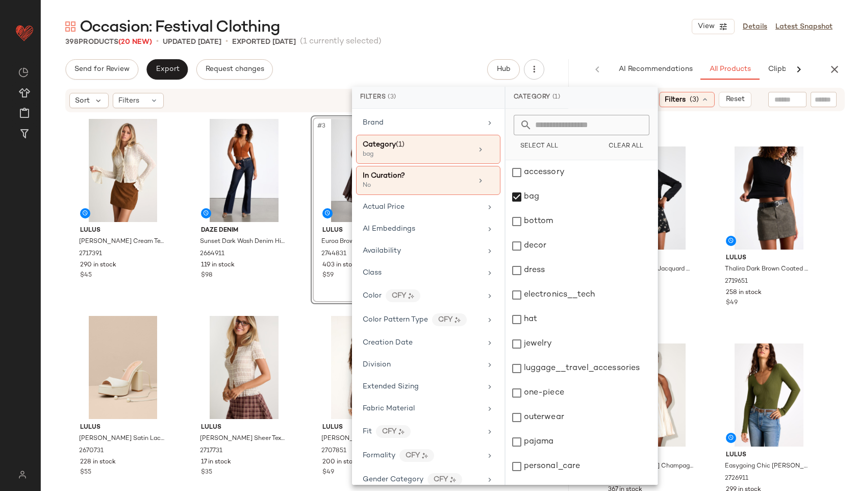
click at [604, 35] on div "Occasion: Festival Clothing View Details Latest Snapshot" at bounding box center [449, 26] width 817 height 20
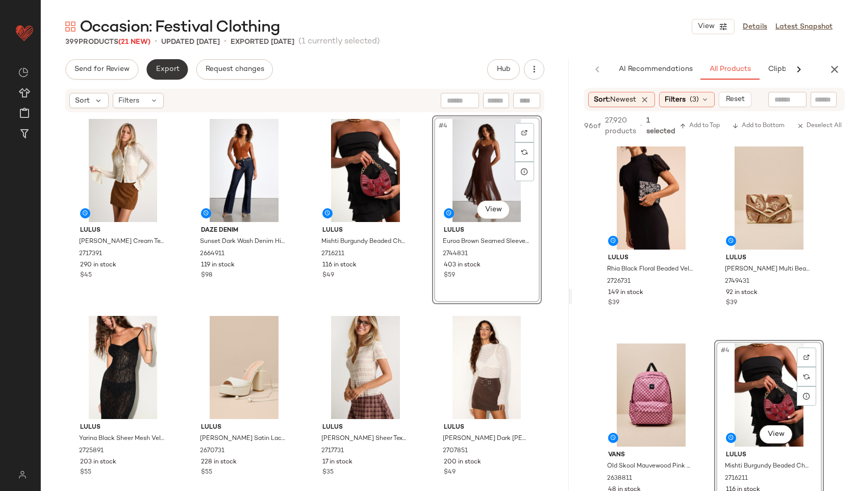
click at [177, 63] on button "Export" at bounding box center [166, 69] width 41 height 20
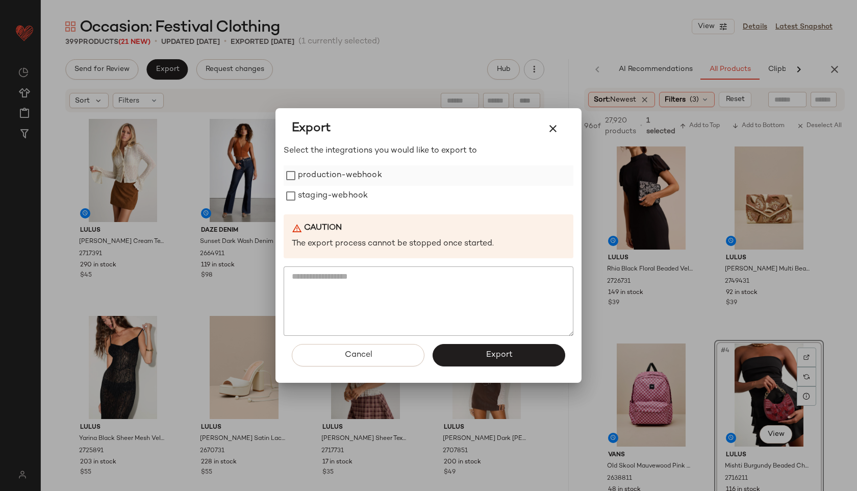
click at [304, 178] on label "production-webhook" at bounding box center [340, 175] width 84 height 20
click at [313, 192] on label "staging-webhook" at bounding box center [333, 196] width 70 height 20
click at [447, 352] on button "Export" at bounding box center [499, 355] width 133 height 22
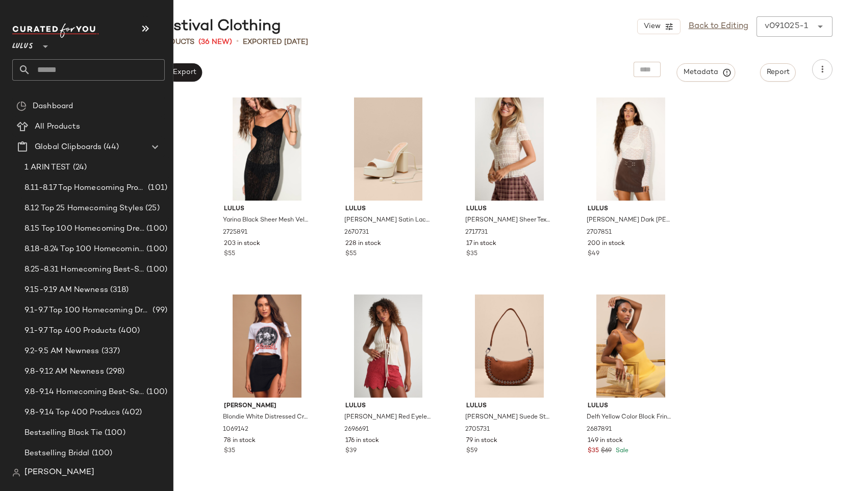
click at [54, 73] on input "text" at bounding box center [98, 69] width 134 height 21
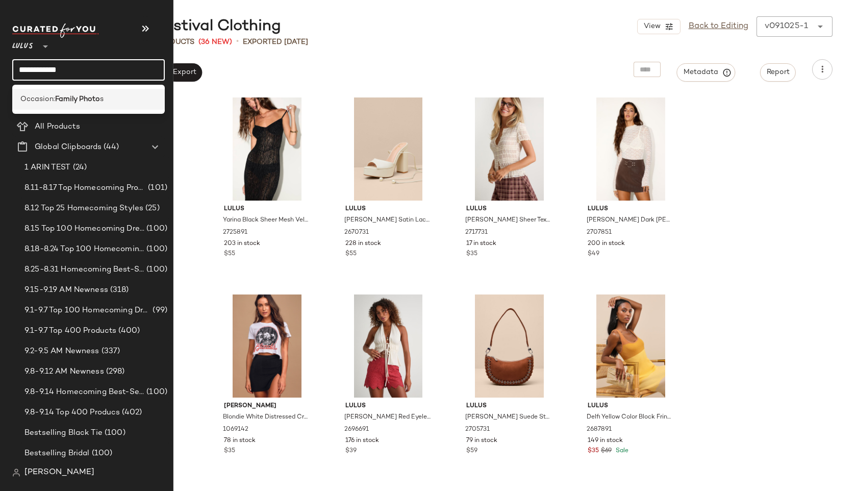
type input "**********"
click at [54, 103] on span "Occasion:" at bounding box center [37, 99] width 35 height 11
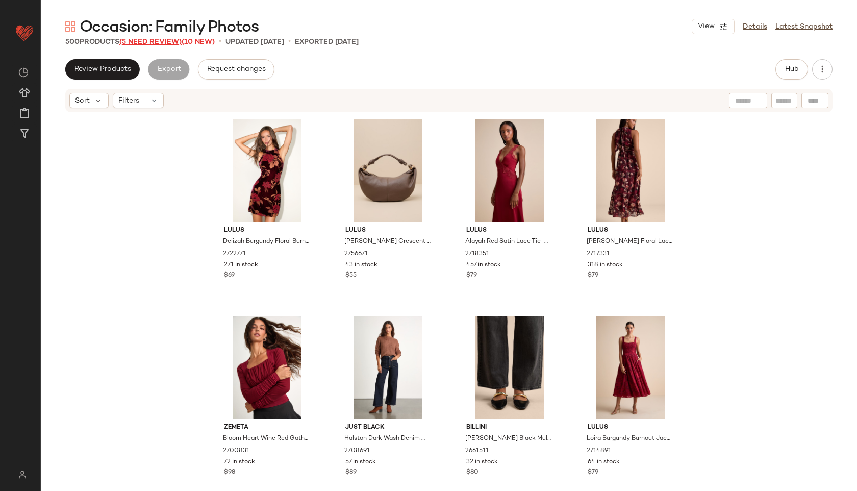
click at [170, 41] on span "(5 Need Review)" at bounding box center [150, 42] width 62 height 8
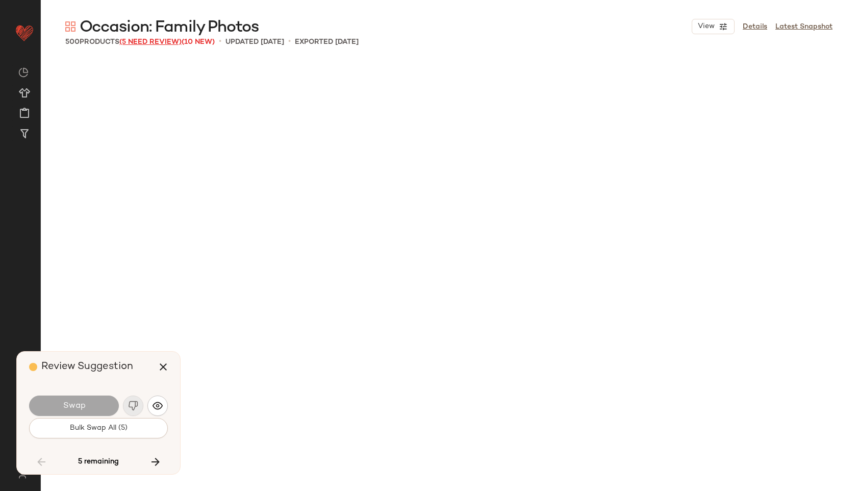
scroll to position [3940, 0]
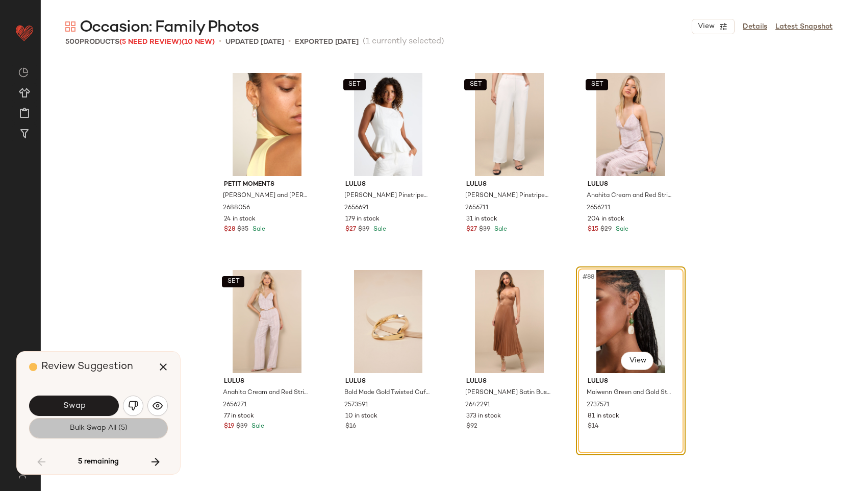
click at [117, 431] on span "Bulk Swap All (5)" at bounding box center [98, 428] width 58 height 8
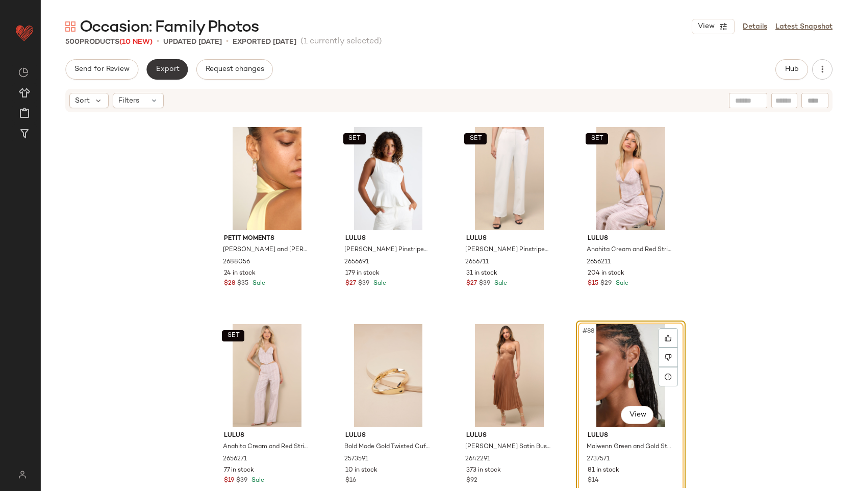
click at [173, 70] on span "Export" at bounding box center [167, 69] width 24 height 8
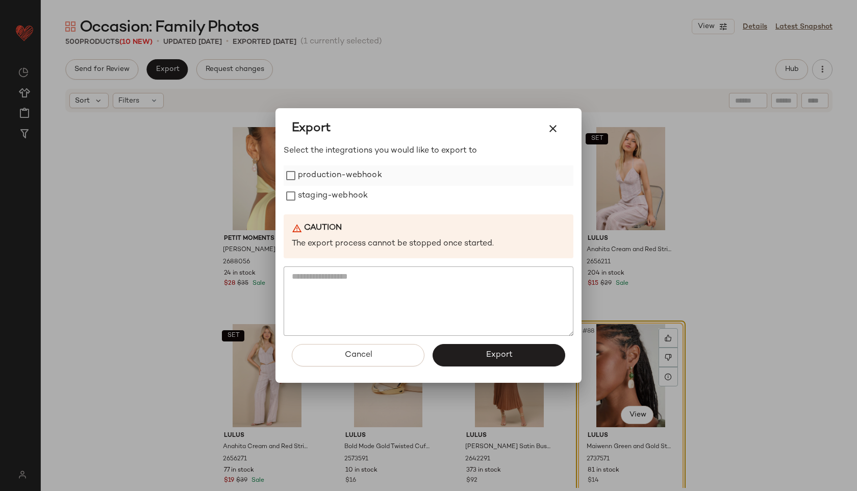
click at [329, 179] on label "production-webhook" at bounding box center [340, 175] width 84 height 20
click at [324, 194] on label "staging-webhook" at bounding box center [333, 196] width 70 height 20
click at [447, 351] on button "Export" at bounding box center [499, 355] width 133 height 22
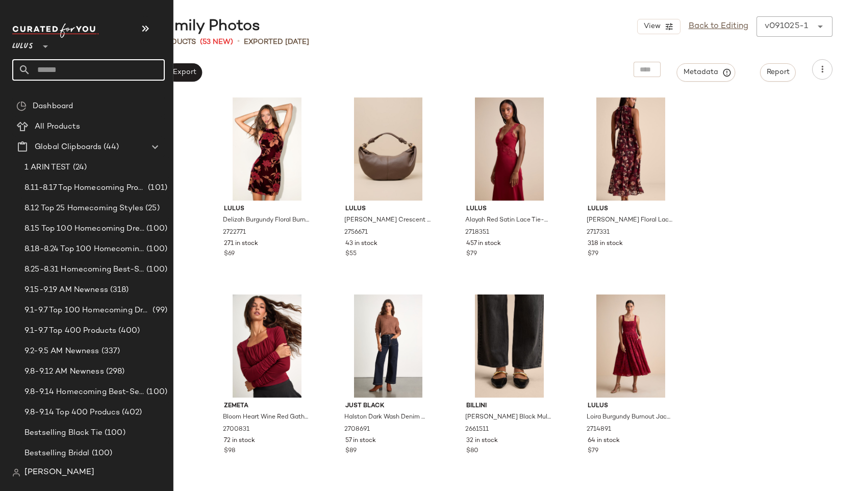
click at [43, 71] on input "text" at bounding box center [98, 69] width 134 height 21
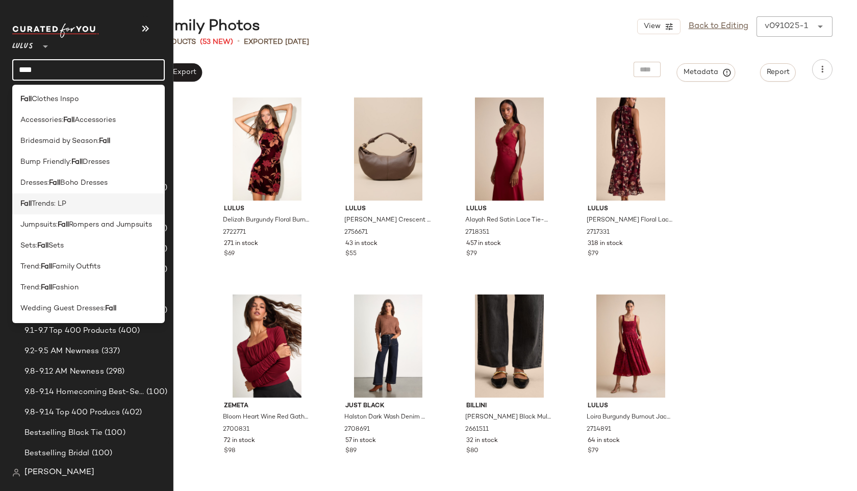
type input "****"
click at [46, 204] on span "Trends: LP" at bounding box center [49, 204] width 35 height 11
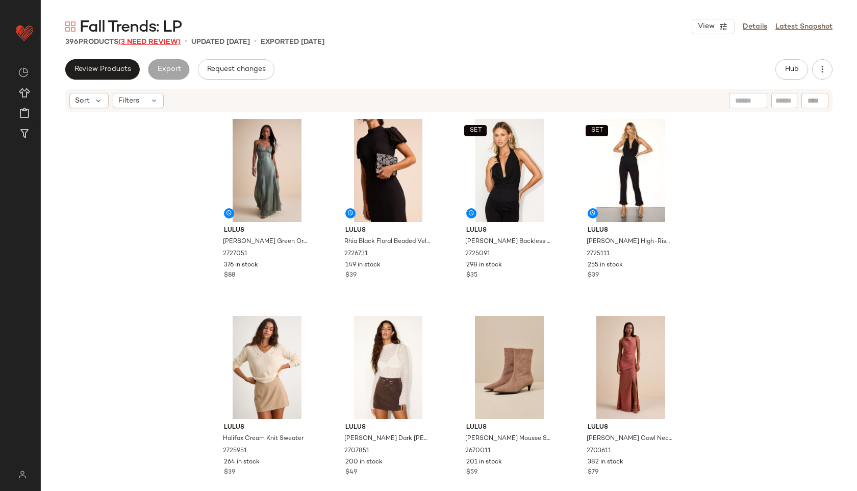
click at [167, 44] on span "(3 Need Review)" at bounding box center [149, 42] width 62 height 8
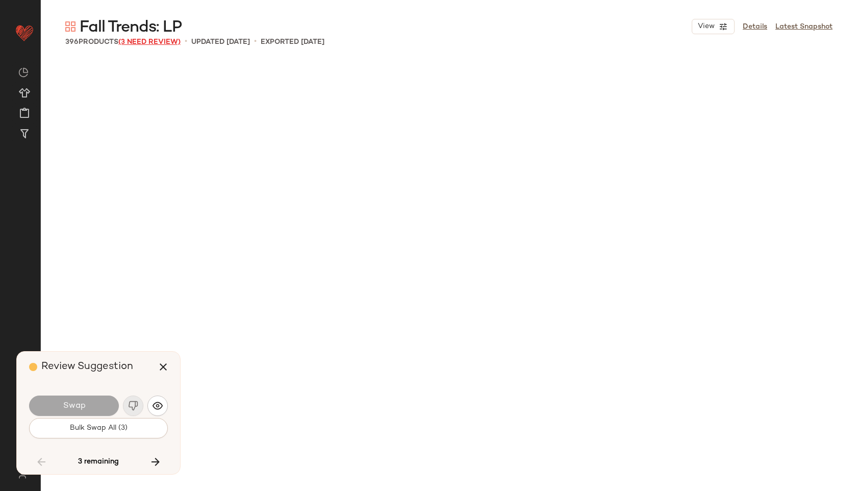
scroll to position [3546, 0]
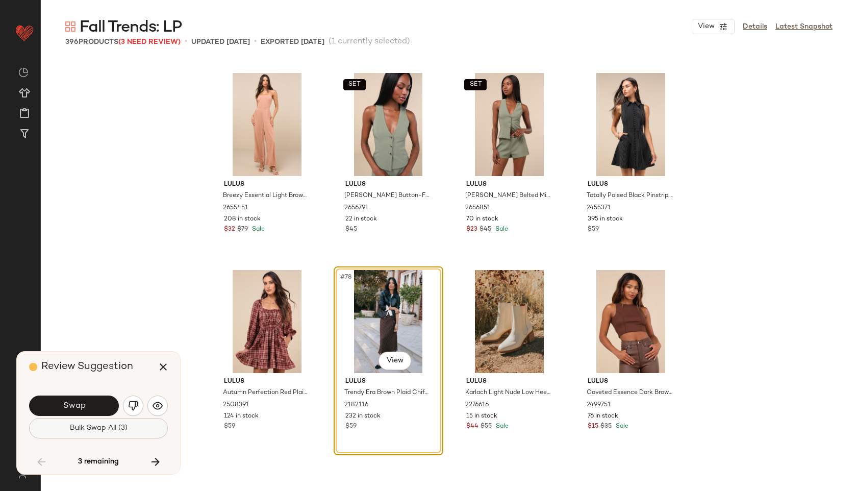
click at [80, 428] on span "Bulk Swap All (3)" at bounding box center [98, 428] width 58 height 8
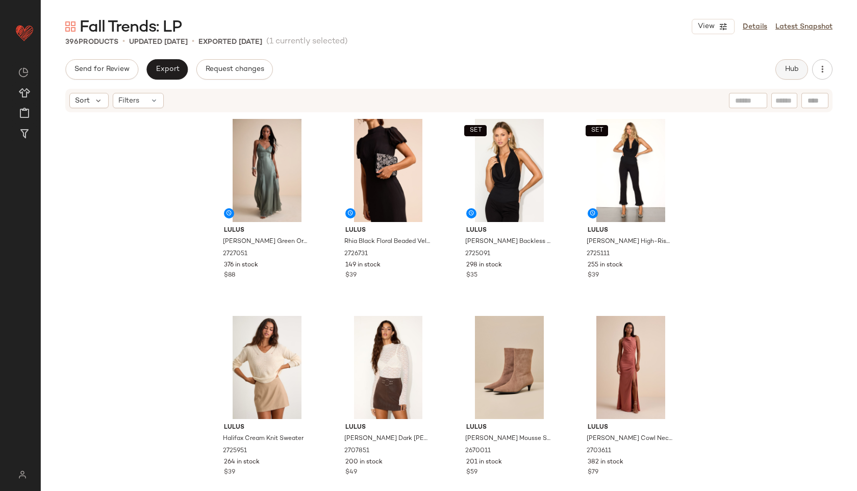
click at [793, 63] on button "Hub" at bounding box center [792, 69] width 33 height 20
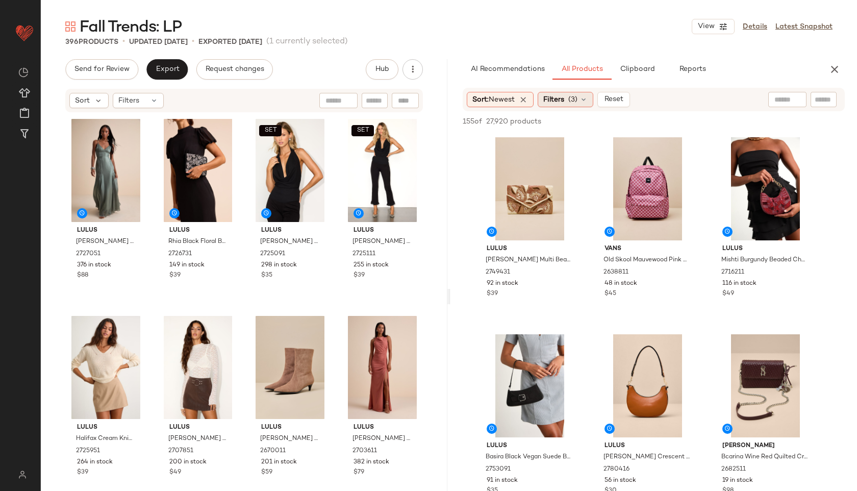
click at [582, 97] on icon at bounding box center [584, 99] width 8 height 8
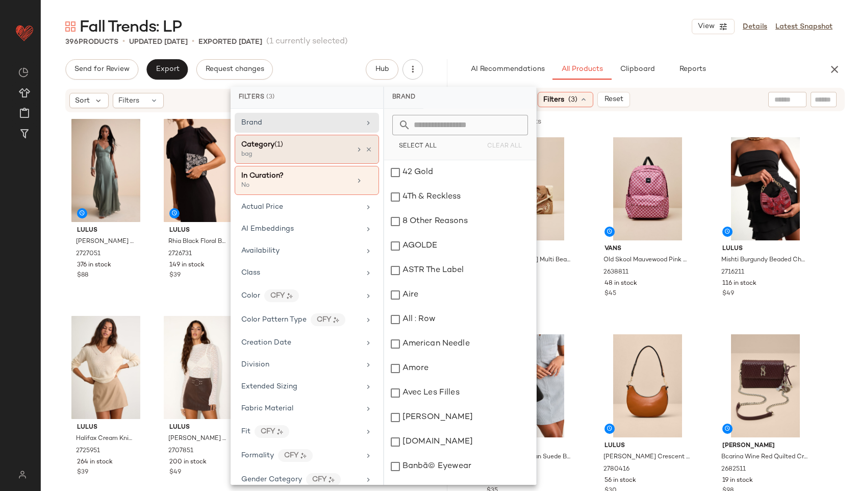
click at [331, 155] on div "bag" at bounding box center [292, 154] width 102 height 9
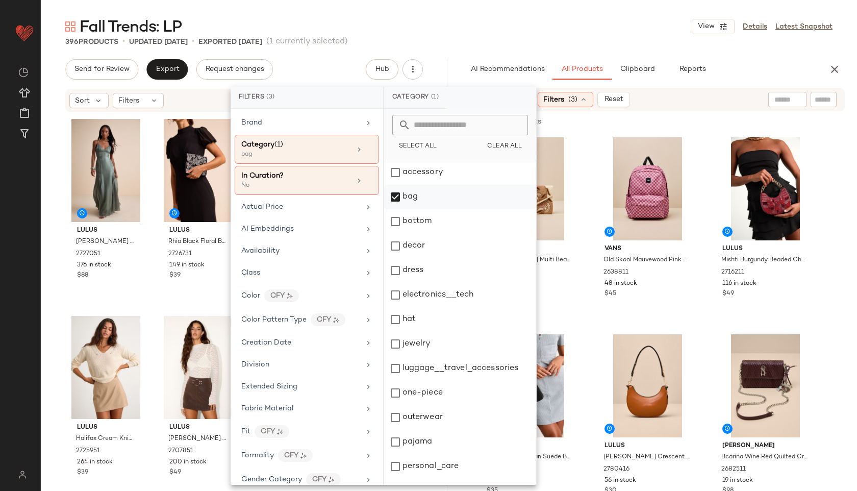
click at [410, 197] on div "bag" at bounding box center [460, 197] width 152 height 24
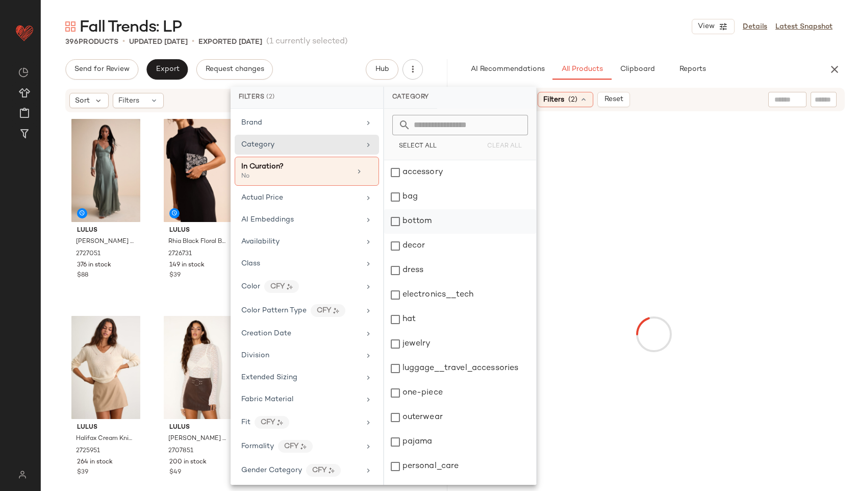
click at [423, 220] on div "bottom" at bounding box center [460, 221] width 152 height 24
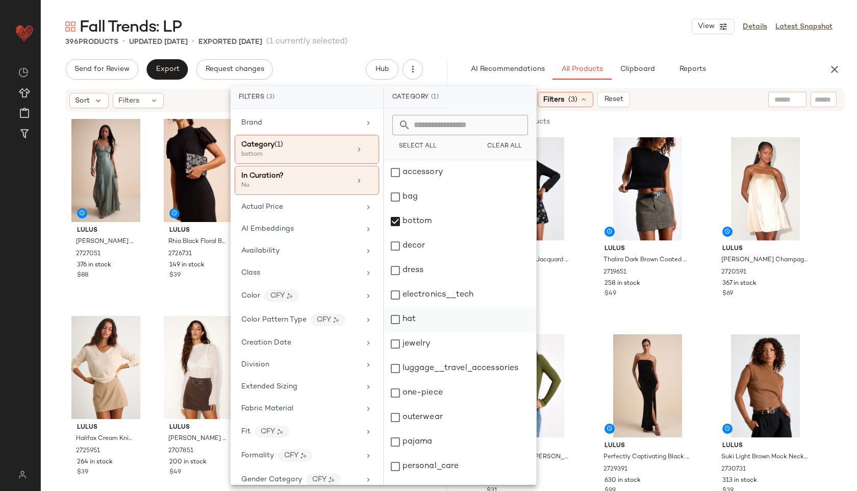
scroll to position [92, 0]
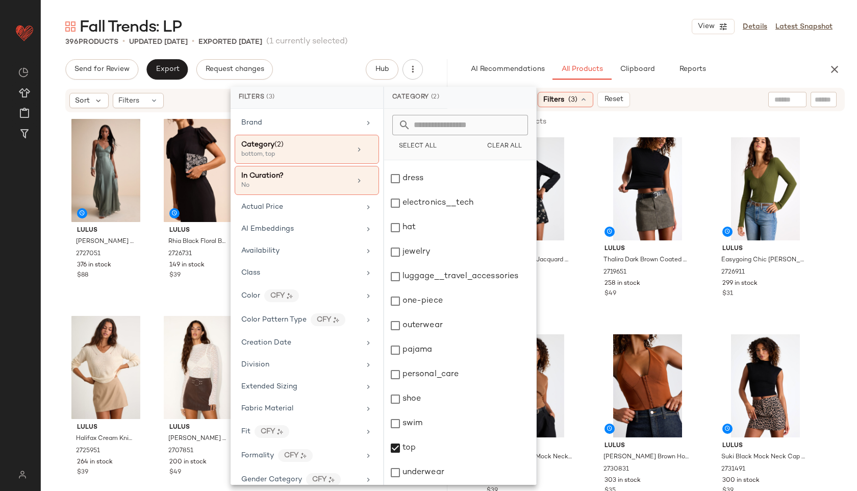
click at [566, 36] on div "Fall Trends: LP View Details Latest Snapshot" at bounding box center [449, 26] width 817 height 20
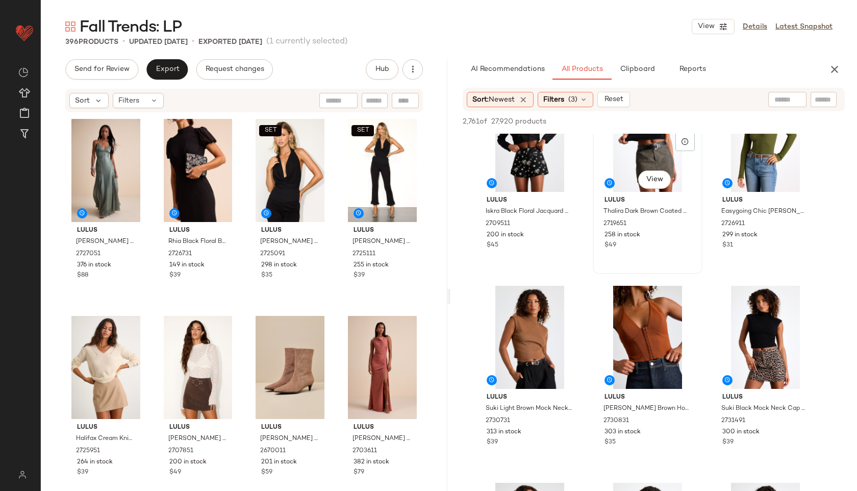
scroll to position [0, 0]
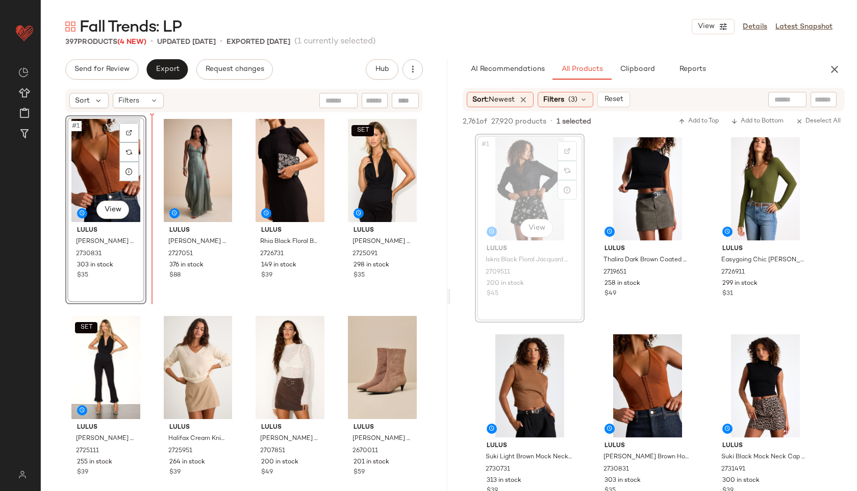
drag, startPoint x: 541, startPoint y: 179, endPoint x: 513, endPoint y: 179, distance: 27.6
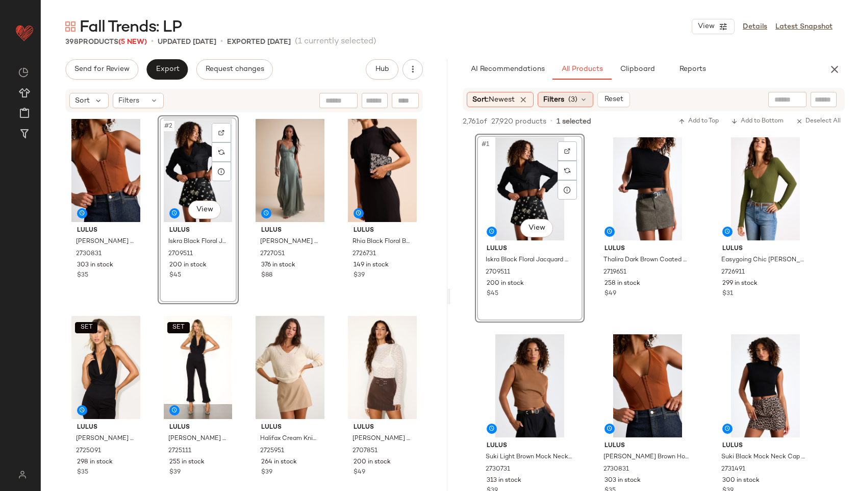
click at [580, 105] on div "Filters (3)" at bounding box center [566, 99] width 56 height 15
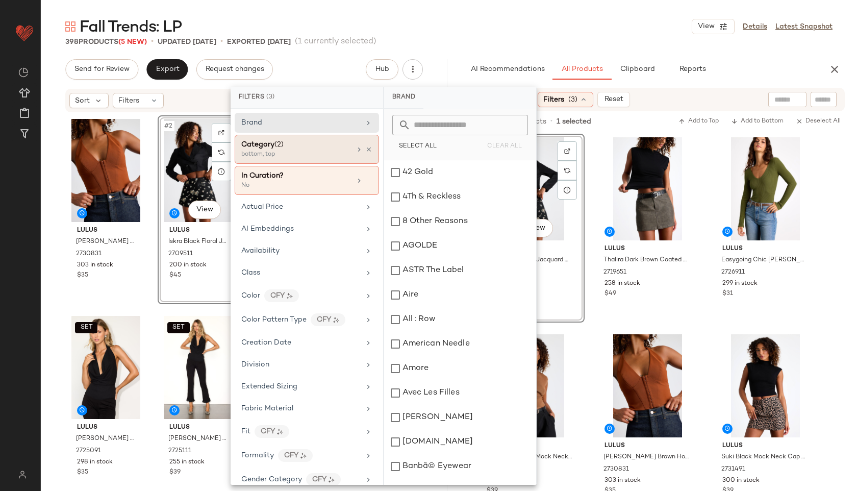
click at [325, 143] on div "Category (2)" at bounding box center [296, 144] width 110 height 11
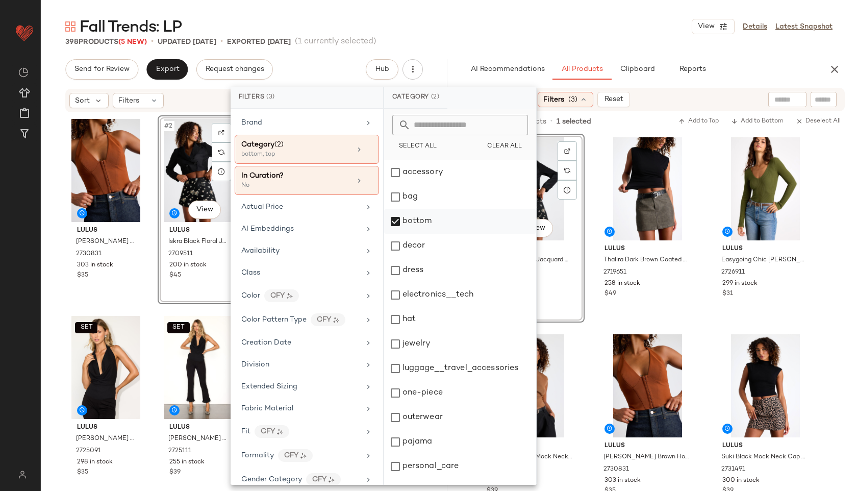
click at [417, 224] on div "bottom" at bounding box center [460, 221] width 152 height 24
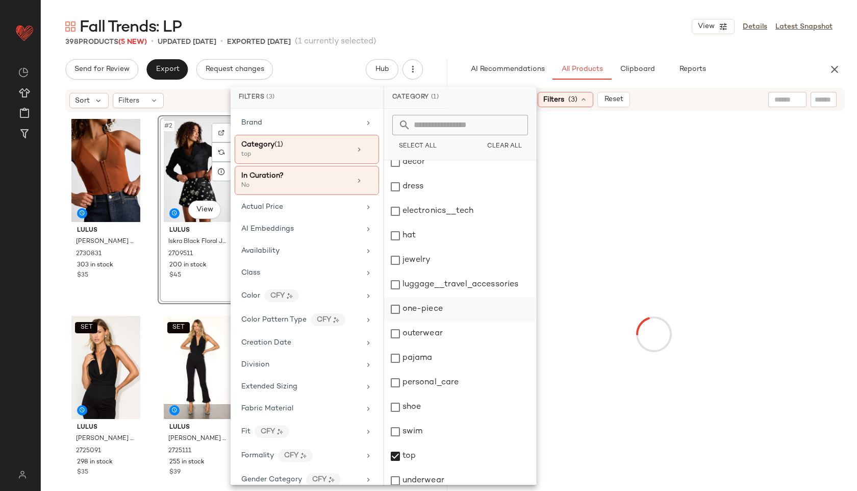
scroll to position [92, 0]
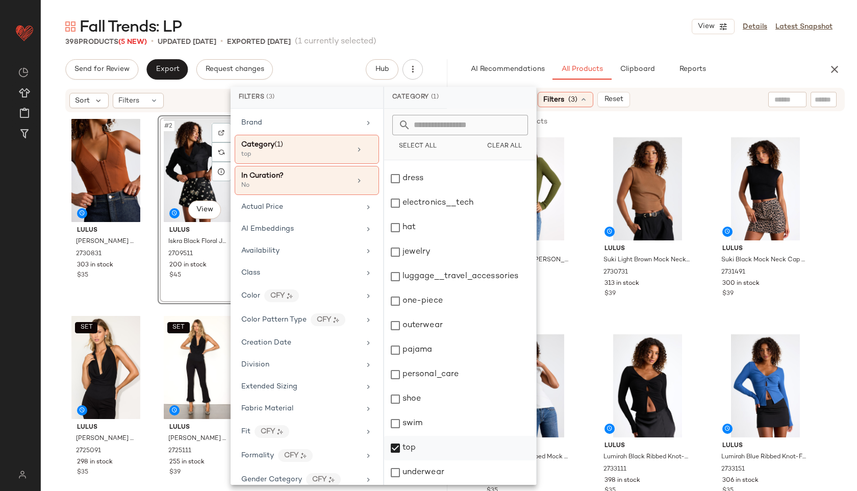
click at [419, 442] on div "top" at bounding box center [460, 448] width 152 height 24
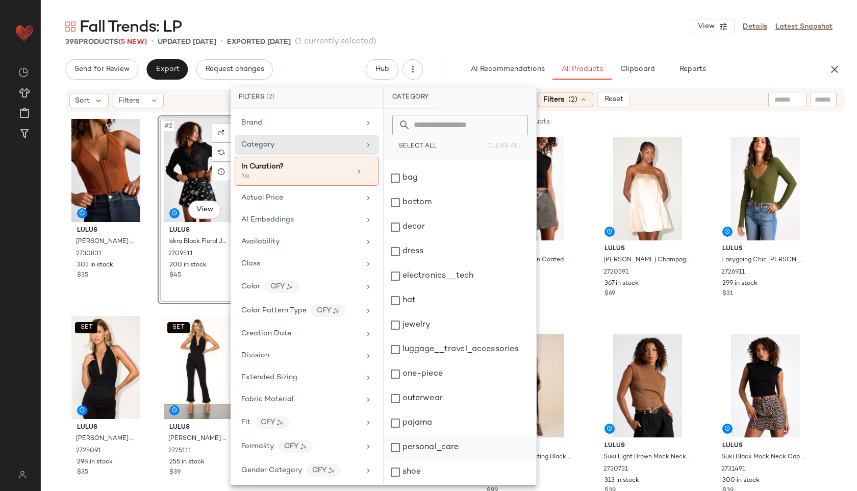
scroll to position [0, 0]
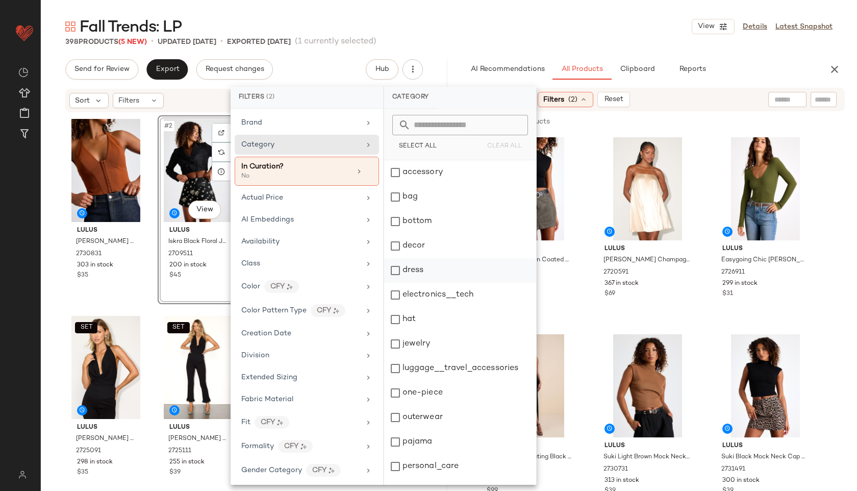
click at [424, 272] on div "dress" at bounding box center [460, 270] width 152 height 24
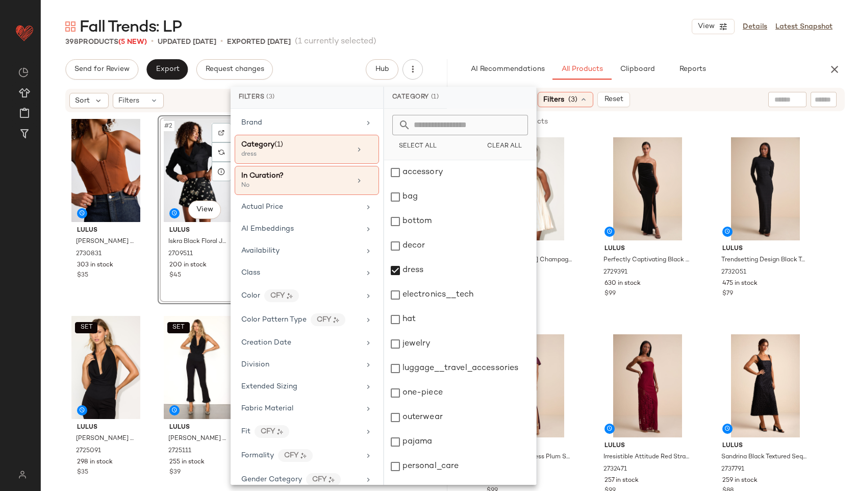
click at [516, 36] on div "Fall Trends: LP View Details Latest Snapshot" at bounding box center [449, 26] width 817 height 20
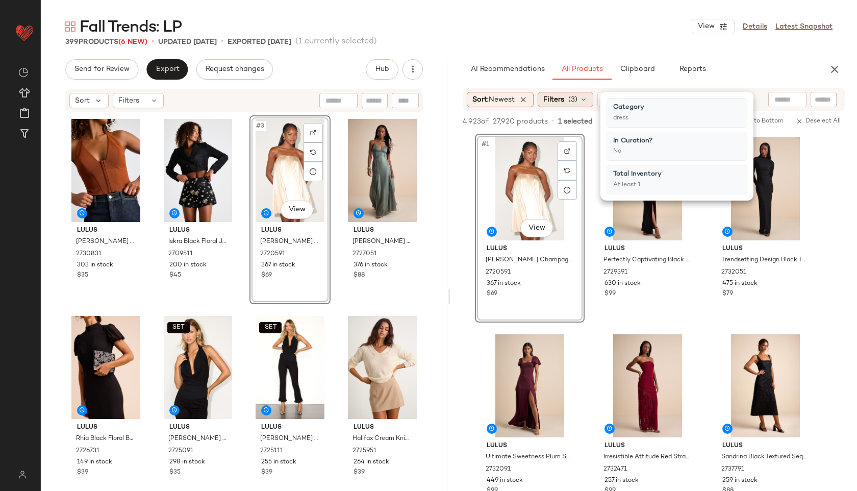
click at [574, 97] on span "(3)" at bounding box center [573, 99] width 9 height 11
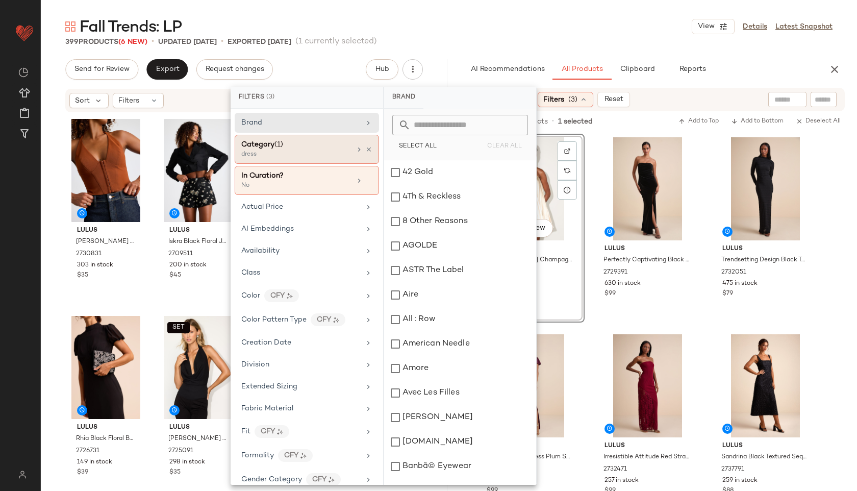
click at [326, 149] on div "Category (1)" at bounding box center [296, 144] width 110 height 11
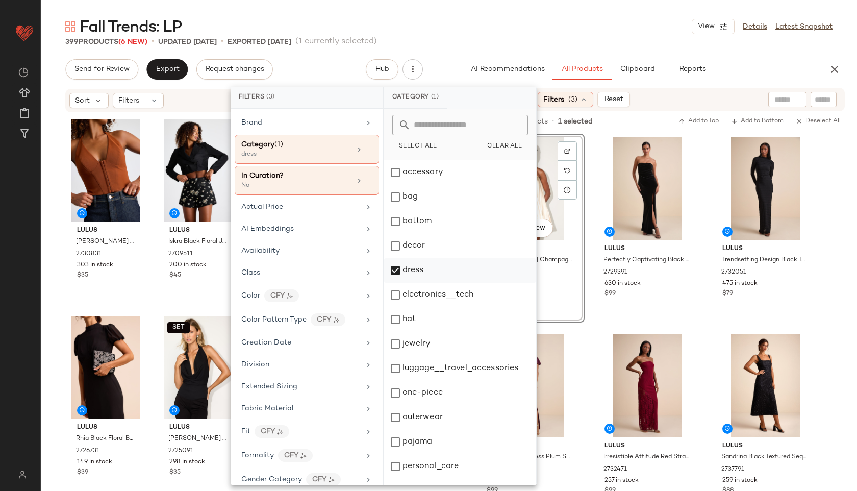
click at [416, 276] on div "dress" at bounding box center [460, 270] width 152 height 24
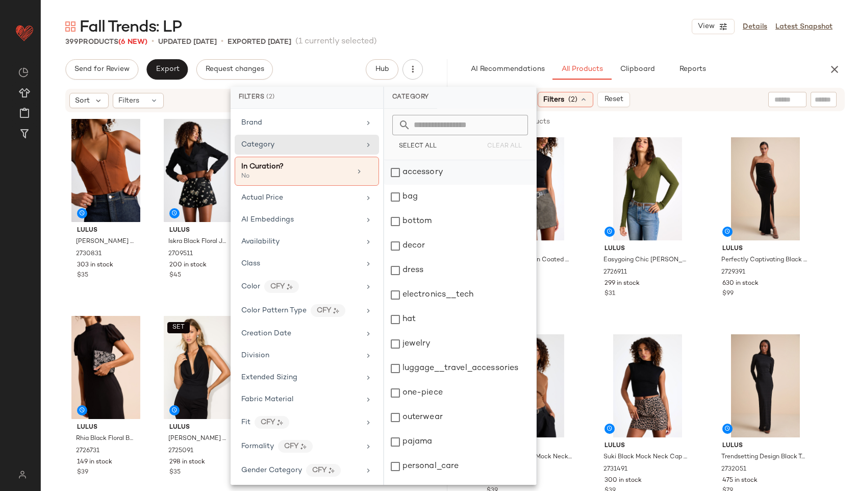
click at [421, 169] on div "accessory" at bounding box center [460, 172] width 152 height 24
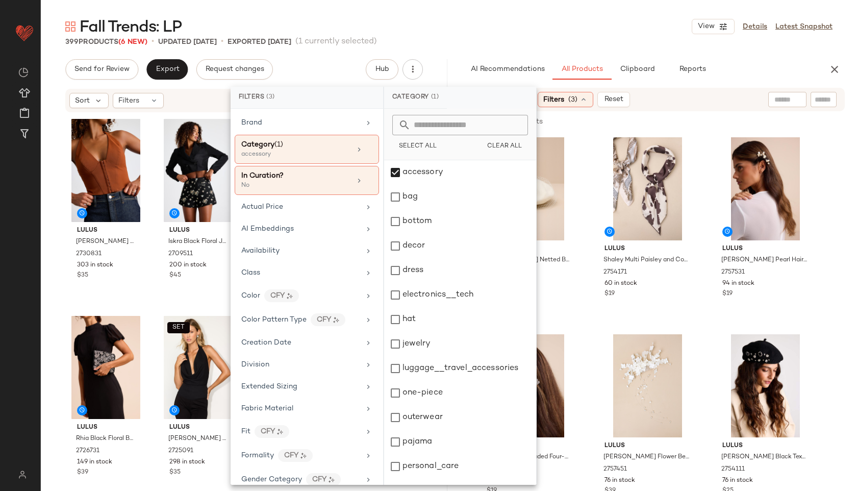
click at [547, 37] on div "399 Products (6 New) • updated Sep 19th • Exported Sep 17th (1 currently select…" at bounding box center [449, 42] width 817 height 10
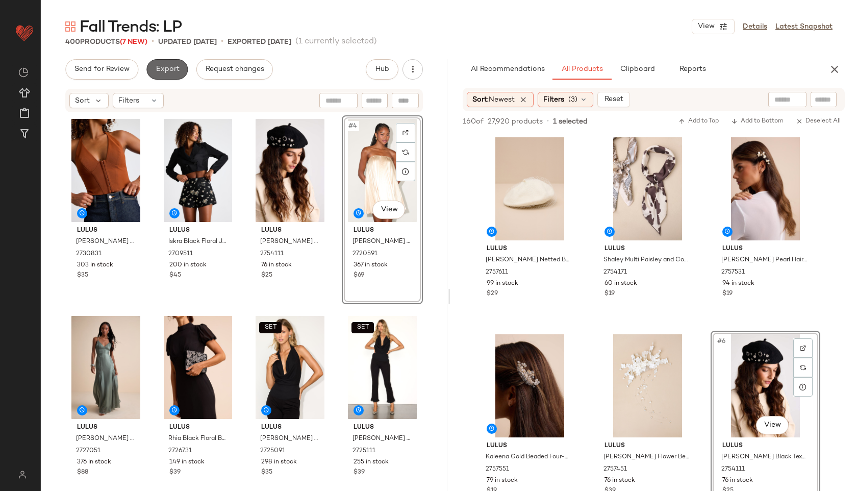
click at [160, 68] on span "Export" at bounding box center [167, 69] width 24 height 8
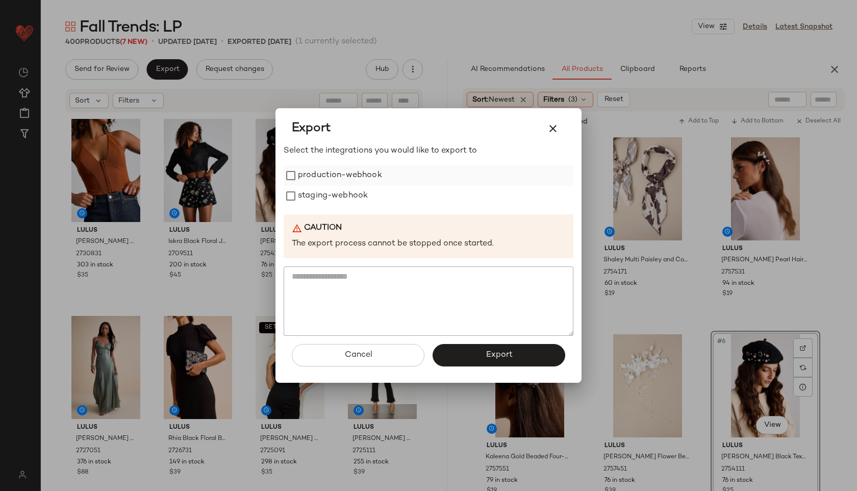
click at [345, 173] on label "production-webhook" at bounding box center [340, 175] width 84 height 20
click at [357, 193] on label "staging-webhook" at bounding box center [333, 196] width 70 height 20
click at [473, 358] on button "Export" at bounding box center [499, 355] width 133 height 22
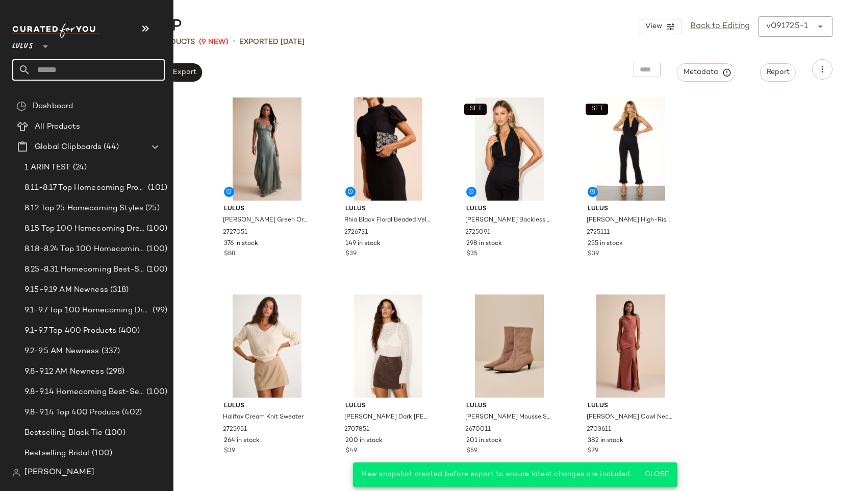
click at [37, 75] on input "text" at bounding box center [98, 69] width 134 height 21
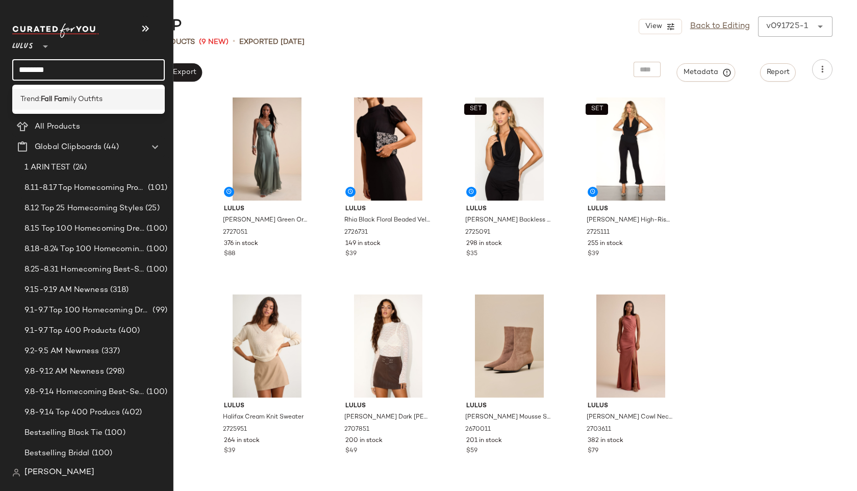
type input "********"
click at [36, 100] on span "Trend:" at bounding box center [30, 99] width 20 height 11
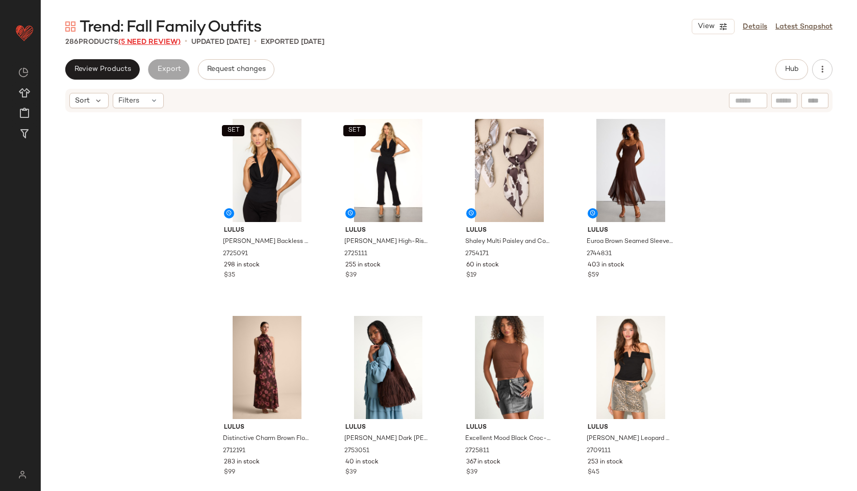
click at [164, 40] on span "(5 Need Review)" at bounding box center [149, 42] width 62 height 8
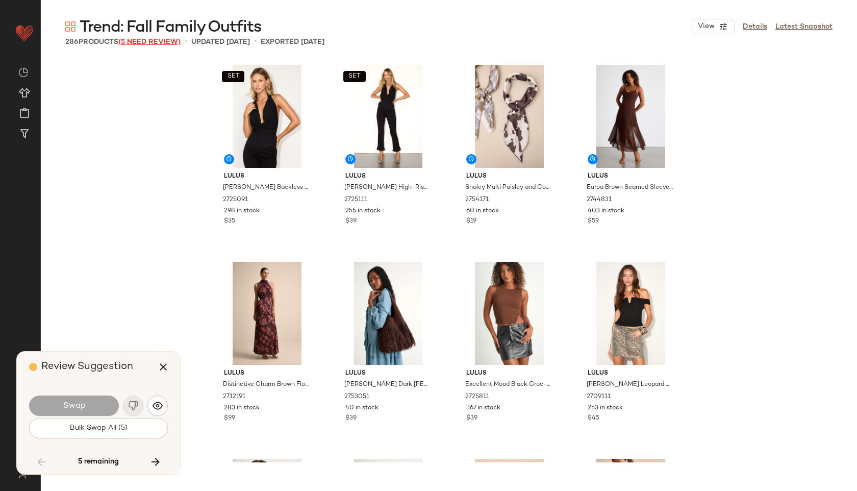
scroll to position [5122, 0]
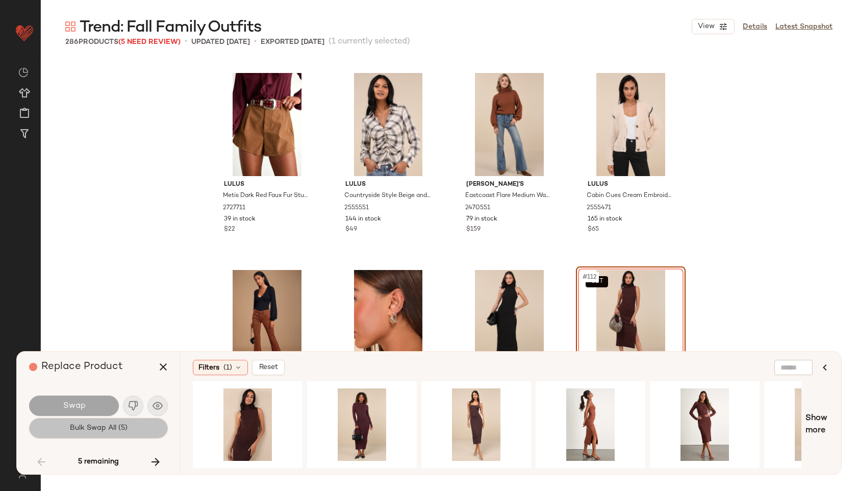
click at [105, 423] on button "Bulk Swap All (5)" at bounding box center [98, 428] width 139 height 20
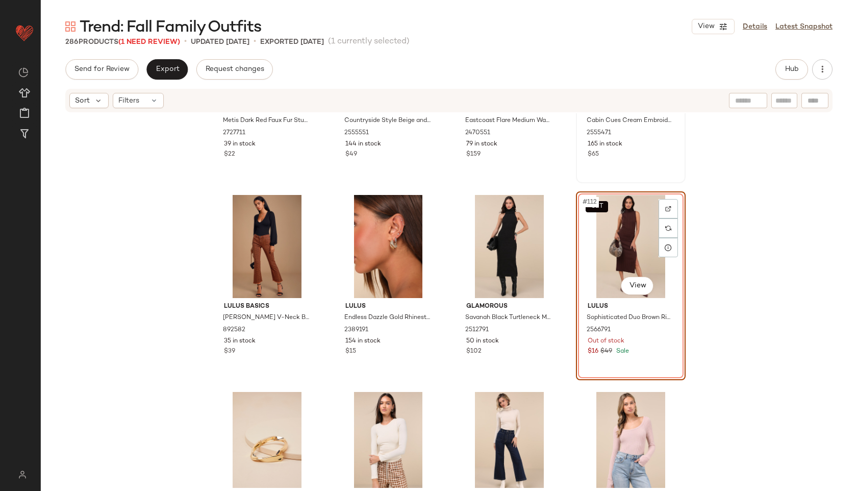
scroll to position [5251, 0]
click at [627, 233] on div "SET #112 View" at bounding box center [631, 246] width 103 height 103
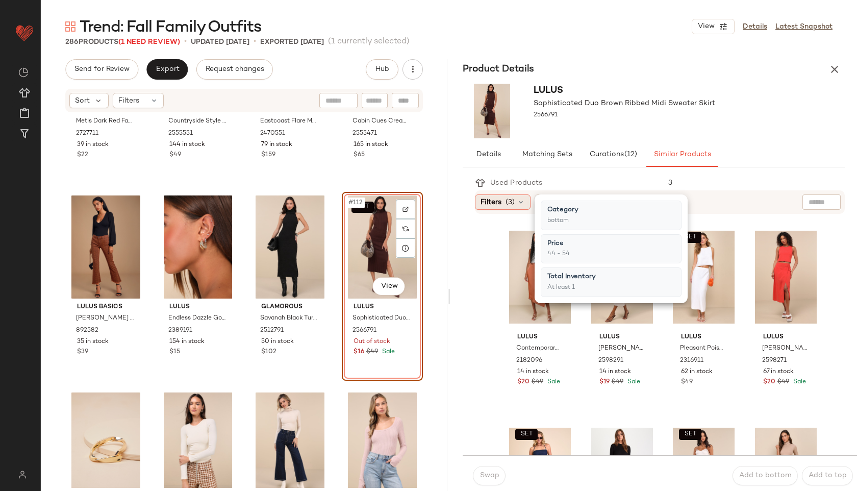
click at [527, 208] on div "Filters (3)" at bounding box center [503, 201] width 56 height 15
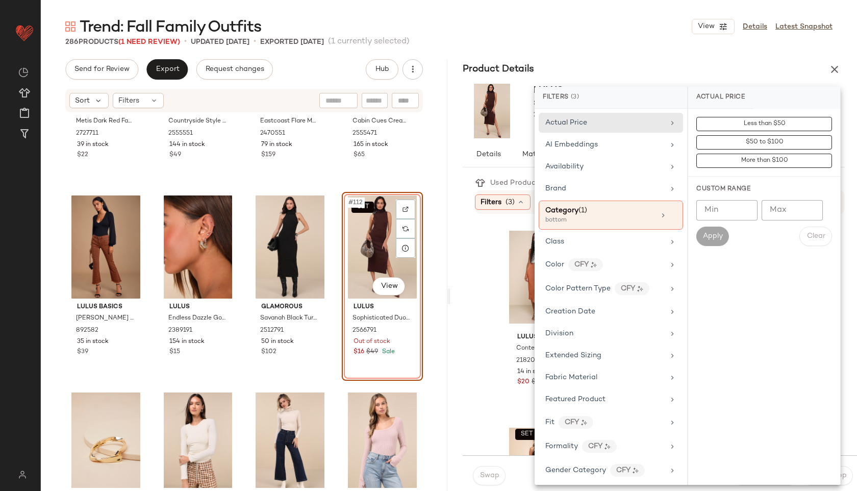
click at [574, 42] on div "286 Products (1 Need Review) • updated Sep 17th • Exported Sep 17th (1 currentl…" at bounding box center [449, 42] width 817 height 10
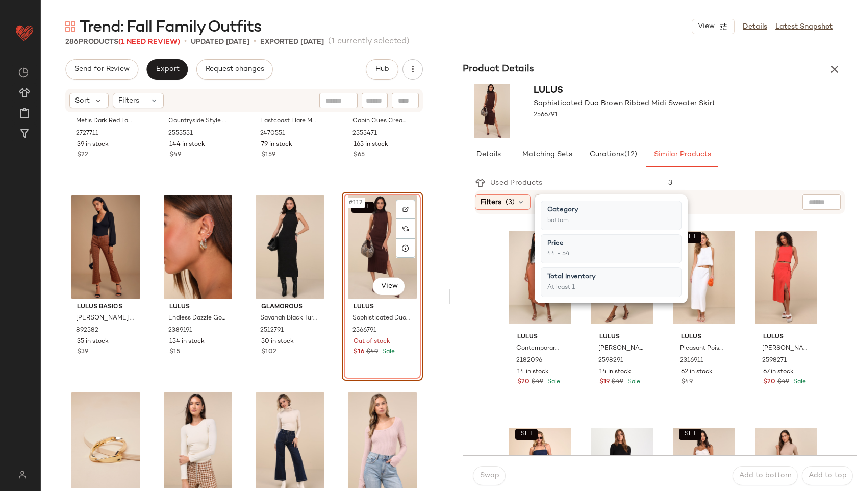
click at [576, 44] on div "286 Products (1 Need Review) • updated Sep 17th • Exported Sep 17th (1 currentl…" at bounding box center [449, 42] width 817 height 10
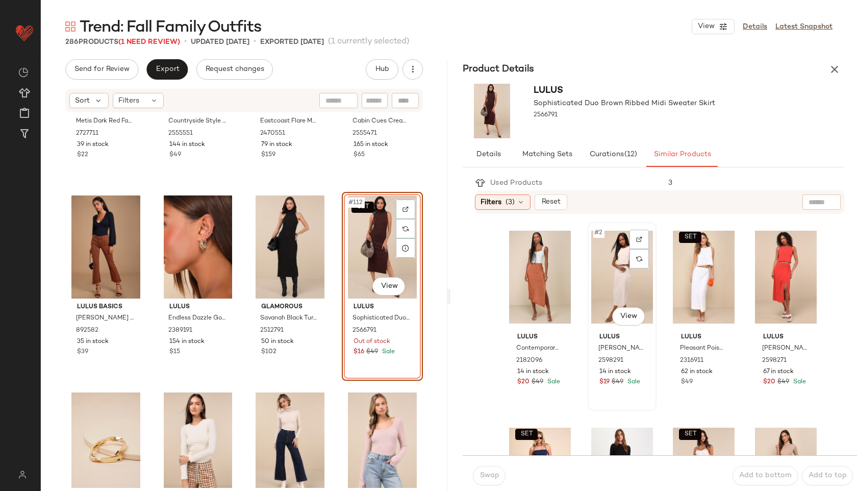
click at [607, 278] on div "#2 View" at bounding box center [623, 277] width 62 height 103
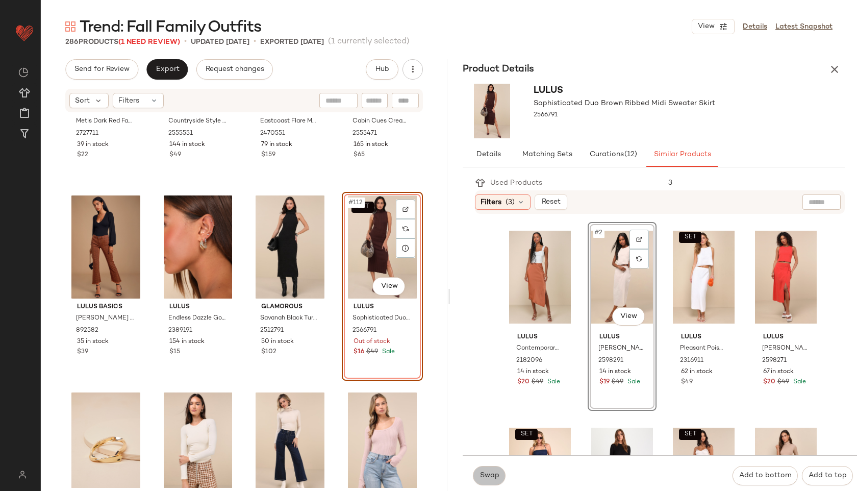
click at [482, 476] on span "Swap" at bounding box center [489, 476] width 20 height 8
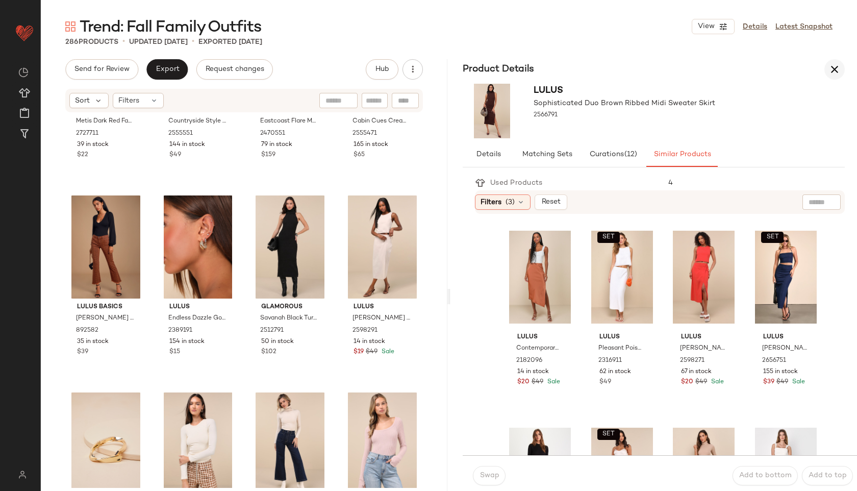
click at [833, 70] on icon "button" at bounding box center [835, 69] width 12 height 12
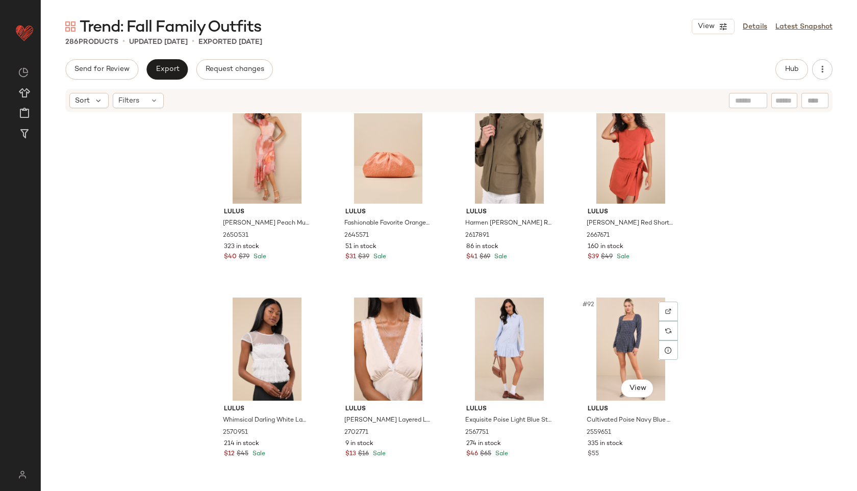
scroll to position [4172, 0]
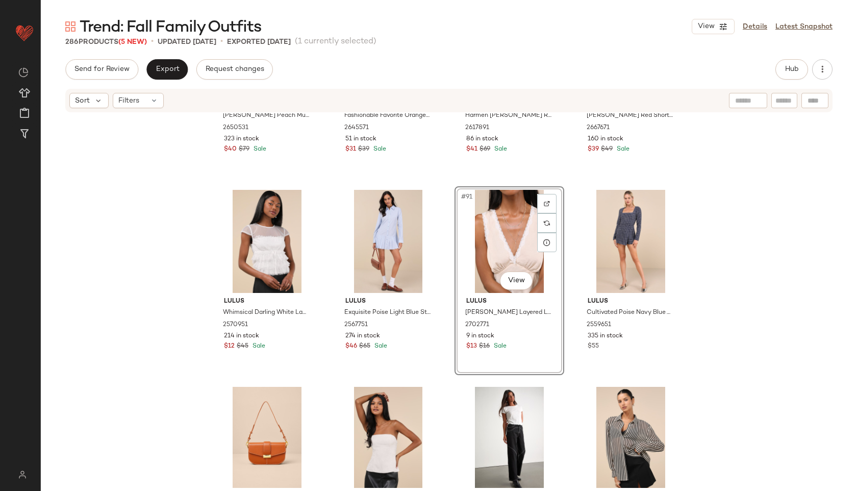
scroll to position [4274, 0]
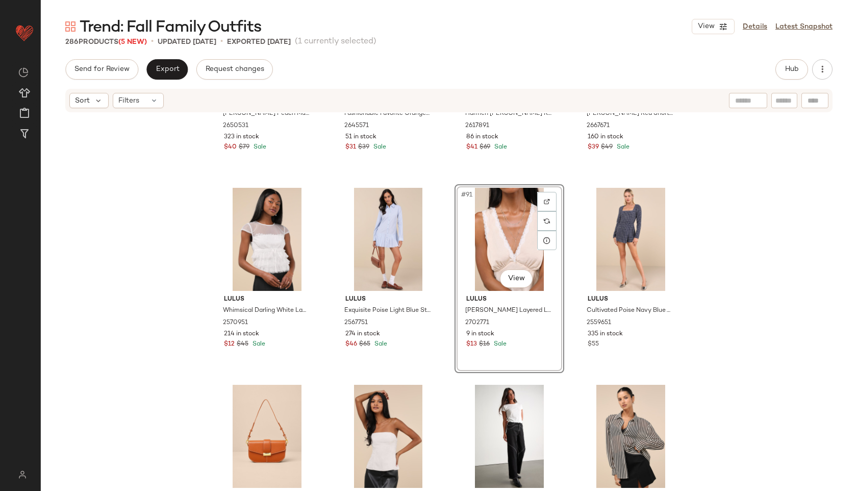
drag, startPoint x: 387, startPoint y: 331, endPoint x: 268, endPoint y: 9, distance: 343.0
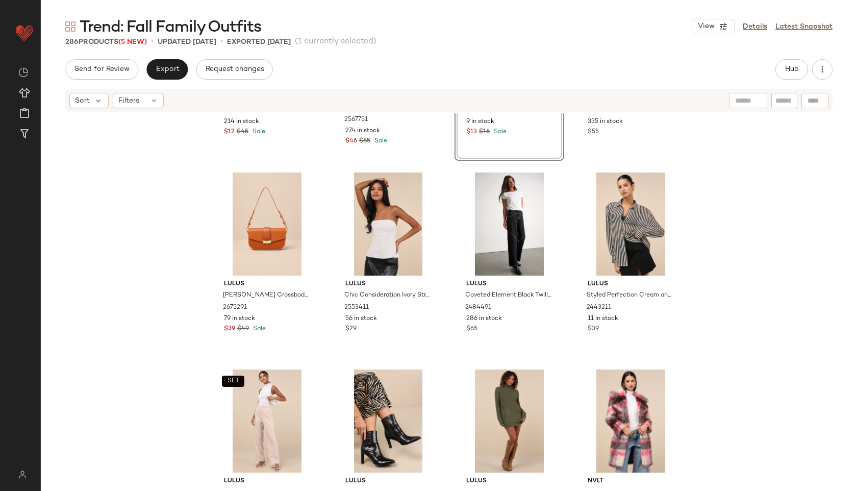
scroll to position [4489, 0]
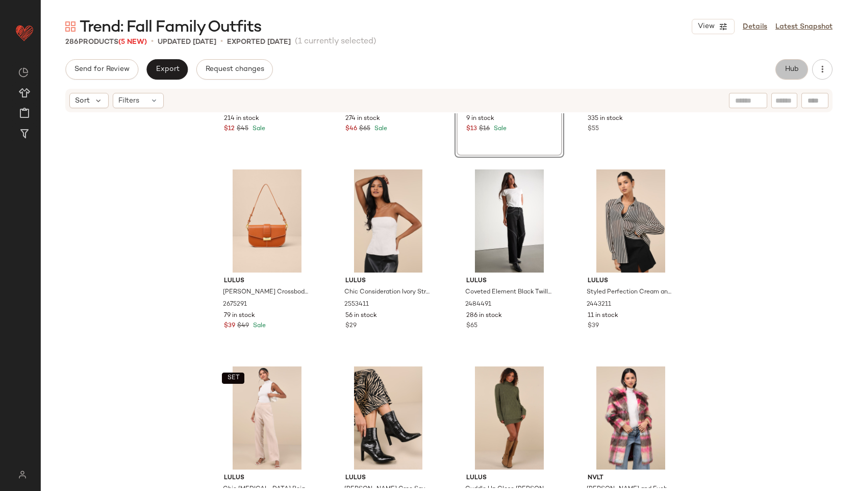
click at [792, 69] on span "Hub" at bounding box center [792, 69] width 14 height 8
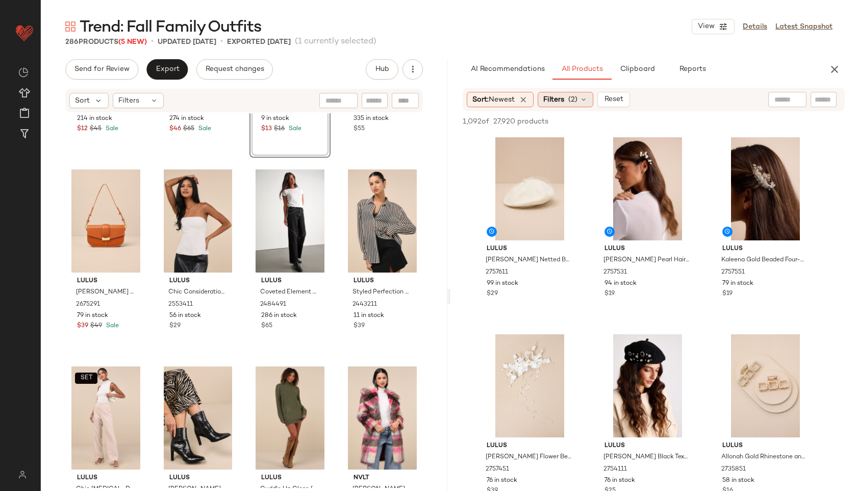
click at [577, 101] on span "(2)" at bounding box center [573, 99] width 9 height 11
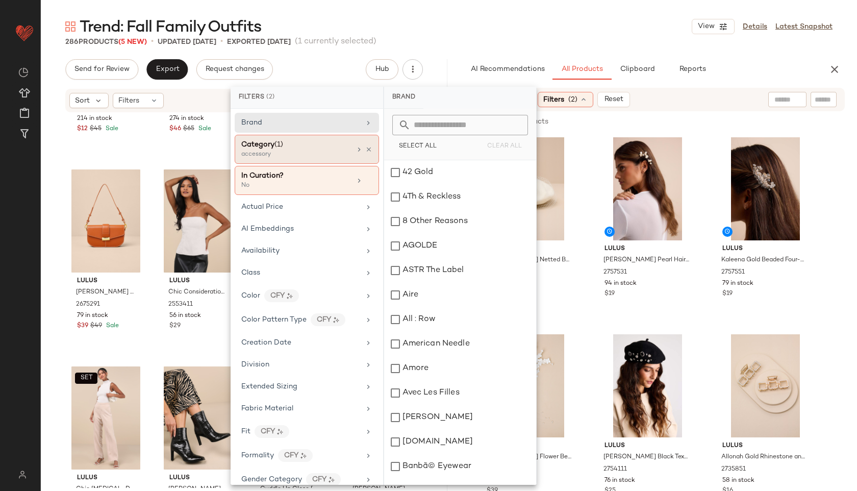
click at [303, 145] on div "Category (1)" at bounding box center [296, 144] width 110 height 11
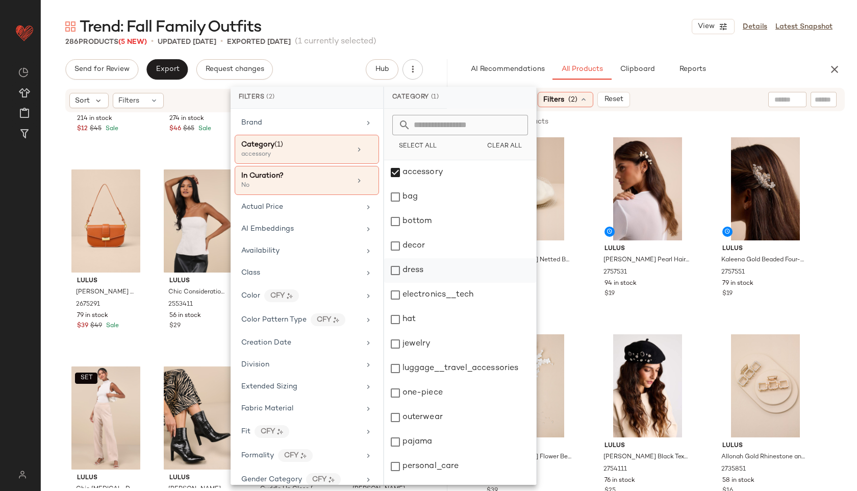
click at [425, 266] on div "dress" at bounding box center [460, 270] width 152 height 24
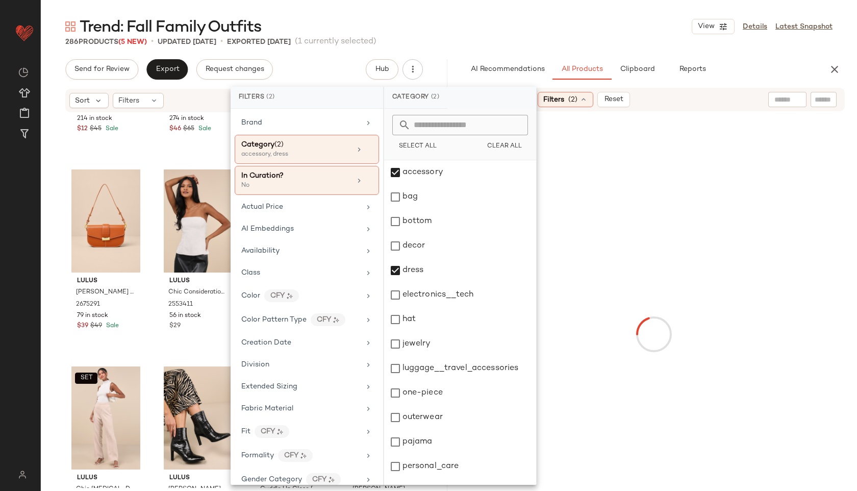
click at [588, 40] on div "286 Products (5 New) • updated Sep 19th • Exported Sep 17th (1 currently select…" at bounding box center [449, 42] width 817 height 10
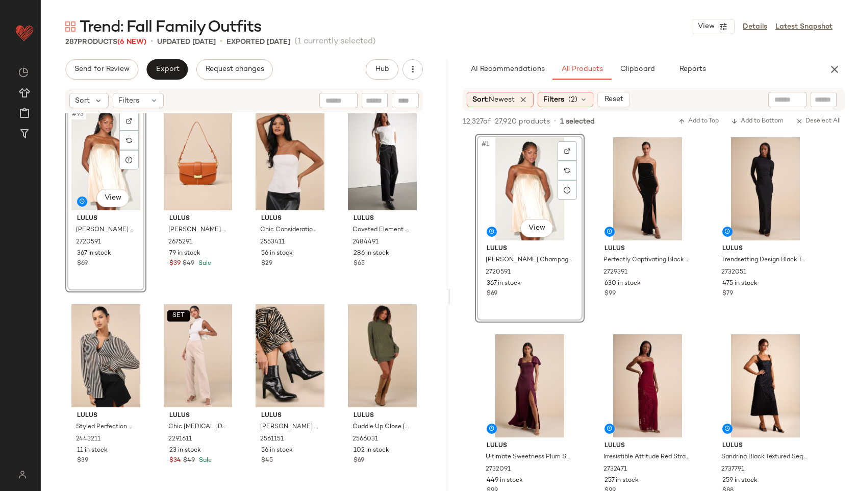
scroll to position [4554, 0]
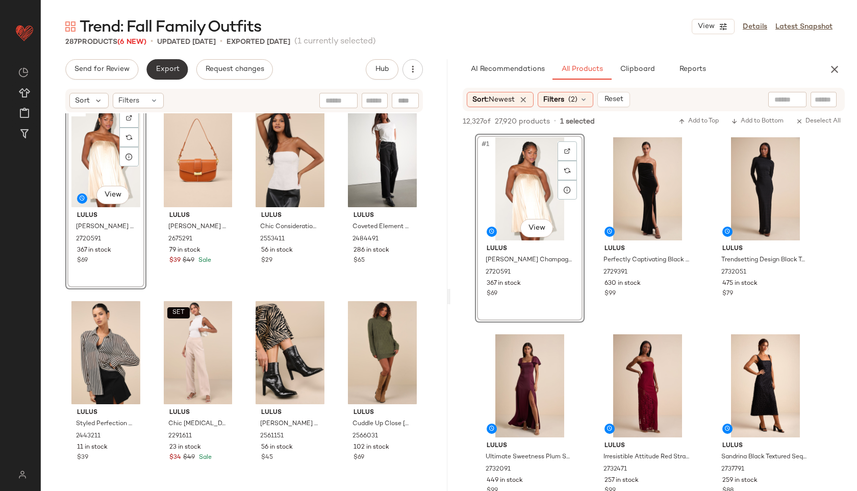
click at [173, 76] on button "Export" at bounding box center [166, 69] width 41 height 20
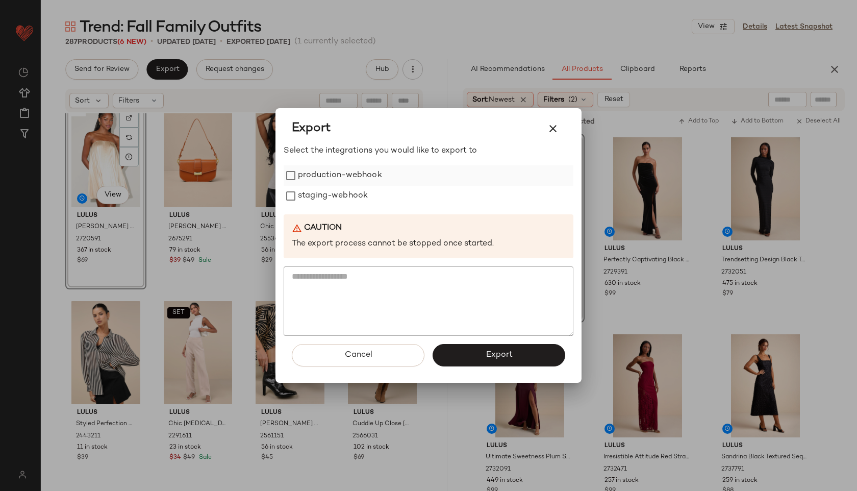
click at [322, 182] on label "production-webhook" at bounding box center [340, 175] width 84 height 20
click at [331, 198] on label "staging-webhook" at bounding box center [333, 196] width 70 height 20
click at [502, 353] on span "Export" at bounding box center [498, 355] width 27 height 10
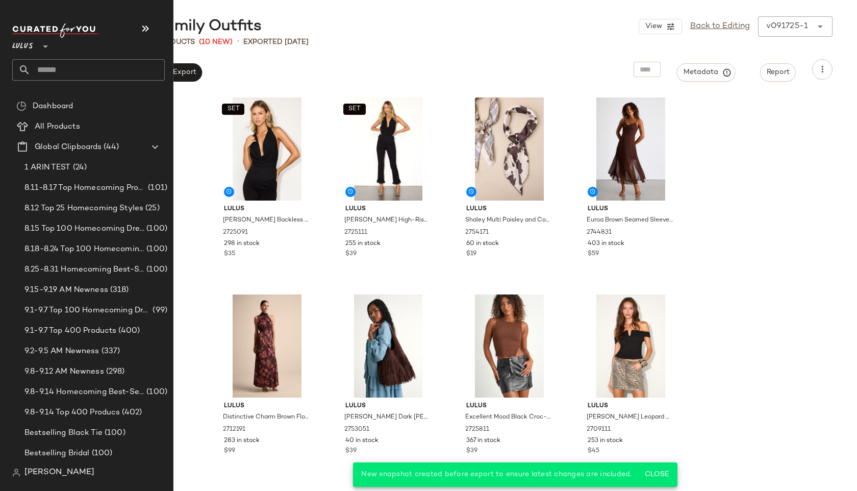
click at [60, 76] on input "text" at bounding box center [98, 69] width 134 height 21
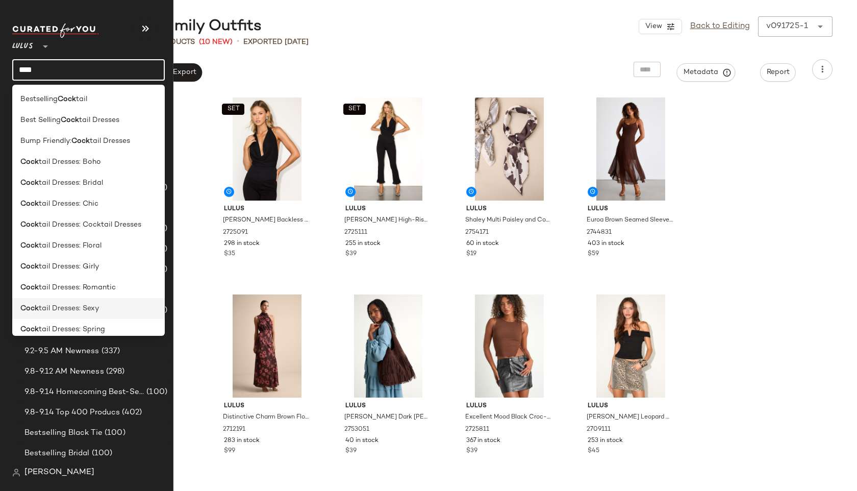
type input "****"
click at [91, 312] on span "tail Dresses: Sexy" at bounding box center [69, 308] width 60 height 11
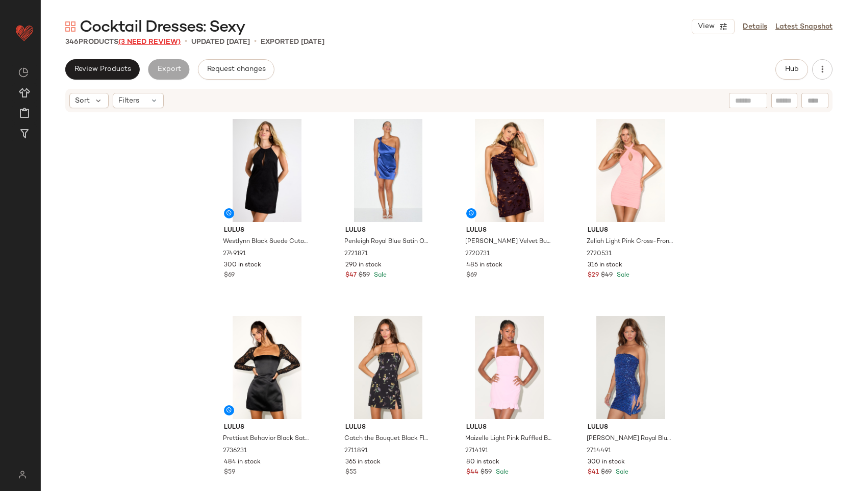
click at [158, 39] on span "(3 Need Review)" at bounding box center [149, 42] width 62 height 8
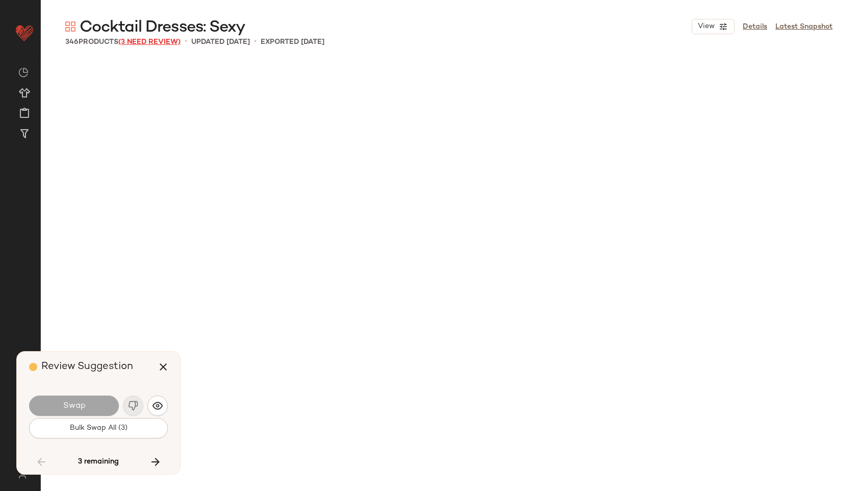
scroll to position [13200, 0]
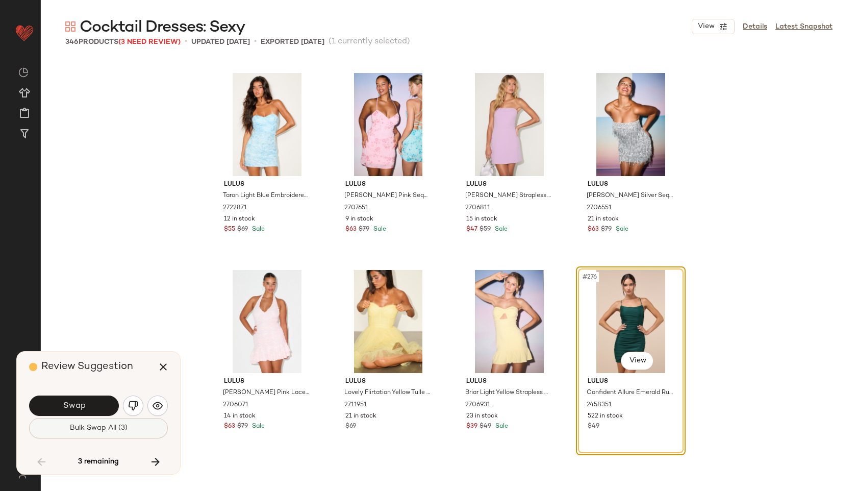
click at [124, 430] on span "Bulk Swap All (3)" at bounding box center [98, 428] width 58 height 8
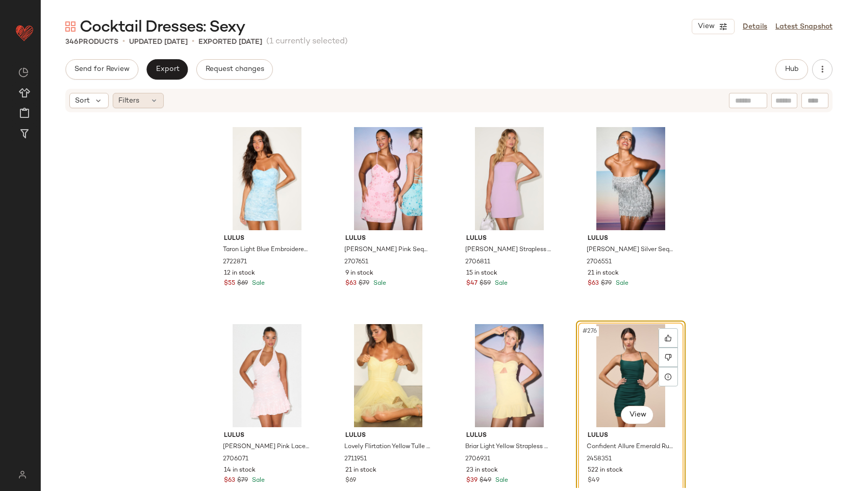
click at [153, 97] on icon at bounding box center [154, 100] width 8 height 8
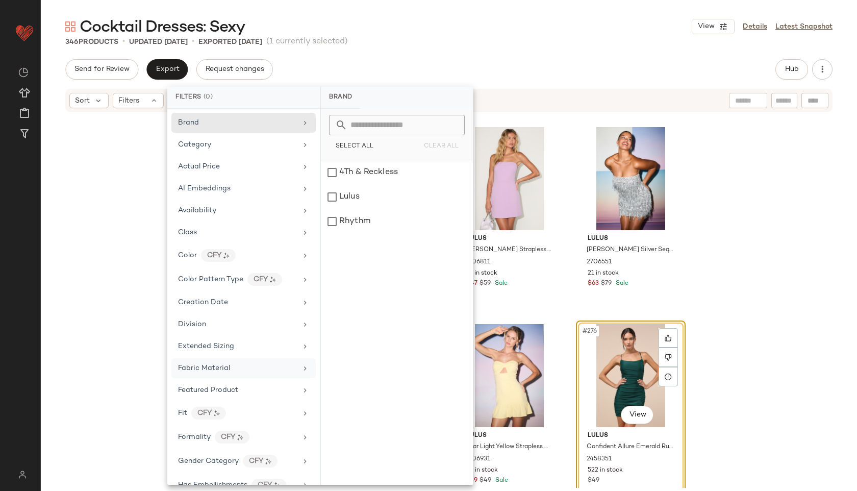
scroll to position [501, 0]
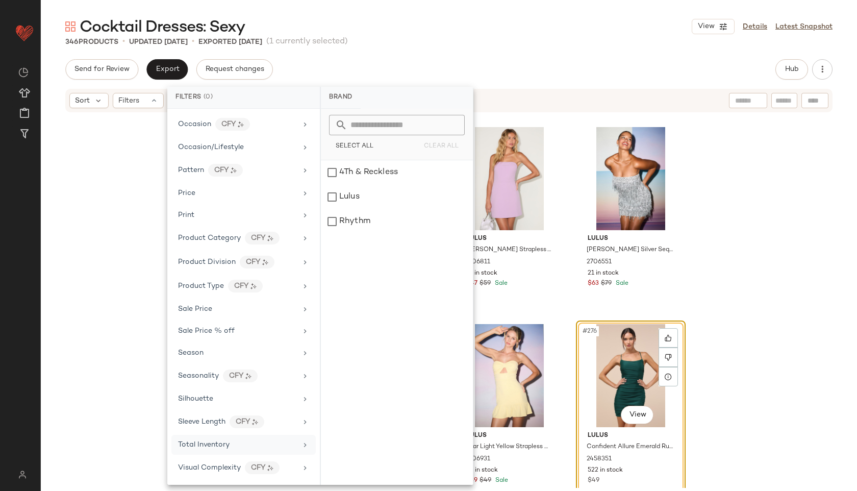
click at [223, 443] on span "Total Inventory" at bounding box center [204, 445] width 52 height 8
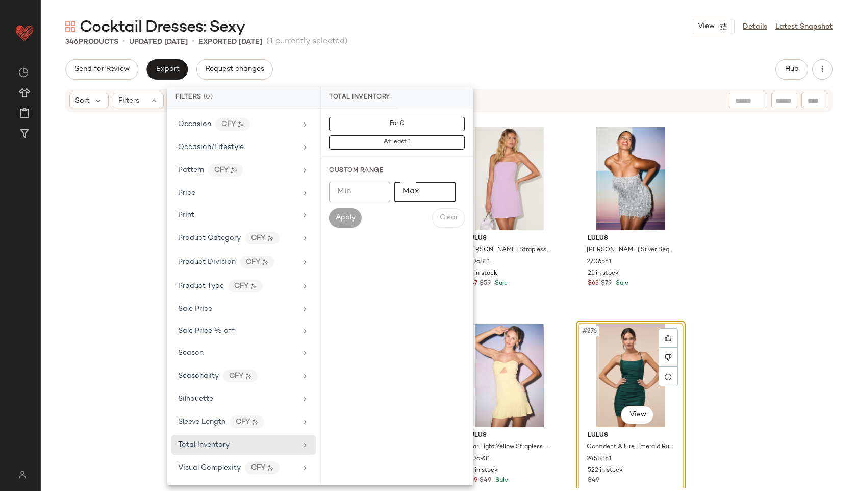
click at [416, 193] on input "Max" at bounding box center [425, 192] width 61 height 20
type input "**"
click at [342, 213] on button "Apply" at bounding box center [345, 217] width 33 height 19
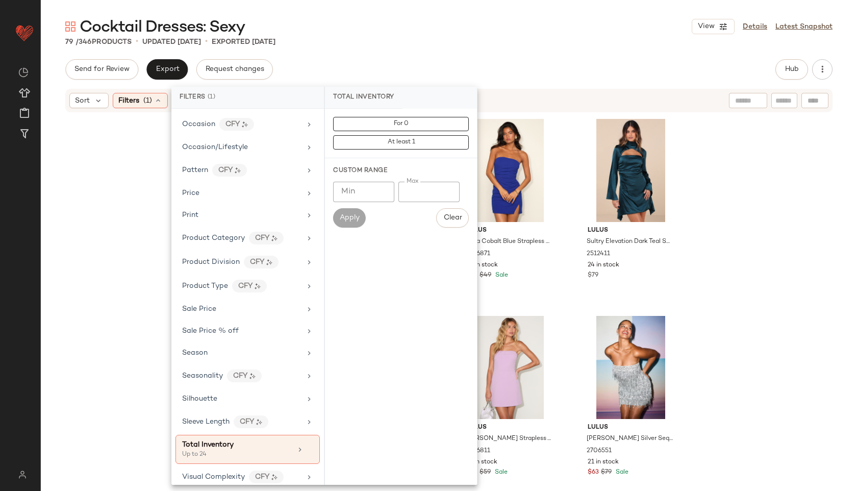
click at [441, 60] on div "Send for Review Export Request changes Hub" at bounding box center [449, 69] width 768 height 20
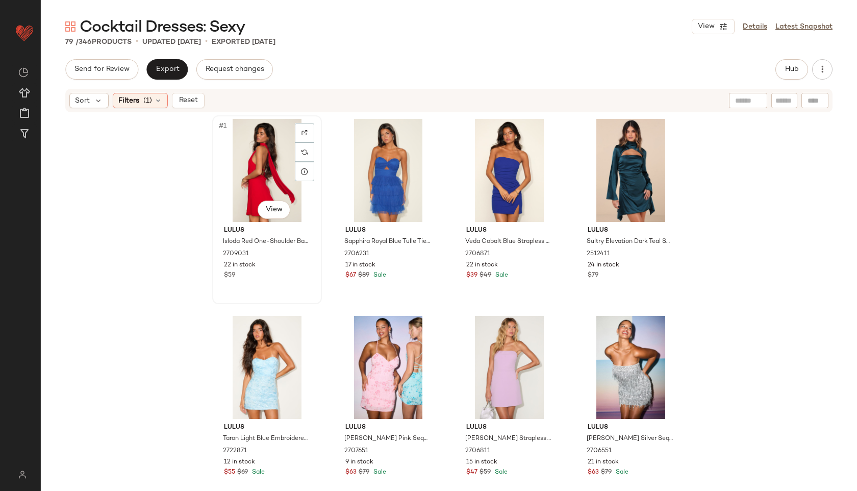
click at [236, 169] on div "#1 View" at bounding box center [267, 170] width 103 height 103
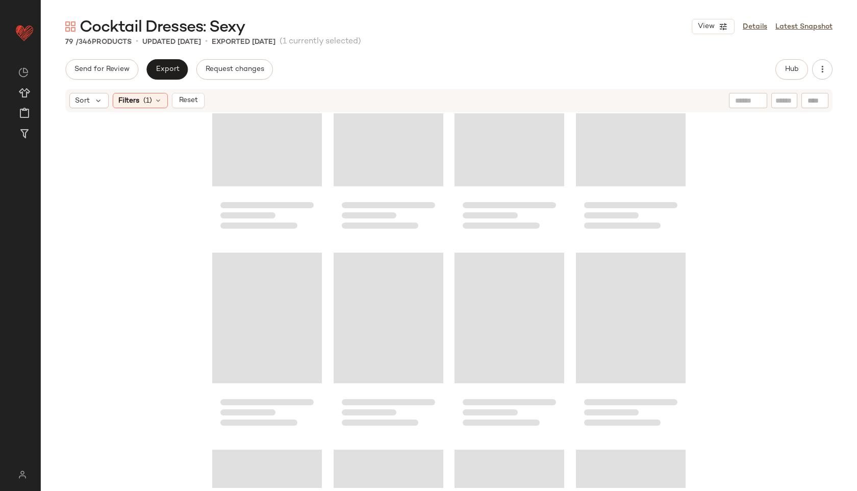
scroll to position [3568, 0]
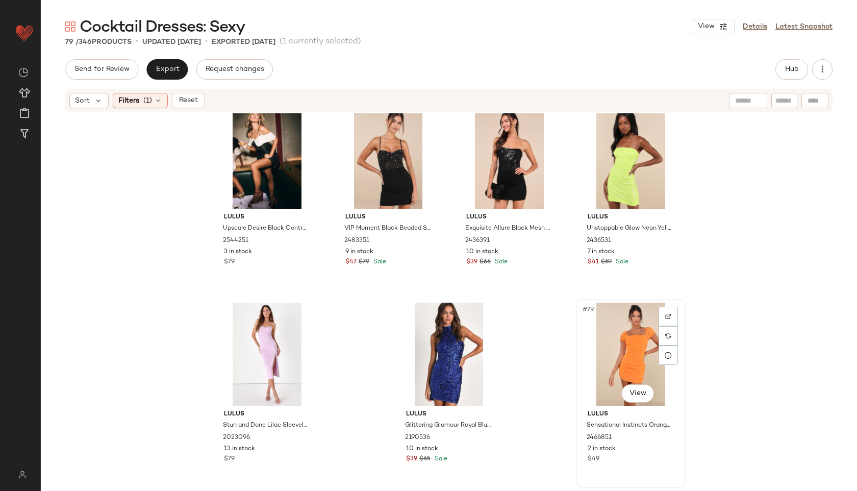
click at [623, 346] on div "#79 View" at bounding box center [631, 354] width 103 height 103
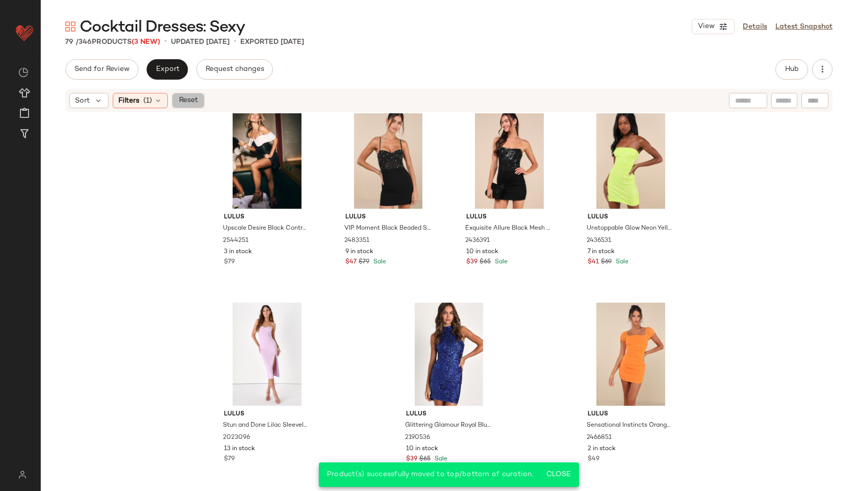
click at [193, 94] on button "Reset" at bounding box center [188, 100] width 33 height 15
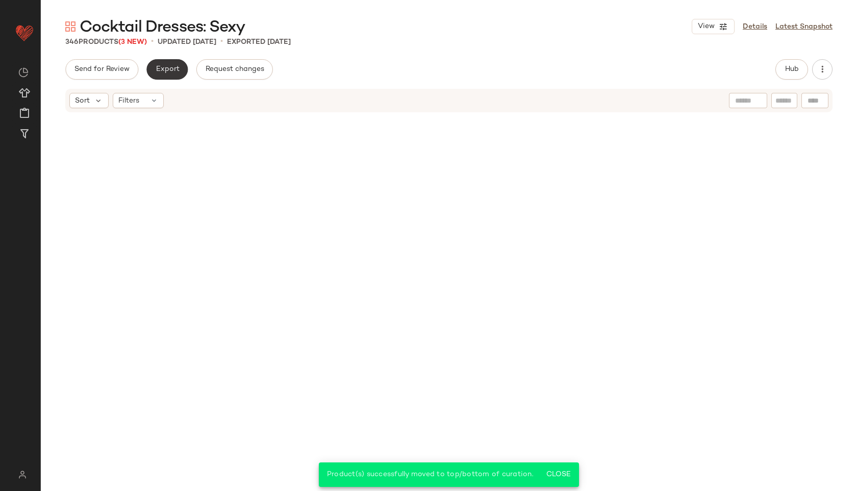
scroll to position [16768, 0]
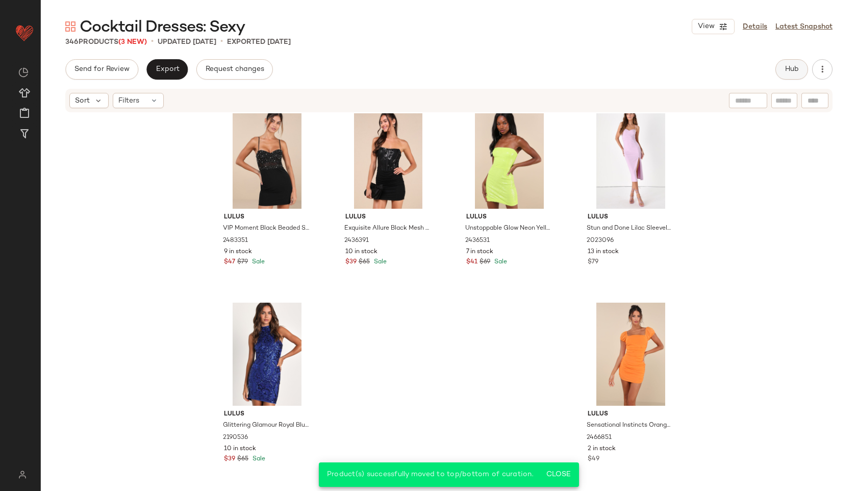
click at [778, 70] on button "Hub" at bounding box center [792, 69] width 33 height 20
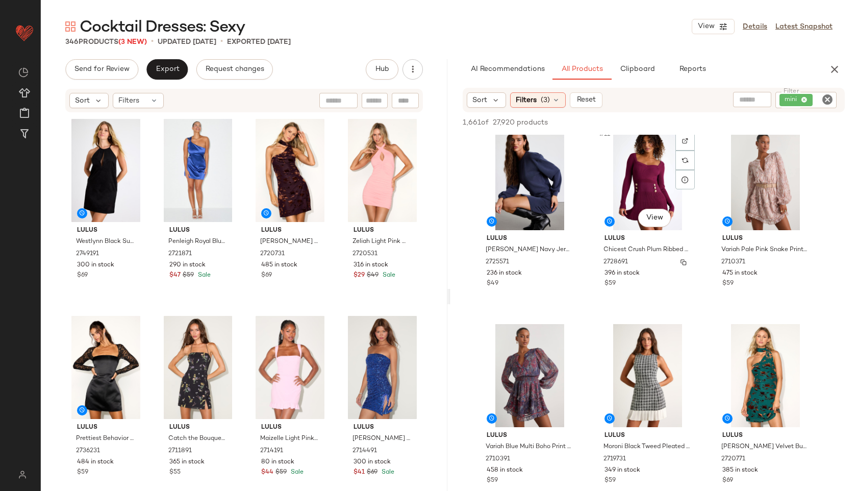
scroll to position [704, 0]
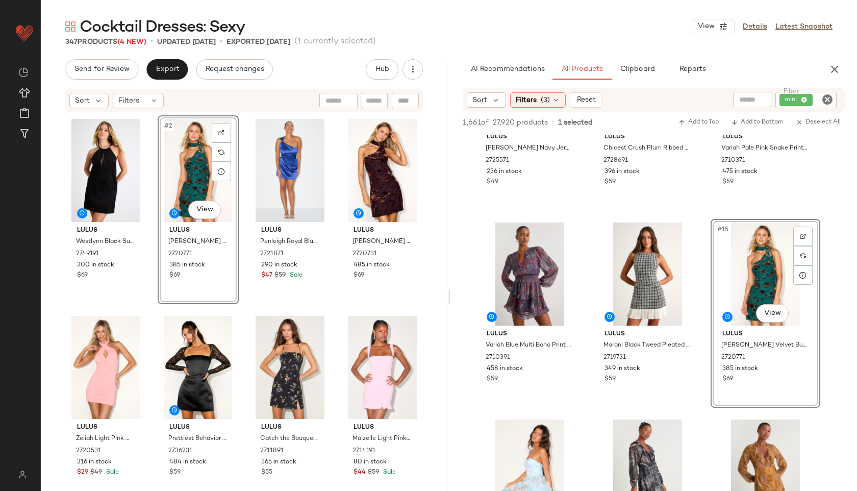
drag, startPoint x: 746, startPoint y: 262, endPoint x: 438, endPoint y: 1, distance: 403.8
click at [158, 104] on div "Filters" at bounding box center [138, 100] width 51 height 15
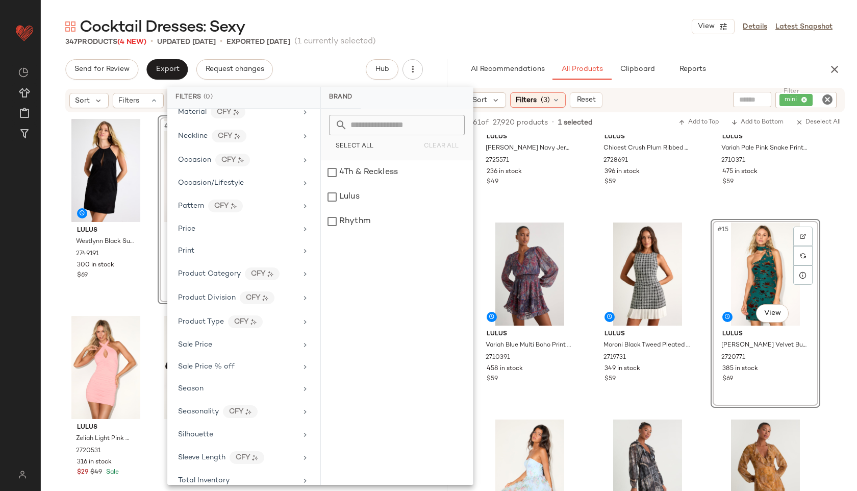
scroll to position [501, 0]
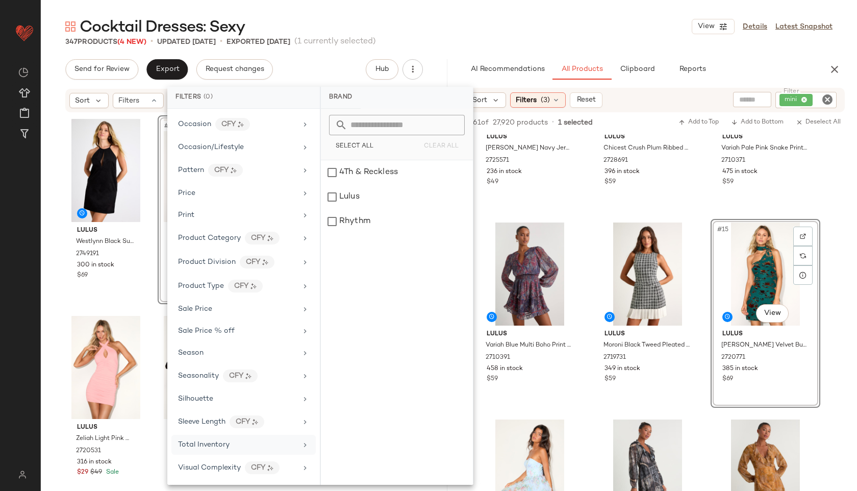
click at [229, 447] on div "Total Inventory" at bounding box center [237, 444] width 119 height 11
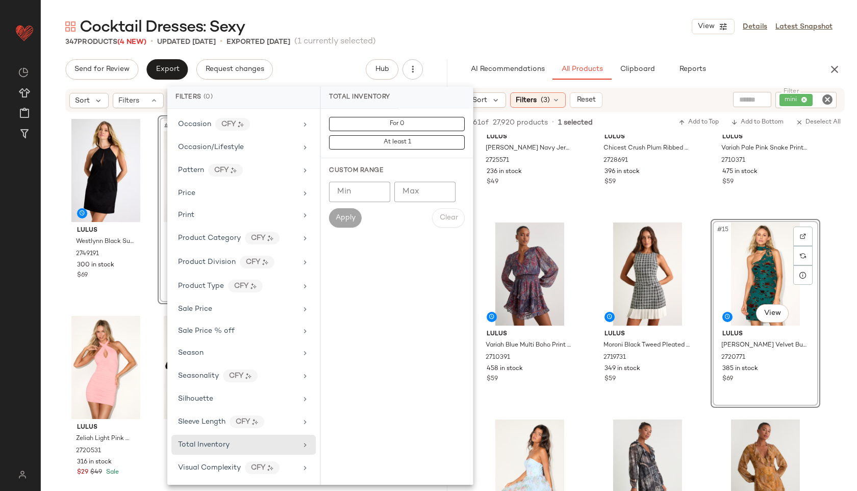
click at [423, 192] on input "Max" at bounding box center [425, 192] width 61 height 20
type input "**"
click at [350, 213] on button "Apply" at bounding box center [345, 217] width 33 height 19
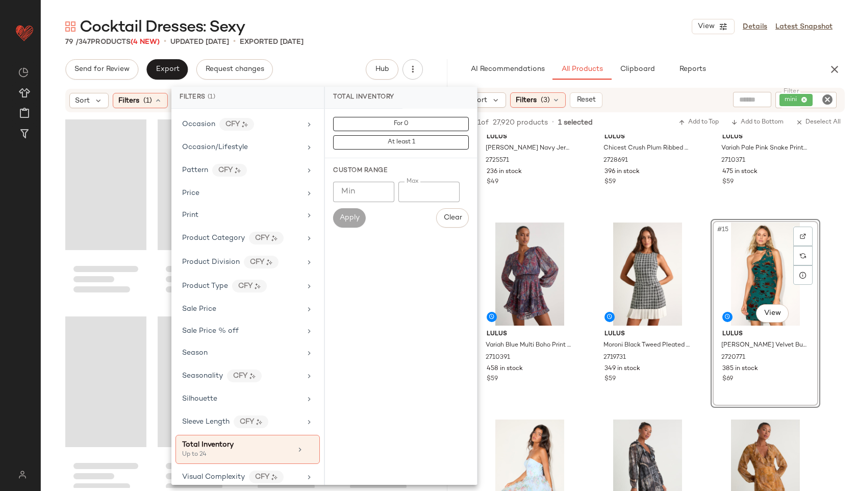
click at [460, 34] on div "Cocktail Dresses: Sexy View Details Latest Snapshot" at bounding box center [449, 26] width 817 height 20
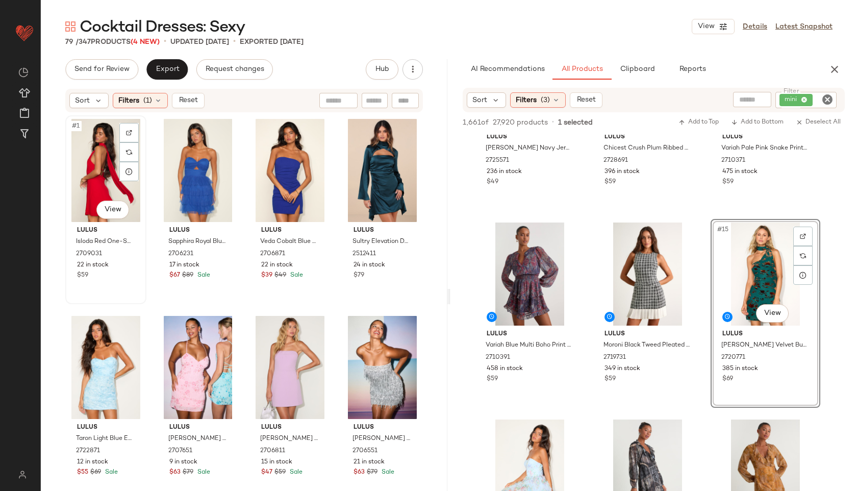
click at [103, 151] on div "#1 View" at bounding box center [106, 170] width 74 height 103
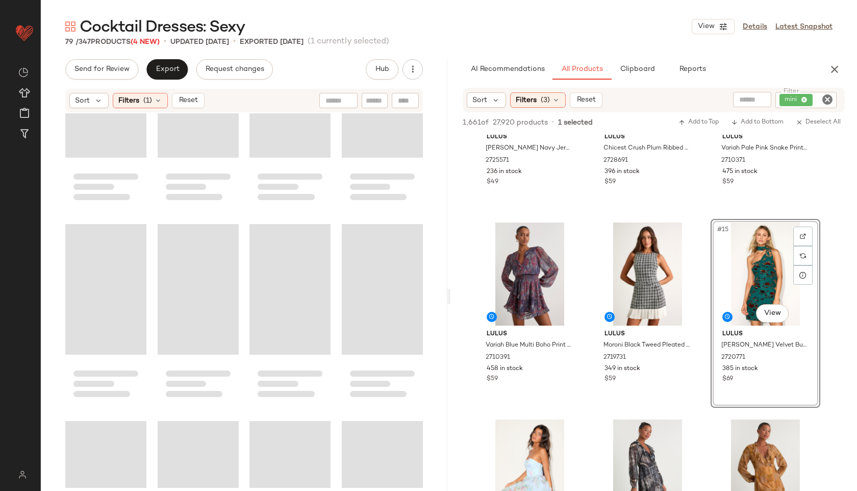
scroll to position [3568, 0]
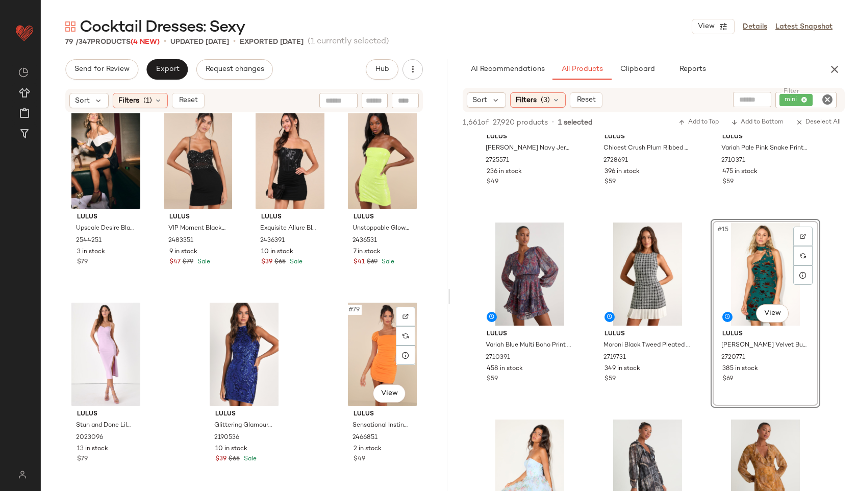
click at [360, 353] on div "#79 View" at bounding box center [383, 354] width 74 height 103
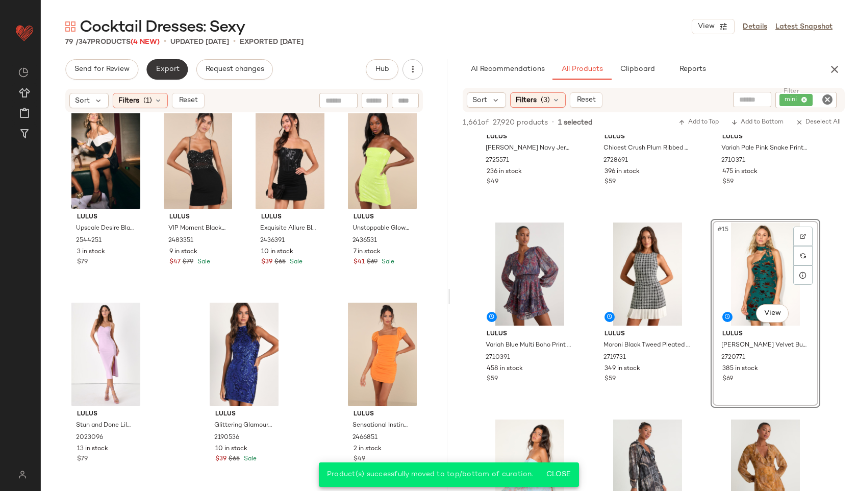
click at [164, 64] on button "Export" at bounding box center [166, 69] width 41 height 20
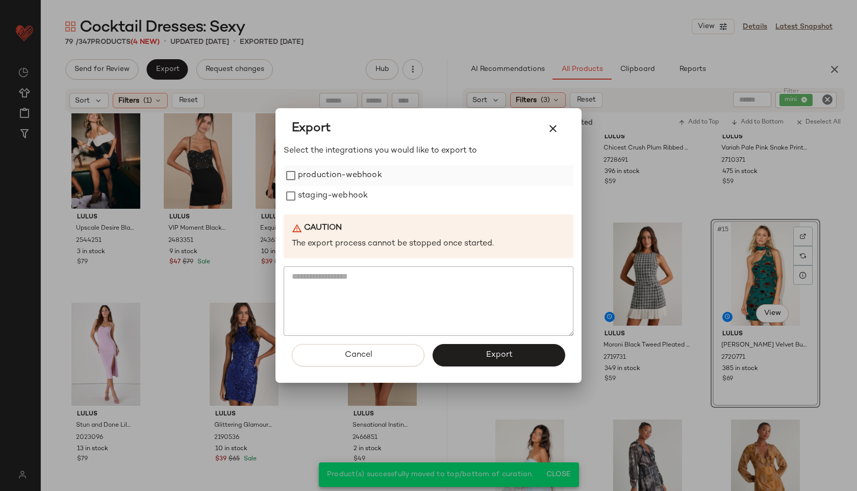
click at [370, 177] on label "production-webhook" at bounding box center [340, 175] width 84 height 20
click at [364, 198] on label "staging-webhook" at bounding box center [333, 196] width 70 height 20
click at [474, 354] on button "Export" at bounding box center [499, 355] width 133 height 22
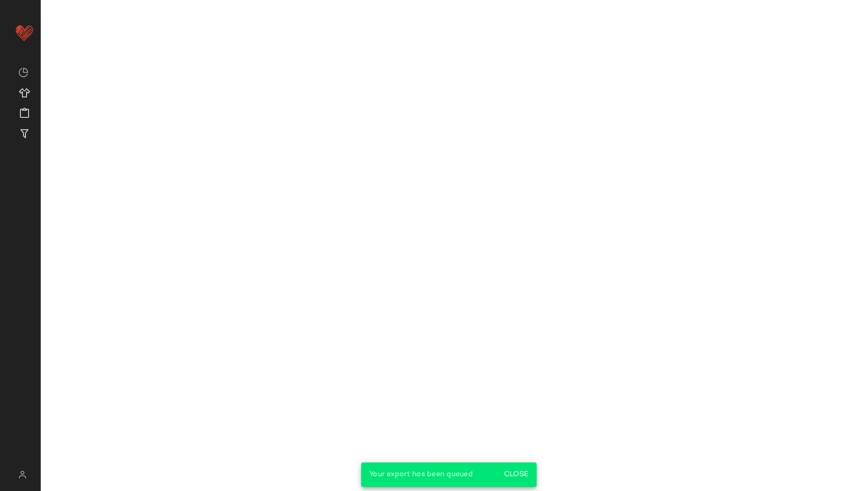
scroll to position [901, 0]
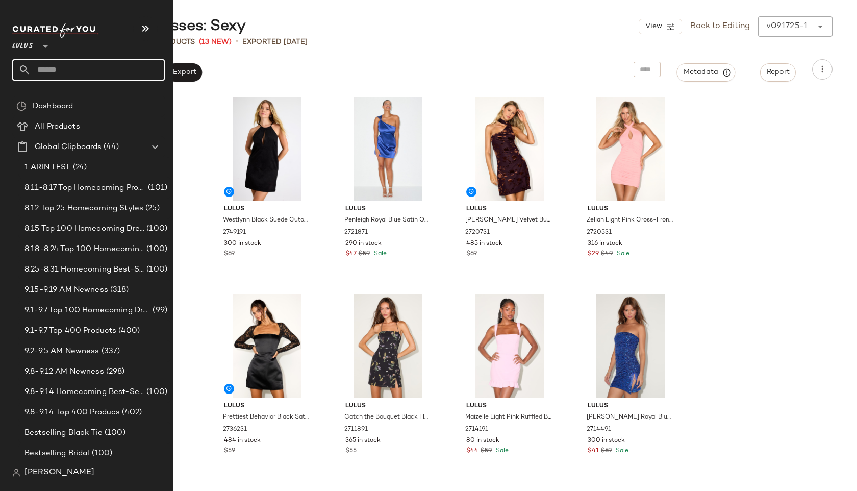
click at [51, 64] on input "text" at bounding box center [98, 69] width 134 height 21
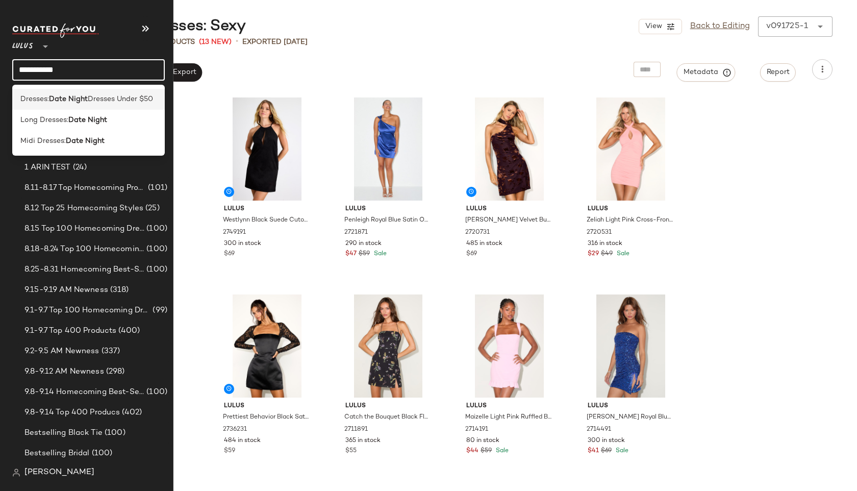
type input "**********"
click at [56, 94] on b "Date Night" at bounding box center [68, 99] width 39 height 11
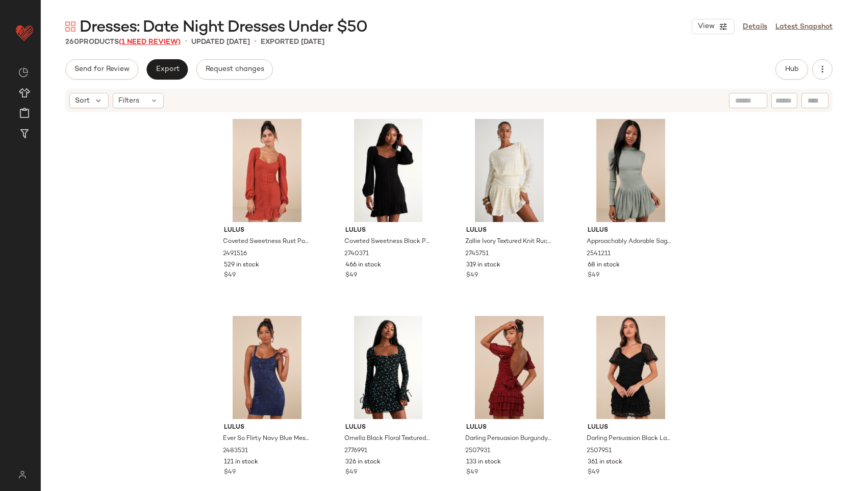
click at [166, 43] on span "(1 Need Review)" at bounding box center [150, 42] width 62 height 8
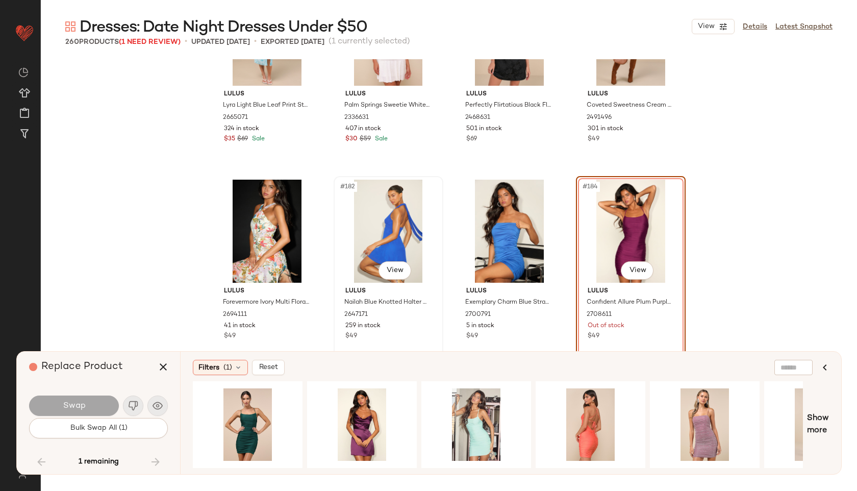
scroll to position [8760, 0]
click at [247, 407] on div "#1 View" at bounding box center [248, 424] width 103 height 72
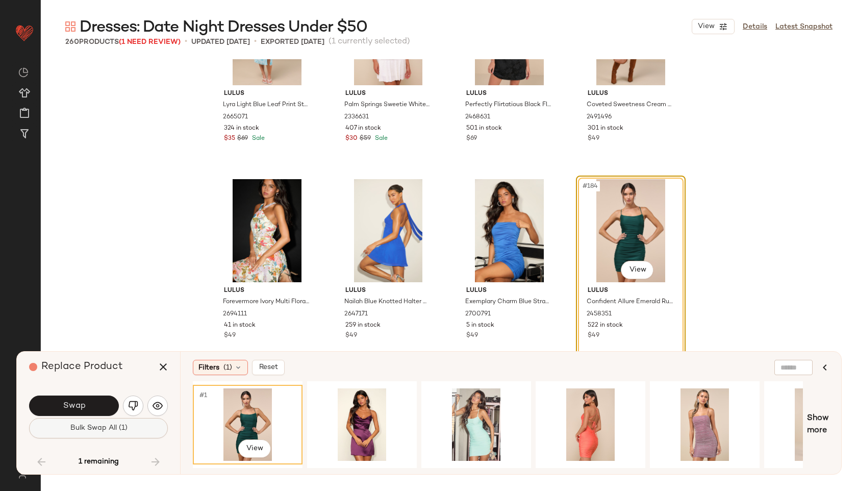
click at [111, 422] on button "Bulk Swap All (1)" at bounding box center [98, 428] width 139 height 20
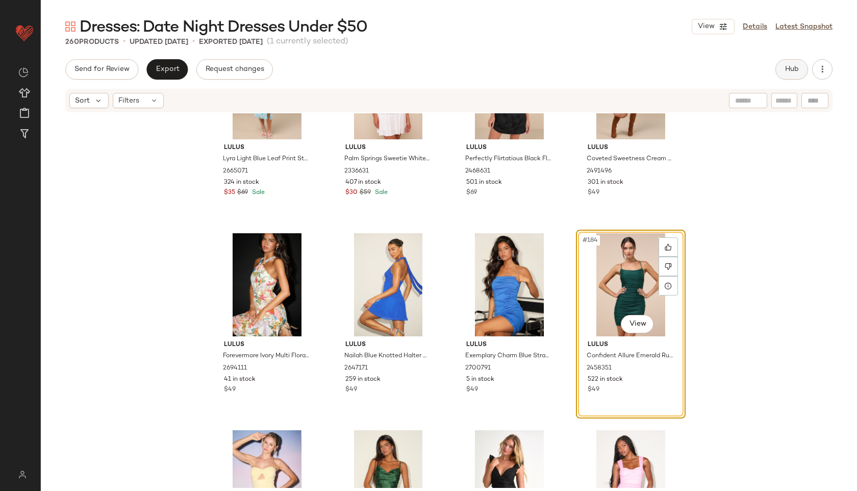
click at [792, 66] on span "Hub" at bounding box center [792, 69] width 14 height 8
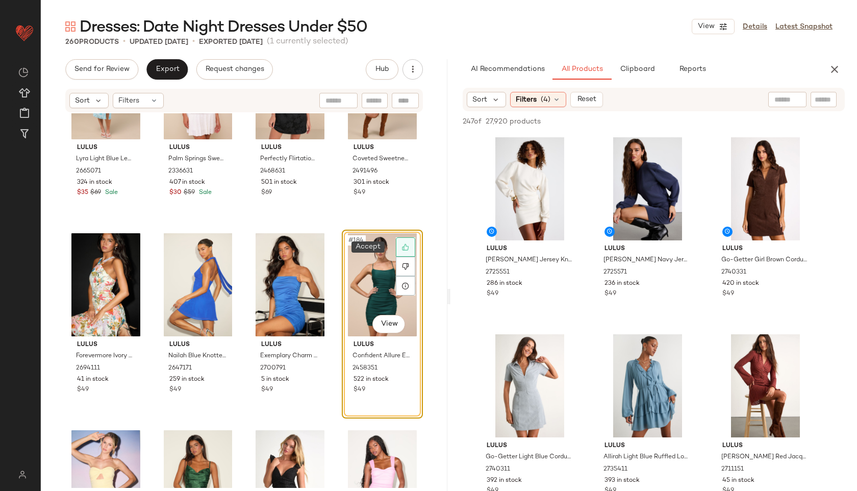
click at [402, 245] on icon at bounding box center [405, 247] width 7 height 7
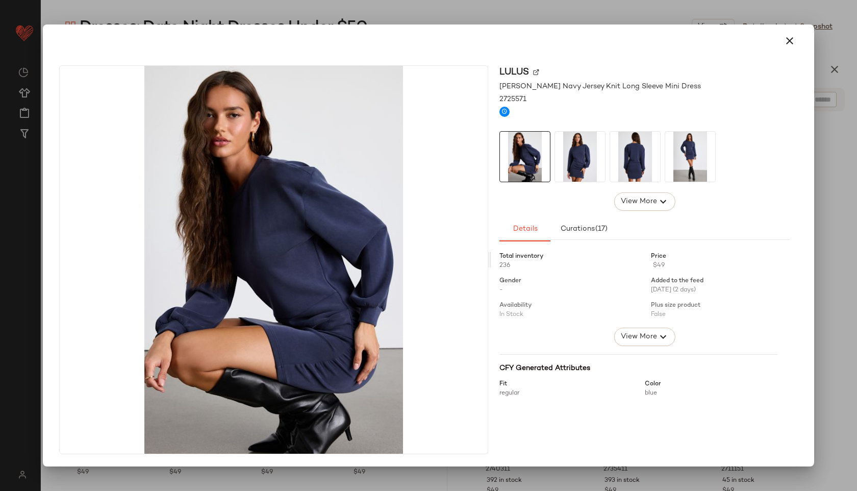
click at [575, 150] on img at bounding box center [580, 157] width 50 height 50
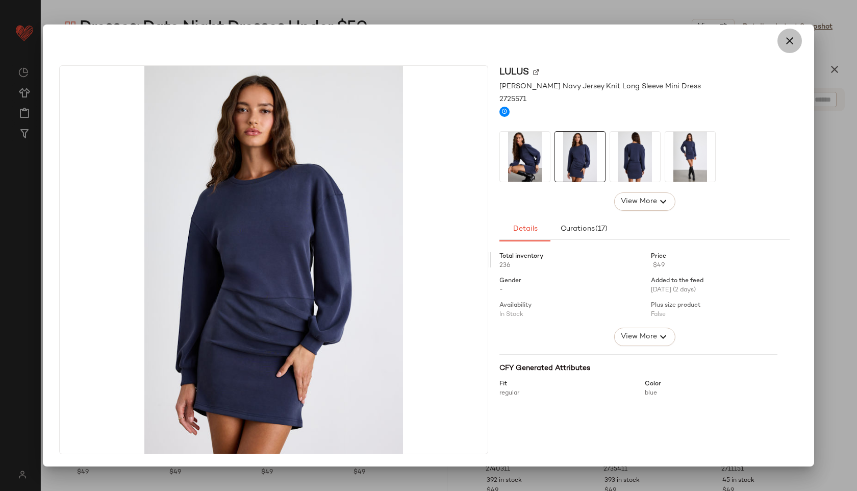
click at [792, 36] on icon "button" at bounding box center [790, 41] width 12 height 12
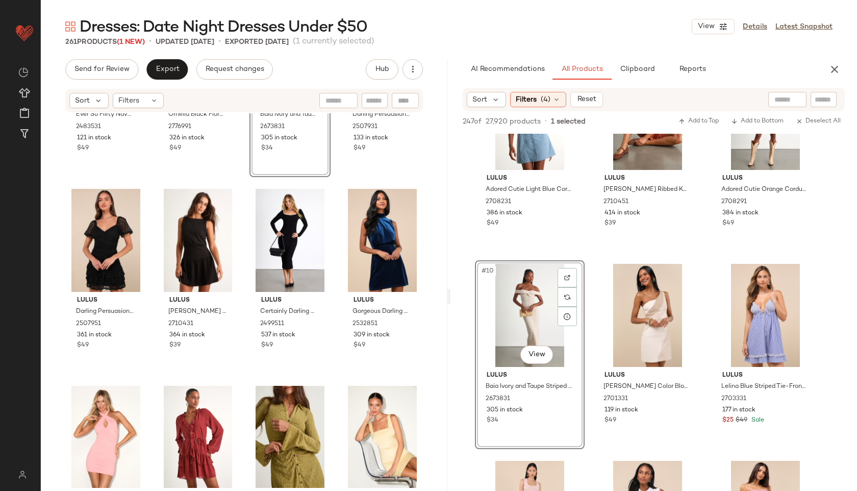
scroll to position [458, 0]
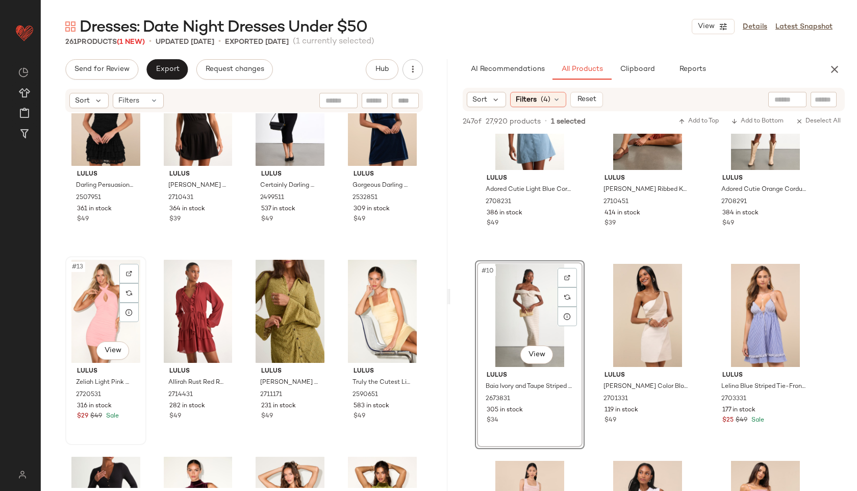
click at [90, 313] on div "#13 View" at bounding box center [106, 311] width 74 height 103
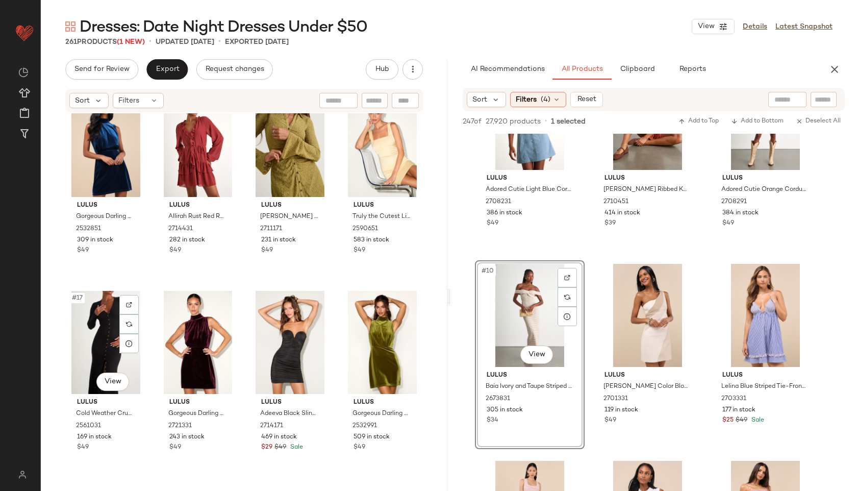
scroll to position [695, 0]
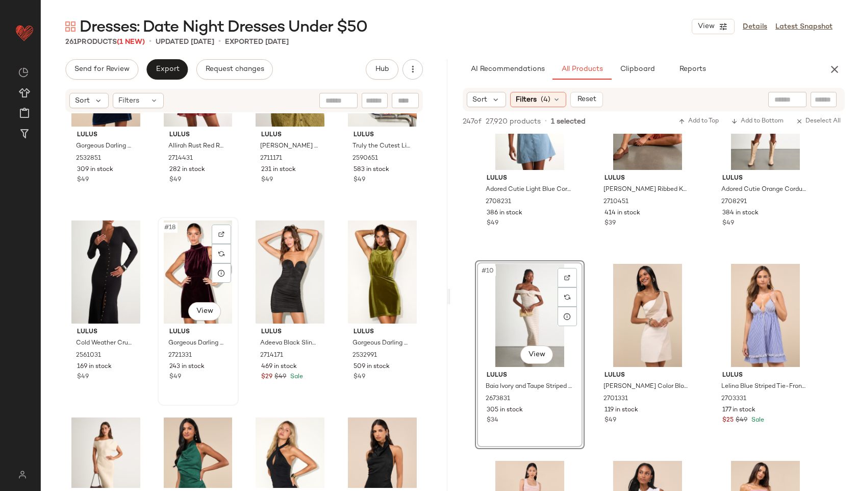
click at [183, 272] on div "#18 View" at bounding box center [198, 271] width 74 height 103
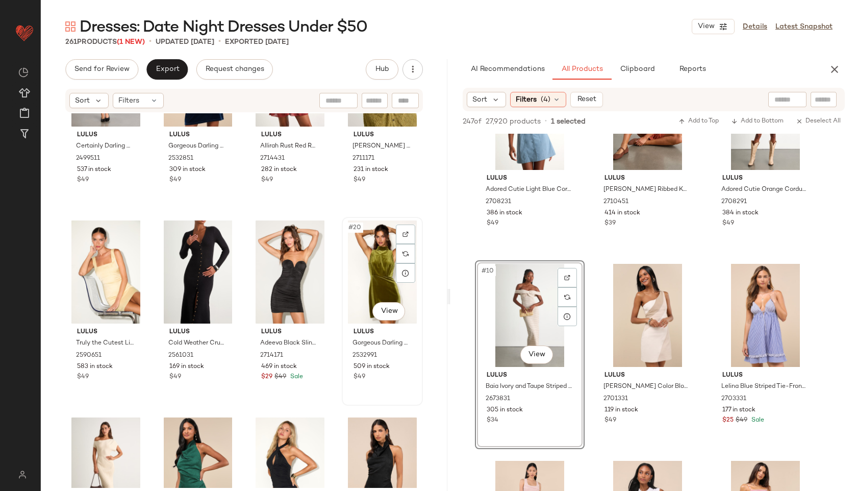
click at [384, 278] on div "#20 View" at bounding box center [383, 271] width 74 height 103
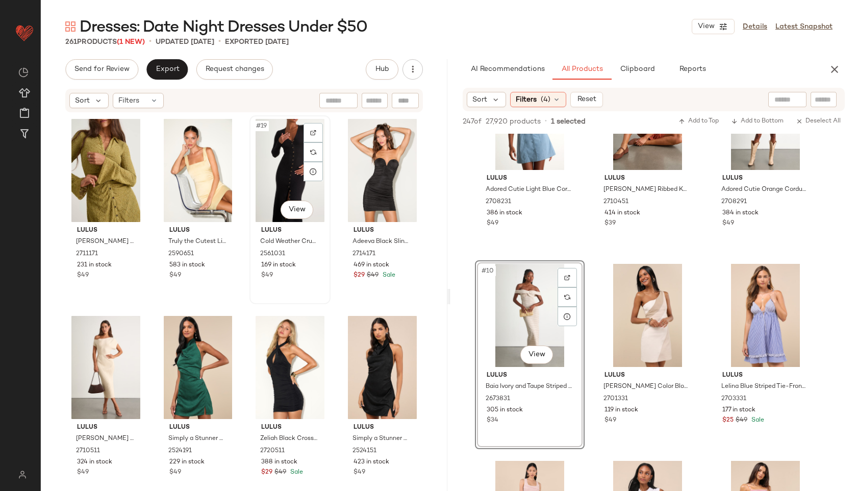
scroll to position [811, 0]
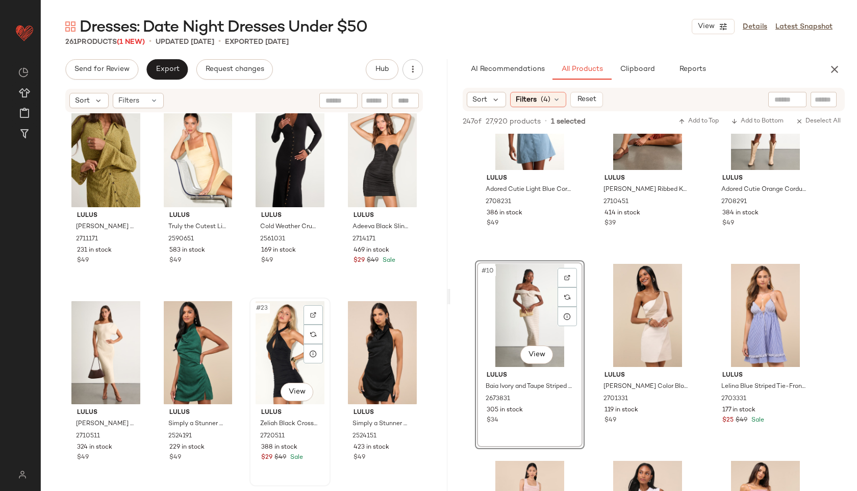
click at [274, 356] on div "#23 View" at bounding box center [290, 352] width 74 height 103
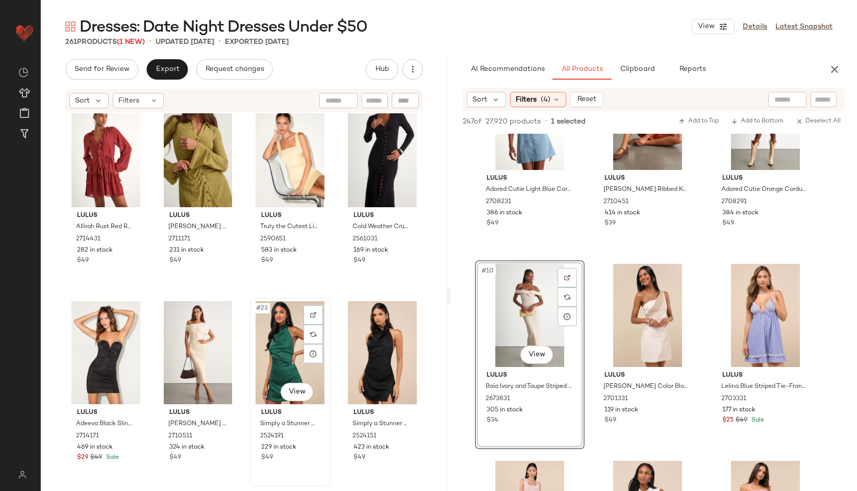
click at [270, 363] on div "#23 View" at bounding box center [290, 352] width 74 height 103
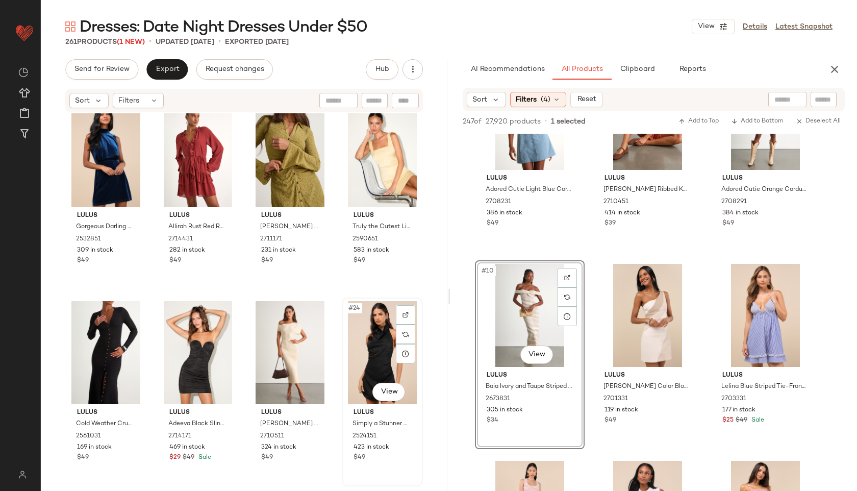
click at [368, 346] on div "#24 View" at bounding box center [383, 352] width 74 height 103
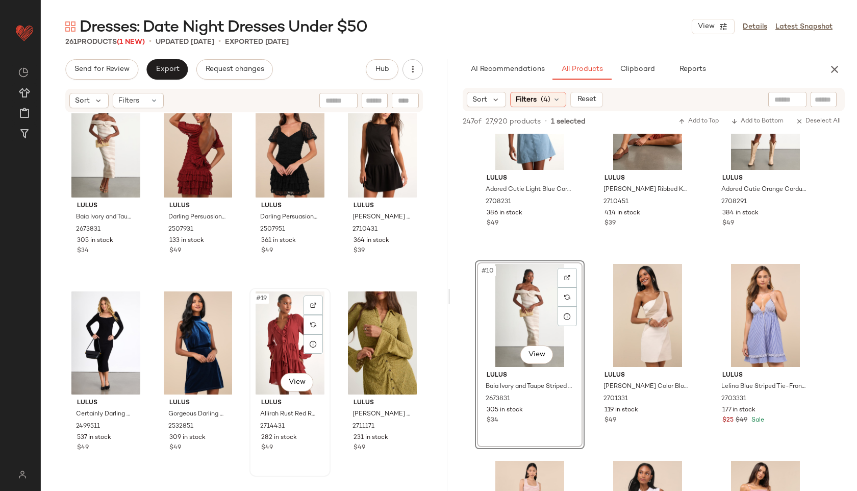
scroll to position [460, 0]
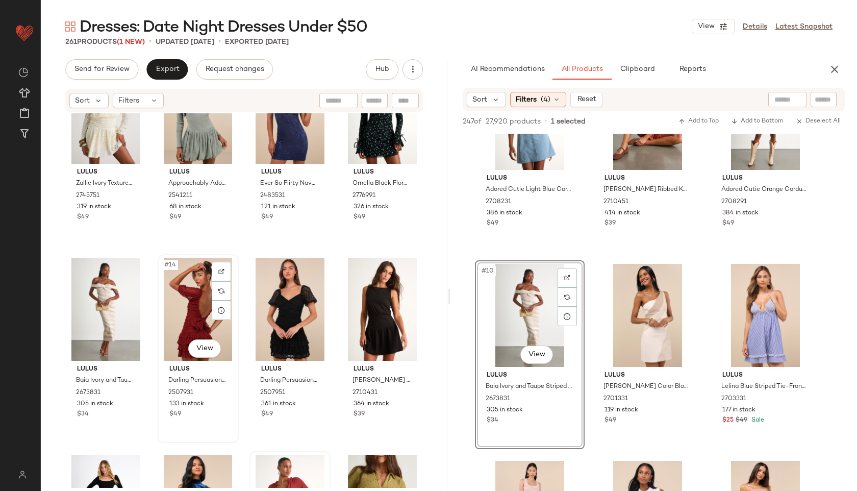
click at [188, 291] on div "#14 View" at bounding box center [198, 309] width 74 height 103
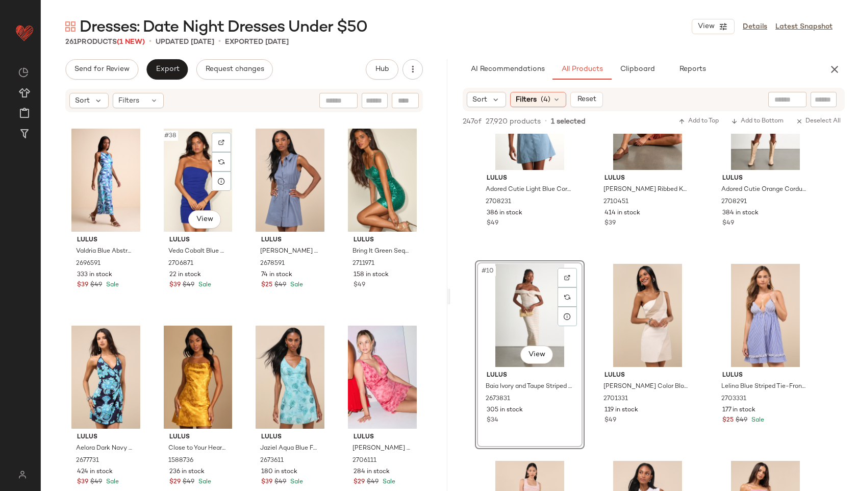
scroll to position [1773, 0]
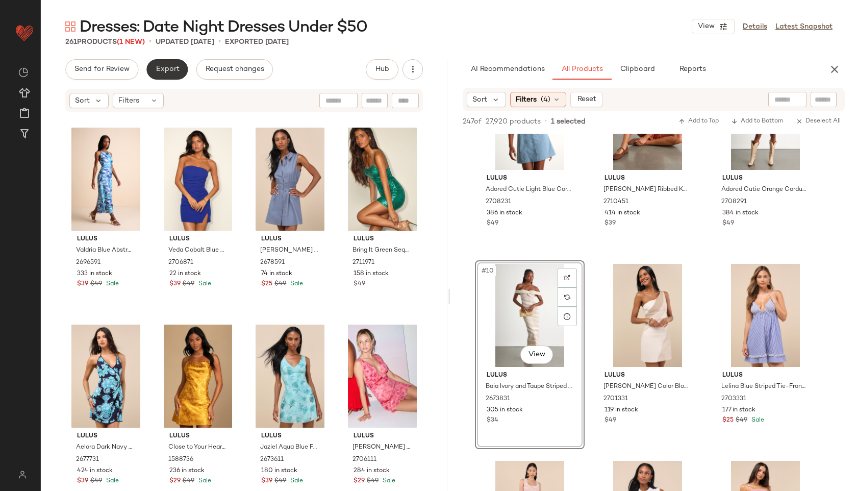
click at [168, 77] on button "Export" at bounding box center [166, 69] width 41 height 20
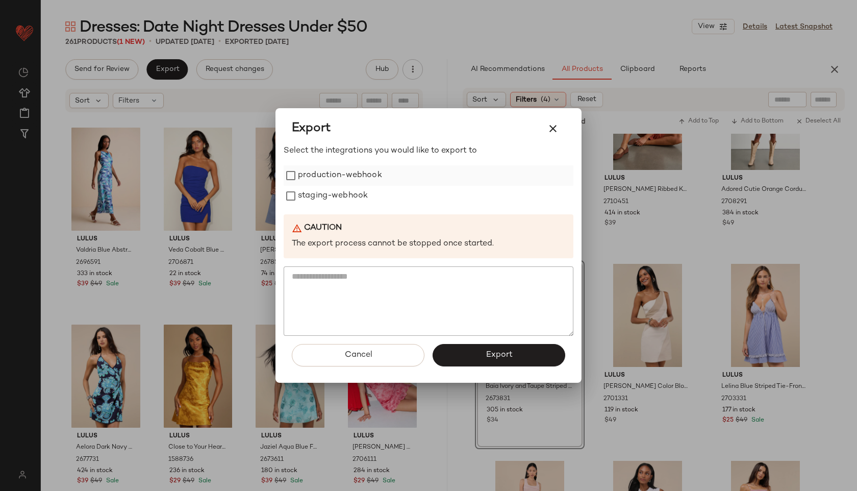
click at [315, 177] on label "production-webhook" at bounding box center [340, 175] width 84 height 20
click at [323, 200] on label "staging-webhook" at bounding box center [333, 196] width 70 height 20
click at [493, 352] on span "Export" at bounding box center [498, 355] width 27 height 10
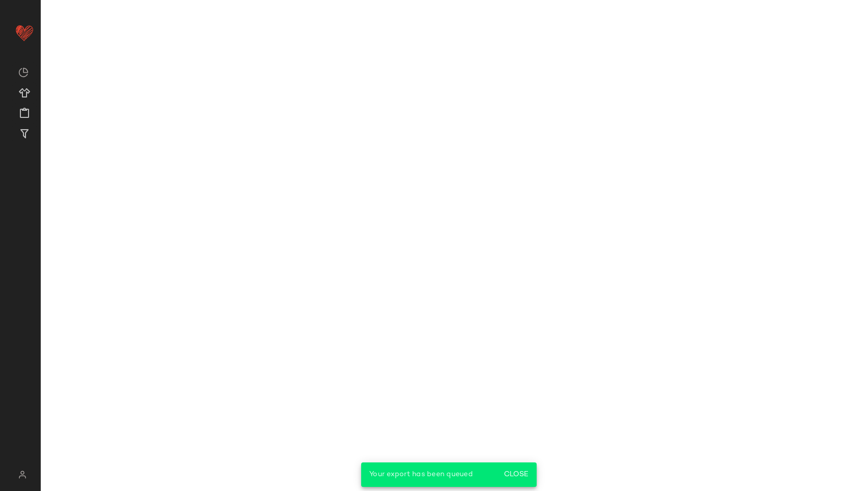
scroll to position [661, 0]
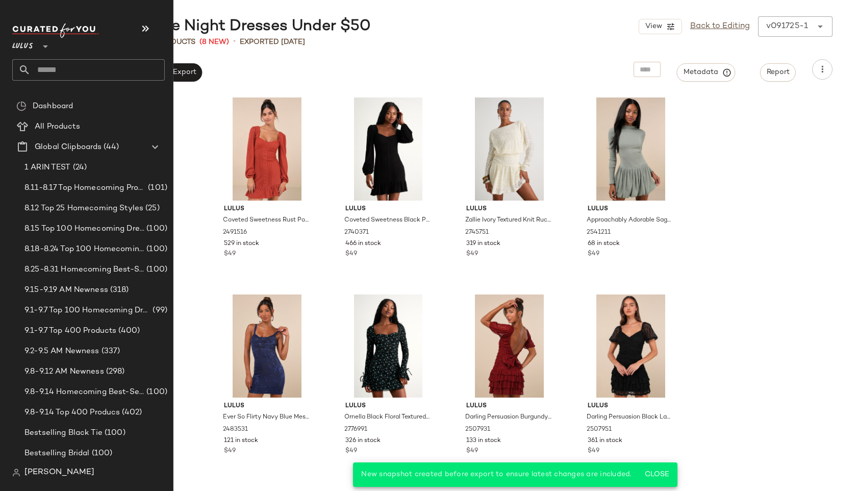
click at [67, 66] on input "text" at bounding box center [98, 69] width 134 height 21
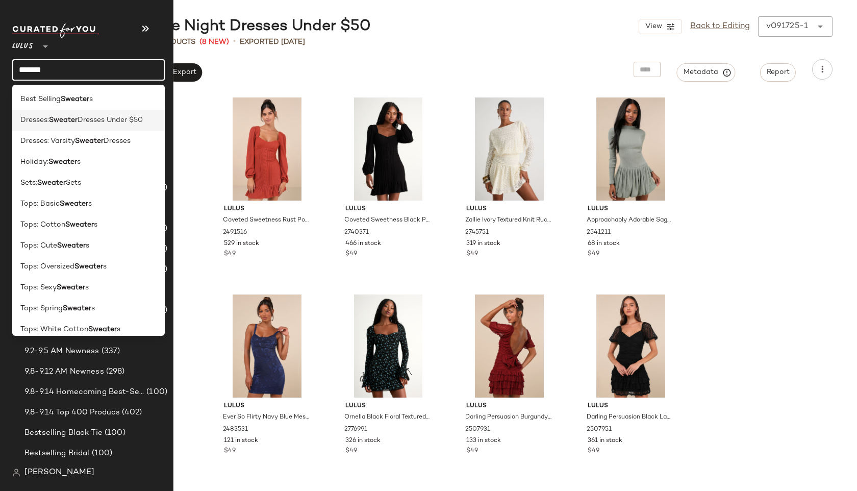
type input "*******"
click at [85, 118] on span "Dresses Under $50" at bounding box center [110, 120] width 65 height 11
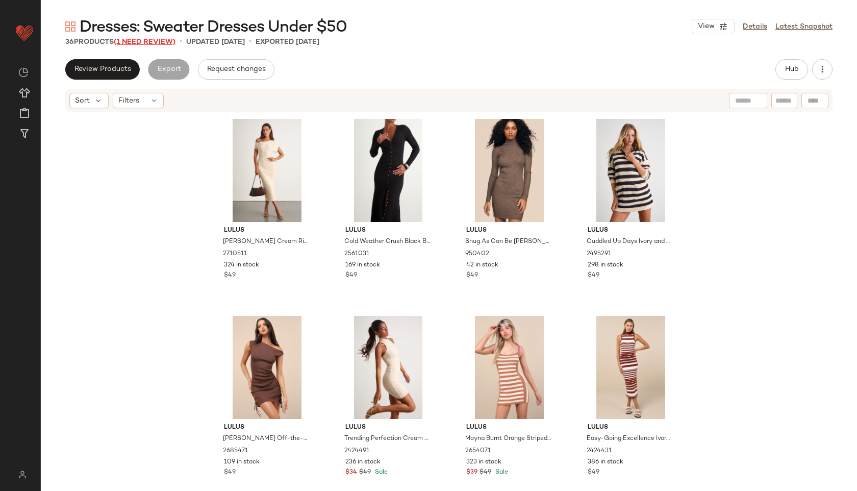
click at [134, 39] on span "(1 Need Review)" at bounding box center [145, 42] width 62 height 8
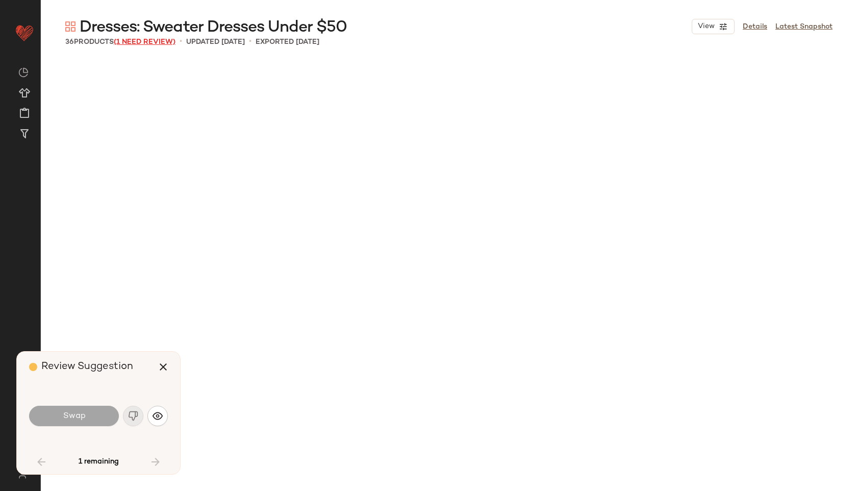
scroll to position [1372, 0]
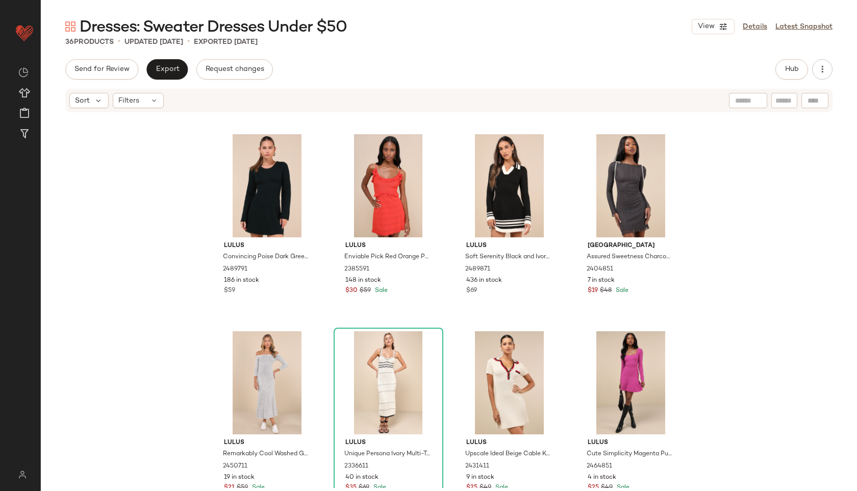
click at [786, 82] on div "Send for Review Export Request changes Hub Sort Filters Lulus Convincing Poise …" at bounding box center [449, 296] width 817 height 475
click at [785, 70] on span "Hub" at bounding box center [792, 69] width 14 height 8
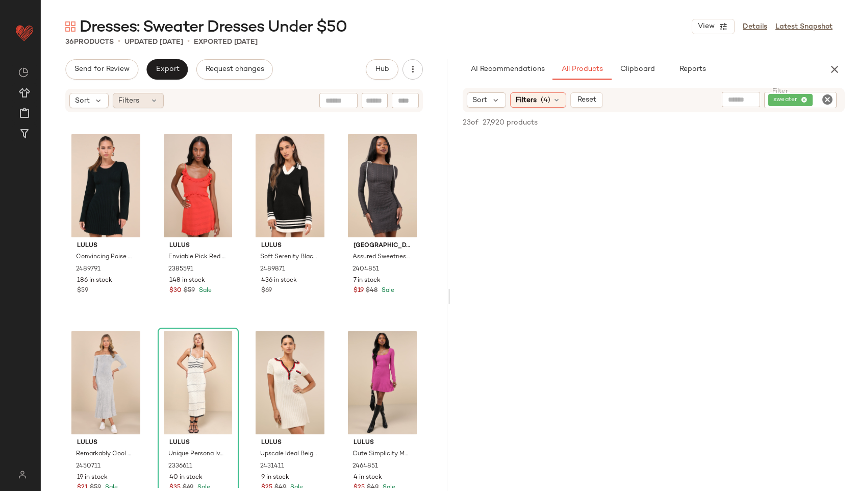
click at [127, 99] on span "Filters" at bounding box center [128, 100] width 21 height 11
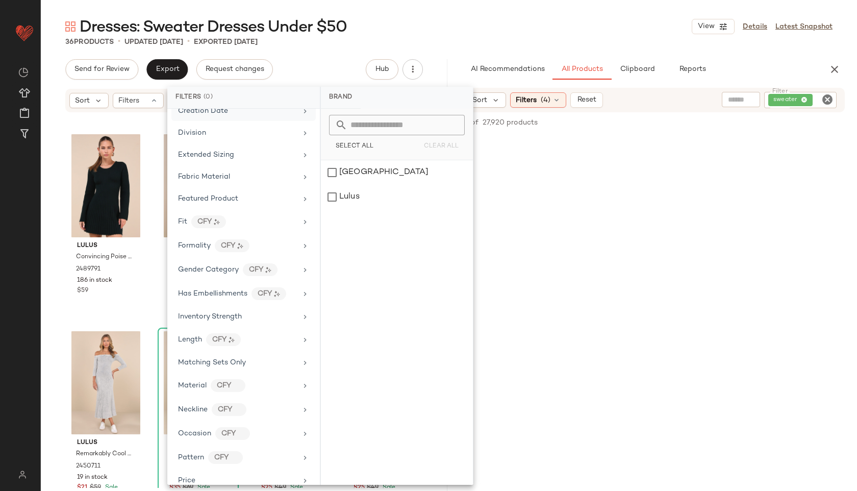
scroll to position [479, 0]
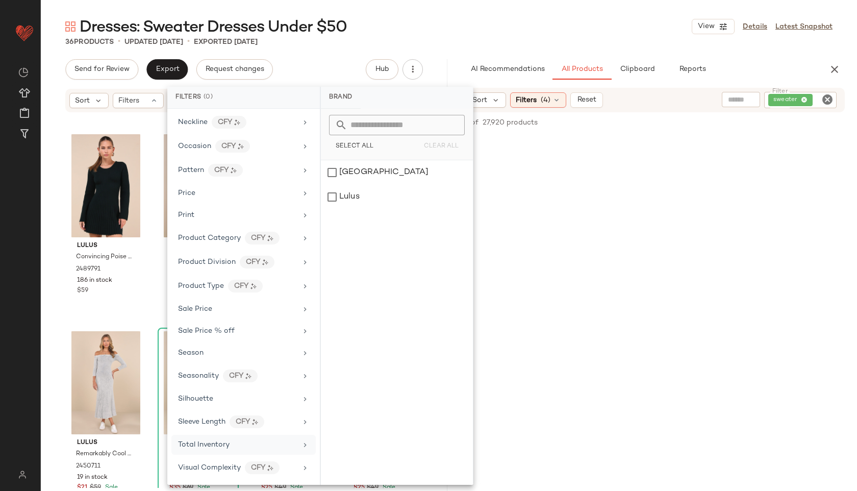
click at [217, 448] on span "Total Inventory" at bounding box center [204, 445] width 52 height 8
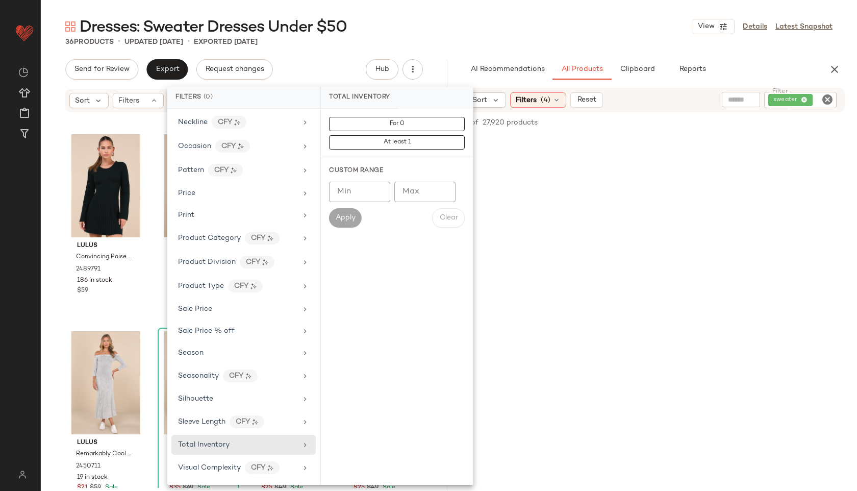
click at [424, 193] on input "Max" at bounding box center [425, 192] width 61 height 20
type input "**"
click at [342, 216] on span "Apply" at bounding box center [345, 218] width 20 height 8
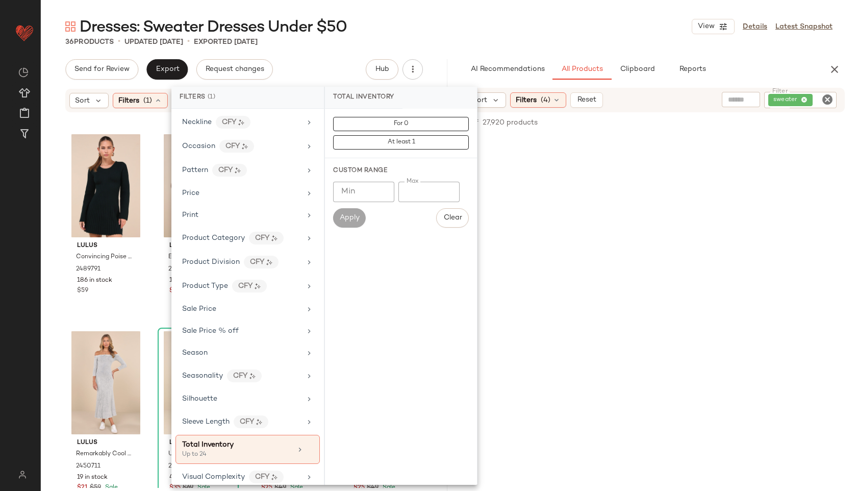
click at [422, 17] on div "Dresses: Sweater Dresses Under $50 View Details Latest Snapshot" at bounding box center [449, 26] width 817 height 20
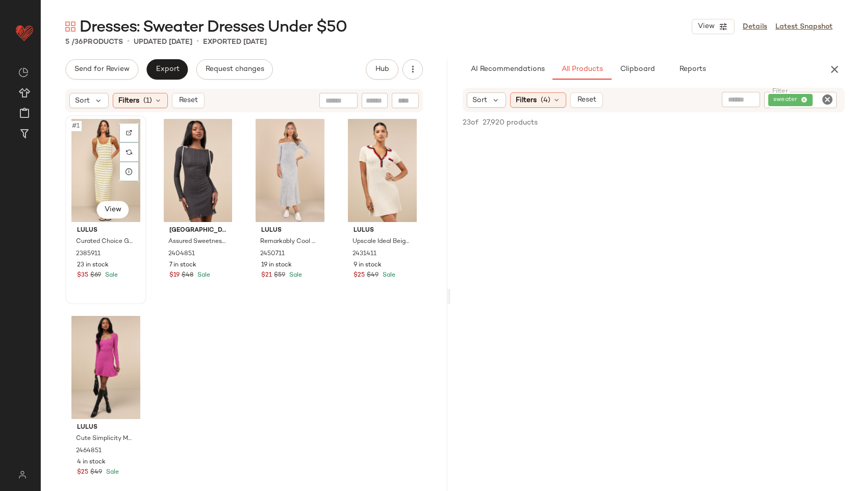
click at [98, 156] on div "#1 View" at bounding box center [106, 170] width 74 height 103
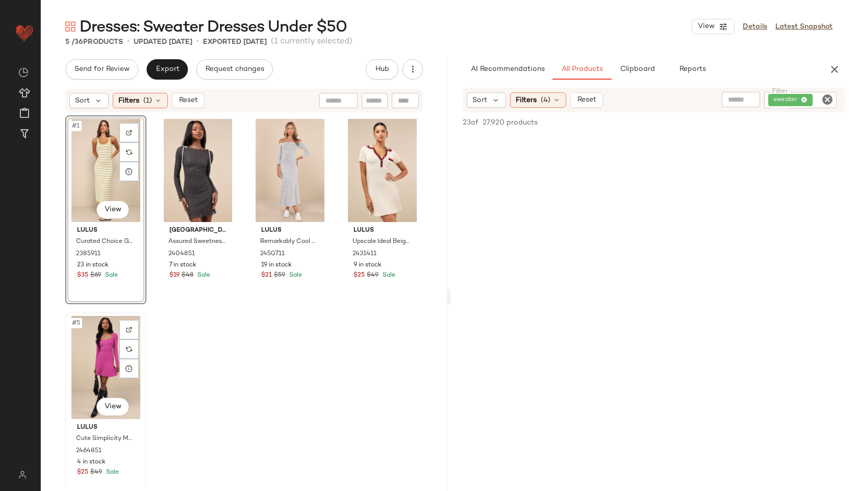
click at [94, 370] on div "#5 View" at bounding box center [106, 367] width 74 height 103
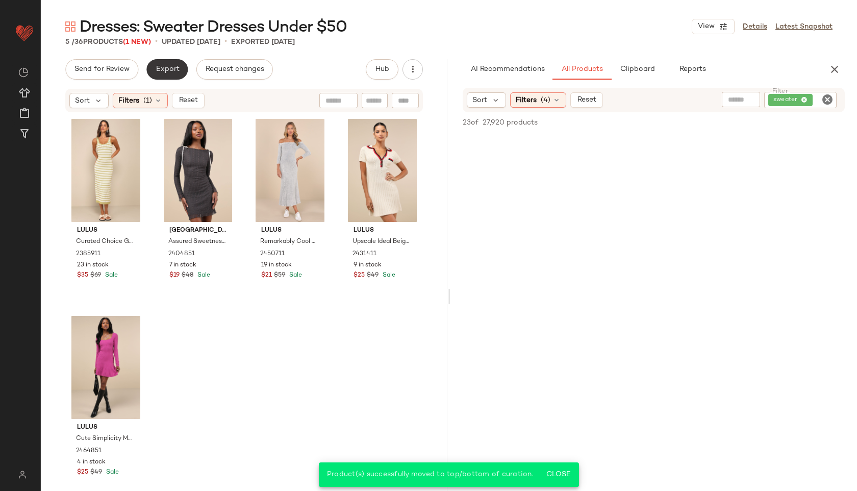
click at [167, 66] on span "Export" at bounding box center [167, 69] width 24 height 8
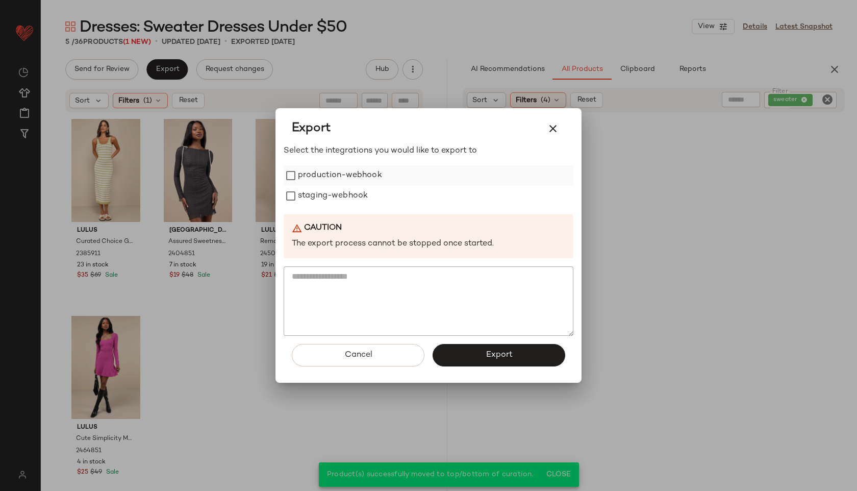
click at [351, 178] on label "production-webhook" at bounding box center [340, 175] width 84 height 20
click at [348, 202] on label "staging-webhook" at bounding box center [333, 196] width 70 height 20
click at [464, 362] on button "Export" at bounding box center [499, 355] width 133 height 22
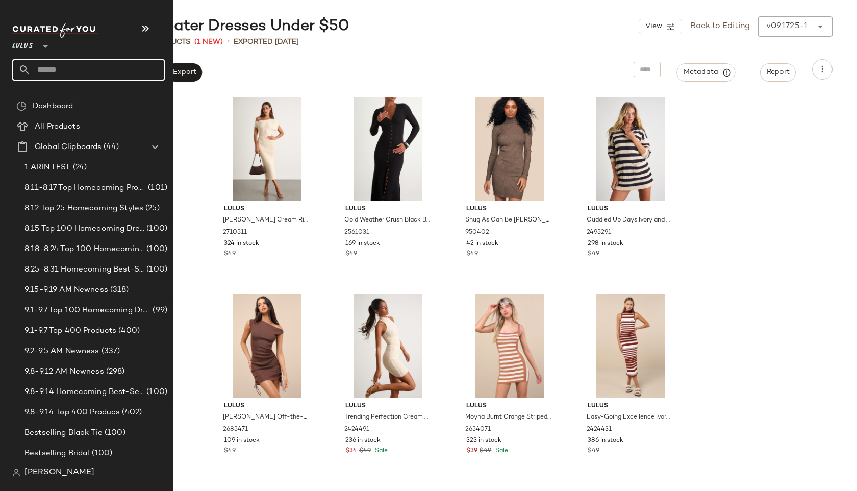
click at [63, 76] on input "text" at bounding box center [98, 69] width 134 height 21
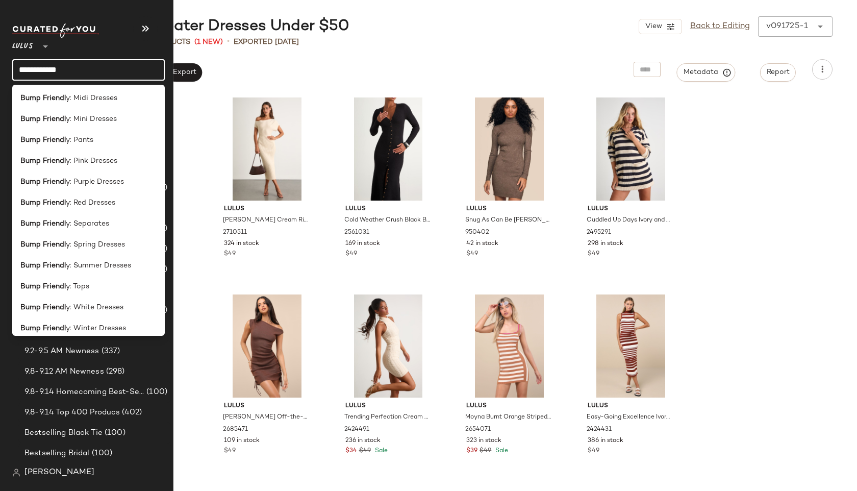
scroll to position [226, 0]
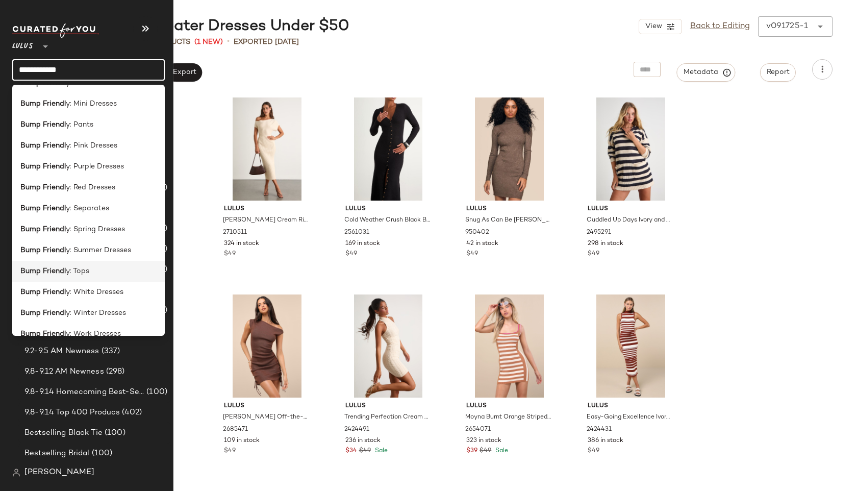
type input "**********"
click at [61, 273] on b "Bump Friendl" at bounding box center [42, 271] width 45 height 11
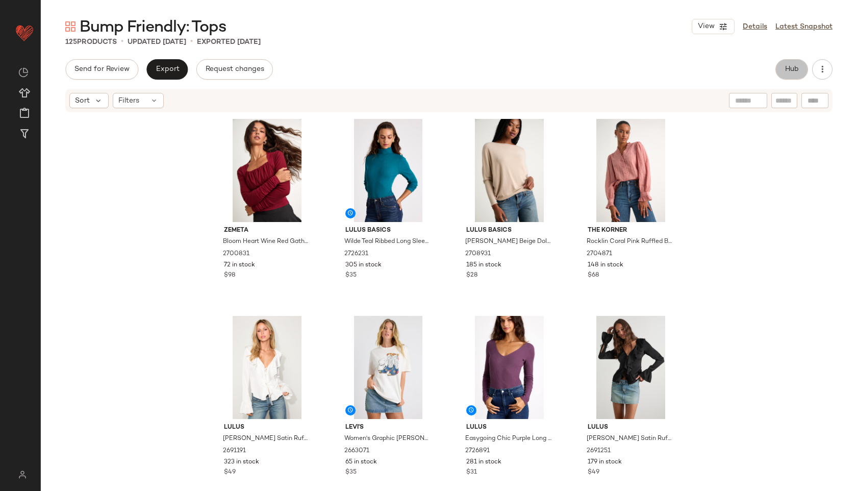
click at [795, 69] on span "Hub" at bounding box center [792, 69] width 14 height 8
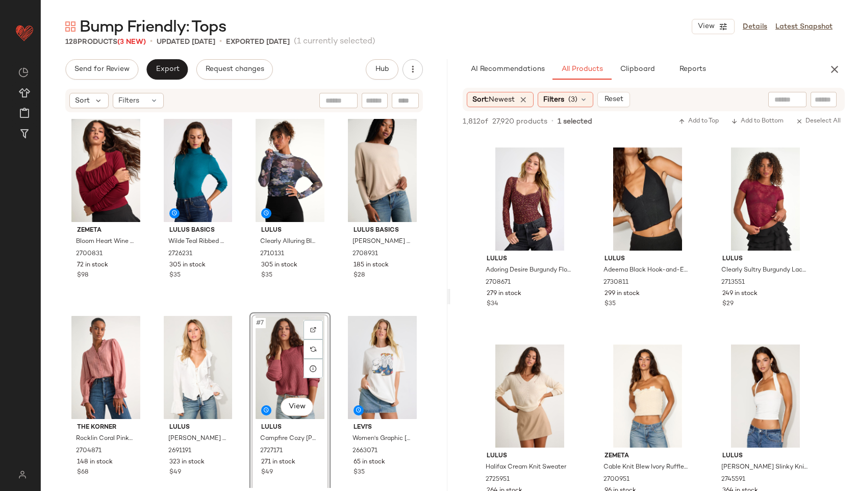
scroll to position [2550, 0]
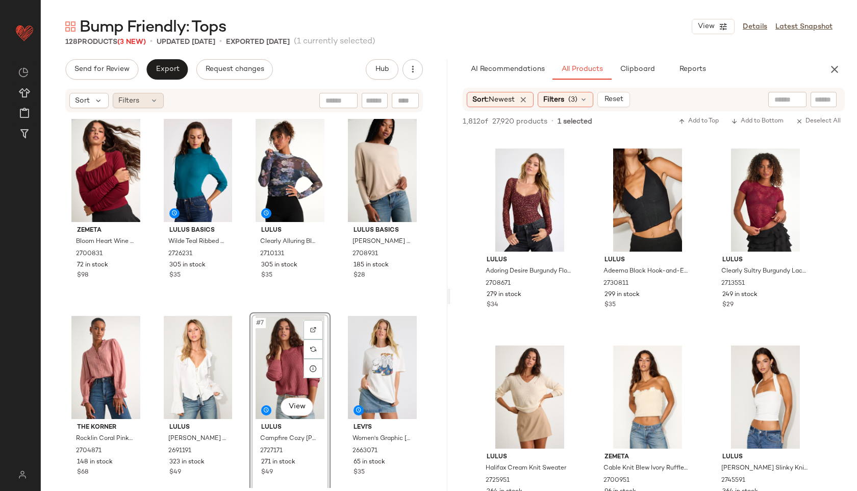
click at [152, 97] on icon at bounding box center [154, 100] width 8 height 8
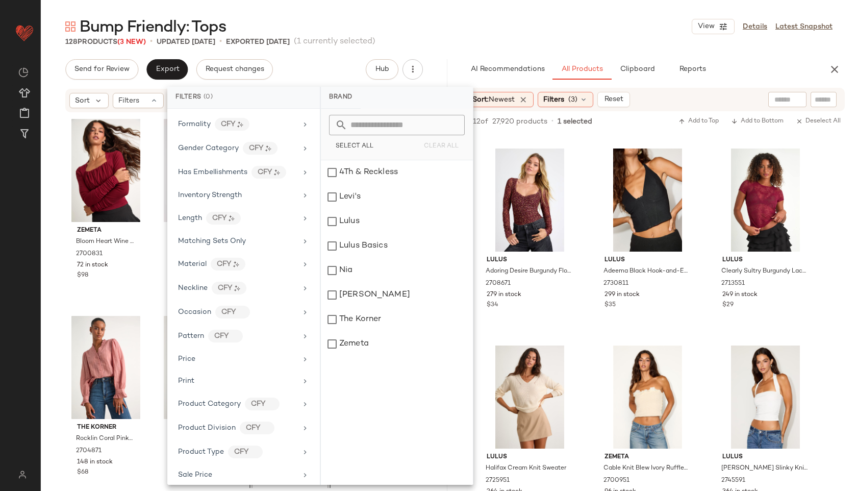
scroll to position [479, 0]
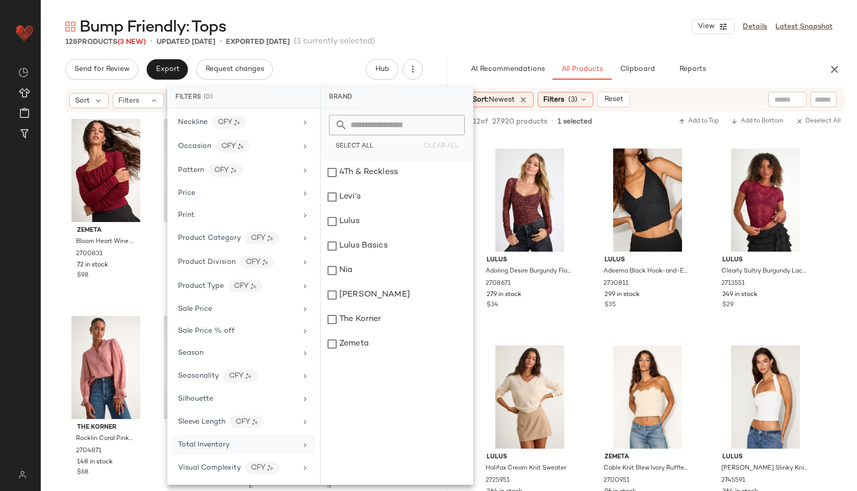
click at [233, 443] on div "Total Inventory" at bounding box center [237, 444] width 119 height 11
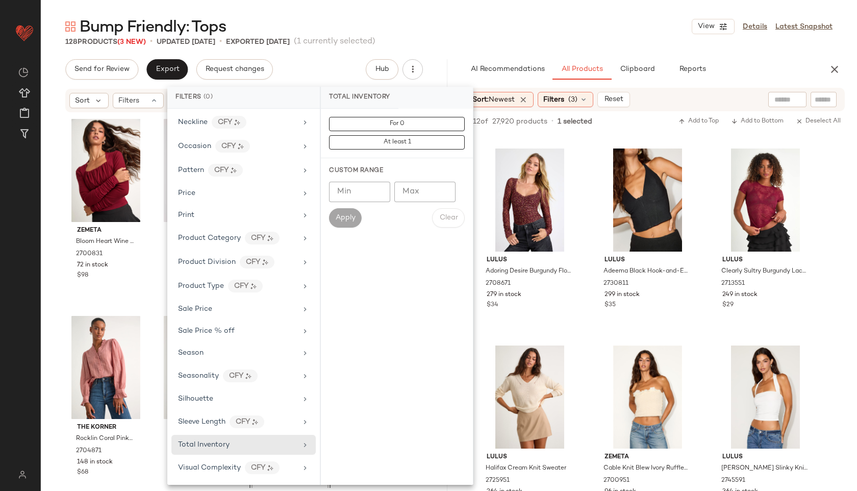
click at [413, 188] on input "Max" at bounding box center [425, 192] width 61 height 20
type input "**"
click at [355, 214] on span "Apply" at bounding box center [345, 218] width 20 height 8
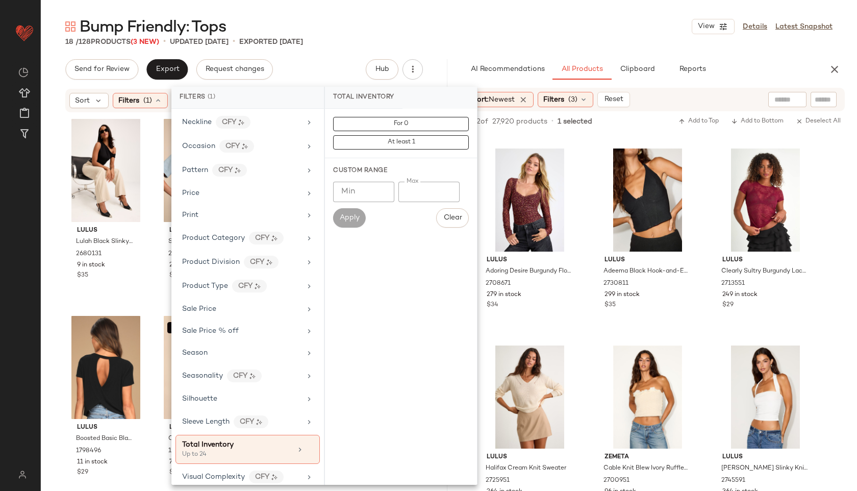
click at [347, 29] on div "Bump Friendly: Tops View Details Latest Snapshot" at bounding box center [449, 26] width 817 height 20
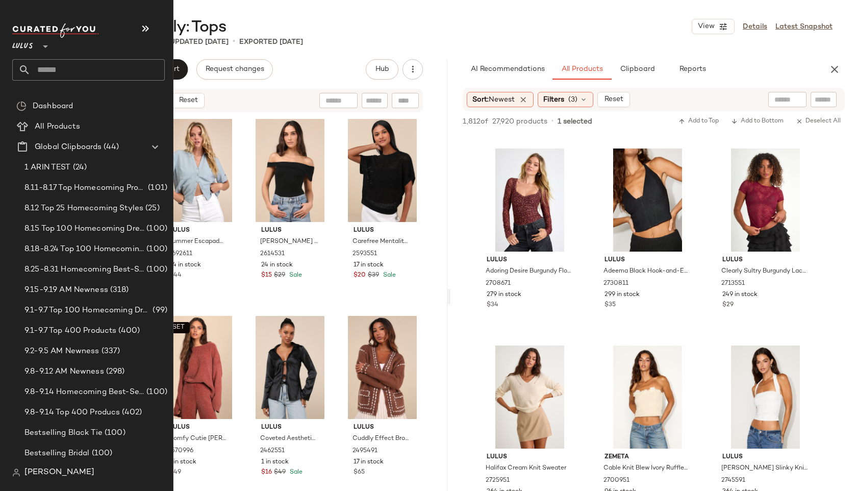
click at [49, 68] on input "text" at bounding box center [98, 69] width 134 height 21
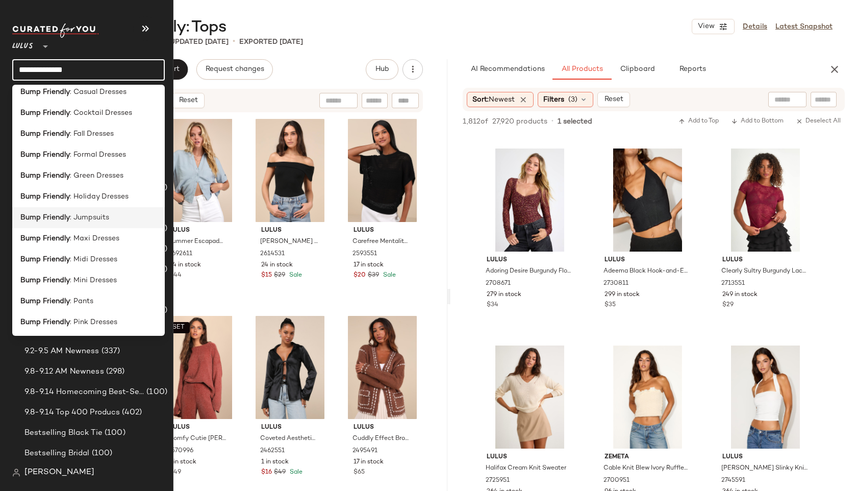
scroll to position [50, 0]
type input "**********"
click at [50, 280] on b "Bump Friendly" at bounding box center [45, 279] width 50 height 11
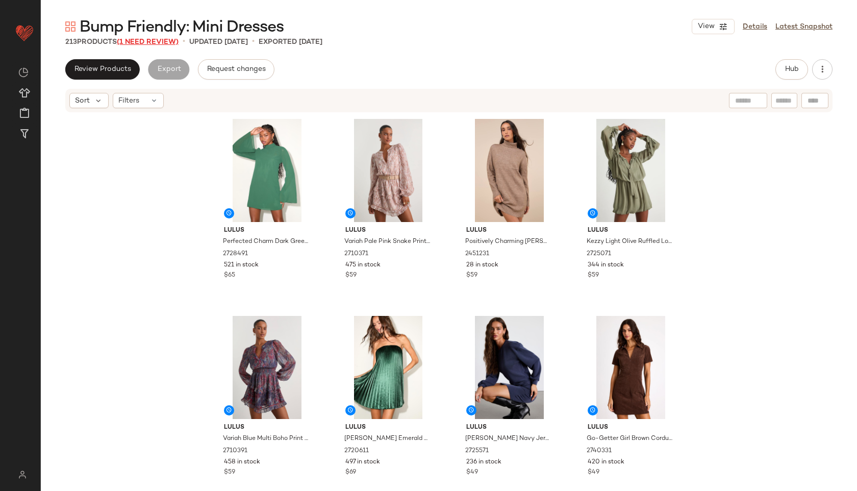
click at [173, 42] on span "(1 Need Review)" at bounding box center [148, 42] width 62 height 8
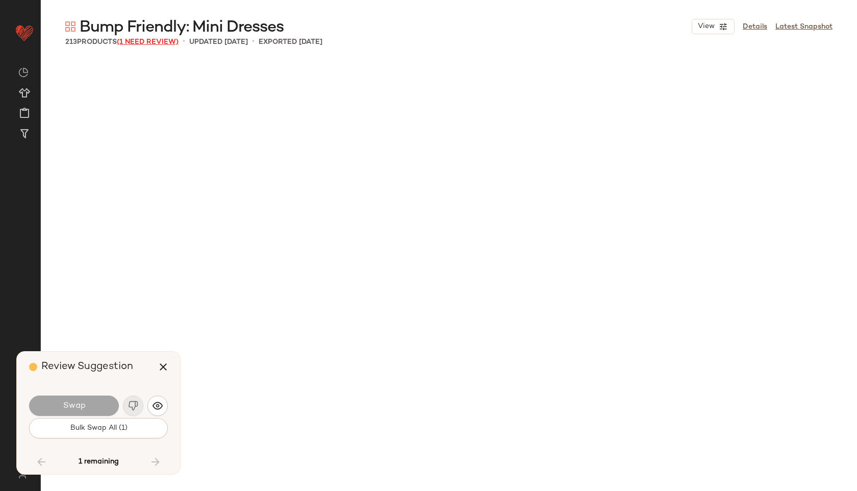
scroll to position [5122, 0]
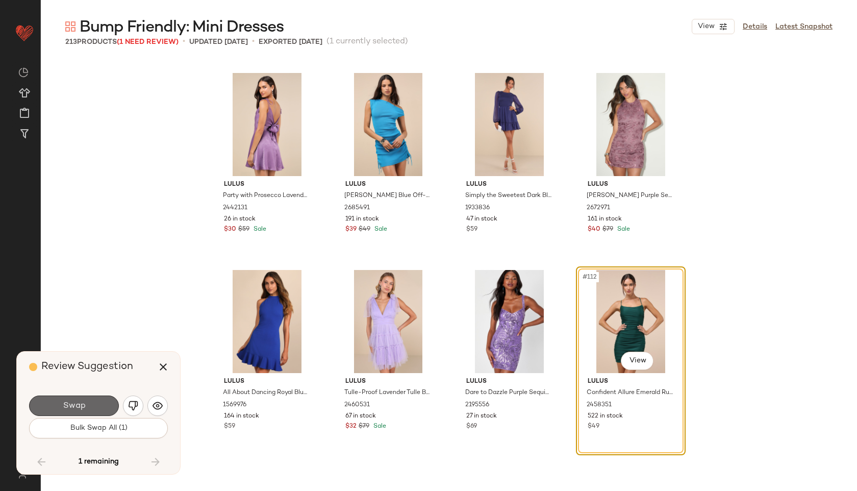
click at [84, 408] on span "Swap" at bounding box center [73, 406] width 23 height 10
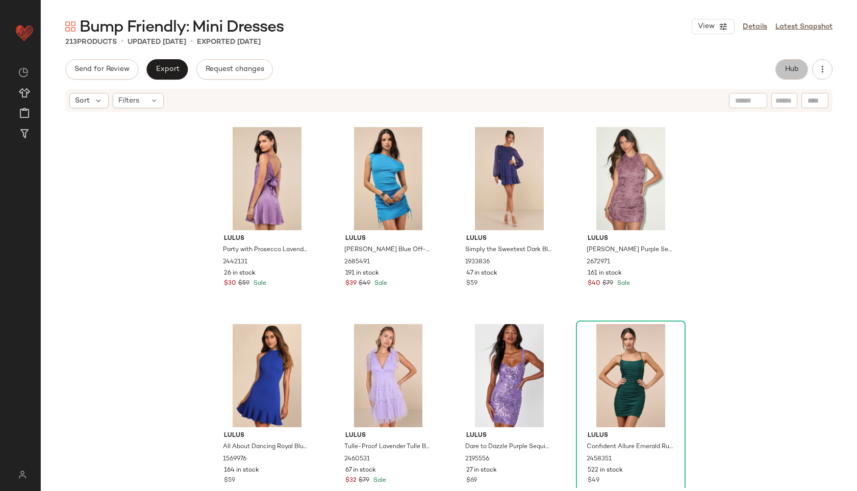
click at [790, 78] on button "Hub" at bounding box center [792, 69] width 33 height 20
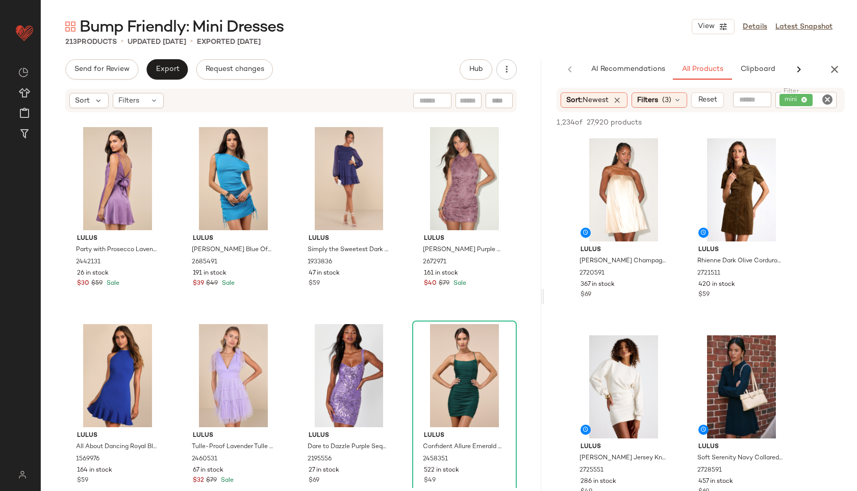
drag, startPoint x: 448, startPoint y: 291, endPoint x: 545, endPoint y: 275, distance: 97.8
click at [545, 275] on div "Bump Friendly: Mini Dresses View Details Latest Snapshot 213 Products • updated…" at bounding box center [449, 253] width 817 height 475
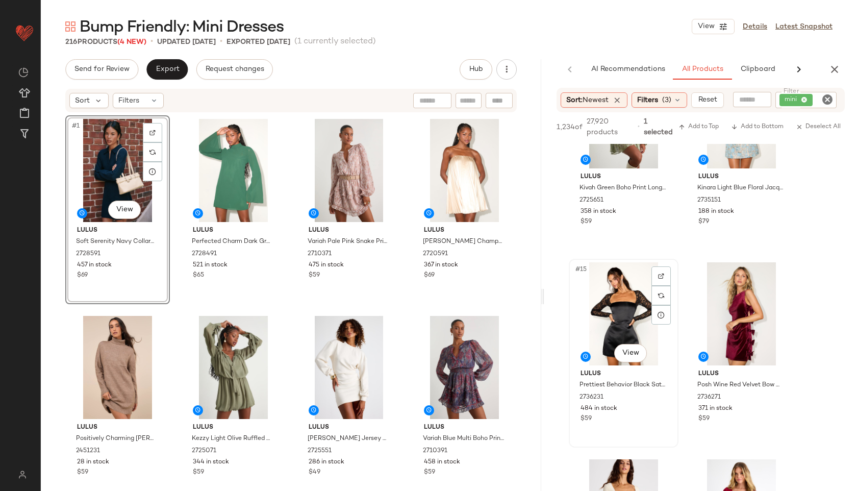
scroll to position [1262, 0]
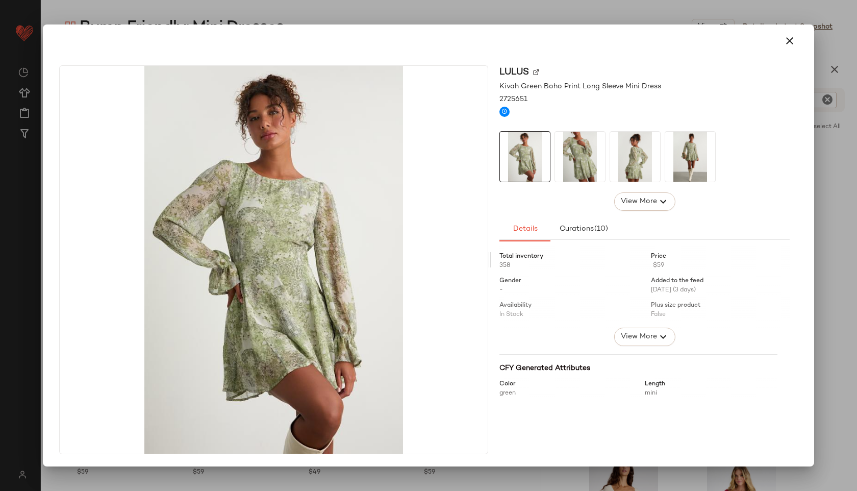
drag, startPoint x: 612, startPoint y: 165, endPoint x: 188, endPoint y: 205, distance: 426.6
click at [793, 42] on icon "button" at bounding box center [790, 41] width 12 height 12
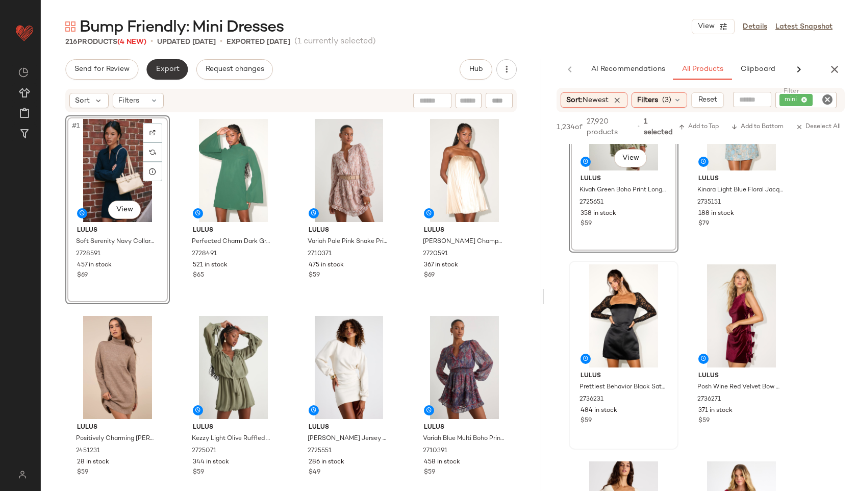
click at [164, 73] on span "Export" at bounding box center [167, 69] width 24 height 8
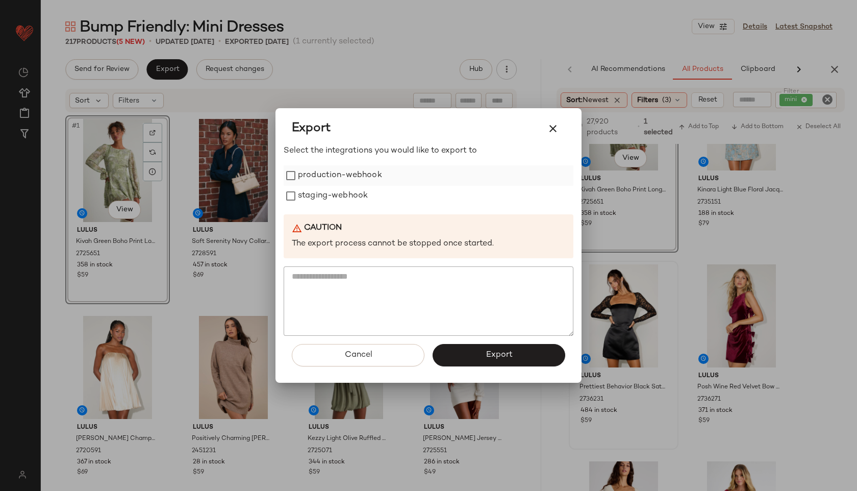
click at [328, 175] on label "production-webhook" at bounding box center [340, 175] width 84 height 20
click at [328, 197] on label "staging-webhook" at bounding box center [333, 196] width 70 height 20
click at [478, 355] on button "Export" at bounding box center [499, 355] width 133 height 22
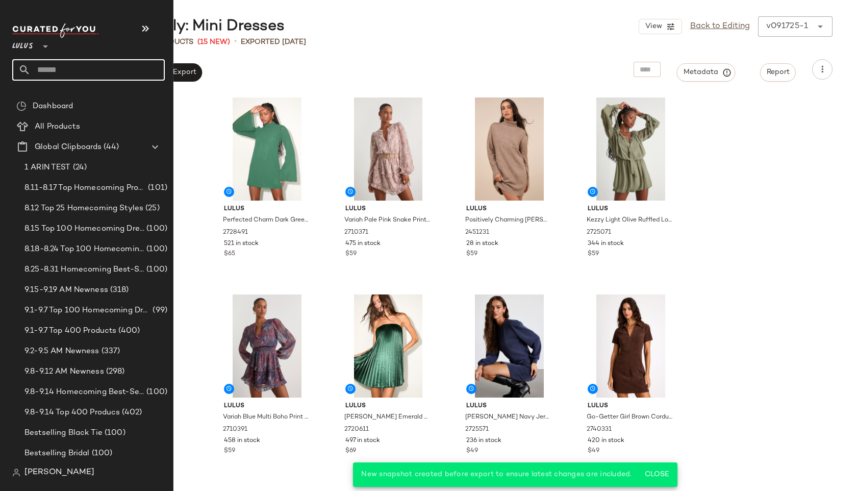
click at [53, 70] on input "text" at bounding box center [98, 69] width 134 height 21
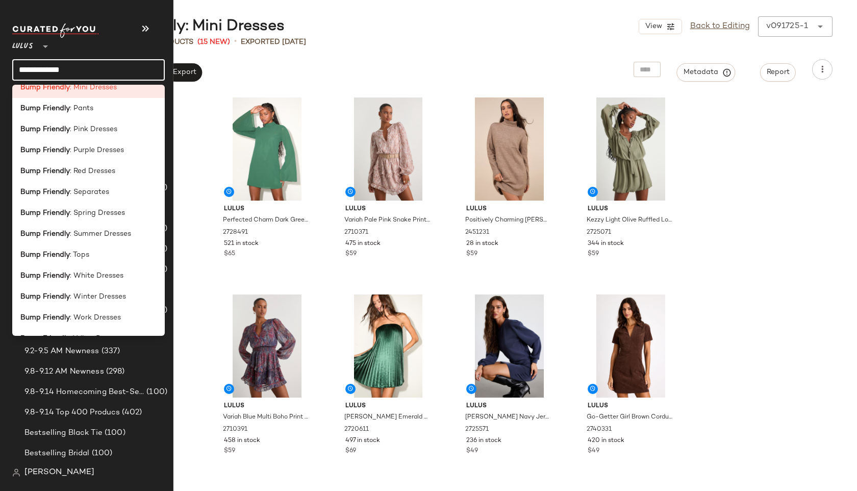
scroll to position [259, 0]
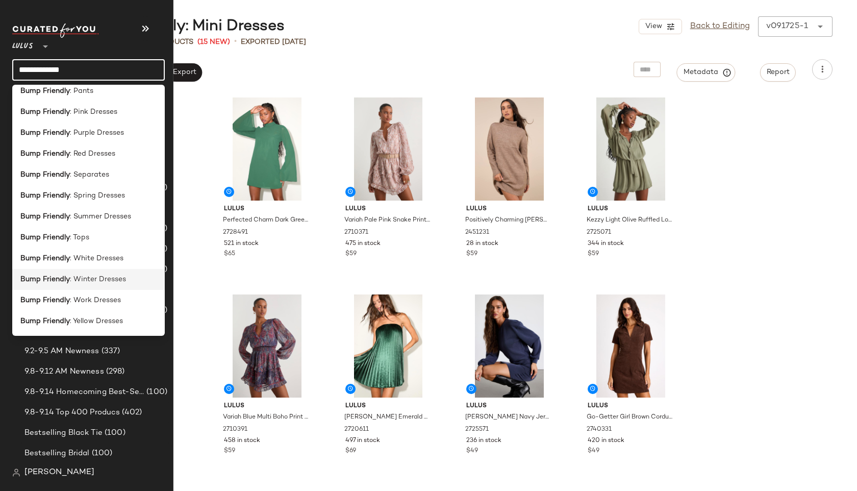
type input "**********"
click at [76, 278] on span ": Winter Dresses" at bounding box center [98, 279] width 56 height 11
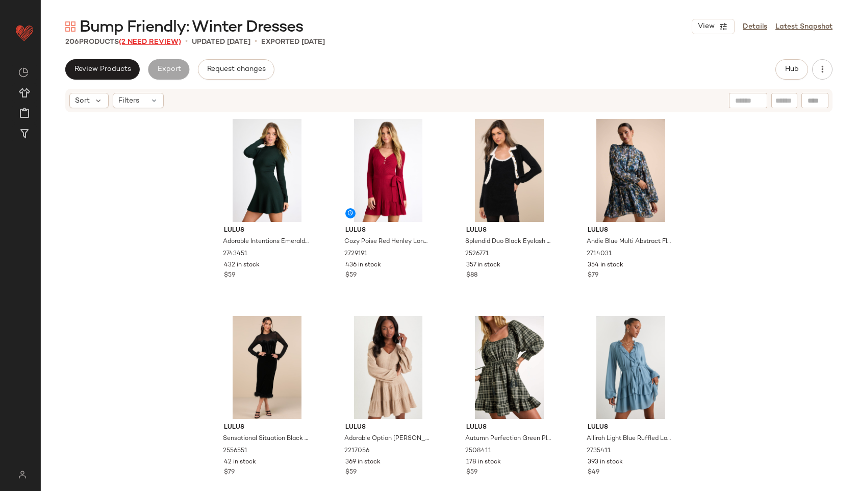
click at [164, 43] on span "(2 Need Review)" at bounding box center [150, 42] width 62 height 8
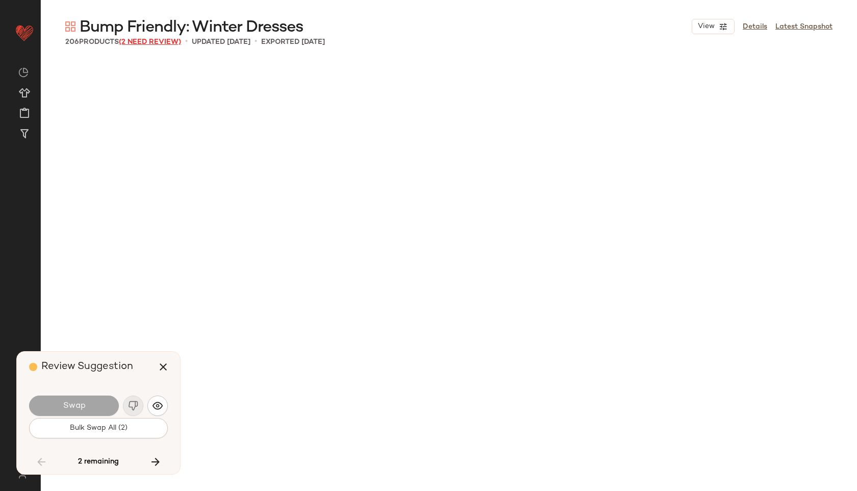
scroll to position [9063, 0]
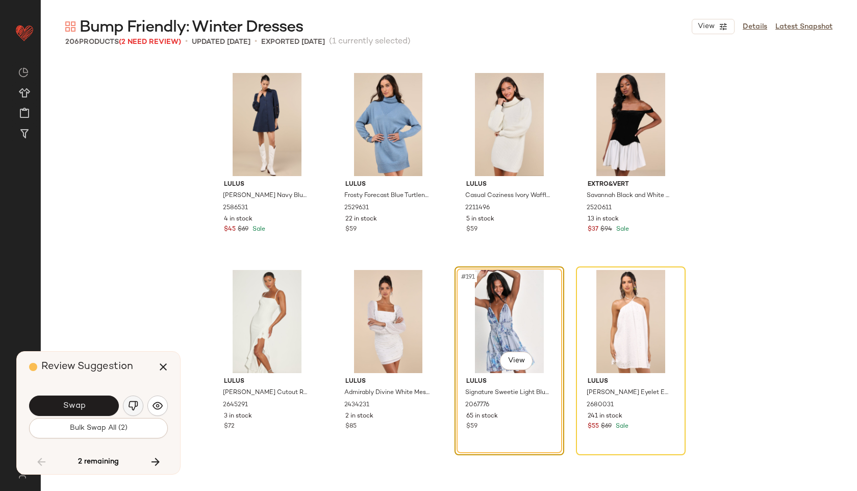
click at [126, 409] on button "button" at bounding box center [133, 406] width 20 height 20
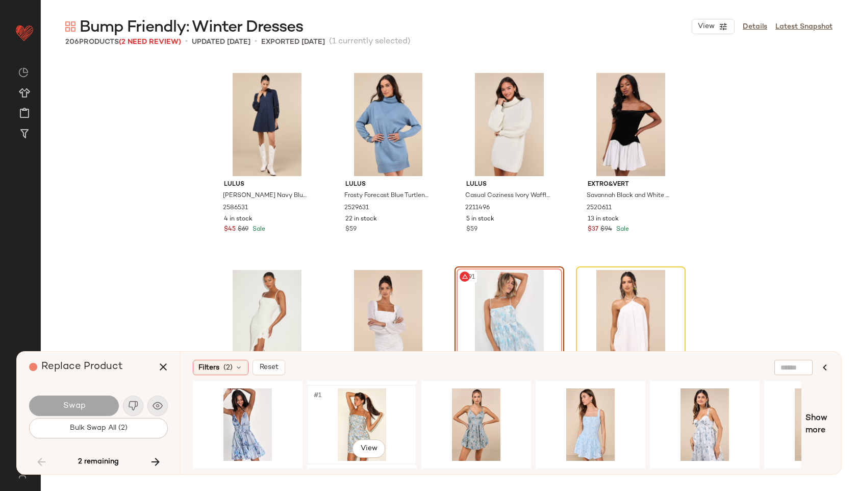
click at [335, 427] on div "#1 View" at bounding box center [362, 424] width 103 height 72
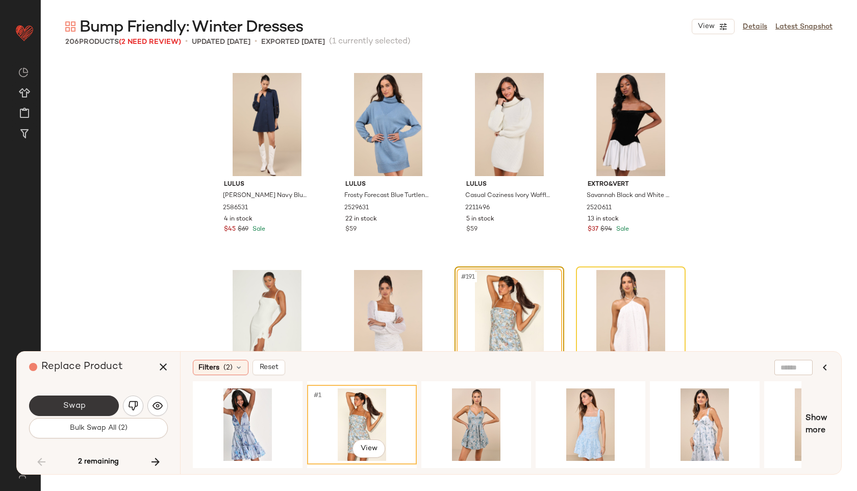
click at [100, 408] on button "Swap" at bounding box center [74, 406] width 90 height 20
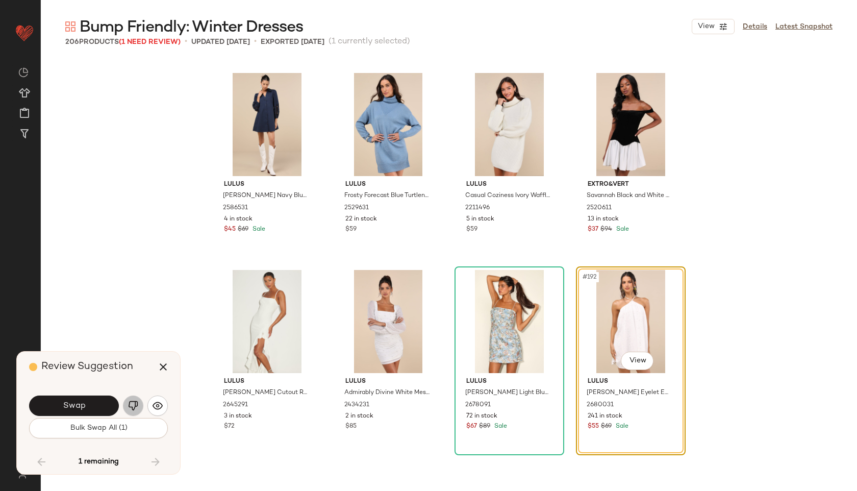
click at [133, 404] on img "button" at bounding box center [133, 406] width 10 height 10
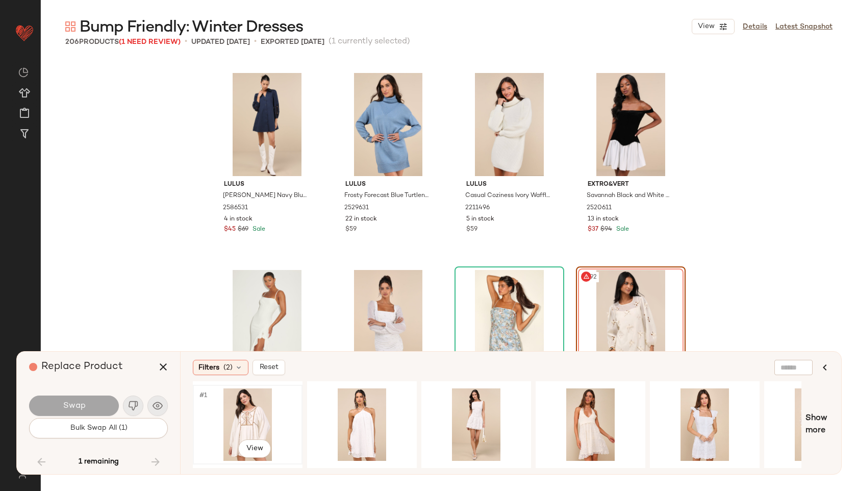
click at [248, 420] on div "#1 View" at bounding box center [248, 424] width 103 height 72
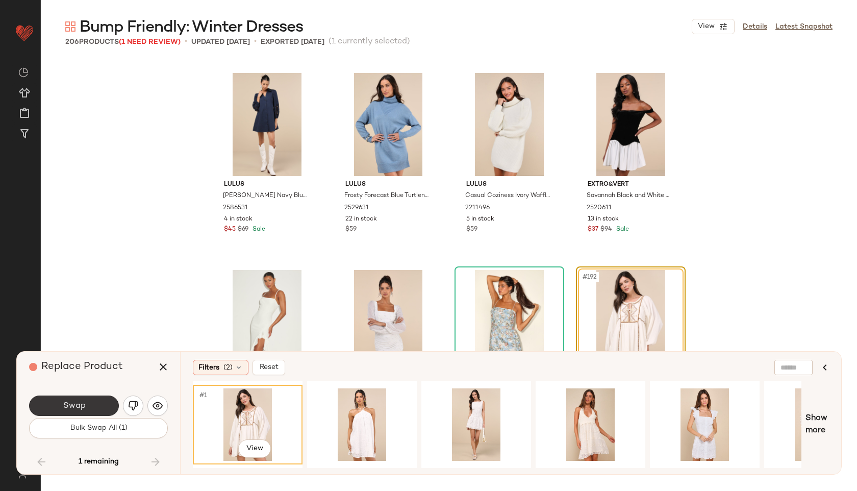
click at [85, 406] on button "Swap" at bounding box center [74, 406] width 90 height 20
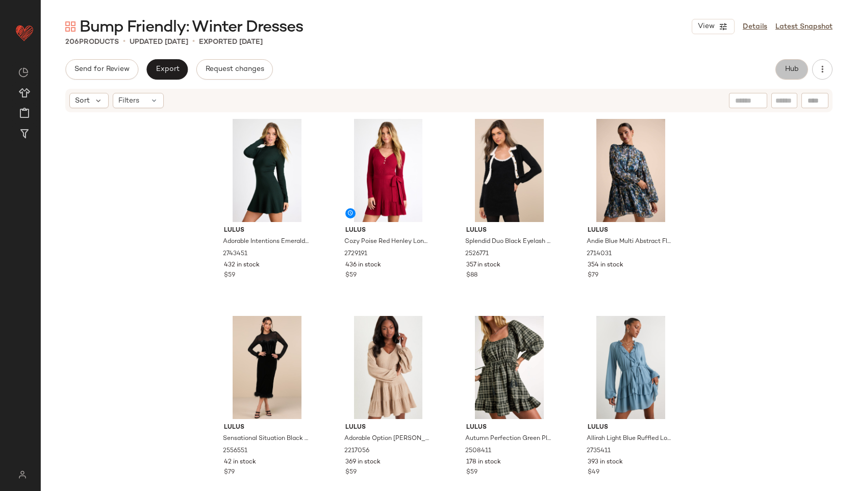
click at [797, 61] on button "Hub" at bounding box center [792, 69] width 33 height 20
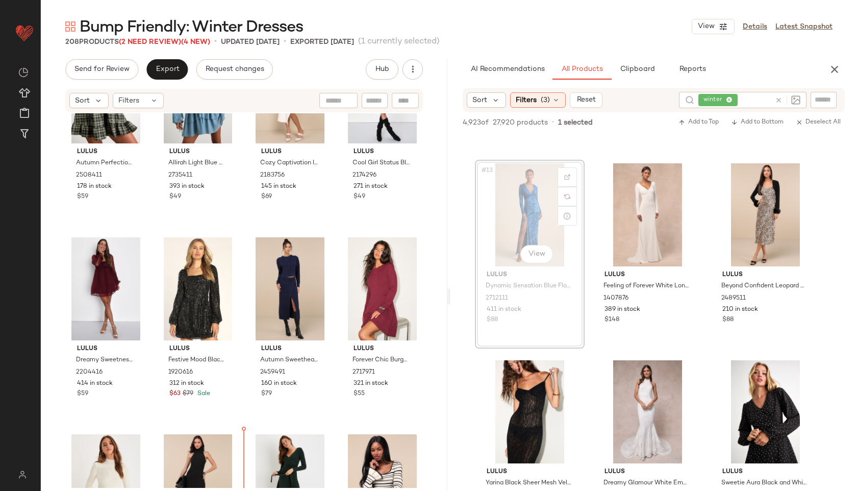
scroll to position [497, 0]
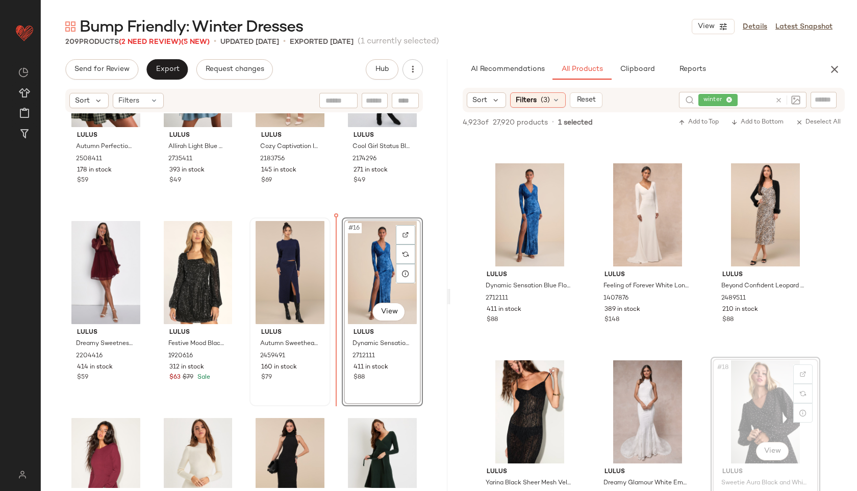
drag, startPoint x: 768, startPoint y: 402, endPoint x: 288, endPoint y: 236, distance: 507.3
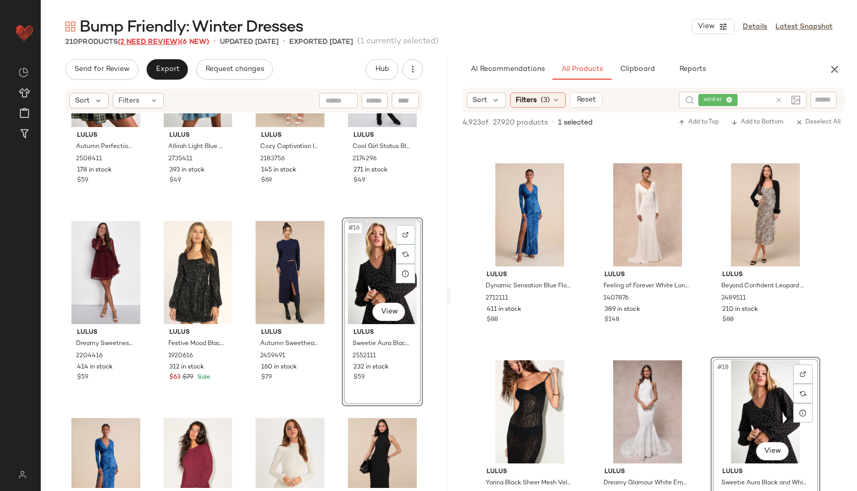
click at [164, 42] on span "(2 Need Review)" at bounding box center [149, 42] width 62 height 8
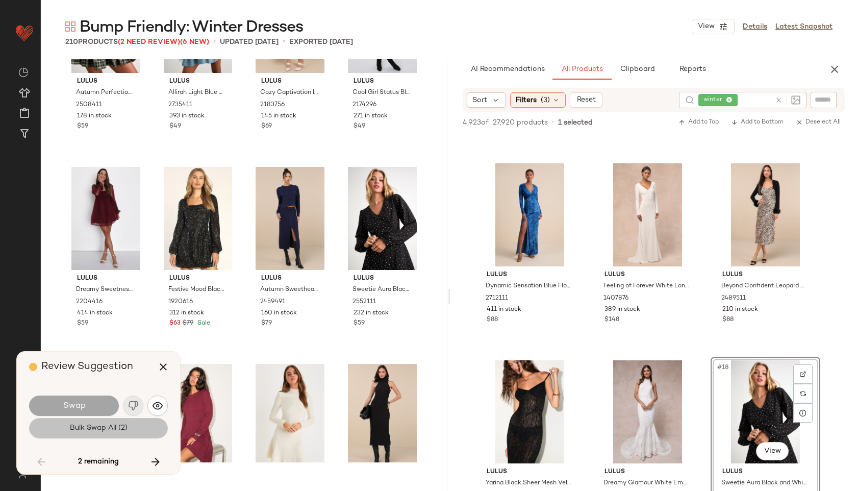
click at [91, 435] on button "Bulk Swap All (2)" at bounding box center [98, 428] width 139 height 20
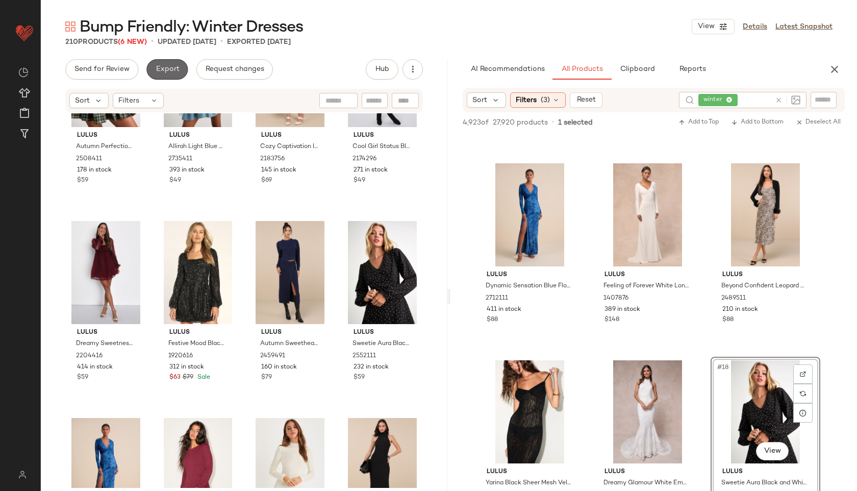
click at [170, 77] on button "Export" at bounding box center [166, 69] width 41 height 20
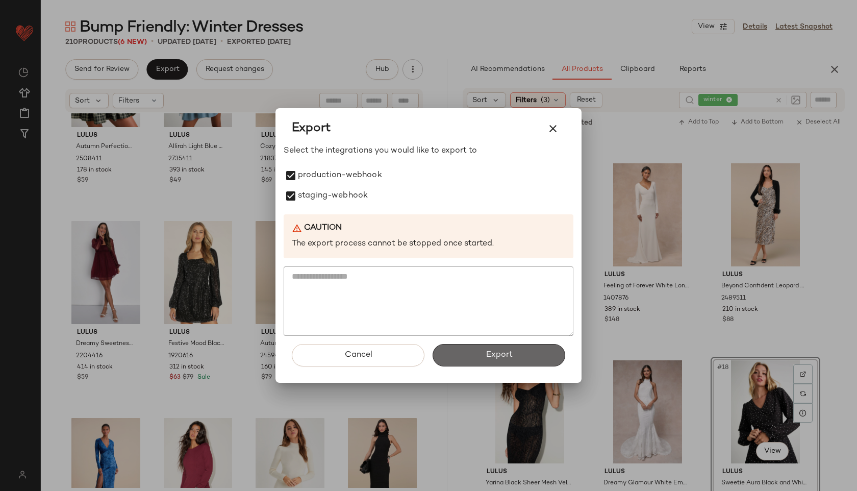
click at [490, 357] on span "Export" at bounding box center [498, 355] width 27 height 10
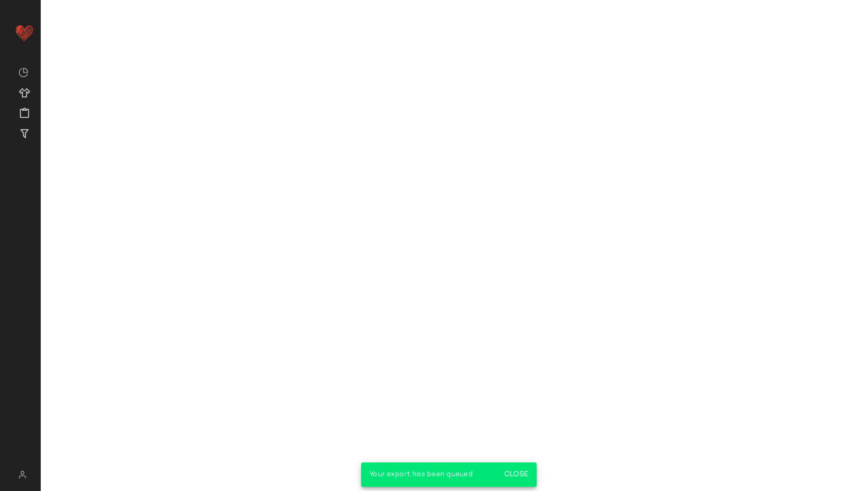
scroll to position [960, 0]
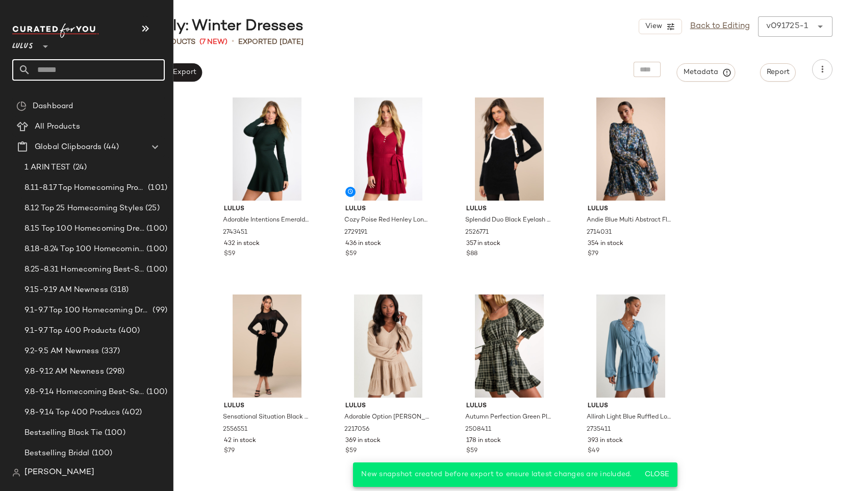
click at [64, 71] on input "text" at bounding box center [98, 69] width 134 height 21
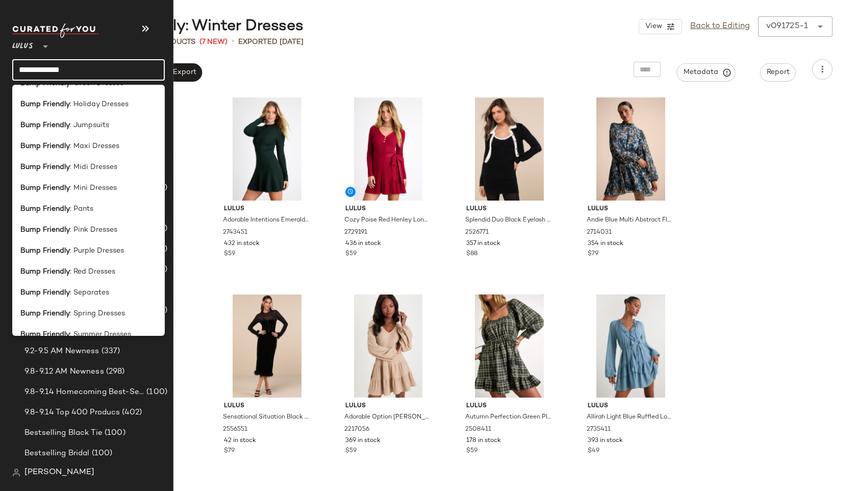
scroll to position [259, 0]
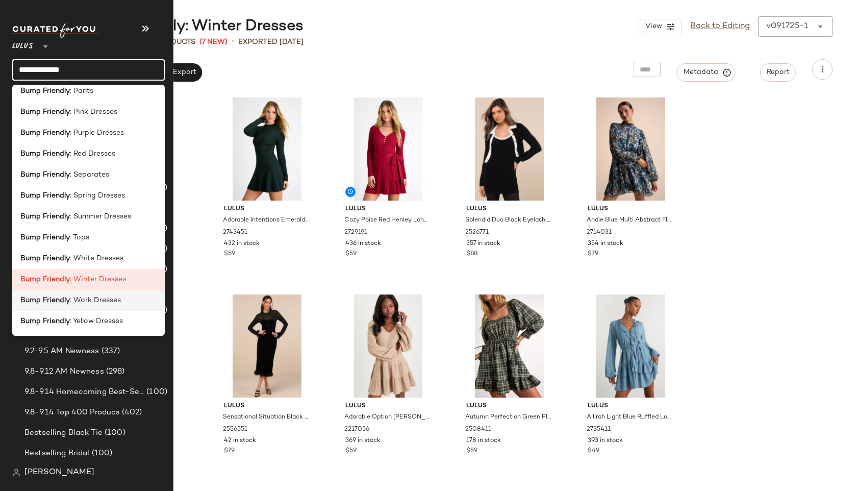
type input "**********"
click at [62, 300] on b "Bump Friendly" at bounding box center [45, 300] width 50 height 11
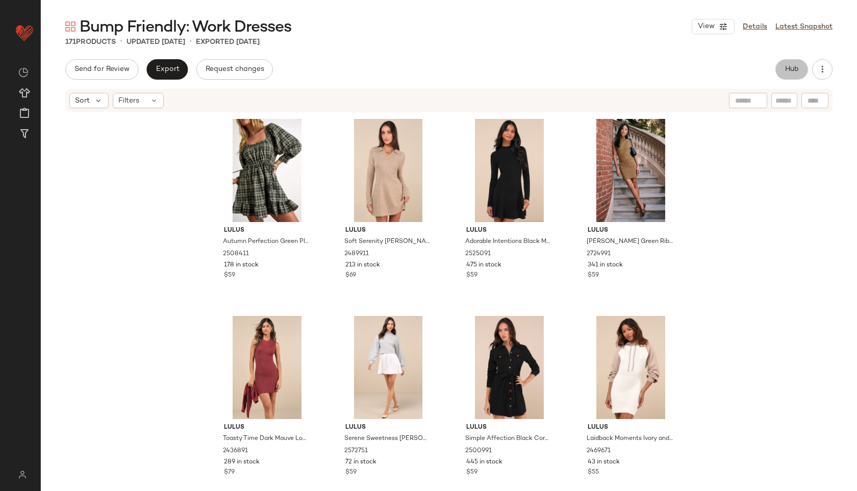
click at [784, 67] on button "Hub" at bounding box center [792, 69] width 33 height 20
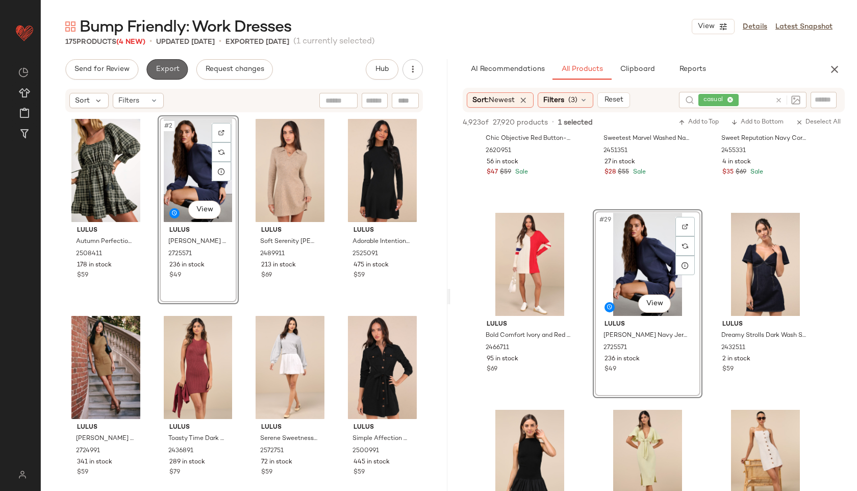
click at [167, 61] on button "Export" at bounding box center [166, 69] width 41 height 20
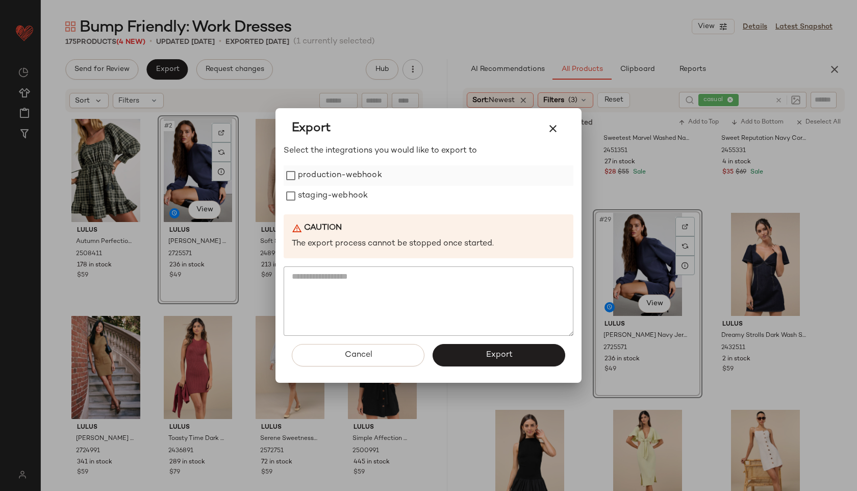
click at [342, 175] on label "production-webhook" at bounding box center [340, 175] width 84 height 20
click at [348, 198] on label "staging-webhook" at bounding box center [333, 196] width 70 height 20
click at [475, 354] on button "Export" at bounding box center [499, 355] width 133 height 22
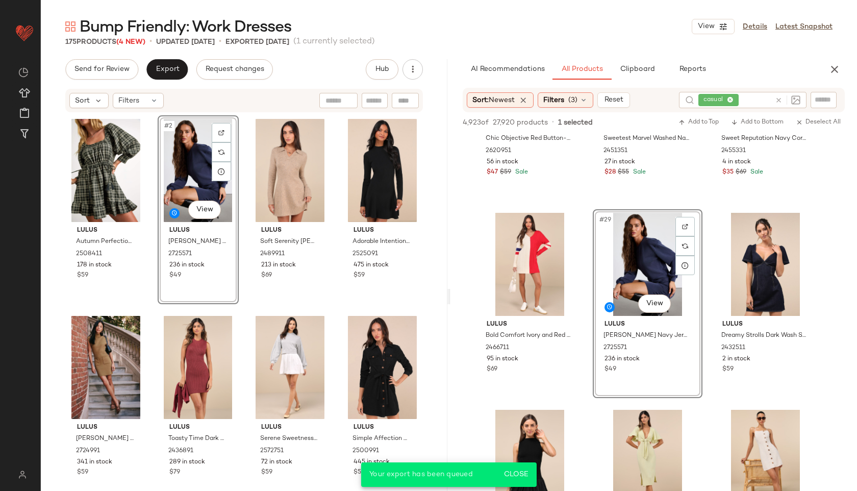
scroll to position [2487, 0]
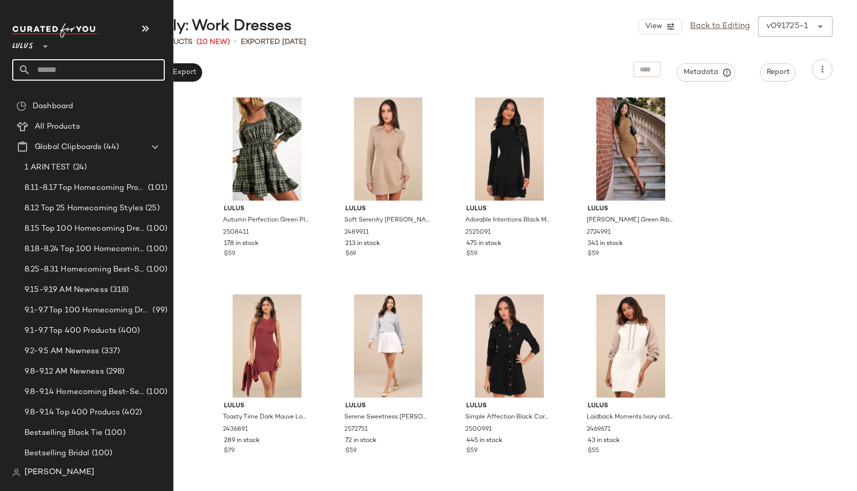
click at [54, 71] on input "text" at bounding box center [98, 69] width 134 height 21
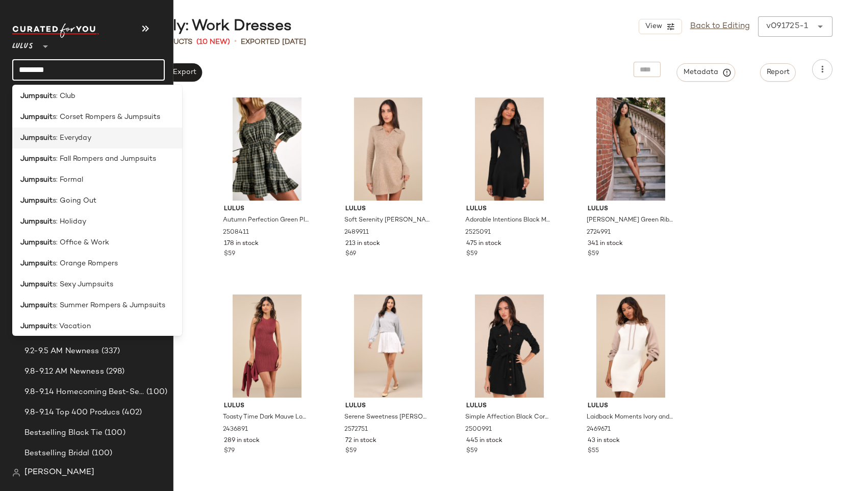
scroll to position [134, 0]
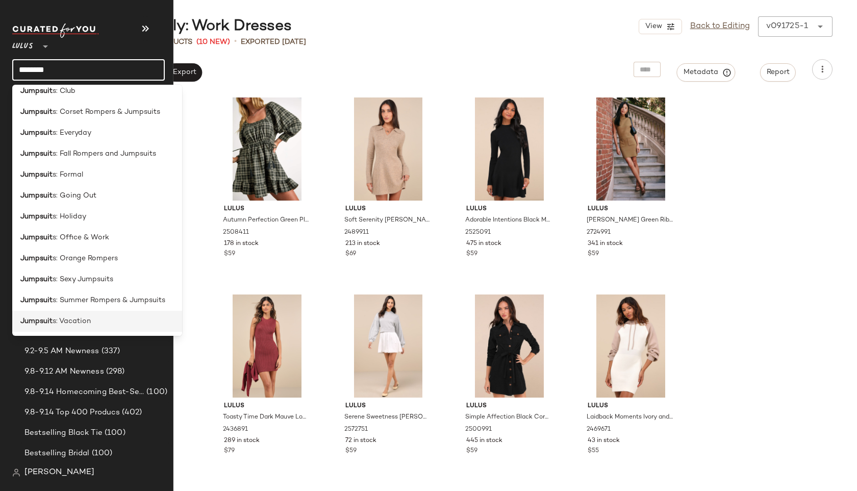
type input "********"
click at [102, 320] on div "Jumpsuit s: Vacation" at bounding box center [97, 321] width 154 height 11
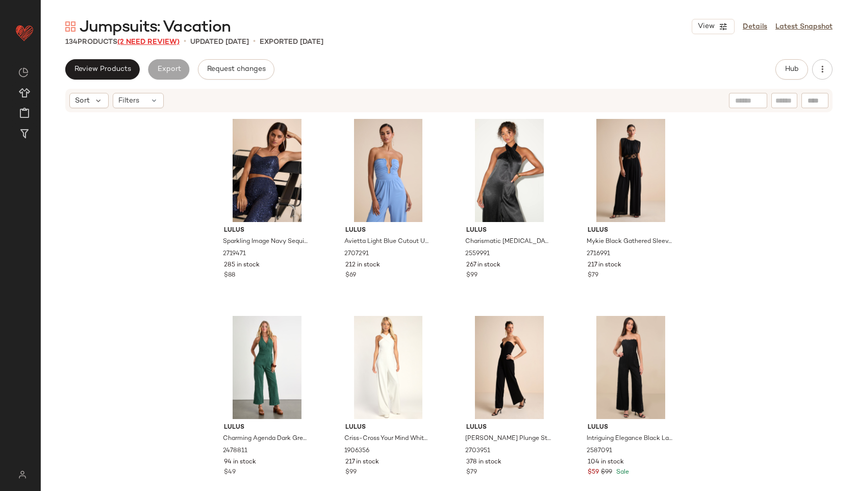
click at [177, 42] on span "(2 Need Review)" at bounding box center [148, 42] width 62 height 8
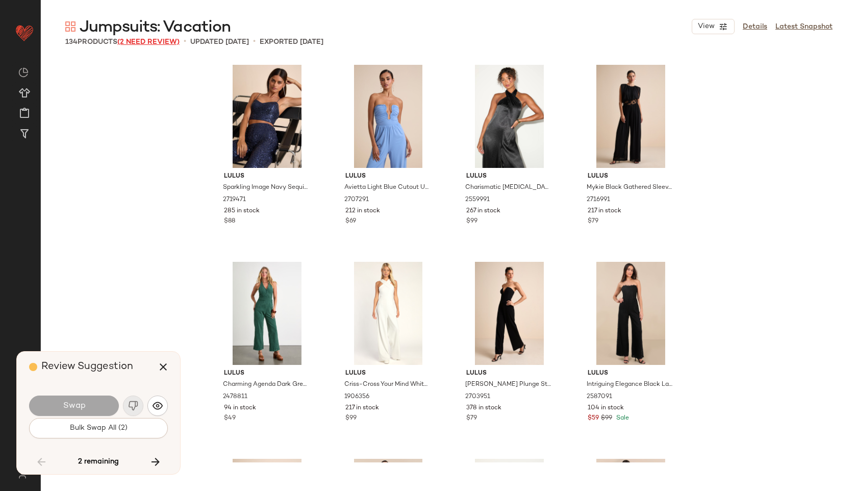
scroll to position [4334, 0]
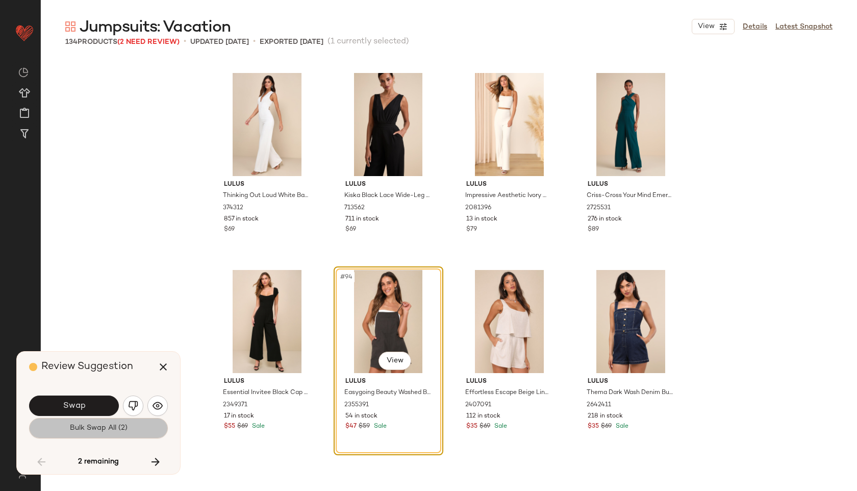
click at [116, 421] on button "Bulk Swap All (2)" at bounding box center [98, 428] width 139 height 20
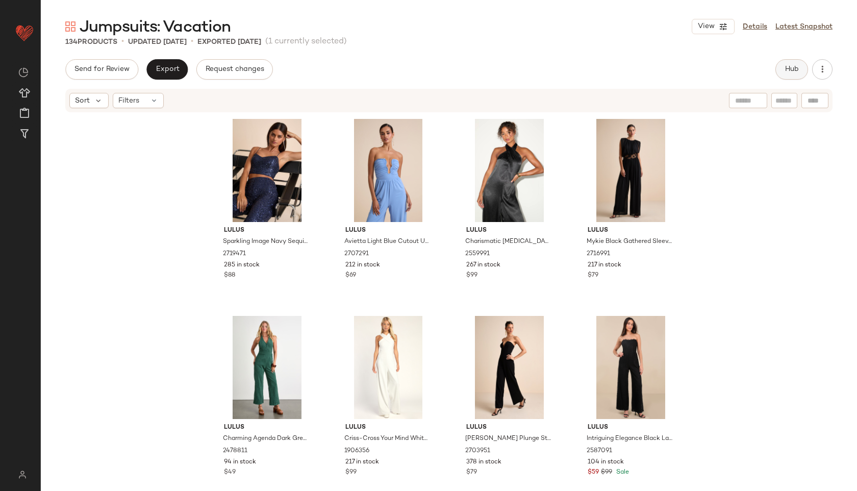
click at [791, 67] on span "Hub" at bounding box center [792, 69] width 14 height 8
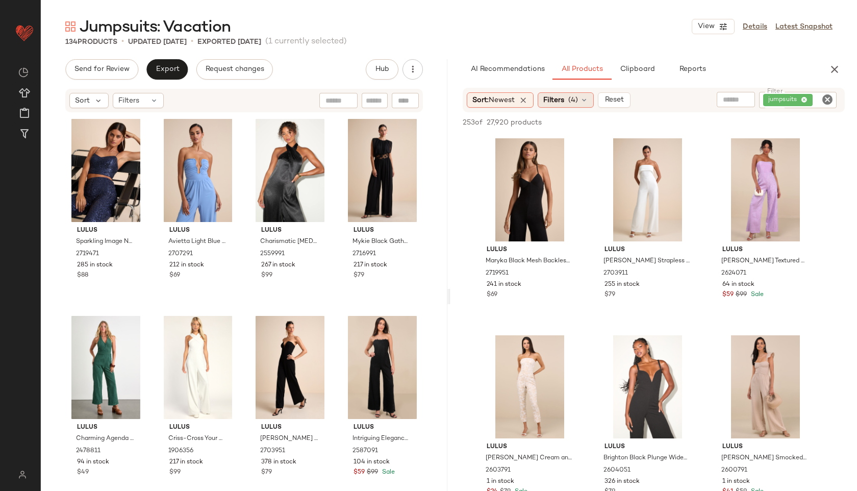
click at [573, 103] on span "(4)" at bounding box center [574, 100] width 10 height 11
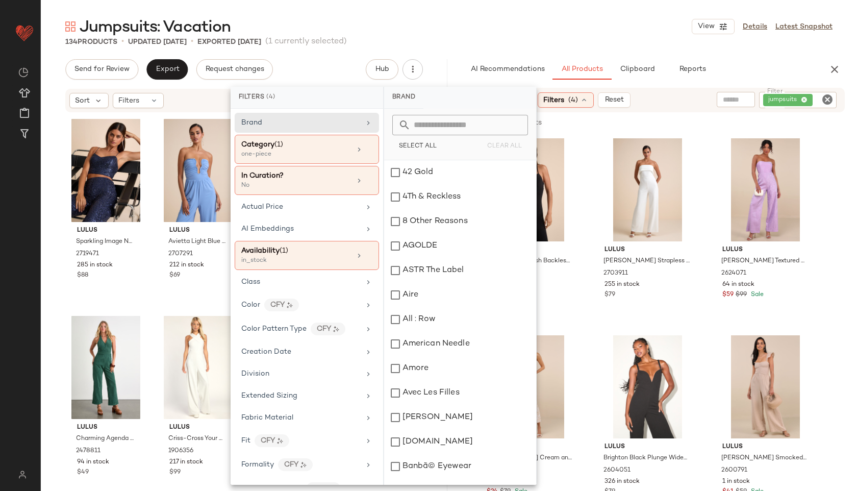
click at [615, 20] on div "Jumpsuits: Vacation View Details Latest Snapshot" at bounding box center [449, 26] width 817 height 20
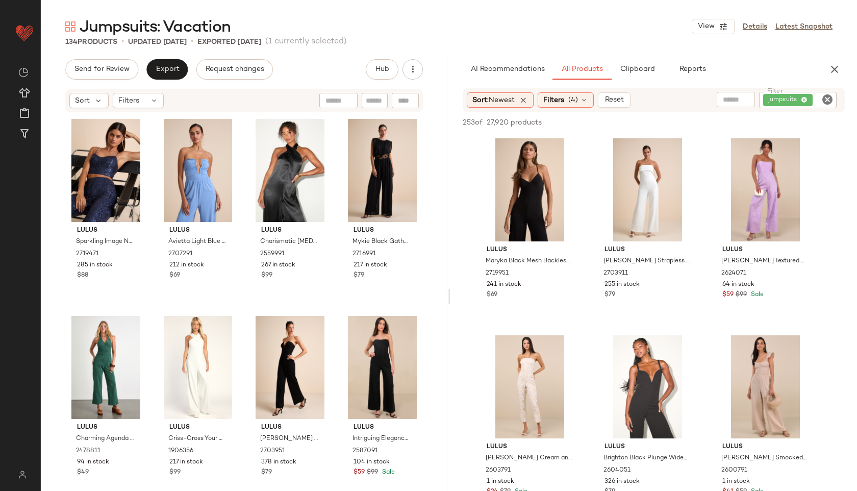
click at [831, 101] on icon "Clear Filter" at bounding box center [828, 99] width 12 height 12
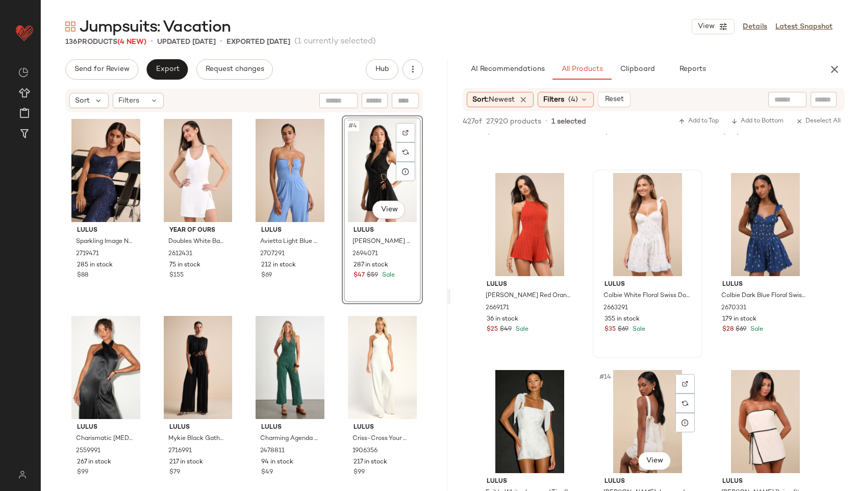
scroll to position [556, 0]
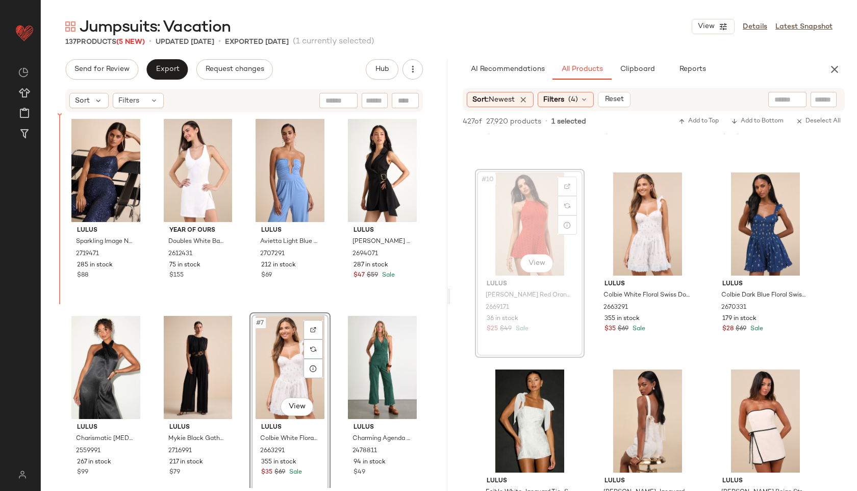
drag, startPoint x: 528, startPoint y: 231, endPoint x: 472, endPoint y: 228, distance: 55.7
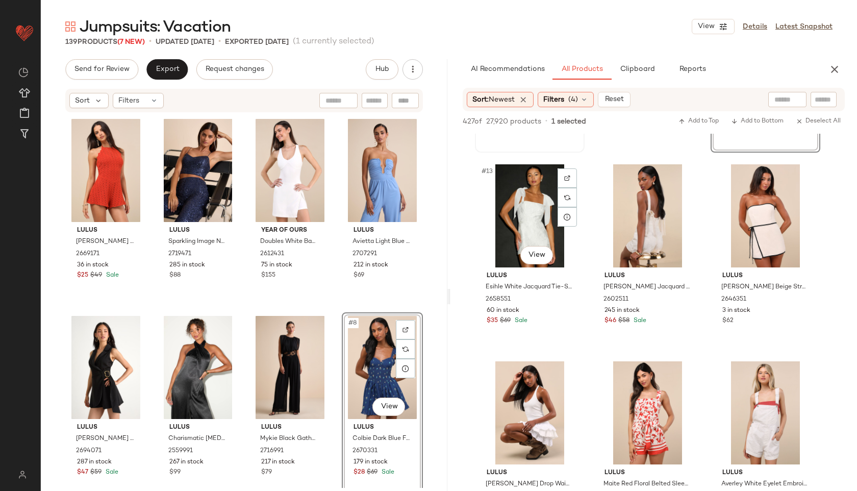
scroll to position [762, 0]
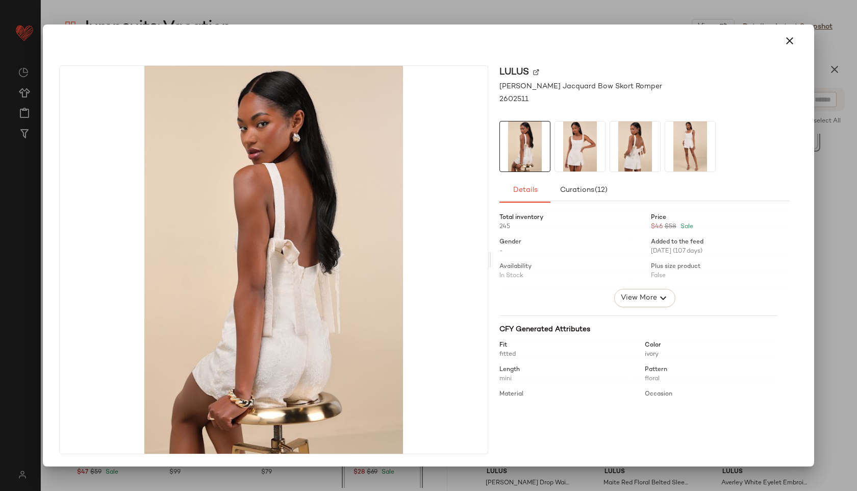
click at [578, 152] on img at bounding box center [580, 146] width 50 height 50
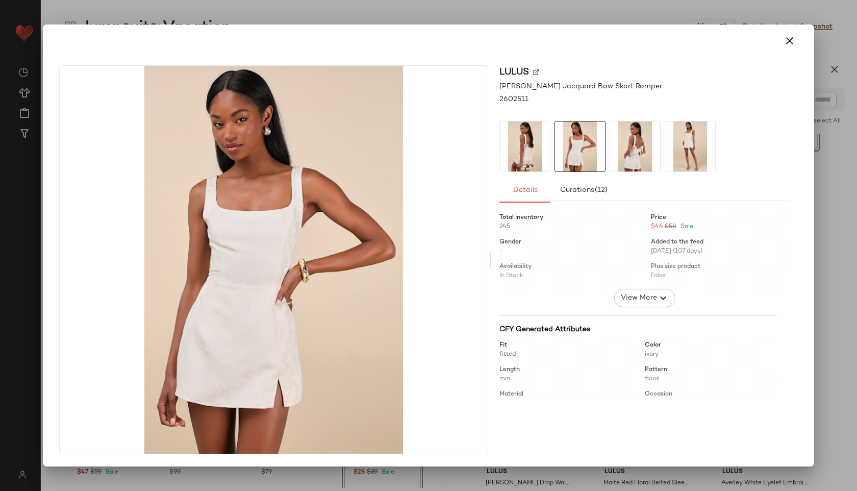
click at [627, 154] on img at bounding box center [635, 146] width 50 height 50
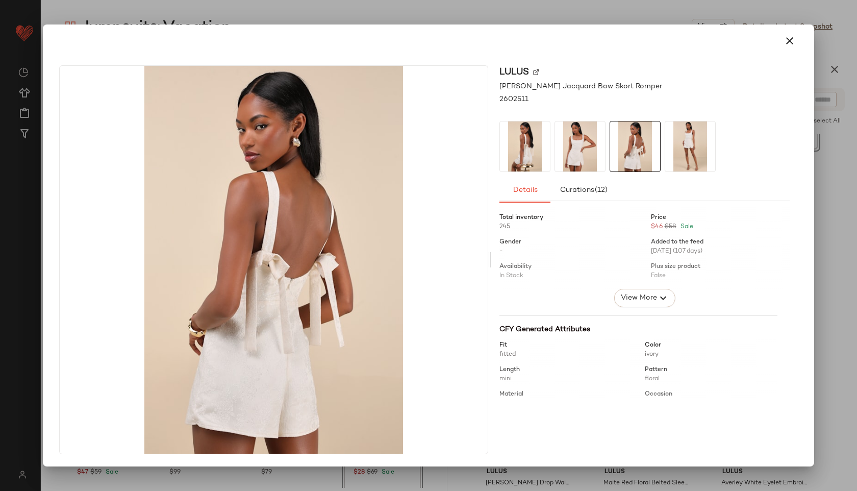
click at [669, 151] on img at bounding box center [691, 146] width 50 height 50
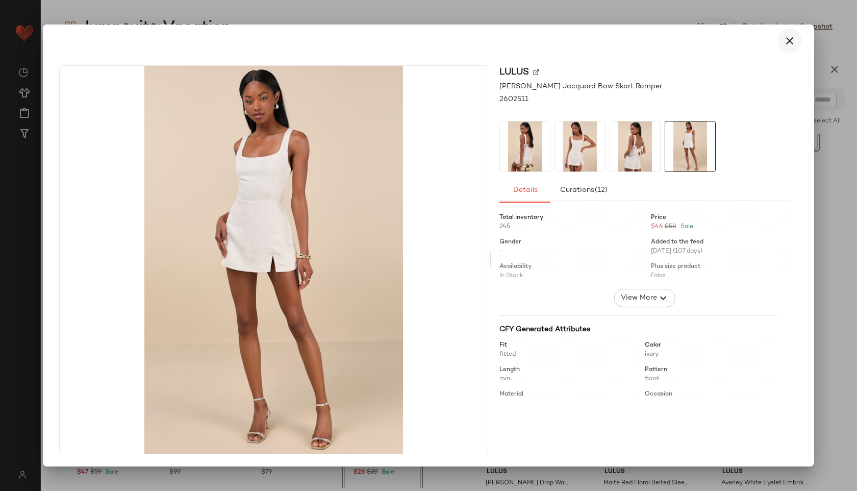
click at [793, 38] on icon "button" at bounding box center [790, 41] width 12 height 12
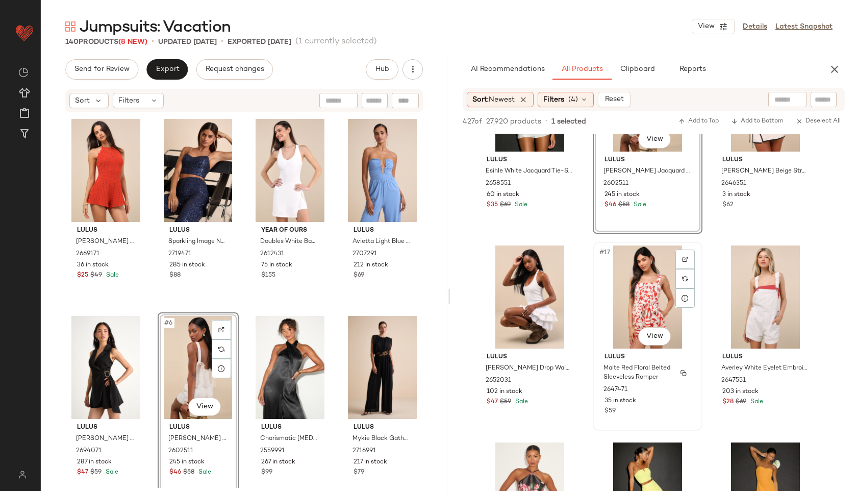
scroll to position [892, 0]
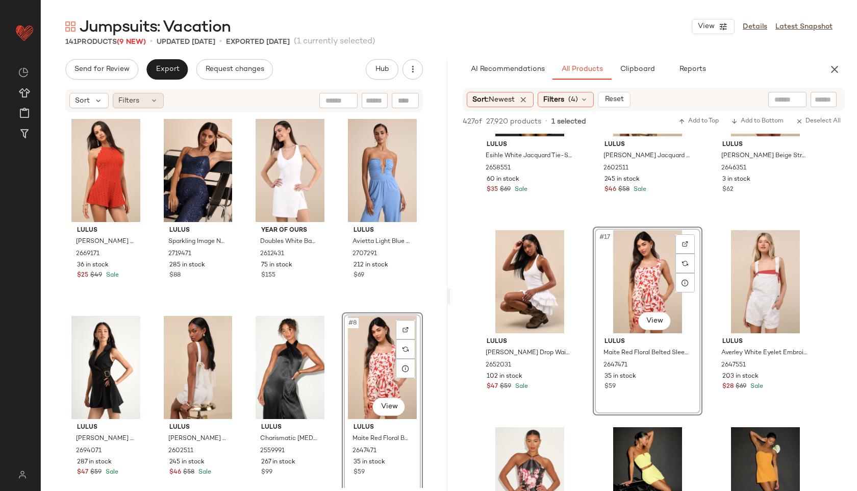
click at [149, 101] on div "Filters" at bounding box center [138, 100] width 51 height 15
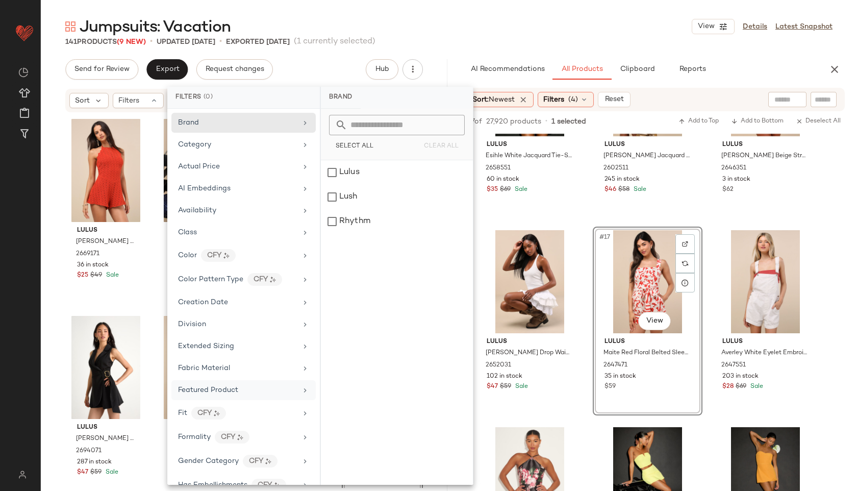
scroll to position [525, 0]
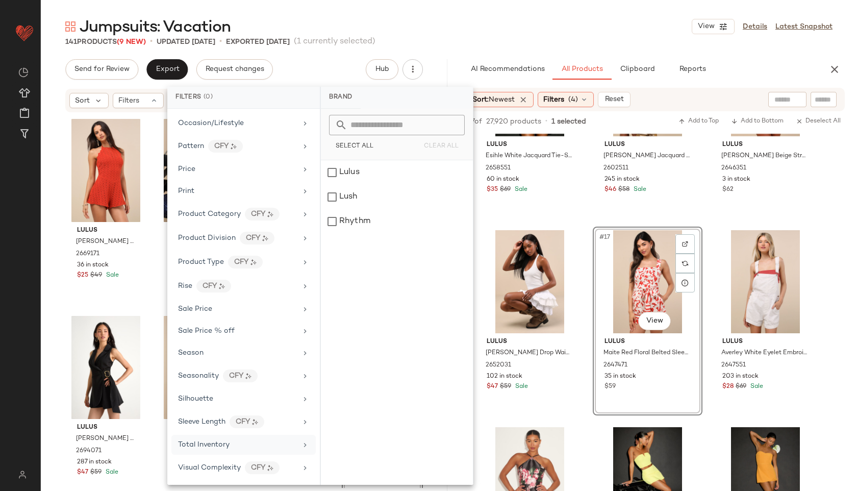
click at [230, 446] on div "Total Inventory" at bounding box center [237, 444] width 119 height 11
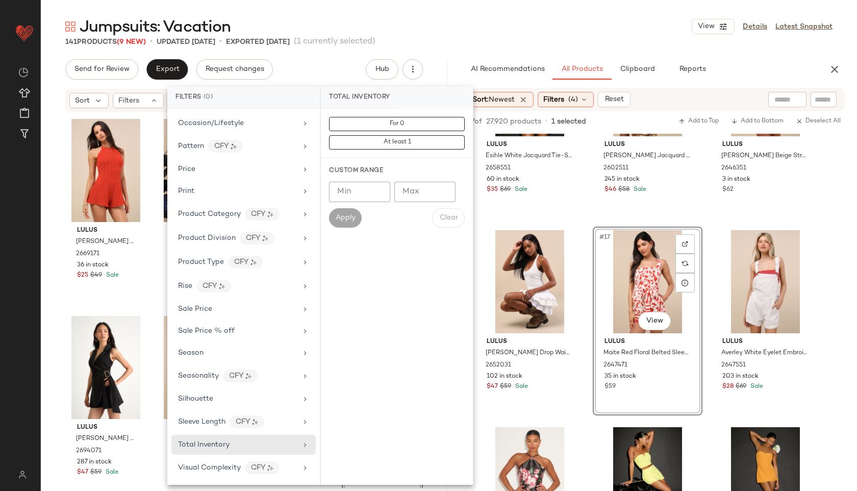
click at [419, 195] on input "Max" at bounding box center [425, 192] width 61 height 20
type input "**"
click at [347, 214] on span "Apply" at bounding box center [345, 218] width 20 height 8
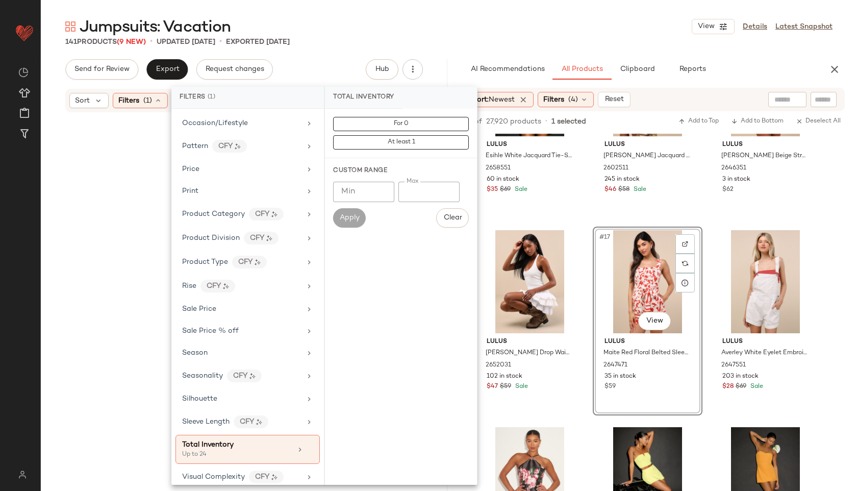
click at [470, 17] on div "Jumpsuits: Vacation View Details Latest Snapshot" at bounding box center [449, 26] width 817 height 20
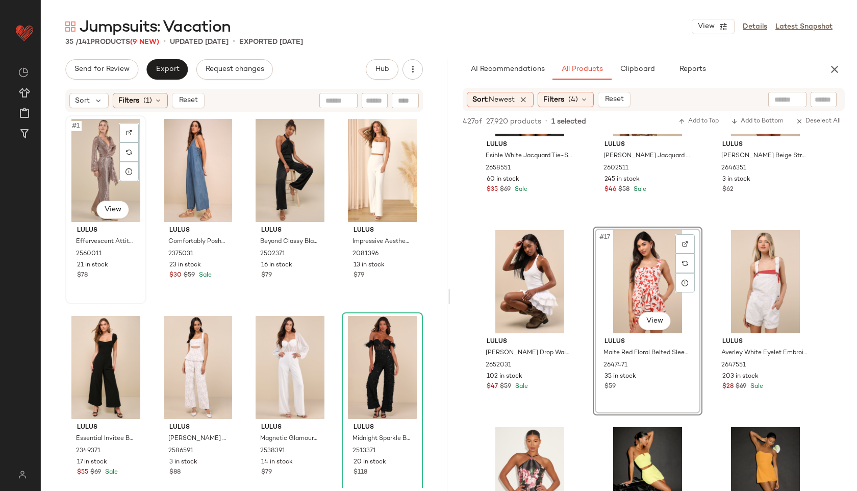
click at [85, 156] on div "#1 View" at bounding box center [106, 170] width 74 height 103
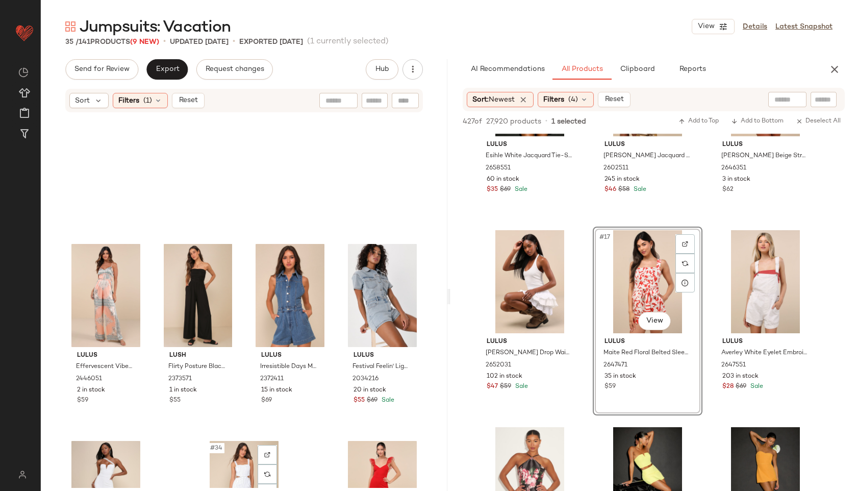
scroll to position [1401, 0]
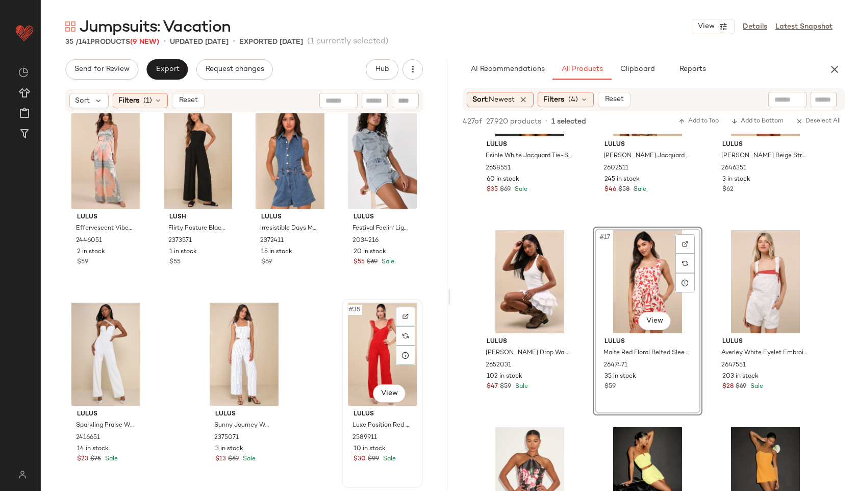
click at [376, 368] on div "#35 View" at bounding box center [383, 354] width 74 height 103
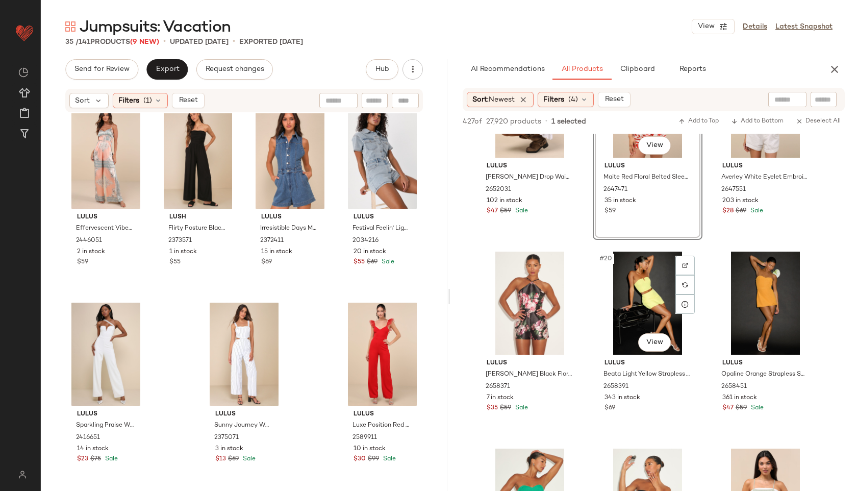
scroll to position [1067, 0]
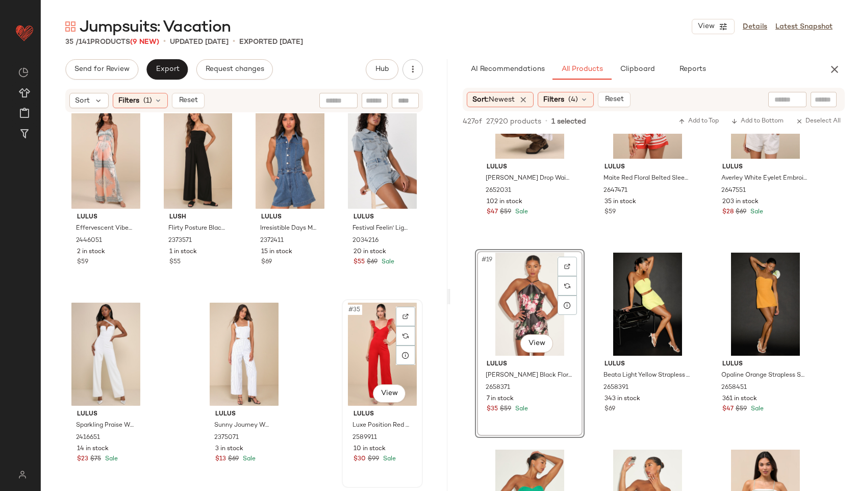
click at [371, 370] on div "#35 View" at bounding box center [383, 354] width 74 height 103
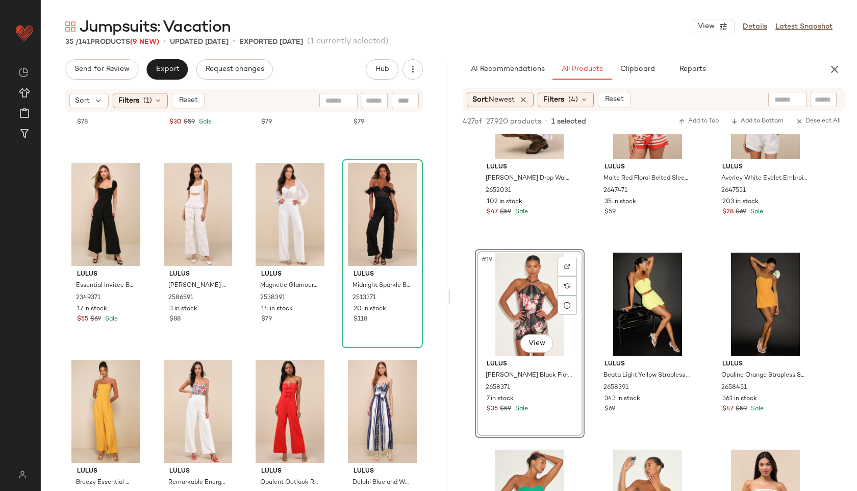
scroll to position [0, 0]
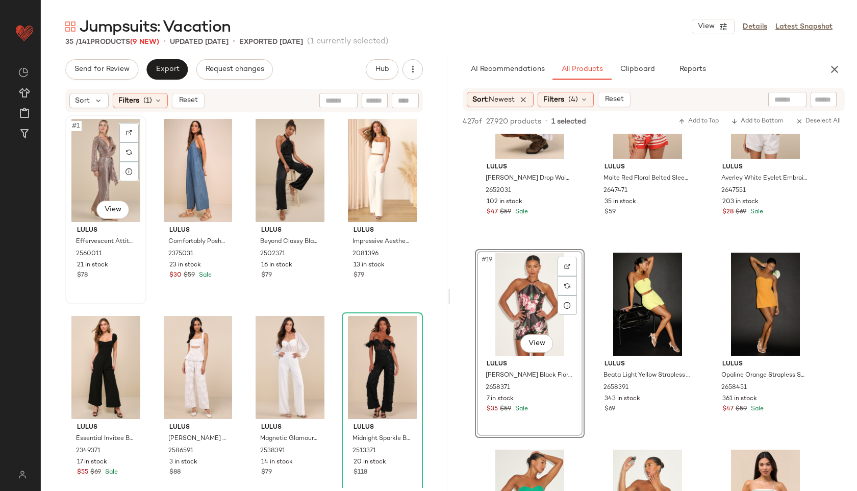
click at [91, 173] on div "#1 View" at bounding box center [106, 170] width 74 height 103
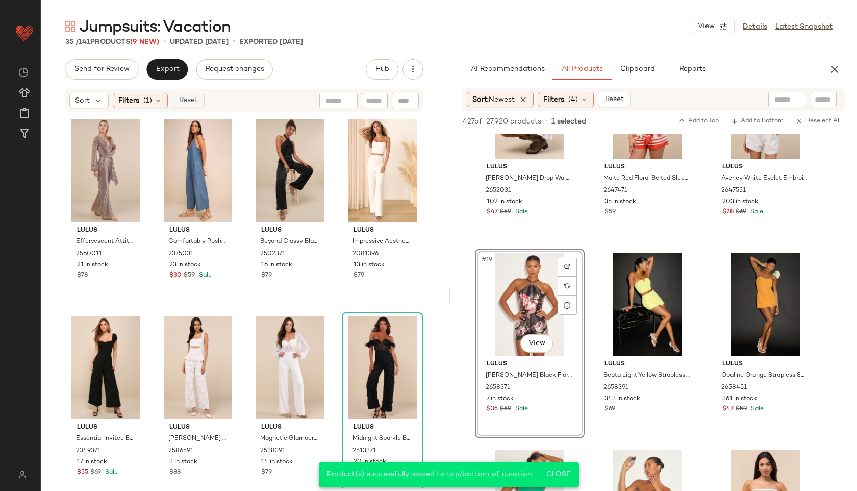
click at [186, 99] on span "Reset" at bounding box center [187, 100] width 19 height 8
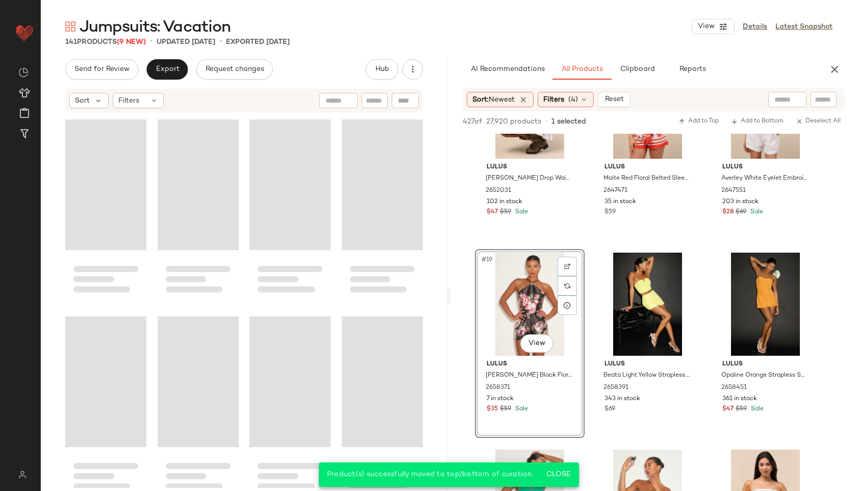
scroll to position [5122, 0]
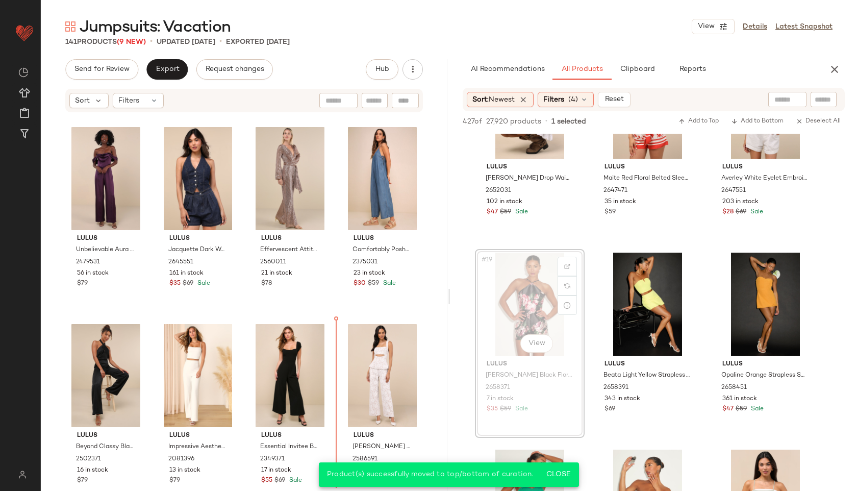
drag, startPoint x: 526, startPoint y: 309, endPoint x: 520, endPoint y: 309, distance: 6.7
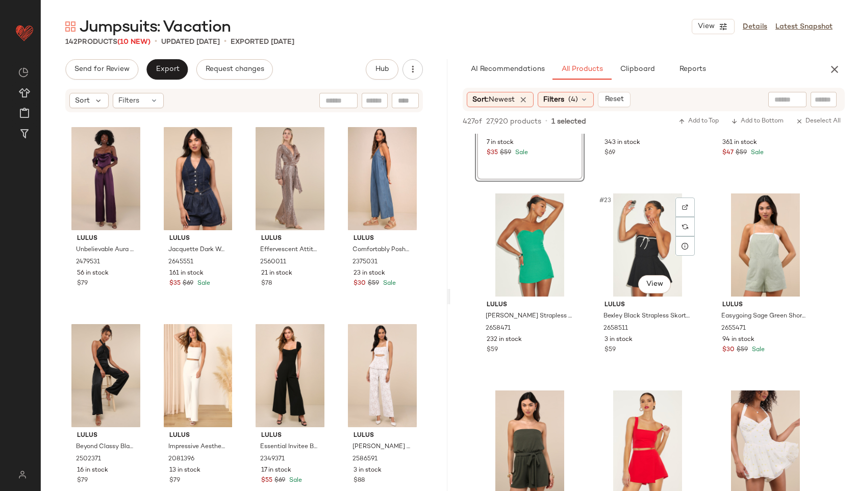
scroll to position [1348, 0]
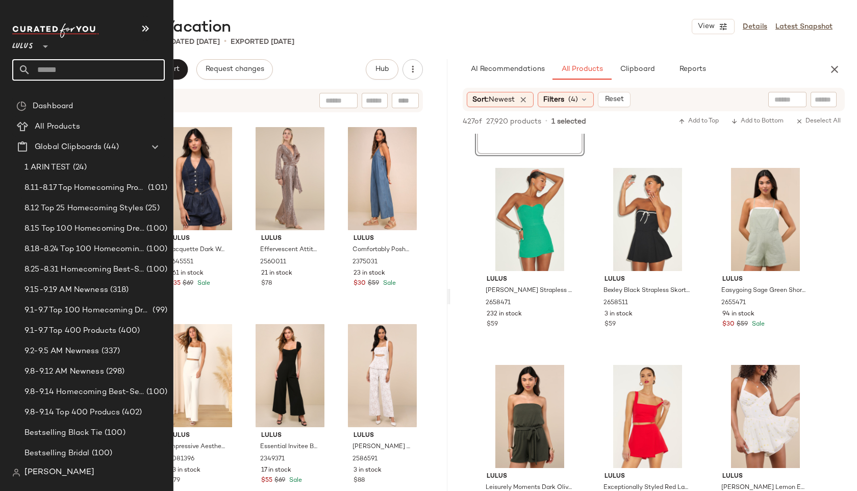
click at [66, 74] on input "text" at bounding box center [98, 69] width 134 height 21
click at [59, 61] on input "text" at bounding box center [98, 69] width 134 height 21
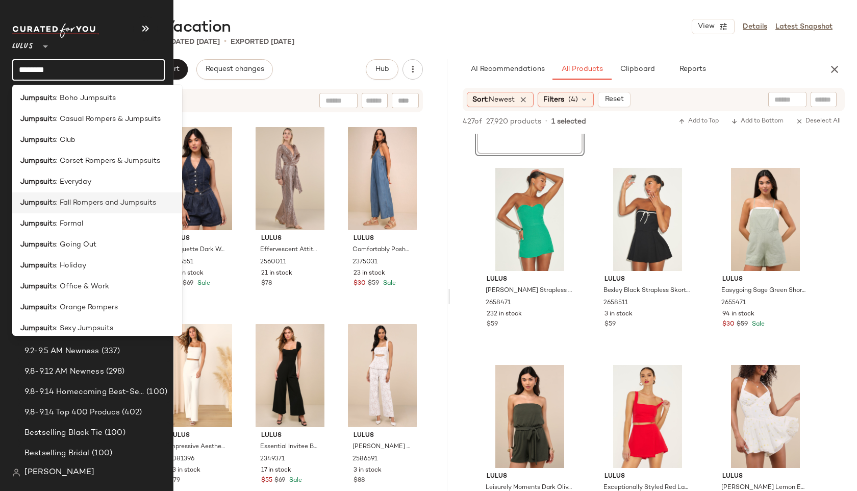
scroll to position [94, 0]
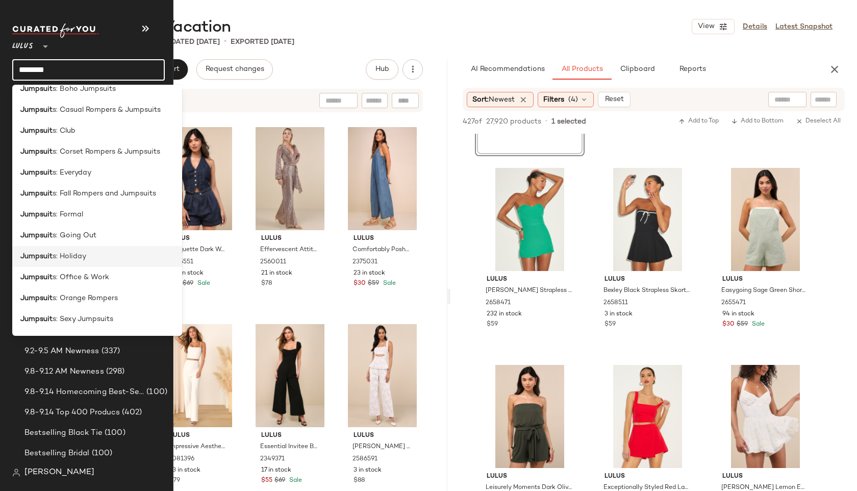
type input "********"
click at [111, 254] on div "Jumpsuit s: Holiday" at bounding box center [97, 256] width 154 height 11
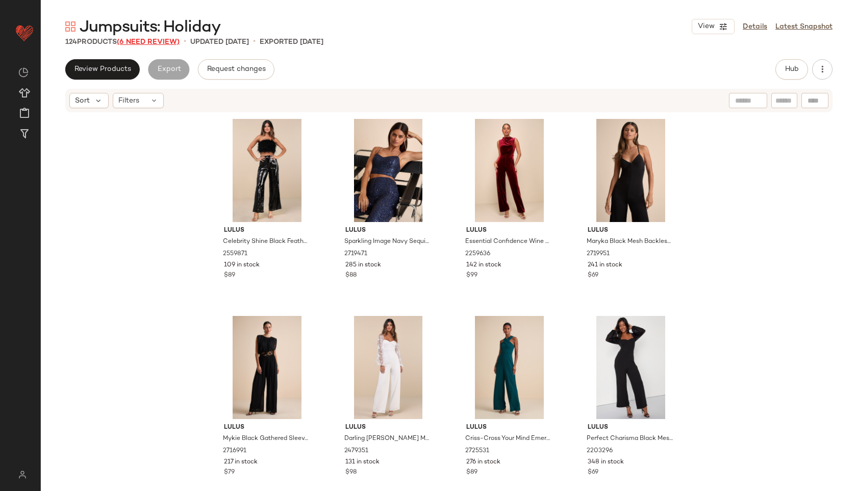
click at [163, 39] on span "(6 Need Review)" at bounding box center [148, 42] width 63 height 8
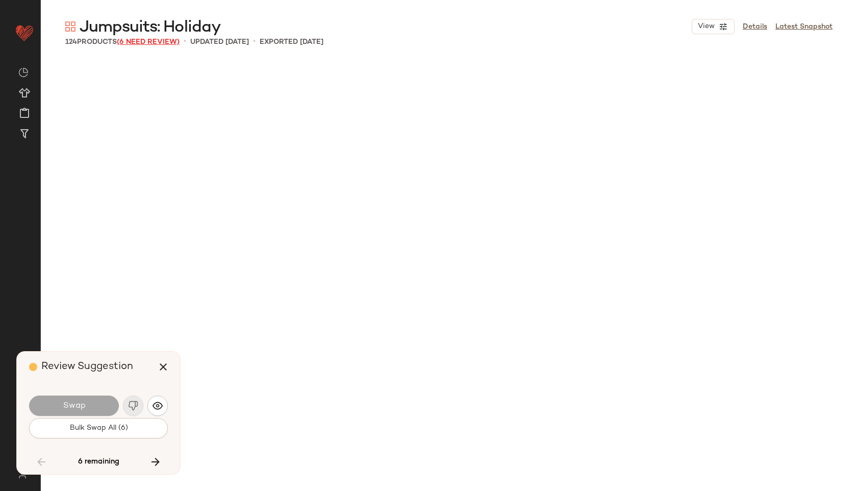
scroll to position [4728, 0]
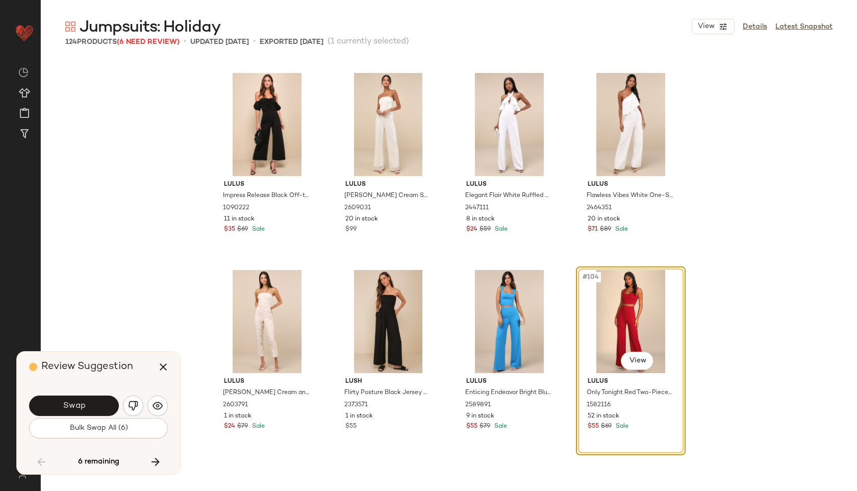
click at [121, 438] on div "Swap Bulk Swap All (6)" at bounding box center [98, 415] width 139 height 55
click at [113, 429] on span "Bulk Swap All (6)" at bounding box center [98, 428] width 59 height 8
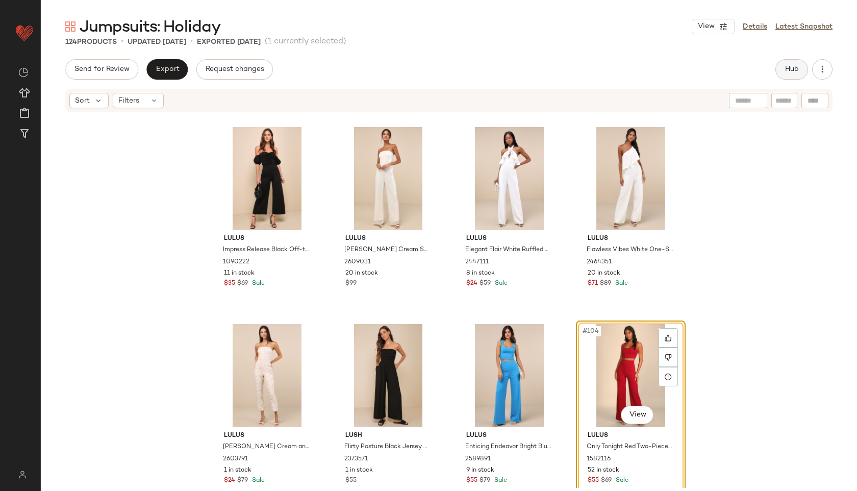
click at [788, 70] on span "Hub" at bounding box center [792, 69] width 14 height 8
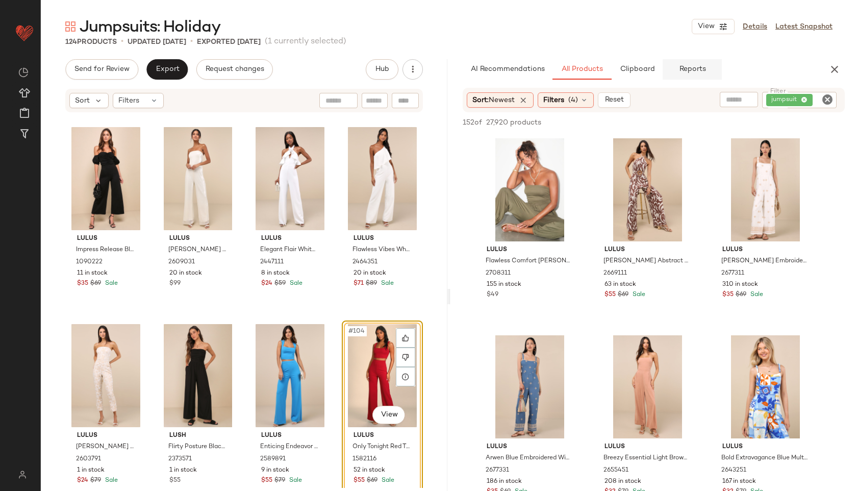
click at [688, 76] on button "Reports" at bounding box center [692, 69] width 59 height 20
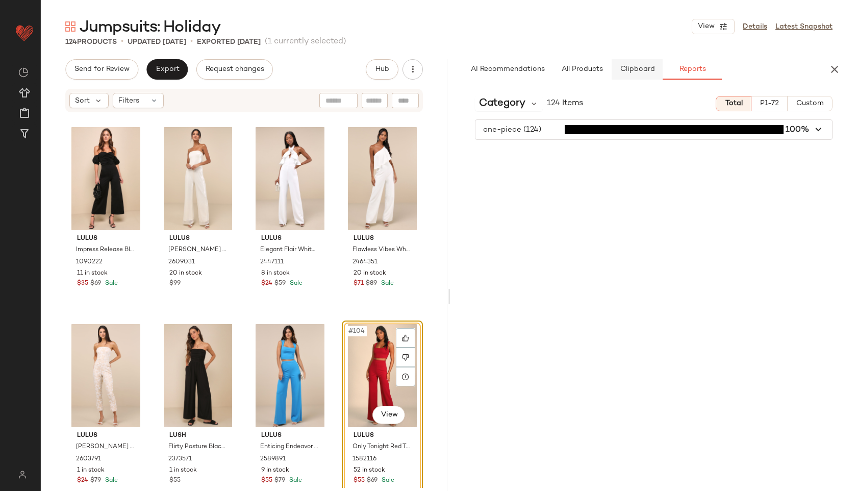
click at [634, 71] on span "Clipboard" at bounding box center [637, 69] width 35 height 8
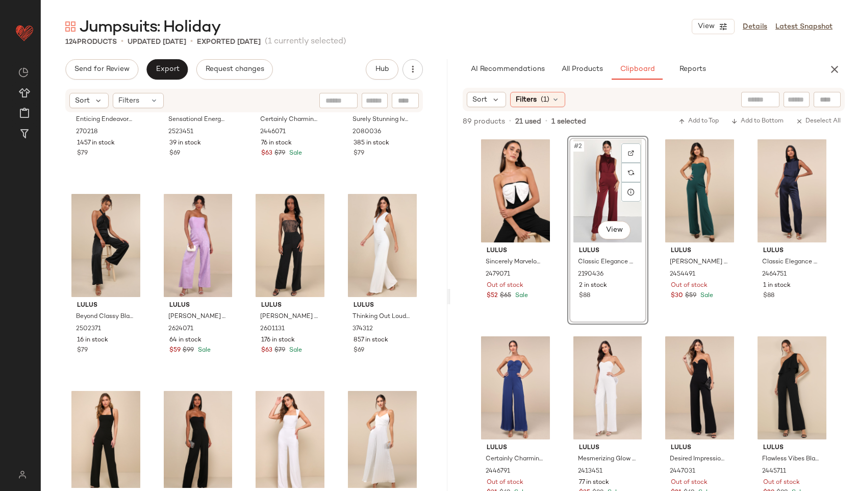
scroll to position [3480, 0]
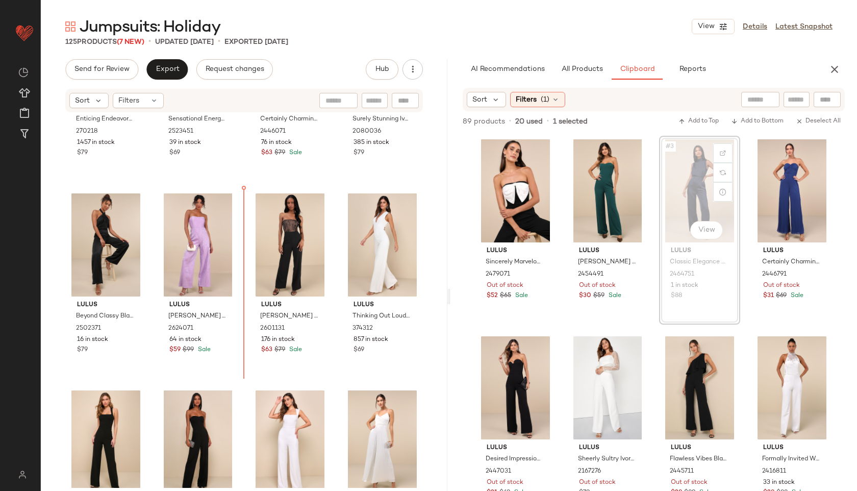
drag, startPoint x: 705, startPoint y: 167, endPoint x: 239, endPoint y: 326, distance: 492.0
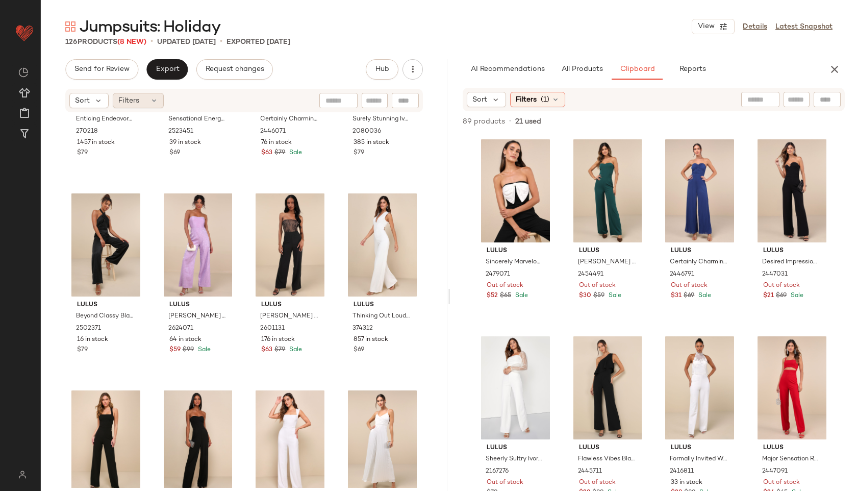
click at [134, 107] on div "Filters" at bounding box center [138, 100] width 51 height 15
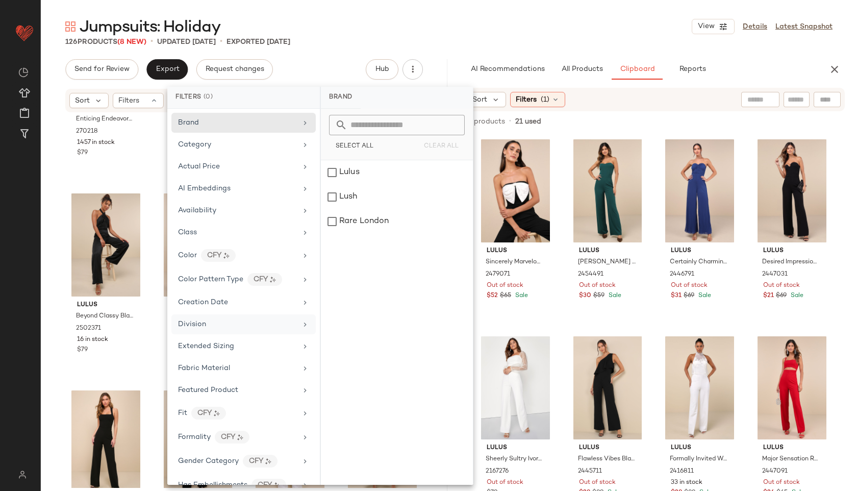
scroll to position [525, 0]
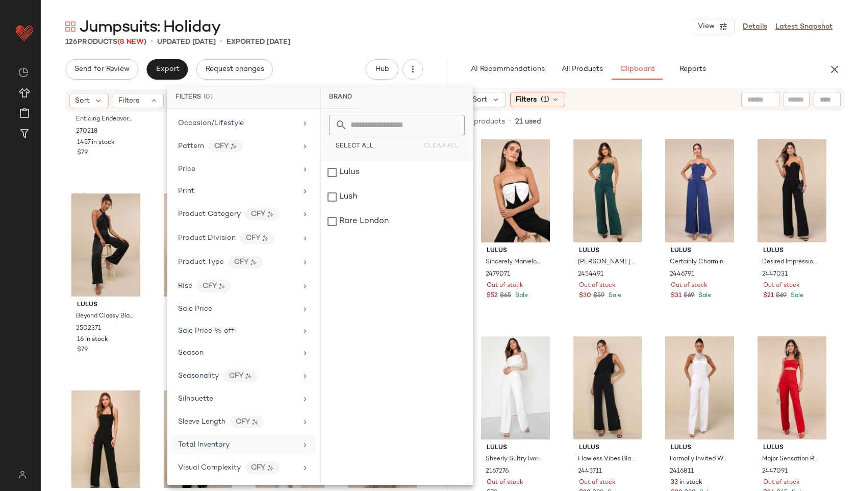
click at [217, 446] on span "Total Inventory" at bounding box center [204, 445] width 52 height 8
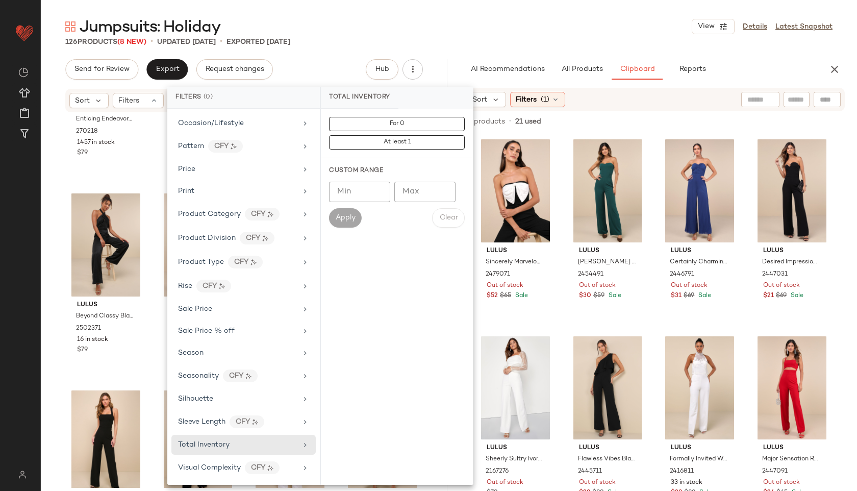
click at [425, 186] on input "Max" at bounding box center [425, 192] width 61 height 20
type input "**"
click at [340, 224] on button "Apply" at bounding box center [345, 217] width 33 height 19
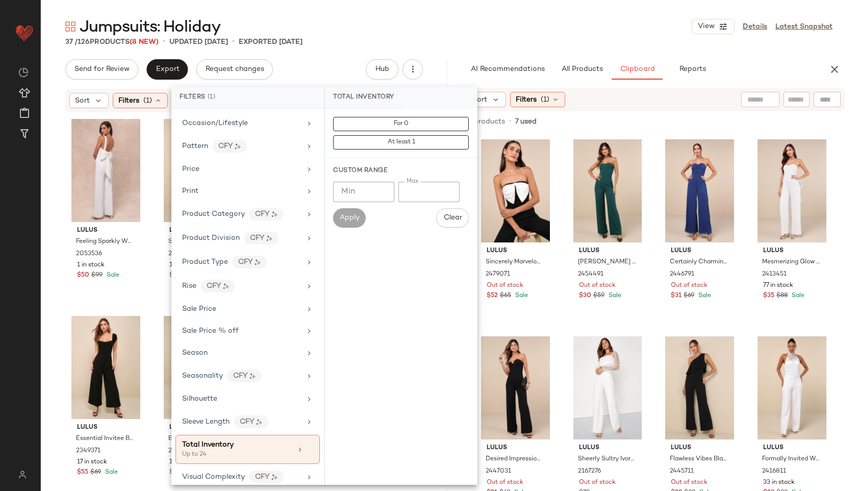
click at [546, 16] on div "Jumpsuits: Holiday View Details Latest Snapshot" at bounding box center [449, 26] width 817 height 20
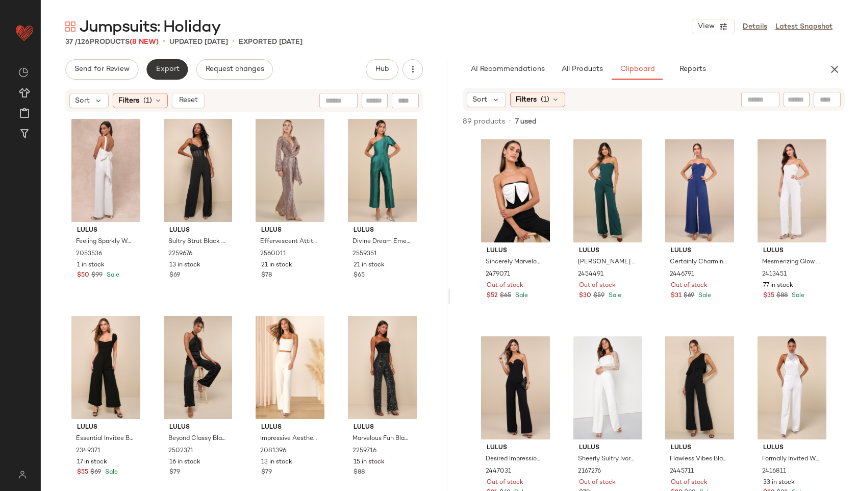
click at [170, 62] on button "Export" at bounding box center [166, 69] width 41 height 20
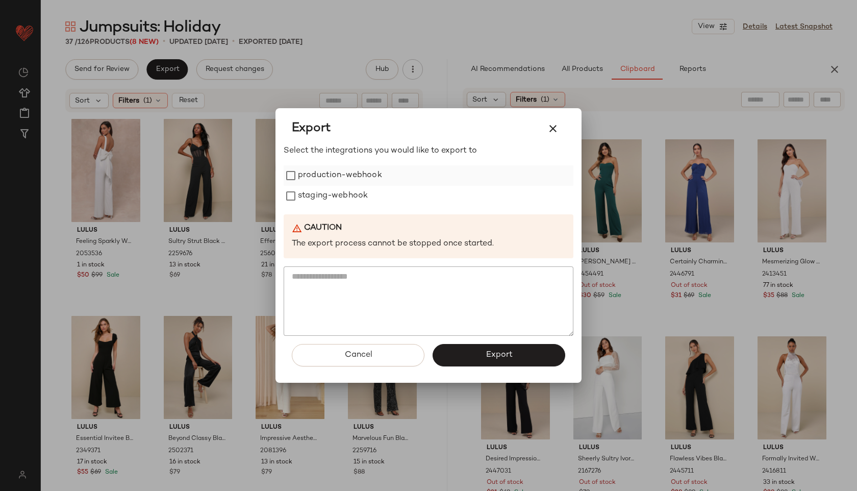
click at [351, 177] on label "production-webhook" at bounding box center [340, 175] width 84 height 20
click at [349, 196] on label "staging-webhook" at bounding box center [333, 196] width 70 height 20
click at [485, 356] on button "Export" at bounding box center [499, 355] width 133 height 22
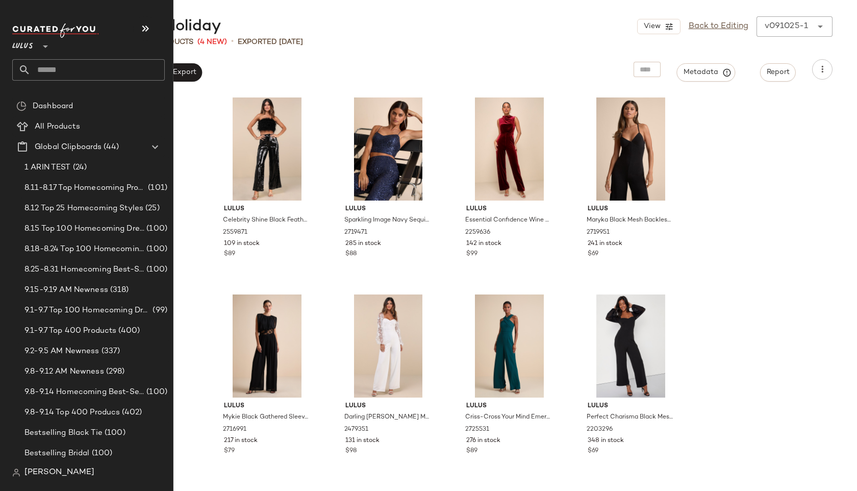
click at [66, 66] on input "text" at bounding box center [98, 69] width 134 height 21
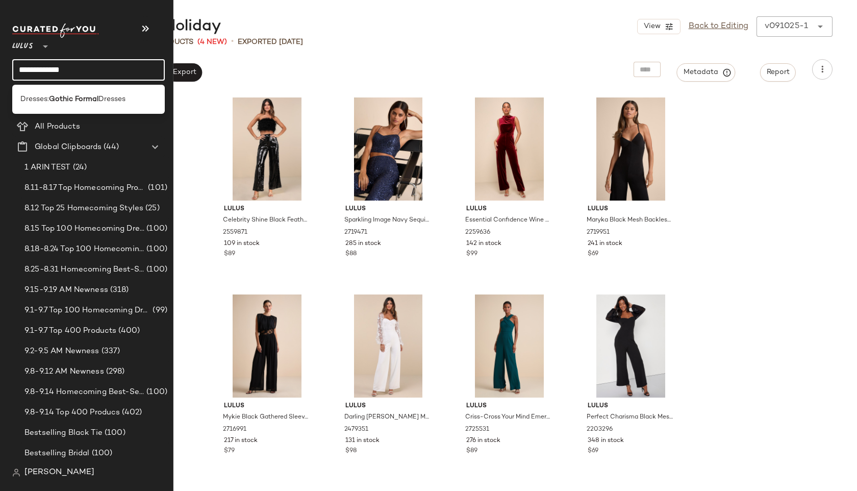
type input "**********"
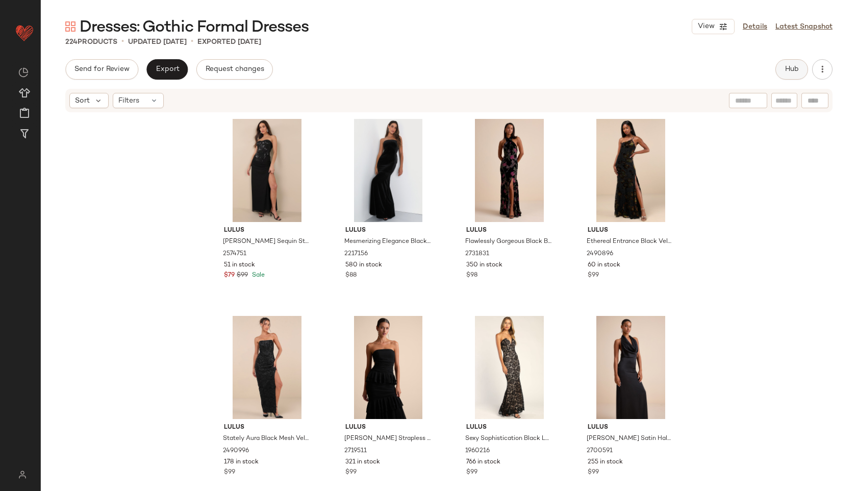
click at [796, 72] on span "Hub" at bounding box center [792, 69] width 14 height 8
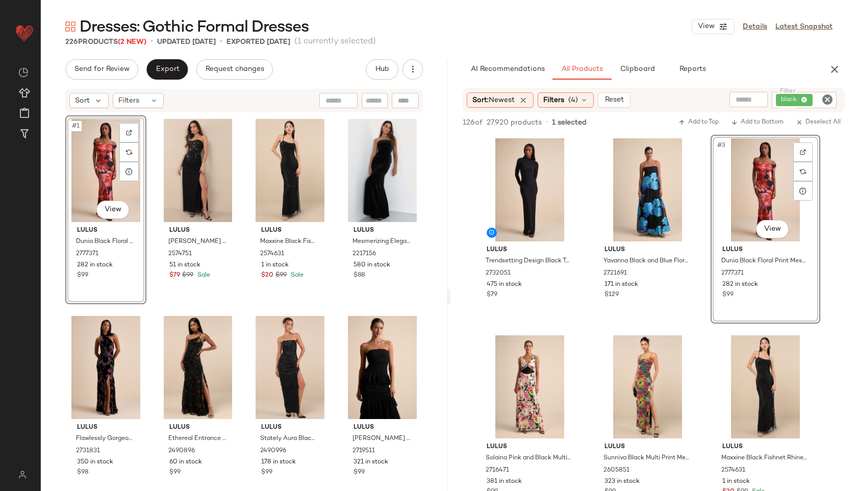
drag, startPoint x: 753, startPoint y: 197, endPoint x: 476, endPoint y: 0, distance: 340.0
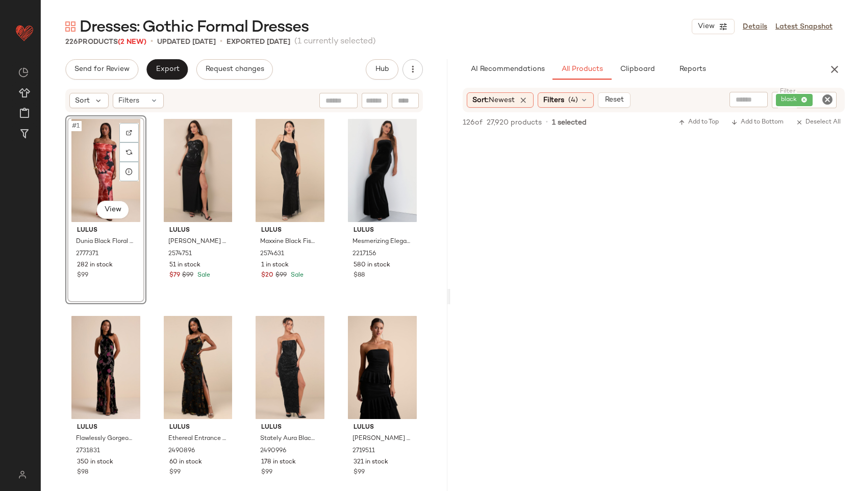
scroll to position [597, 0]
click at [148, 101] on div "Filters" at bounding box center [138, 100] width 51 height 15
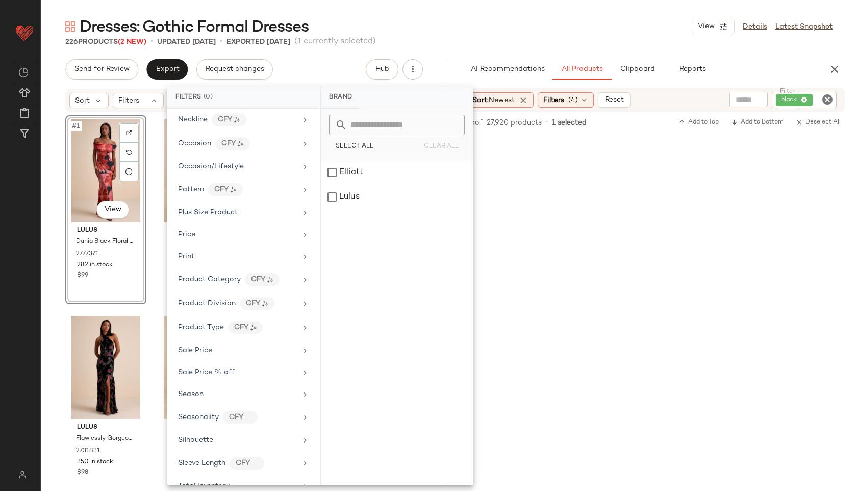
scroll to position [523, 0]
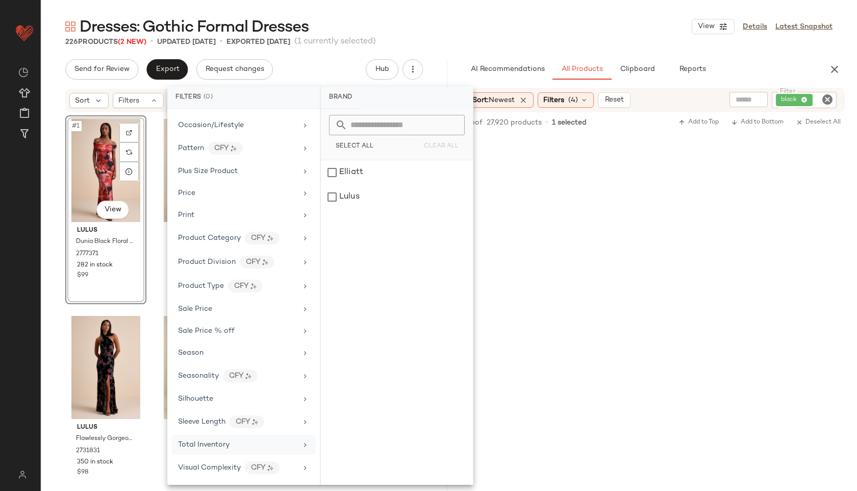
click at [211, 445] on span "Total Inventory" at bounding box center [204, 445] width 52 height 8
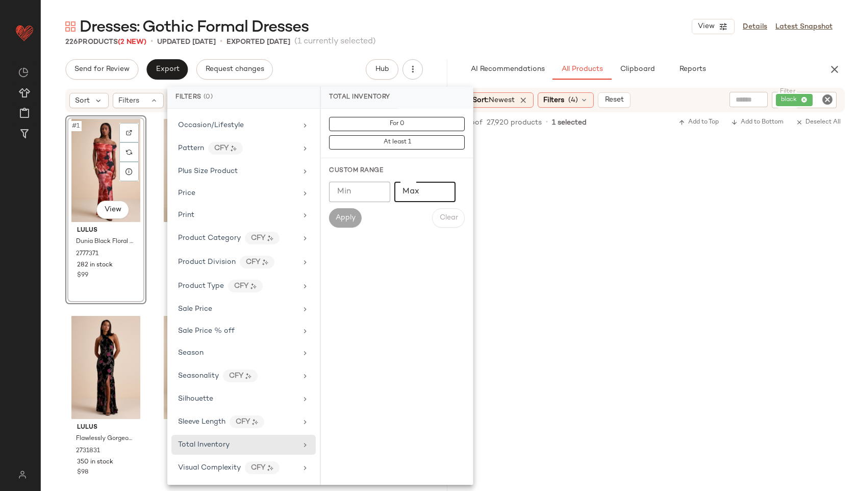
click at [411, 188] on input "Max" at bounding box center [425, 192] width 61 height 20
type input "**"
click at [338, 221] on span "Apply" at bounding box center [345, 218] width 20 height 8
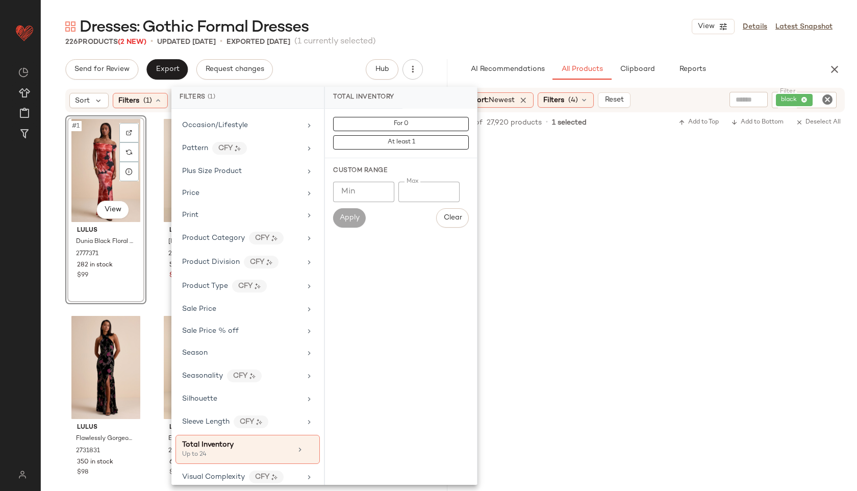
click at [442, 19] on div "Dresses: Gothic Formal Dresses View Details Latest Snapshot" at bounding box center [449, 26] width 817 height 20
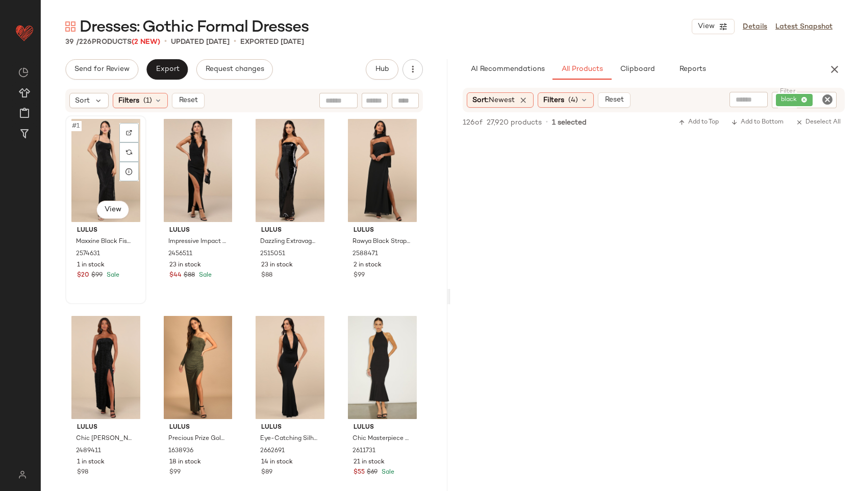
click at [99, 163] on div "#1 View" at bounding box center [106, 170] width 74 height 103
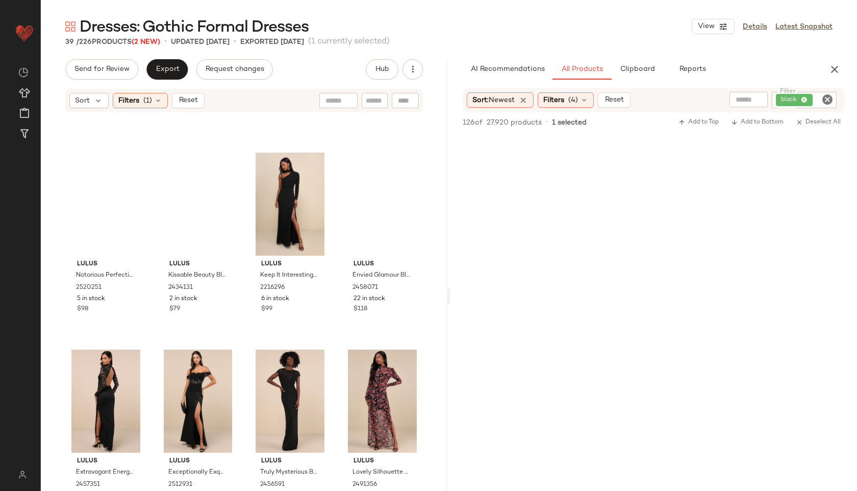
scroll to position [1598, 0]
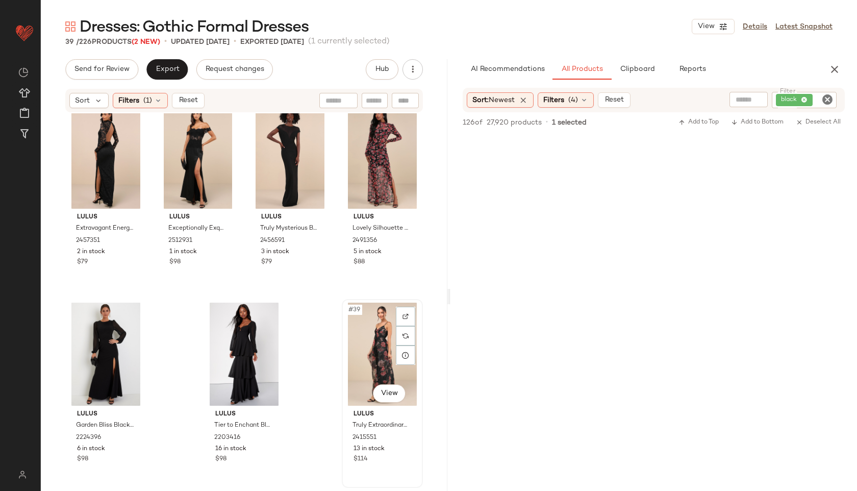
click at [372, 344] on div "#39 View" at bounding box center [383, 354] width 74 height 103
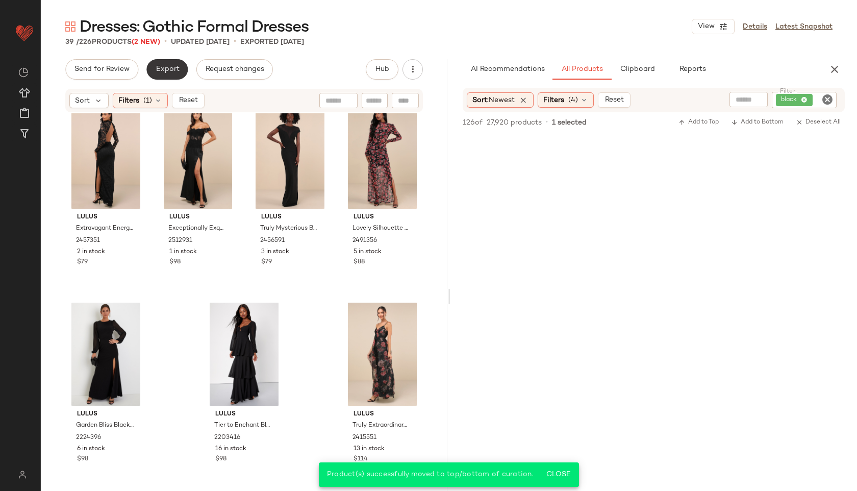
click at [171, 68] on span "Export" at bounding box center [167, 69] width 24 height 8
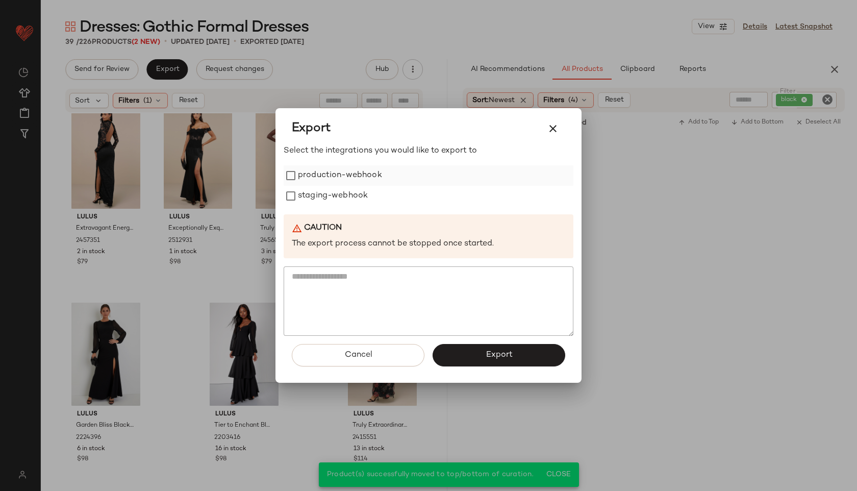
click at [325, 170] on label "production-webhook" at bounding box center [340, 175] width 84 height 20
click at [330, 198] on label "staging-webhook" at bounding box center [333, 196] width 70 height 20
click at [477, 353] on button "Export" at bounding box center [499, 355] width 133 height 22
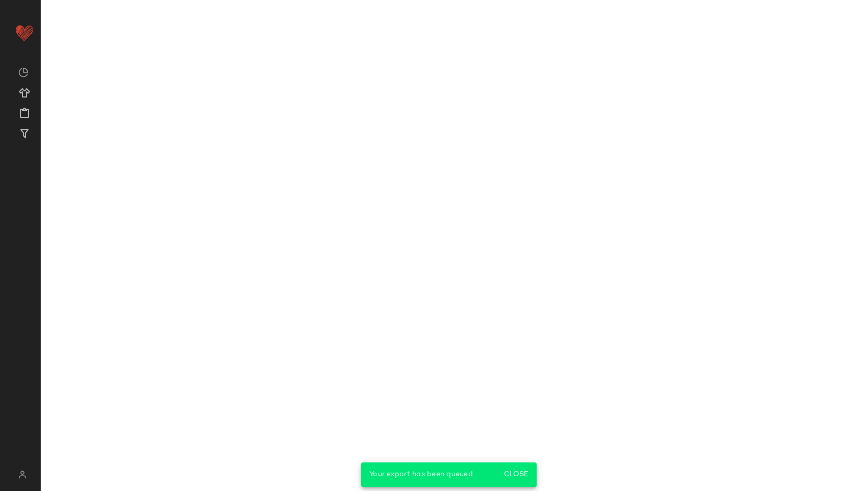
scroll to position [991, 0]
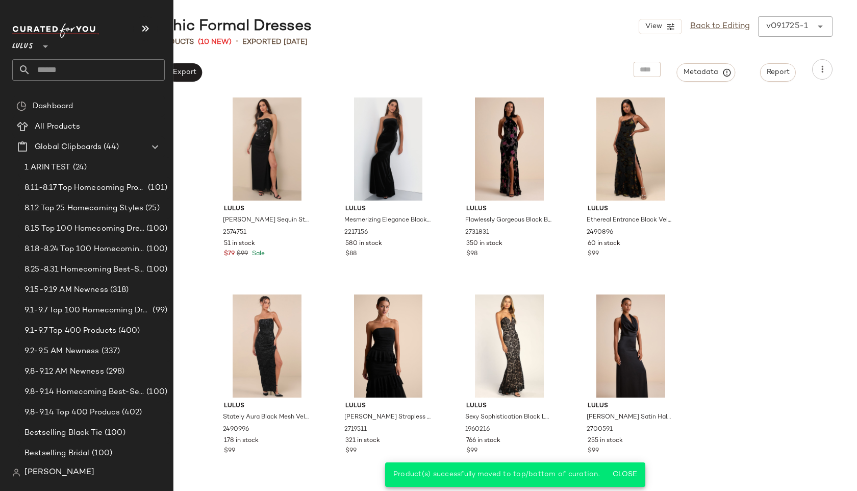
click at [41, 70] on input "text" at bounding box center [98, 69] width 134 height 21
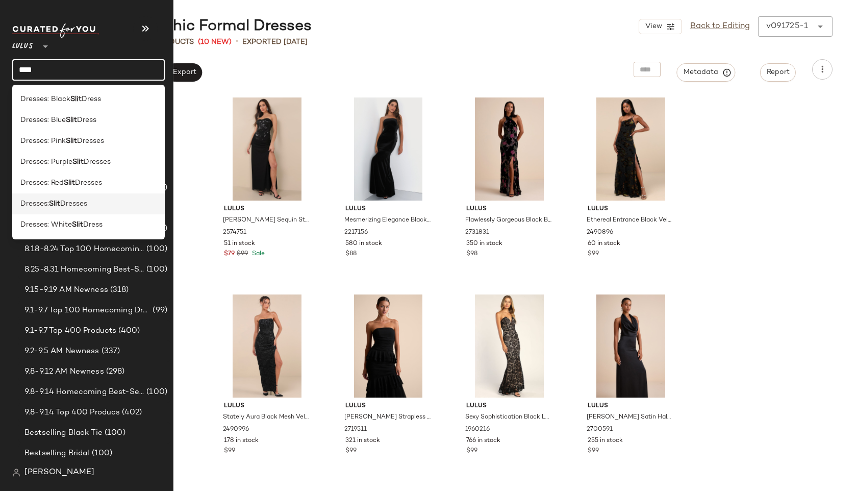
type input "****"
click at [56, 212] on div "Dresses: Slit Dresses" at bounding box center [88, 203] width 153 height 21
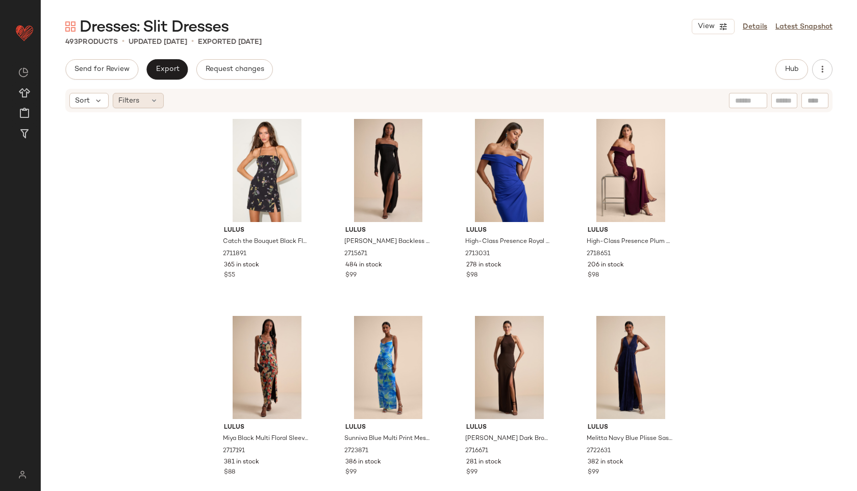
click at [148, 98] on div "Filters" at bounding box center [138, 100] width 51 height 15
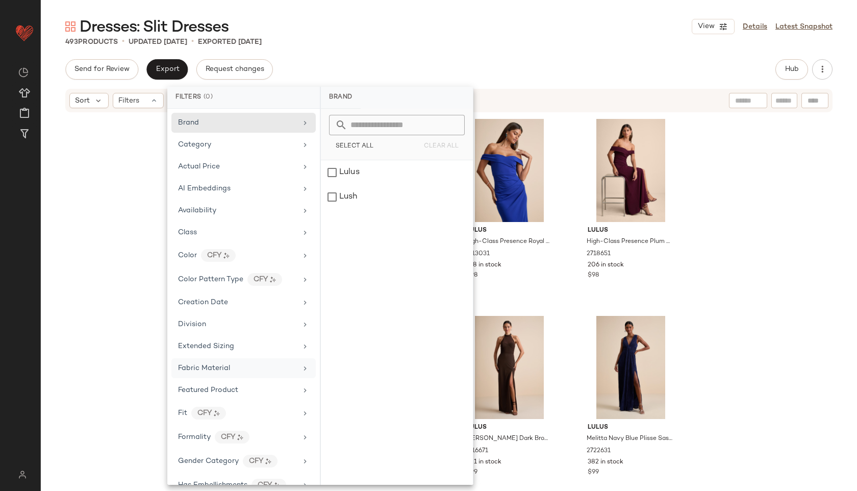
scroll to position [523, 0]
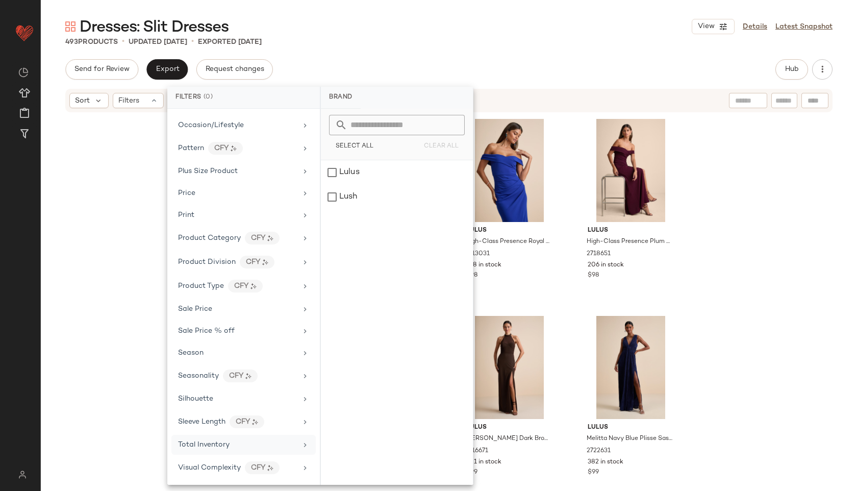
click at [220, 444] on span "Total Inventory" at bounding box center [204, 445] width 52 height 8
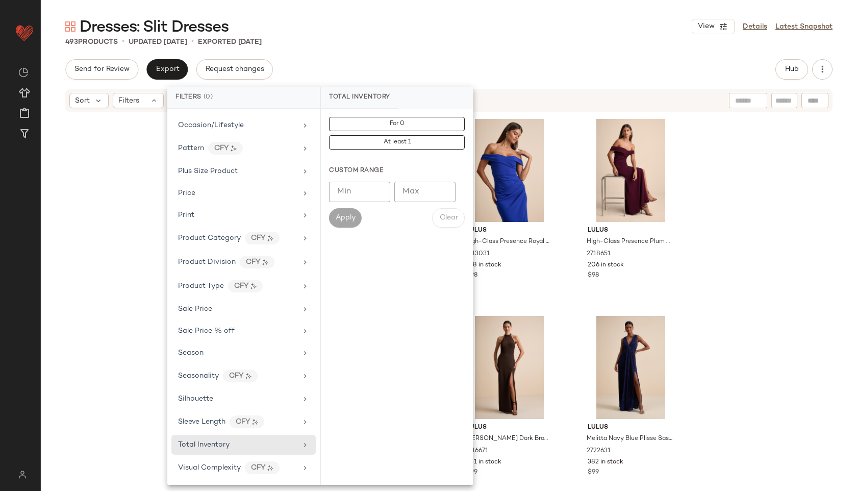
click at [426, 192] on input "Max" at bounding box center [425, 192] width 61 height 20
type input "**"
click at [352, 212] on button "Apply" at bounding box center [345, 217] width 33 height 19
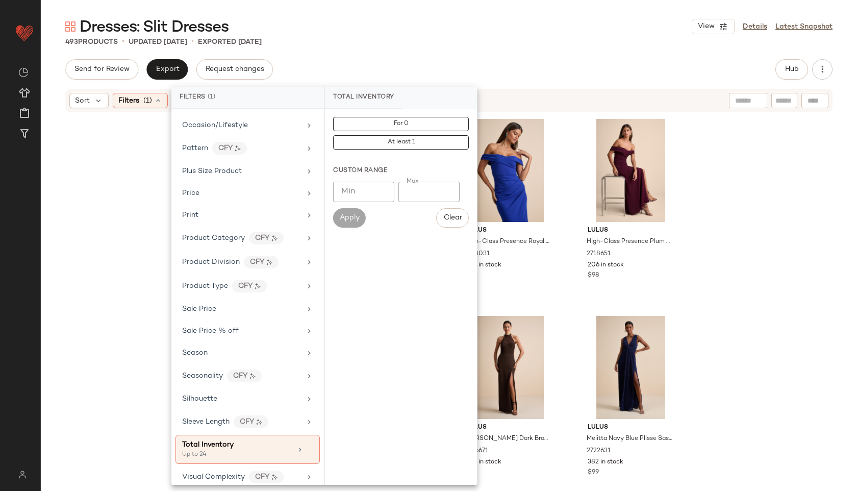
click at [419, 50] on div "Dresses: Slit Dresses View Details Latest Snapshot 493 Products • updated Sep 1…" at bounding box center [449, 253] width 817 height 475
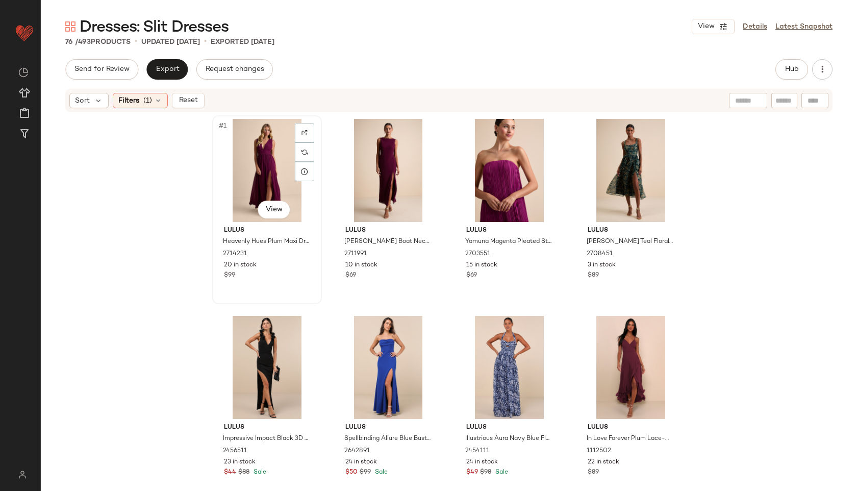
click at [246, 150] on div "#1 View" at bounding box center [267, 170] width 103 height 103
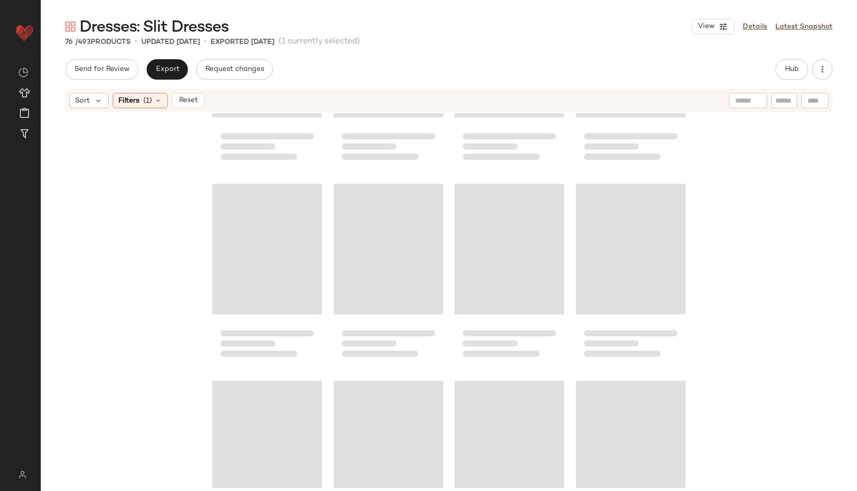
scroll to position [3371, 0]
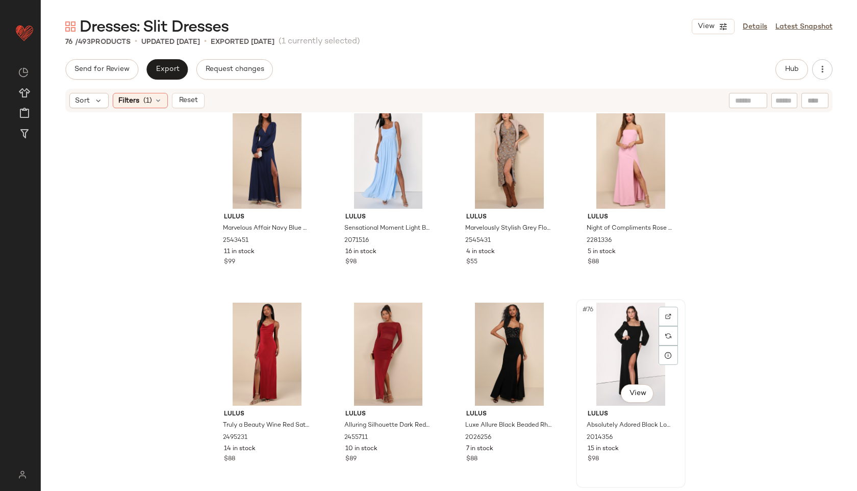
click at [610, 351] on div "#76 View" at bounding box center [631, 354] width 103 height 103
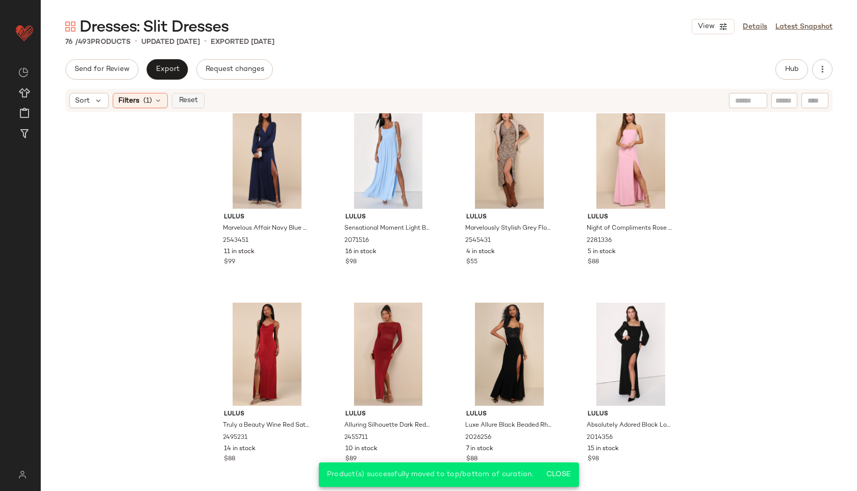
click at [197, 96] on span "Reset" at bounding box center [187, 100] width 19 height 8
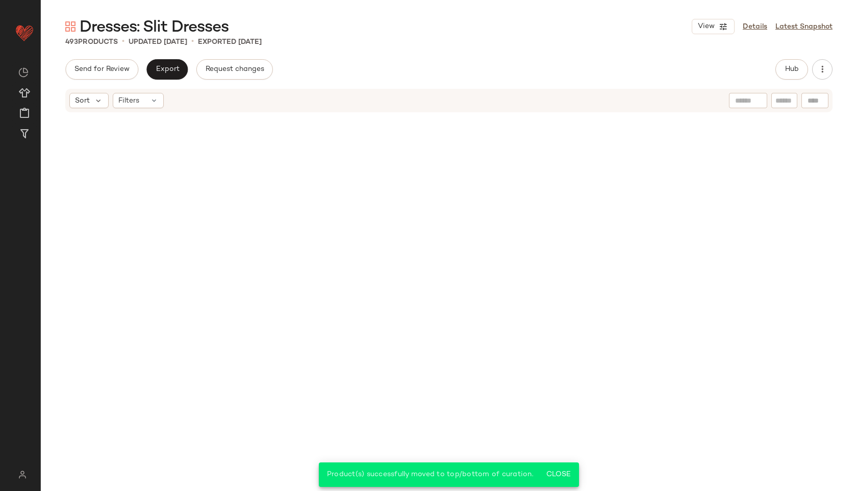
scroll to position [24057, 0]
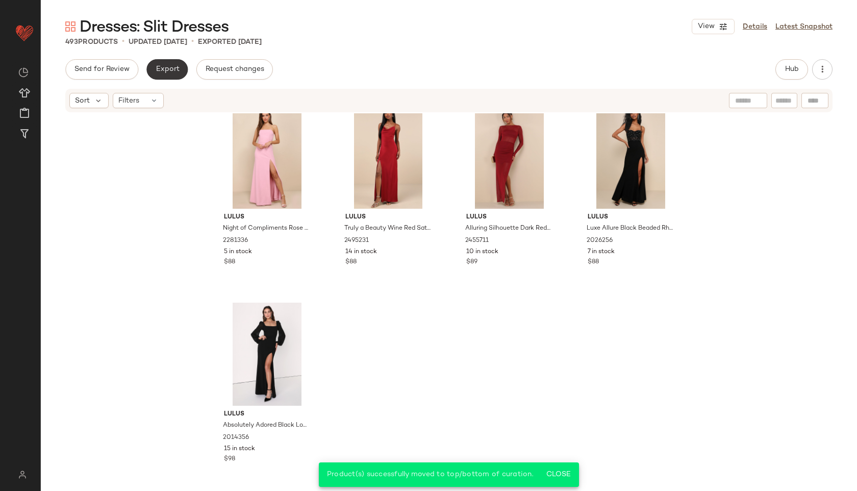
click at [171, 61] on button "Export" at bounding box center [166, 69] width 41 height 20
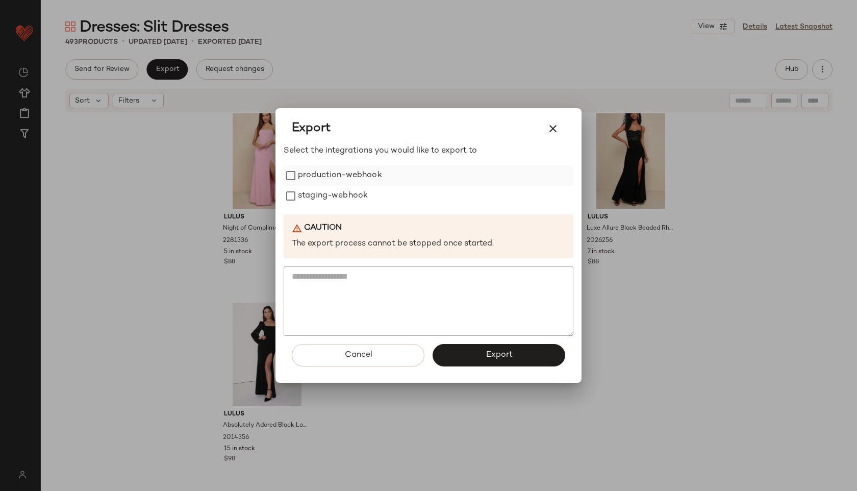
click at [360, 174] on label "production-webhook" at bounding box center [340, 175] width 84 height 20
click at [357, 195] on label "staging-webhook" at bounding box center [333, 196] width 70 height 20
click at [527, 362] on button "Export" at bounding box center [499, 355] width 133 height 22
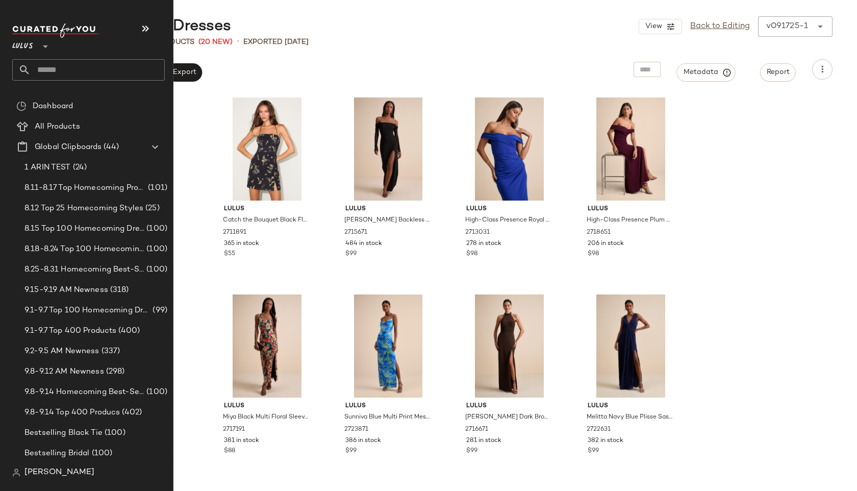
click at [48, 72] on input "text" at bounding box center [98, 69] width 134 height 21
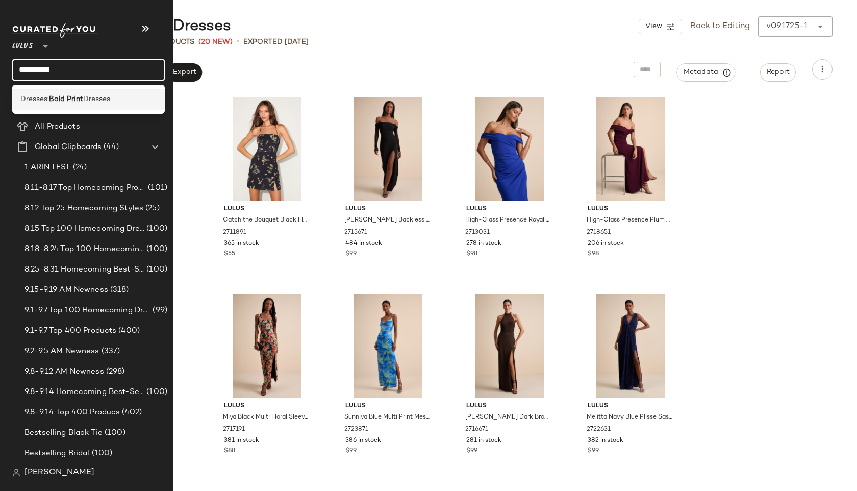
type input "**********"
click at [53, 102] on b "Bold Print" at bounding box center [66, 99] width 34 height 11
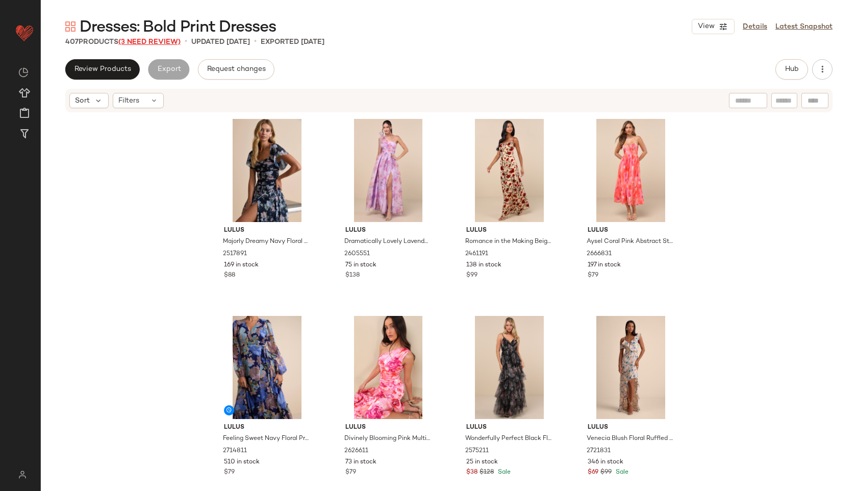
click at [160, 39] on span "(3 Need Review)" at bounding box center [149, 42] width 62 height 8
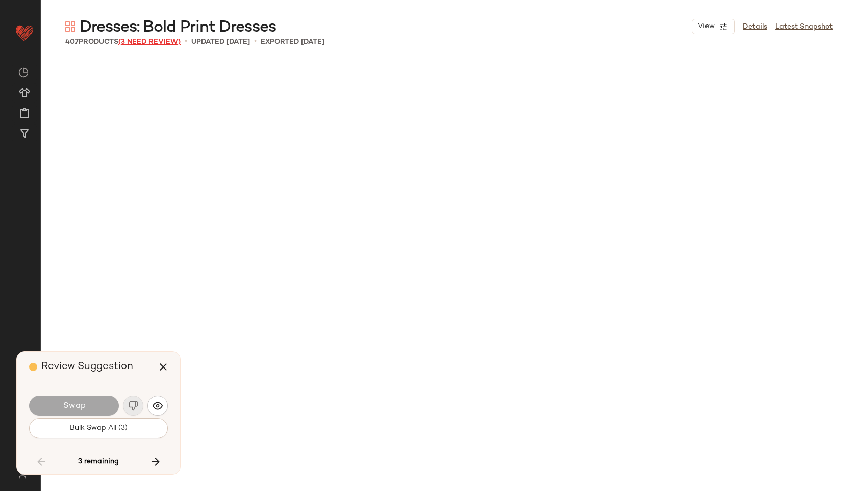
scroll to position [17731, 0]
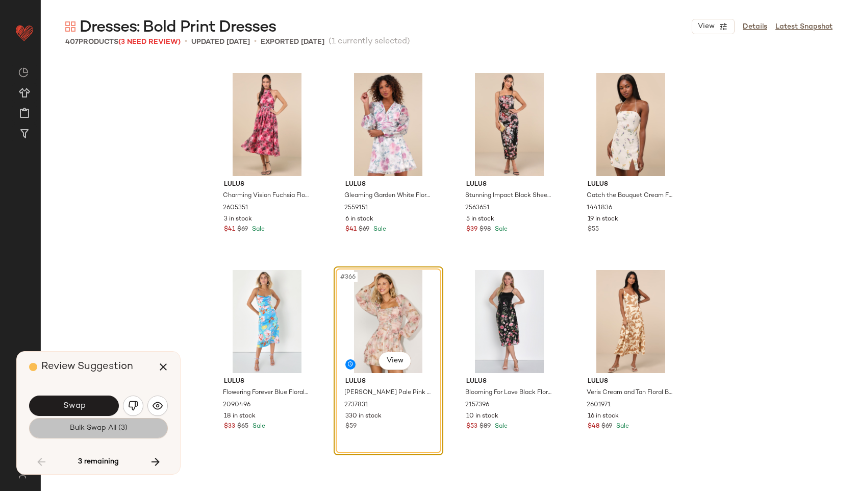
click at [121, 423] on button "Bulk Swap All (3)" at bounding box center [98, 428] width 139 height 20
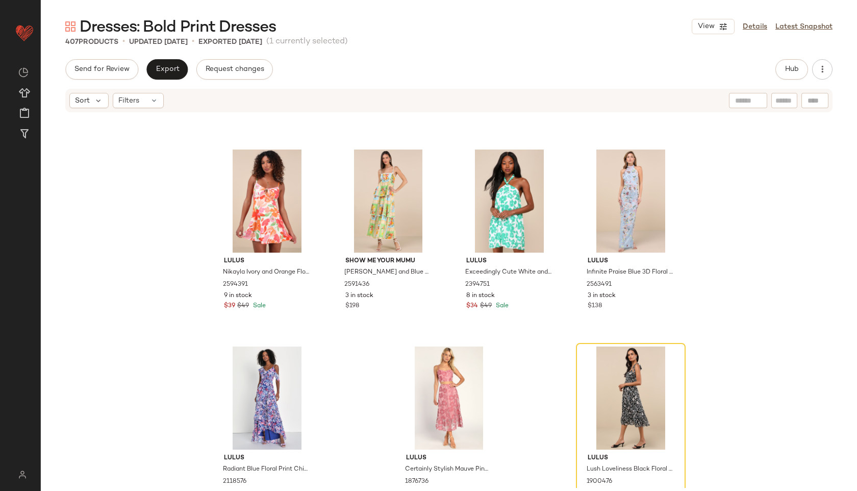
scroll to position [19680, 0]
click at [786, 58] on div "Dresses: Bold Print Dresses View Details Latest Snapshot 407 Products • updated…" at bounding box center [449, 253] width 817 height 475
click at [794, 68] on span "Hub" at bounding box center [792, 69] width 14 height 8
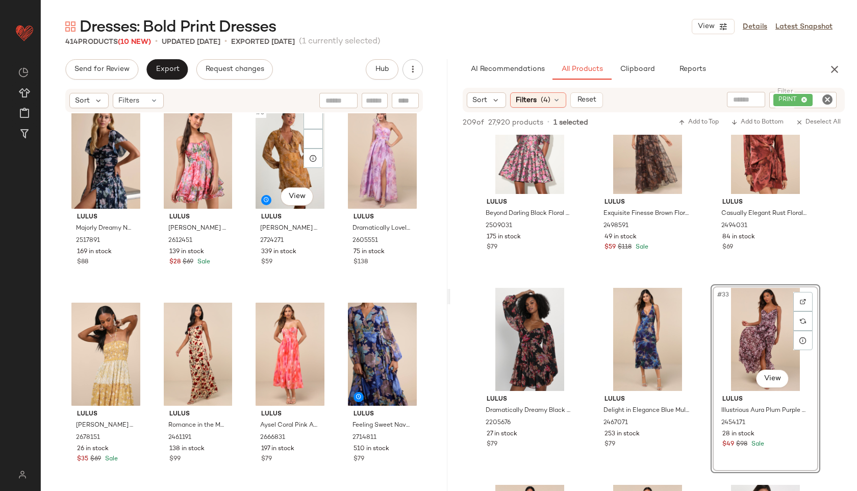
scroll to position [0, 0]
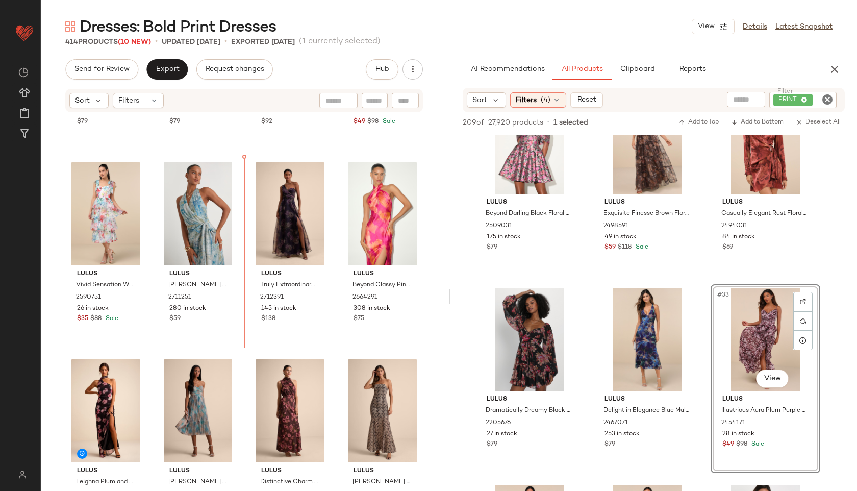
scroll to position [753, 0]
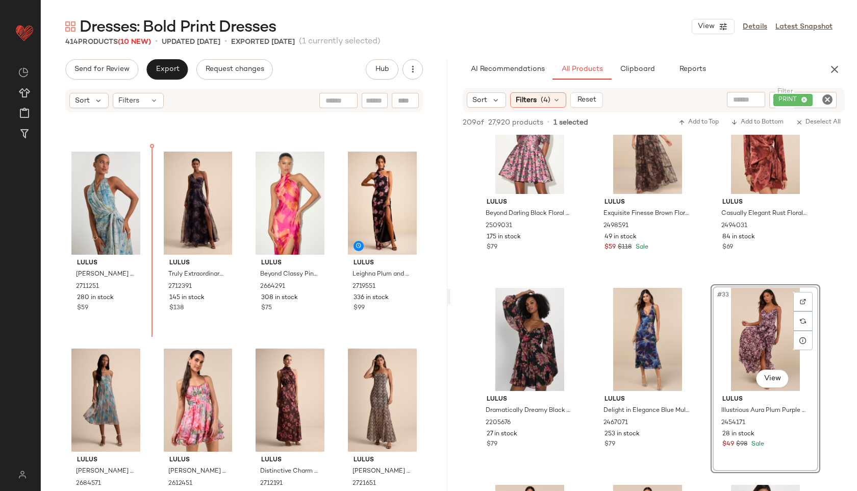
scroll to position [754, 0]
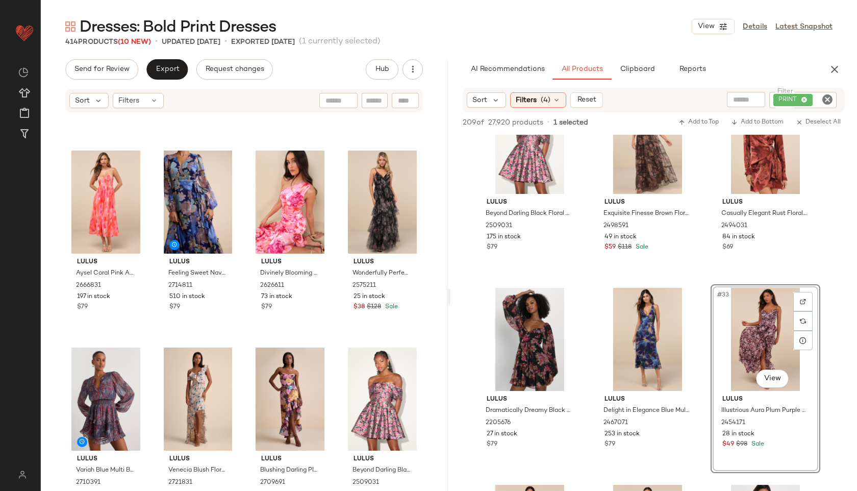
scroll to position [117, 0]
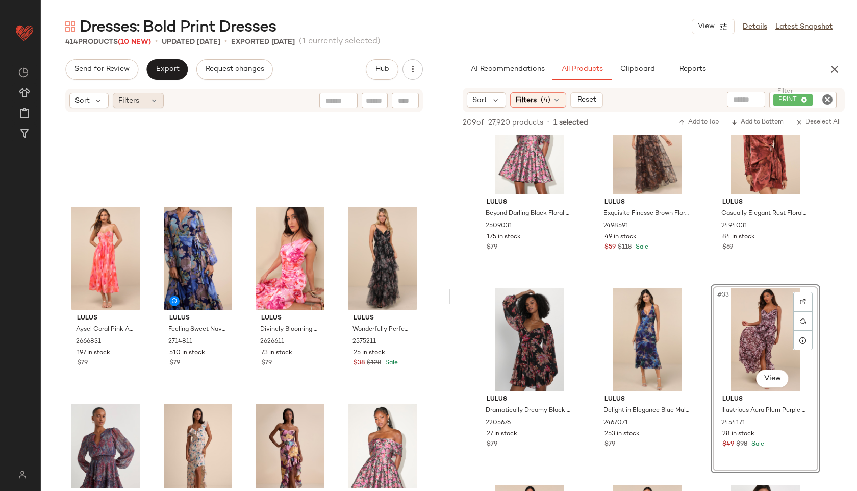
click at [154, 105] on div "Filters" at bounding box center [138, 100] width 51 height 15
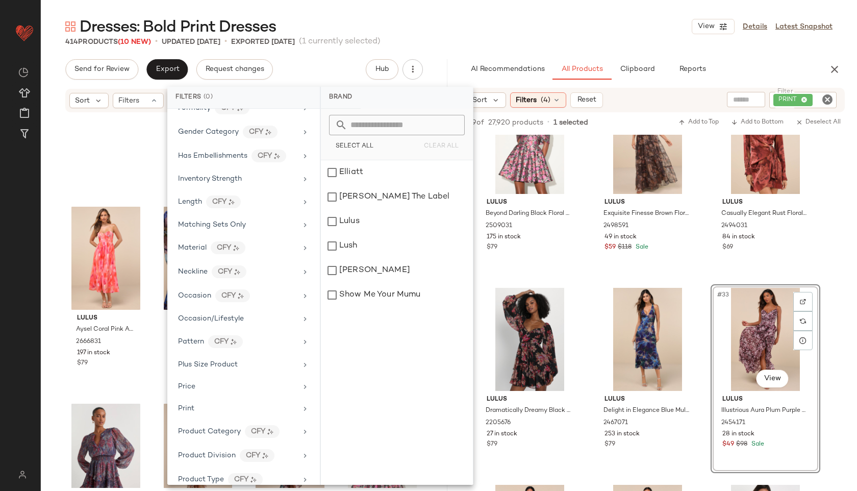
scroll to position [523, 0]
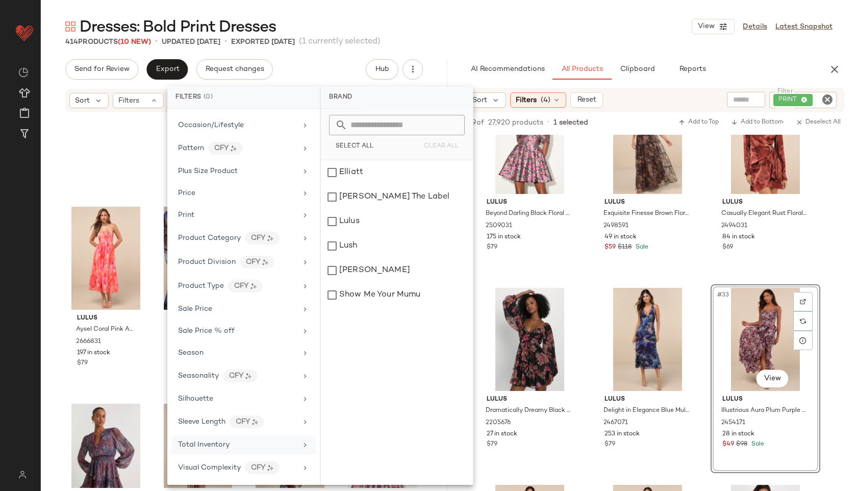
click at [207, 442] on span "Total Inventory" at bounding box center [204, 445] width 52 height 8
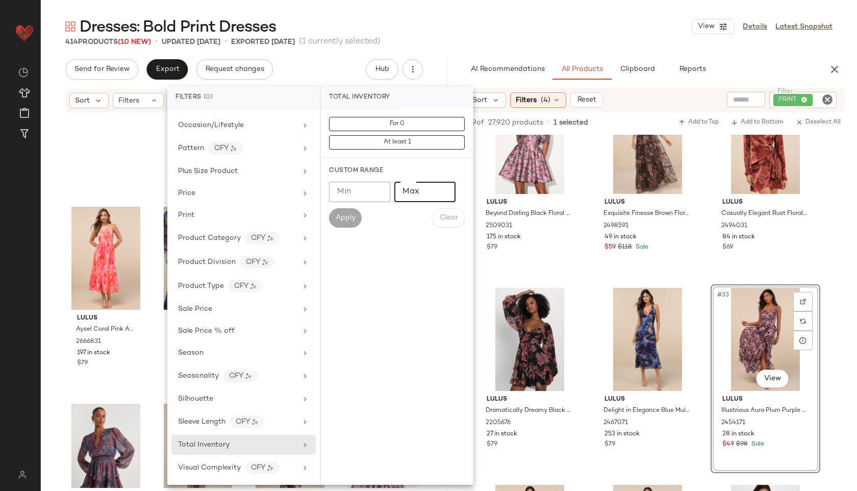
click at [419, 198] on input "Max" at bounding box center [425, 192] width 61 height 20
type input "**"
click at [346, 220] on span "Apply" at bounding box center [345, 218] width 20 height 8
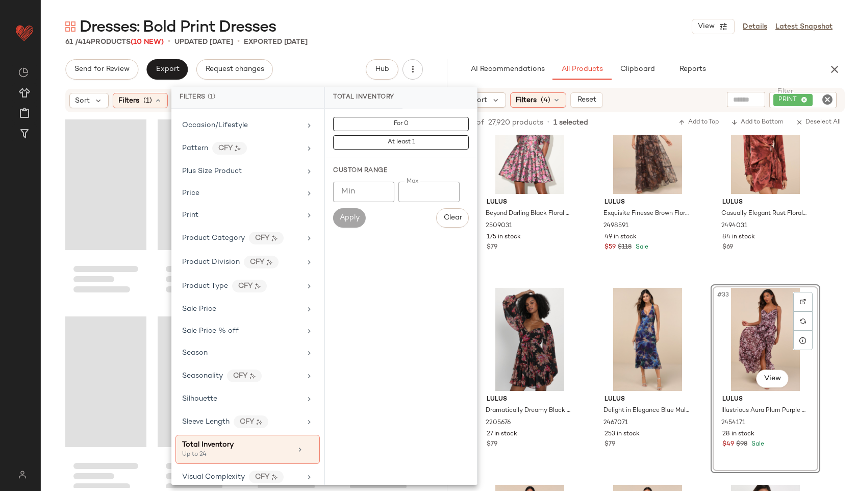
click at [471, 13] on main "Dresses: Bold Print Dresses View Details Latest Snapshot 61 / 414 Products (10 …" at bounding box center [428, 245] width 857 height 491
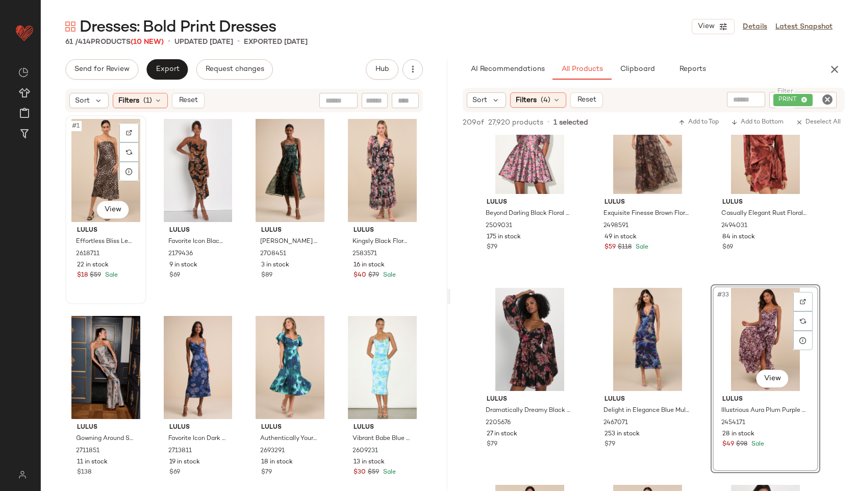
click at [92, 149] on div "#1 View" at bounding box center [106, 170] width 74 height 103
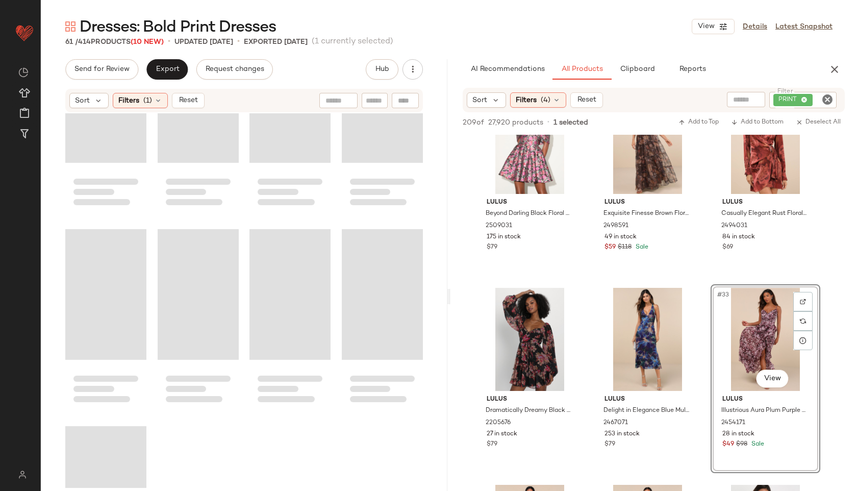
scroll to position [2780, 0]
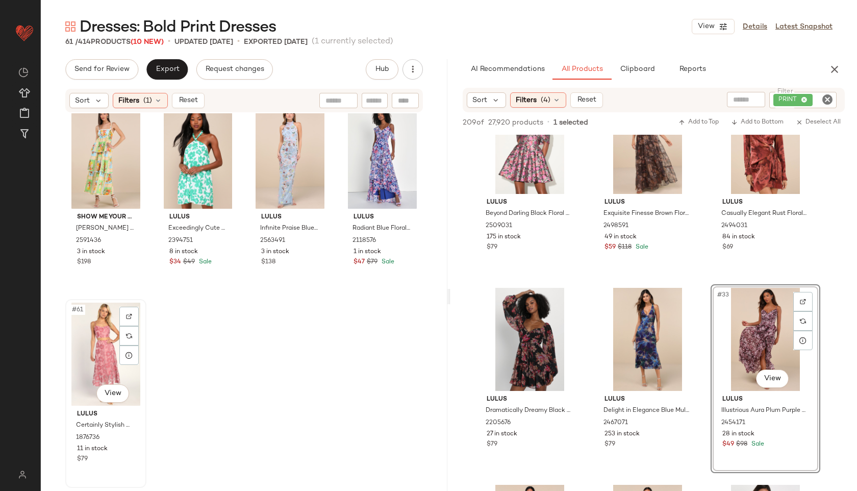
click at [97, 352] on div "#61 View" at bounding box center [106, 354] width 74 height 103
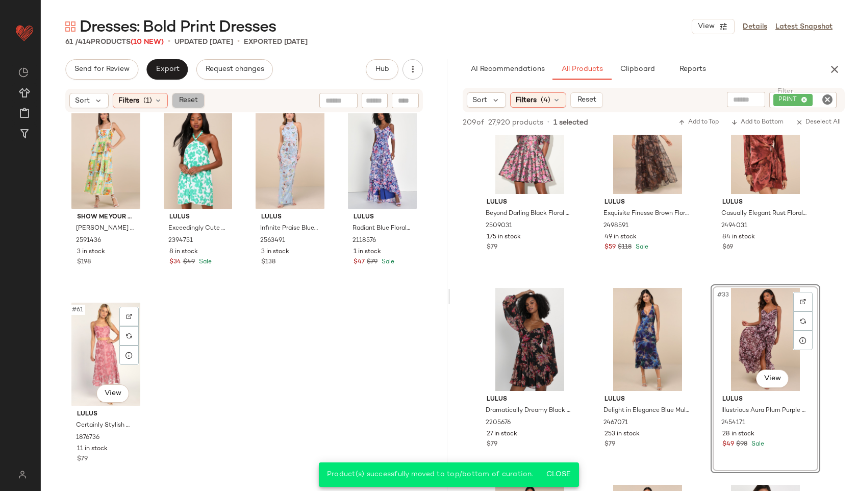
click at [187, 97] on span "Reset" at bounding box center [187, 100] width 19 height 8
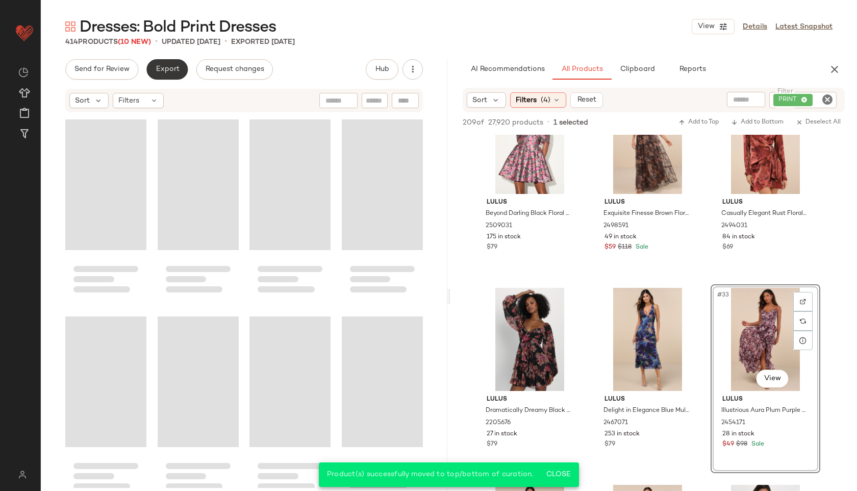
scroll to position [20117, 0]
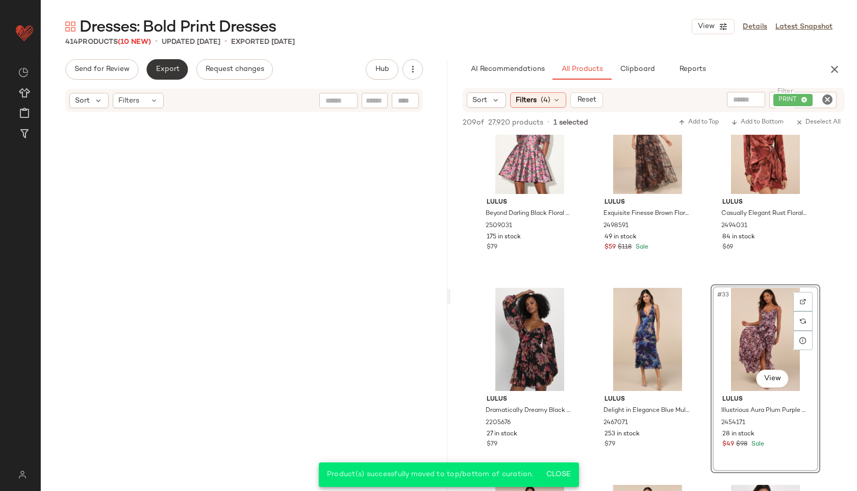
click at [174, 75] on button "Export" at bounding box center [166, 69] width 41 height 20
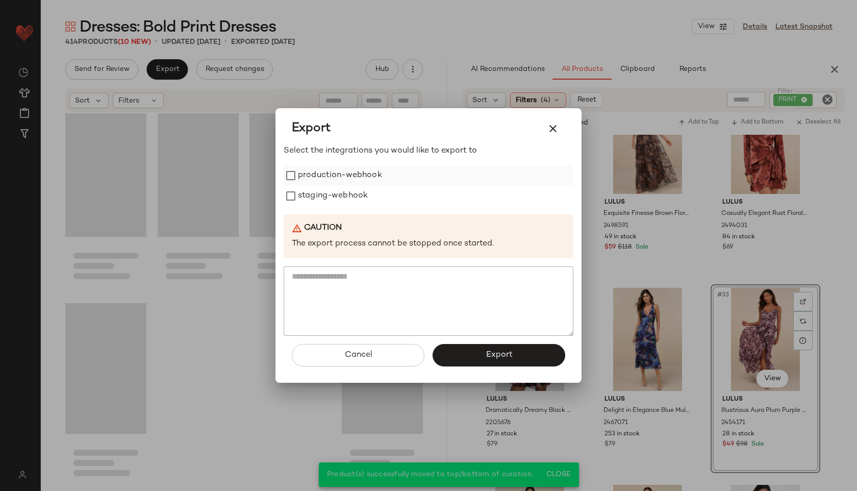
click at [334, 178] on label "production-webhook" at bounding box center [340, 175] width 84 height 20
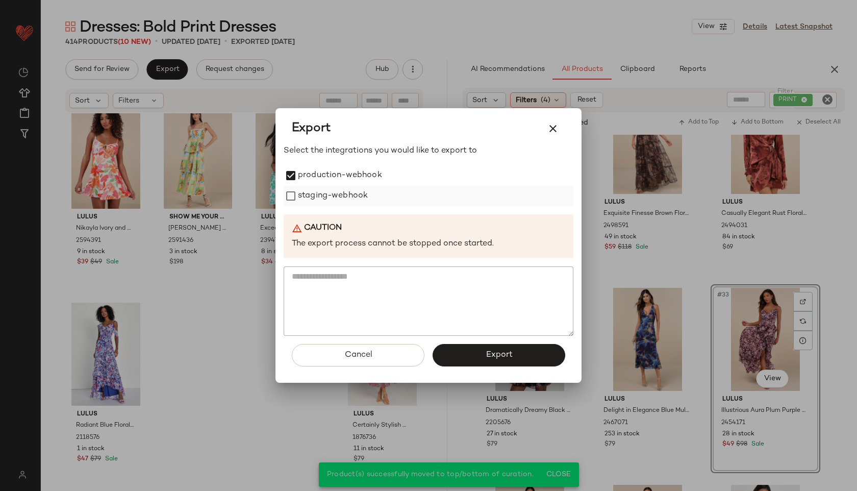
click at [334, 200] on label "staging-webhook" at bounding box center [333, 196] width 70 height 20
click at [520, 352] on button "Export" at bounding box center [499, 355] width 133 height 22
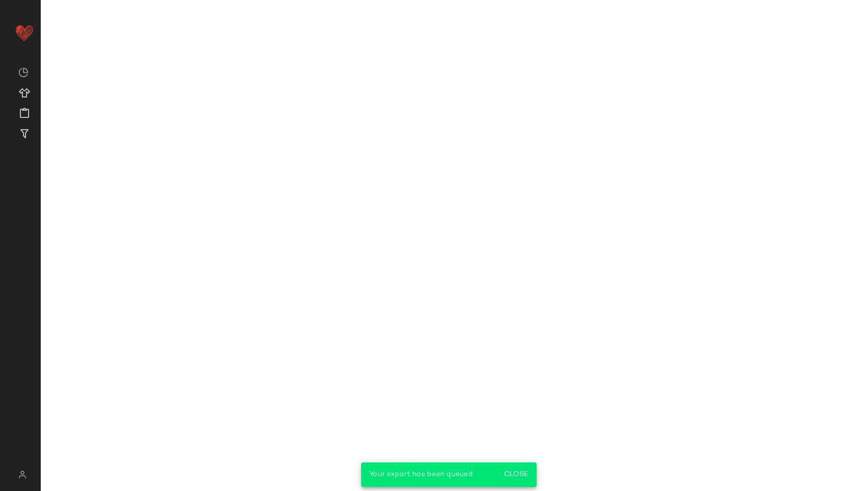
scroll to position [2609, 0]
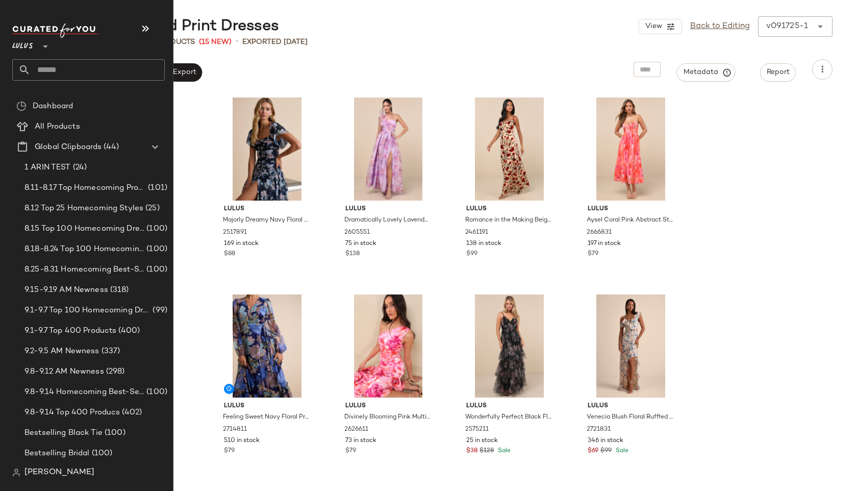
click at [72, 70] on input "text" at bounding box center [98, 69] width 134 height 21
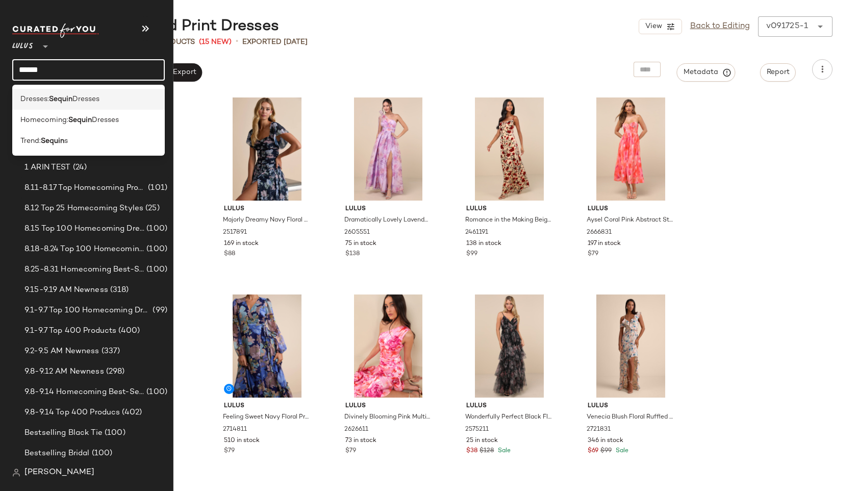
type input "******"
click at [92, 98] on span "Dresses" at bounding box center [85, 99] width 27 height 11
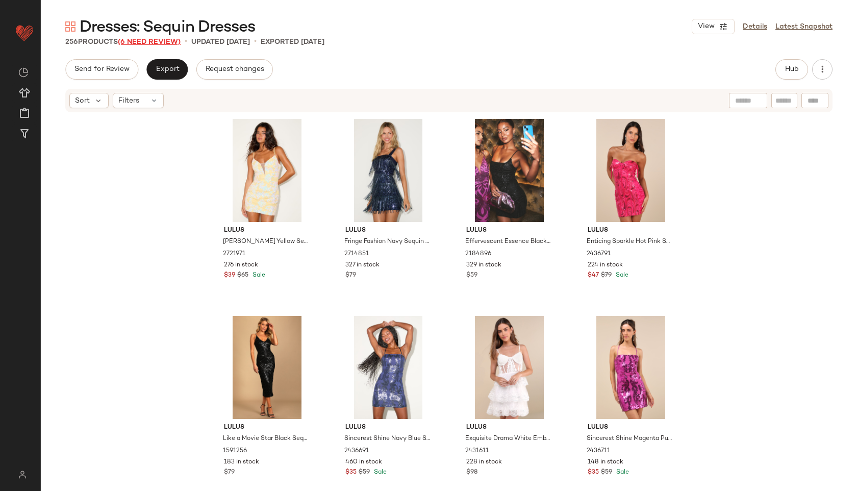
click at [159, 40] on span "(6 Need Review)" at bounding box center [149, 42] width 63 height 8
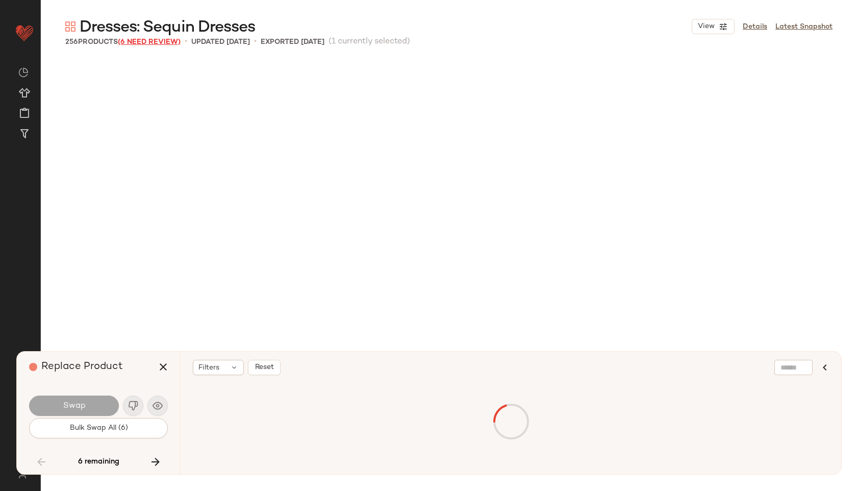
scroll to position [8472, 0]
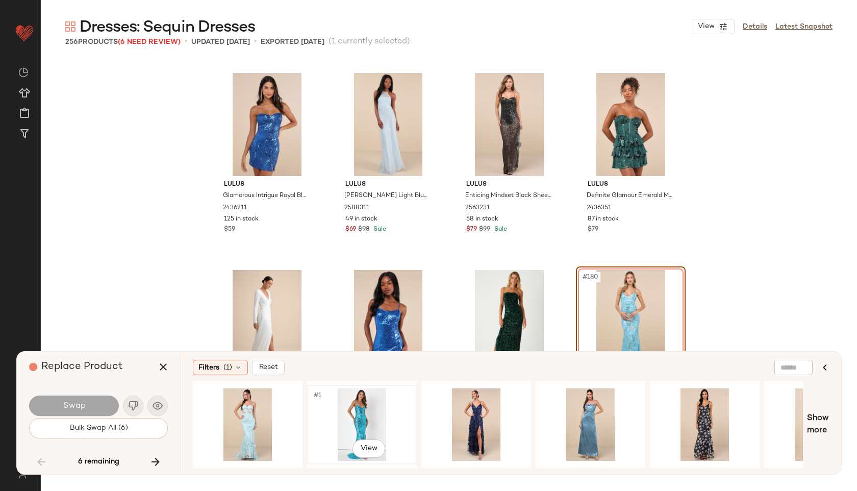
click at [346, 396] on div "#1 View" at bounding box center [362, 424] width 103 height 72
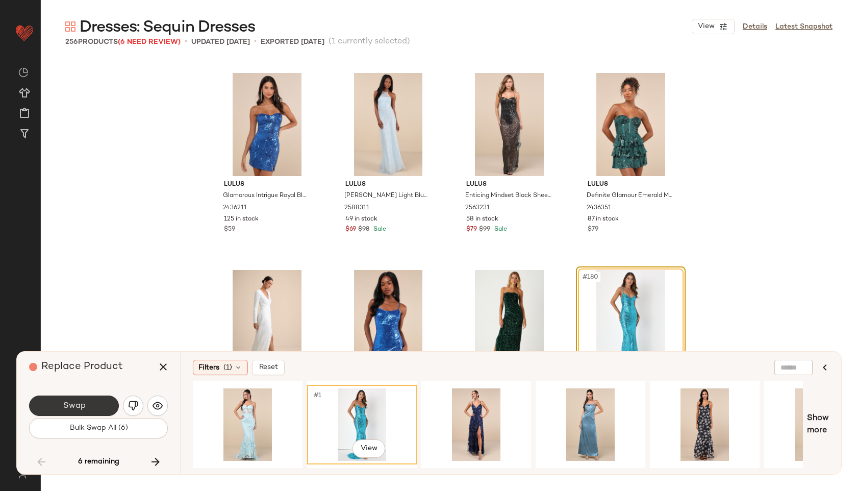
click at [96, 402] on button "Swap" at bounding box center [74, 406] width 90 height 20
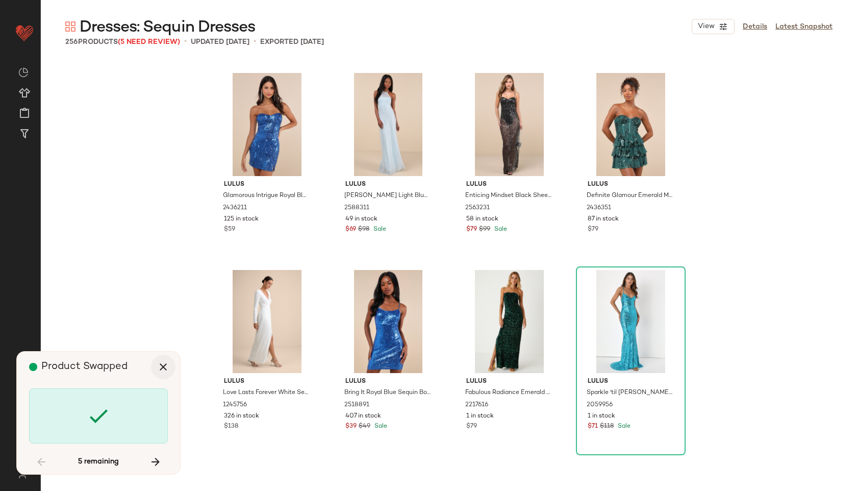
click at [167, 365] on icon "button" at bounding box center [163, 367] width 12 height 12
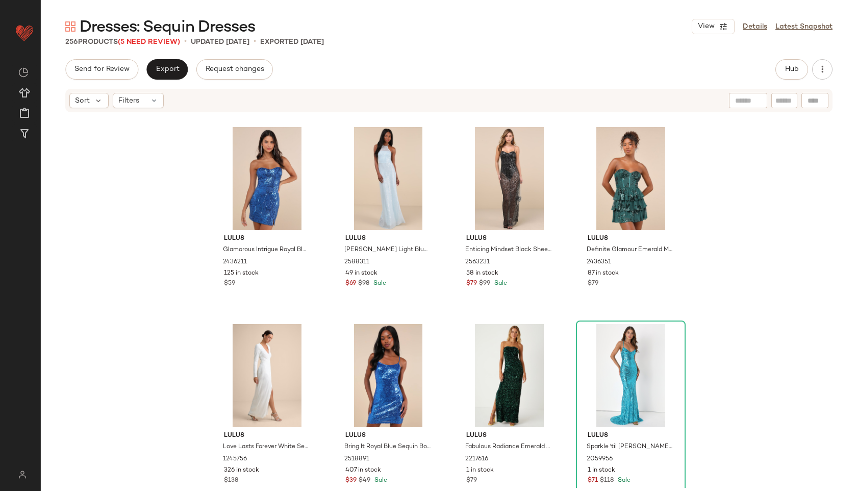
click at [144, 89] on div "Sort Filters" at bounding box center [449, 100] width 768 height 23
click at [146, 101] on div "Filters" at bounding box center [138, 100] width 51 height 15
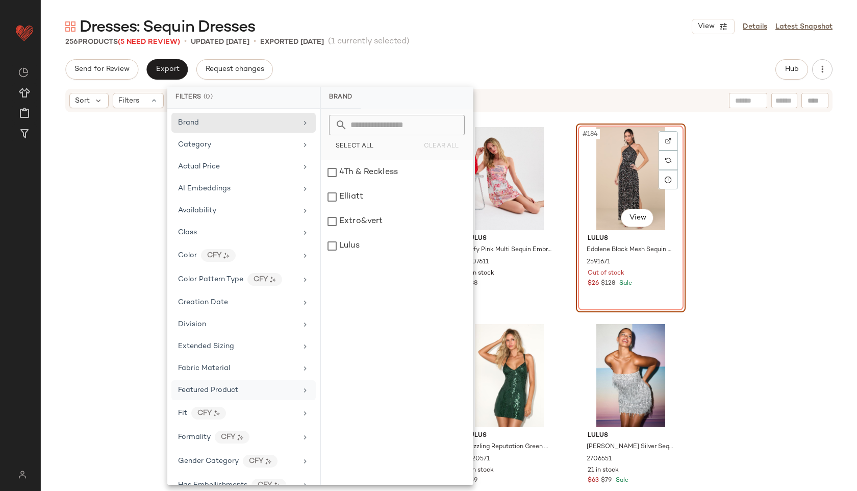
scroll to position [501, 0]
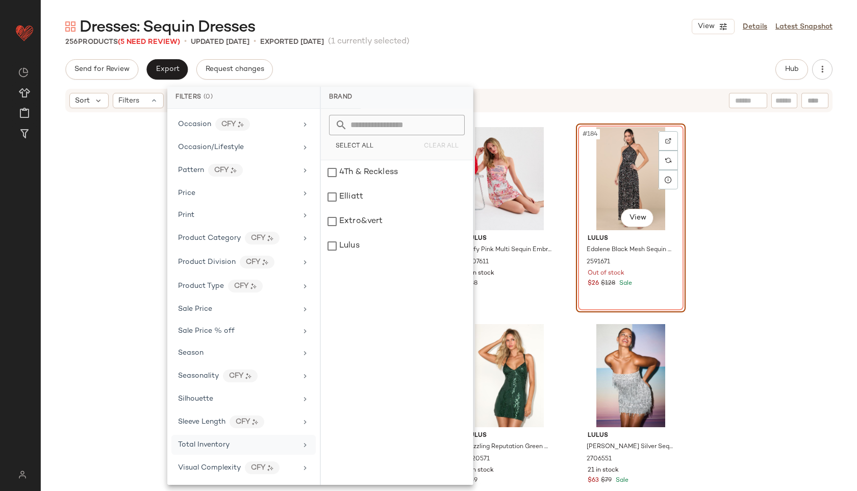
click at [214, 443] on span "Total Inventory" at bounding box center [204, 445] width 52 height 8
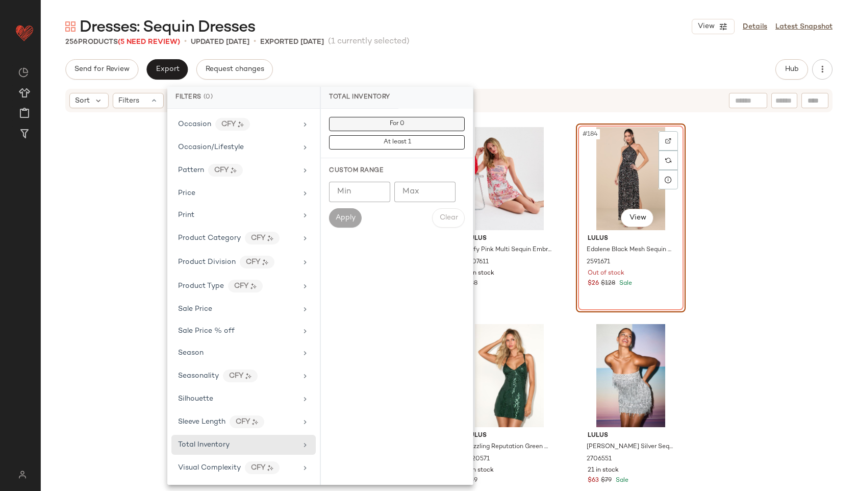
click at [403, 126] on span "For 0" at bounding box center [396, 123] width 15 height 7
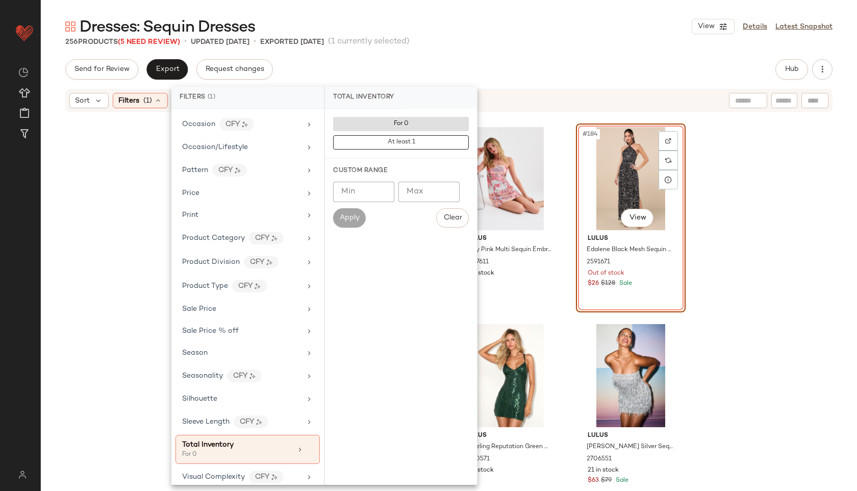
click at [546, 43] on div "256 Products (5 Need Review) • updated Sep 17th • Exported Sep 17th (1 currentl…" at bounding box center [449, 42] width 817 height 10
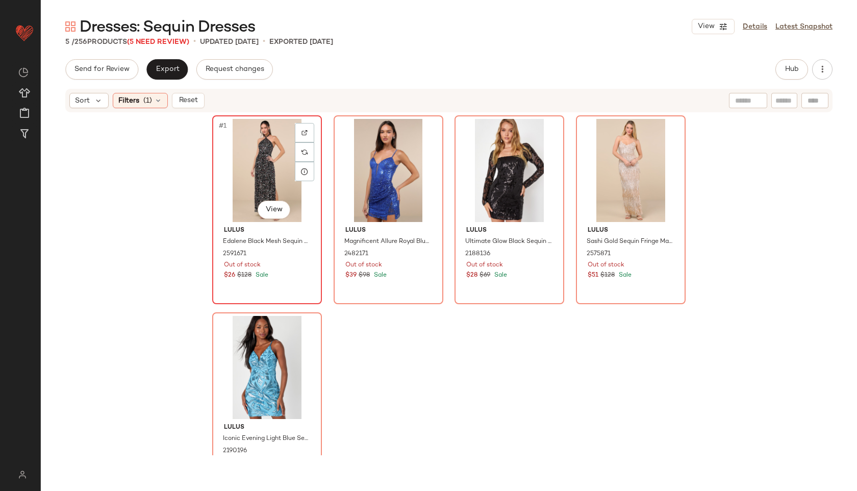
click at [248, 157] on div "#1 View" at bounding box center [267, 170] width 103 height 103
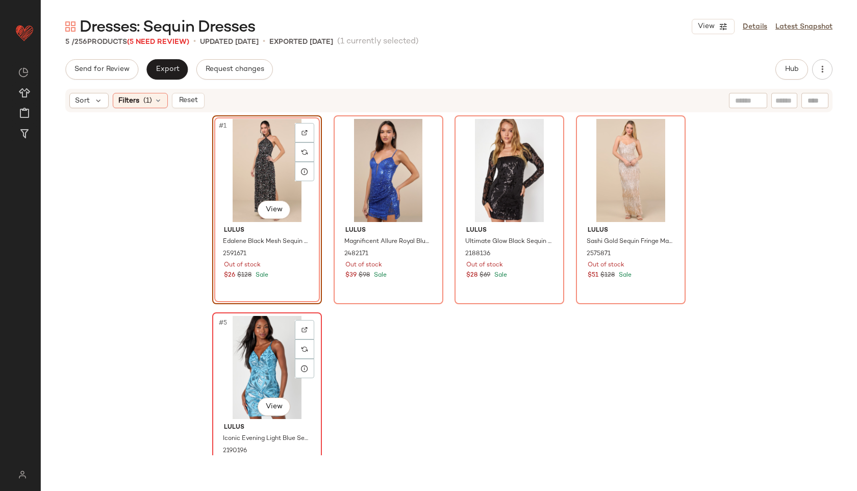
click at [245, 369] on div "#5 View" at bounding box center [267, 367] width 103 height 103
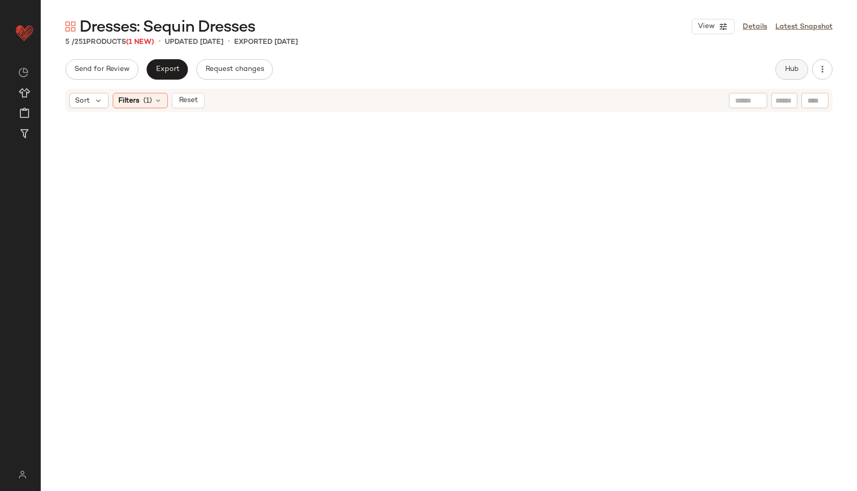
click at [781, 69] on button "Hub" at bounding box center [792, 69] width 33 height 20
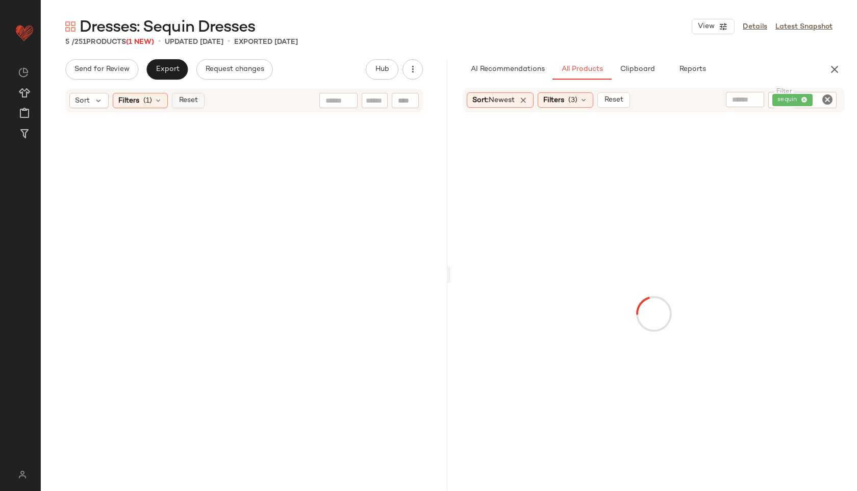
click at [195, 104] on span "Reset" at bounding box center [187, 100] width 19 height 8
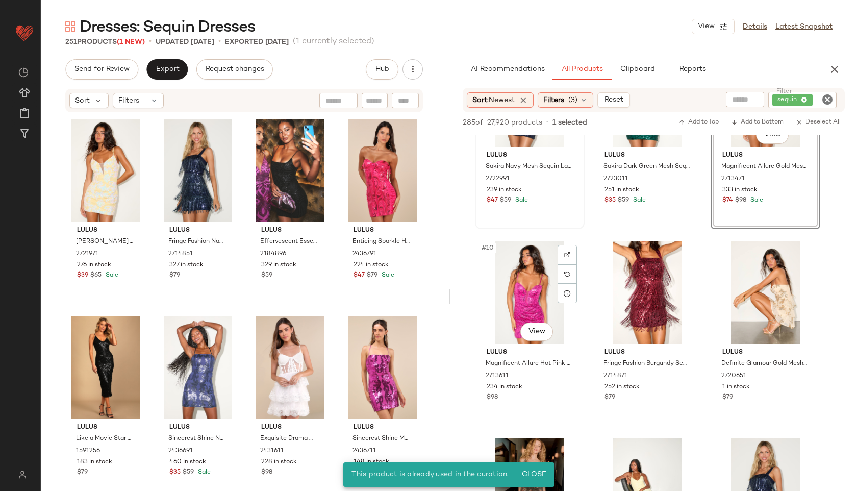
scroll to position [490, 0]
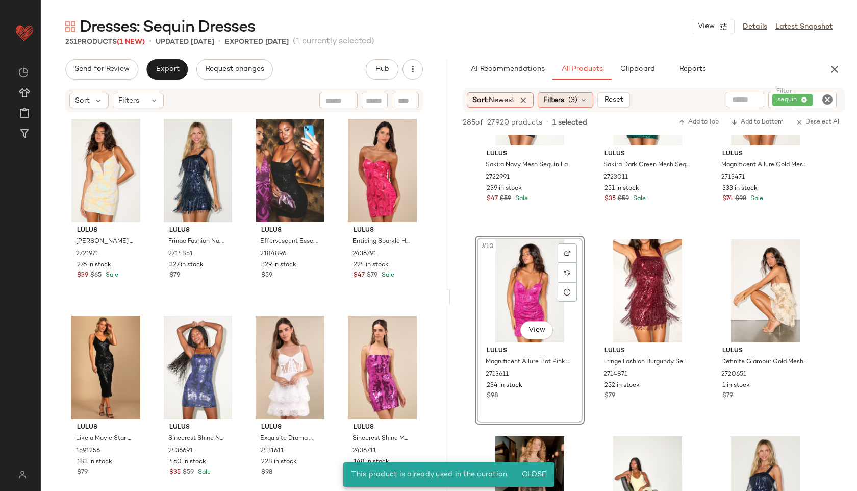
click at [582, 100] on div "Filters (3)" at bounding box center [566, 99] width 56 height 15
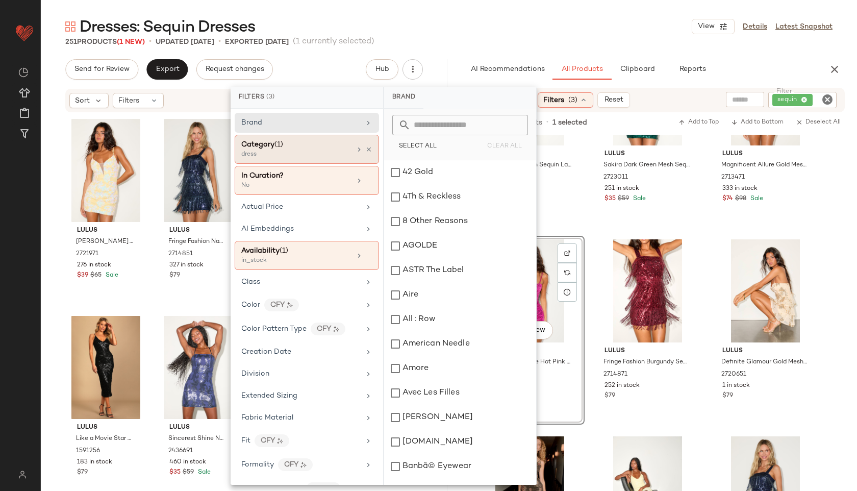
click at [297, 144] on div "Category (1)" at bounding box center [296, 144] width 110 height 11
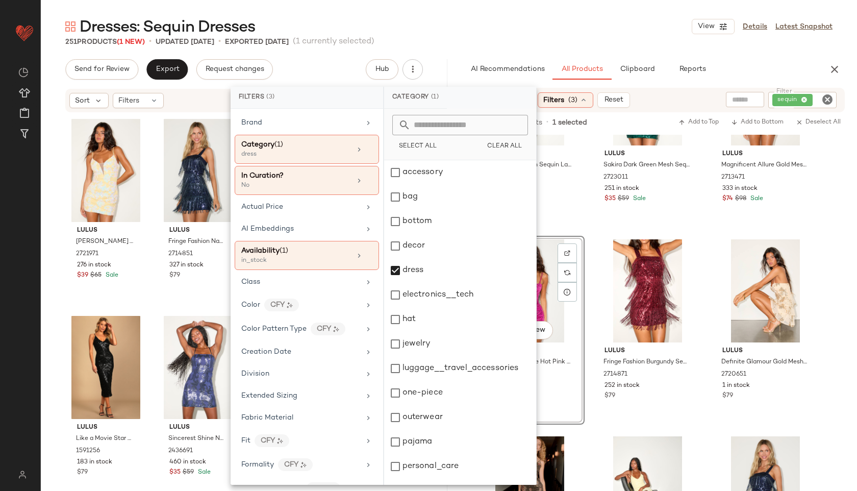
click at [519, 36] on div "Dresses: Sequin Dresses View Details Latest Snapshot" at bounding box center [449, 26] width 817 height 20
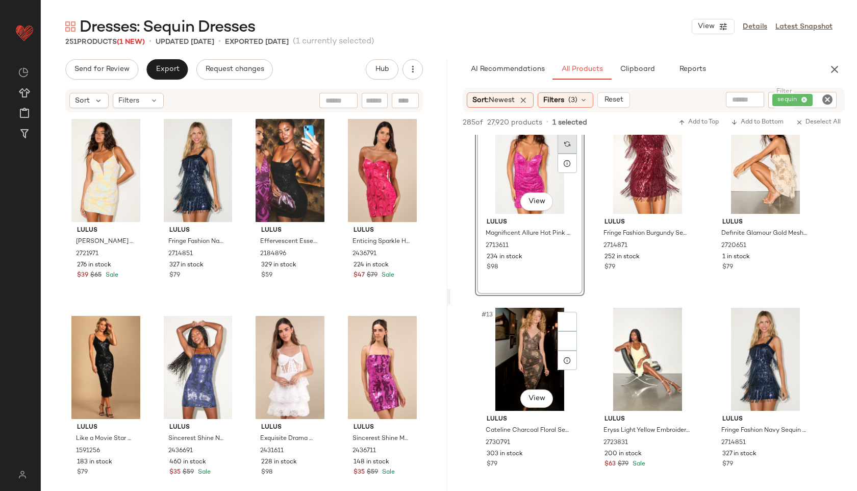
scroll to position [675, 0]
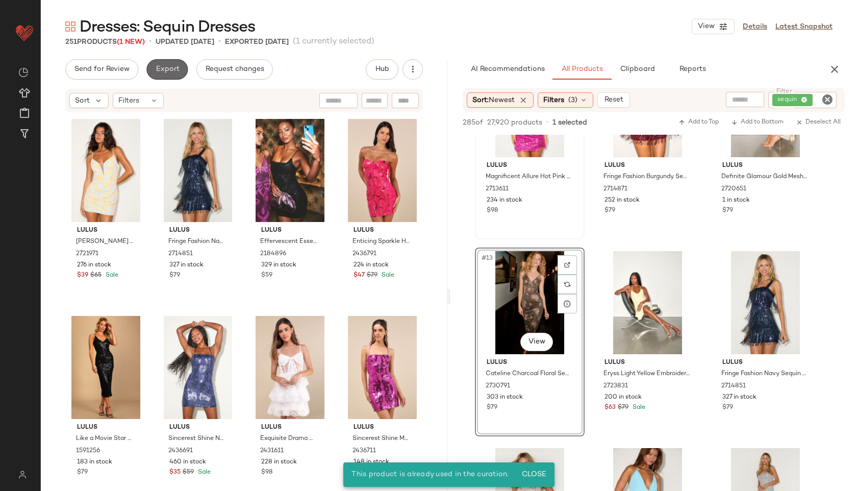
click at [159, 68] on span "Export" at bounding box center [167, 69] width 24 height 8
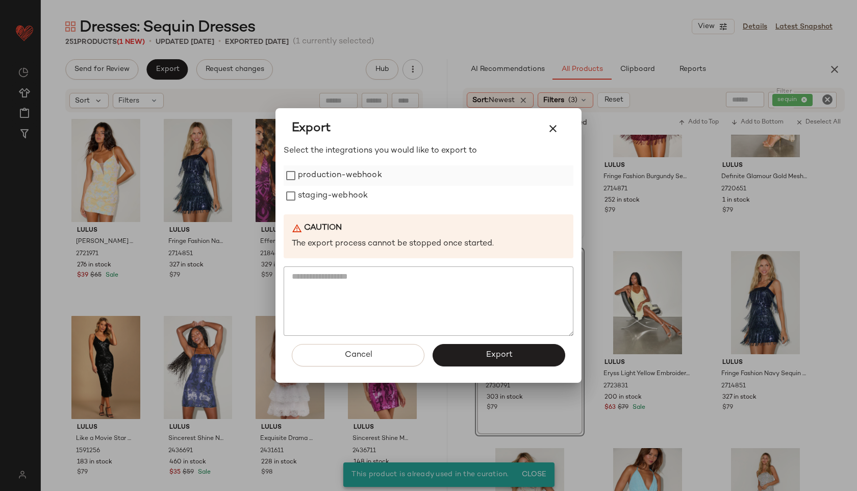
click at [314, 185] on label "production-webhook" at bounding box center [340, 175] width 84 height 20
click at [316, 196] on label "staging-webhook" at bounding box center [333, 196] width 70 height 20
click at [331, 176] on label "production-webhook" at bounding box center [340, 175] width 84 height 20
click at [488, 356] on span "Export" at bounding box center [498, 355] width 27 height 10
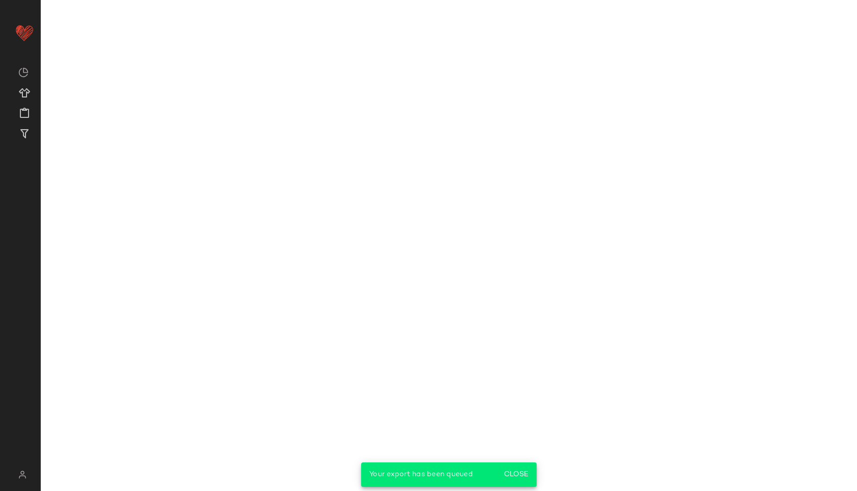
scroll to position [872, 0]
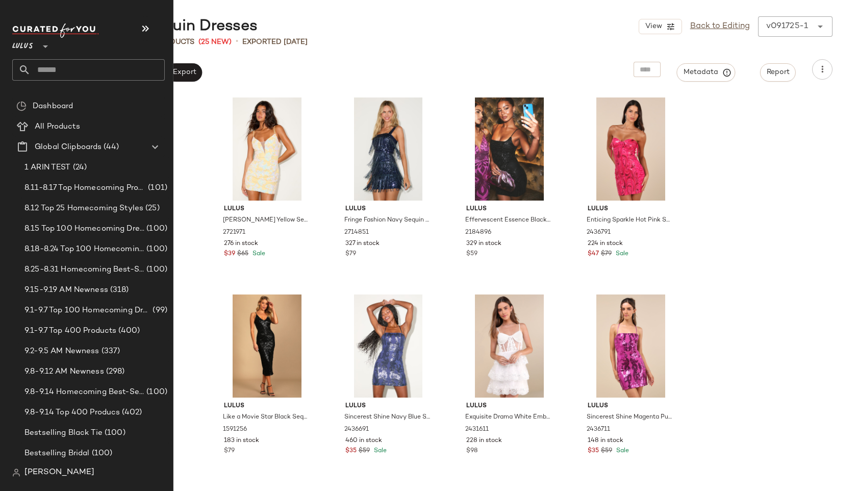
click at [50, 68] on input "text" at bounding box center [98, 69] width 134 height 21
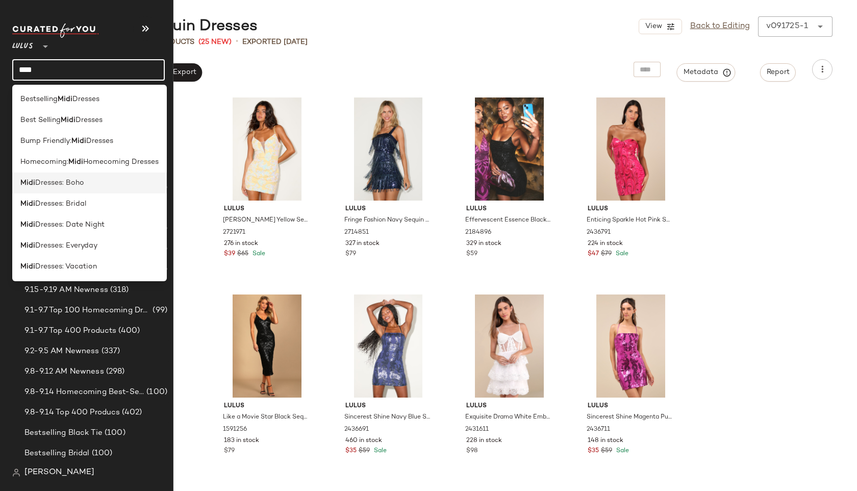
type input "****"
click at [61, 180] on span "Dresses: Boho" at bounding box center [59, 183] width 49 height 11
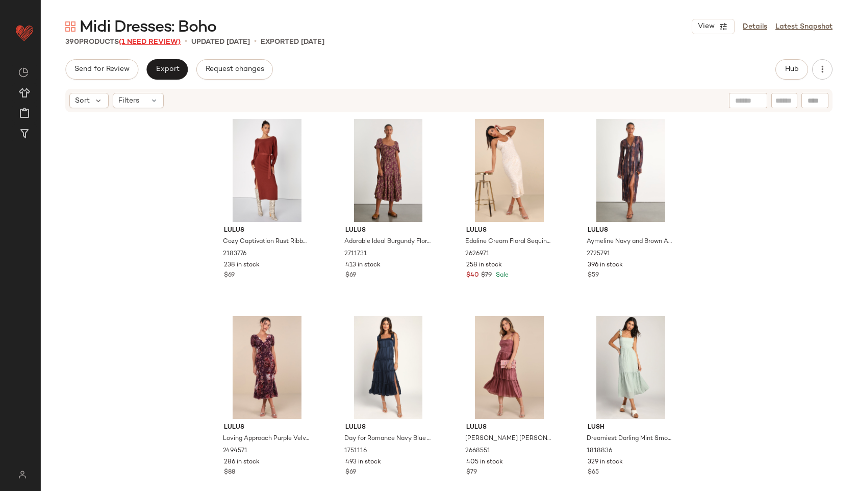
click at [158, 40] on span "(1 Need Review)" at bounding box center [150, 42] width 62 height 8
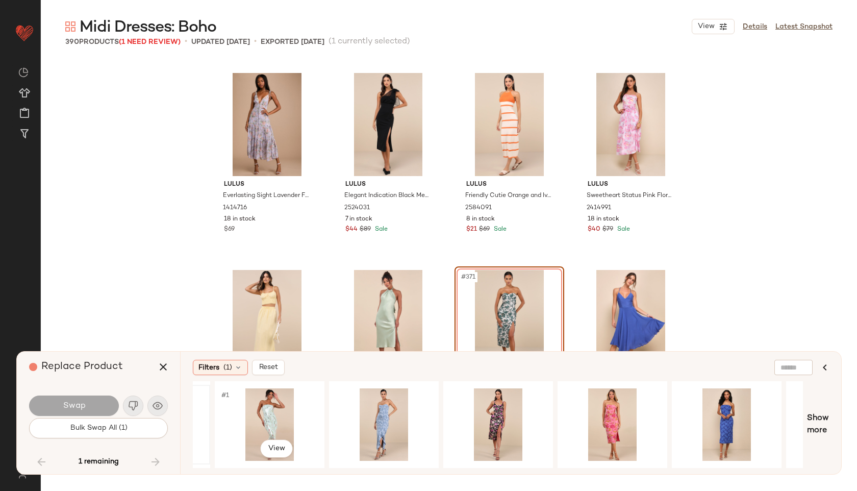
scroll to position [0, 104]
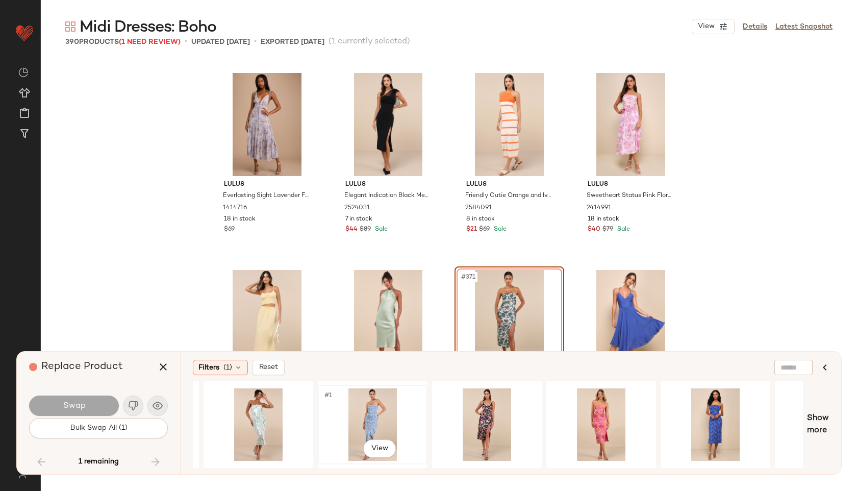
click at [362, 422] on div "#1 View" at bounding box center [373, 424] width 103 height 72
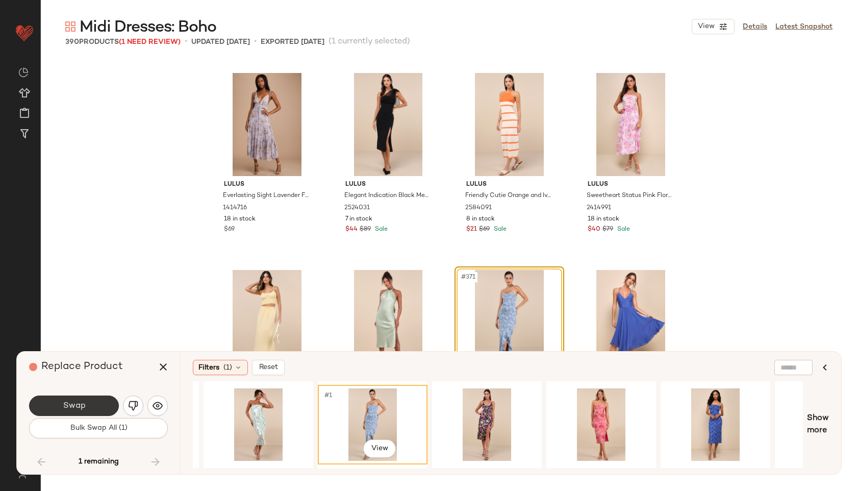
click at [105, 404] on button "Swap" at bounding box center [74, 406] width 90 height 20
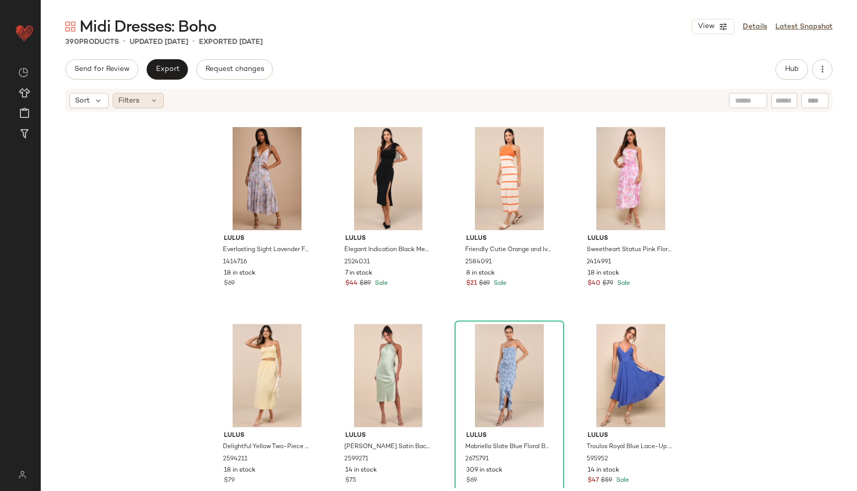
click at [151, 99] on icon at bounding box center [154, 100] width 8 height 8
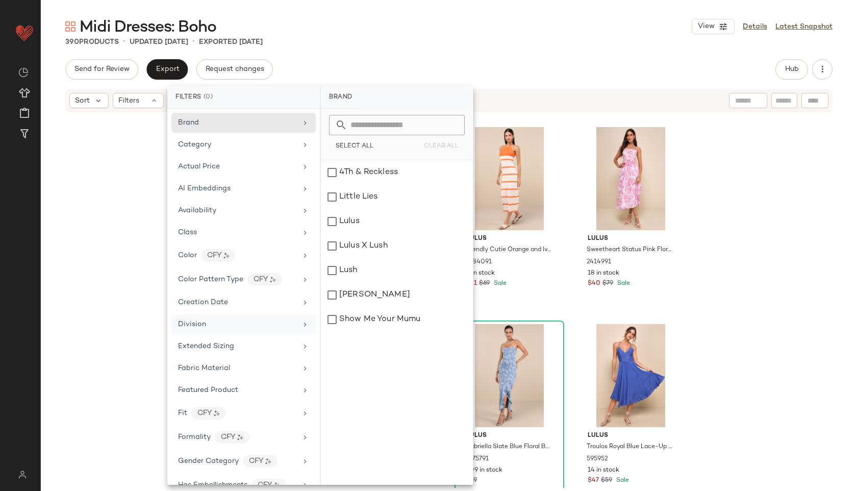
scroll to position [523, 0]
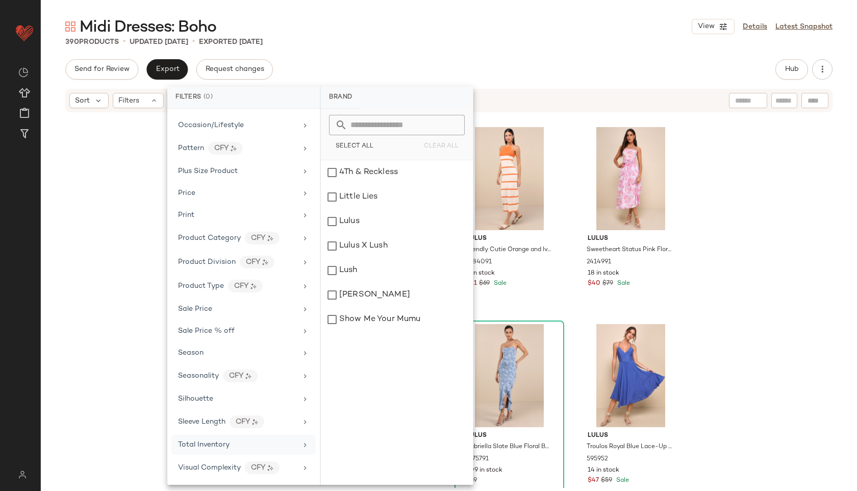
click at [228, 450] on div "Total Inventory" at bounding box center [243, 445] width 144 height 20
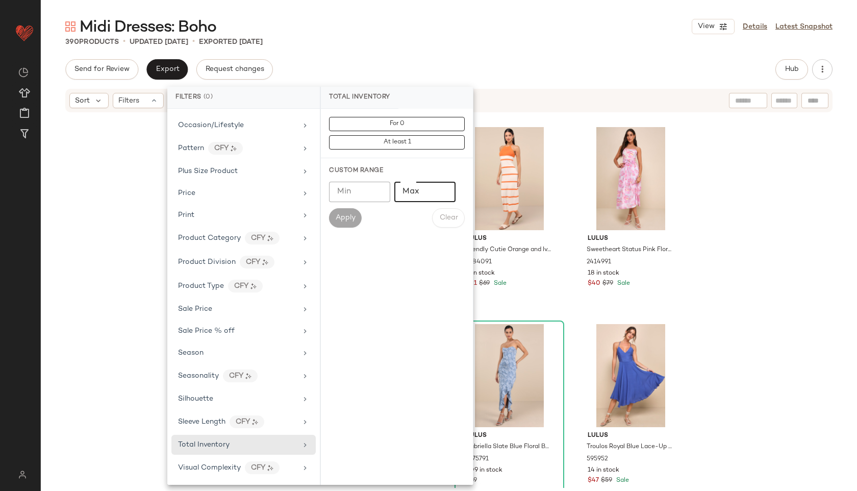
click at [425, 187] on input "Max" at bounding box center [425, 192] width 61 height 20
type input "**"
click at [349, 213] on button "Apply" at bounding box center [345, 217] width 33 height 19
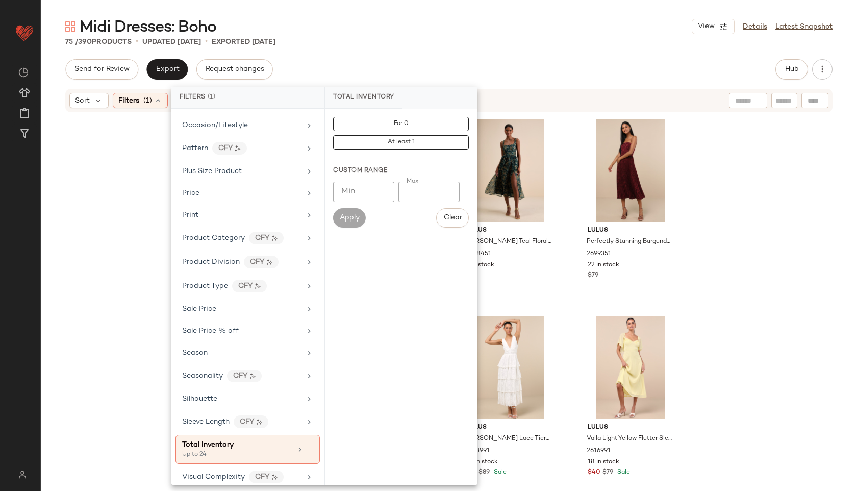
click at [445, 40] on div "75 / 390 Products • updated Sep 17th • Exported Sep 17th" at bounding box center [449, 42] width 817 height 10
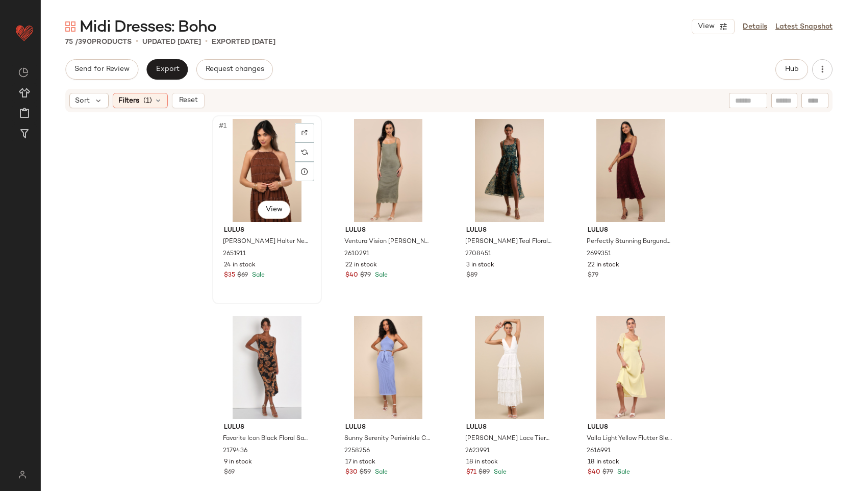
click at [242, 170] on div "#1 View" at bounding box center [267, 170] width 103 height 103
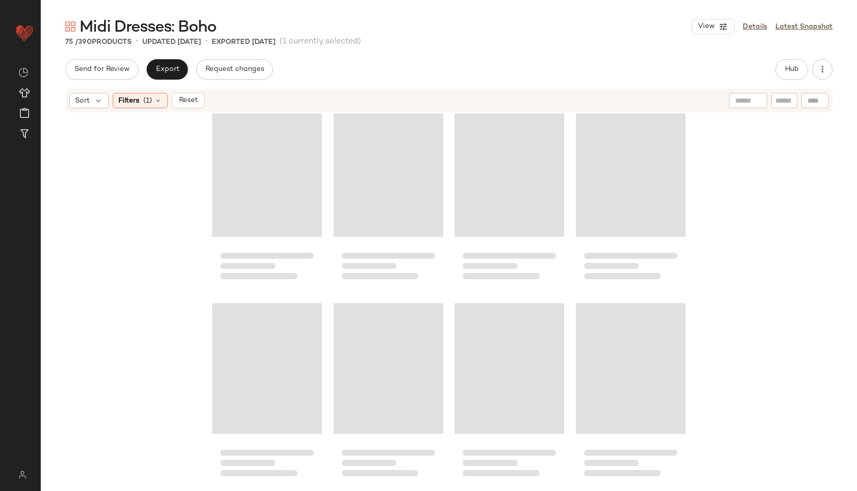
scroll to position [3371, 0]
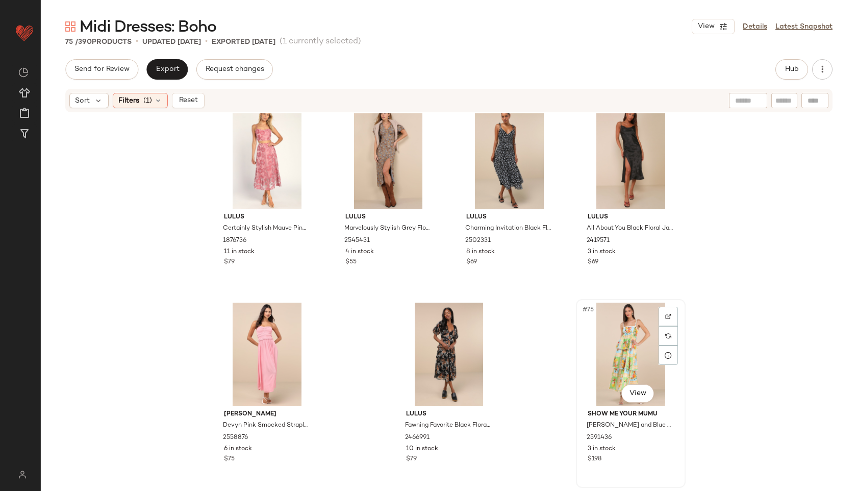
click at [626, 356] on div "#75 View" at bounding box center [631, 354] width 103 height 103
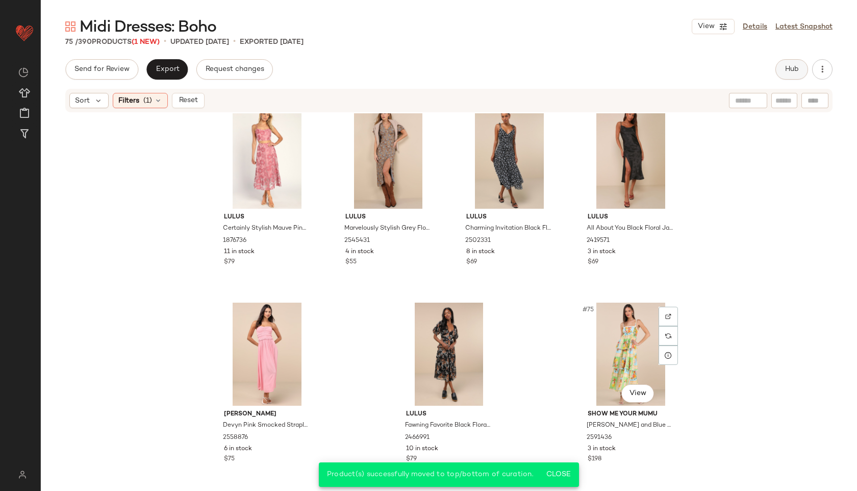
click at [785, 61] on button "Hub" at bounding box center [792, 69] width 33 height 20
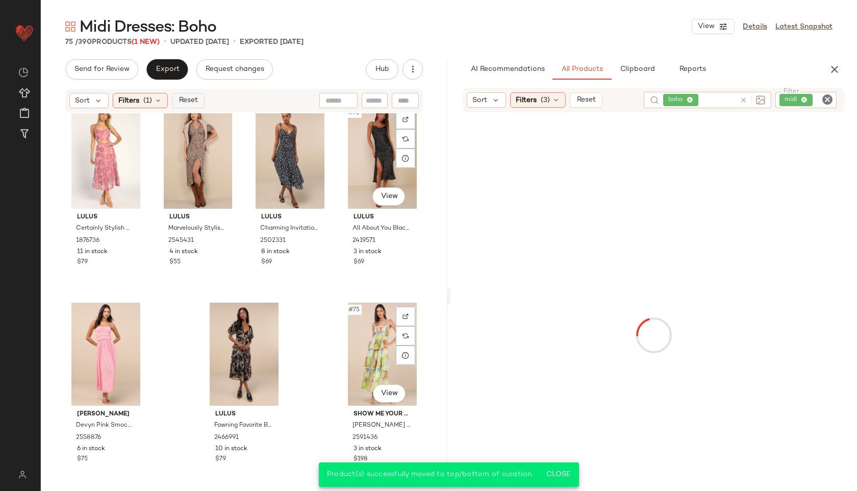
click at [190, 100] on span "Reset" at bounding box center [187, 100] width 19 height 8
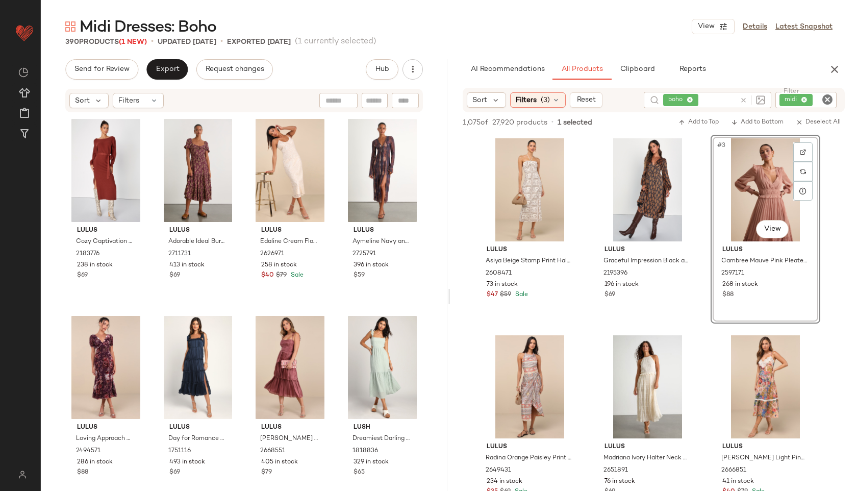
drag, startPoint x: 751, startPoint y: 198, endPoint x: 601, endPoint y: 11, distance: 239.9
click at [170, 69] on span "Export" at bounding box center [167, 69] width 24 height 8
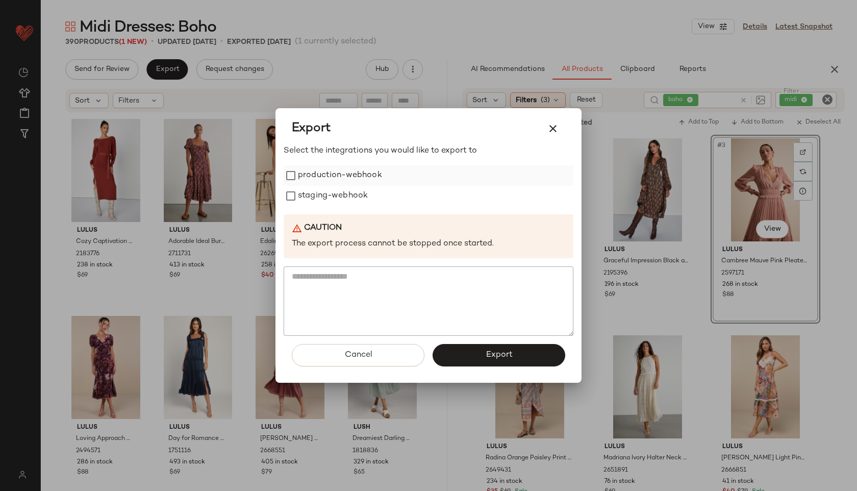
click at [347, 173] on label "production-webhook" at bounding box center [340, 175] width 84 height 20
click at [350, 197] on label "staging-webhook" at bounding box center [333, 196] width 70 height 20
click at [480, 350] on button "Export" at bounding box center [499, 355] width 133 height 22
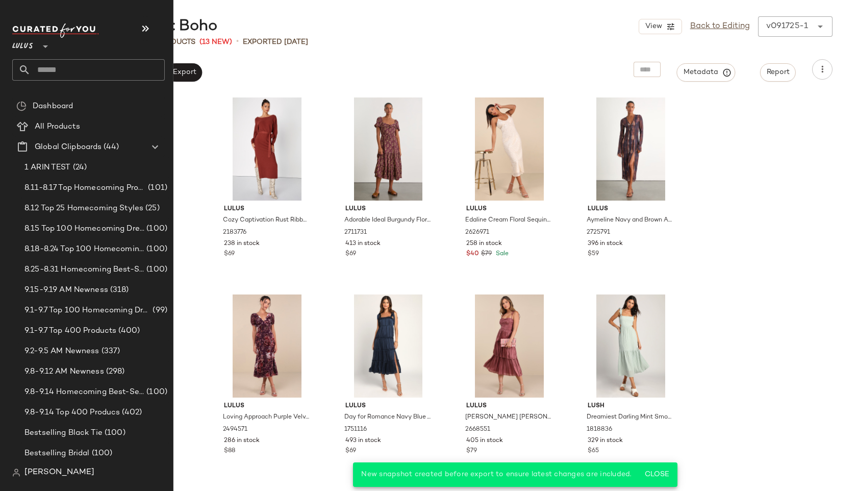
click at [60, 63] on input "text" at bounding box center [98, 69] width 134 height 21
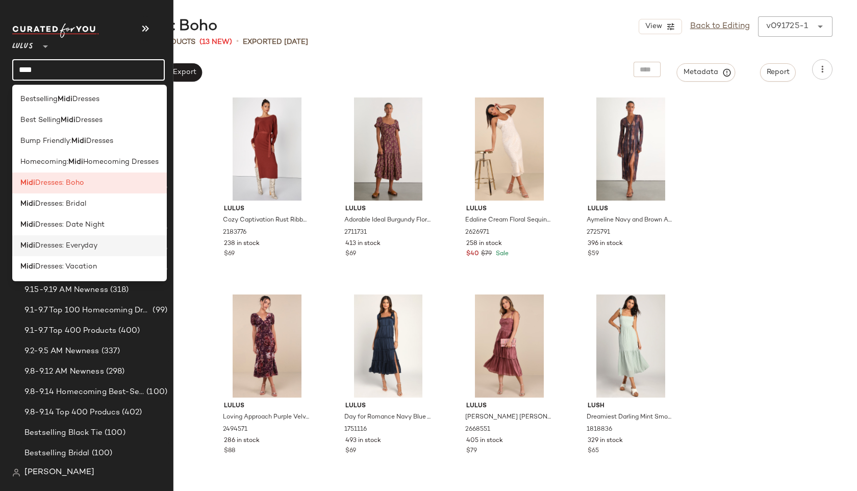
type input "****"
click at [80, 250] on span "Dresses: Everyday" at bounding box center [66, 245] width 62 height 11
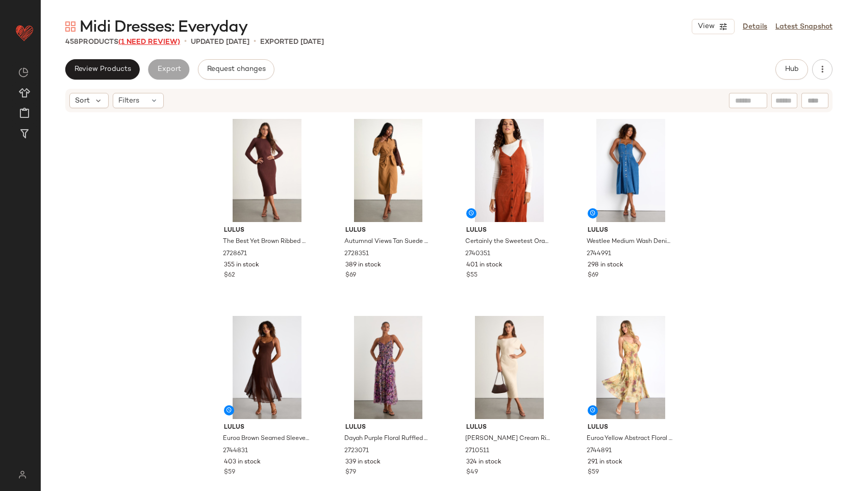
click at [163, 39] on span "(1 Need Review)" at bounding box center [149, 42] width 62 height 8
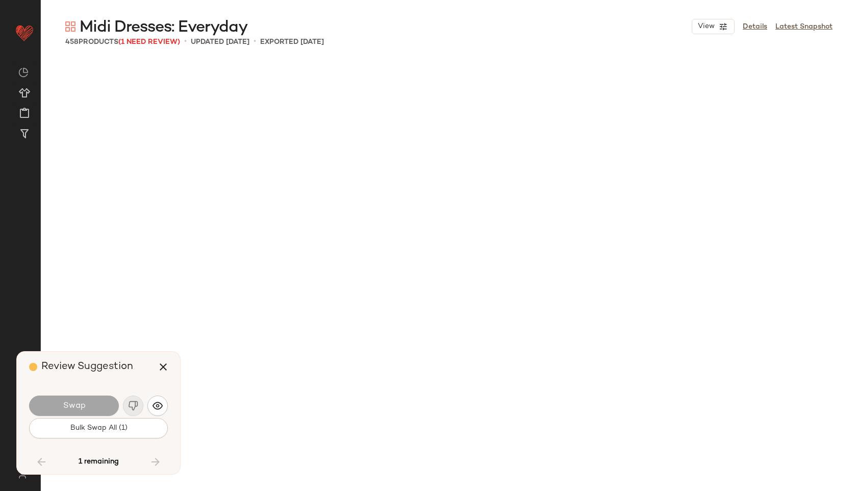
scroll to position [21081, 0]
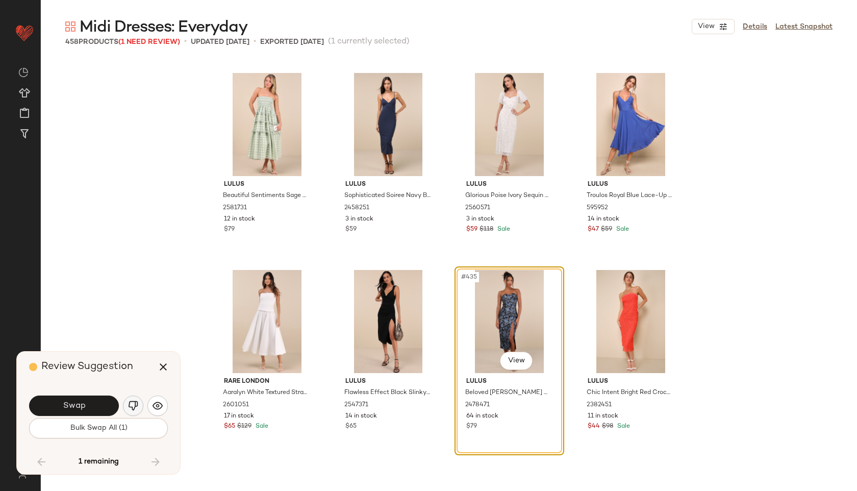
click at [136, 401] on img "button" at bounding box center [133, 406] width 10 height 10
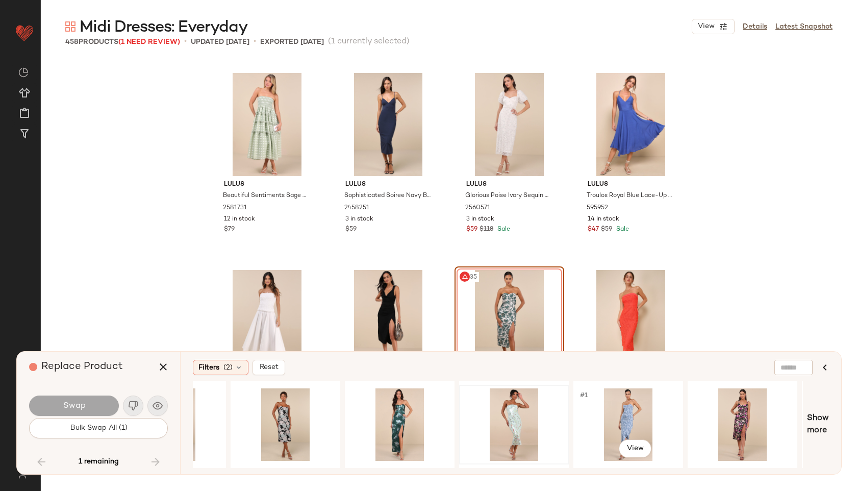
scroll to position [0, 86]
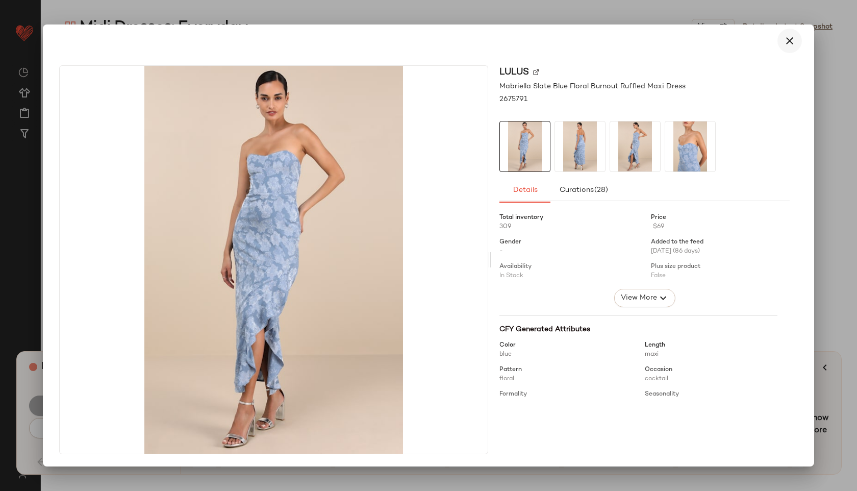
click at [789, 42] on icon "button" at bounding box center [790, 41] width 12 height 12
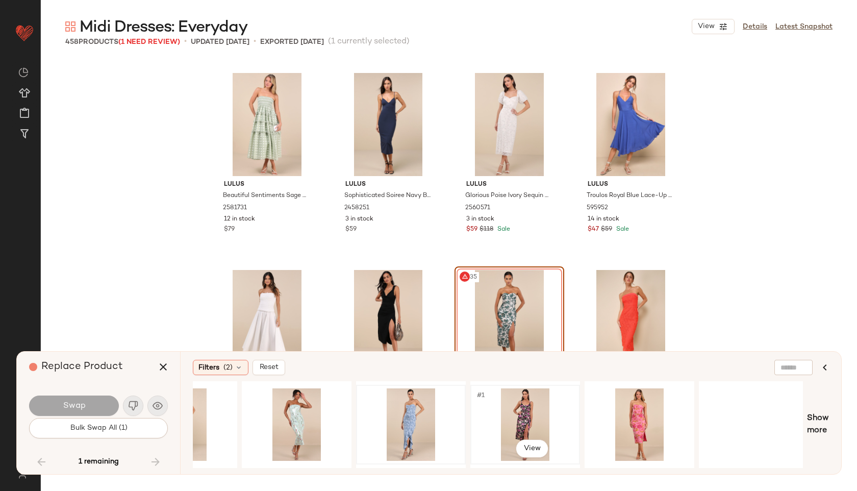
scroll to position [0, 388]
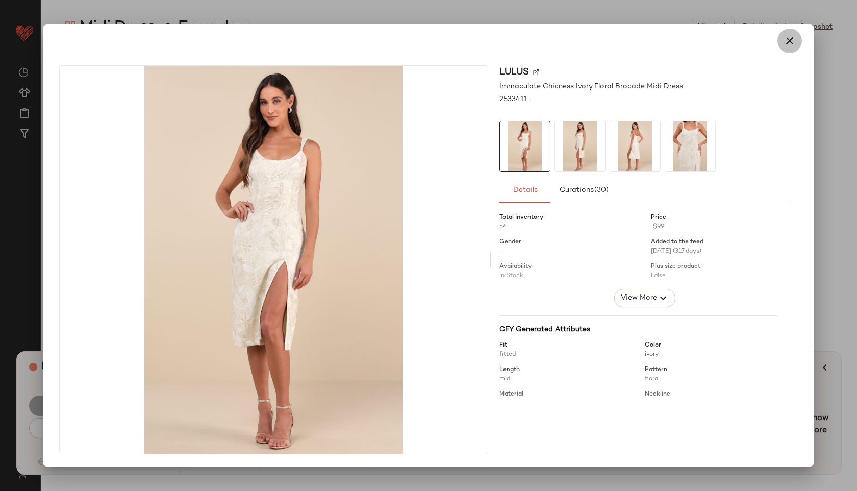
click at [784, 41] on icon "button" at bounding box center [790, 41] width 12 height 12
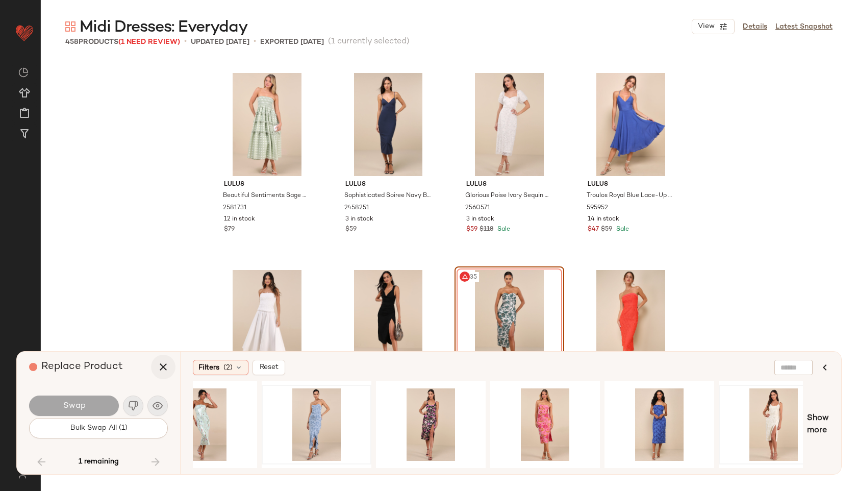
click at [160, 366] on icon "button" at bounding box center [163, 367] width 12 height 12
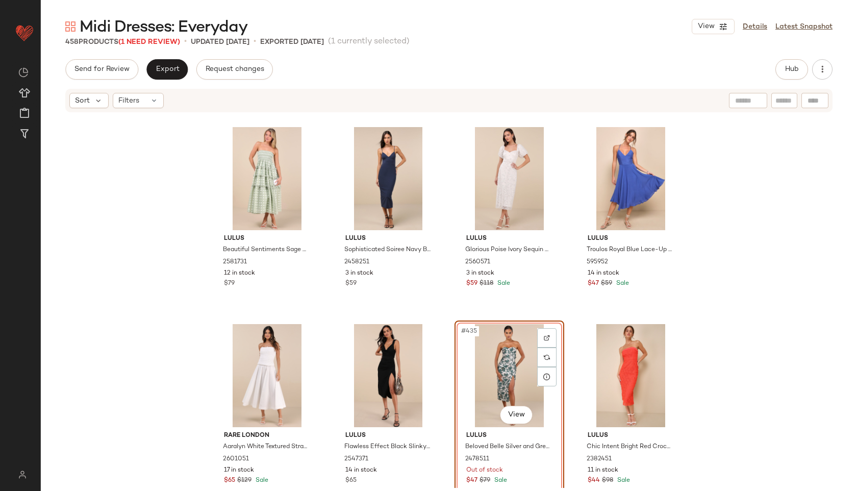
click at [488, 350] on div "#435 View" at bounding box center [509, 375] width 103 height 103
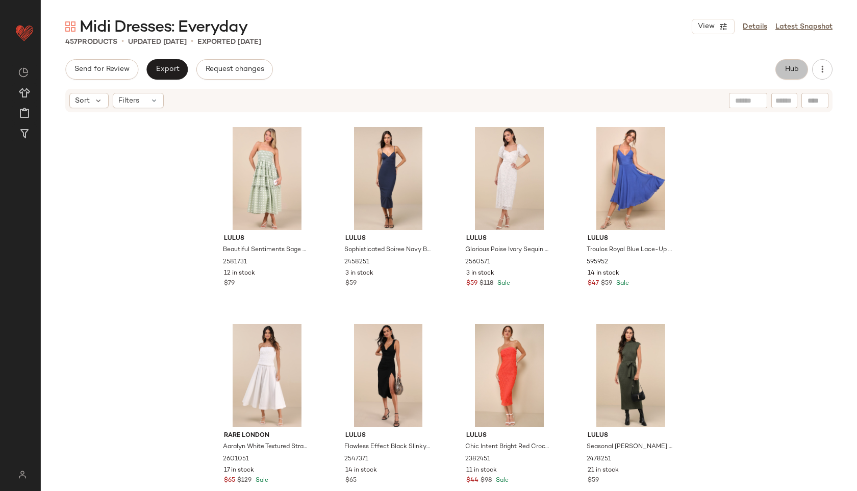
click at [789, 71] on span "Hub" at bounding box center [792, 69] width 14 height 8
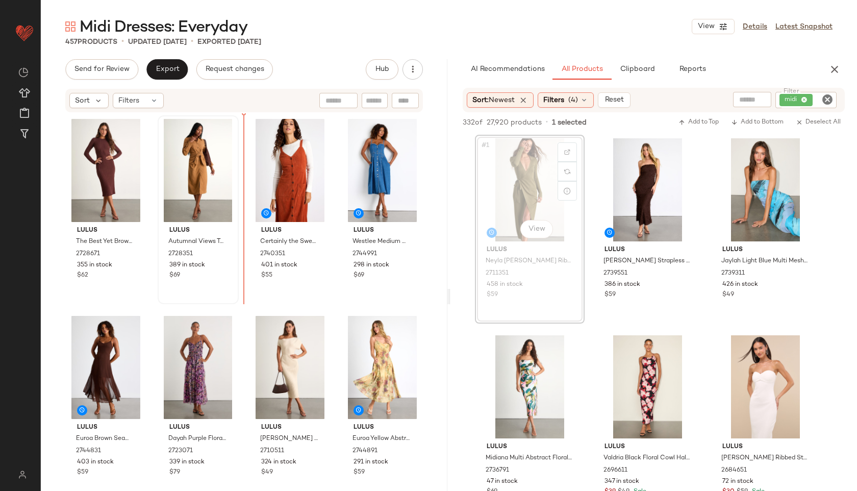
drag, startPoint x: 534, startPoint y: 173, endPoint x: 177, endPoint y: 195, distance: 358.0
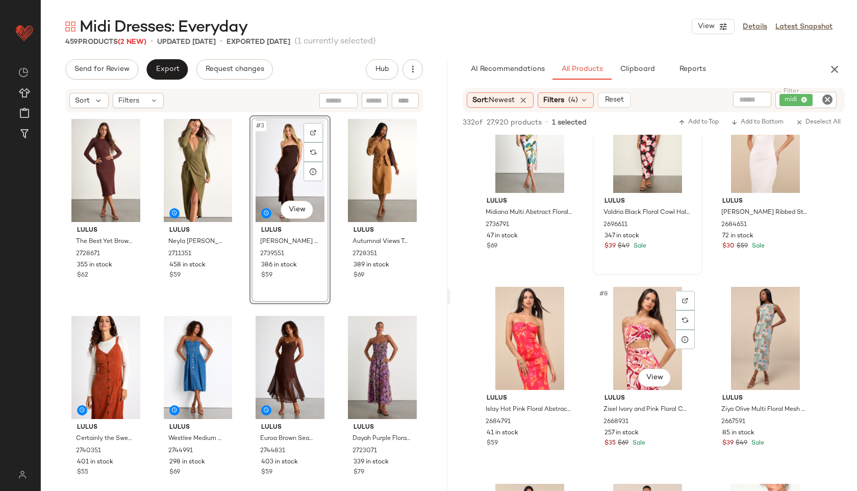
scroll to position [247, 0]
click at [151, 99] on icon at bounding box center [154, 100] width 8 height 8
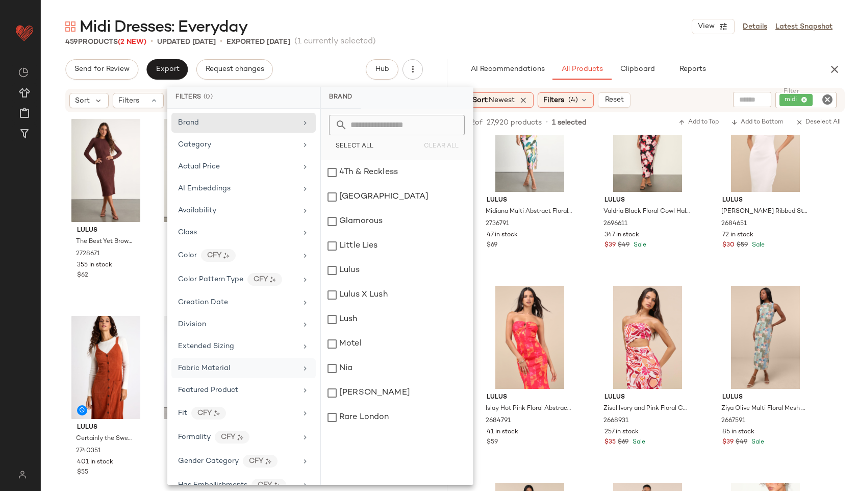
scroll to position [501, 0]
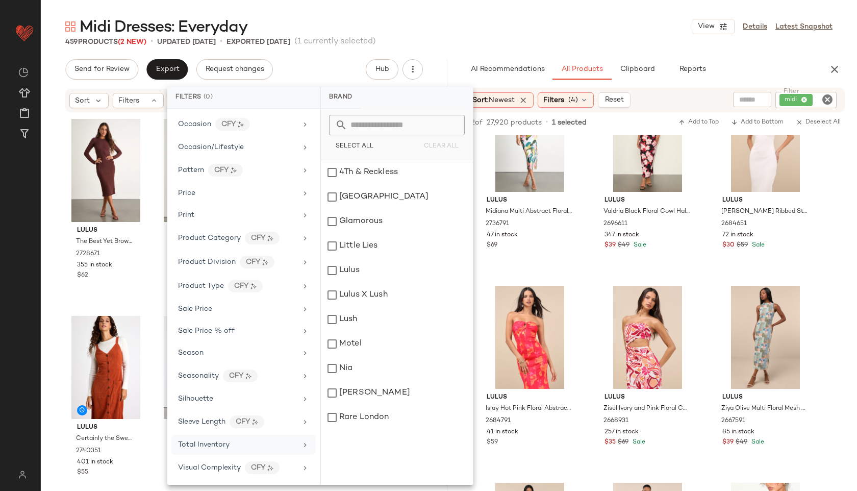
click at [232, 444] on div "Total Inventory" at bounding box center [237, 444] width 119 height 11
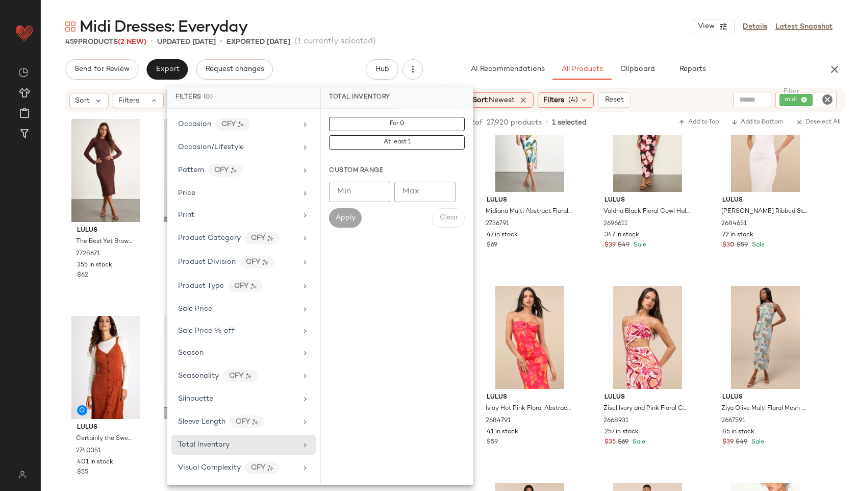
click at [429, 190] on input "Max" at bounding box center [425, 192] width 61 height 20
type input "**"
click at [345, 216] on span "Apply" at bounding box center [345, 218] width 20 height 8
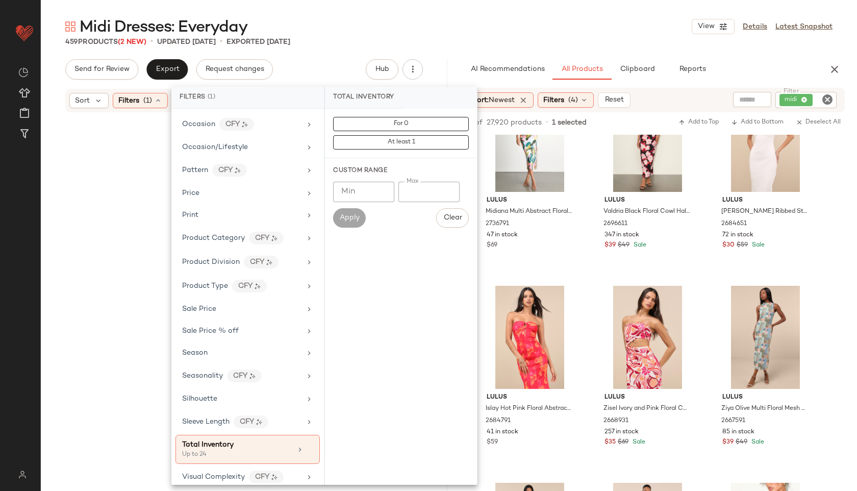
click at [486, 24] on div "Midi Dresses: Everyday View Details Latest Snapshot" at bounding box center [449, 26] width 817 height 20
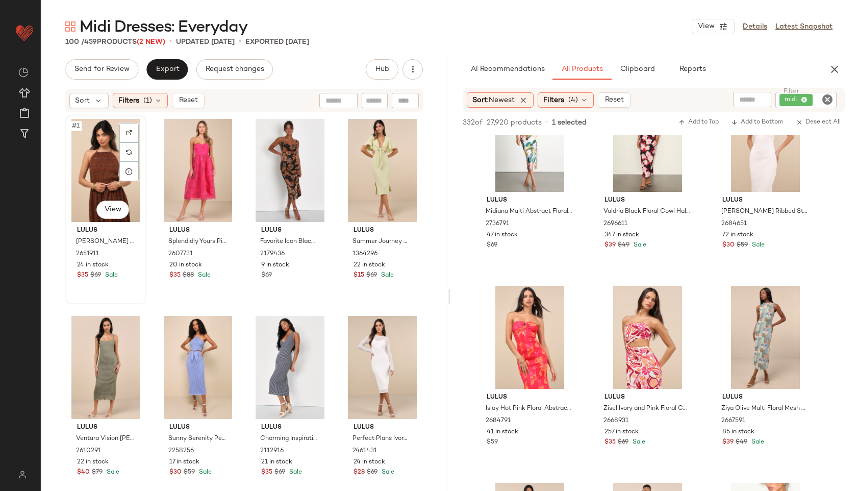
click at [97, 159] on div "#1 View" at bounding box center [106, 170] width 74 height 103
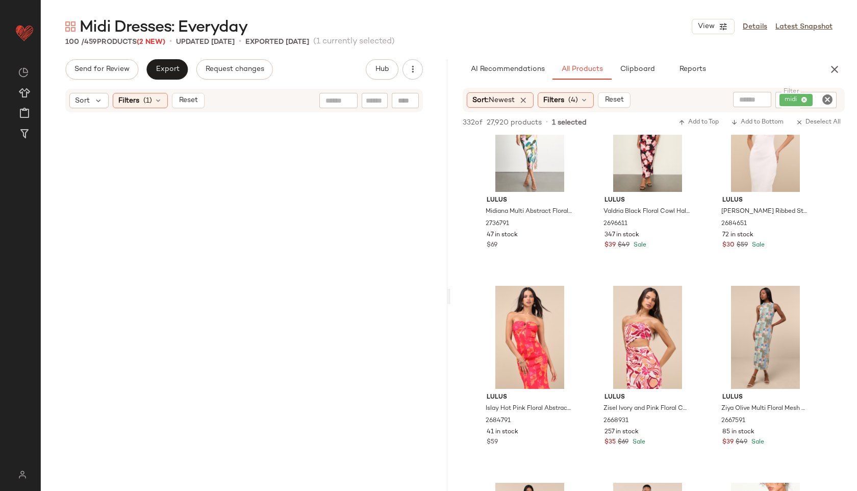
scroll to position [4553, 0]
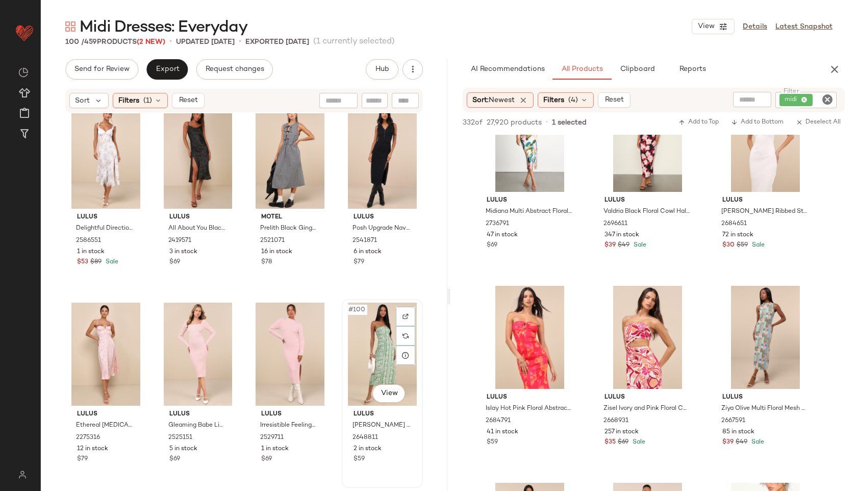
click at [365, 365] on div "#100 View" at bounding box center [383, 354] width 74 height 103
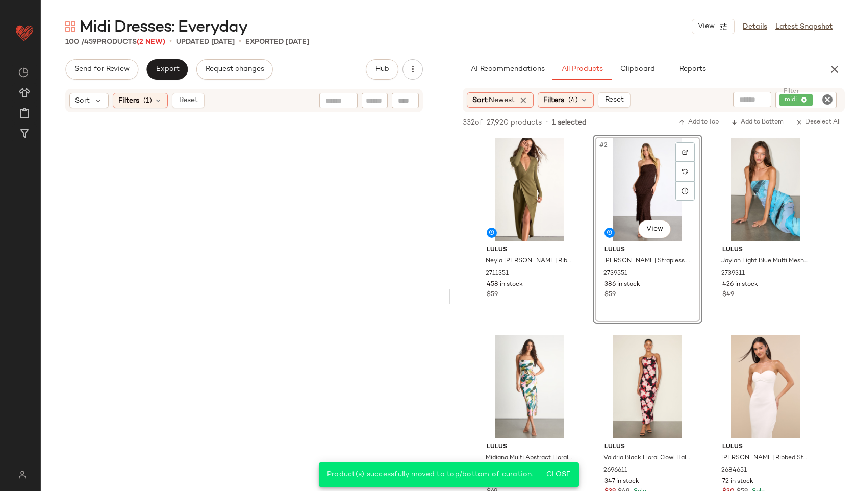
scroll to position [247, 0]
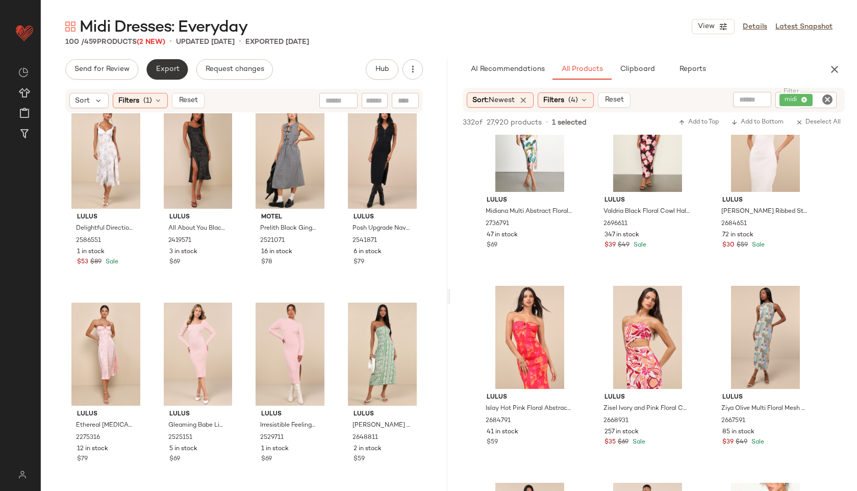
click at [164, 65] on span "Export" at bounding box center [167, 69] width 24 height 8
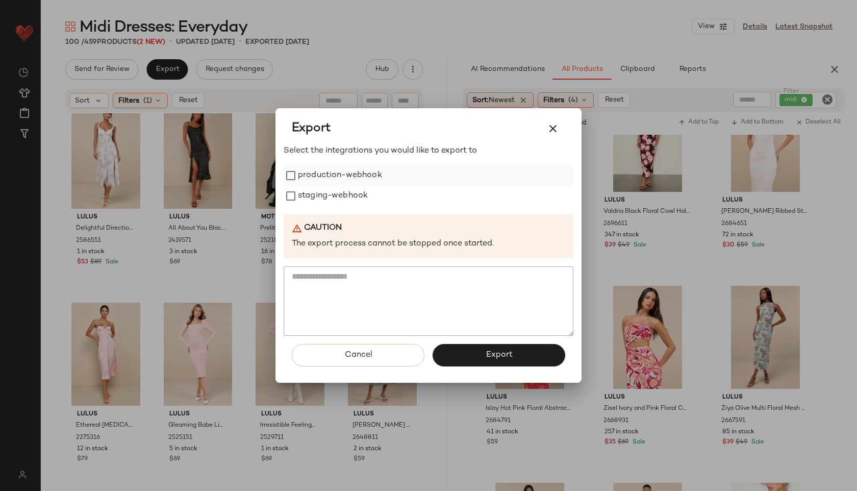
click at [340, 176] on label "production-webhook" at bounding box center [340, 175] width 84 height 20
click at [340, 190] on label "staging-webhook" at bounding box center [333, 196] width 70 height 20
click at [472, 351] on button "Export" at bounding box center [499, 355] width 133 height 22
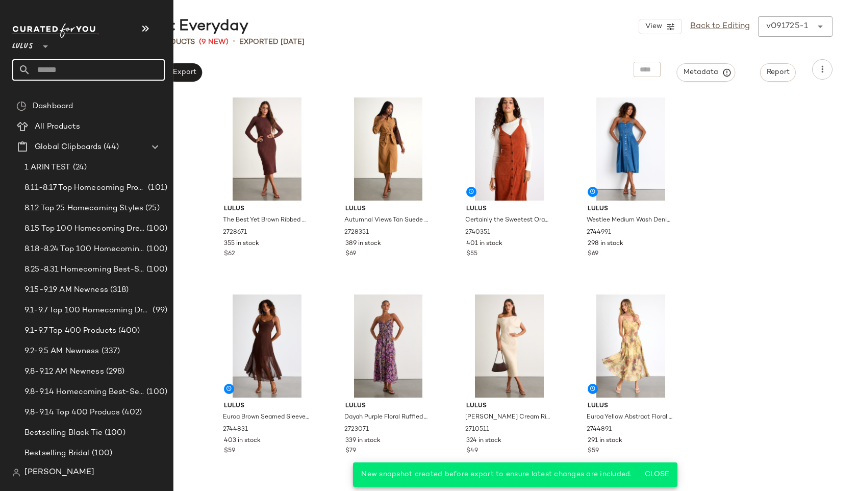
click at [54, 65] on input "text" at bounding box center [98, 69] width 134 height 21
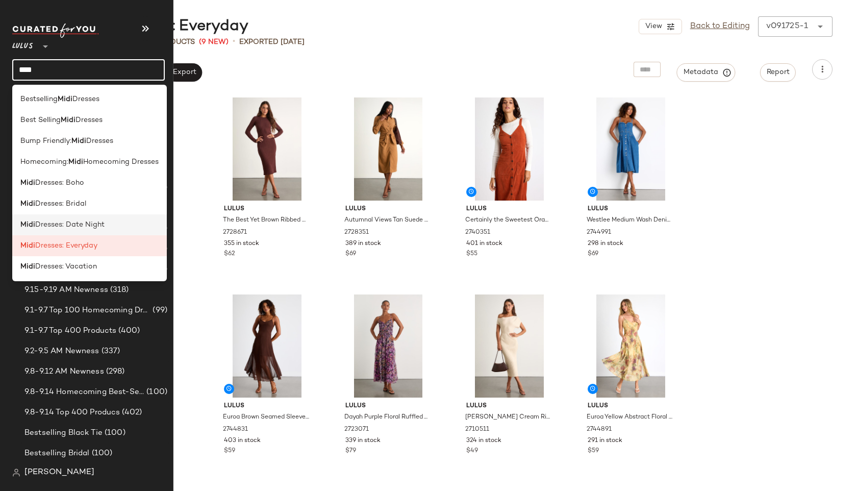
type input "****"
click at [77, 221] on span "Dresses: Date Night" at bounding box center [69, 224] width 69 height 11
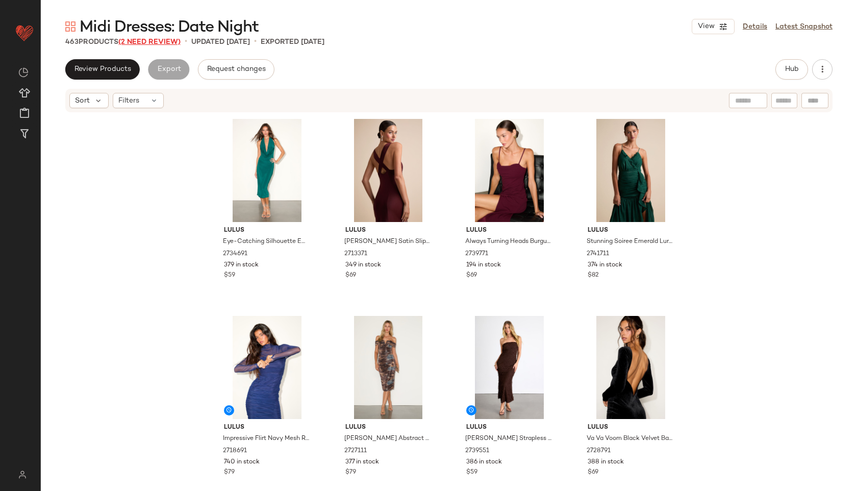
click at [156, 43] on span "(2 Need Review)" at bounding box center [149, 42] width 62 height 8
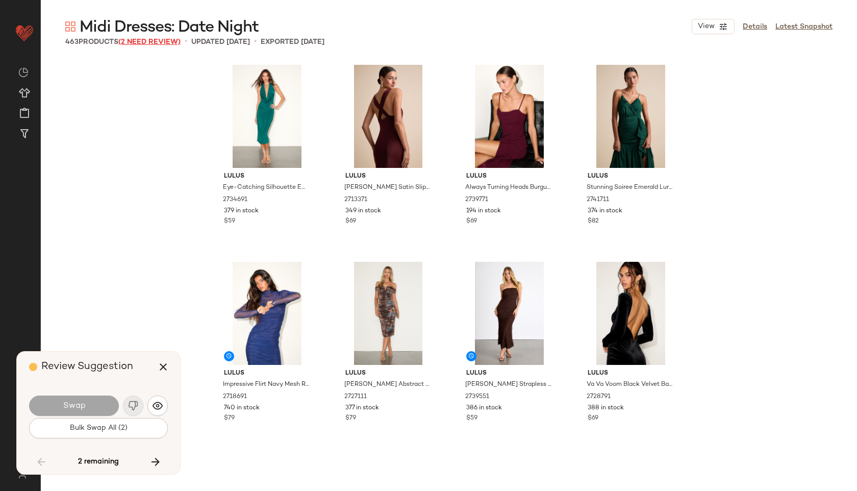
scroll to position [20096, 0]
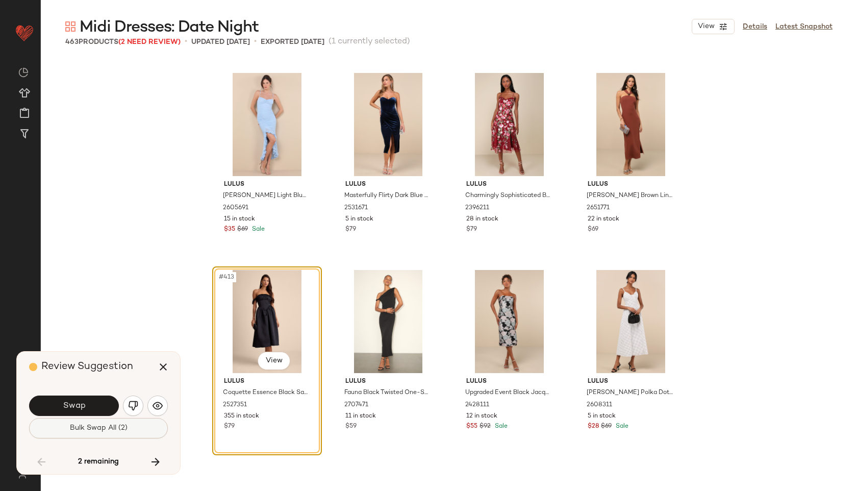
click at [92, 434] on button "Bulk Swap All (2)" at bounding box center [98, 428] width 139 height 20
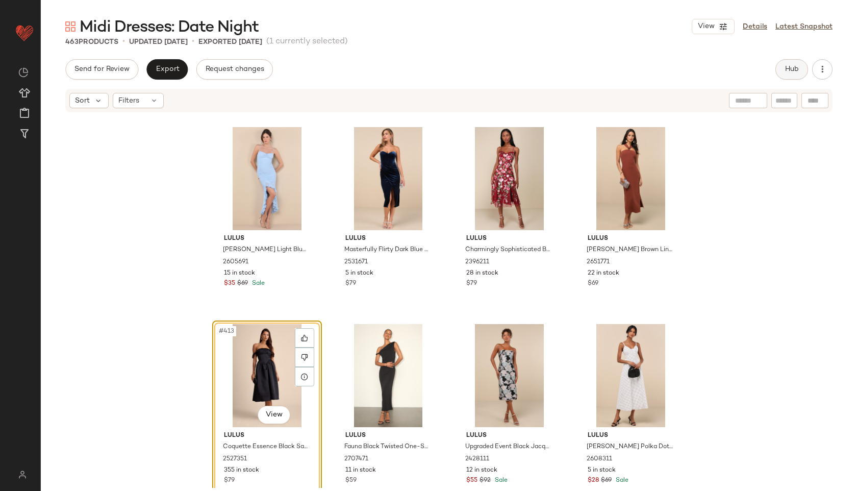
click at [794, 69] on span "Hub" at bounding box center [792, 69] width 14 height 8
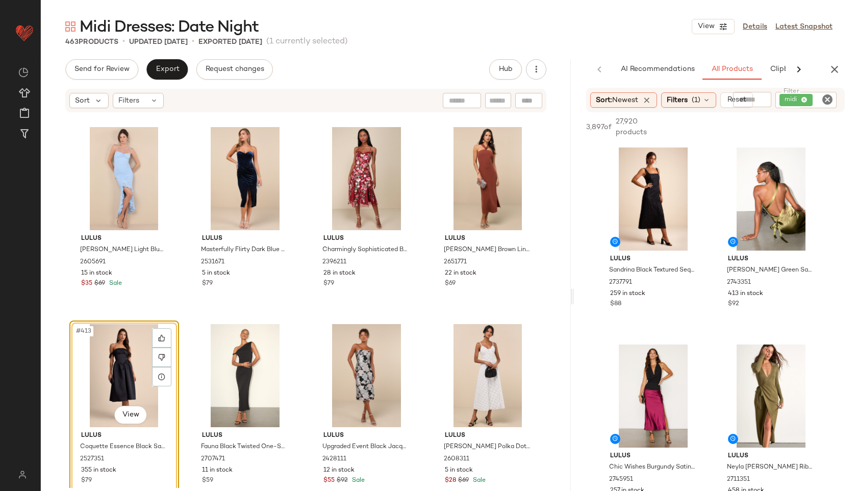
drag, startPoint x: 449, startPoint y: 297, endPoint x: 629, endPoint y: 312, distance: 180.9
click at [629, 312] on div "Midi Dresses: Date Night View Details Latest Snapshot 463 Products • updated [D…" at bounding box center [449, 253] width 817 height 475
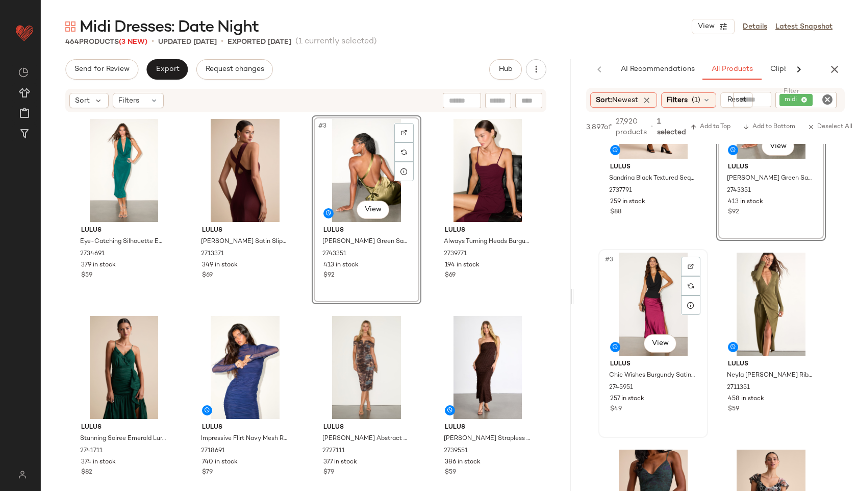
scroll to position [93, 0]
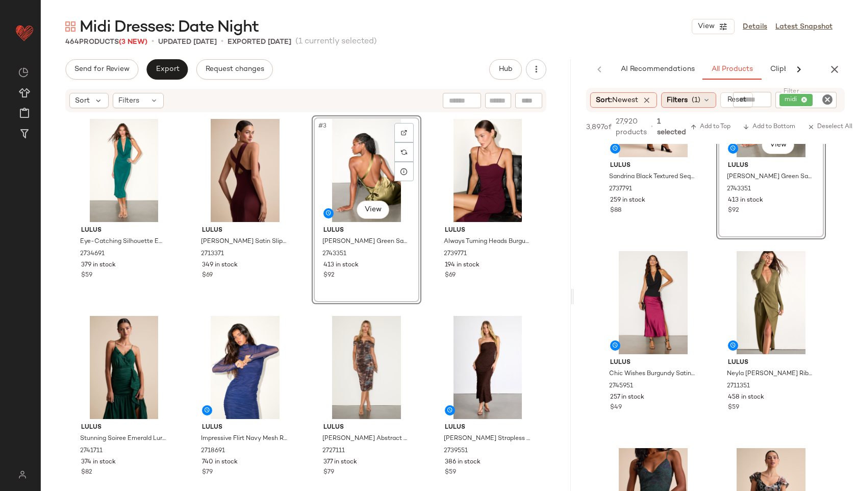
click at [700, 99] on span "(1)" at bounding box center [696, 100] width 9 height 11
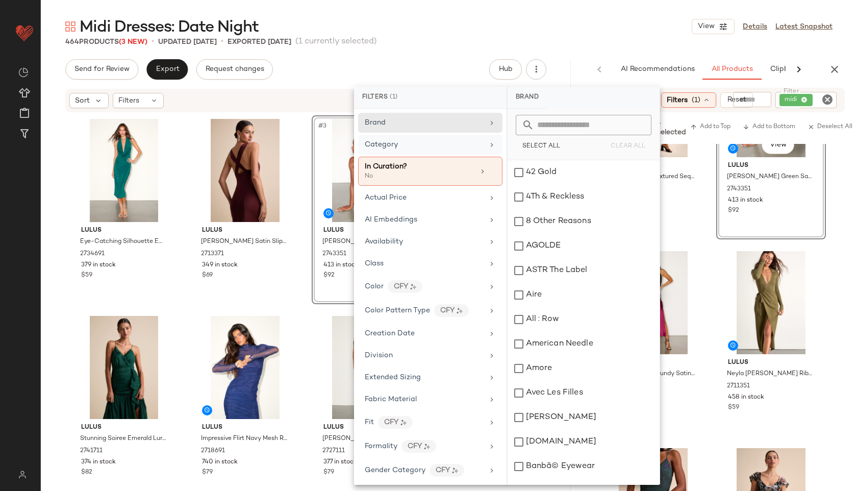
click at [433, 147] on div "Category" at bounding box center [424, 144] width 119 height 11
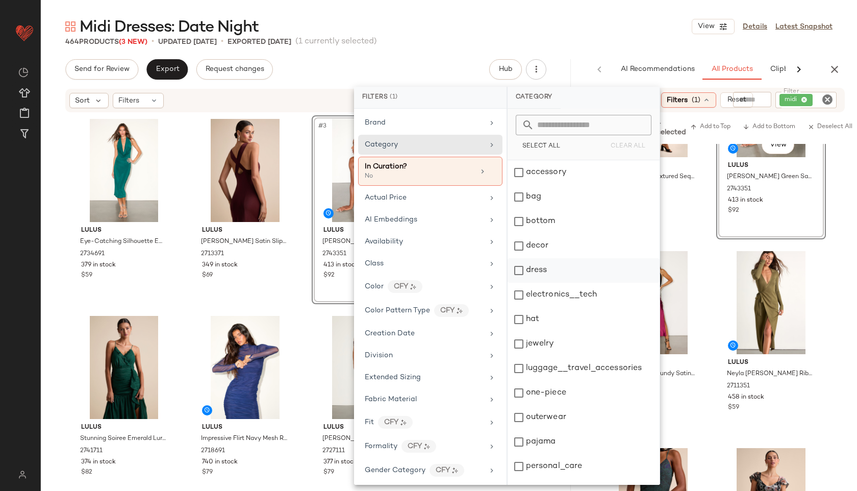
click at [544, 263] on div "dress" at bounding box center [584, 270] width 152 height 24
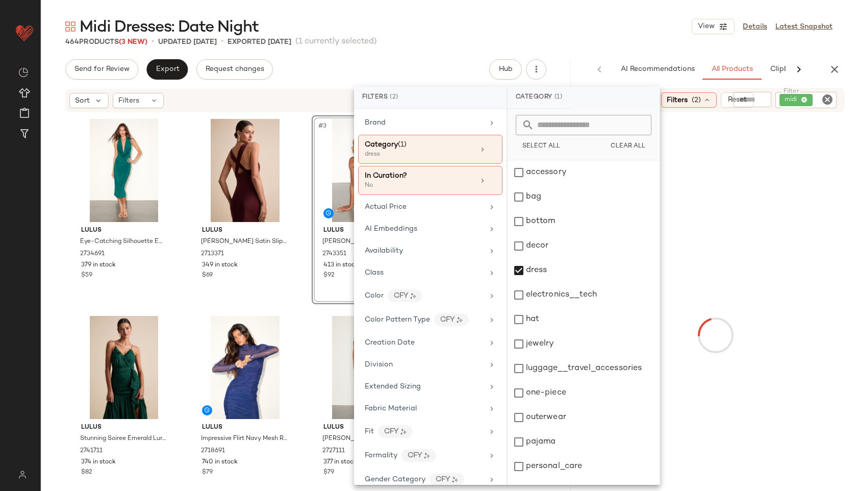
click at [626, 17] on div "Midi Dresses: Date Night View Details Latest Snapshot" at bounding box center [449, 26] width 817 height 20
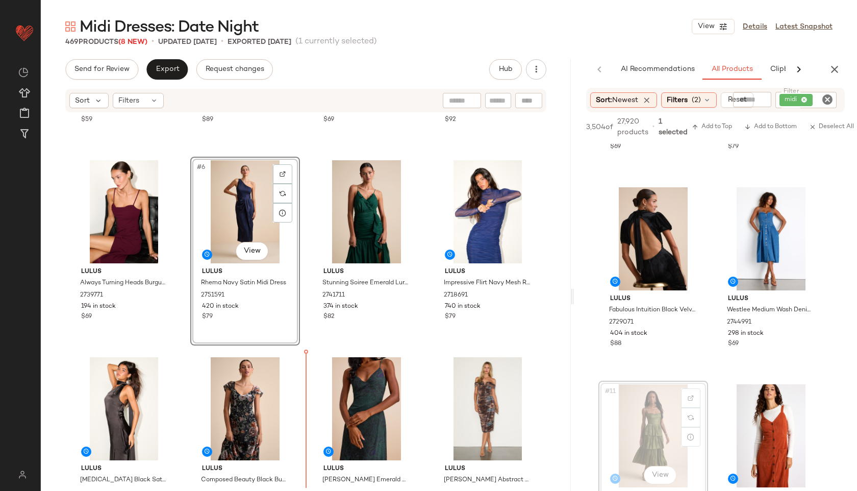
scroll to position [166, 0]
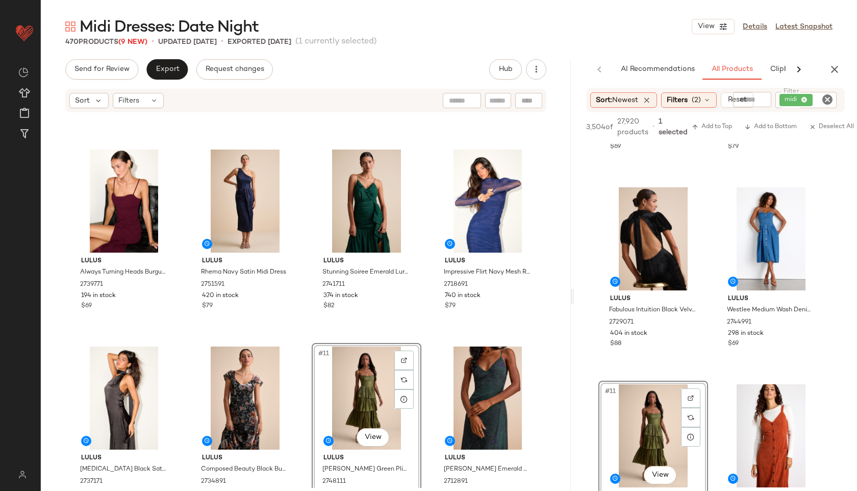
click at [162, 80] on div "Send for Review Export Request changes Hub Sort Filters Lulus Eye-Catching Silh…" at bounding box center [306, 296] width 530 height 475
click at [160, 66] on span "Export" at bounding box center [167, 69] width 24 height 8
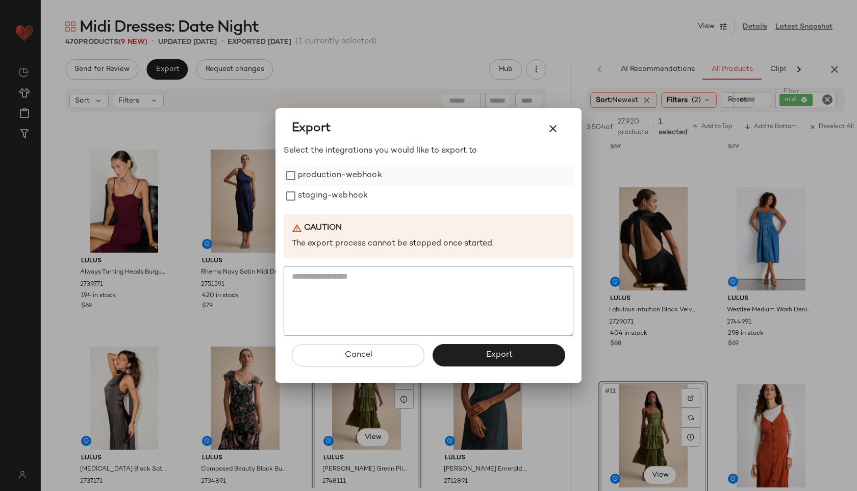
click at [352, 179] on label "production-webhook" at bounding box center [340, 175] width 84 height 20
click at [352, 197] on label "staging-webhook" at bounding box center [333, 196] width 70 height 20
click at [485, 367] on div "Cancel Export" at bounding box center [429, 359] width 290 height 47
click at [490, 358] on span "Export" at bounding box center [498, 355] width 27 height 10
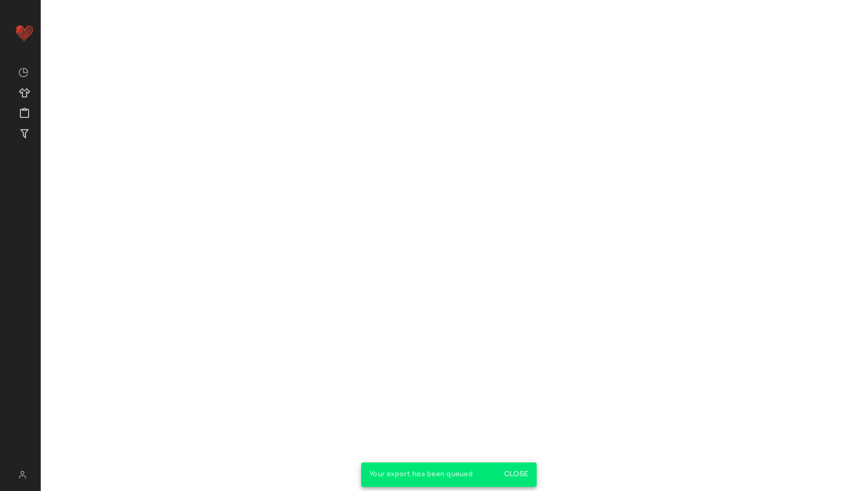
scroll to position [1339, 0]
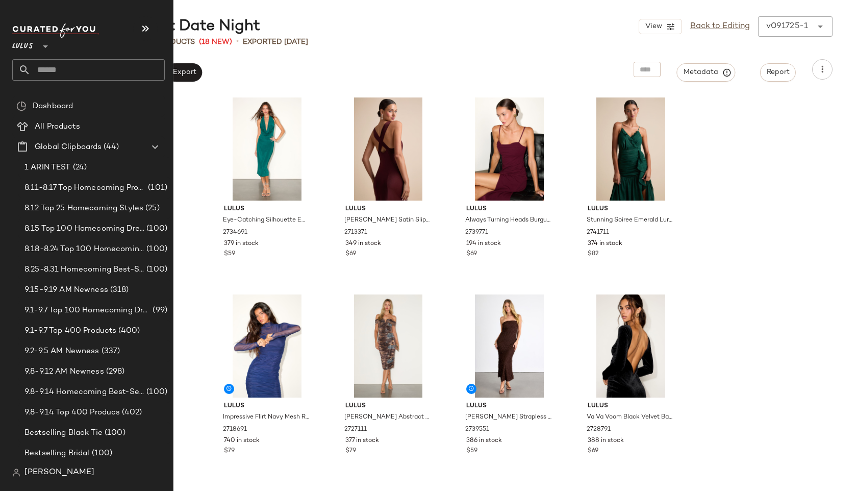
click at [66, 78] on input "text" at bounding box center [98, 69] width 134 height 21
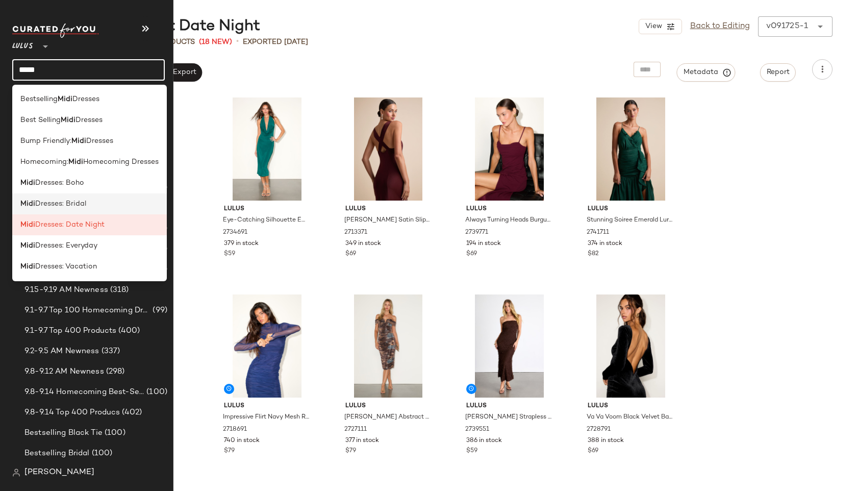
type input "****"
click at [69, 205] on span "Dresses: Bridal" at bounding box center [60, 204] width 51 height 11
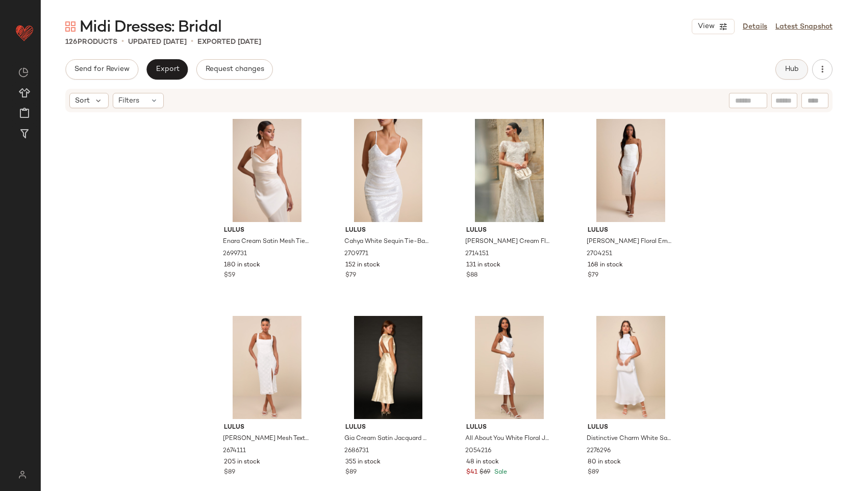
click at [788, 69] on span "Hub" at bounding box center [792, 69] width 14 height 8
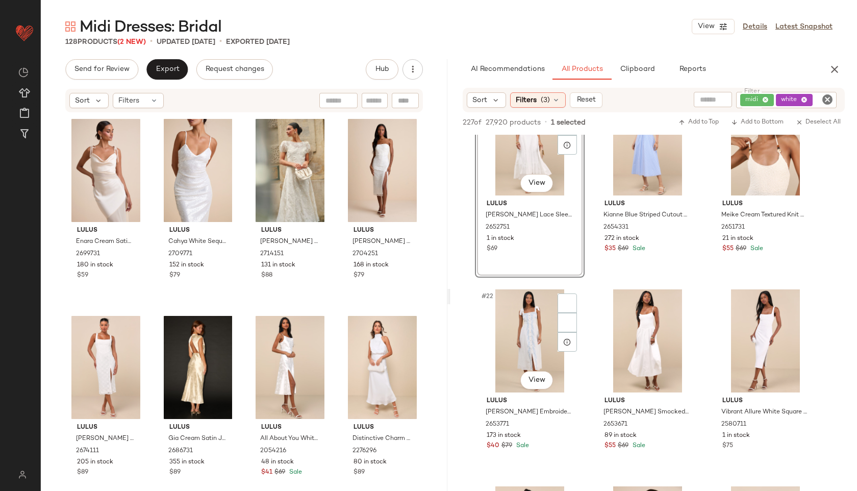
scroll to position [1230, 0]
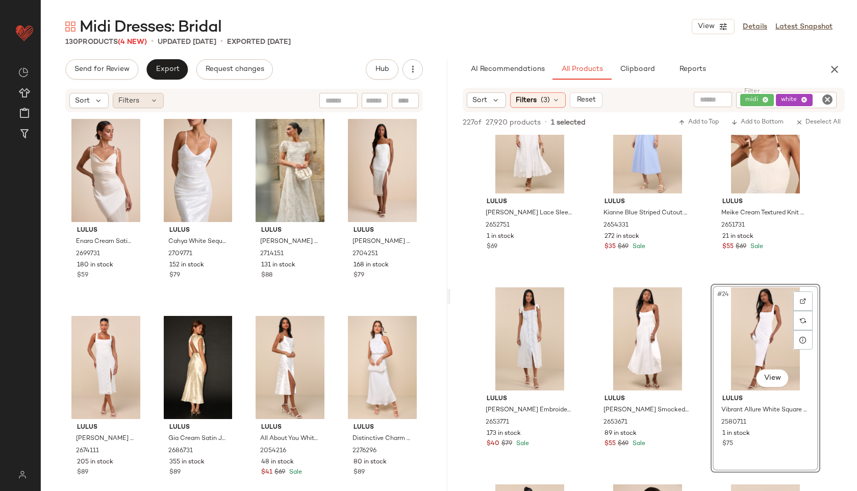
click at [152, 103] on icon at bounding box center [154, 100] width 8 height 8
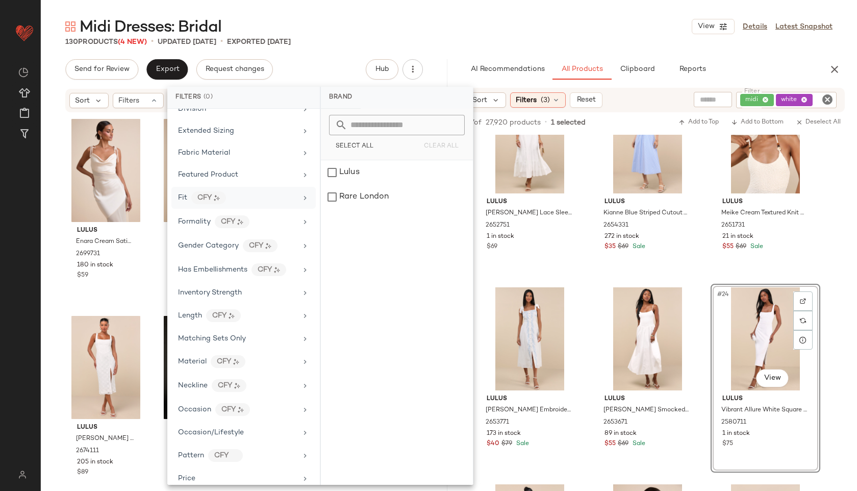
scroll to position [501, 0]
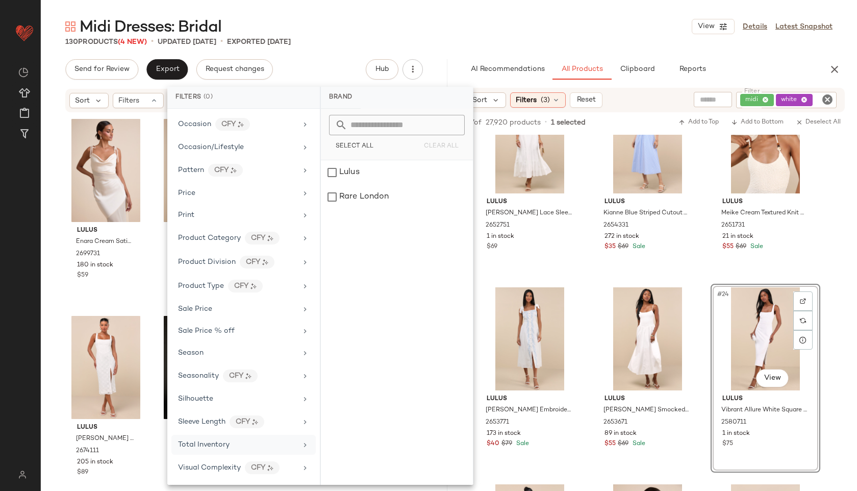
click at [227, 450] on div "Total Inventory" at bounding box center [204, 444] width 52 height 11
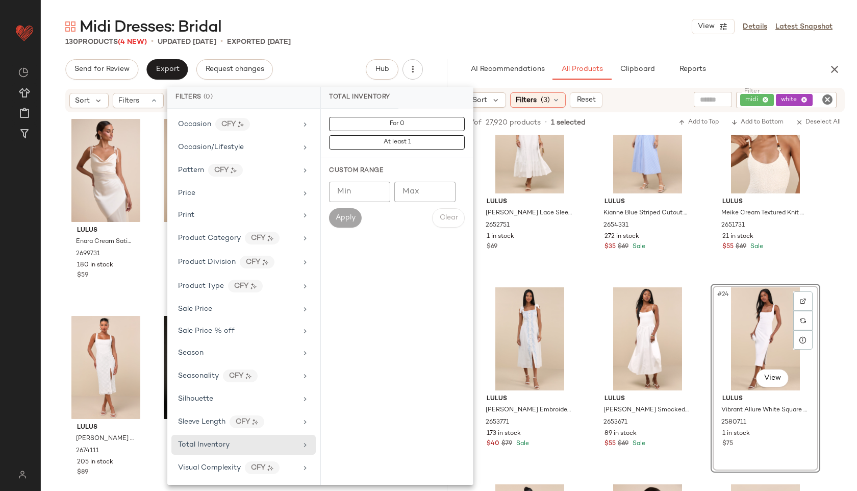
click at [428, 199] on input "Max" at bounding box center [425, 192] width 61 height 20
type input "**"
click at [350, 214] on span "Apply" at bounding box center [345, 218] width 20 height 8
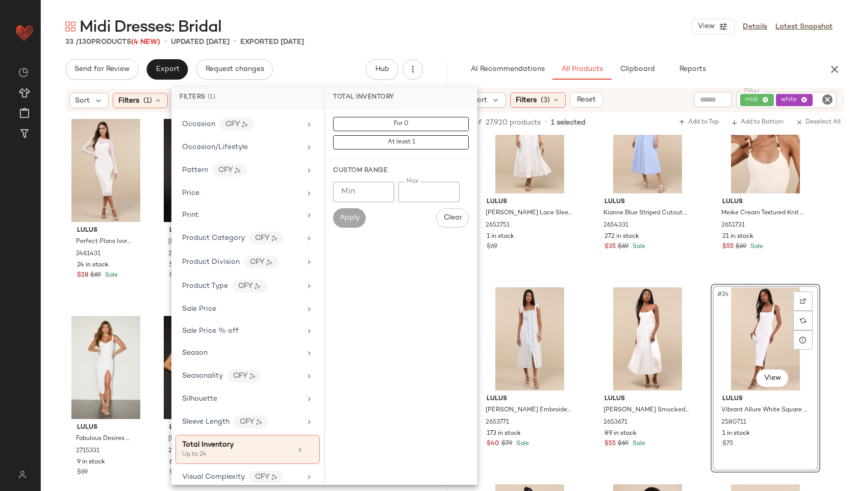
click at [295, 60] on div "Send for Review Export Request changes Hub" at bounding box center [244, 69] width 358 height 20
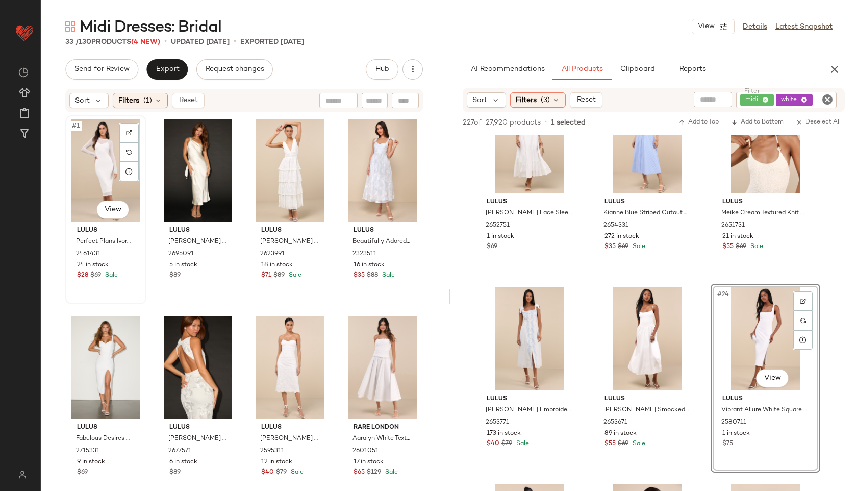
click at [99, 151] on div "#1 View" at bounding box center [106, 170] width 74 height 103
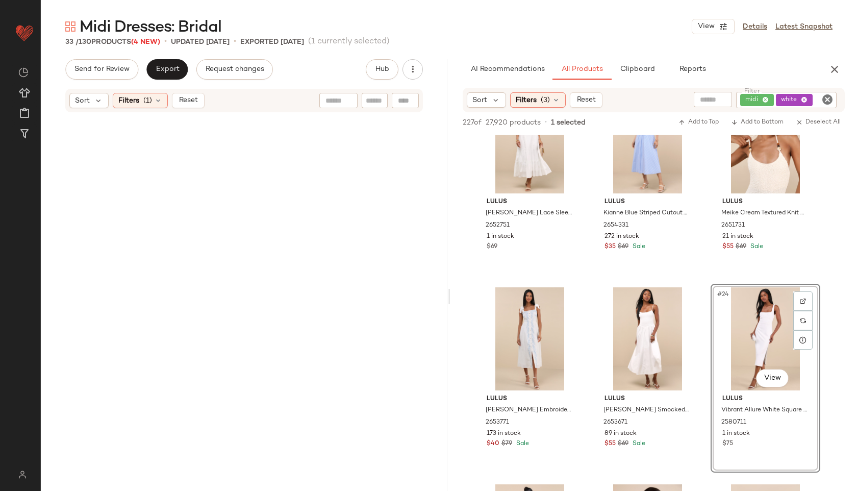
scroll to position [1401, 0]
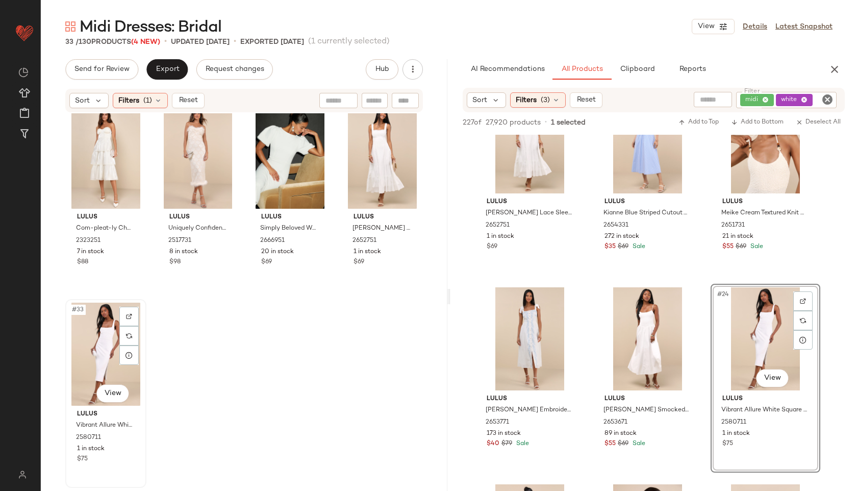
click at [97, 349] on div "#33 View" at bounding box center [106, 354] width 74 height 103
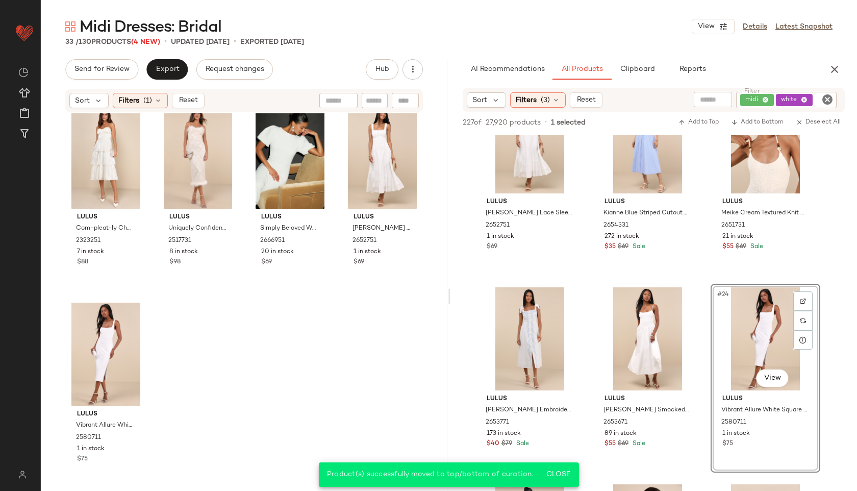
click at [167, 56] on div "Midi Dresses: Bridal View Details Latest Snapshot 33 / 130 Products (4 New) • u…" at bounding box center [449, 253] width 817 height 475
click at [175, 73] on span "Export" at bounding box center [167, 69] width 24 height 8
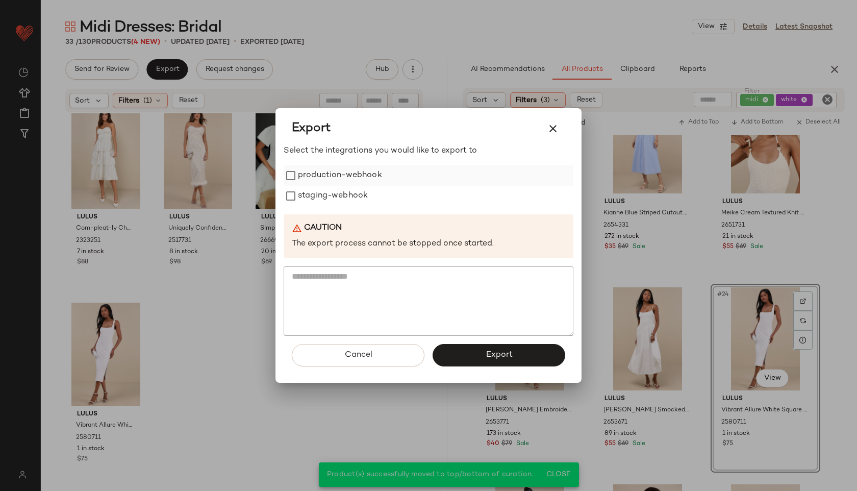
click at [337, 179] on label "production-webhook" at bounding box center [340, 175] width 84 height 20
click at [337, 195] on label "staging-webhook" at bounding box center [333, 196] width 70 height 20
click at [462, 358] on button "Export" at bounding box center [499, 355] width 133 height 22
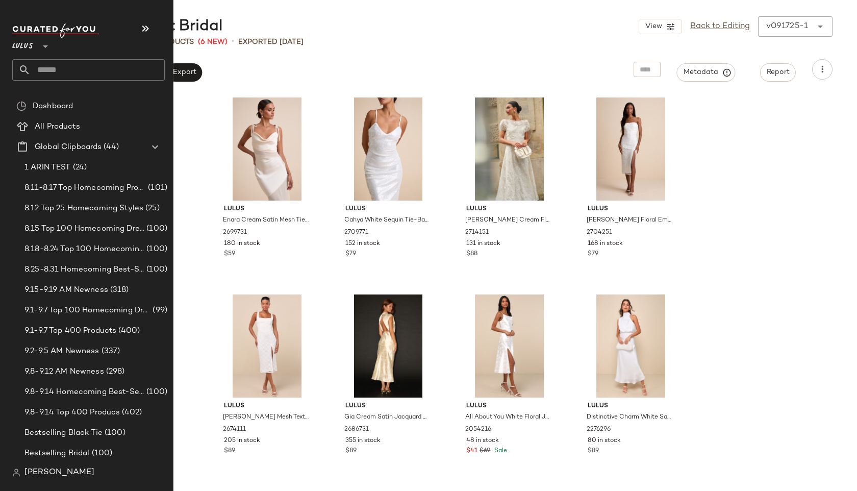
click at [33, 72] on input "text" at bounding box center [98, 69] width 134 height 21
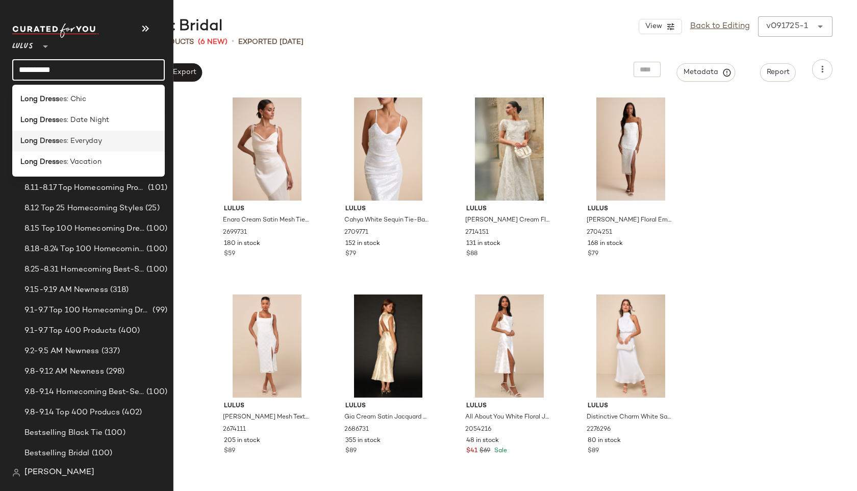
type input "**********"
click at [83, 139] on span "es: Everyday" at bounding box center [80, 141] width 43 height 11
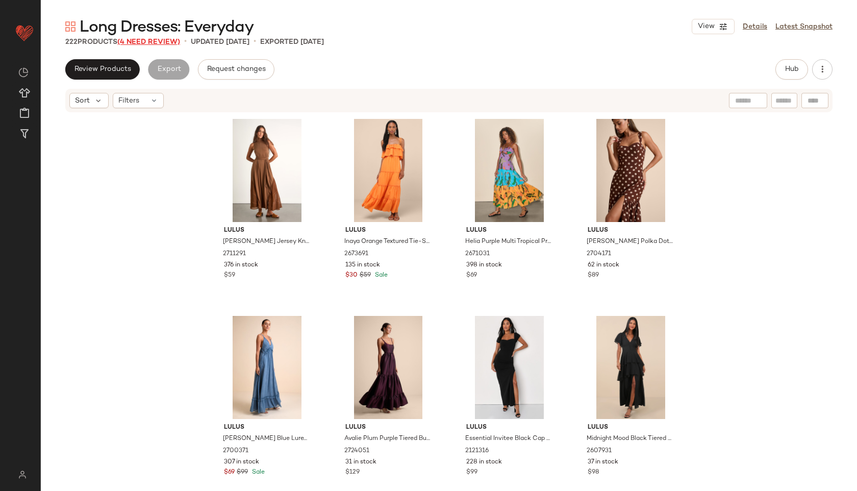
click at [169, 39] on span "(4 Need Review)" at bounding box center [148, 42] width 63 height 8
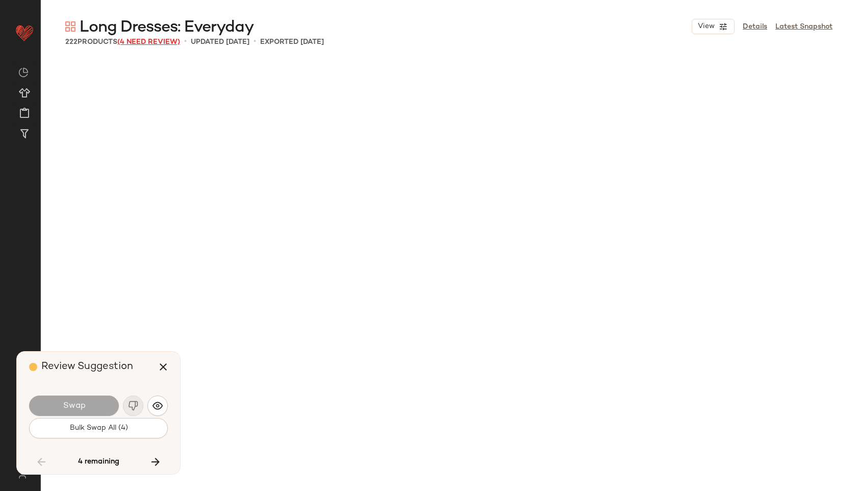
scroll to position [9063, 0]
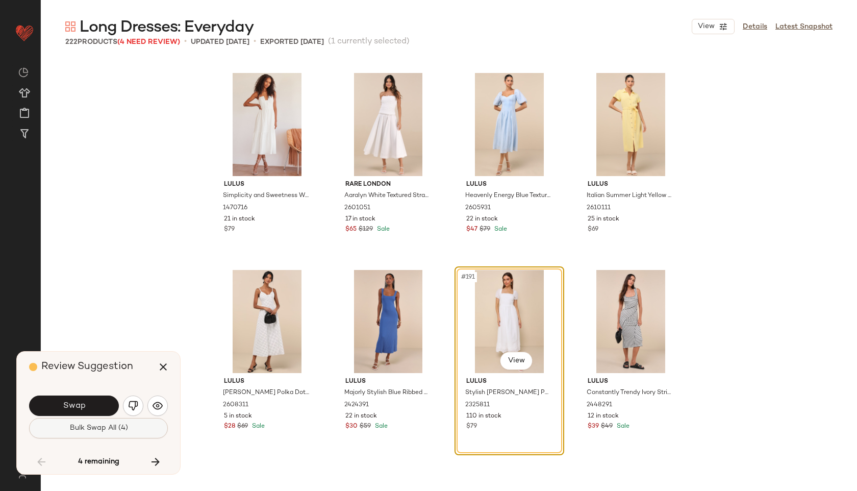
click at [85, 433] on button "Bulk Swap All (4)" at bounding box center [98, 428] width 139 height 20
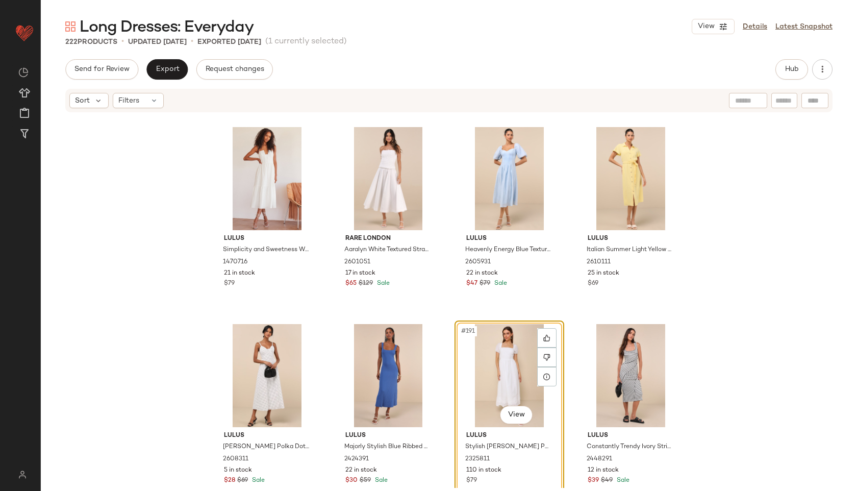
click at [178, 58] on div "Long Dresses: Everyday View Details Latest Snapshot 222 Products • updated [DAT…" at bounding box center [449, 253] width 817 height 475
click at [173, 73] on span "Export" at bounding box center [167, 69] width 24 height 8
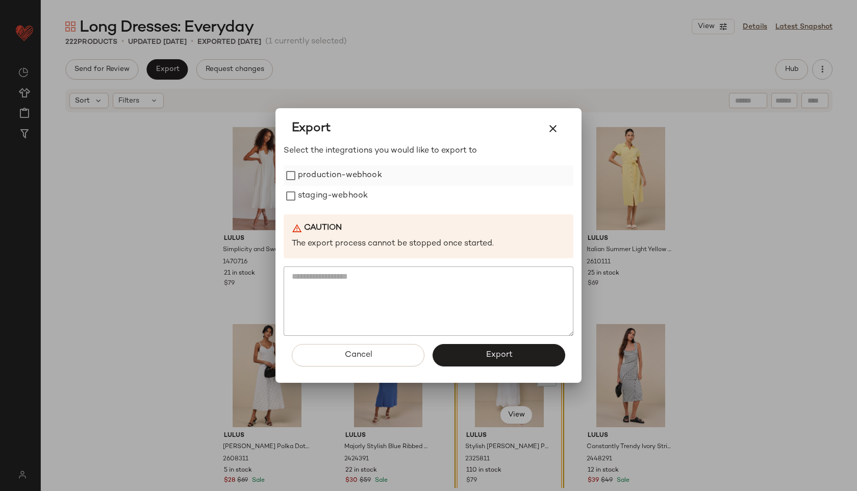
click at [301, 173] on label "production-webhook" at bounding box center [340, 175] width 84 height 20
click at [306, 197] on label "staging-webhook" at bounding box center [333, 196] width 70 height 20
click at [497, 348] on button "Export" at bounding box center [499, 355] width 133 height 22
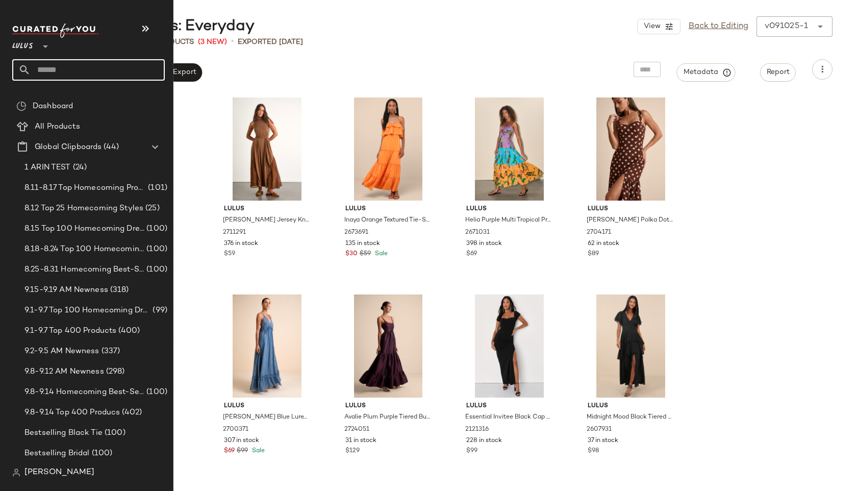
click at [67, 69] on input "text" at bounding box center [98, 69] width 134 height 21
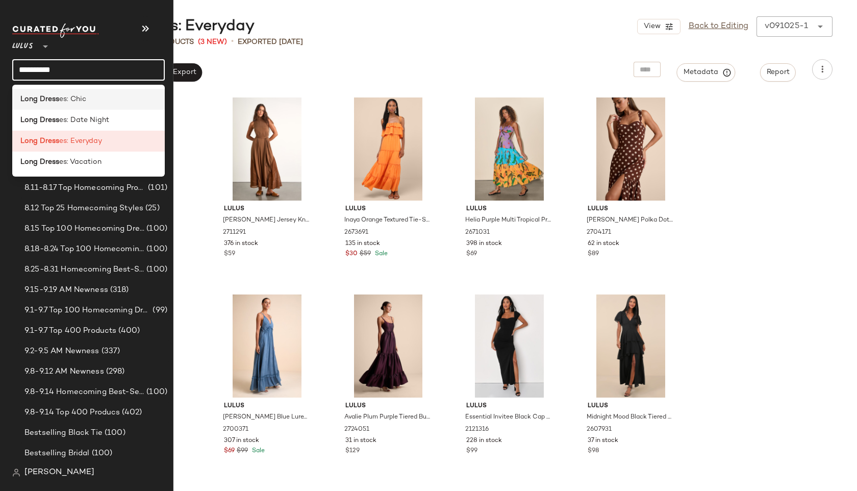
type input "**********"
click at [72, 103] on span "es: Chic" at bounding box center [72, 99] width 27 height 11
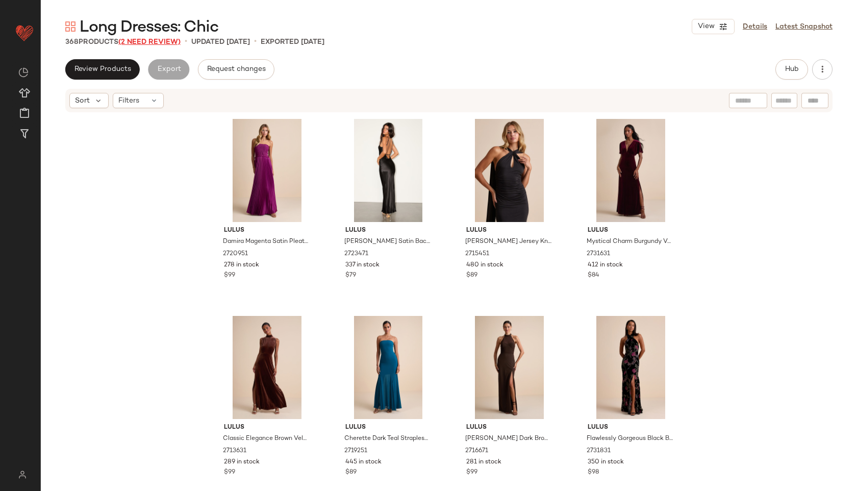
click at [168, 41] on span "(2 Need Review)" at bounding box center [149, 42] width 62 height 8
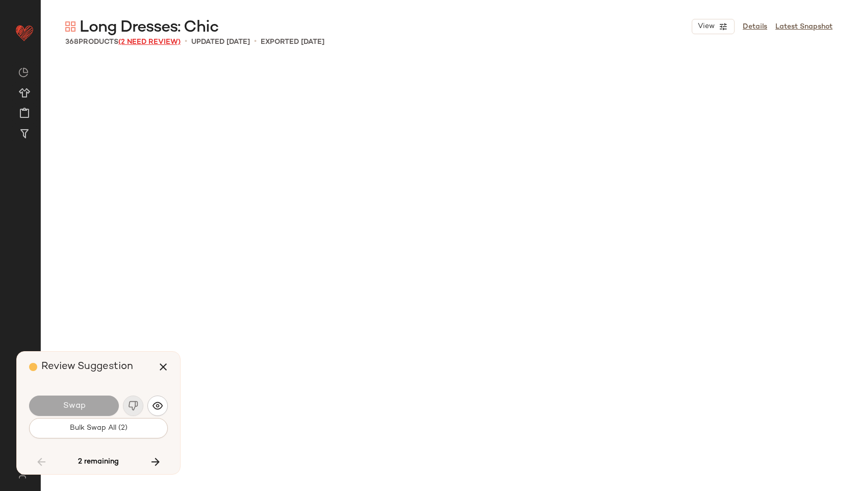
scroll to position [15170, 0]
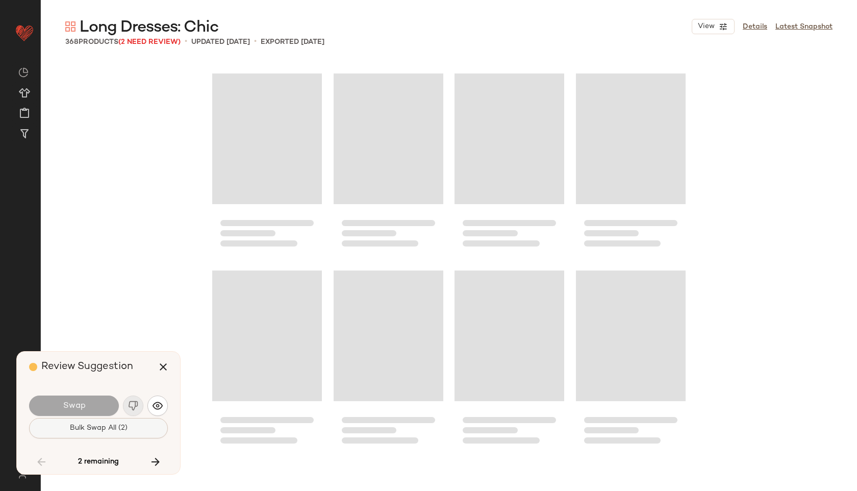
click at [122, 426] on span "Bulk Swap All (2)" at bounding box center [98, 428] width 58 height 8
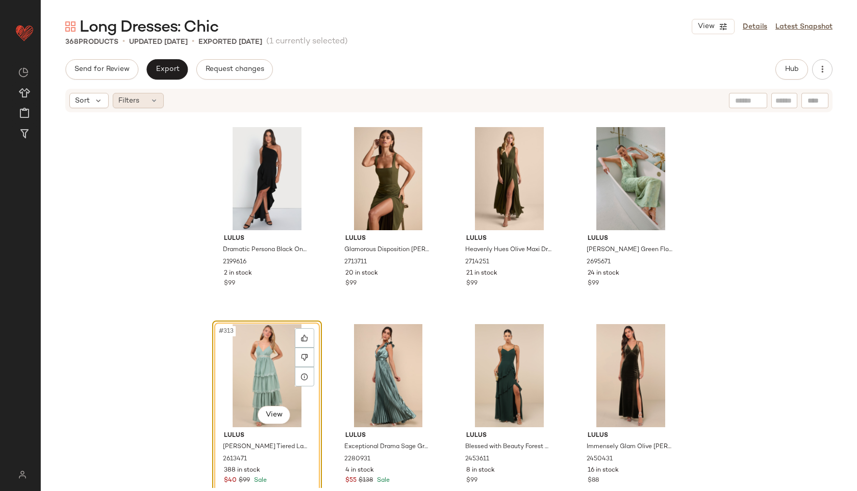
click at [150, 96] on icon at bounding box center [154, 100] width 8 height 8
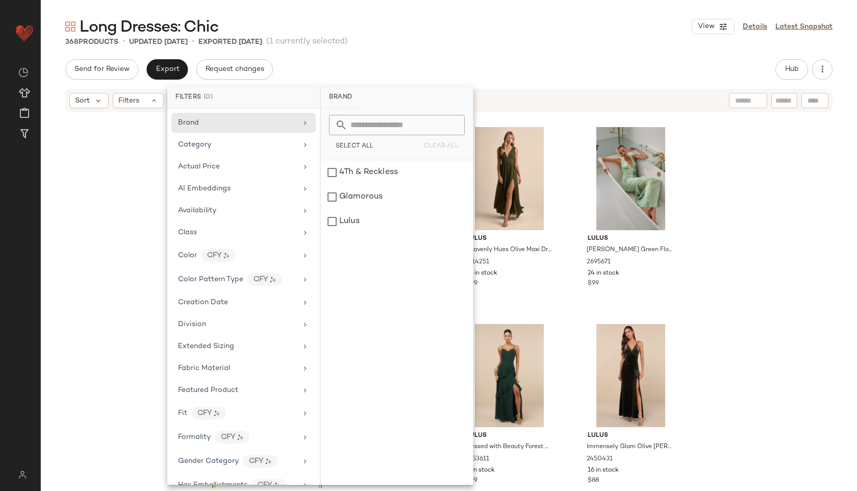
scroll to position [523, 0]
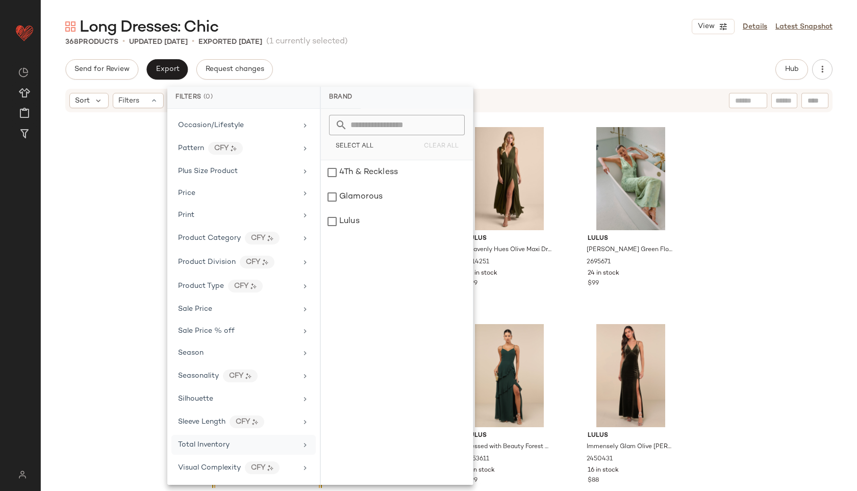
click at [205, 450] on div "Total Inventory" at bounding box center [243, 445] width 144 height 20
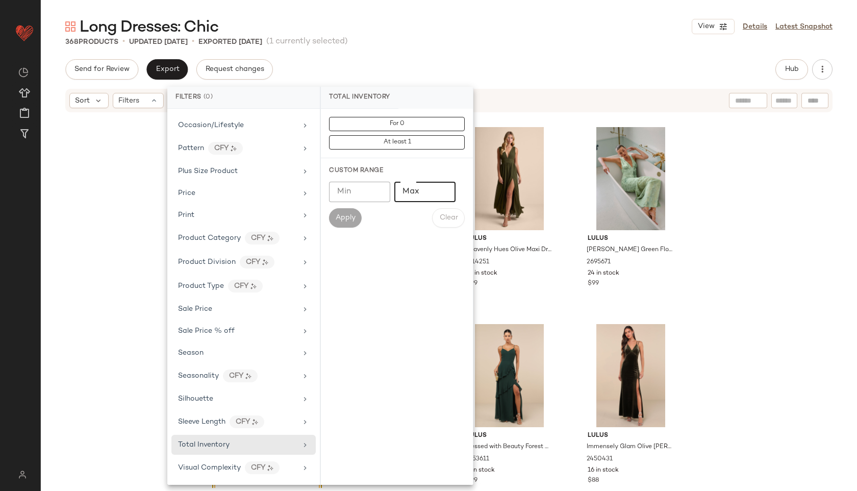
click at [416, 197] on input "Max" at bounding box center [425, 192] width 61 height 20
type input "**"
click at [352, 214] on span "Apply" at bounding box center [345, 218] width 20 height 8
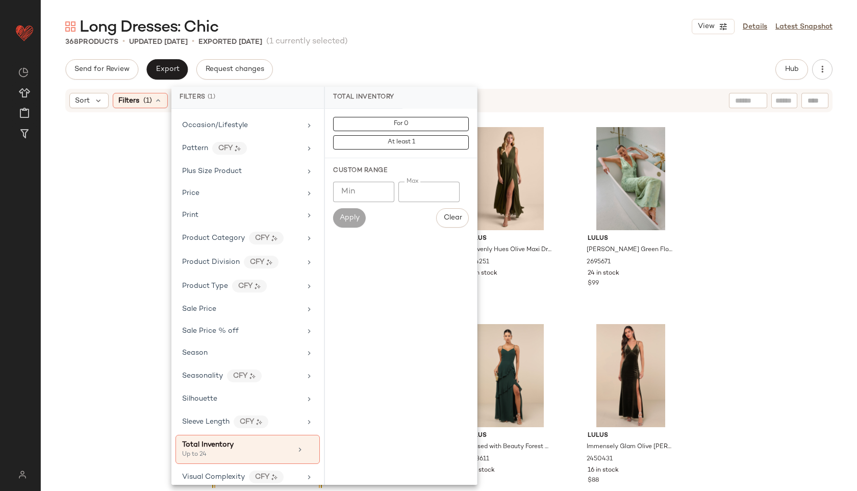
click at [460, 33] on div "Long Dresses: Chic View Details Latest Snapshot" at bounding box center [449, 26] width 817 height 20
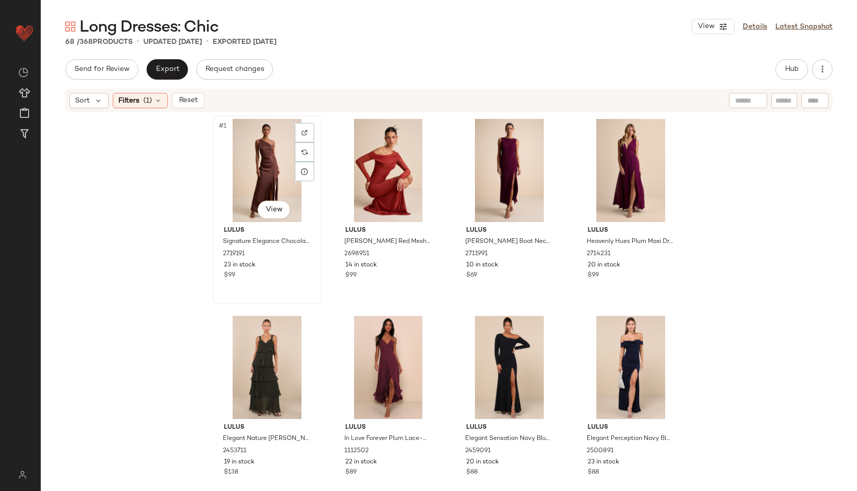
click at [254, 147] on div "#1 View" at bounding box center [267, 170] width 103 height 103
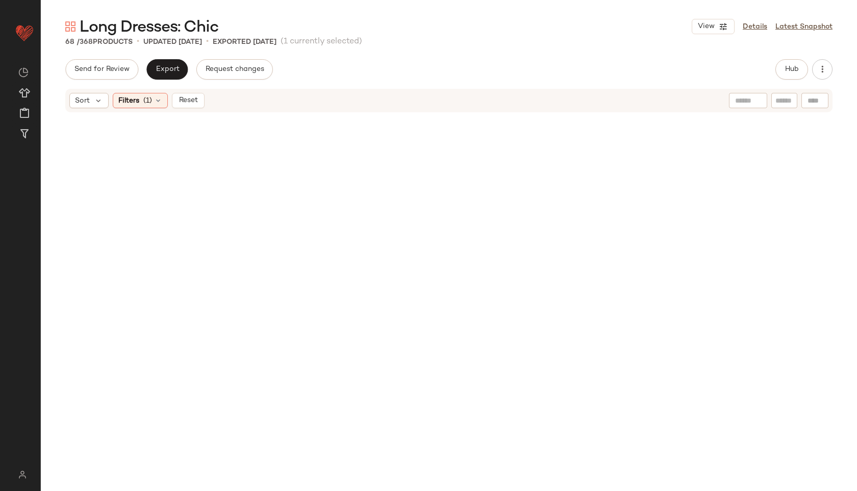
scroll to position [2977, 0]
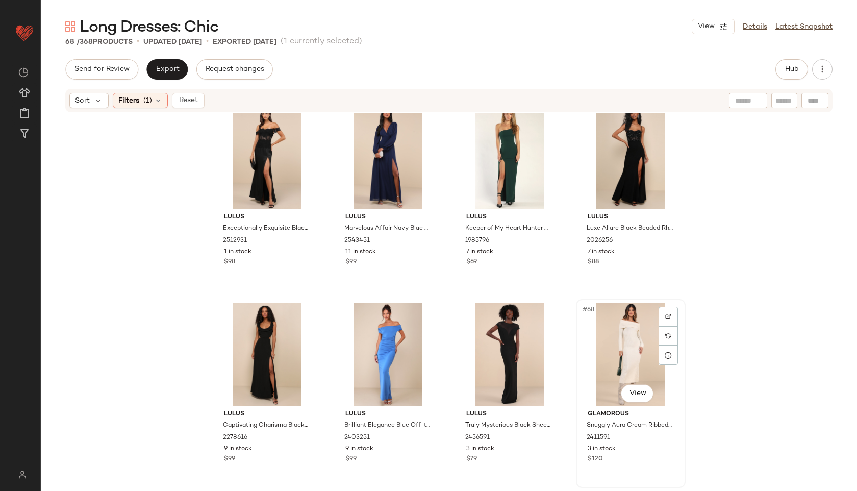
click at [625, 344] on div "#68 View" at bounding box center [631, 354] width 103 height 103
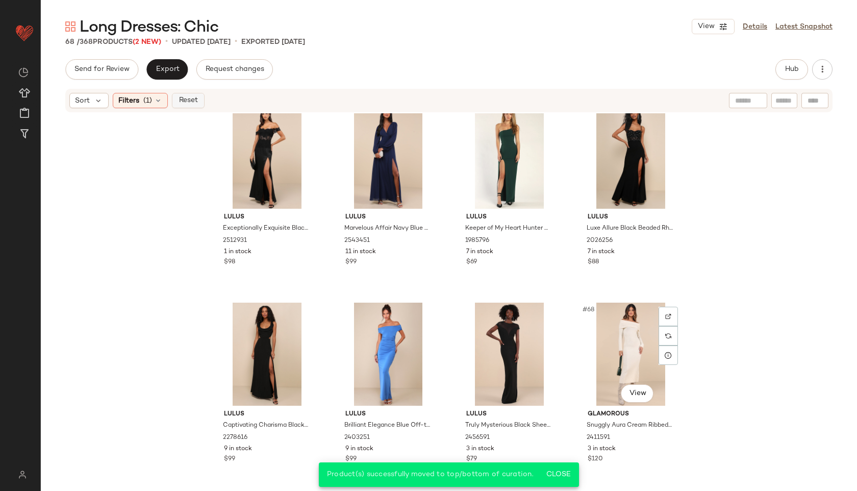
click at [184, 99] on span "Reset" at bounding box center [187, 100] width 19 height 8
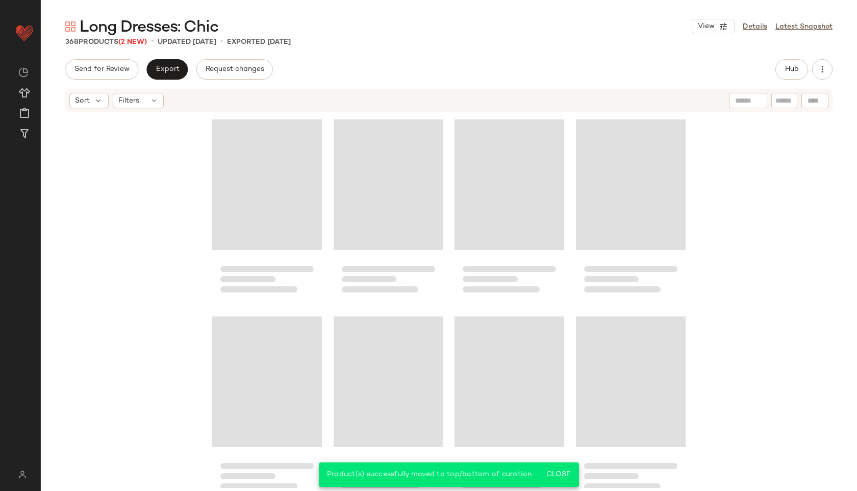
scroll to position [17753, 0]
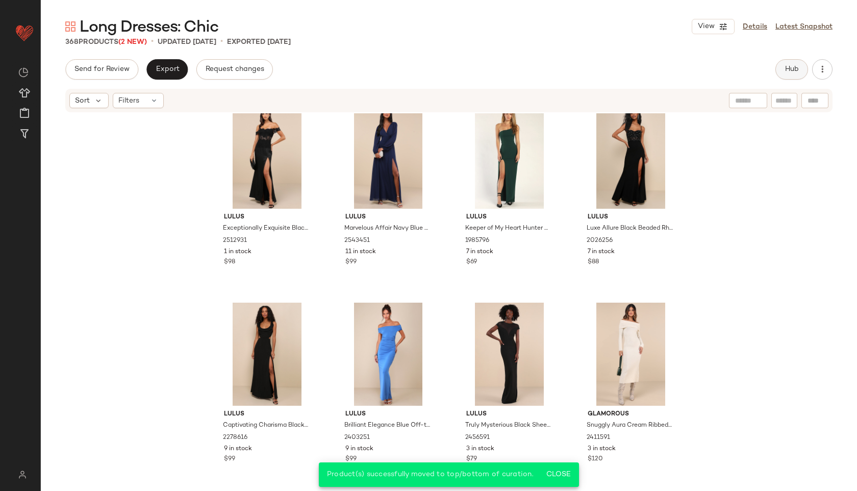
click at [806, 63] on button "Hub" at bounding box center [792, 69] width 33 height 20
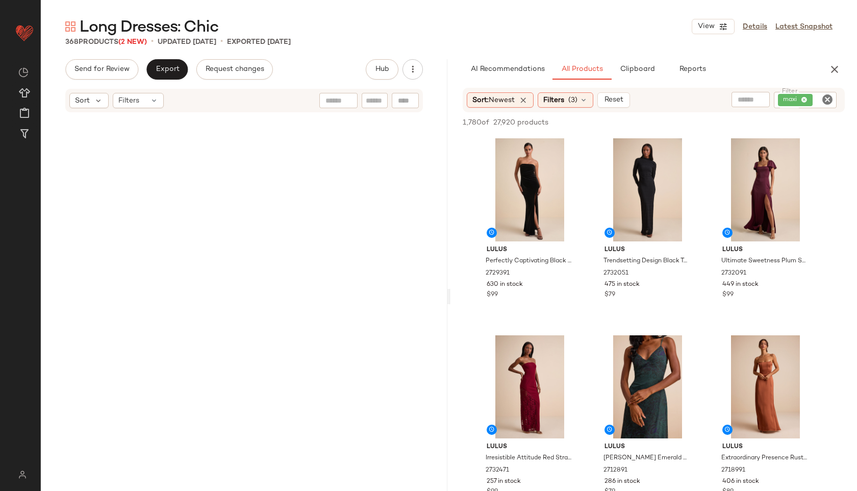
scroll to position [0, 0]
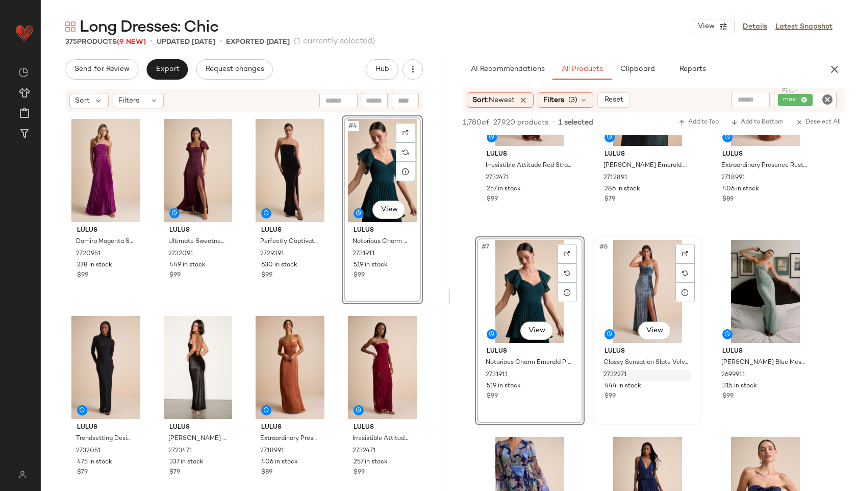
scroll to position [296, 0]
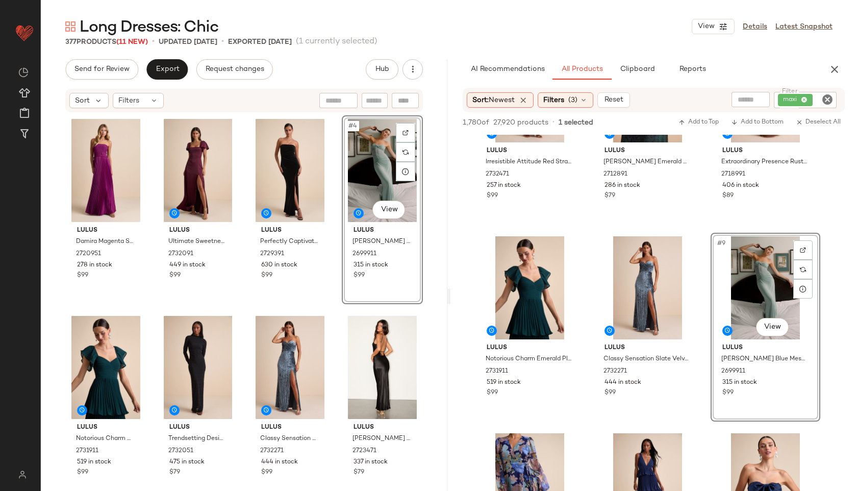
click at [158, 86] on div "Send for Review Export Request changes Hub Sort Filters Lulus Damira Magenta Sa…" at bounding box center [244, 296] width 407 height 475
click at [161, 77] on button "Export" at bounding box center [166, 69] width 41 height 20
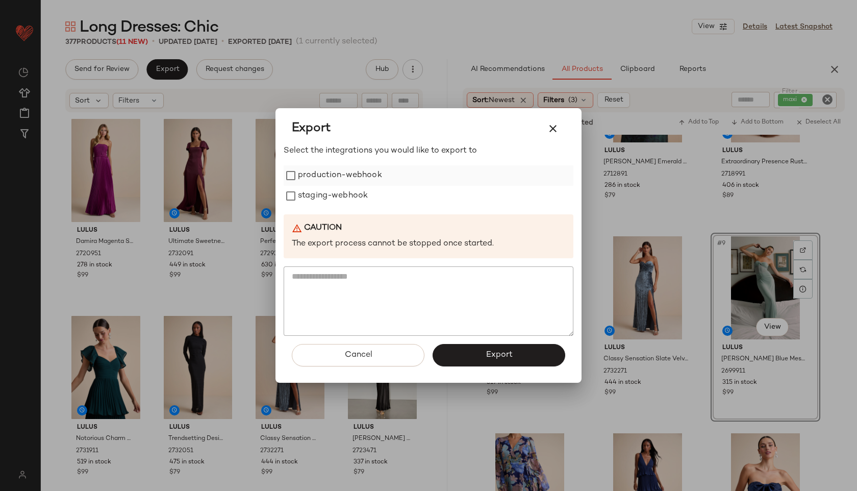
click at [322, 165] on label "production-webhook" at bounding box center [340, 175] width 84 height 20
click at [325, 190] on label "staging-webhook" at bounding box center [333, 196] width 70 height 20
click at [481, 357] on button "Export" at bounding box center [499, 355] width 133 height 22
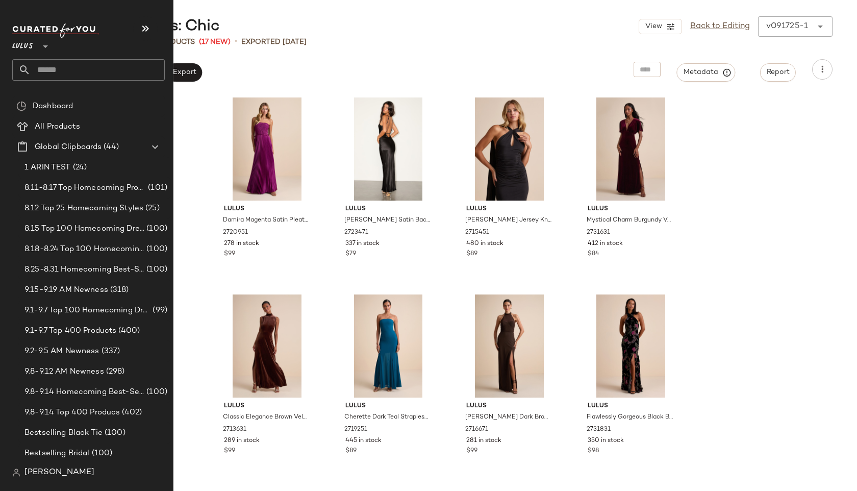
click at [62, 74] on input "text" at bounding box center [98, 69] width 134 height 21
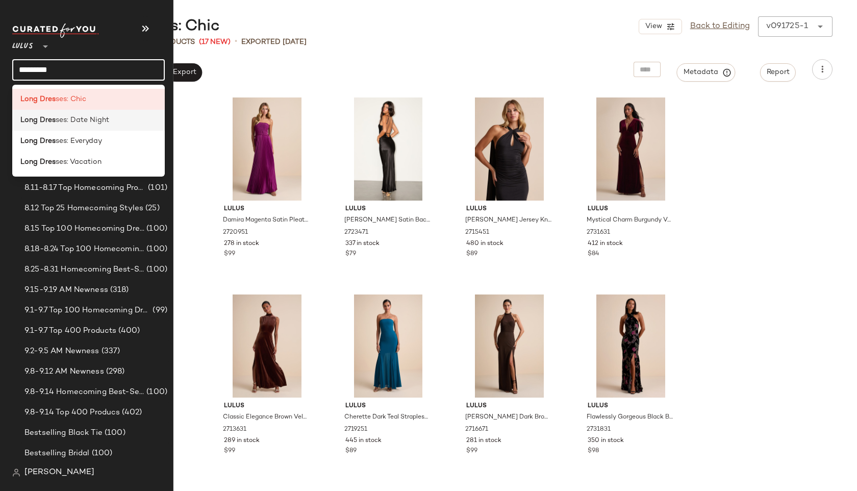
type input "*********"
click at [80, 120] on span "ses: Date Night" at bounding box center [83, 120] width 54 height 11
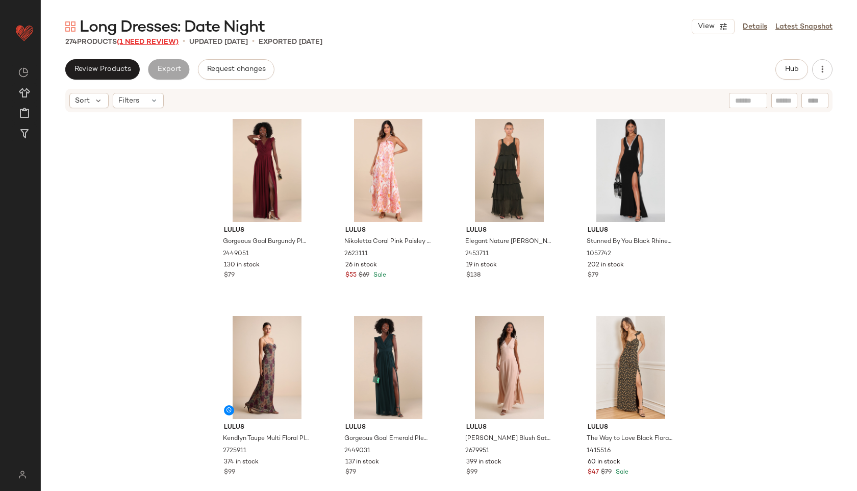
click at [159, 40] on span "(1 Need Review)" at bounding box center [148, 42] width 62 height 8
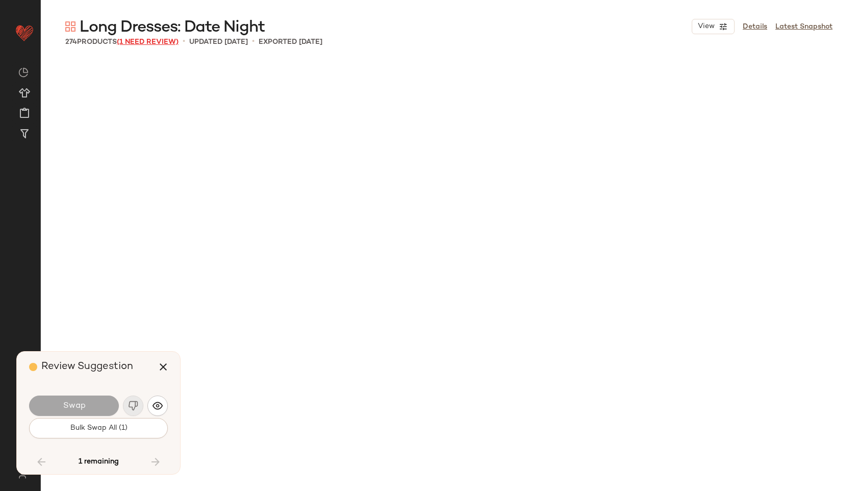
scroll to position [12215, 0]
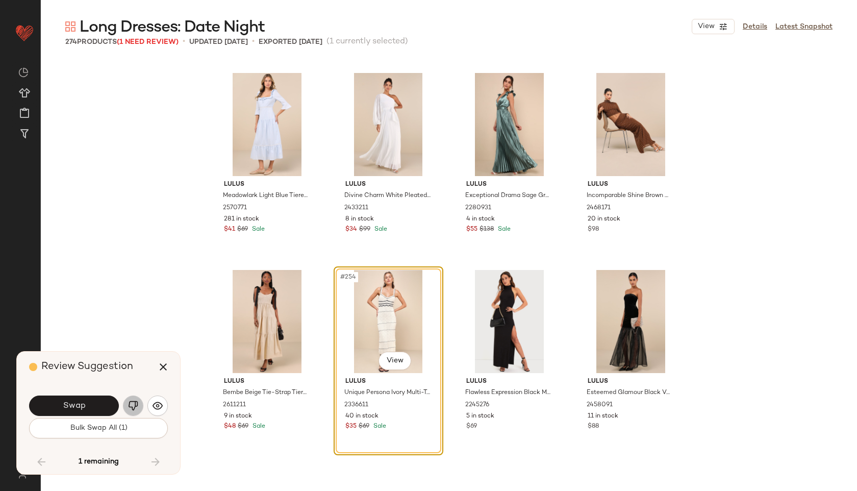
click at [133, 406] on img "button" at bounding box center [133, 406] width 10 height 10
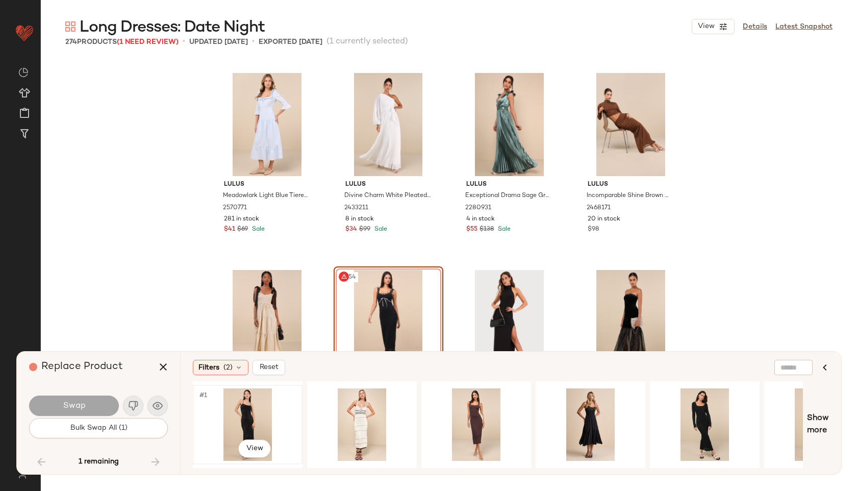
click at [250, 410] on div "#1 View" at bounding box center [248, 424] width 103 height 72
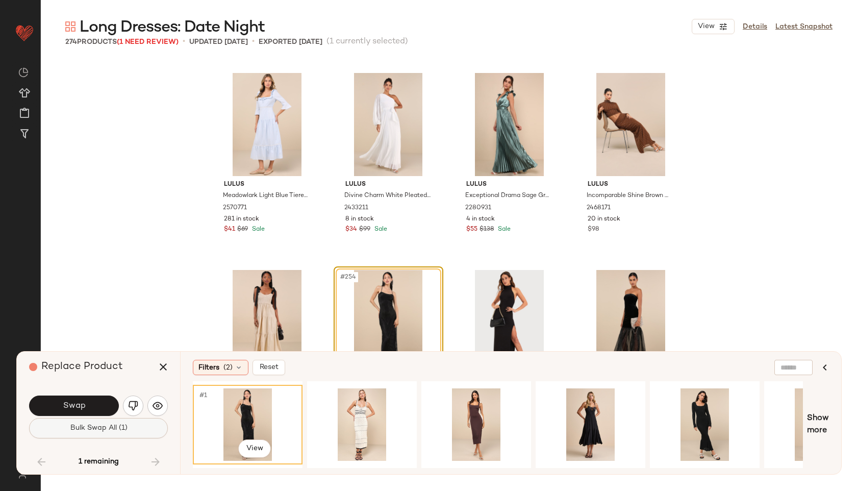
click at [105, 432] on button "Bulk Swap All (1)" at bounding box center [98, 428] width 139 height 20
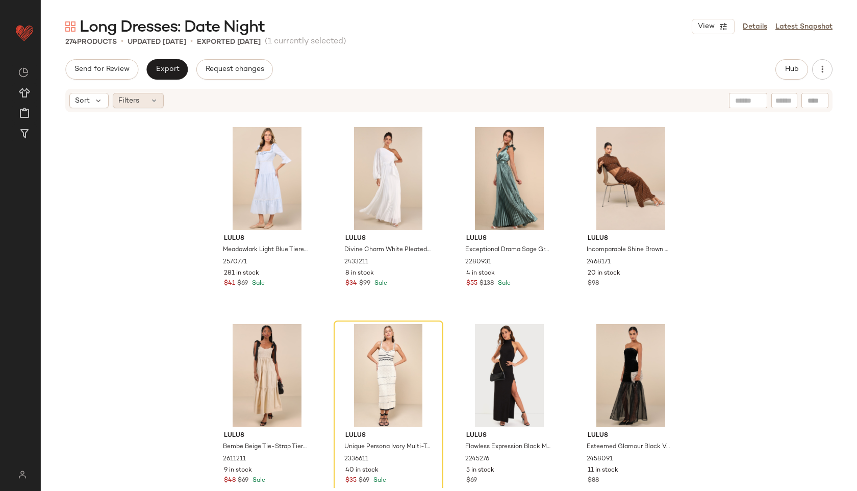
click at [156, 96] on icon at bounding box center [154, 100] width 8 height 8
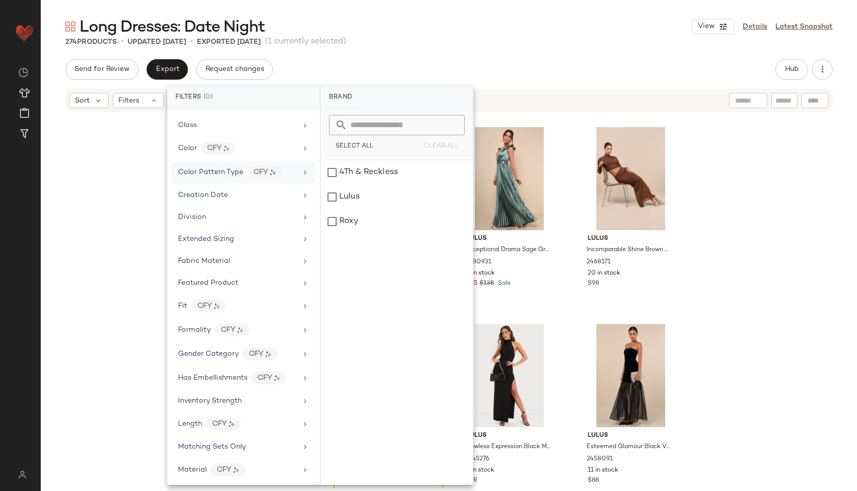
scroll to position [523, 0]
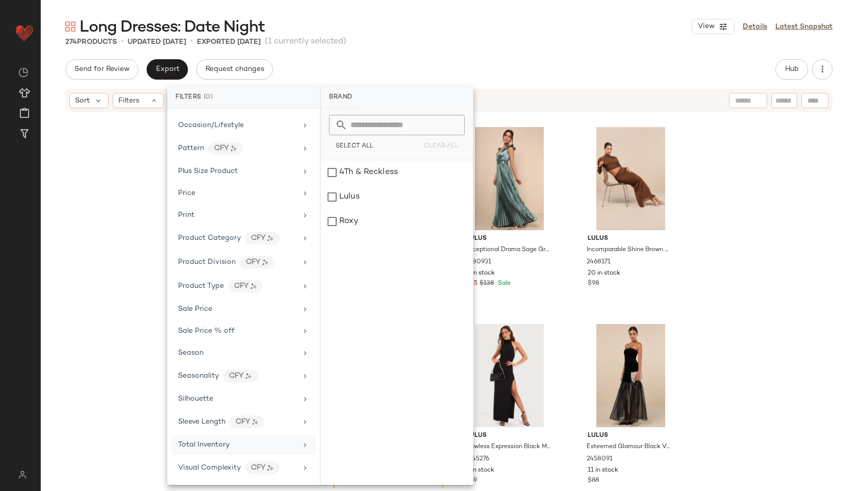
click at [197, 443] on span "Total Inventory" at bounding box center [204, 445] width 52 height 8
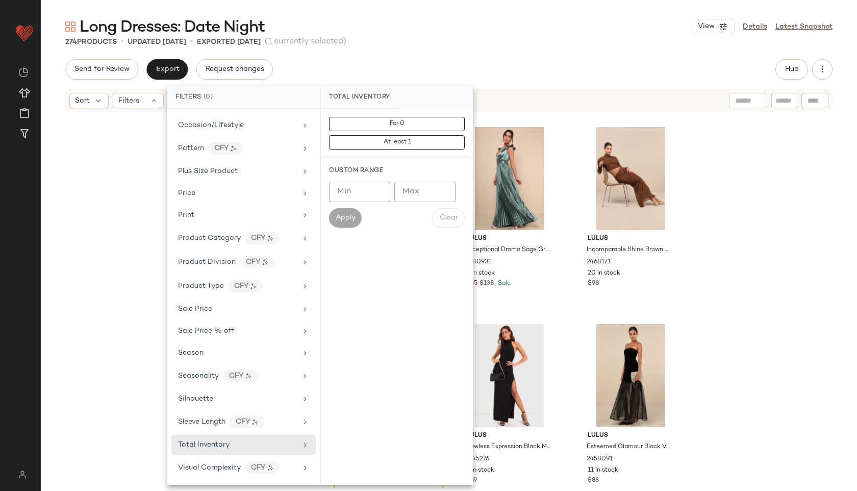
click at [419, 194] on input "Max" at bounding box center [425, 192] width 61 height 20
type input "**"
click at [350, 209] on button "Apply" at bounding box center [345, 217] width 33 height 19
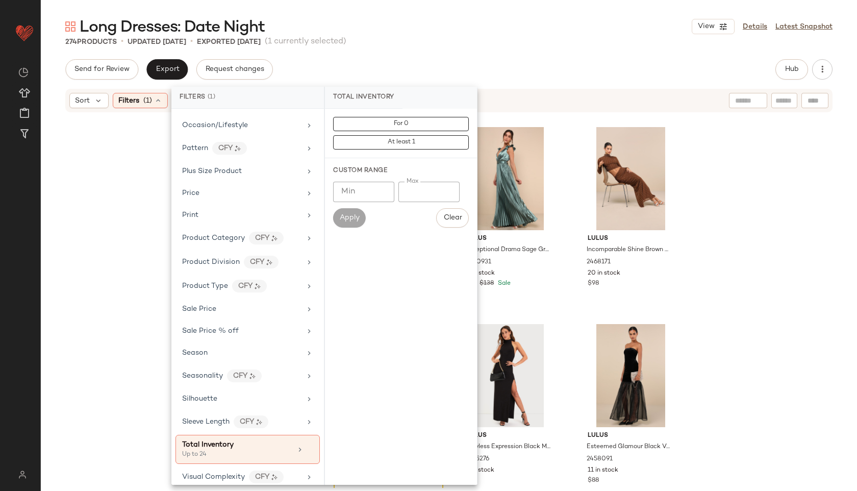
click at [485, 48] on div "Long Dresses: Date Night View Details Latest Snapshot 274 Products • updated [D…" at bounding box center [449, 253] width 817 height 475
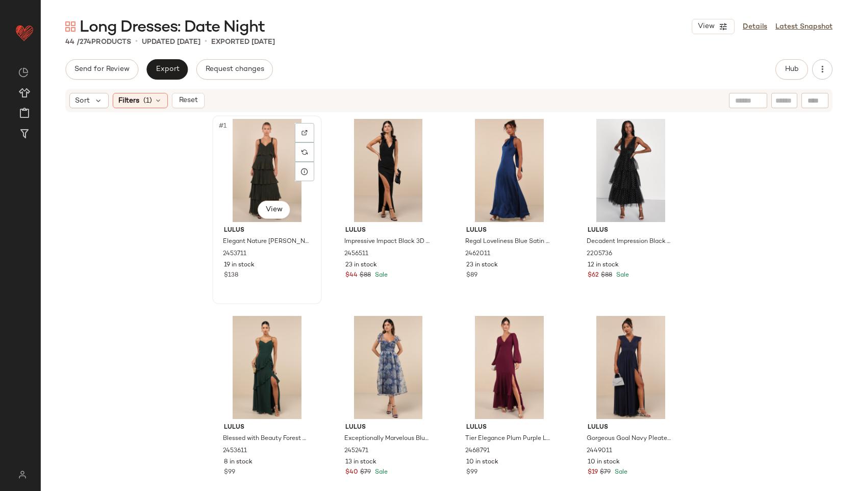
click at [228, 152] on div "#1 View" at bounding box center [267, 170] width 103 height 103
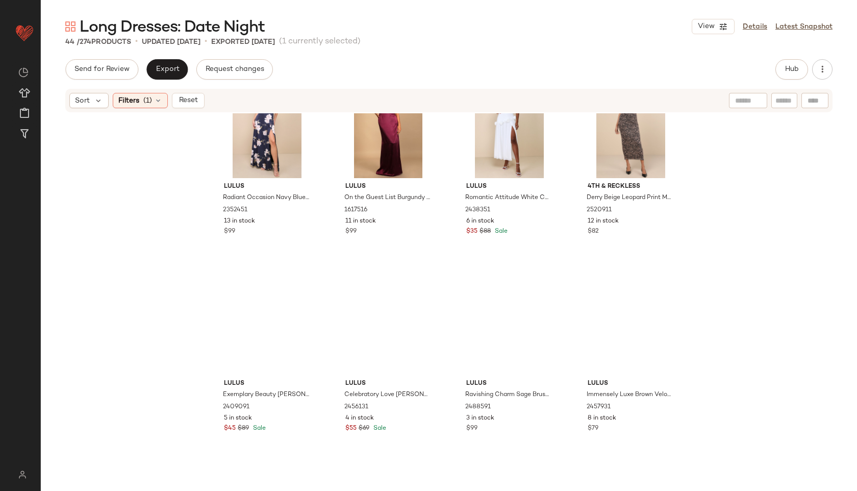
scroll to position [1795, 0]
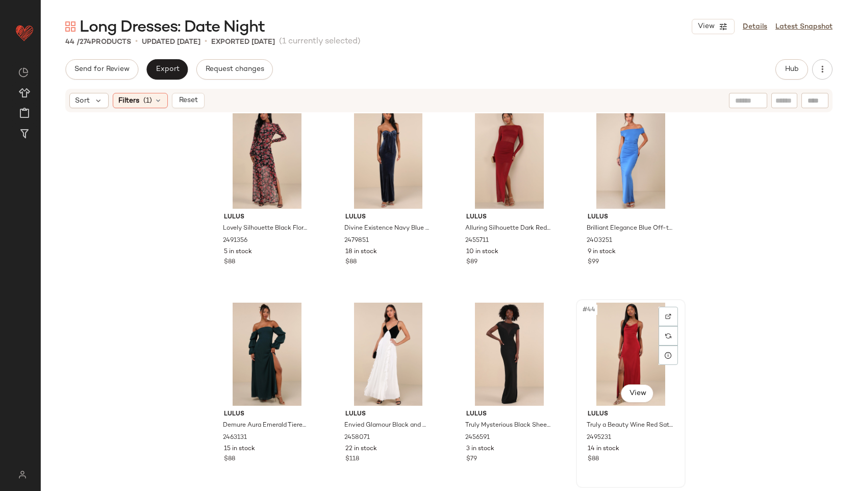
click at [607, 347] on div "#44 View" at bounding box center [631, 354] width 103 height 103
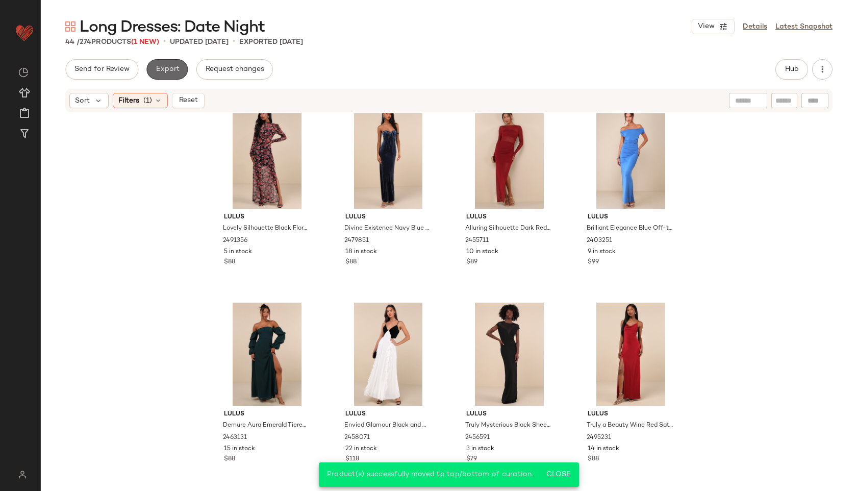
click at [170, 65] on span "Export" at bounding box center [167, 69] width 24 height 8
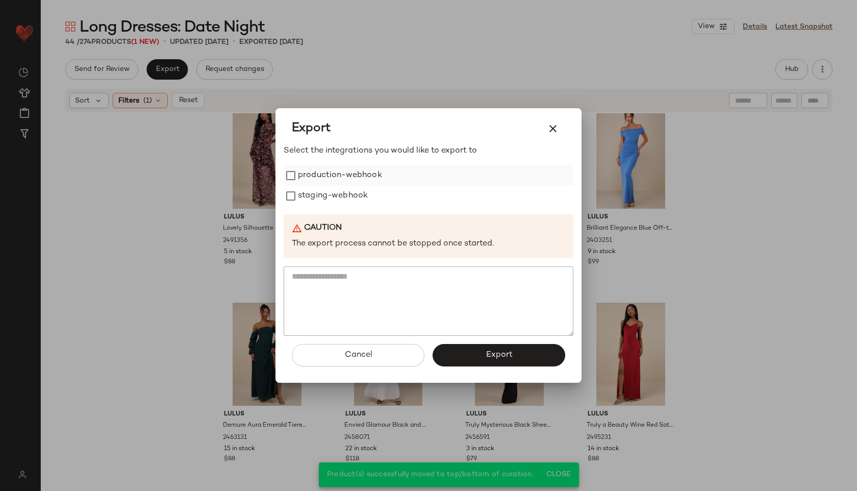
click at [301, 174] on label "production-webhook" at bounding box center [340, 175] width 84 height 20
click at [309, 198] on label "staging-webhook" at bounding box center [333, 196] width 70 height 20
click at [499, 361] on button "Export" at bounding box center [499, 355] width 133 height 22
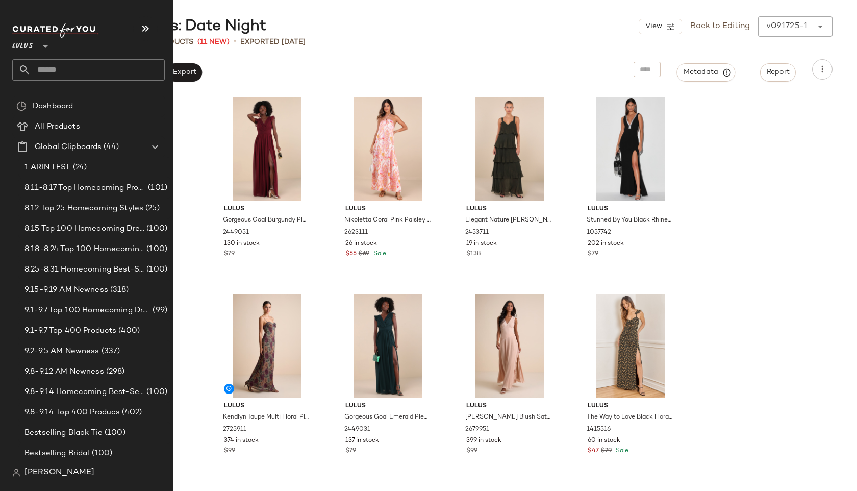
click at [71, 70] on input "text" at bounding box center [98, 69] width 134 height 21
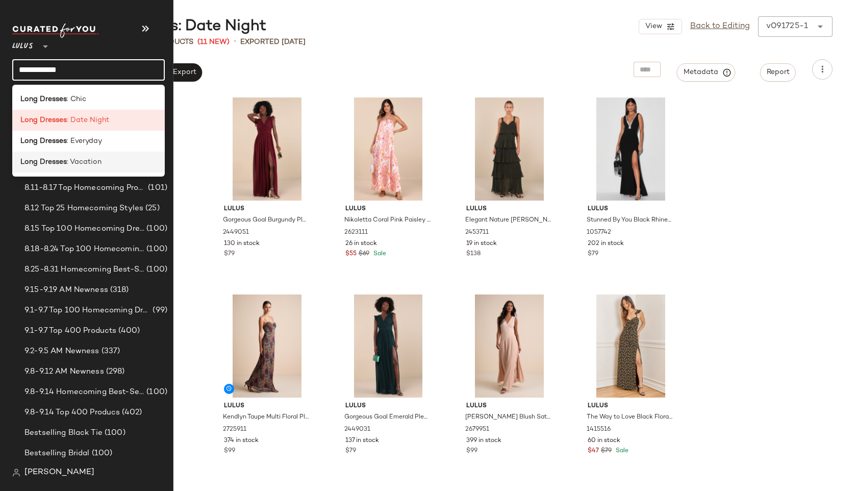
type input "**********"
click at [64, 155] on div "Long Dresses : Vacation" at bounding box center [88, 162] width 153 height 21
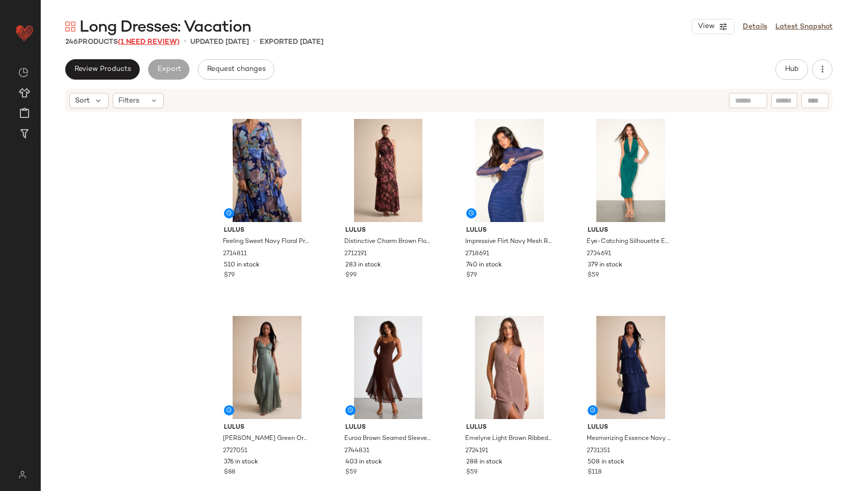
click at [156, 43] on span "(1 Need Review)" at bounding box center [149, 42] width 62 height 8
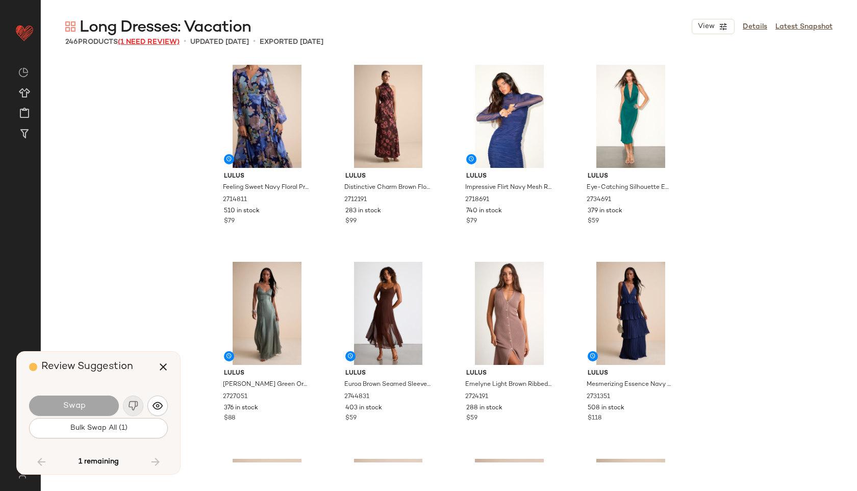
scroll to position [11814, 0]
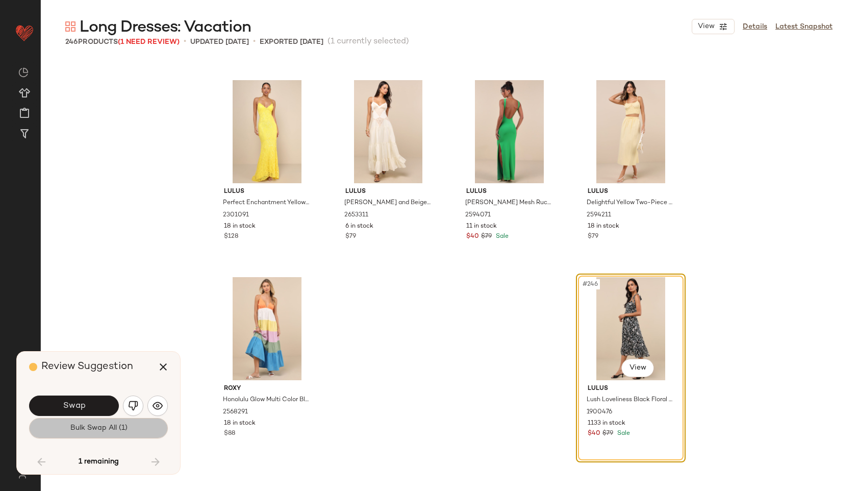
click at [86, 426] on span "Bulk Swap All (1)" at bounding box center [98, 428] width 58 height 8
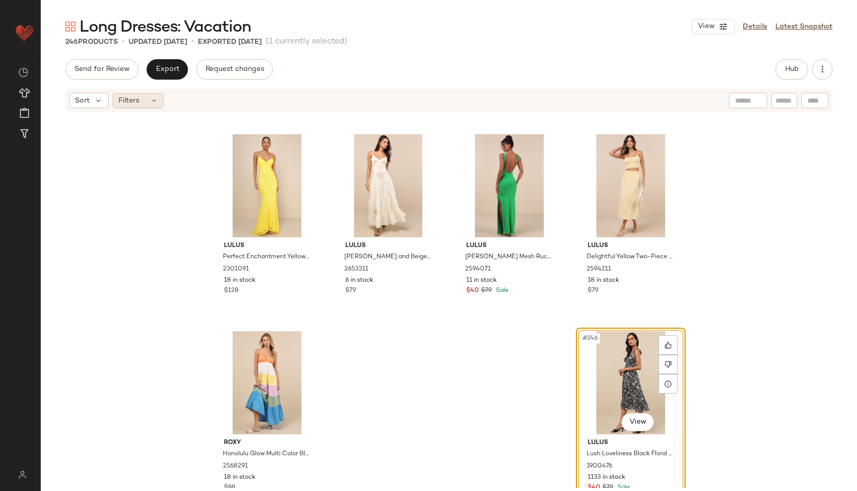
click at [158, 105] on div "Filters" at bounding box center [138, 100] width 51 height 15
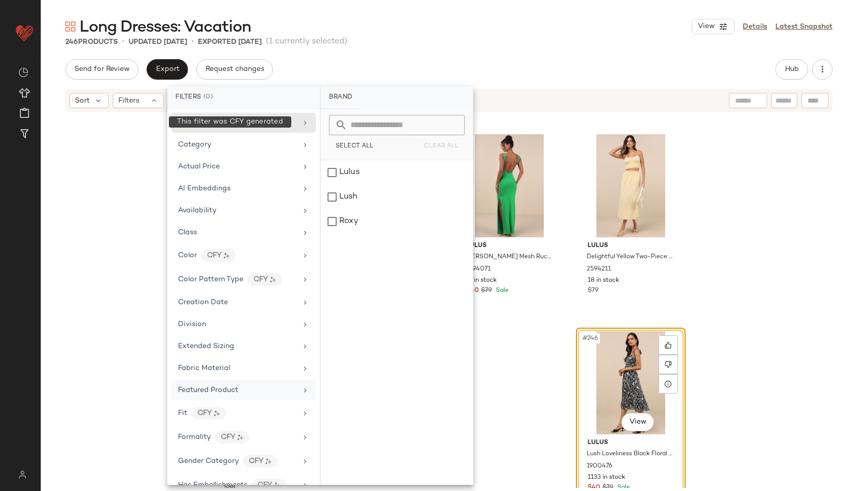
scroll to position [523, 0]
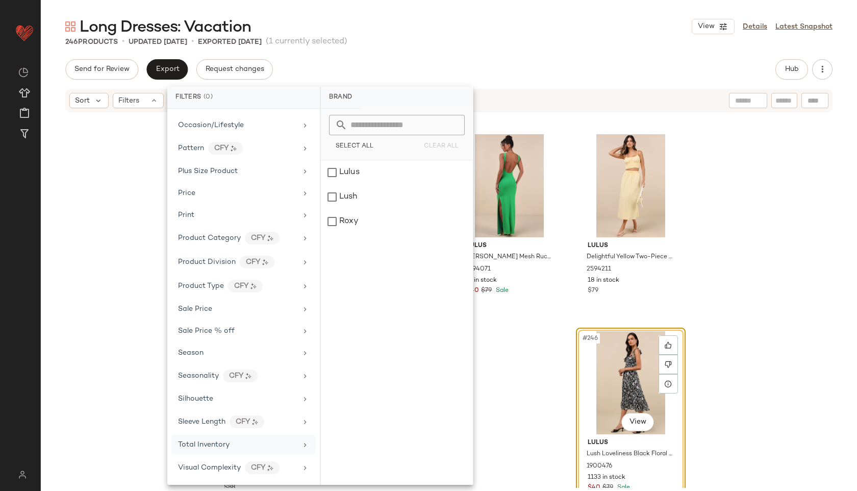
click at [219, 439] on div "Total Inventory" at bounding box center [204, 444] width 52 height 11
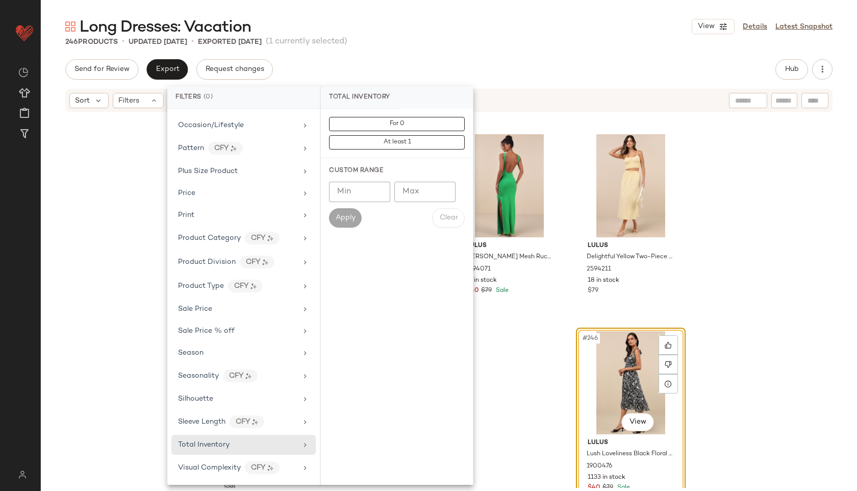
click at [426, 193] on input "Max" at bounding box center [425, 192] width 61 height 20
type input "**"
click at [345, 216] on span "Apply" at bounding box center [345, 218] width 20 height 8
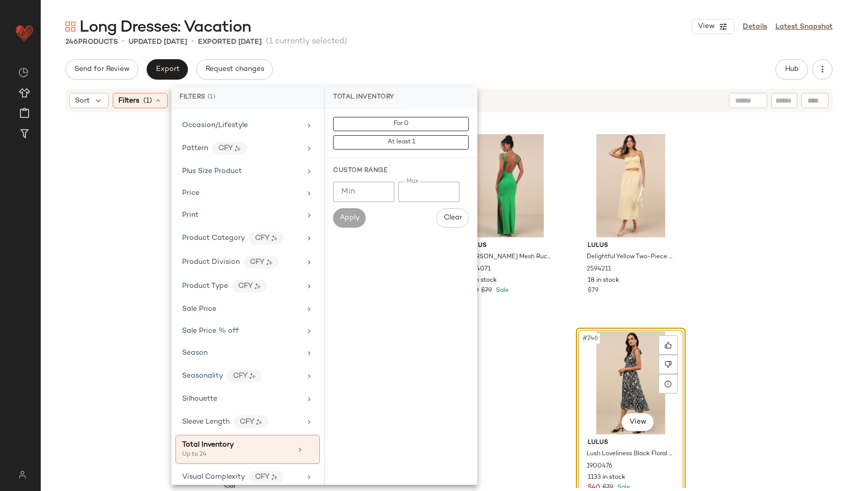
click at [459, 35] on div "Long Dresses: Vacation View Details Latest Snapshot" at bounding box center [449, 26] width 817 height 20
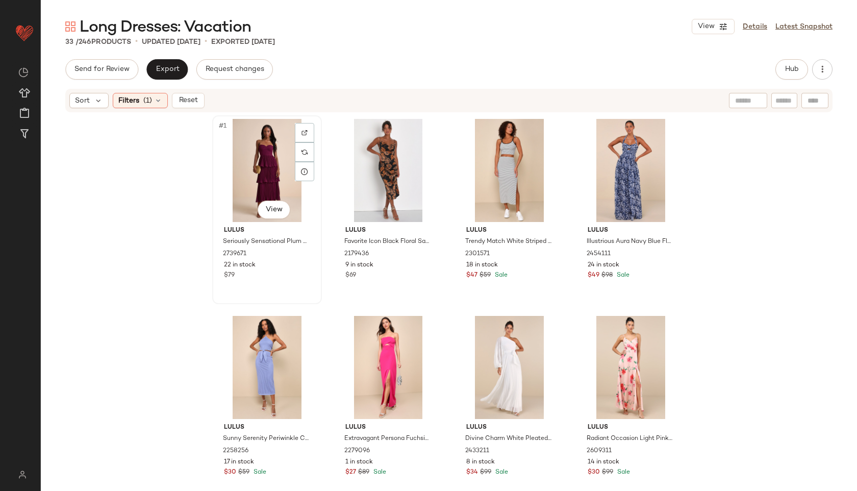
click at [242, 168] on div "#1 View" at bounding box center [267, 170] width 103 height 103
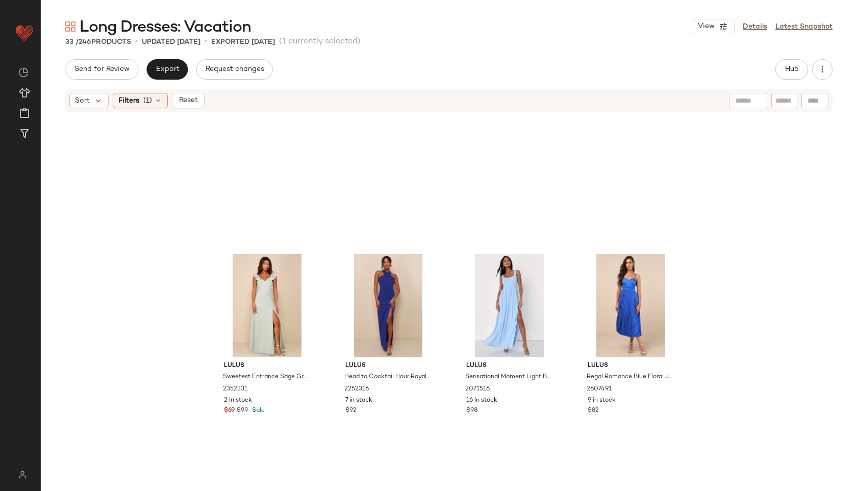
scroll to position [1401, 0]
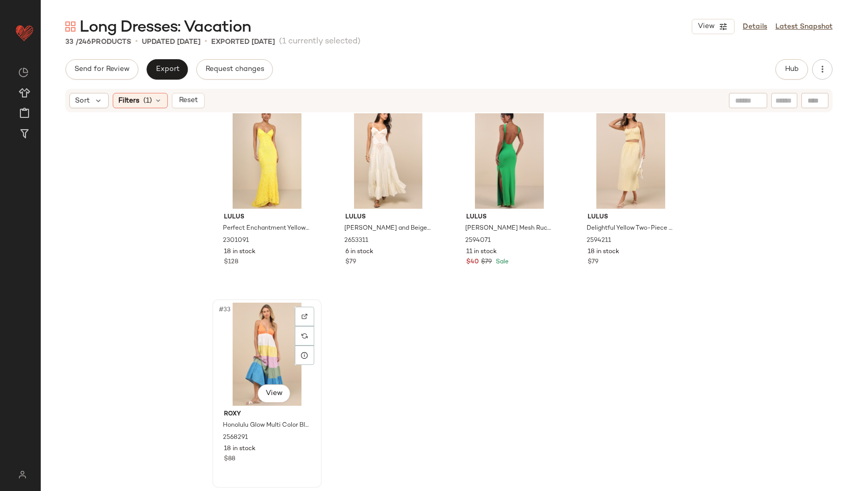
click at [266, 344] on div "#33 View" at bounding box center [267, 354] width 103 height 103
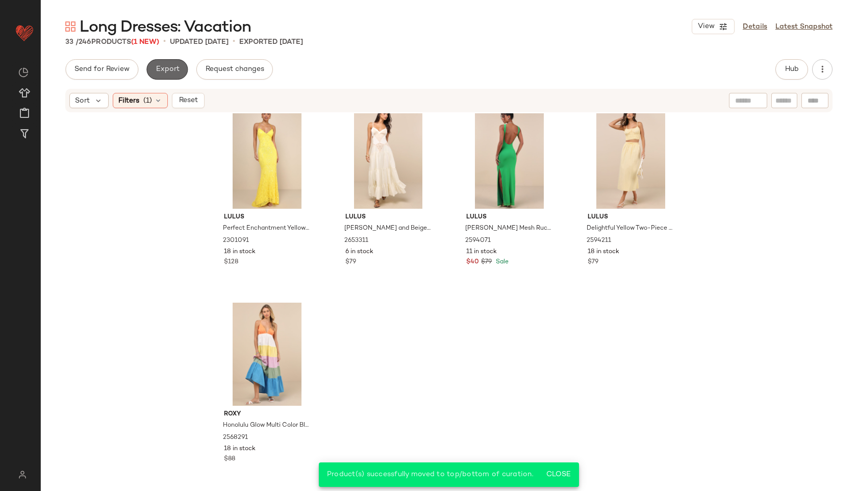
click at [169, 71] on span "Export" at bounding box center [167, 69] width 24 height 8
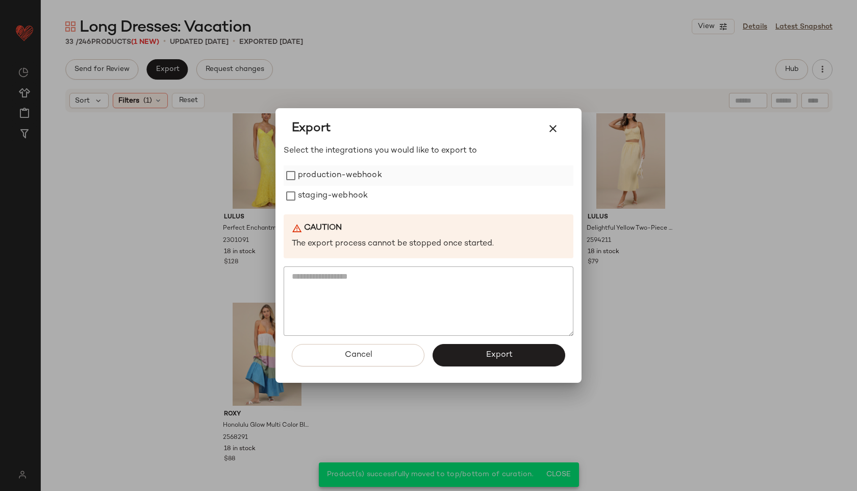
click at [350, 178] on label "production-webhook" at bounding box center [340, 175] width 84 height 20
click at [349, 192] on label "staging-webhook" at bounding box center [333, 196] width 70 height 20
click at [478, 360] on button "Export" at bounding box center [499, 355] width 133 height 22
